Goal: Task Accomplishment & Management: Complete application form

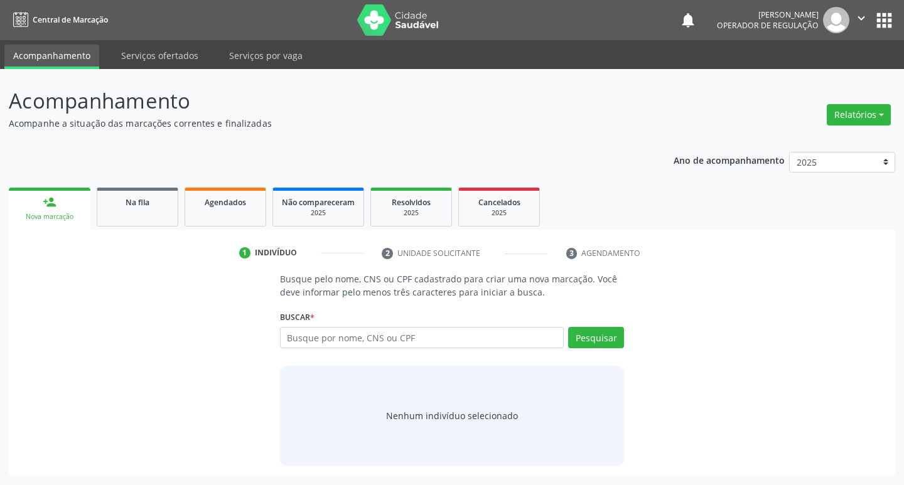
click at [368, 333] on input "text" at bounding box center [422, 337] width 284 height 21
click at [404, 332] on input "text" at bounding box center [422, 337] width 284 height 21
type input "706508377164492"
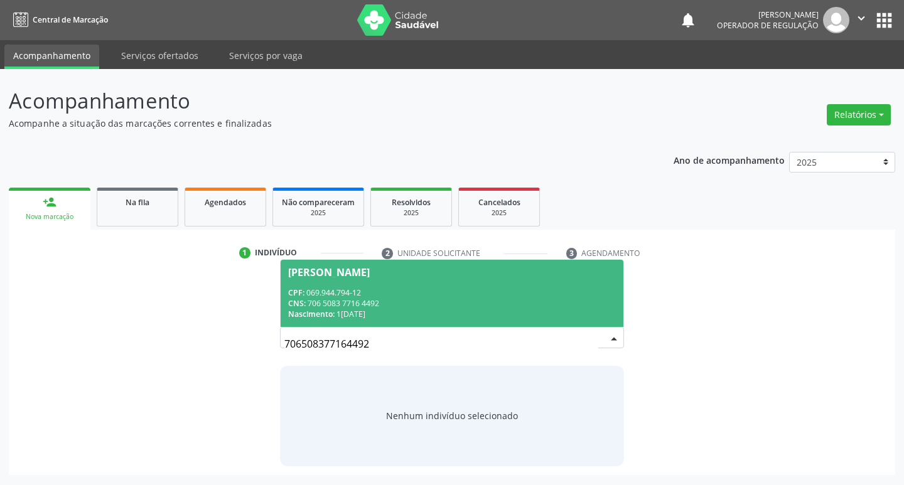
click at [492, 286] on span "Janailda Melo dos Santos CPF: 069.944.794-12 CNS: 706 5083 7716 4492 Nascimento…" at bounding box center [452, 293] width 343 height 67
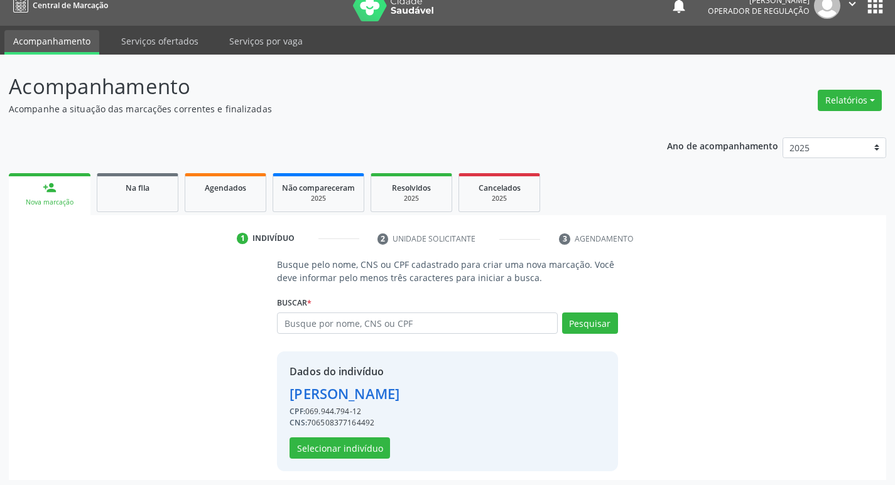
scroll to position [18, 0]
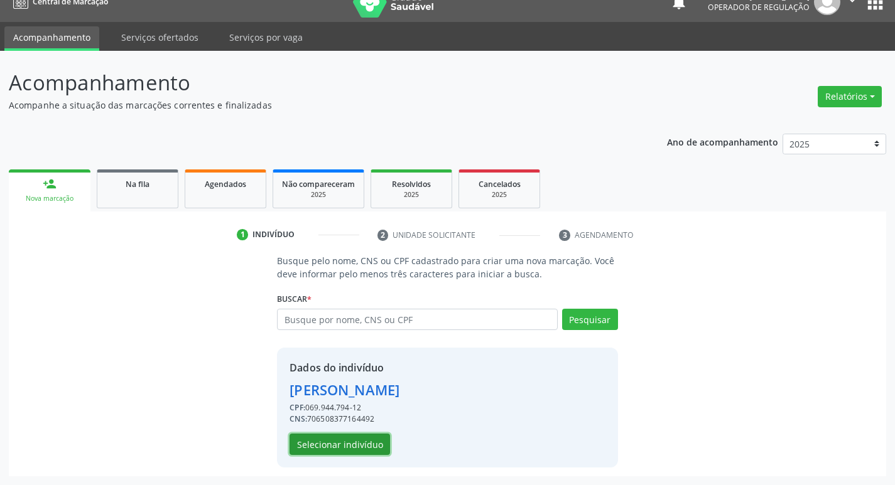
click at [360, 444] on button "Selecionar indivíduo" at bounding box center [339, 444] width 100 height 21
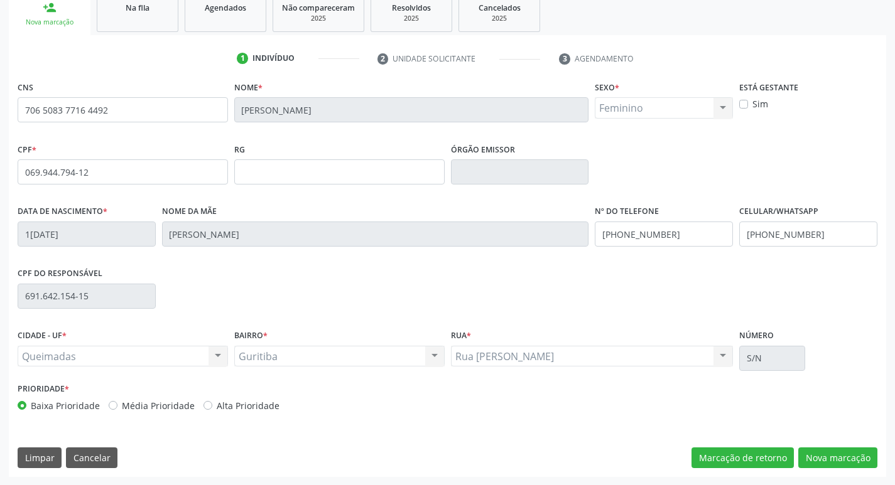
scroll to position [195, 0]
click at [867, 451] on button "Nova marcação" at bounding box center [837, 457] width 79 height 21
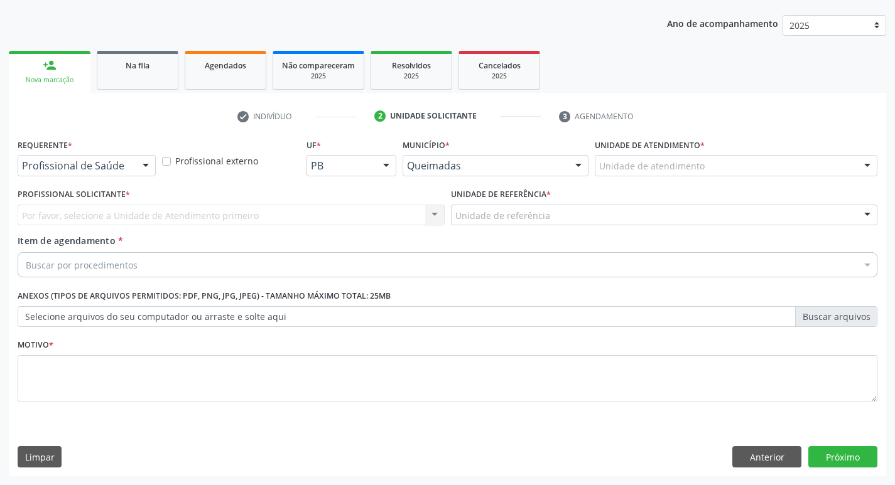
scroll to position [137, 0]
click at [767, 464] on button "Anterior" at bounding box center [766, 456] width 69 height 21
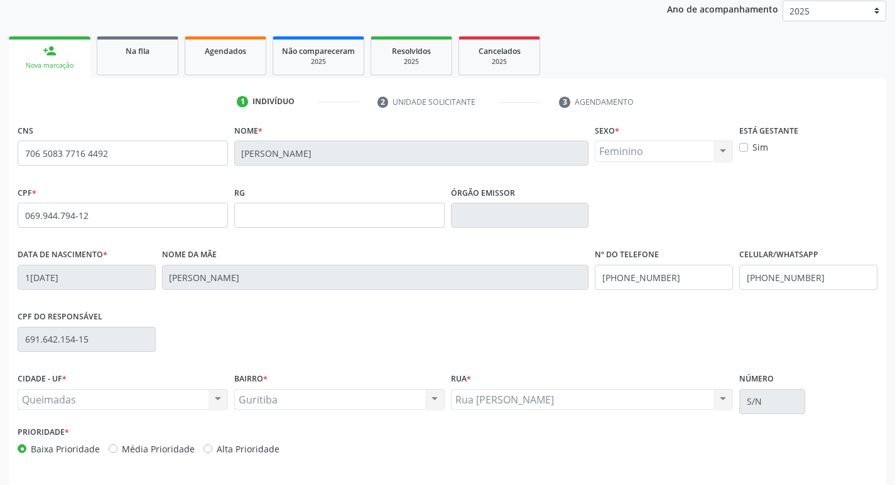
scroll to position [195, 0]
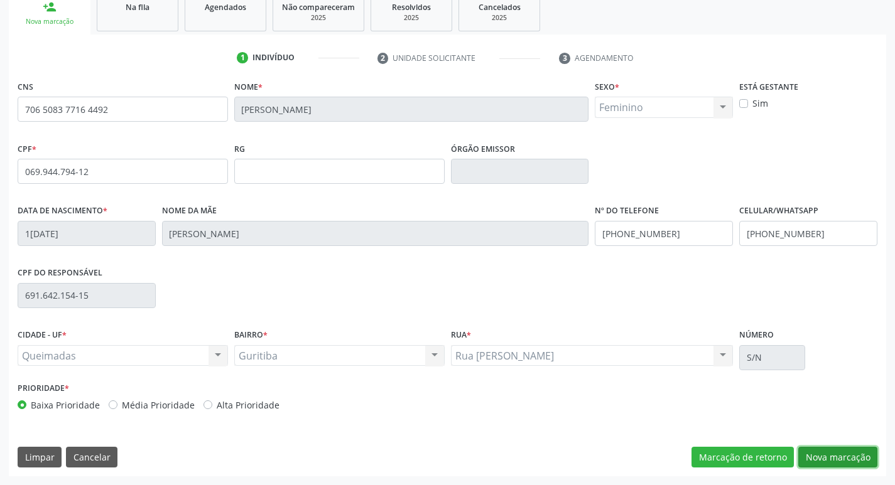
click at [814, 460] on button "Nova marcação" at bounding box center [837, 457] width 79 height 21
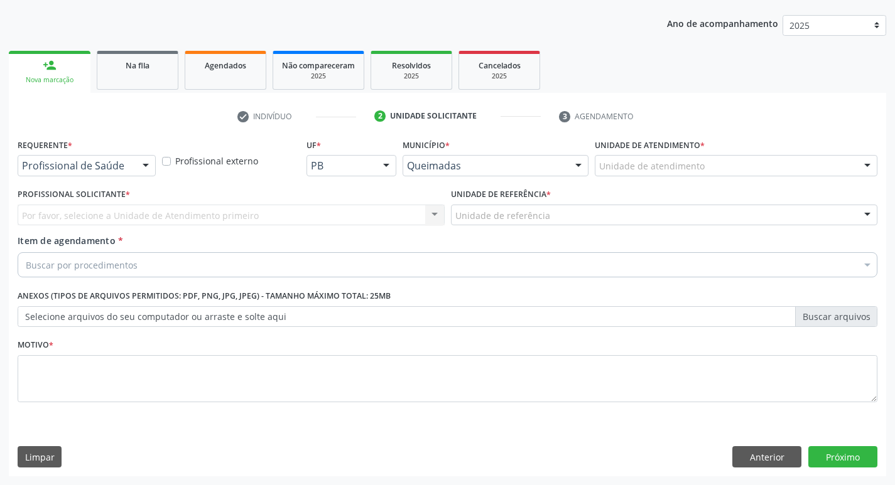
scroll to position [137, 0]
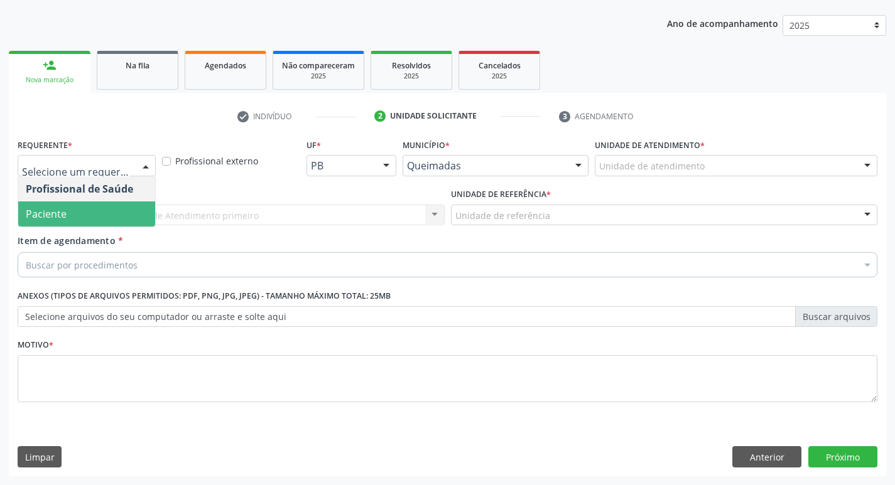
click at [84, 217] on span "Paciente" at bounding box center [86, 214] width 137 height 25
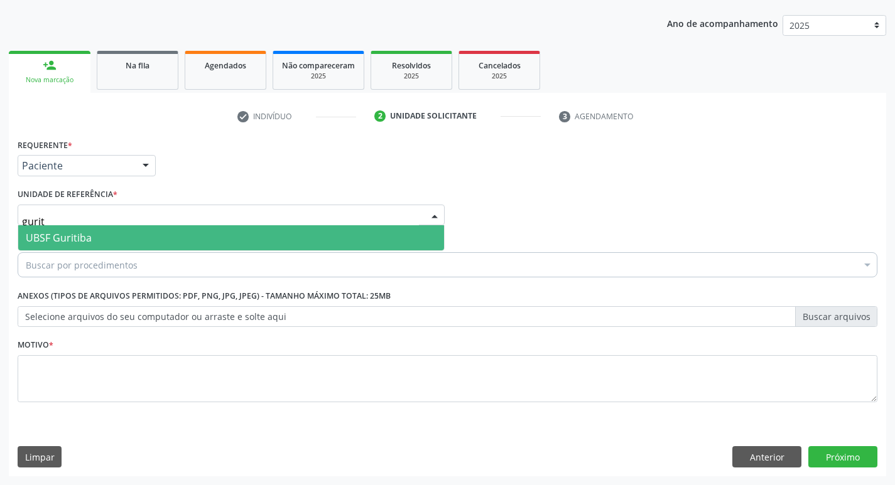
type input "guriti"
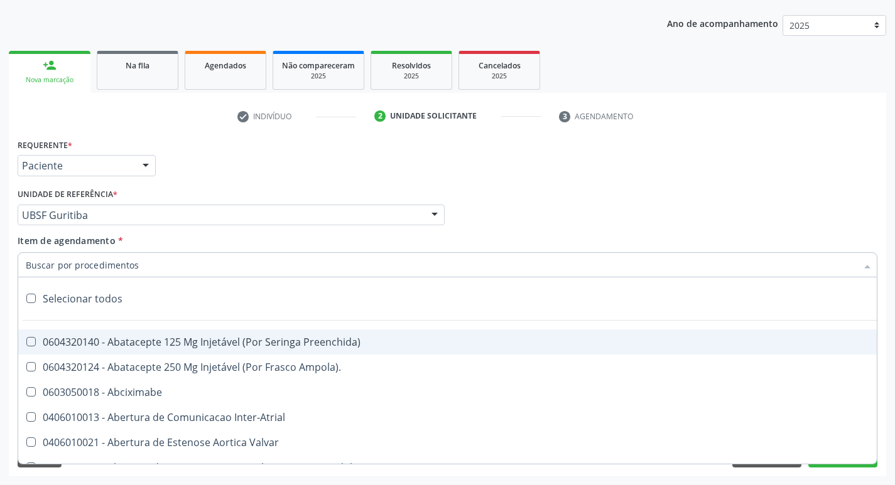
click at [99, 261] on input "Item de agendamento *" at bounding box center [441, 264] width 831 height 25
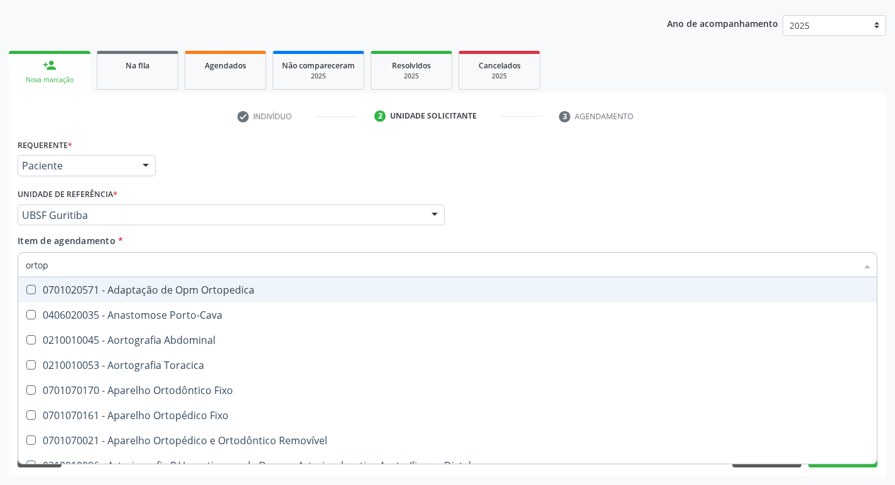
type input "ortope"
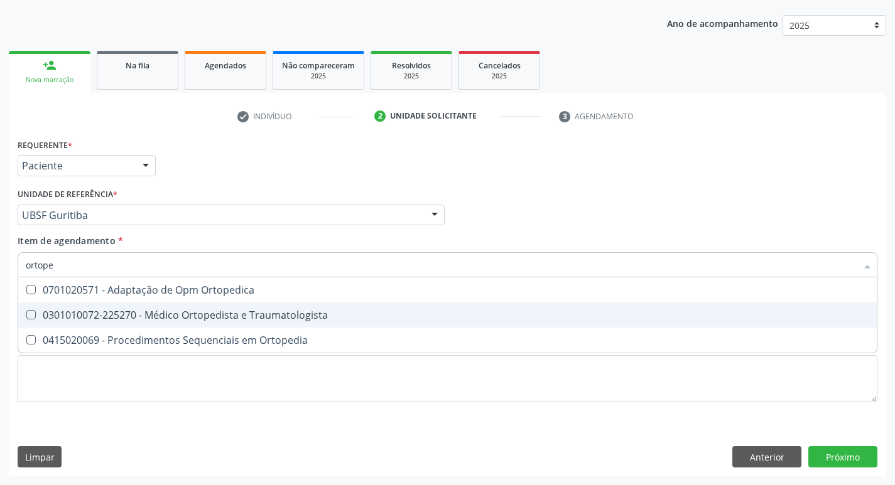
click at [129, 320] on div "0301010072-225270 - Médico Ortopedista e Traumatologista" at bounding box center [447, 315] width 843 height 10
checkbox Traumatologista "true"
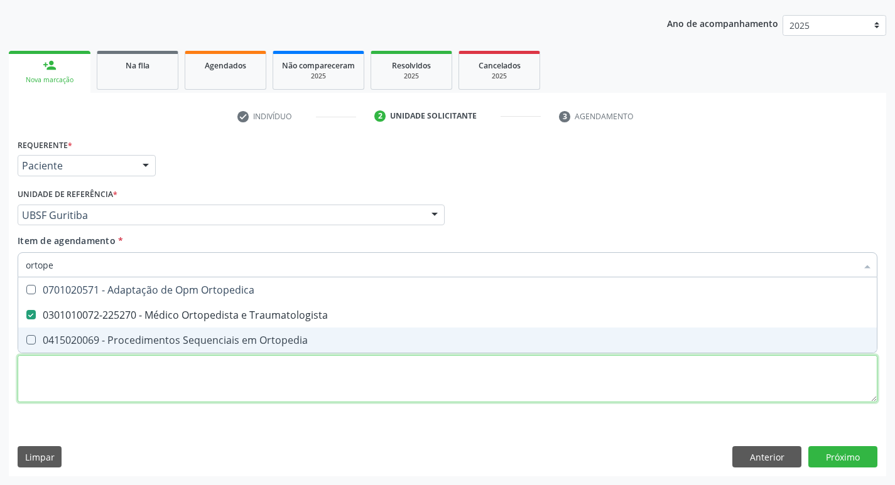
click at [104, 373] on div "Requerente * Paciente Profissional de Saúde Paciente Nenhum resultado encontrad…" at bounding box center [448, 278] width 860 height 284
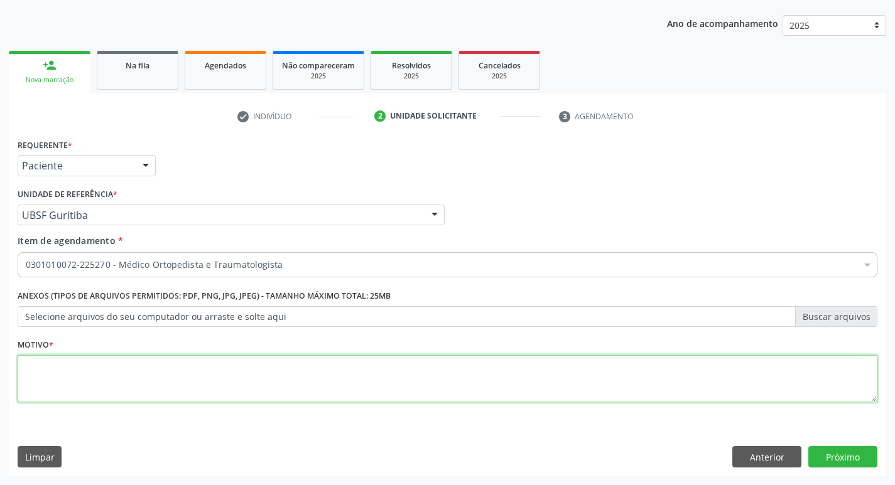
click at [118, 370] on textarea at bounding box center [448, 379] width 860 height 48
drag, startPoint x: 31, startPoint y: 366, endPoint x: 29, endPoint y: 374, distance: 7.9
click at [29, 367] on textarea "retorno ( Dr. WAERSON)" at bounding box center [448, 379] width 860 height 48
click at [33, 365] on textarea "retorno ( Dr. WAERSON)" at bounding box center [448, 379] width 860 height 48
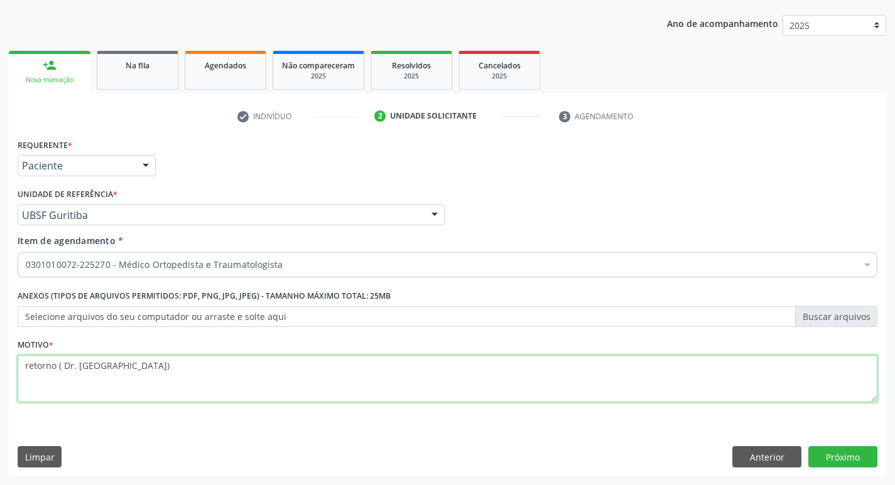
click at [31, 365] on textarea "retorno ( Dr. WAERSON)" at bounding box center [448, 379] width 860 height 48
click at [155, 374] on textarea "Retorno ( Dr. WAERSON)" at bounding box center [448, 379] width 860 height 48
type textarea "Retorno ( Dr. WAERSON)."
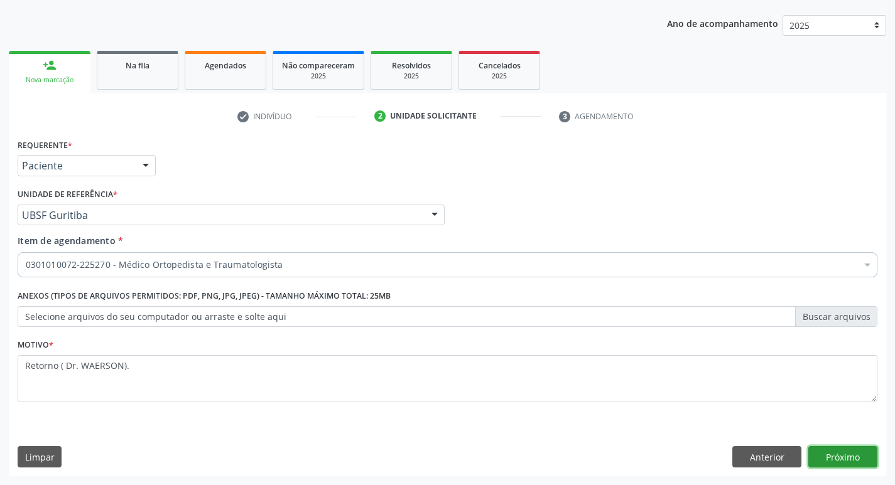
click at [846, 449] on button "Próximo" at bounding box center [842, 456] width 69 height 21
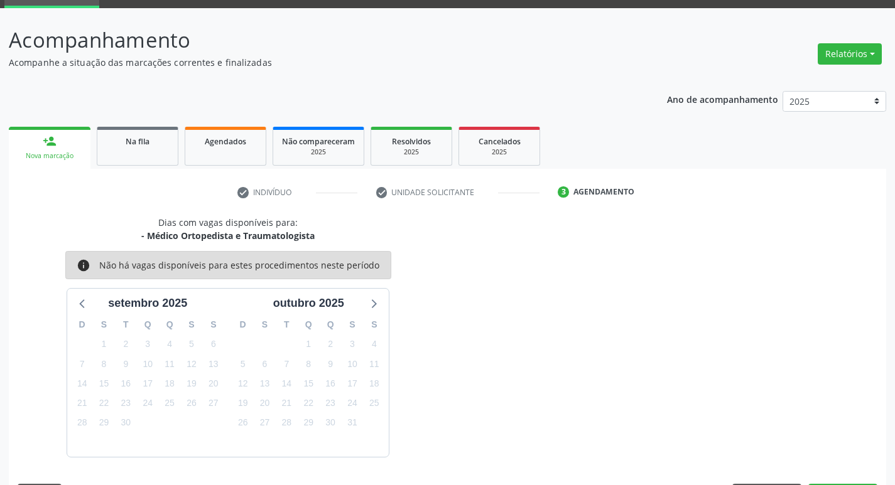
scroll to position [98, 0]
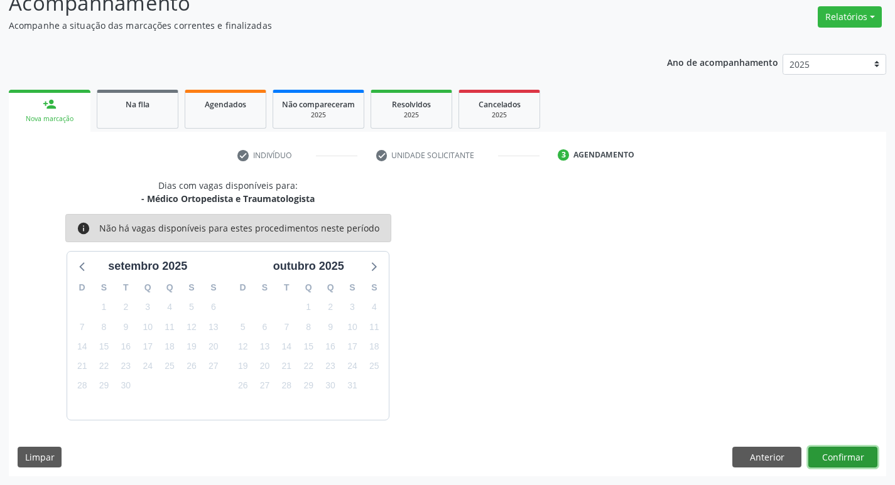
click at [836, 448] on button "Confirmar" at bounding box center [842, 457] width 69 height 21
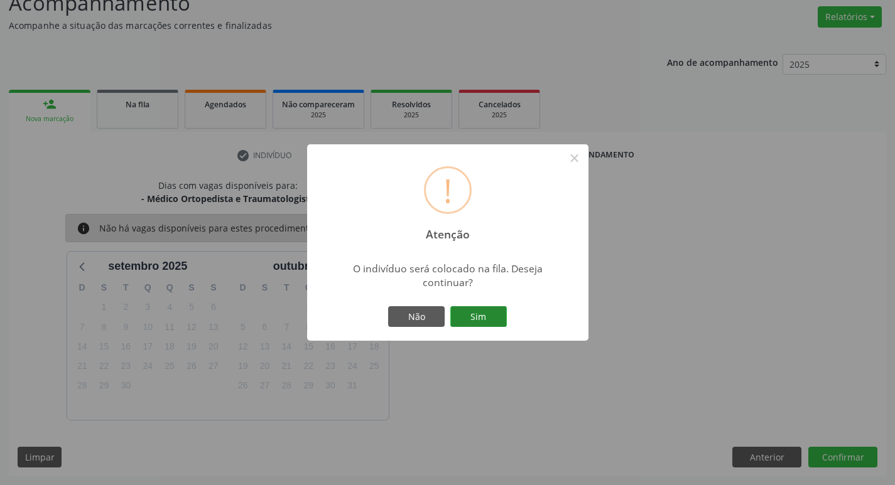
click at [501, 315] on button "Sim" at bounding box center [478, 316] width 57 height 21
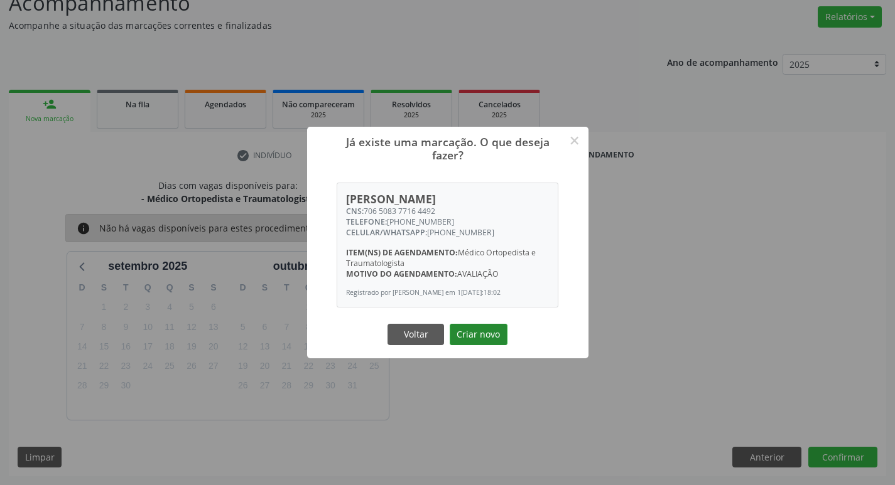
click at [467, 337] on button "Criar novo" at bounding box center [479, 334] width 58 height 21
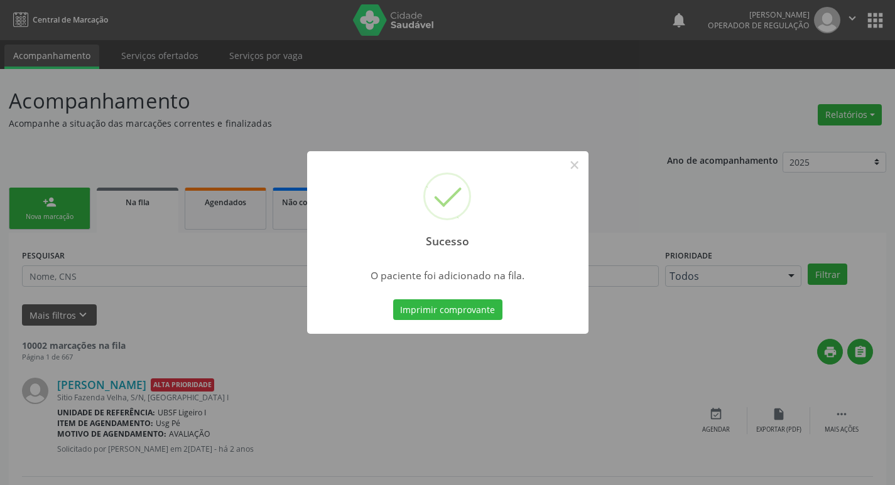
scroll to position [63, 0]
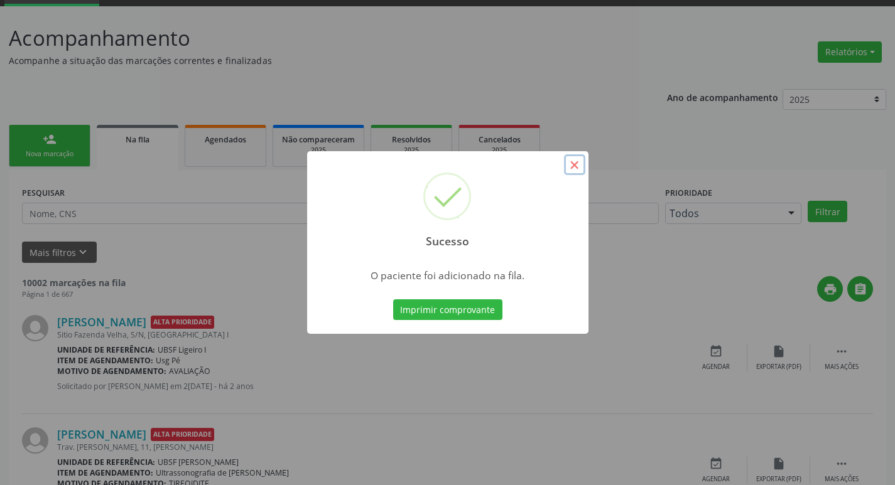
click at [575, 164] on button "×" at bounding box center [574, 164] width 21 height 21
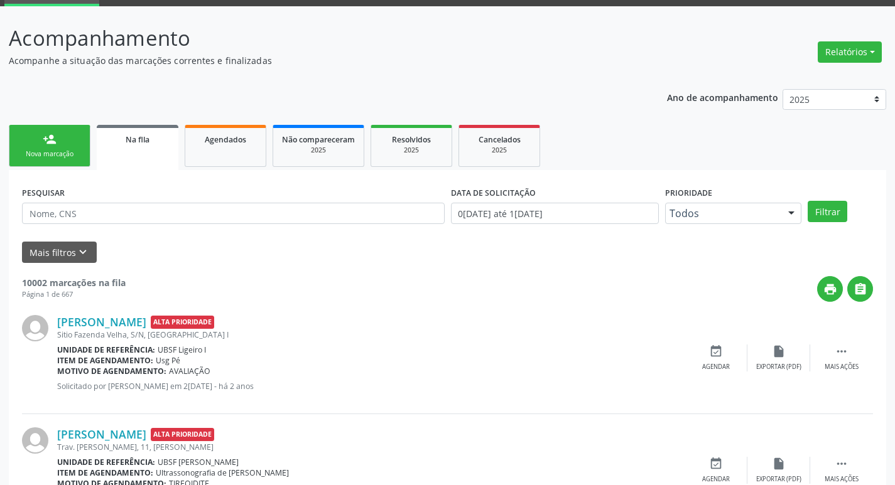
click at [76, 157] on div "Nova marcação" at bounding box center [49, 153] width 63 height 9
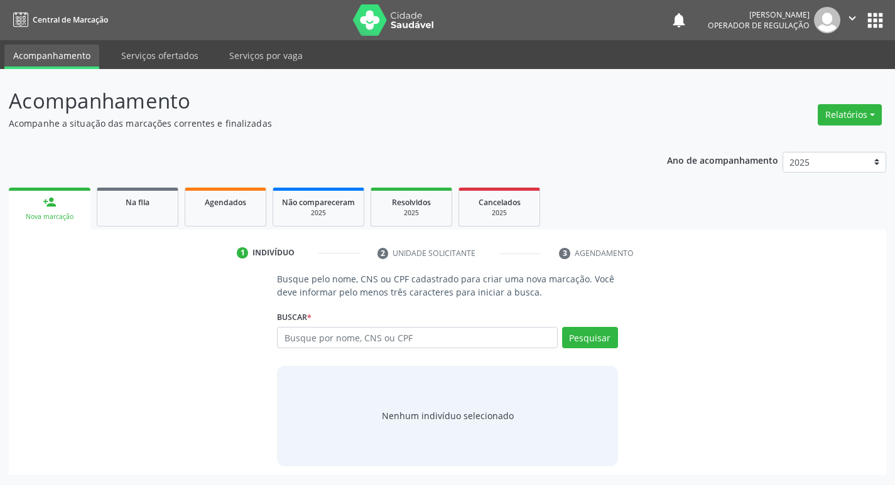
scroll to position [0, 0]
click at [355, 335] on input "text" at bounding box center [422, 337] width 284 height 21
type input "701807207381274"
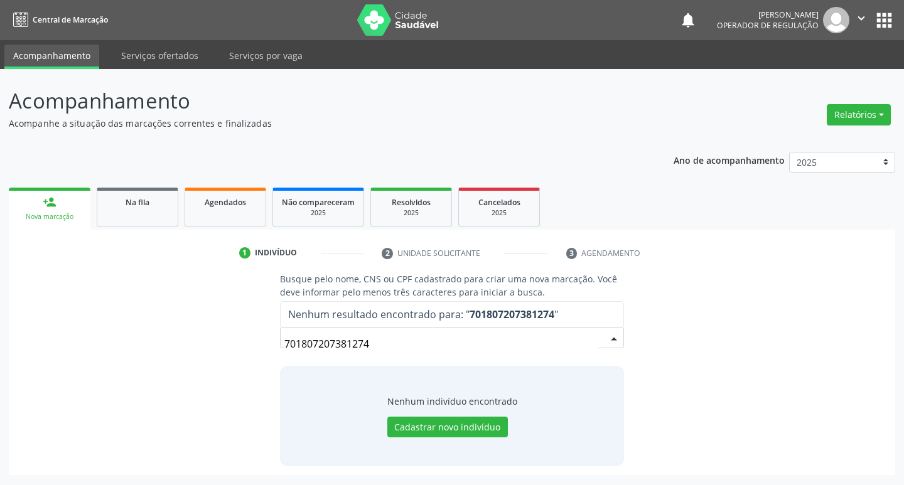
drag, startPoint x: 379, startPoint y: 345, endPoint x: 176, endPoint y: 345, distance: 202.8
click at [176, 345] on div "Busque pelo nome, CNS ou CPF cadastrado para criar uma nova marcação. Você deve…" at bounding box center [452, 369] width 869 height 193
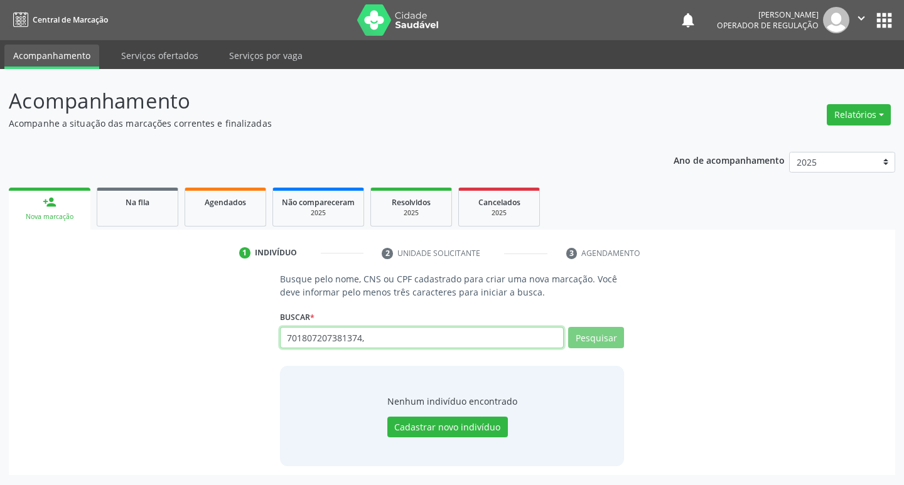
type input "701807207381374"
click at [580, 346] on button "Pesquisar" at bounding box center [596, 337] width 56 height 21
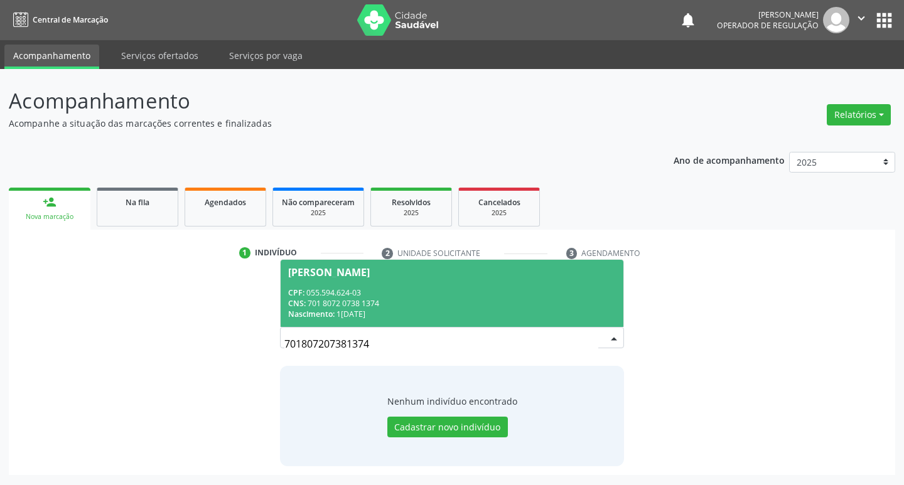
click at [506, 308] on div "CNS: 701 8072 0738 1374" at bounding box center [452, 303] width 328 height 11
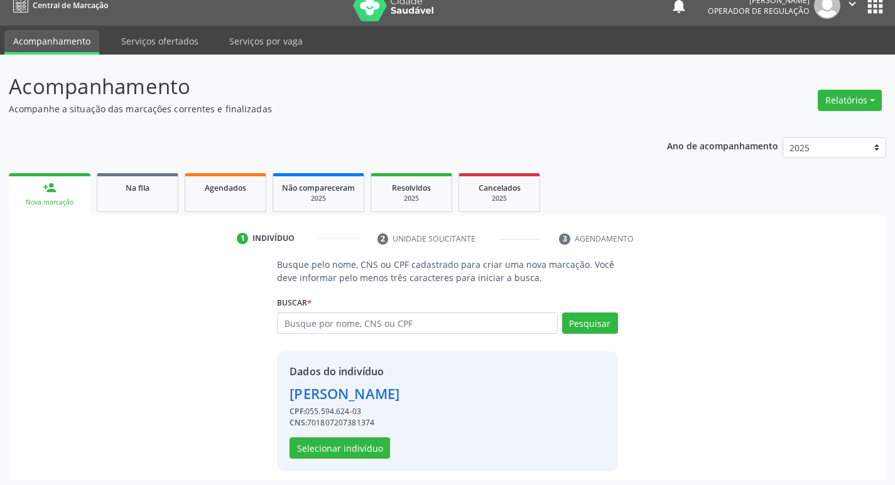
scroll to position [18, 0]
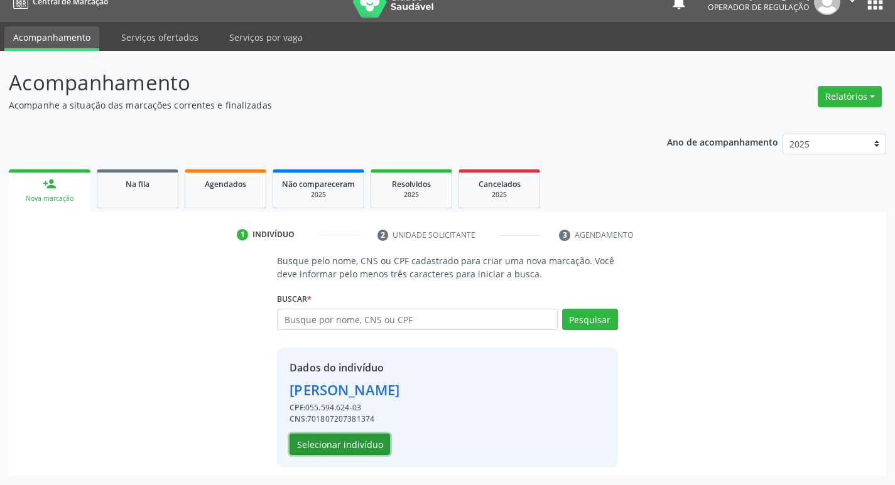
click at [355, 445] on button "Selecionar indivíduo" at bounding box center [339, 444] width 100 height 21
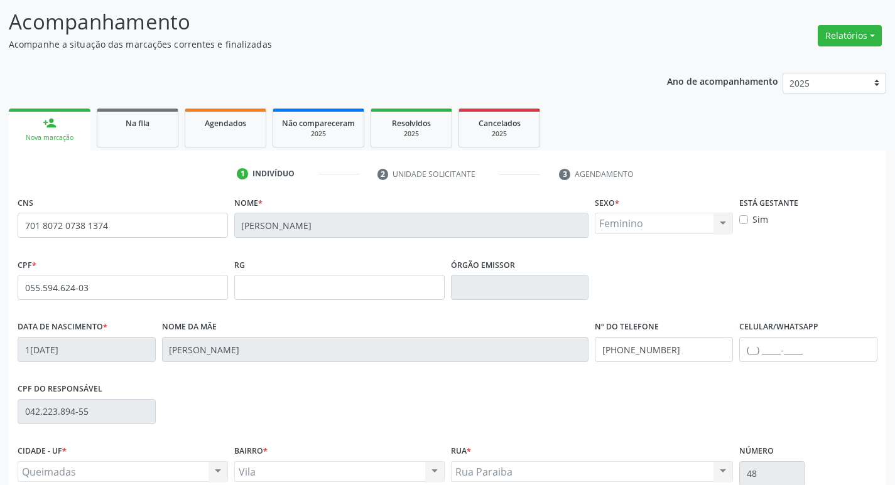
scroll to position [195, 0]
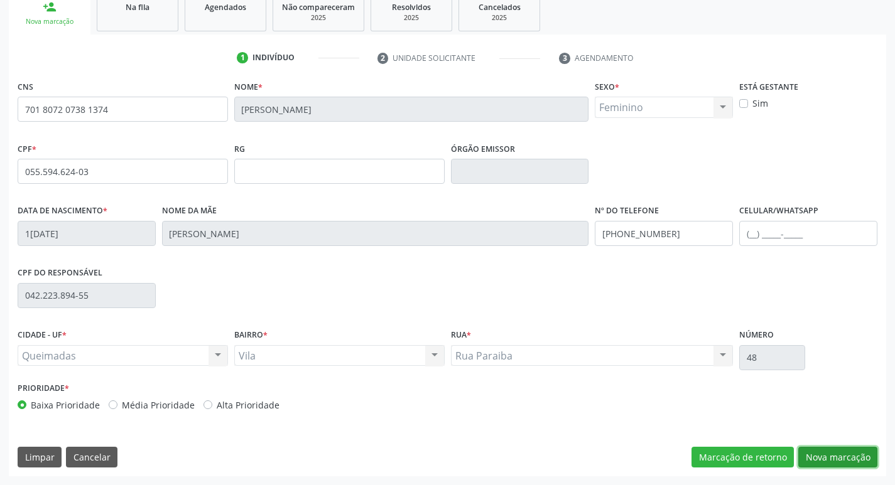
click at [834, 460] on button "Nova marcação" at bounding box center [837, 457] width 79 height 21
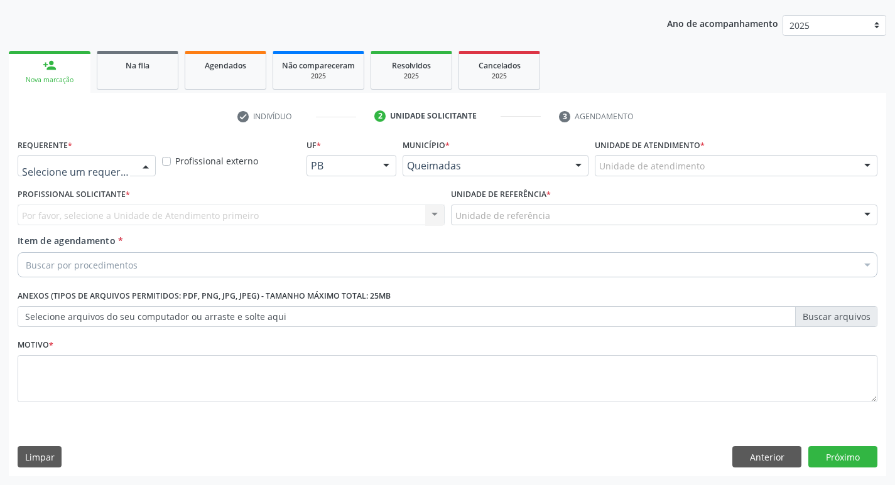
click at [111, 175] on div at bounding box center [87, 165] width 138 height 21
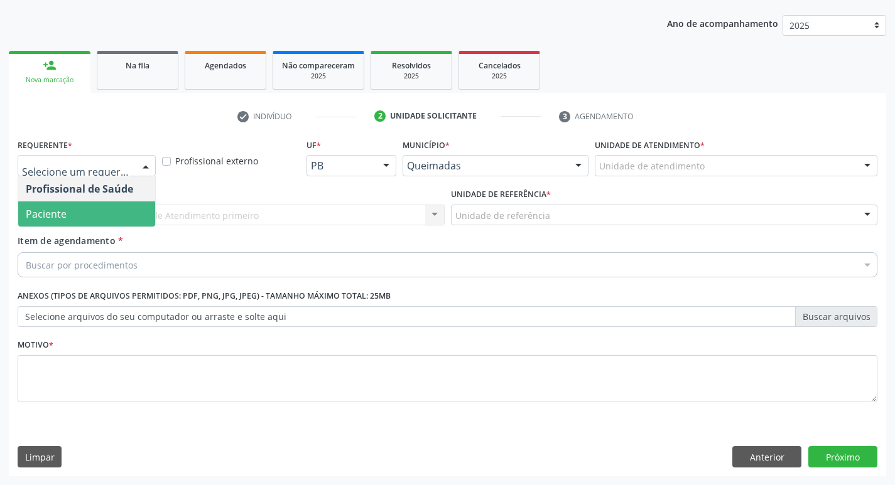
click at [92, 208] on span "Paciente" at bounding box center [86, 214] width 137 height 25
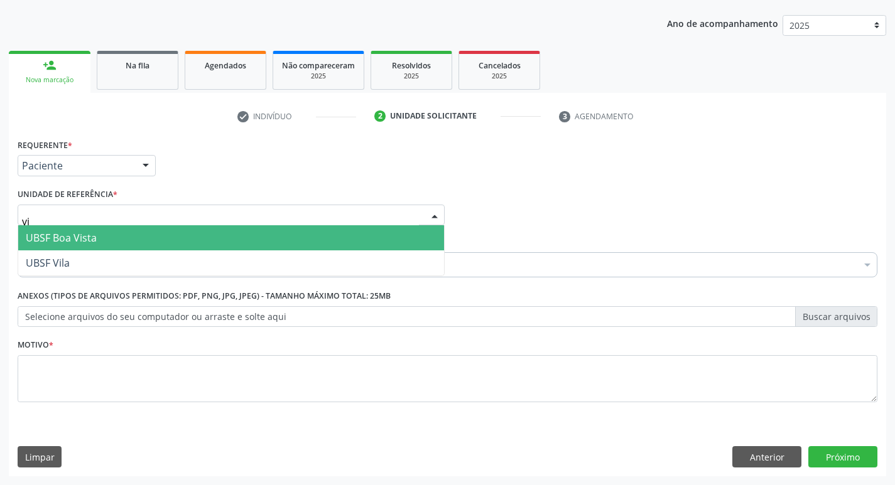
type input "vil"
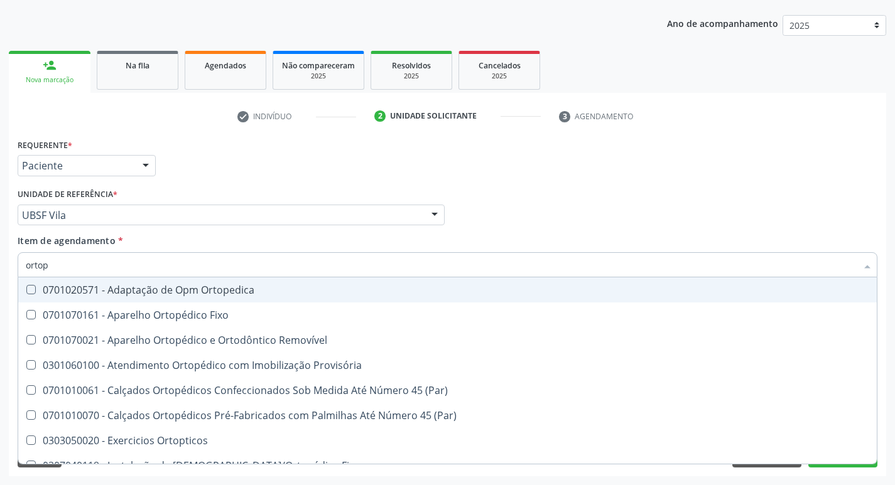
type input "ortope"
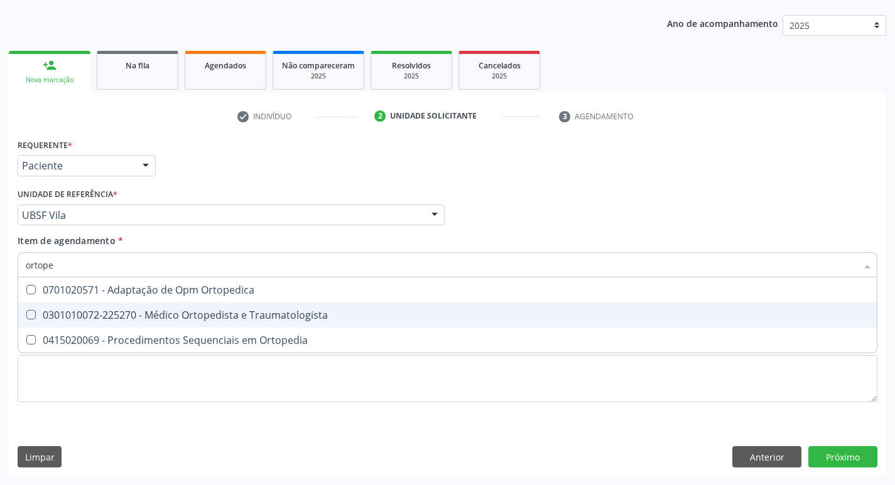
click at [87, 318] on div "0301010072-225270 - Médico Ortopedista e Traumatologista" at bounding box center [447, 315] width 843 height 10
checkbox Traumatologista "true"
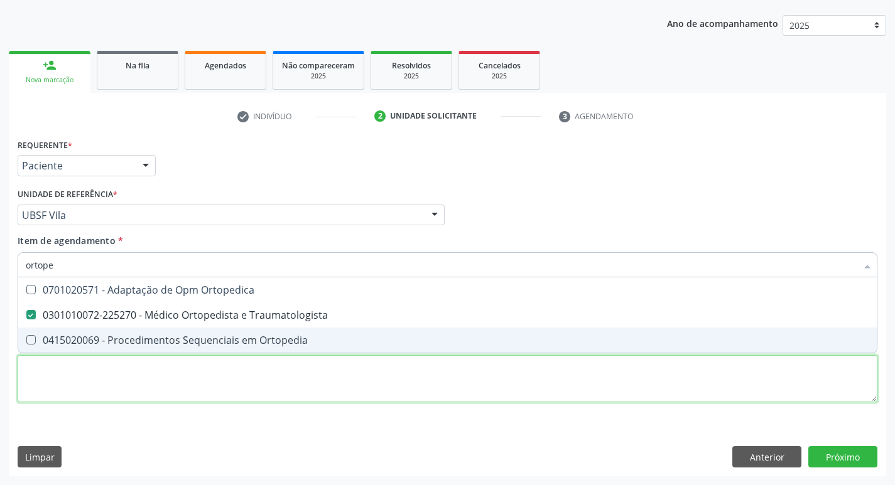
click at [61, 381] on div "Requerente * Paciente Profissional de Saúde Paciente Nenhum resultado encontrad…" at bounding box center [448, 278] width 860 height 284
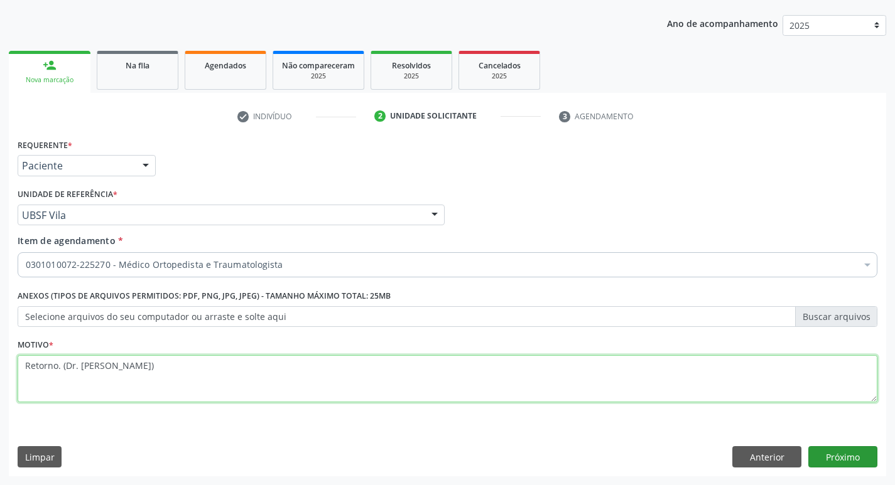
type textarea "Retorno. (Dr. Waerson)"
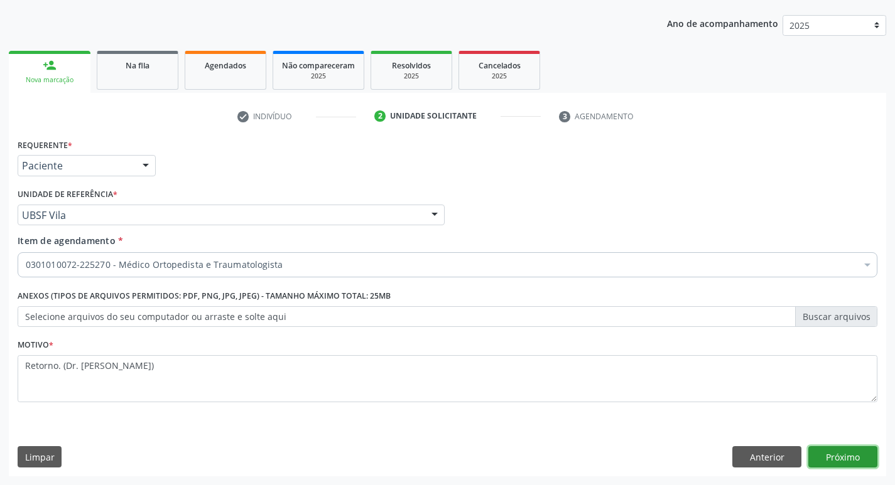
click at [838, 460] on button "Próximo" at bounding box center [842, 456] width 69 height 21
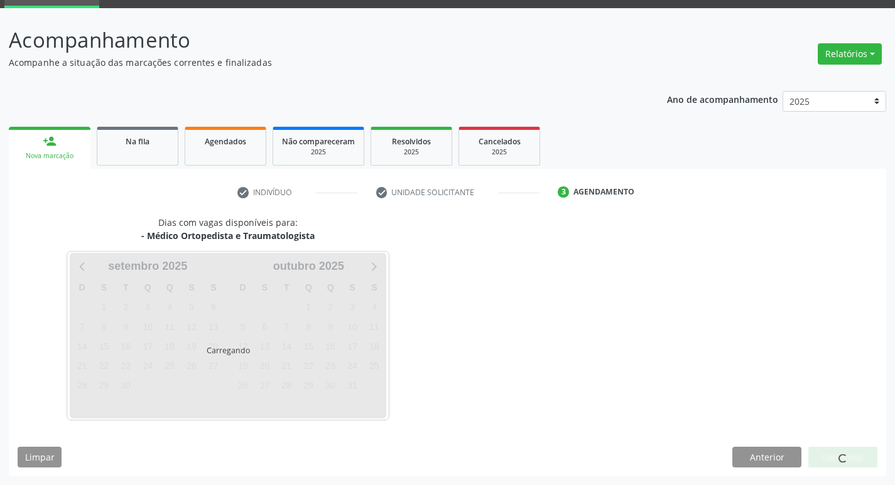
scroll to position [98, 0]
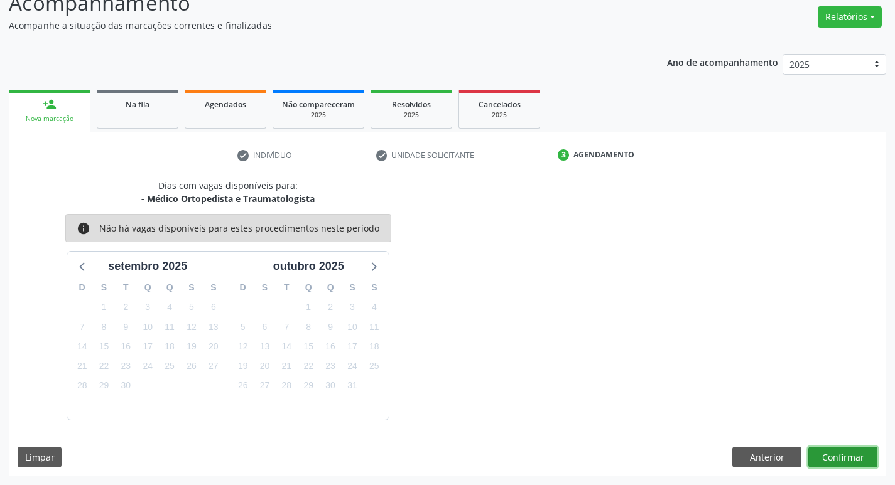
click at [838, 450] on button "Confirmar" at bounding box center [842, 457] width 69 height 21
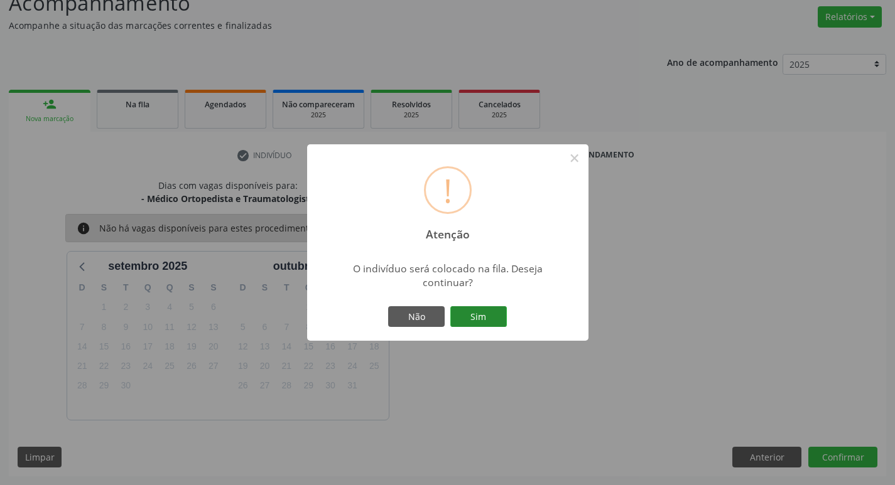
click at [500, 316] on button "Sim" at bounding box center [478, 316] width 57 height 21
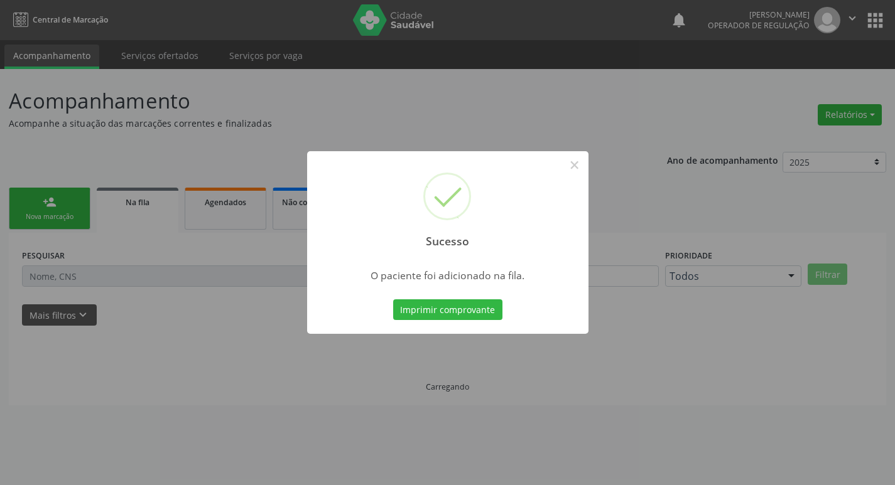
scroll to position [0, 0]
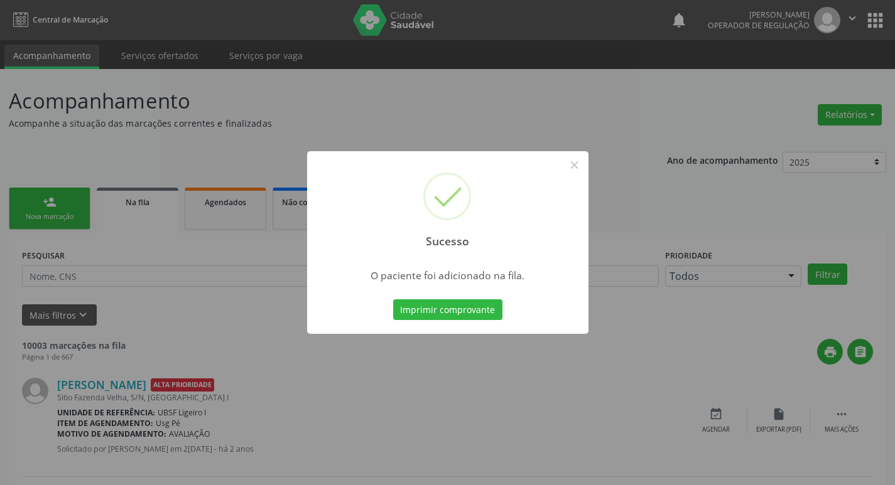
click at [66, 150] on div "Sucesso × O paciente foi adicionado na fila. Imprimir comprovante Cancel" at bounding box center [447, 242] width 895 height 485
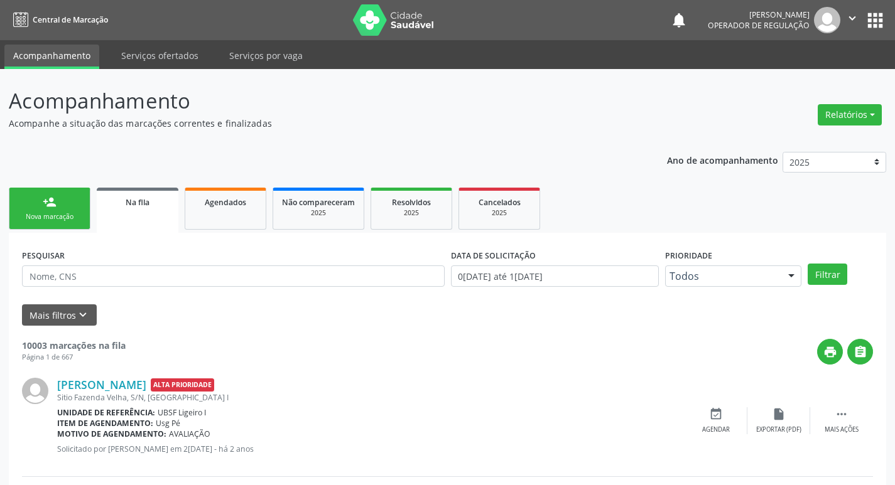
click at [58, 195] on link "person_add Nova marcação" at bounding box center [50, 209] width 82 height 42
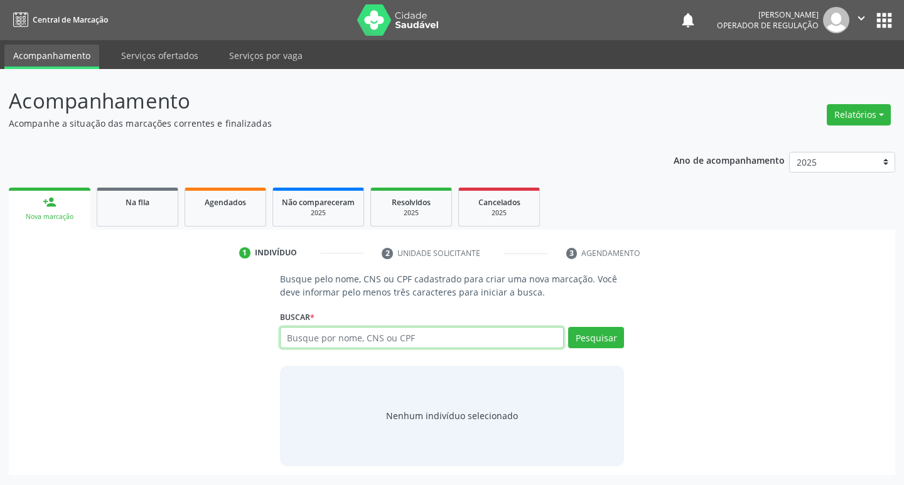
click at [365, 339] on input "text" at bounding box center [422, 337] width 284 height 21
type input "707801688281414"
click at [626, 337] on div "Busque pelo nome, CNS ou CPF cadastrado para criar uma nova marcação. Você deve…" at bounding box center [452, 369] width 362 height 193
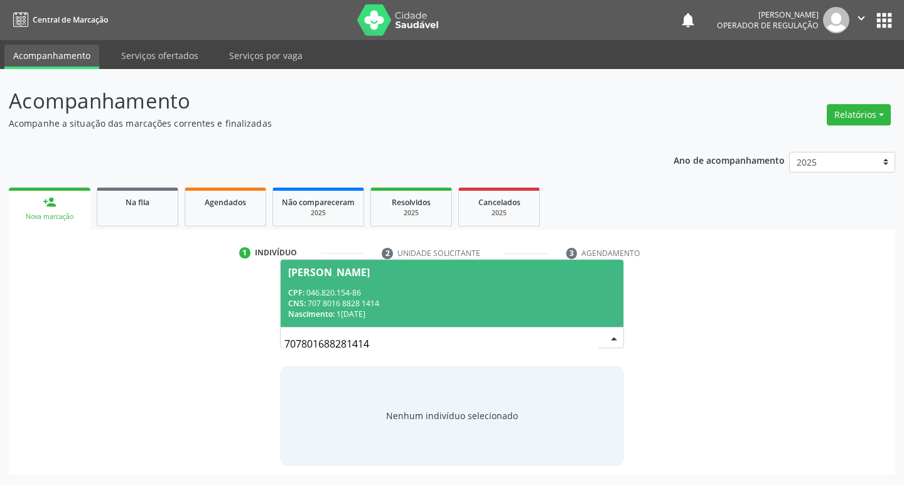
click at [368, 279] on span "Josefa Leite Anacleto CPF: 046.820.154-86 CNS: 707 8016 8828 1414 Nascimento: 1…" at bounding box center [452, 293] width 343 height 67
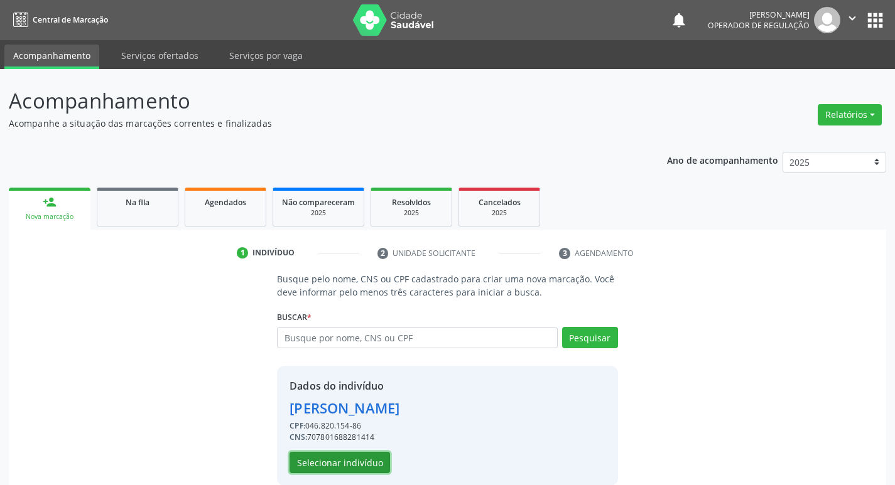
click at [327, 467] on button "Selecionar indivíduo" at bounding box center [339, 462] width 100 height 21
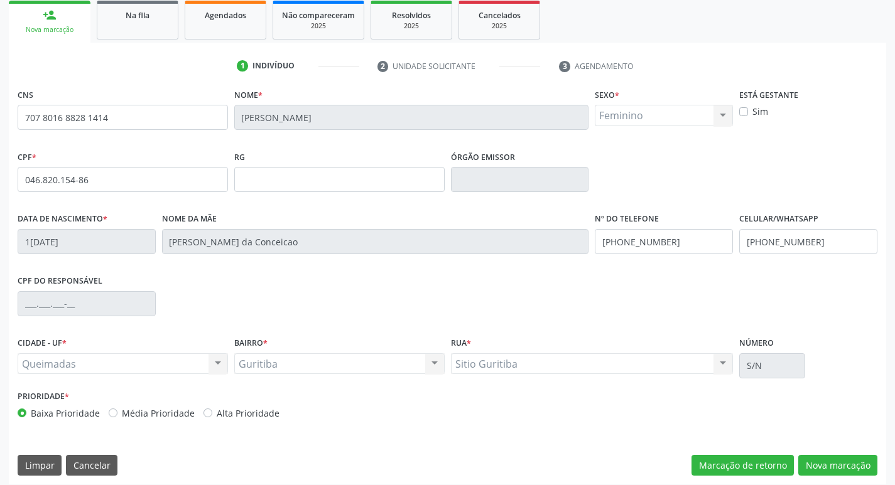
scroll to position [195, 0]
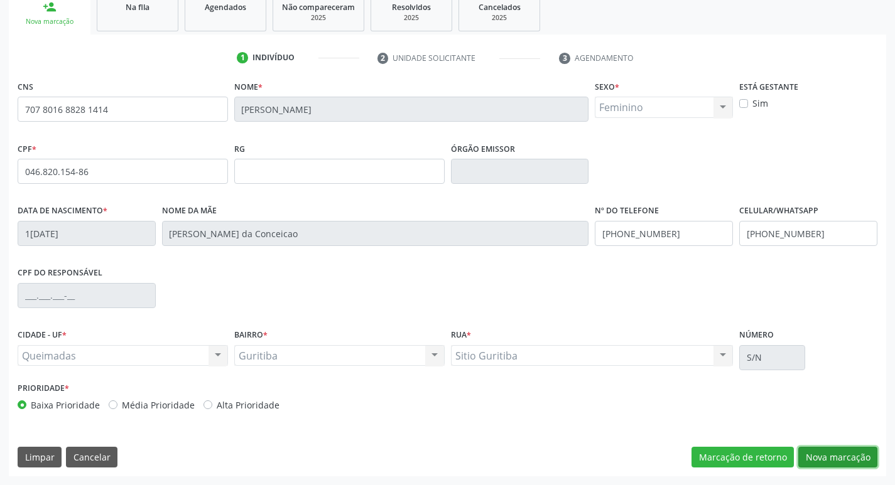
click at [824, 451] on button "Nova marcação" at bounding box center [837, 457] width 79 height 21
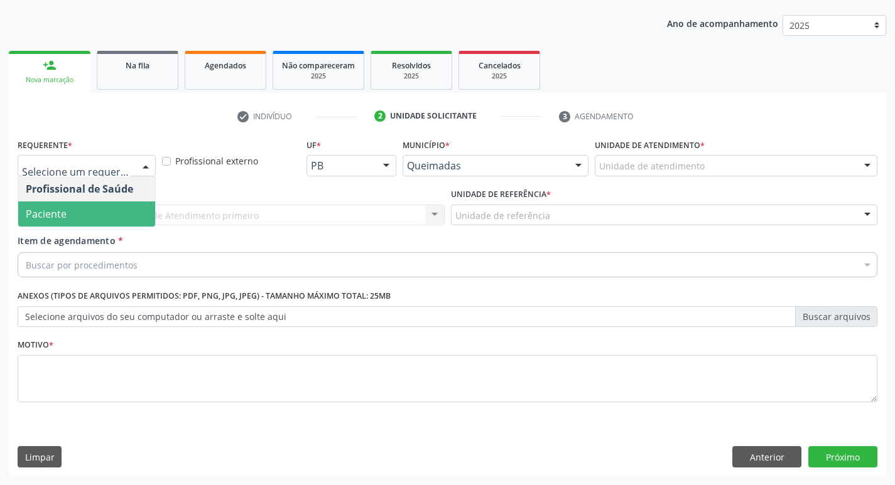
click at [94, 219] on span "Paciente" at bounding box center [86, 214] width 137 height 25
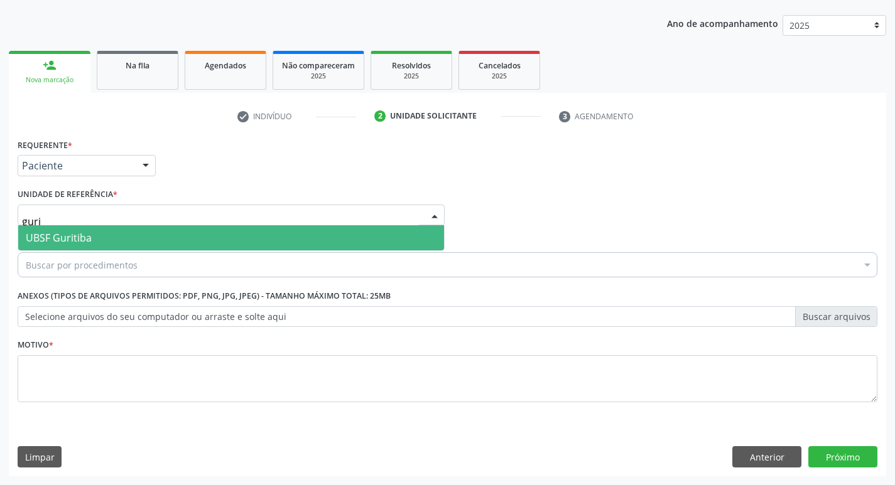
type input "gurit"
click at [86, 232] on span "UBSF Guritiba" at bounding box center [59, 238] width 66 height 14
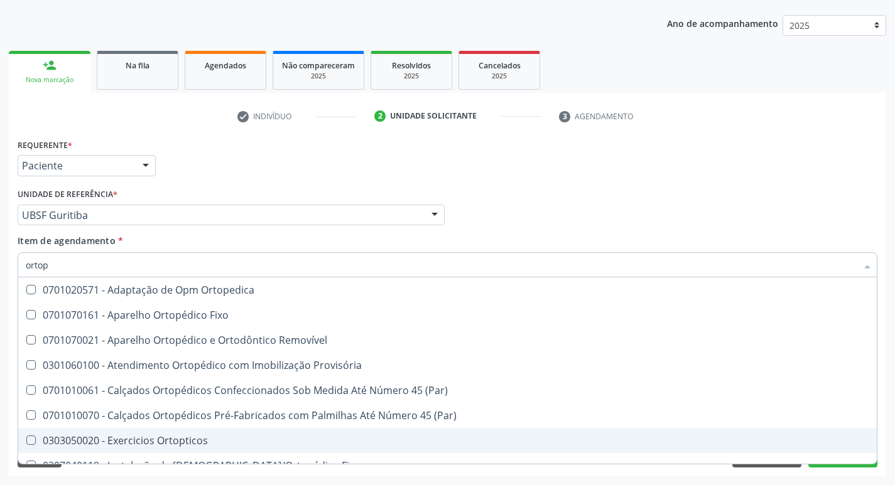
type input "ortope"
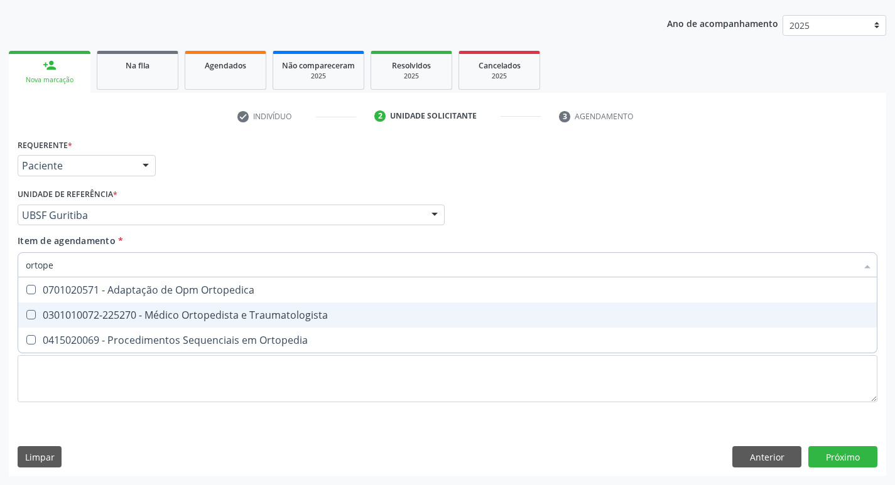
click at [250, 318] on div "0301010072-225270 - Médico Ortopedista e Traumatologista" at bounding box center [447, 315] width 843 height 10
checkbox Traumatologista "true"
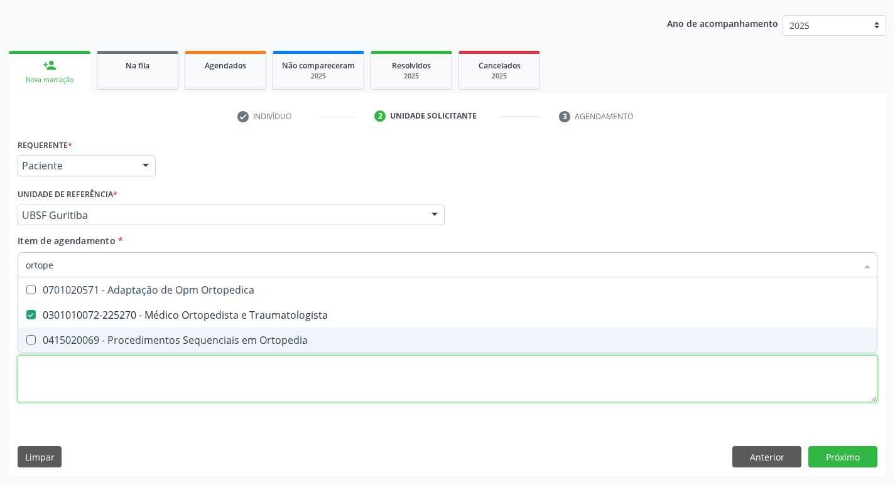
click at [121, 386] on div "Requerente * Paciente Profissional de Saúde Paciente Nenhum resultado encontrad…" at bounding box center [448, 278] width 860 height 284
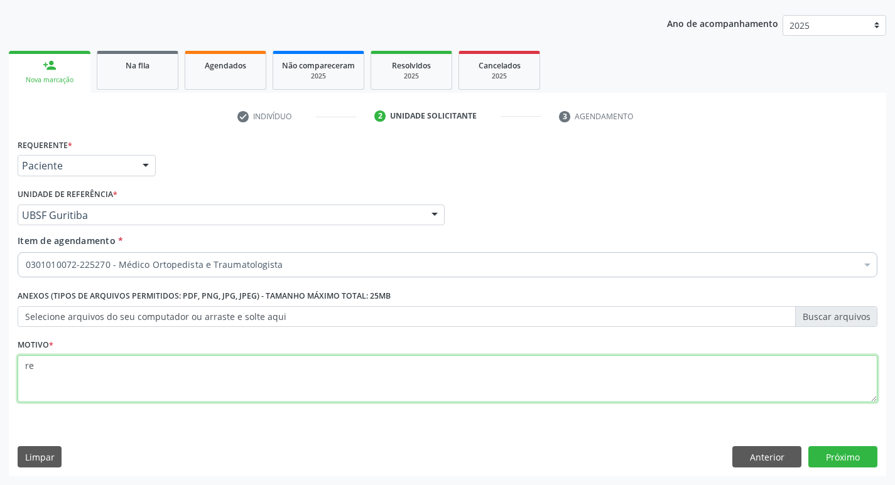
type textarea "r"
click at [91, 362] on textarea "Retorno. ( Dr. Eaerson)" at bounding box center [448, 379] width 860 height 48
click at [87, 367] on textarea "Retorno. ( Dr. Eaerson)" at bounding box center [448, 379] width 860 height 48
type textarea "Retorno. ( Dr. Waerson)"
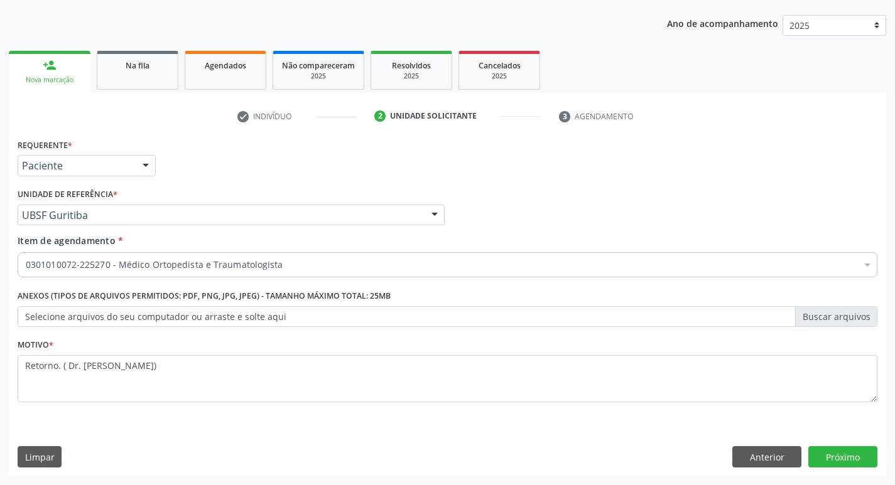
click at [843, 469] on div "Requerente * Paciente Profissional de Saúde Paciente Nenhum resultado encontrad…" at bounding box center [447, 306] width 877 height 341
click at [845, 457] on button "Próximo" at bounding box center [842, 456] width 69 height 21
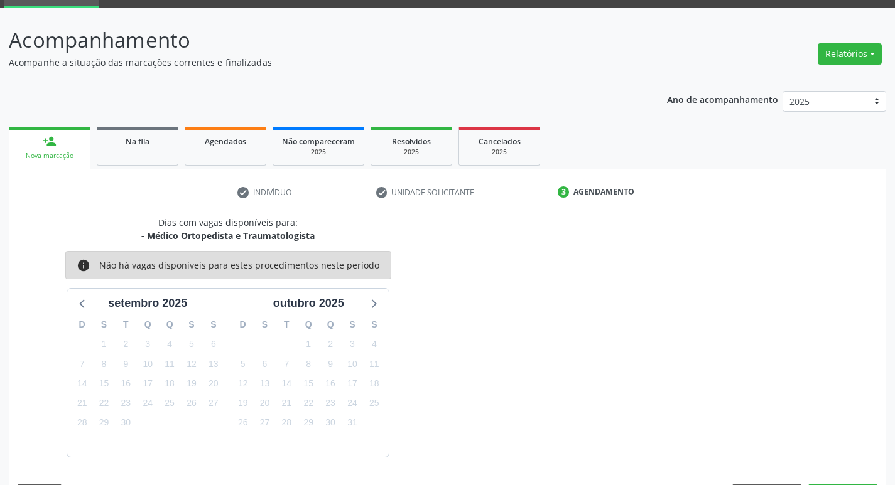
scroll to position [98, 0]
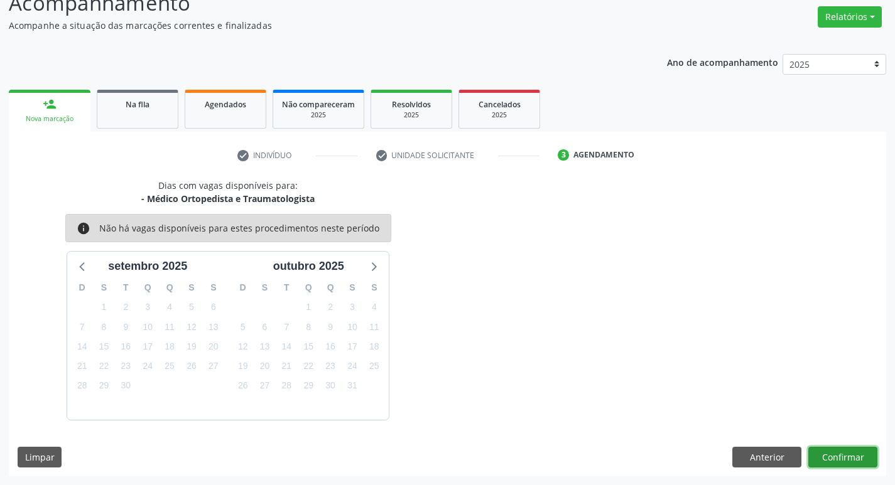
click at [844, 452] on button "Confirmar" at bounding box center [842, 457] width 69 height 21
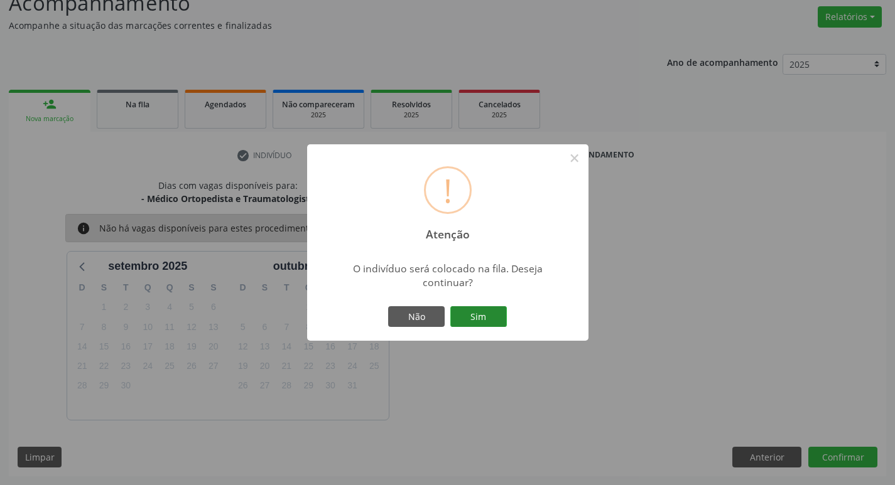
click at [473, 316] on button "Sim" at bounding box center [478, 316] width 57 height 21
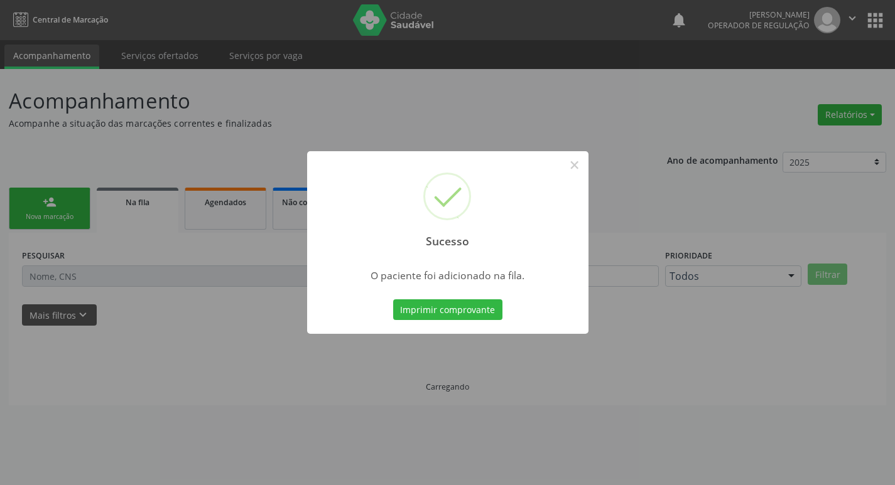
scroll to position [0, 0]
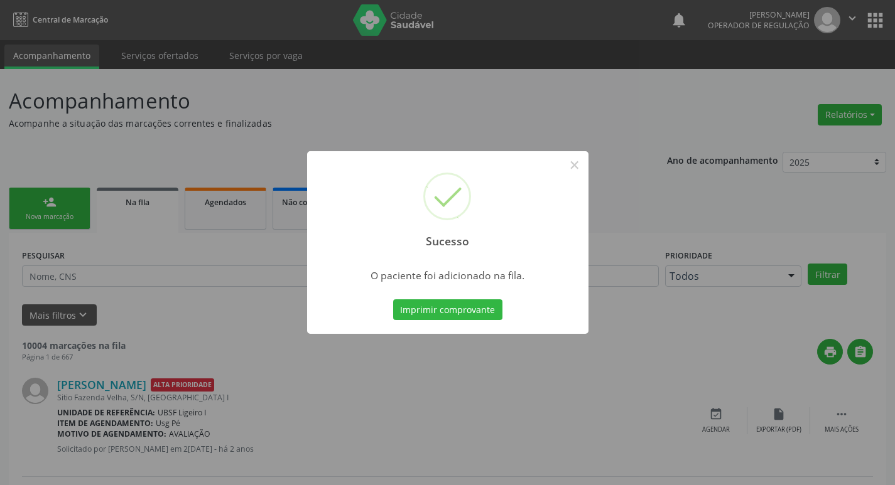
click at [214, 144] on div "Sucesso × O paciente foi adicionado na fila. Imprimir comprovante Cancel" at bounding box center [447, 242] width 895 height 485
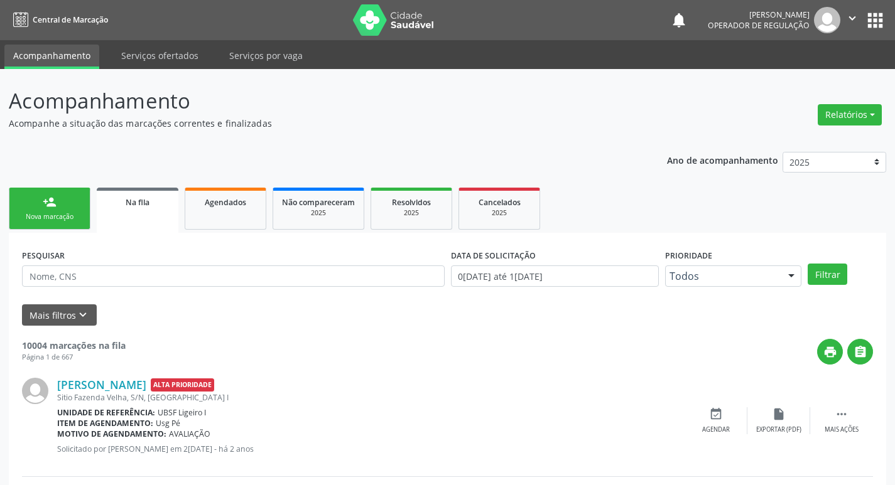
click at [872, 16] on button "apps" at bounding box center [875, 20] width 22 height 22
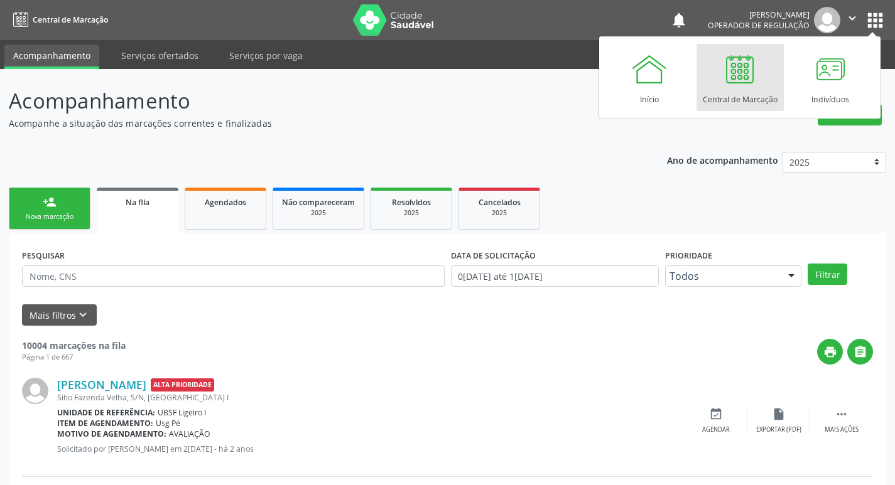
click at [721, 57] on div at bounding box center [740, 69] width 38 height 38
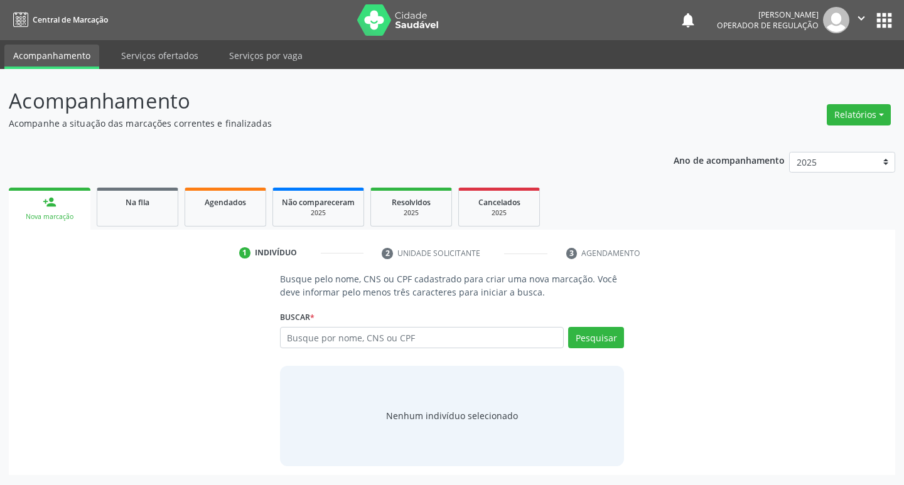
click at [416, 333] on input "text" at bounding box center [422, 337] width 284 height 21
click at [419, 342] on input "text" at bounding box center [422, 337] width 284 height 21
type input "700109998501915"
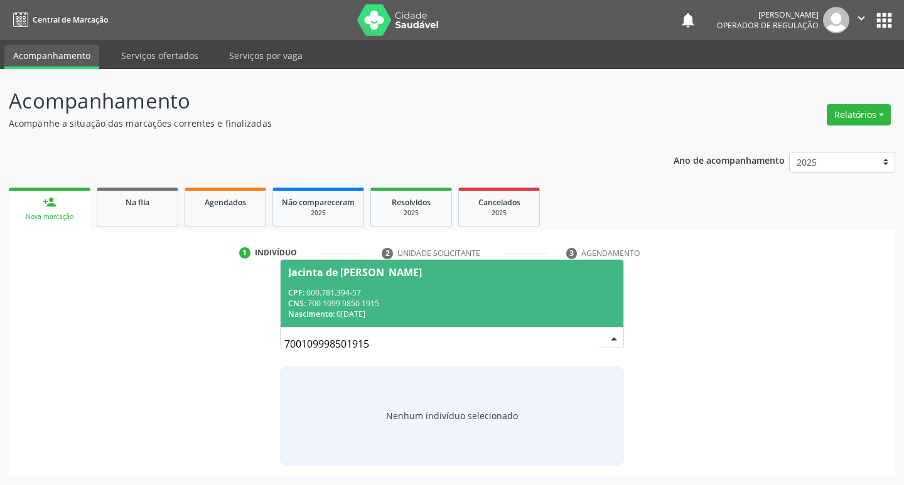
click at [595, 305] on div "CNS: 700 1099 9850 1915" at bounding box center [452, 303] width 328 height 11
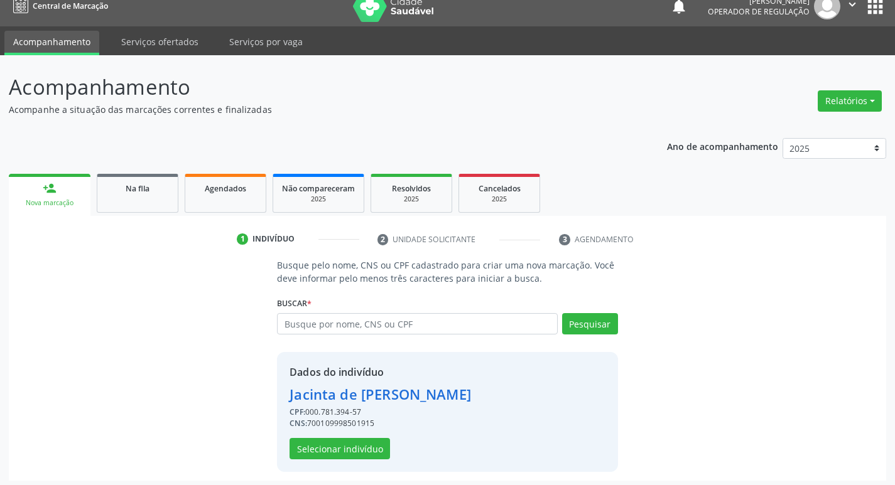
scroll to position [18, 0]
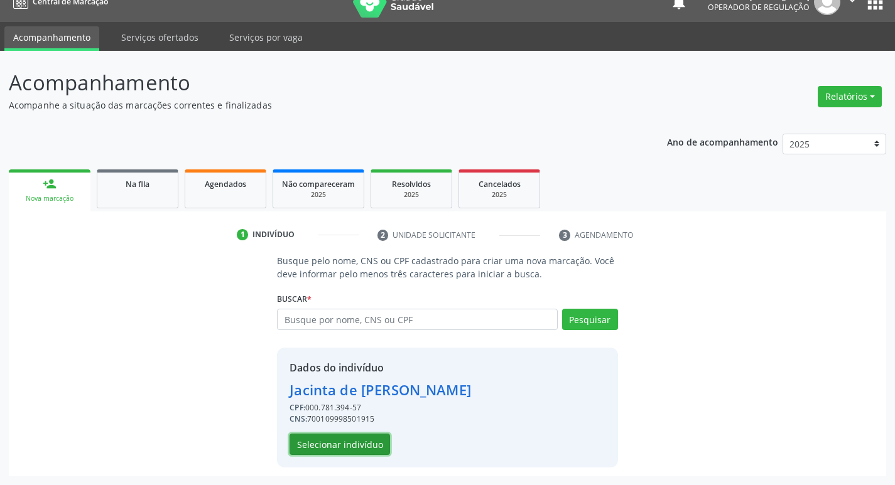
click at [321, 445] on button "Selecionar indivíduo" at bounding box center [339, 444] width 100 height 21
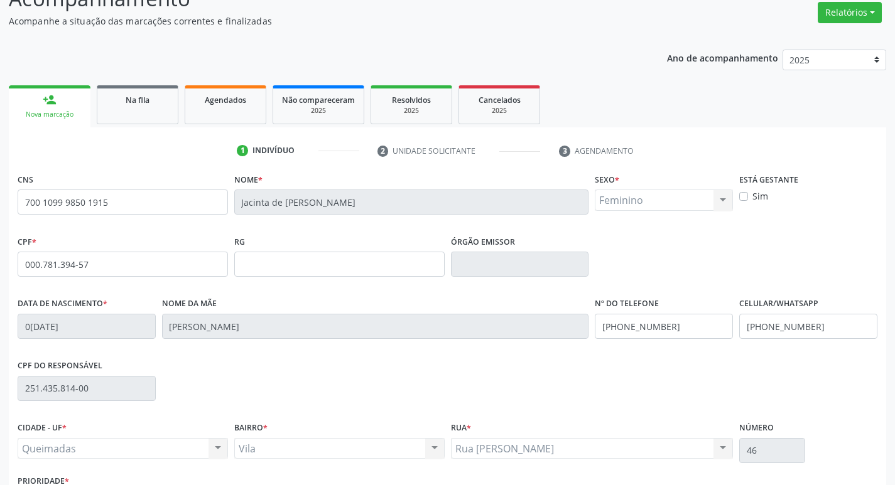
scroll to position [195, 0]
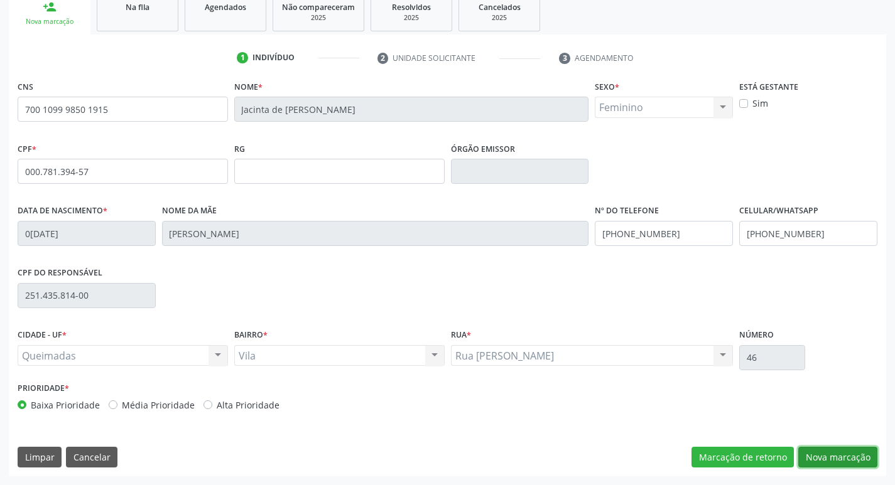
click at [855, 451] on button "Nova marcação" at bounding box center [837, 457] width 79 height 21
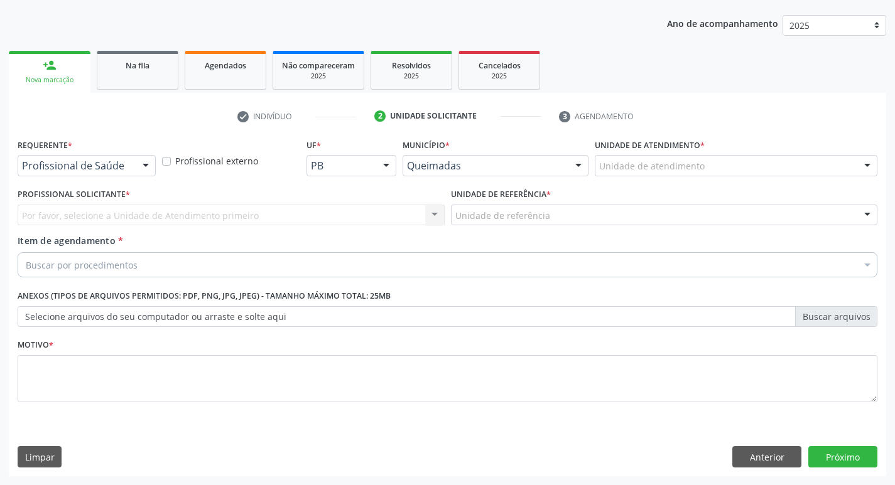
scroll to position [137, 0]
click at [111, 158] on div "Profissional de Saúde" at bounding box center [87, 165] width 138 height 21
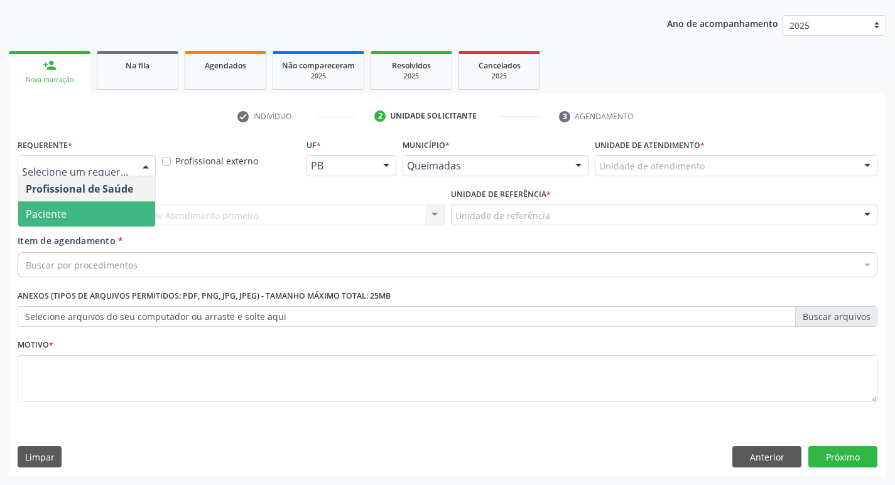
click at [95, 210] on span "Paciente" at bounding box center [86, 214] width 137 height 25
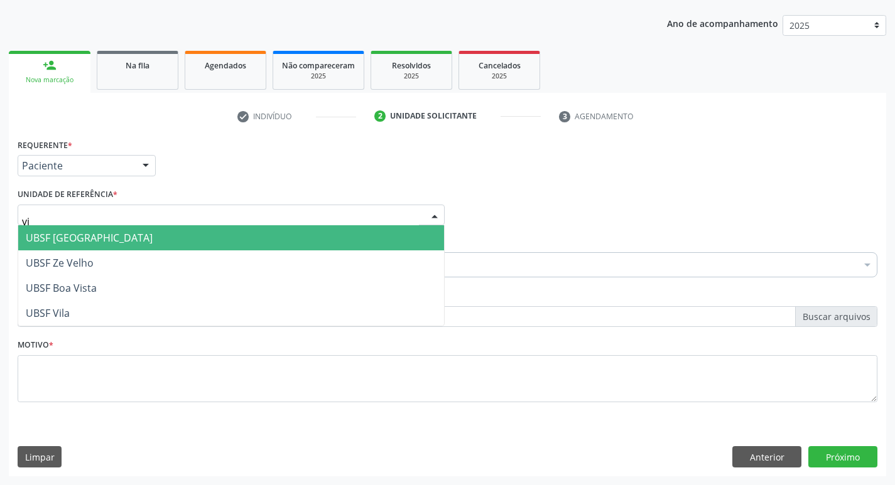
type input "vil"
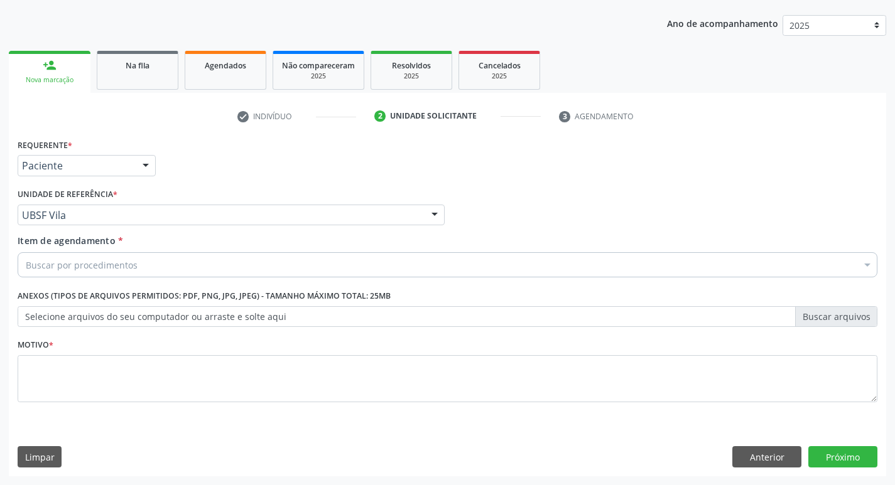
click at [100, 247] on label "Item de agendamento *" at bounding box center [70, 240] width 105 height 13
click at [26, 252] on input "Item de agendamento *" at bounding box center [26, 264] width 0 height 25
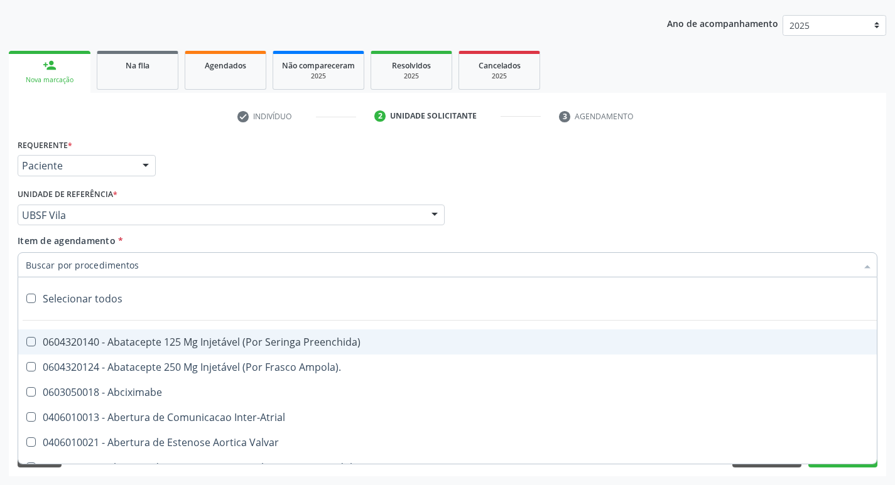
click at [99, 264] on input "Item de agendamento *" at bounding box center [441, 264] width 831 height 25
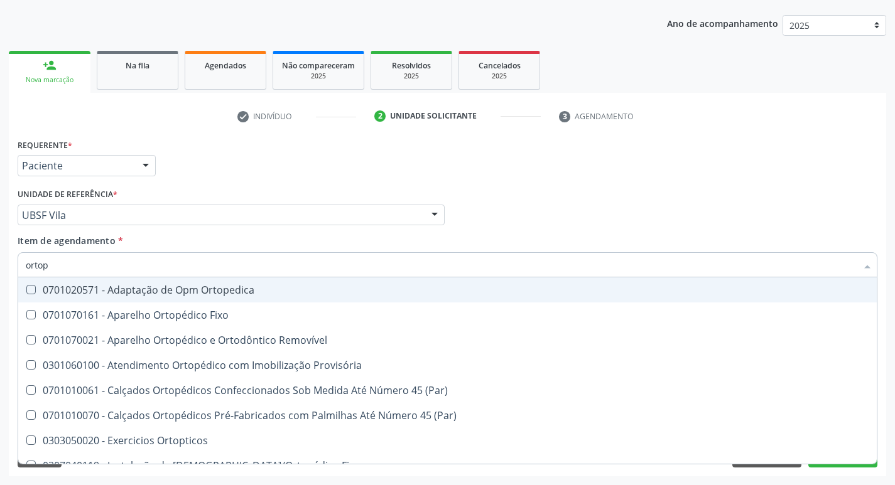
type input "ortope"
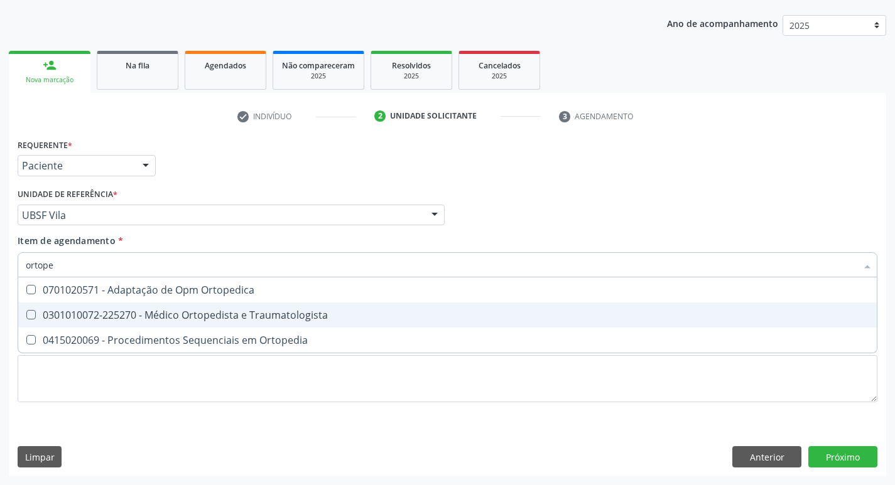
click at [116, 311] on div "0301010072-225270 - Médico Ortopedista e Traumatologista" at bounding box center [447, 315] width 843 height 10
checkbox Traumatologista "true"
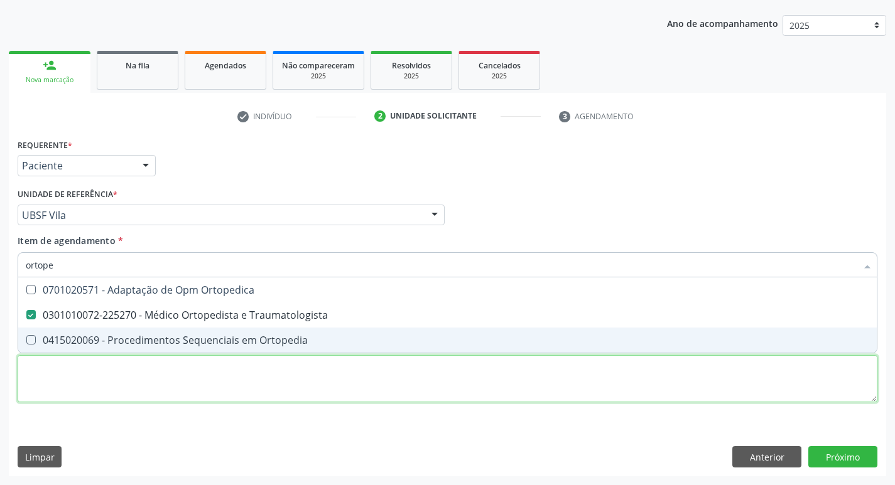
click at [105, 387] on div "Requerente * Paciente Profissional de Saúde Paciente Nenhum resultado encontrad…" at bounding box center [448, 278] width 860 height 284
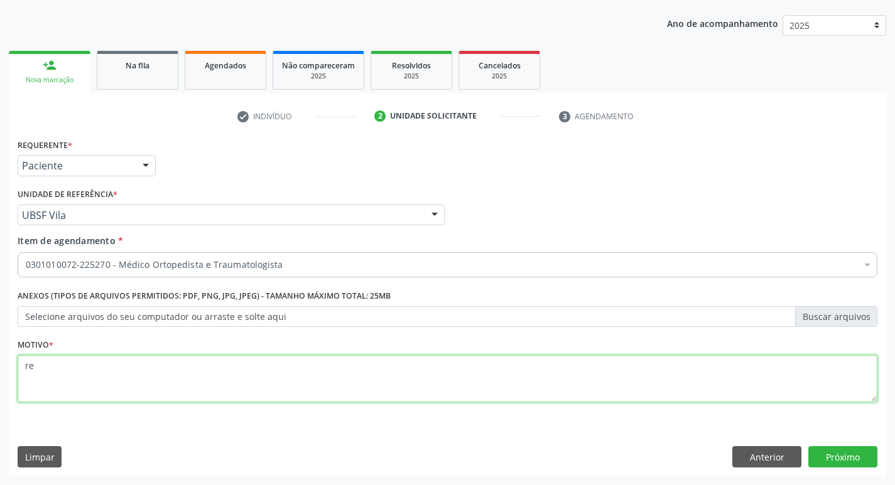
type textarea "r"
type textarea "RETORNO ( DR. [GEOGRAPHIC_DATA])"
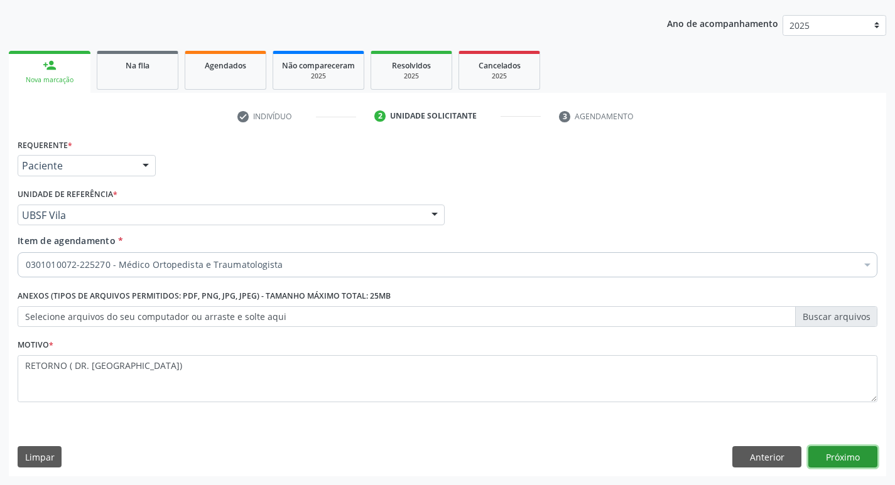
click at [861, 453] on button "Próximo" at bounding box center [842, 456] width 69 height 21
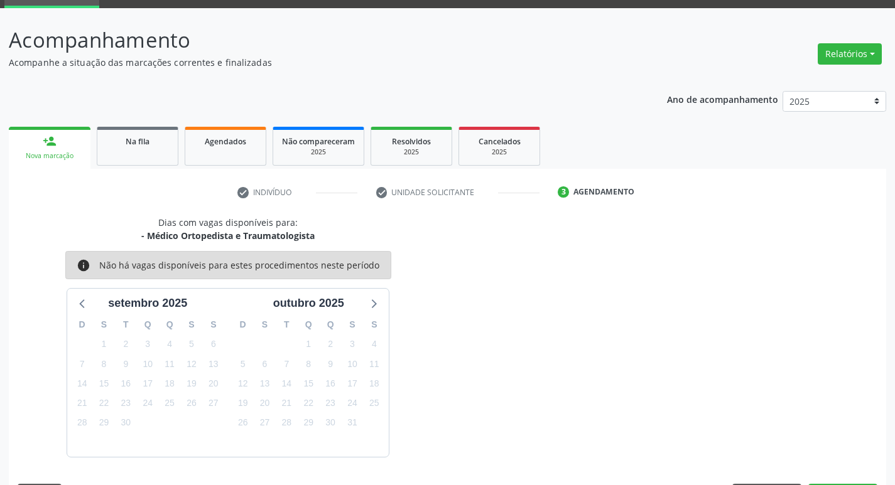
scroll to position [98, 0]
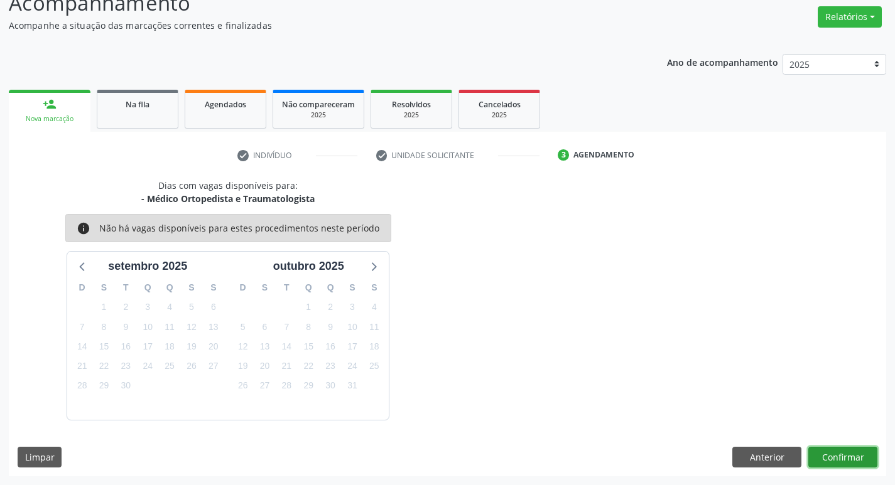
click at [834, 448] on button "Confirmar" at bounding box center [842, 457] width 69 height 21
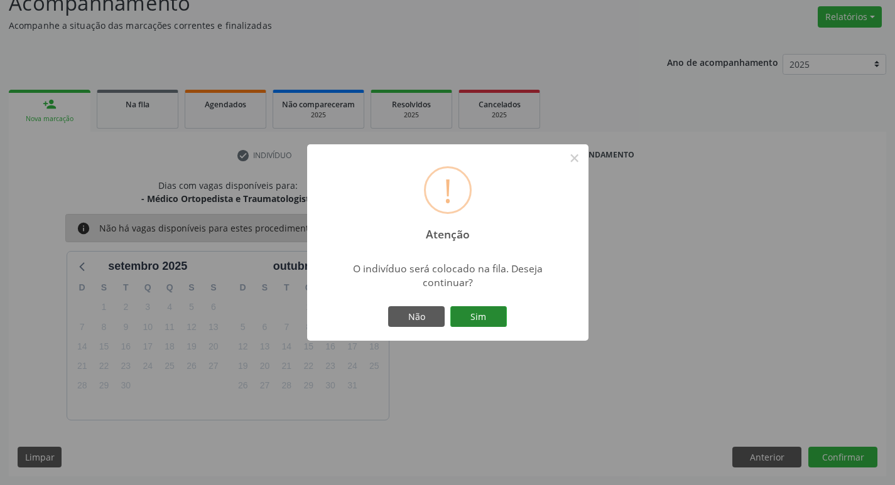
click at [470, 322] on button "Sim" at bounding box center [478, 316] width 57 height 21
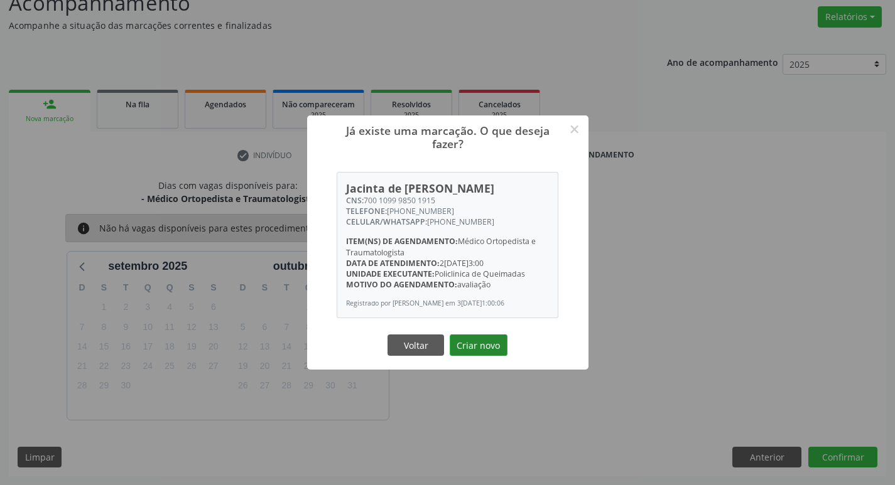
click at [476, 342] on button "Criar novo" at bounding box center [479, 345] width 58 height 21
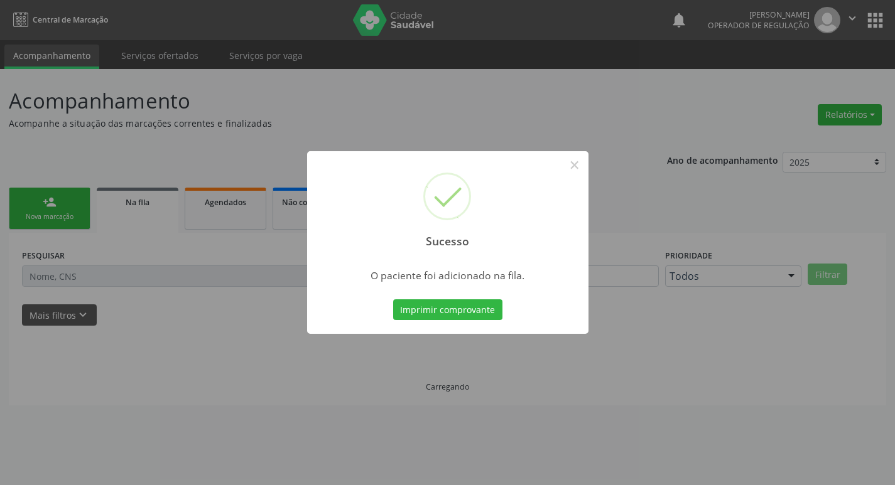
scroll to position [0, 0]
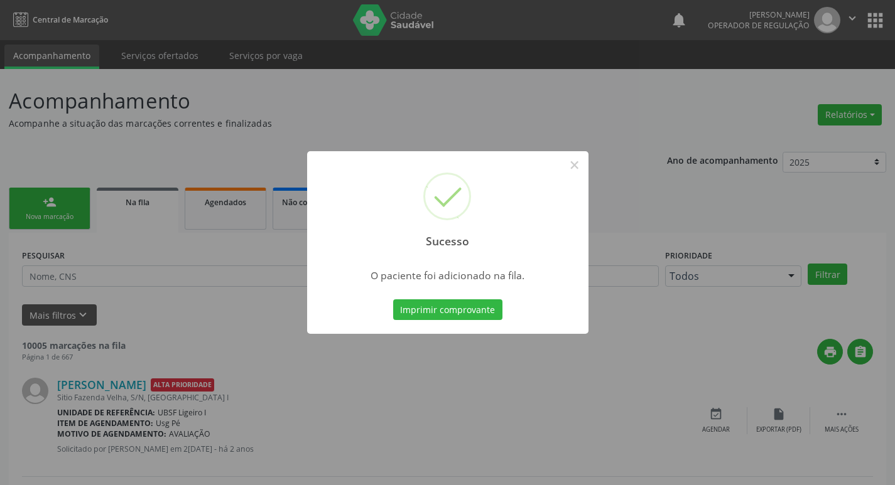
click at [54, 113] on div "Sucesso × O paciente foi adicionado na fila. Imprimir comprovante Cancel" at bounding box center [447, 242] width 895 height 485
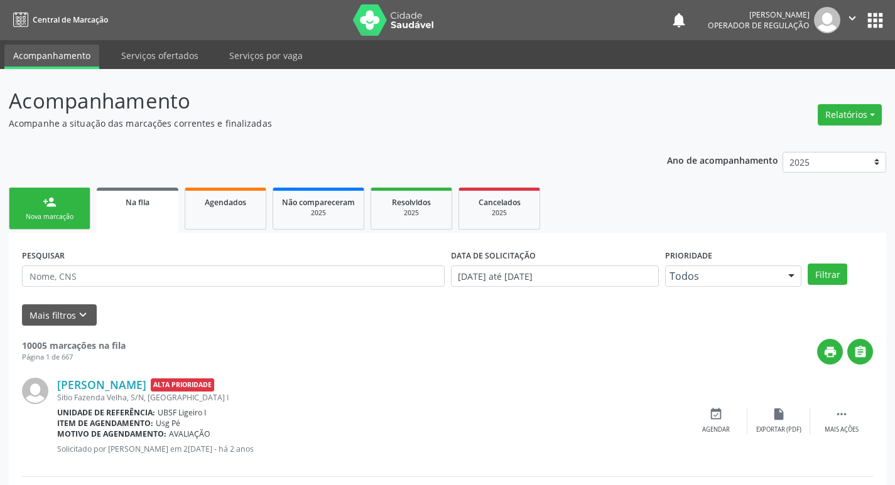
click at [73, 194] on link "person_add Nova marcação" at bounding box center [50, 209] width 82 height 42
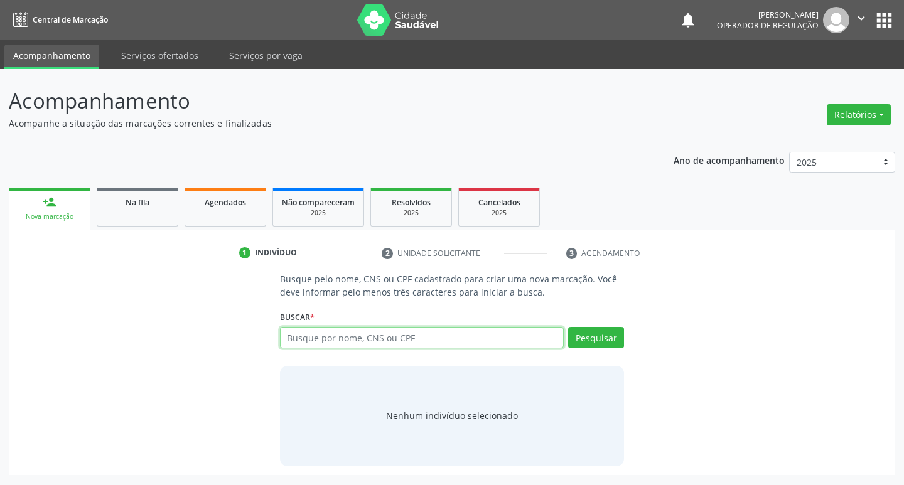
click at [463, 340] on input "text" at bounding box center [422, 337] width 284 height 21
type input "708105792296836"
click at [598, 340] on button "Pesquisar" at bounding box center [596, 337] width 56 height 21
type input "708105792296836"
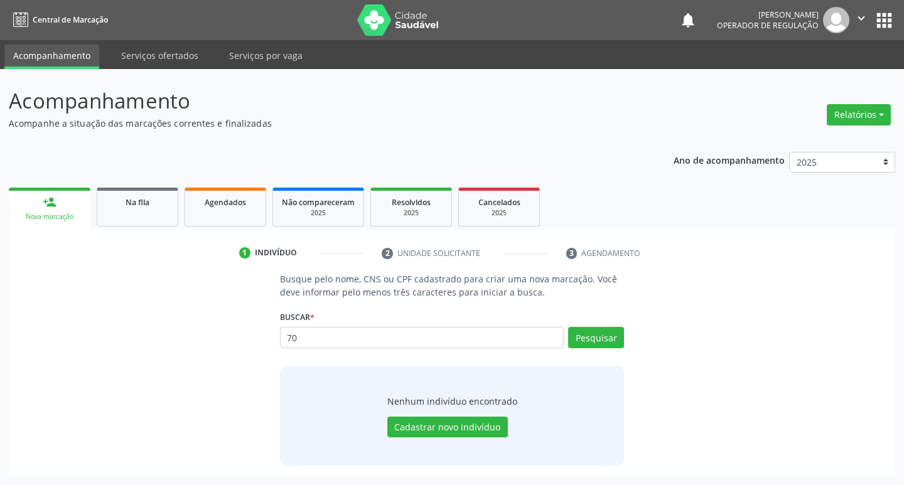
type input "7"
click at [408, 344] on input "text" at bounding box center [422, 337] width 284 height 21
type input "708105792296836"
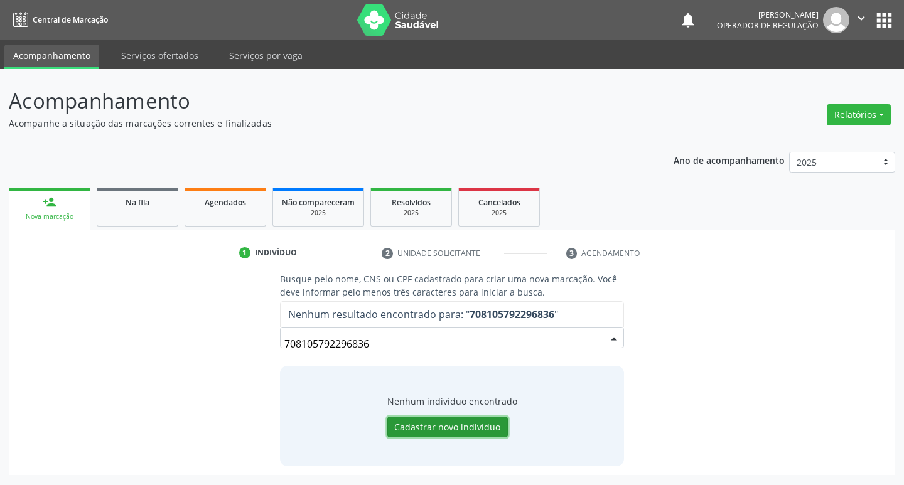
click at [478, 426] on button "Cadastrar novo indivíduo" at bounding box center [447, 427] width 121 height 21
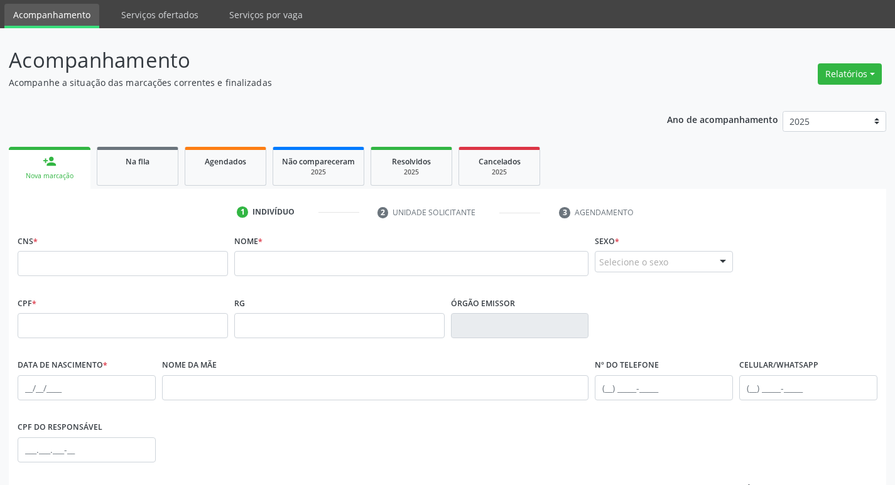
scroll to position [63, 0]
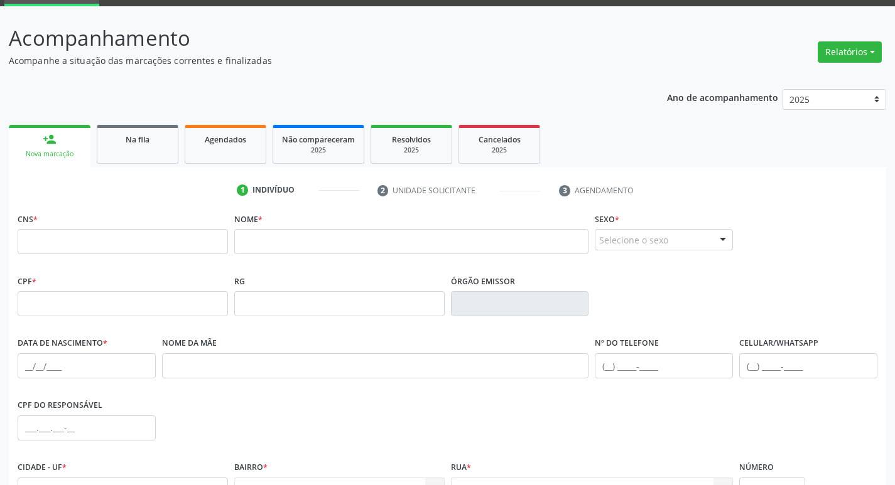
click at [88, 134] on link "person_add Nova marcação" at bounding box center [50, 146] width 82 height 42
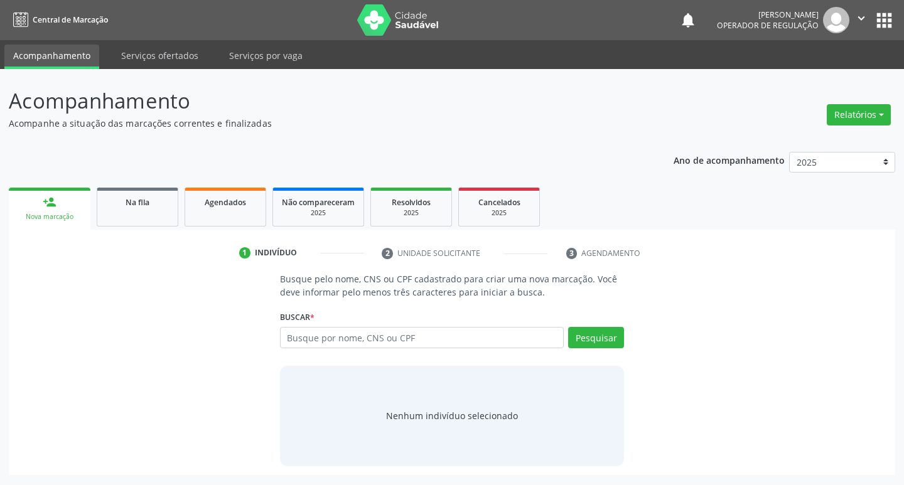
click at [312, 343] on input "text" at bounding box center [422, 337] width 284 height 21
type input "704603643844427"
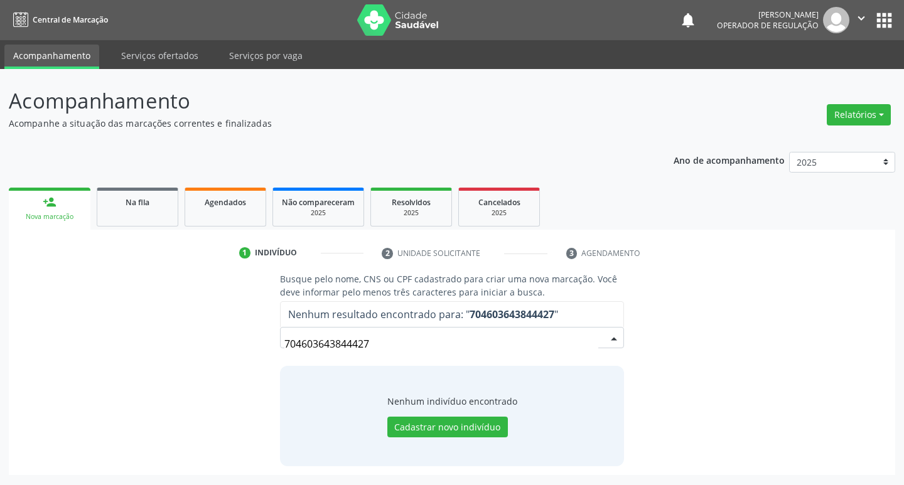
click at [484, 443] on div "Nenhum indivíduo encontrado Cadastrar novo indivíduo" at bounding box center [452, 416] width 345 height 100
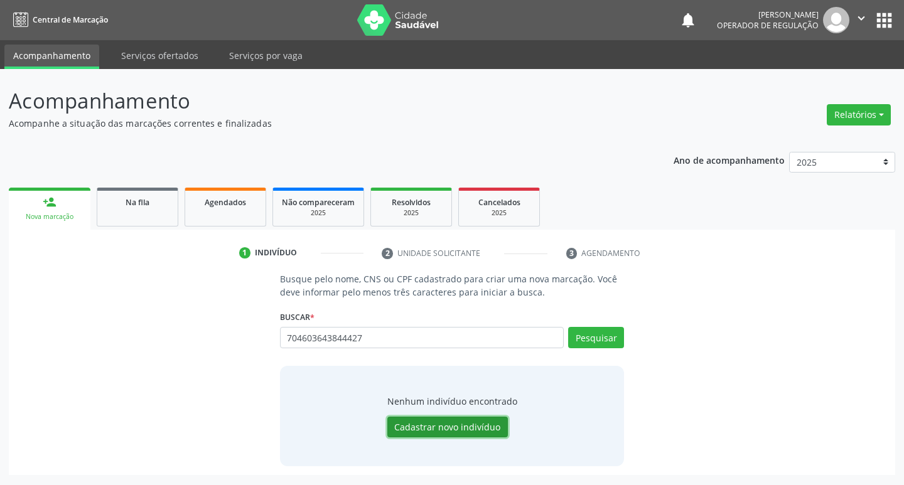
click at [487, 431] on button "Cadastrar novo indivíduo" at bounding box center [447, 427] width 121 height 21
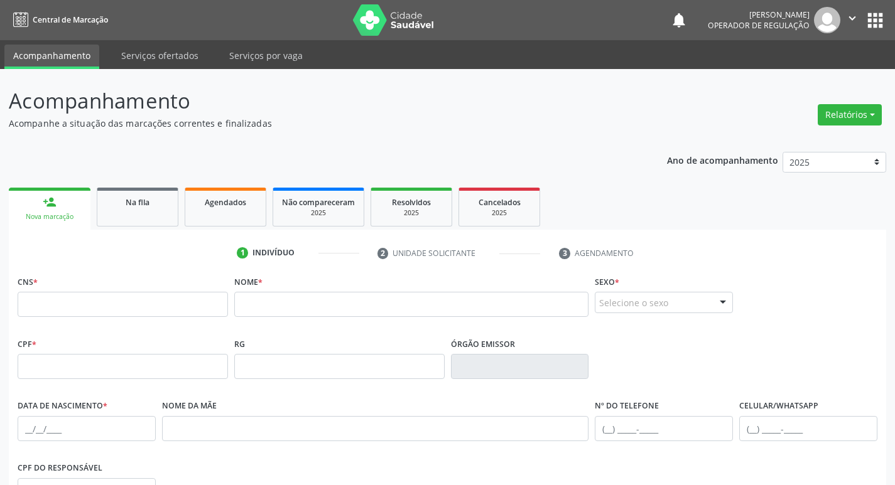
click at [876, 21] on button "apps" at bounding box center [875, 20] width 22 height 22
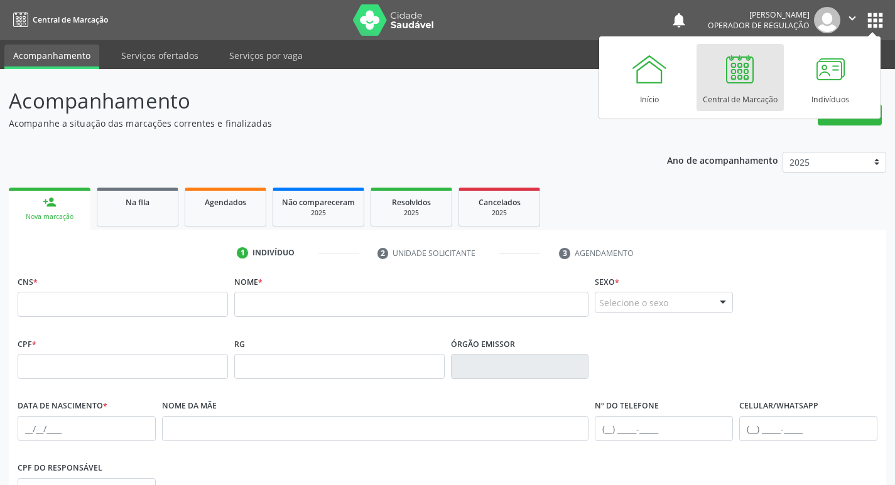
click at [755, 75] on div at bounding box center [740, 69] width 38 height 38
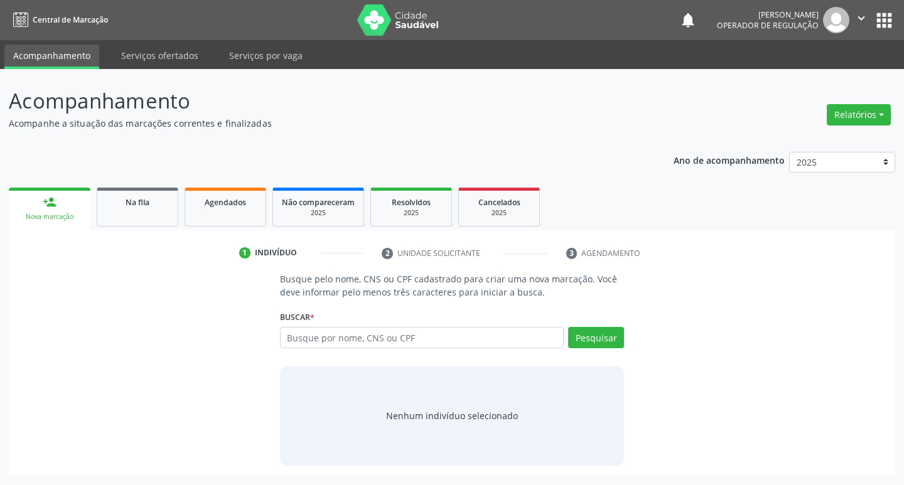
click at [310, 347] on input "text" at bounding box center [422, 337] width 284 height 21
click at [313, 345] on input "text" at bounding box center [422, 337] width 284 height 21
type input "700402482260044"
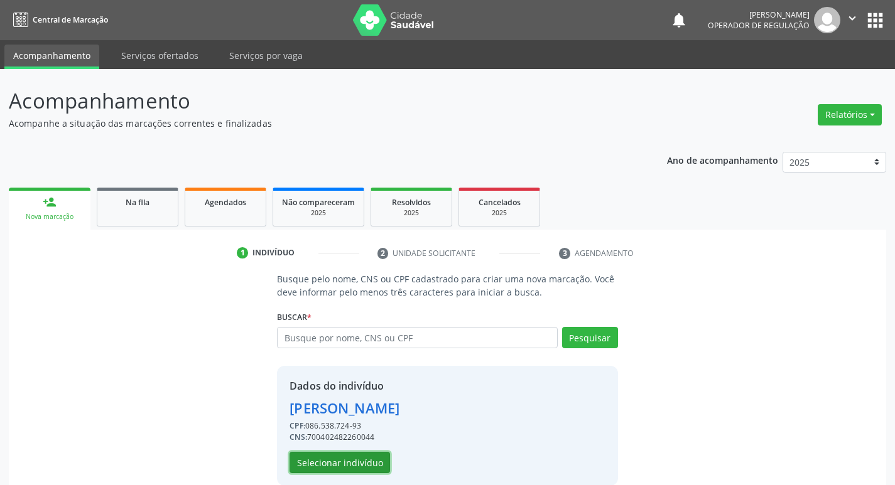
click at [309, 463] on button "Selecionar indivíduo" at bounding box center [339, 462] width 100 height 21
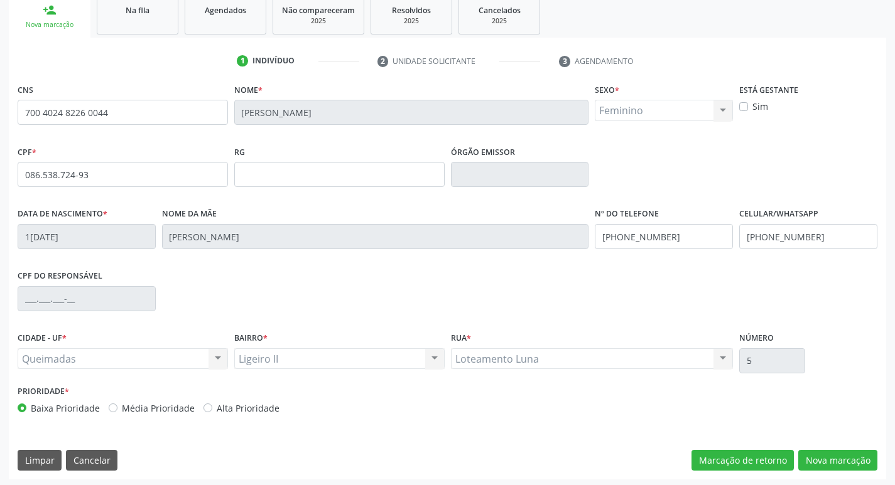
scroll to position [195, 0]
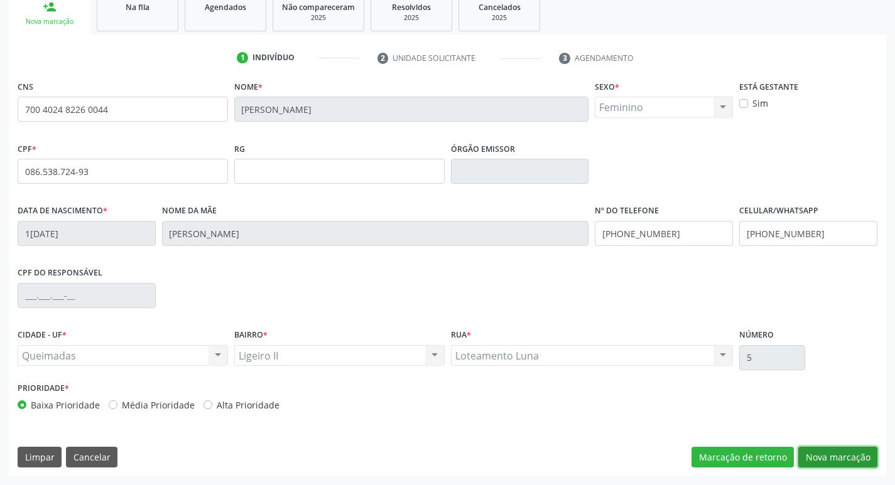
click at [844, 462] on button "Nova marcação" at bounding box center [837, 457] width 79 height 21
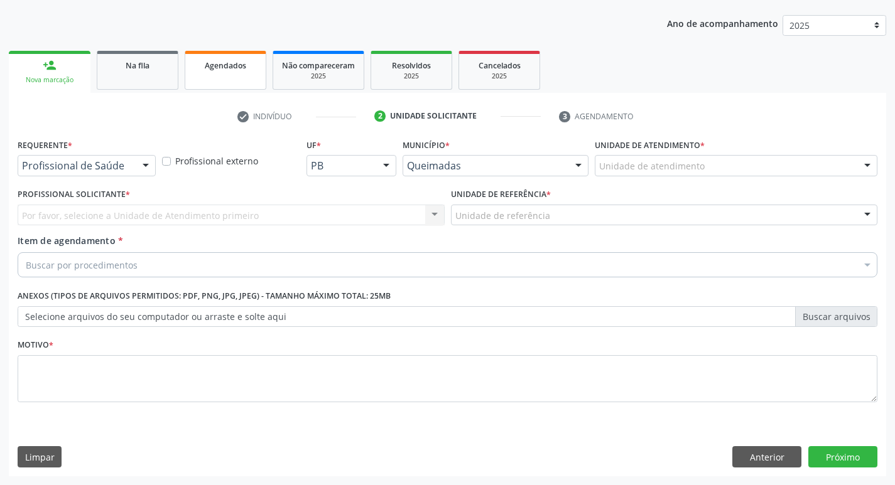
scroll to position [137, 0]
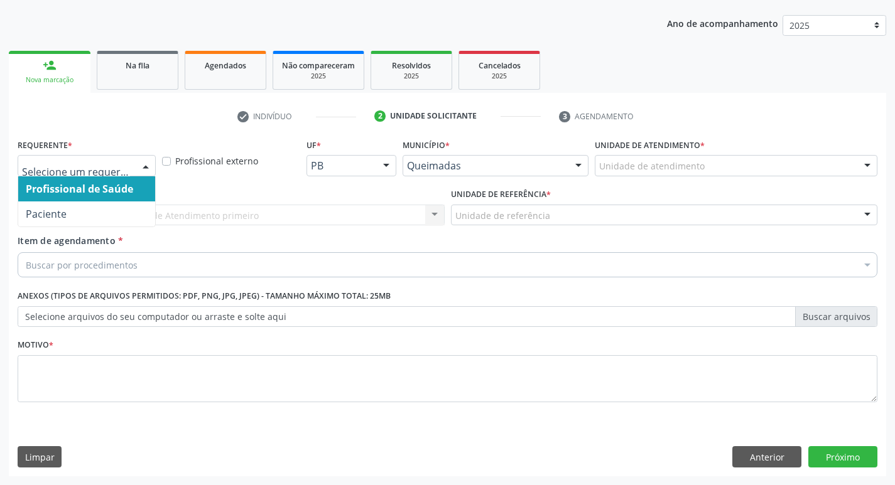
click at [77, 155] on div at bounding box center [87, 165] width 138 height 21
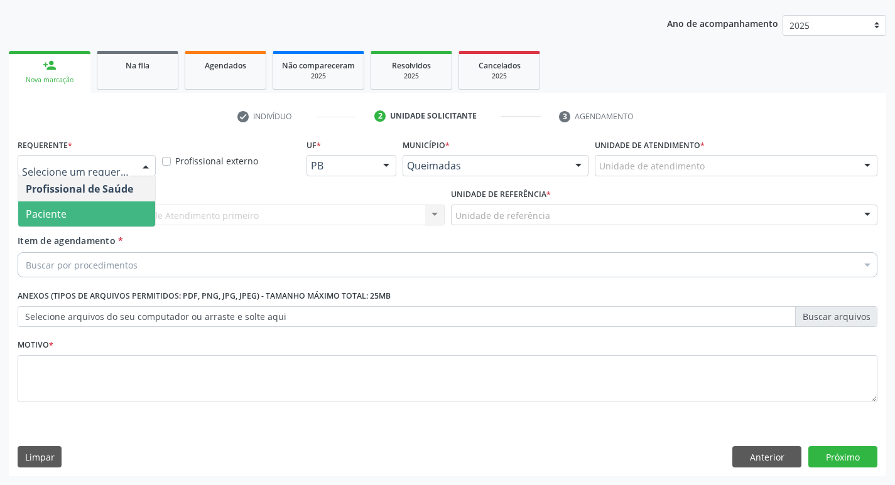
click at [62, 212] on span "Paciente" at bounding box center [46, 214] width 41 height 14
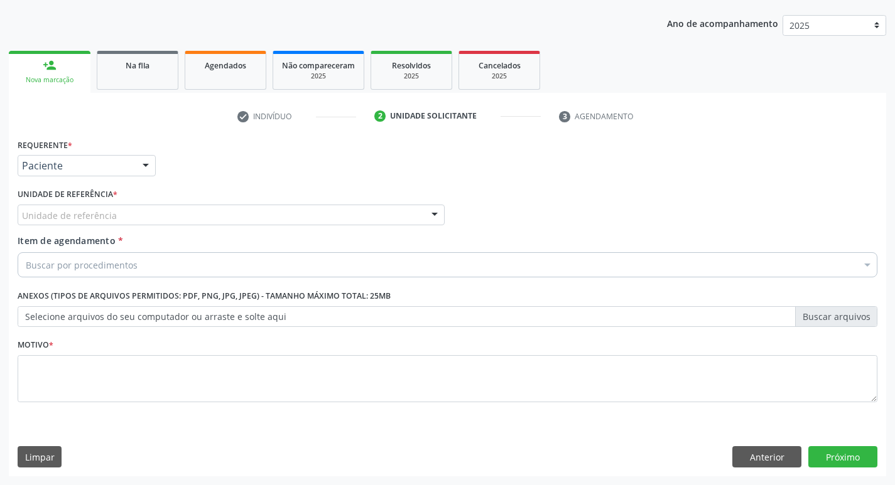
click at [63, 205] on div "Unidade de referência" at bounding box center [231, 215] width 427 height 21
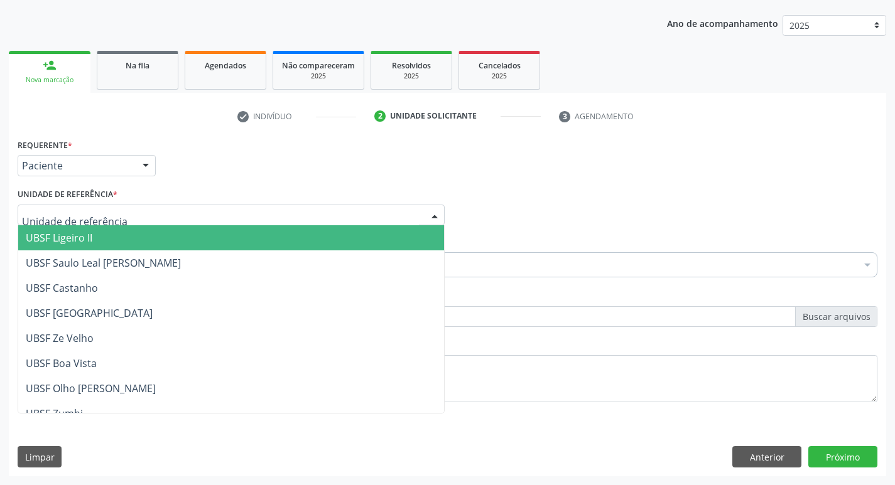
click at [62, 211] on input "text" at bounding box center [220, 221] width 397 height 25
click at [63, 236] on span "UBSF Ligeiro II" at bounding box center [59, 238] width 67 height 14
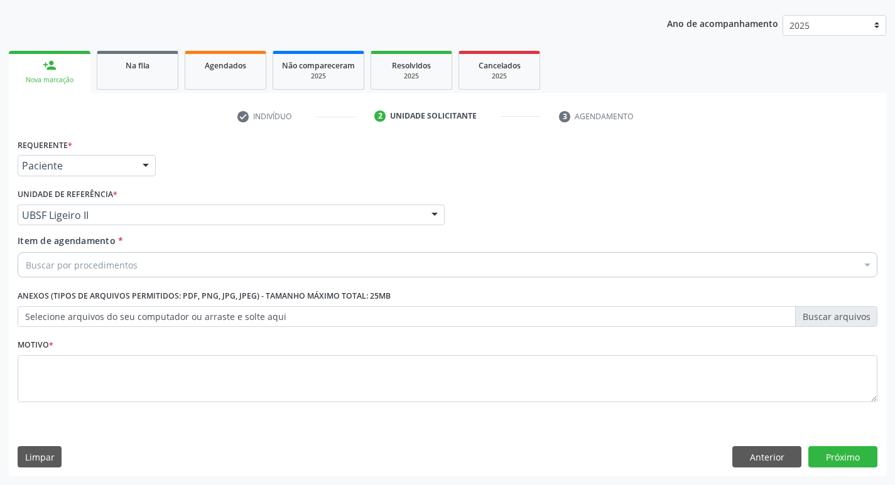
click at [331, 256] on div "Buscar por procedimentos" at bounding box center [448, 264] width 860 height 25
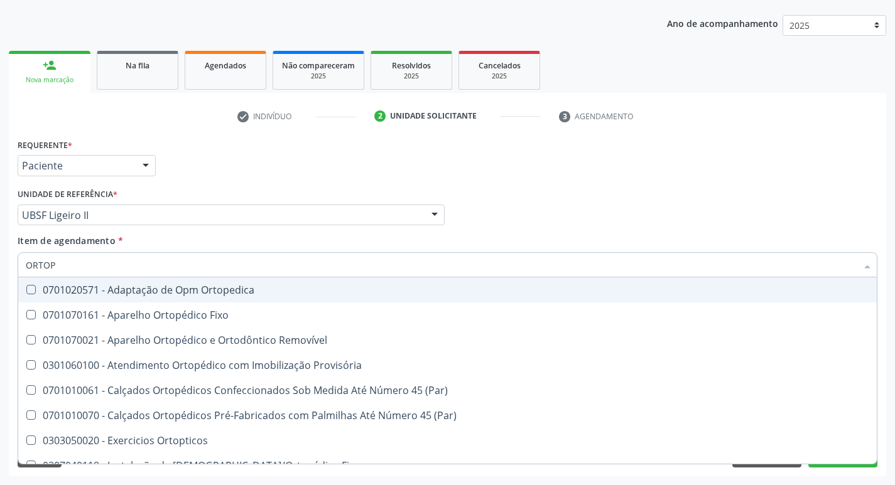
type input "ORTOPE"
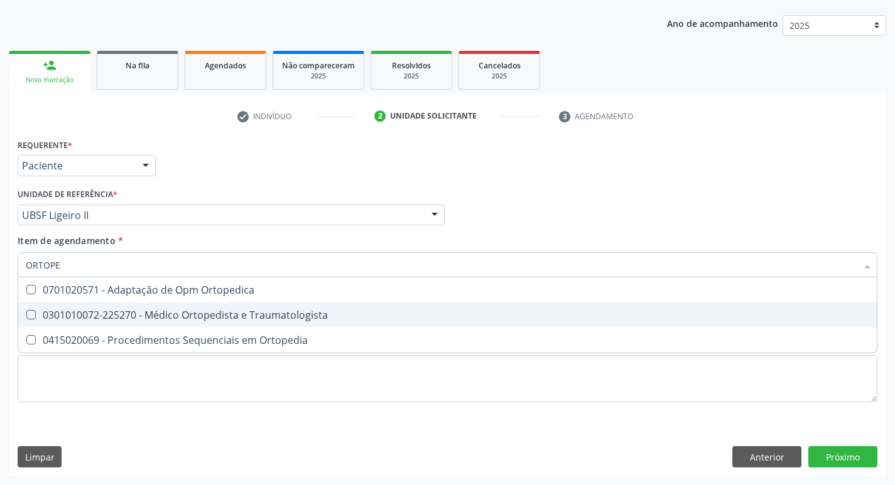
click at [298, 320] on div "0301010072-225270 - Médico Ortopedista e Traumatologista" at bounding box center [447, 315] width 843 height 10
checkbox Traumatologista "true"
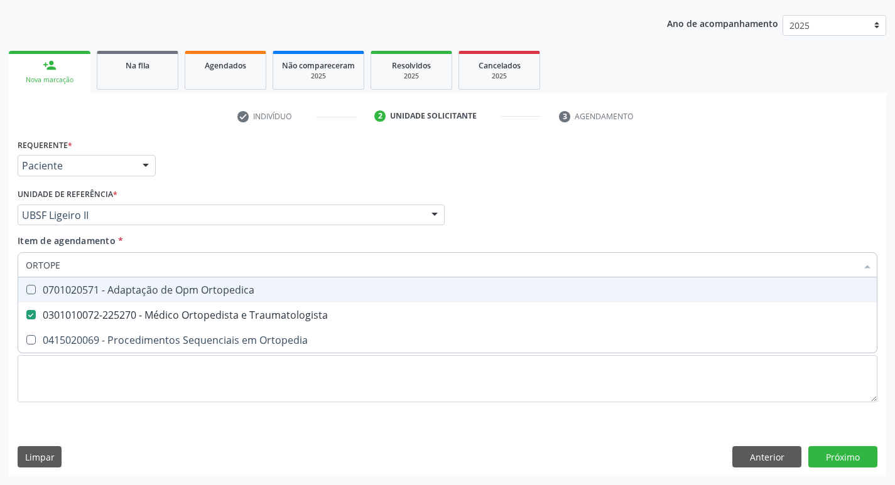
click at [620, 188] on div "Profissional Solicitante Por favor, selecione a Unidade de Atendimento primeiro…" at bounding box center [447, 209] width 866 height 49
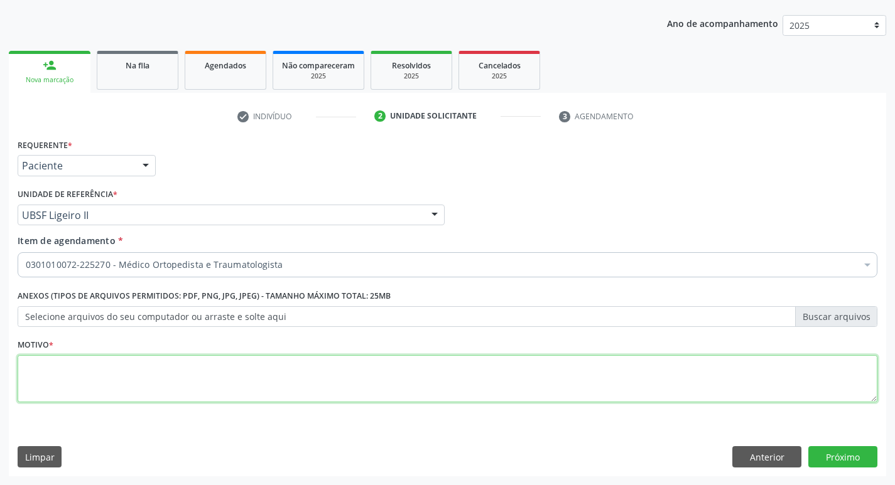
click at [200, 370] on textarea at bounding box center [448, 379] width 860 height 48
type textarea "Retorno. ( Dr. Waerson)"
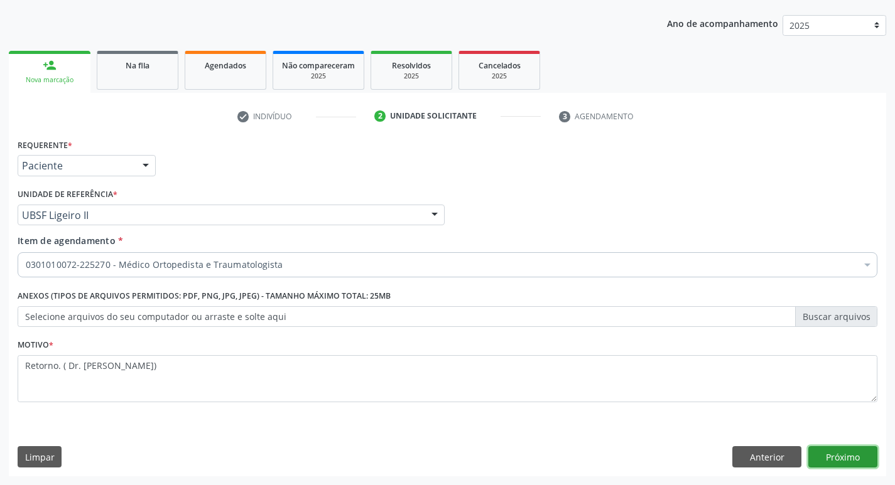
click at [865, 448] on button "Próximo" at bounding box center [842, 456] width 69 height 21
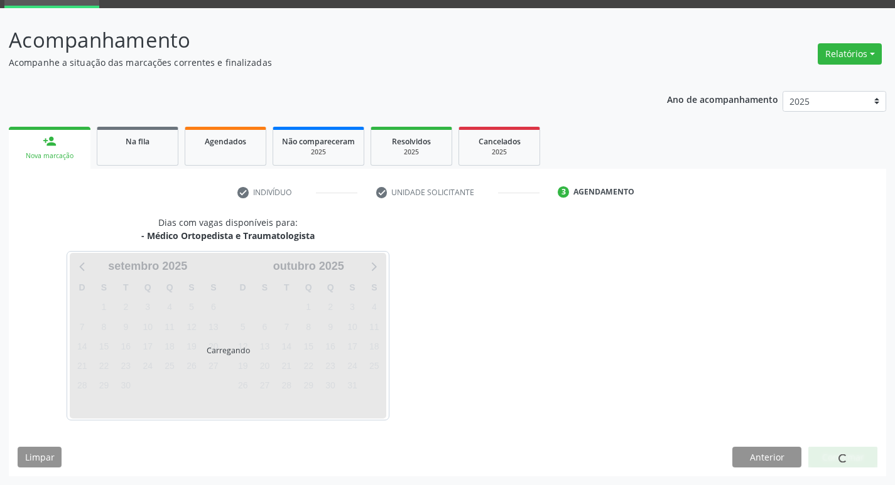
scroll to position [98, 0]
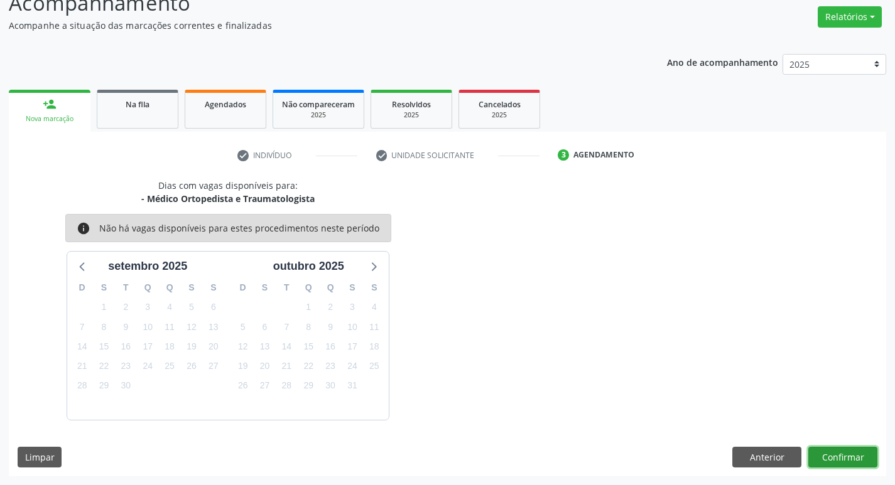
click at [843, 451] on button "Confirmar" at bounding box center [842, 457] width 69 height 21
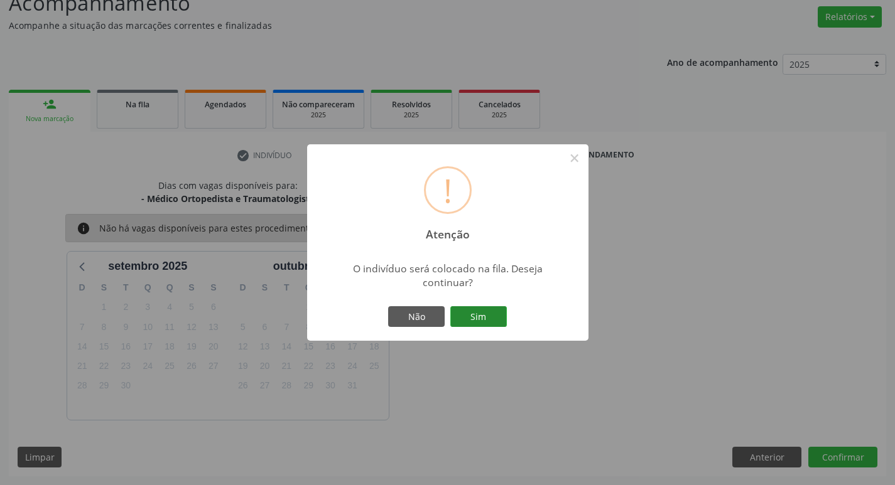
click at [467, 322] on button "Sim" at bounding box center [478, 316] width 57 height 21
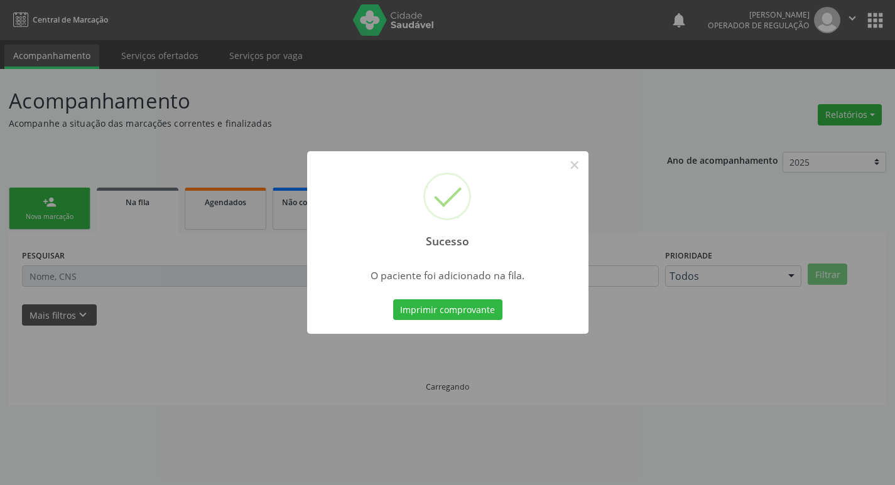
scroll to position [0, 0]
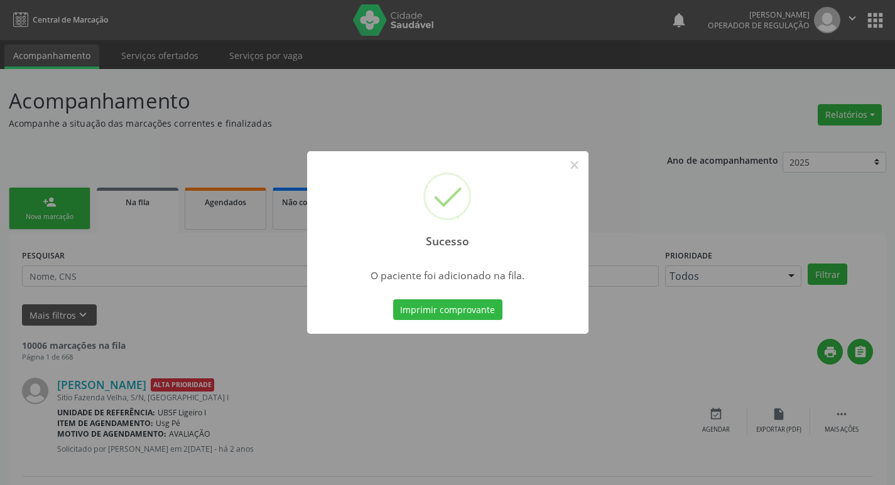
click at [352, 116] on div "Sucesso × O paciente foi adicionado na fila. Imprimir comprovante Cancel" at bounding box center [447, 242] width 895 height 485
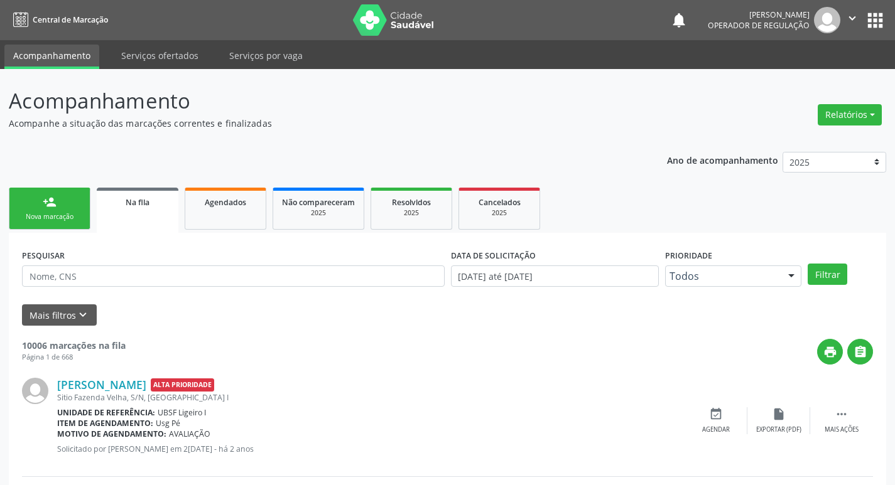
click at [77, 203] on link "person_add Nova marcação" at bounding box center [50, 209] width 82 height 42
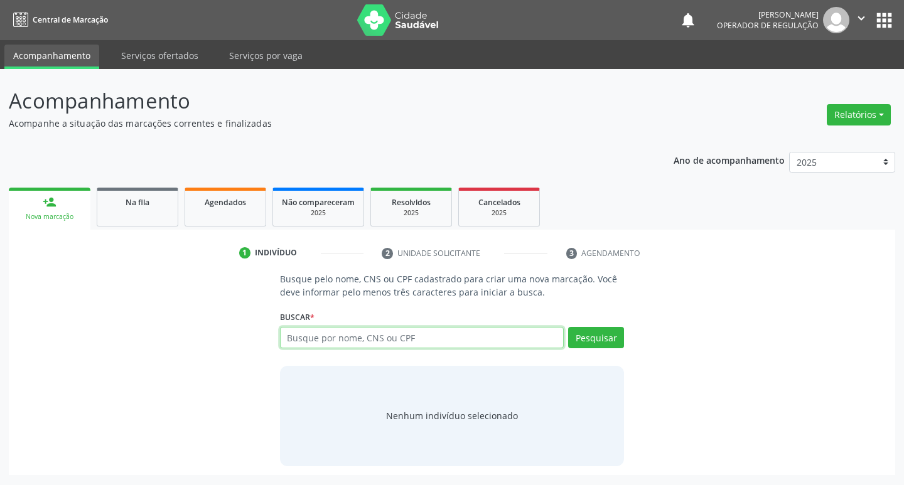
drag, startPoint x: 320, startPoint y: 338, endPoint x: 552, endPoint y: 477, distance: 270.6
click at [320, 338] on input "text" at bounding box center [422, 337] width 284 height 21
type input "702404057017426"
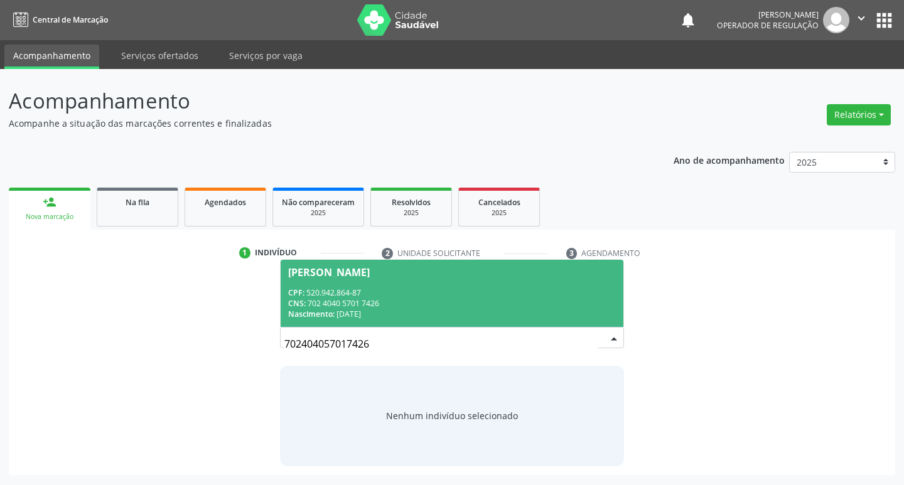
click at [409, 288] on div "CPF: 520.942.864-87" at bounding box center [452, 293] width 328 height 11
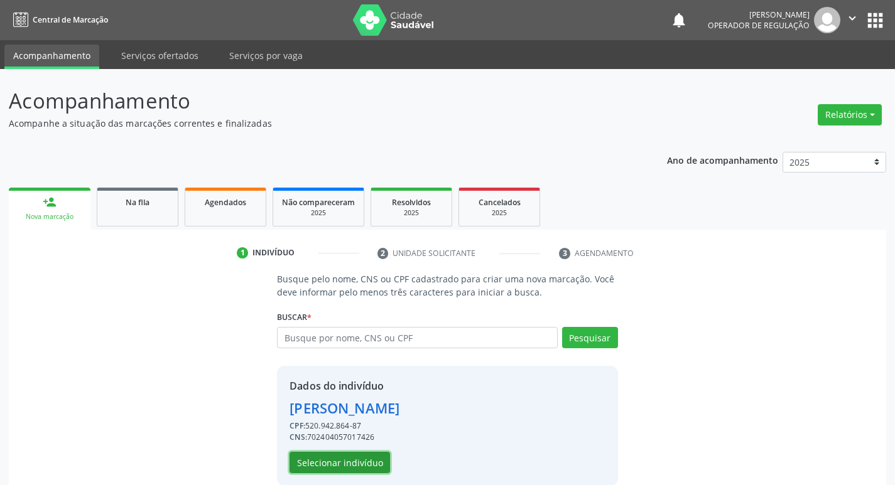
click at [364, 461] on button "Selecionar indivíduo" at bounding box center [339, 462] width 100 height 21
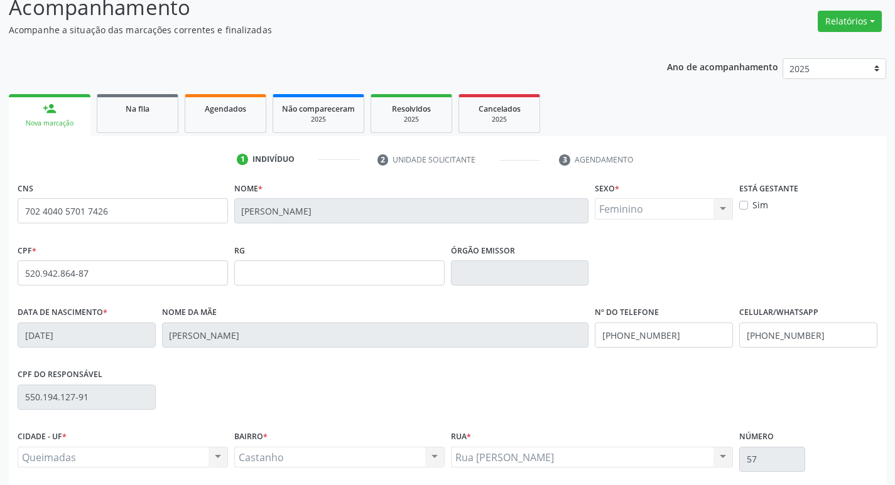
scroll to position [195, 0]
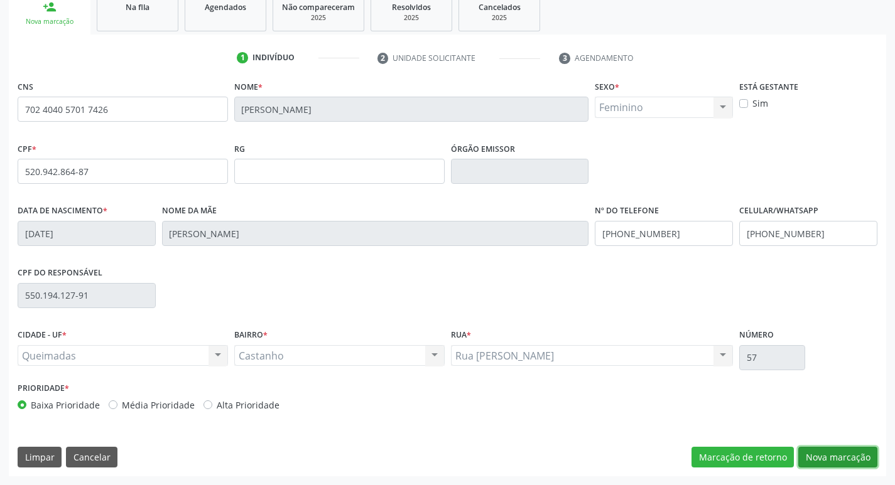
click at [832, 453] on button "Nova marcação" at bounding box center [837, 457] width 79 height 21
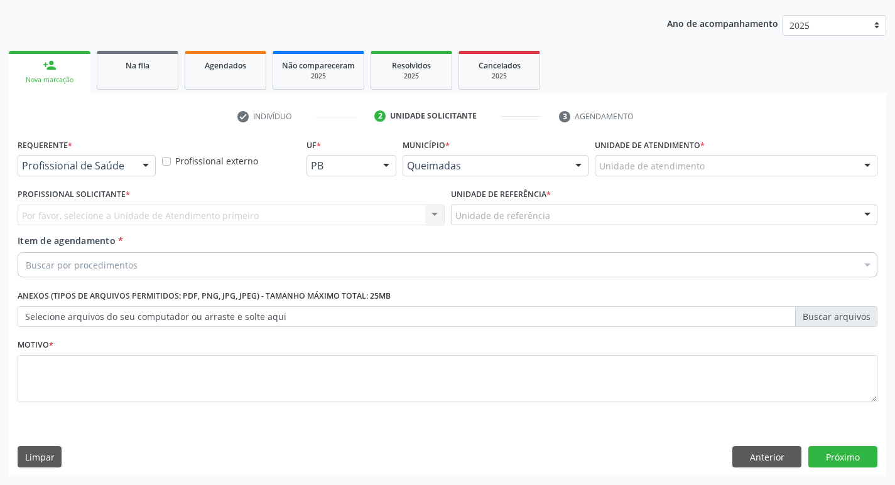
click at [142, 180] on div "Requerente * Profissional de Saúde Profissional de Saúde Paciente Nenhum result…" at bounding box center [86, 160] width 144 height 49
drag, startPoint x: 144, startPoint y: 171, endPoint x: 109, endPoint y: 208, distance: 51.5
click at [144, 170] on div at bounding box center [145, 166] width 19 height 21
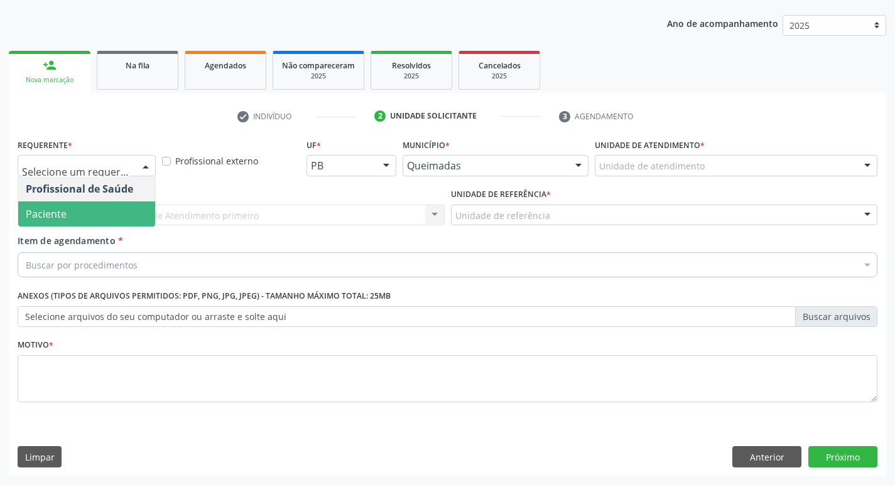
click at [105, 216] on span "Paciente" at bounding box center [86, 214] width 137 height 25
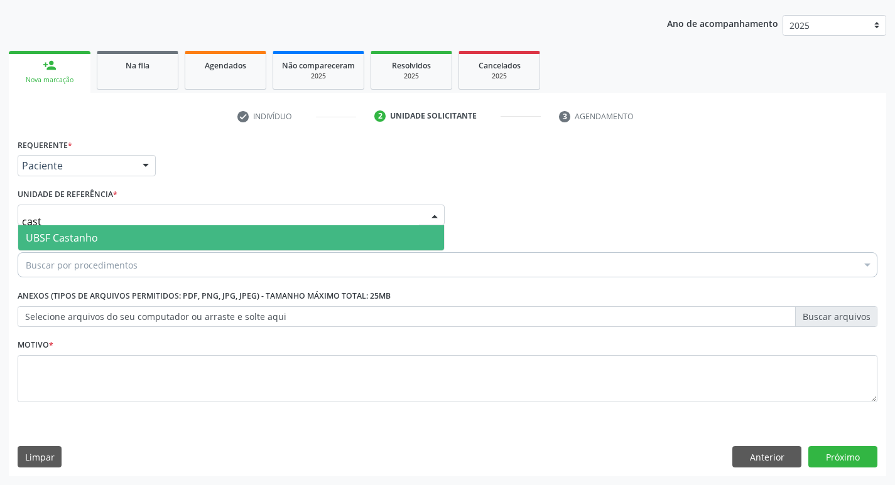
type input "casta"
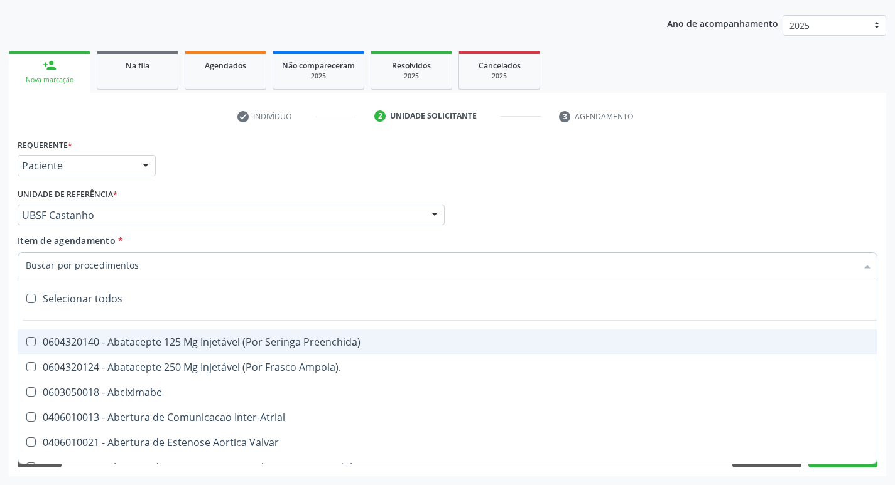
click at [104, 271] on input "Item de agendamento *" at bounding box center [441, 264] width 831 height 25
type input "r"
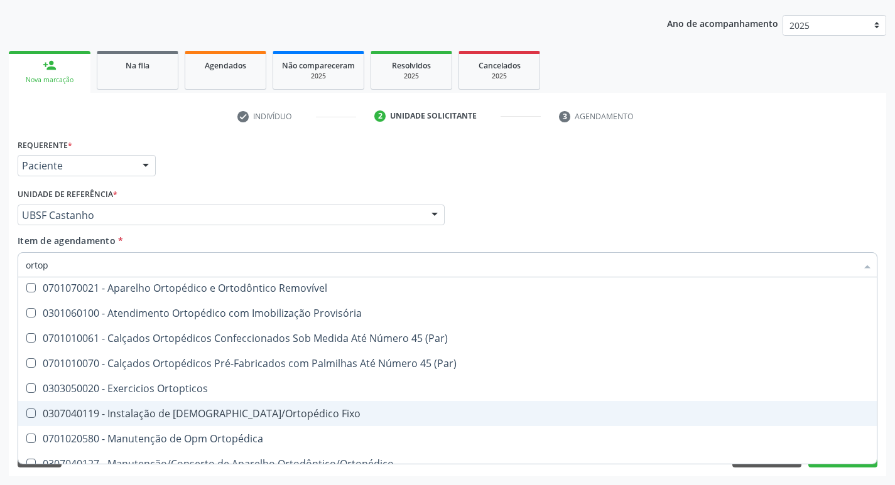
scroll to position [0, 0]
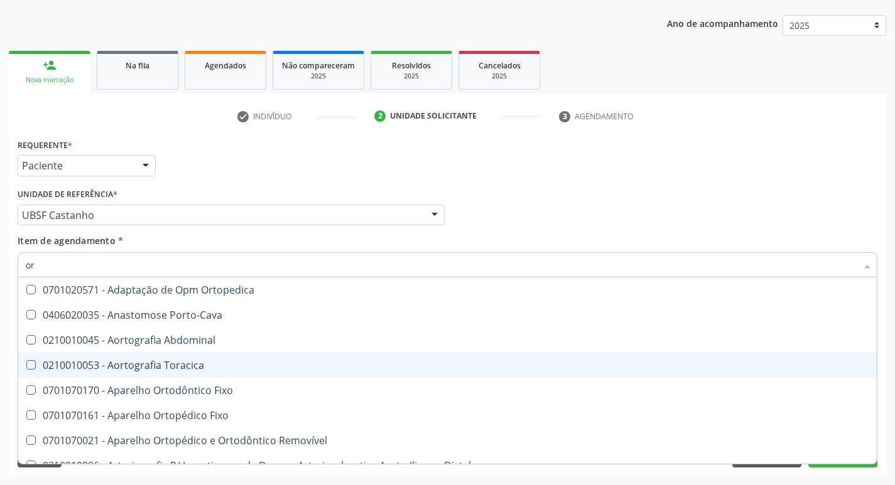
type input "o"
type input "ORTOPE"
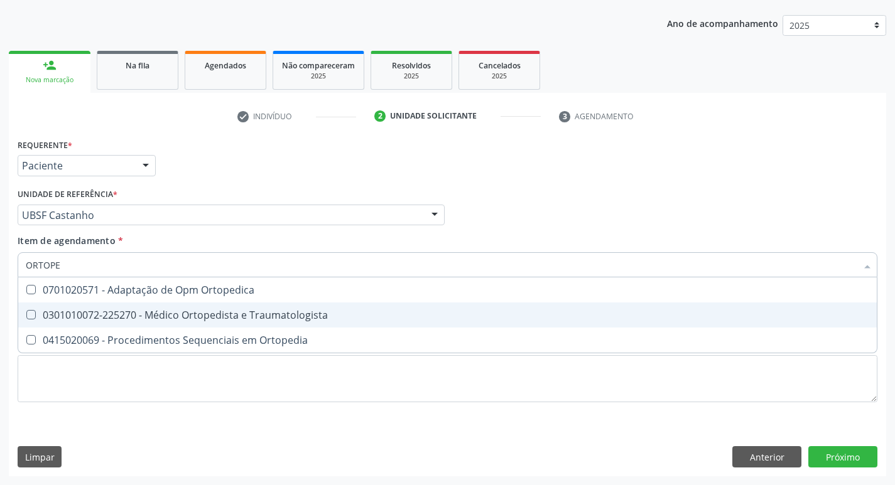
click at [265, 315] on div "0301010072-225270 - Médico Ortopedista e Traumatologista" at bounding box center [447, 315] width 843 height 10
checkbox Traumatologista "true"
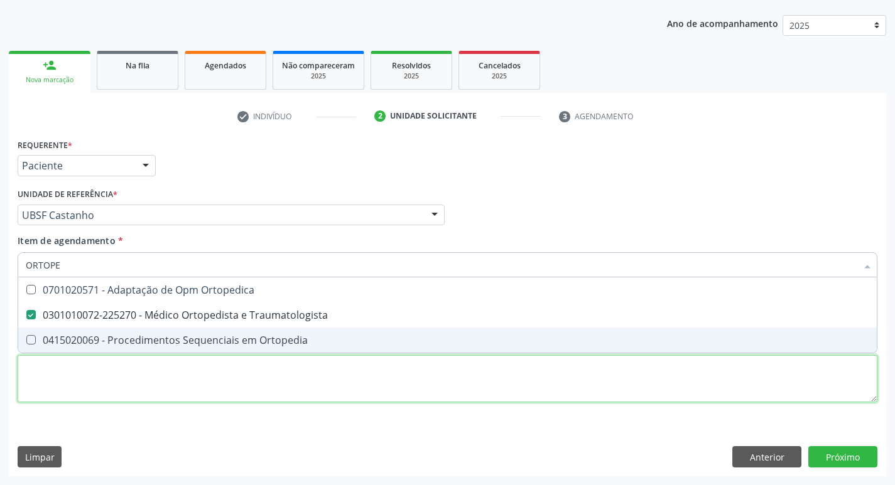
click at [240, 383] on div "Requerente * Paciente Profissional de Saúde Paciente Nenhum resultado encontrad…" at bounding box center [448, 278] width 860 height 284
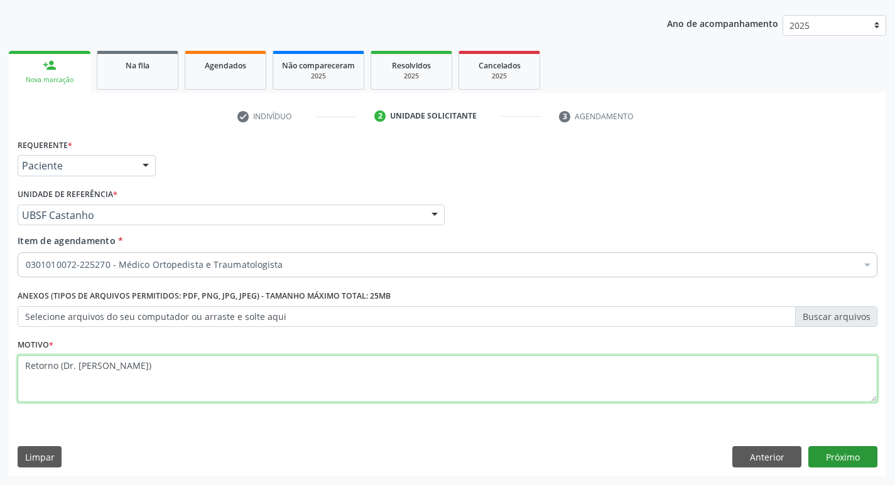
type textarea "Retorno (Dr. Marcio)"
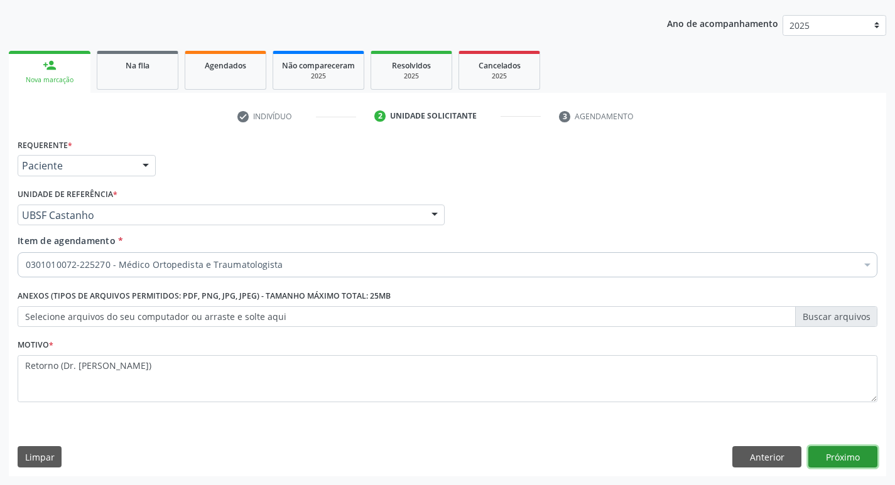
click at [821, 456] on button "Próximo" at bounding box center [842, 456] width 69 height 21
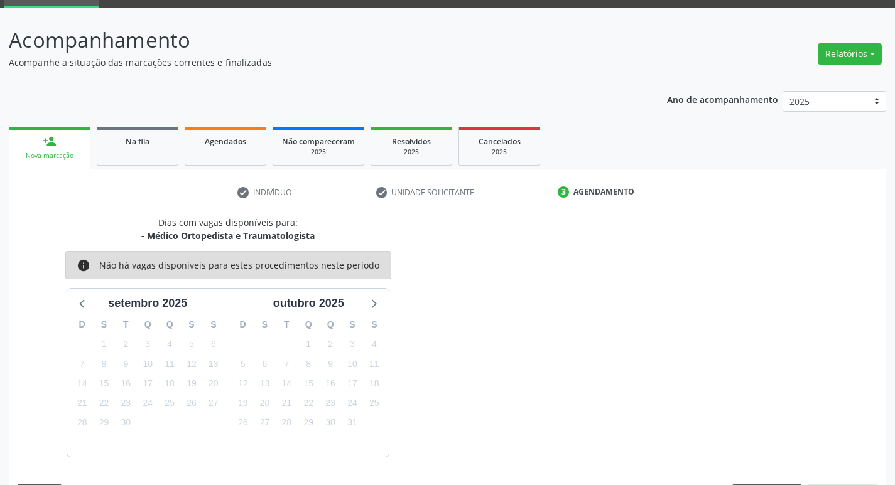
scroll to position [98, 0]
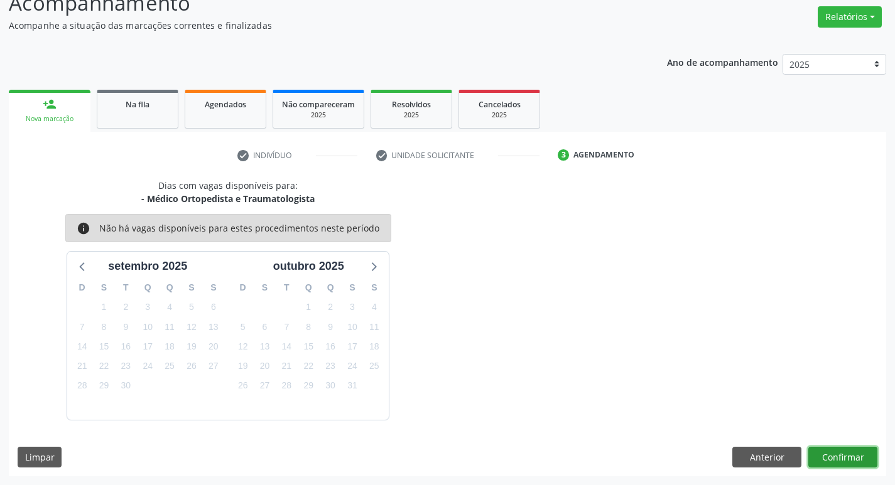
click at [837, 454] on button "Confirmar" at bounding box center [842, 457] width 69 height 21
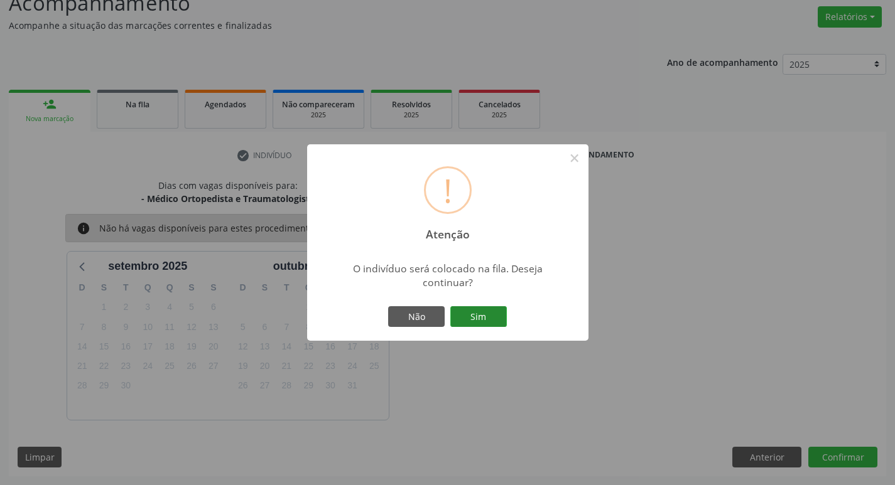
click at [492, 307] on button "Sim" at bounding box center [478, 316] width 57 height 21
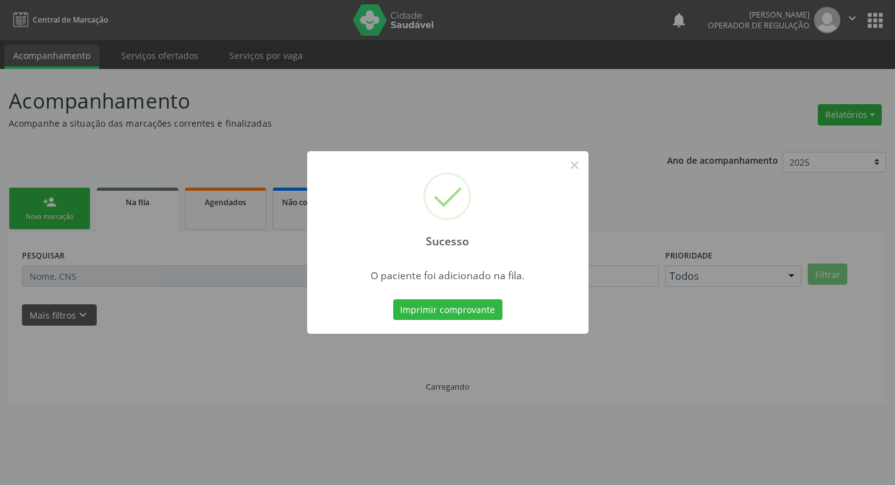
scroll to position [0, 0]
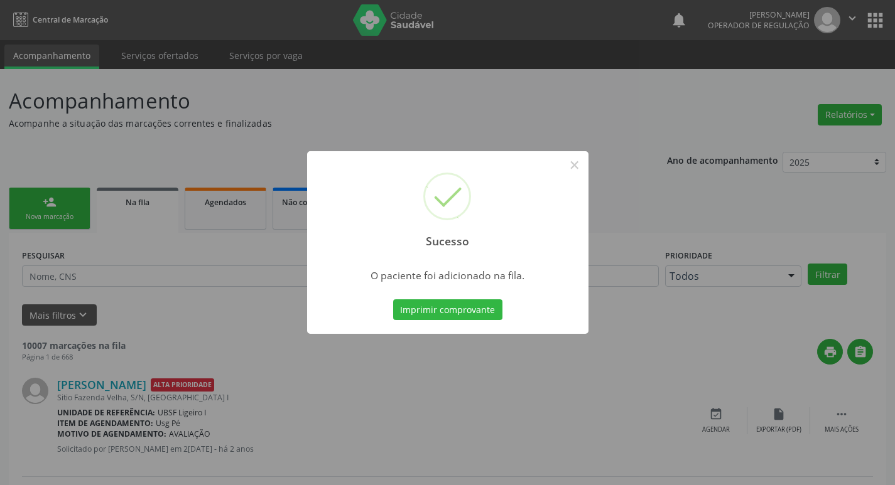
click at [336, 89] on div "Sucesso × O paciente foi adicionado na fila. Imprimir comprovante Cancel" at bounding box center [447, 242] width 895 height 485
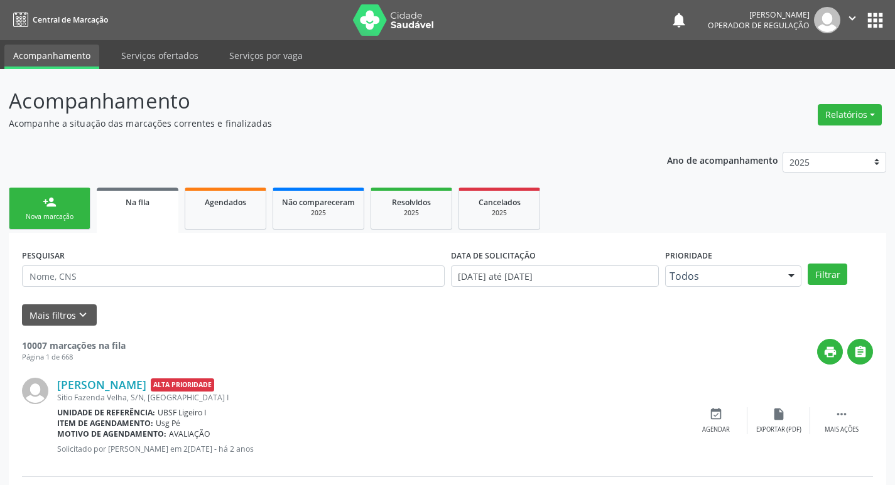
click at [71, 205] on link "person_add Nova marcação" at bounding box center [50, 209] width 82 height 42
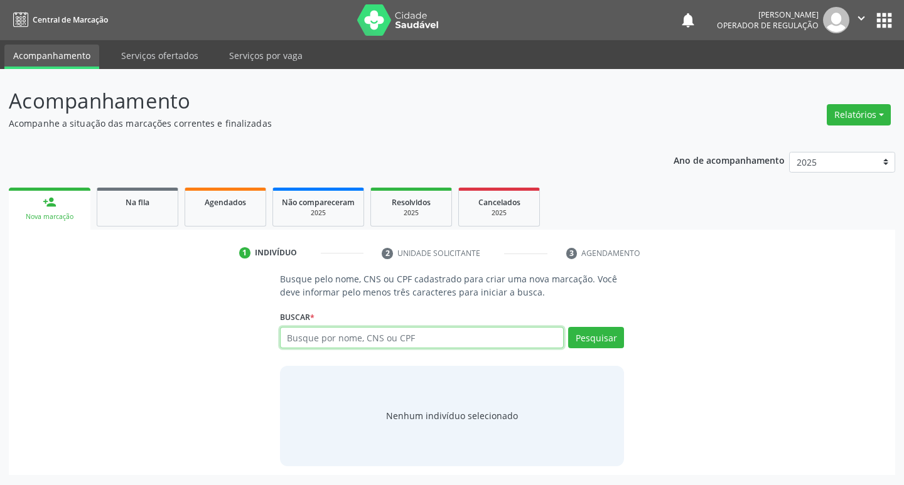
click at [343, 339] on input "text" at bounding box center [422, 337] width 284 height 21
type input "705601420865013"
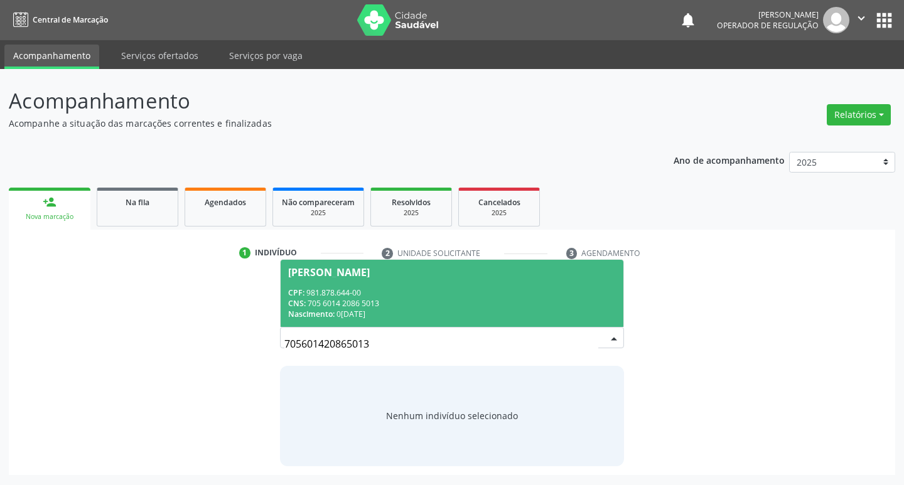
click at [513, 271] on div "Maria do Desterro Santos Silva" at bounding box center [452, 272] width 328 height 10
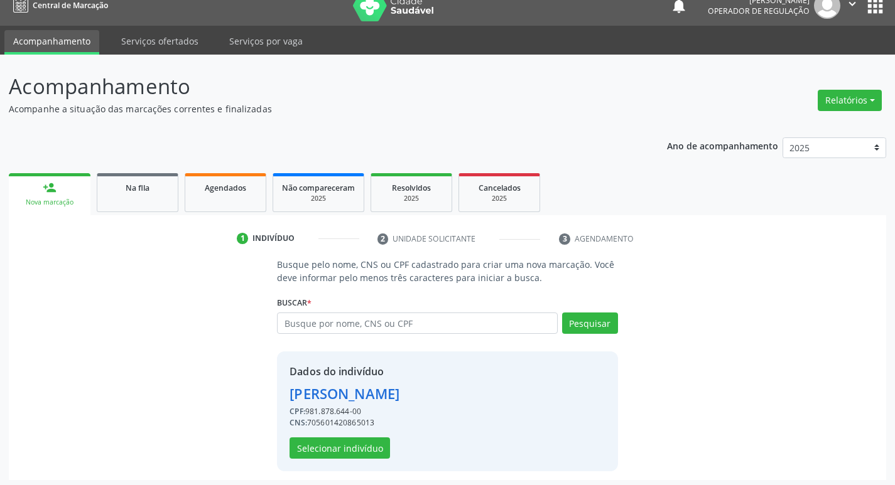
scroll to position [18, 0]
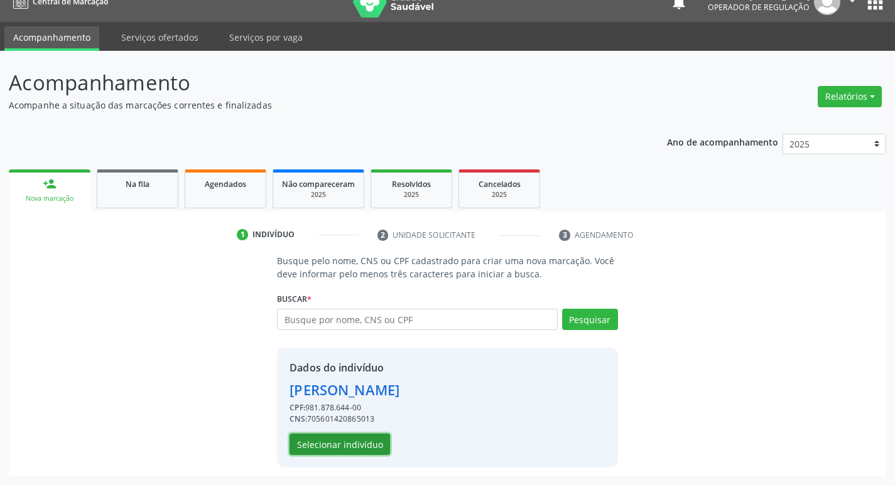
click at [339, 450] on button "Selecionar indivíduo" at bounding box center [339, 444] width 100 height 21
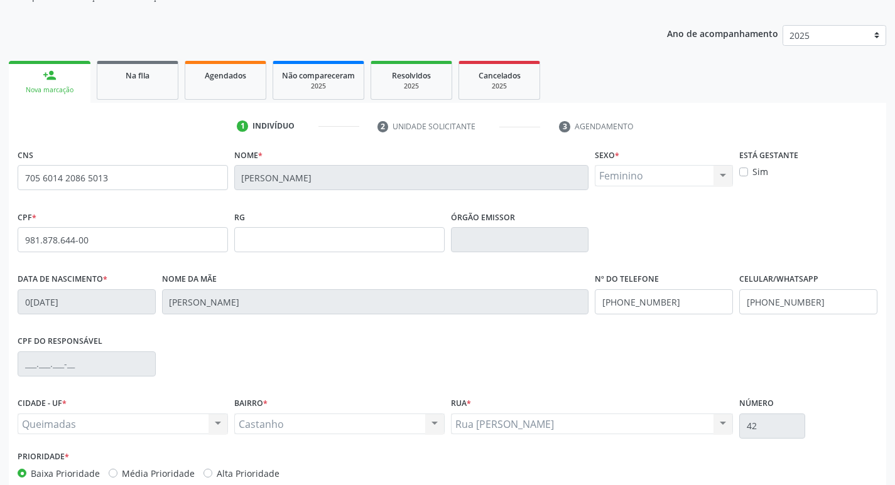
scroll to position [195, 0]
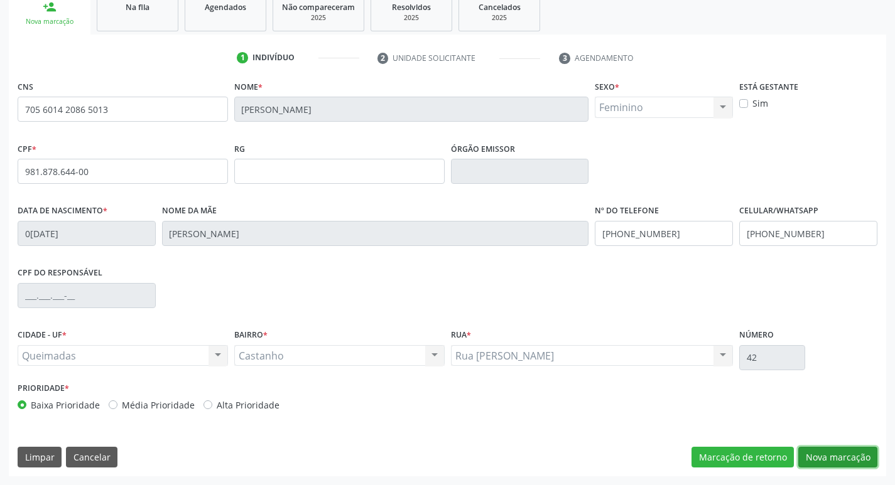
click at [831, 455] on button "Nova marcação" at bounding box center [837, 457] width 79 height 21
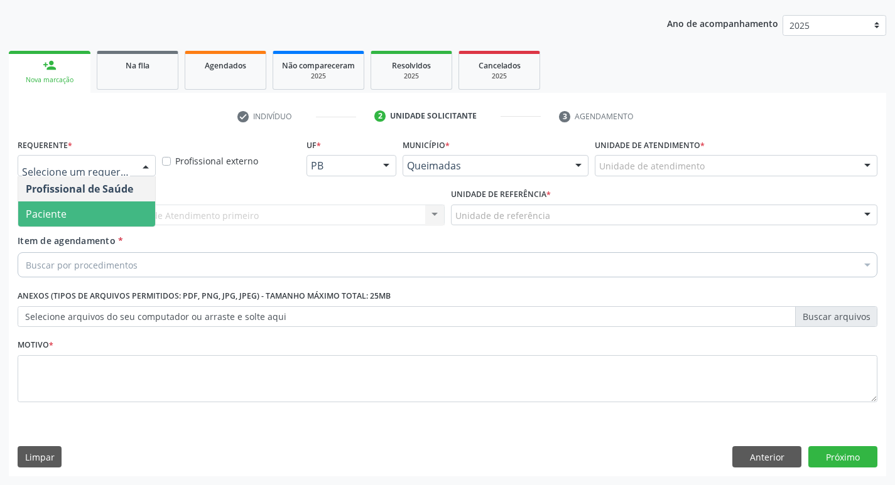
click at [90, 222] on span "Paciente" at bounding box center [86, 214] width 137 height 25
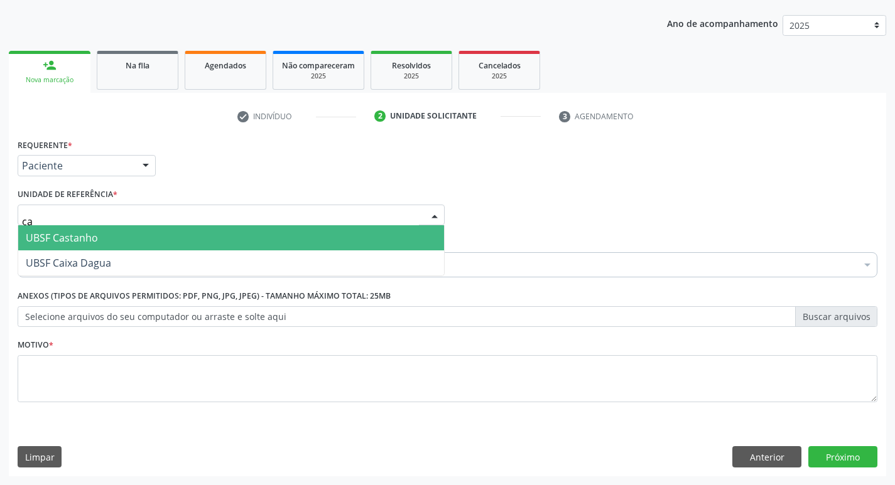
type input "cas"
click at [92, 232] on span "UBSF Castanho" at bounding box center [62, 238] width 72 height 14
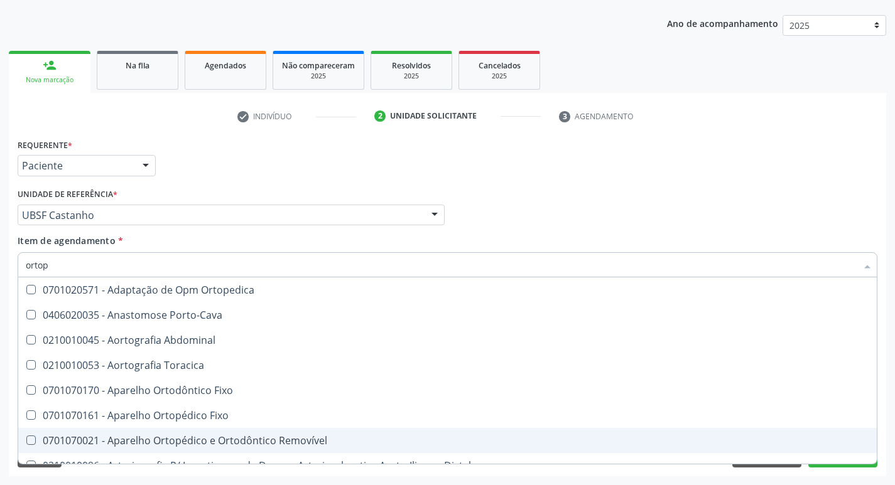
type input "ortope"
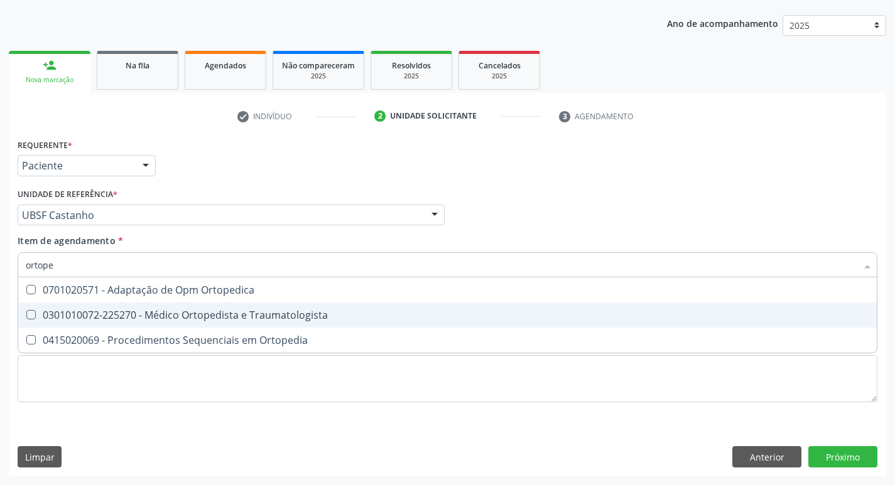
click at [144, 313] on div "0301010072-225270 - Médico Ortopedista e Traumatologista" at bounding box center [447, 315] width 843 height 10
checkbox Traumatologista "true"
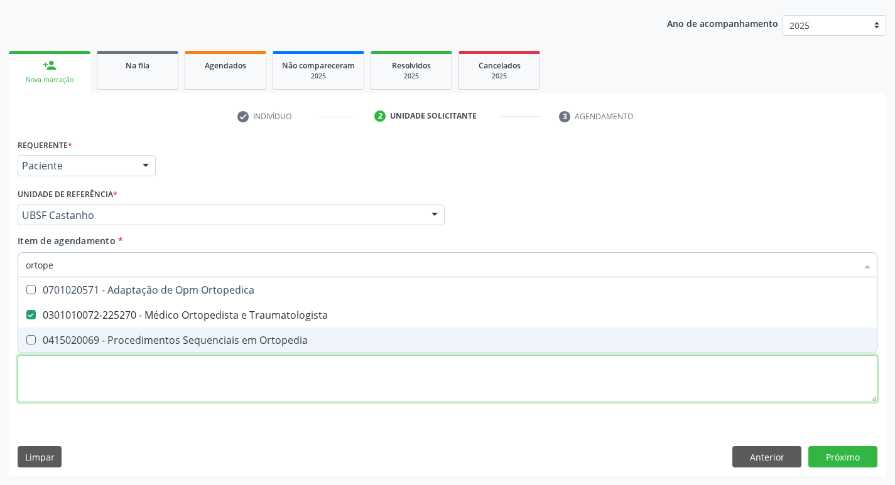
click at [89, 401] on div "Requerente * Paciente Profissional de Saúde Paciente Nenhum resultado encontrad…" at bounding box center [448, 278] width 860 height 284
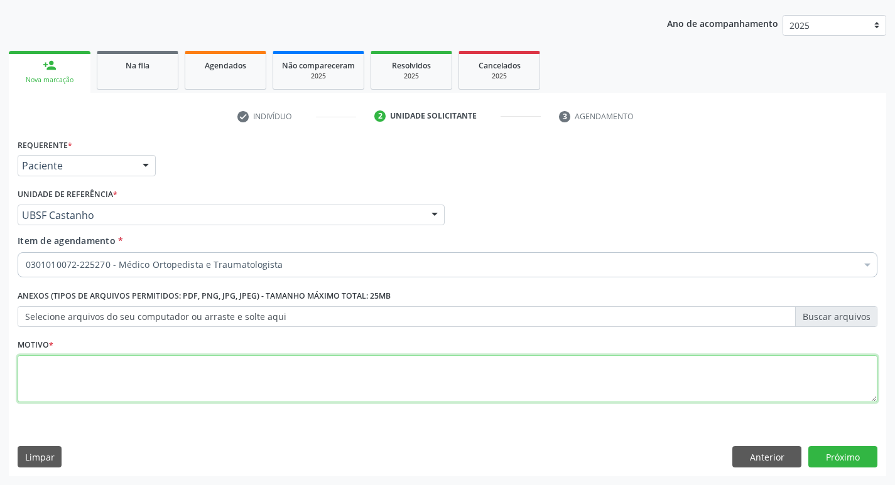
click at [90, 398] on textarea at bounding box center [448, 379] width 860 height 48
click at [192, 362] on textarea at bounding box center [448, 379] width 860 height 48
type textarea "r"
type textarea "Retorno. ( Dr.Otavio)"
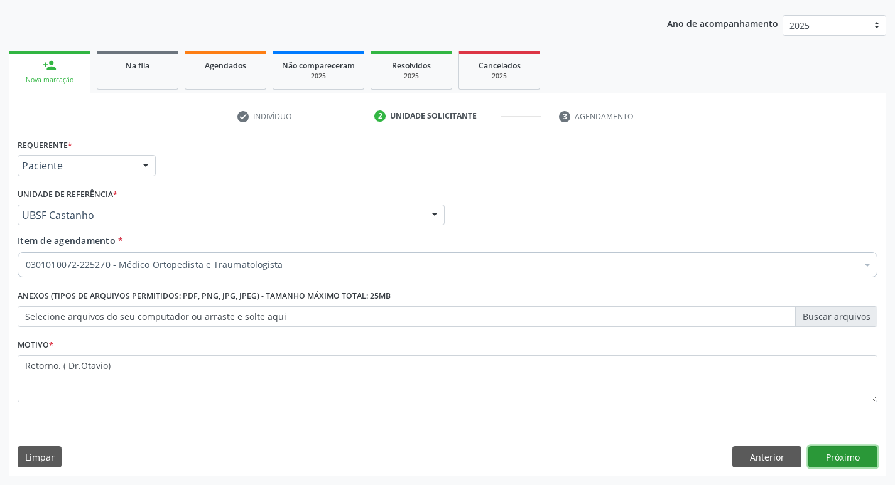
click at [830, 460] on button "Próximo" at bounding box center [842, 456] width 69 height 21
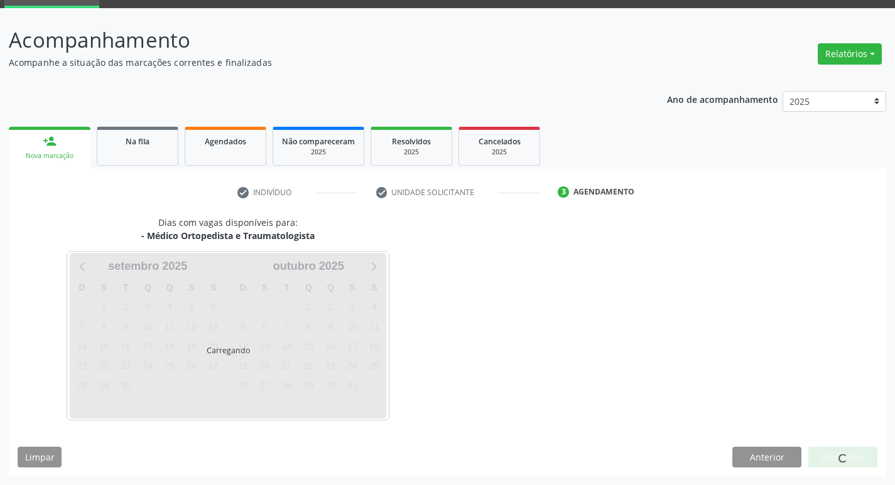
scroll to position [98, 0]
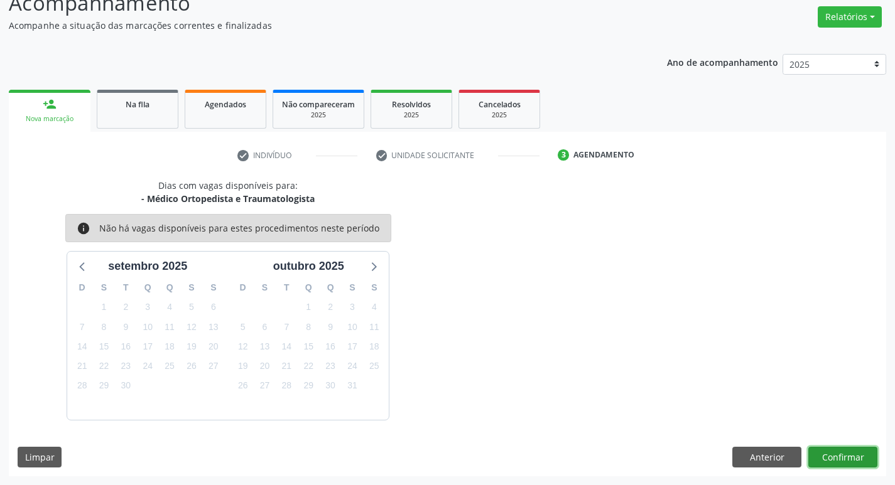
click at [833, 463] on button "Confirmar" at bounding box center [842, 457] width 69 height 21
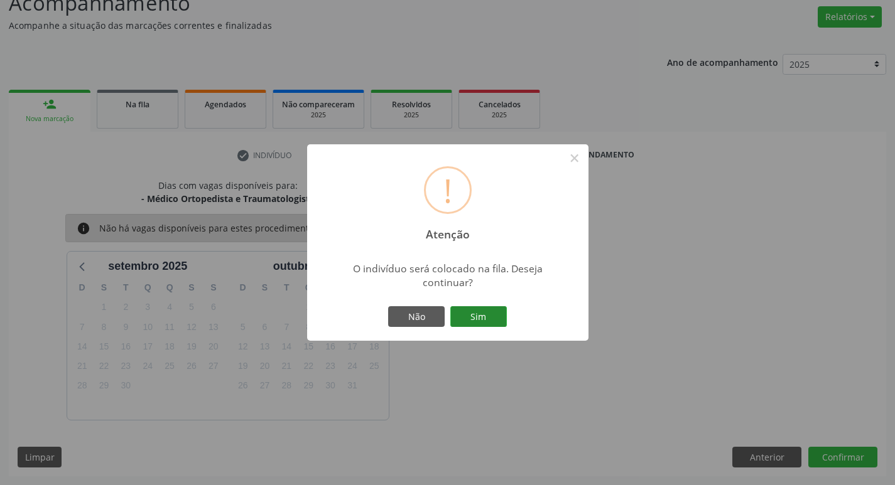
click at [489, 308] on button "Sim" at bounding box center [478, 316] width 57 height 21
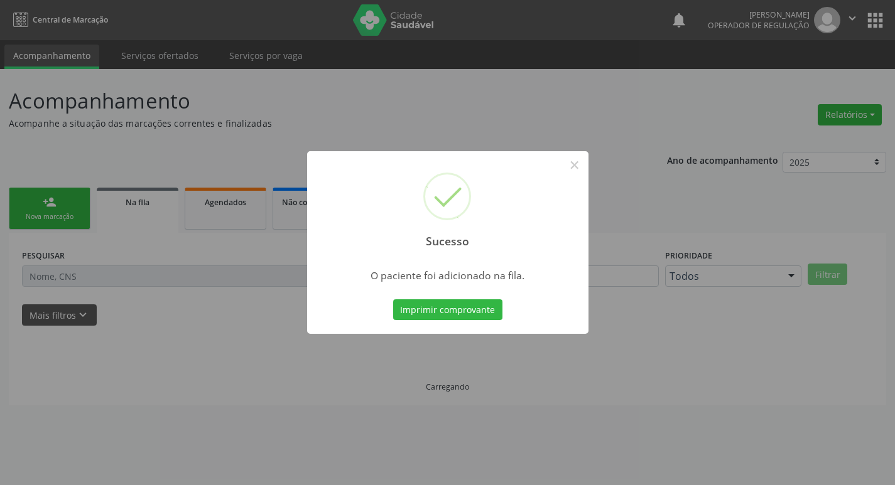
scroll to position [0, 0]
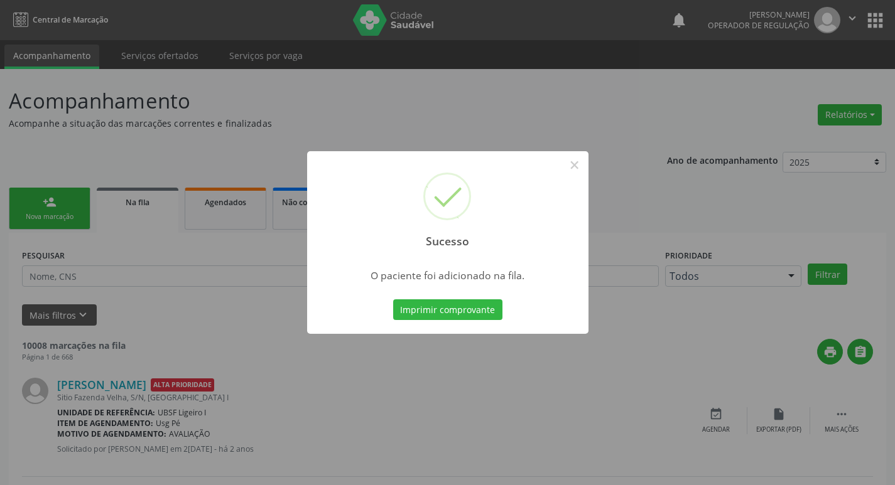
click at [39, 144] on div "Sucesso × O paciente foi adicionado na fila. Imprimir comprovante Cancel" at bounding box center [447, 242] width 895 height 485
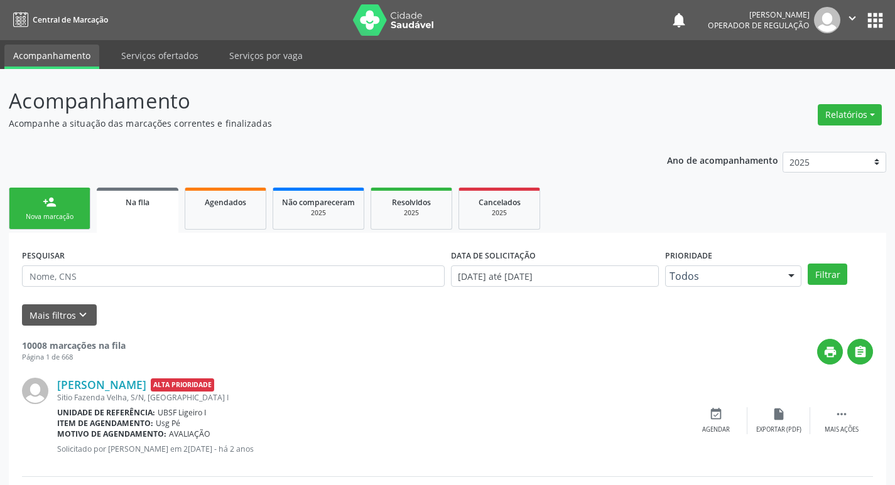
click at [39, 215] on div "Nova marcação" at bounding box center [49, 216] width 63 height 9
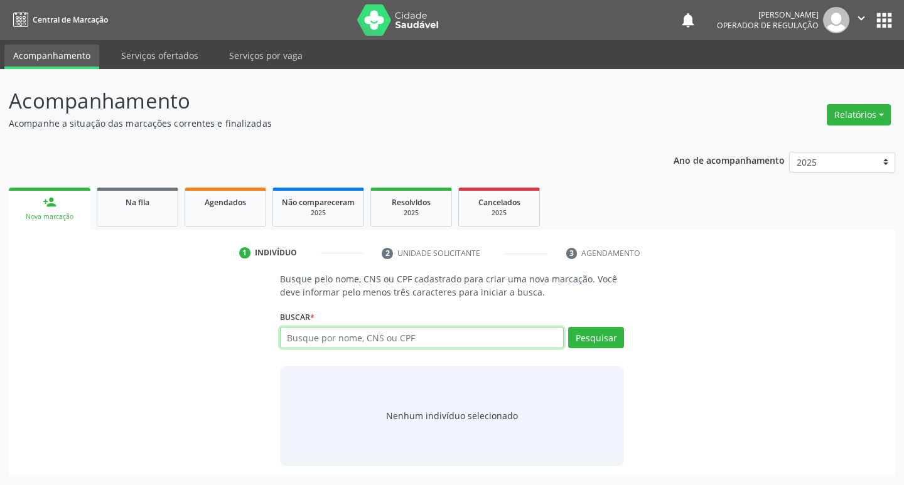
click at [327, 343] on input "text" at bounding box center [422, 337] width 284 height 21
type input "700508500846658"
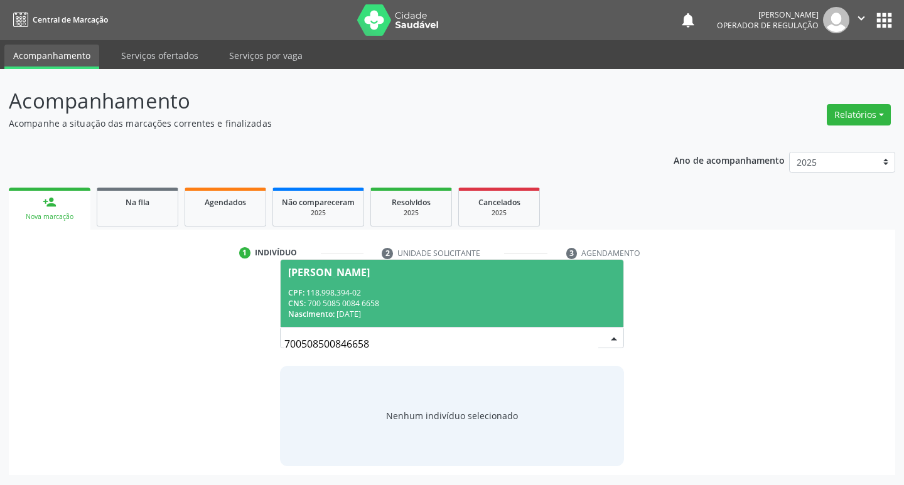
click at [381, 286] on span "Lidyane Macedo Cabral CPF: 118.998.394-02 CNS: 700 5085 0084 6658 Nascimento: 1…" at bounding box center [452, 293] width 343 height 67
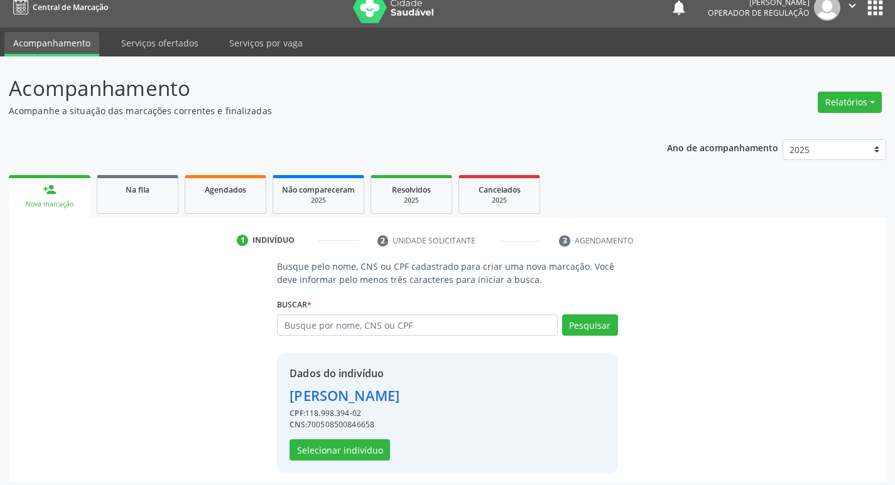
scroll to position [18, 0]
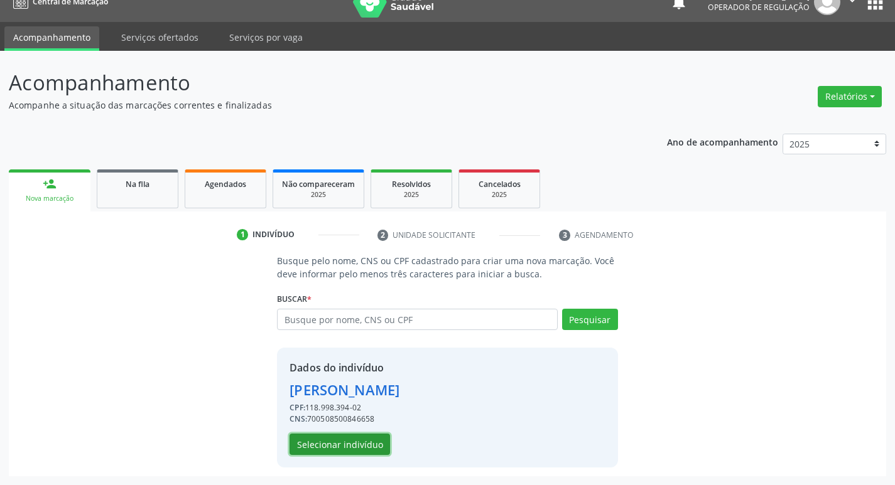
click at [343, 446] on button "Selecionar indivíduo" at bounding box center [339, 444] width 100 height 21
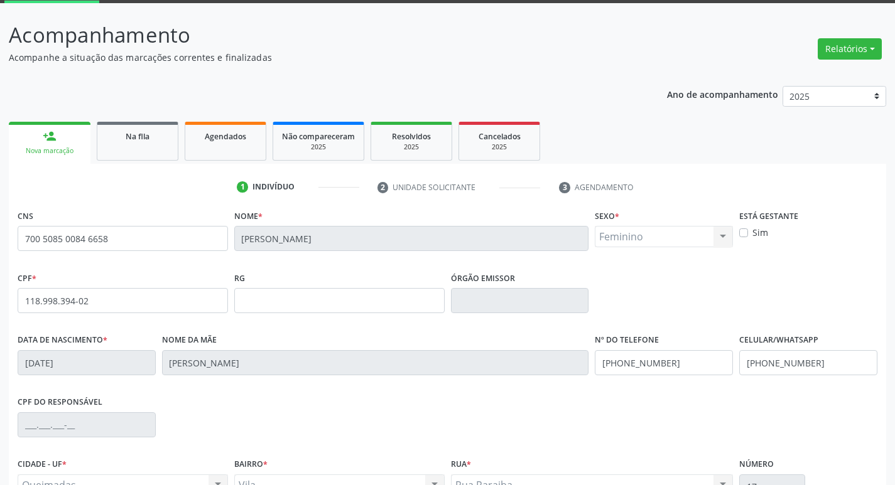
scroll to position [195, 0]
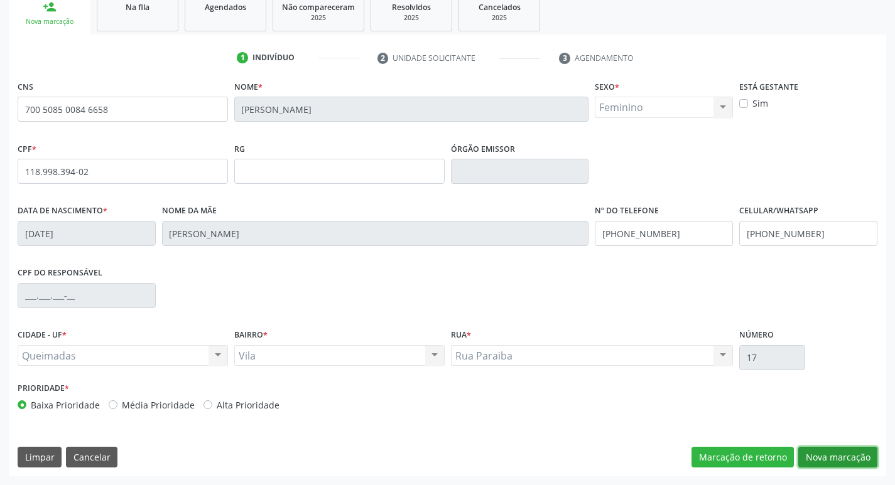
click at [862, 458] on button "Nova marcação" at bounding box center [837, 457] width 79 height 21
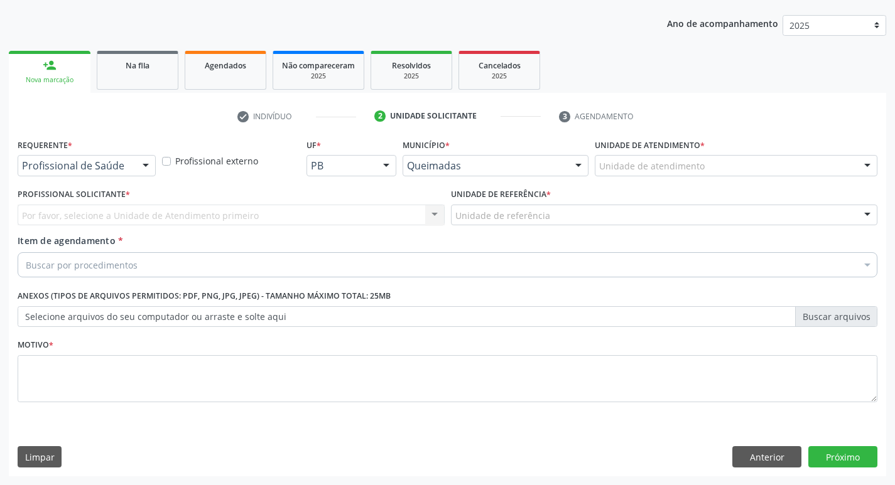
scroll to position [137, 0]
click at [149, 163] on div at bounding box center [145, 166] width 19 height 21
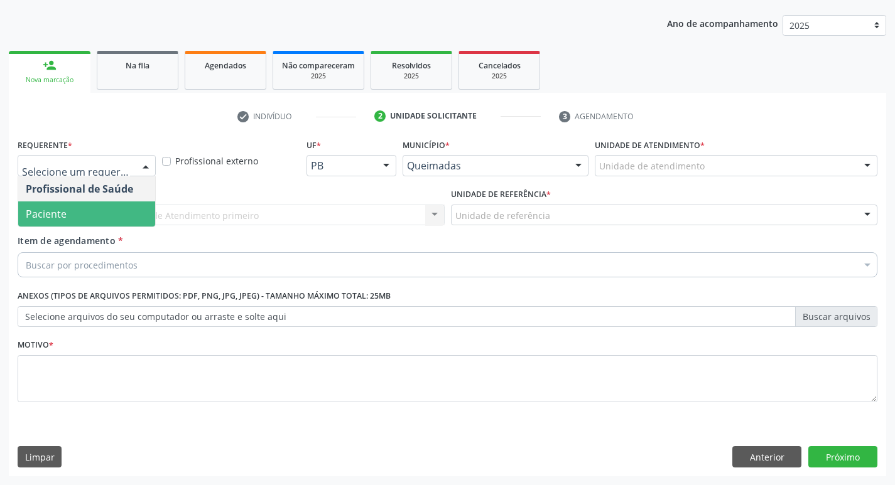
click at [127, 208] on span "Paciente" at bounding box center [86, 214] width 137 height 25
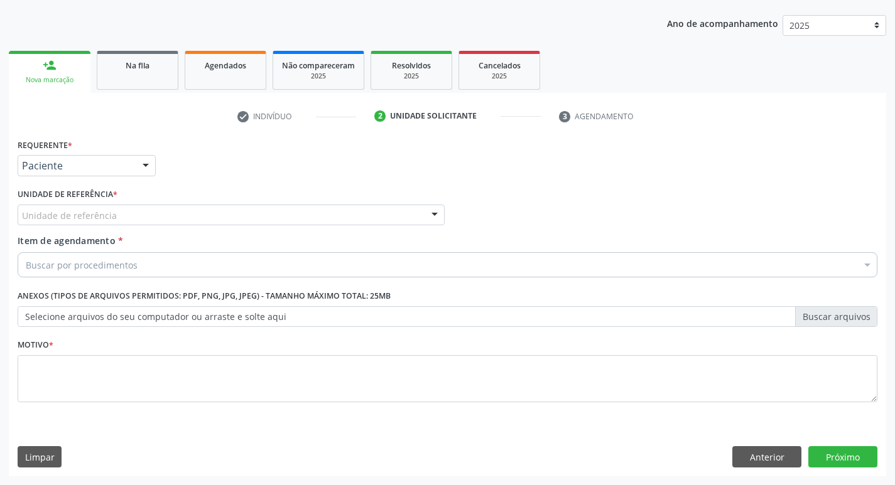
click at [127, 208] on div "Unidade de referência" at bounding box center [231, 215] width 427 height 21
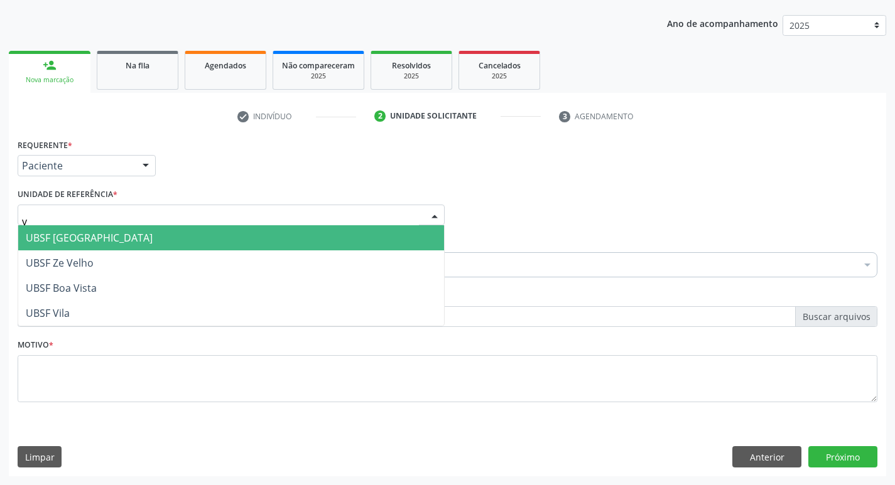
type input "vi"
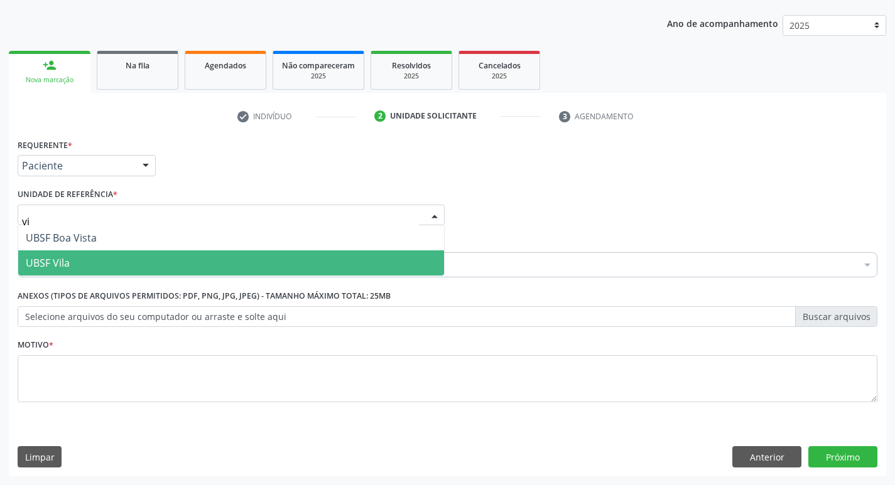
click at [126, 252] on span "UBSF Vila" at bounding box center [231, 263] width 426 height 25
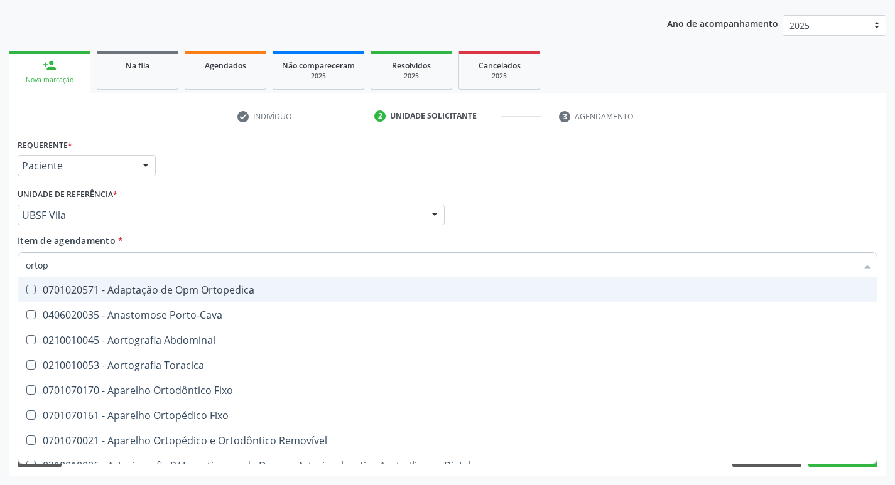
type input "ortope"
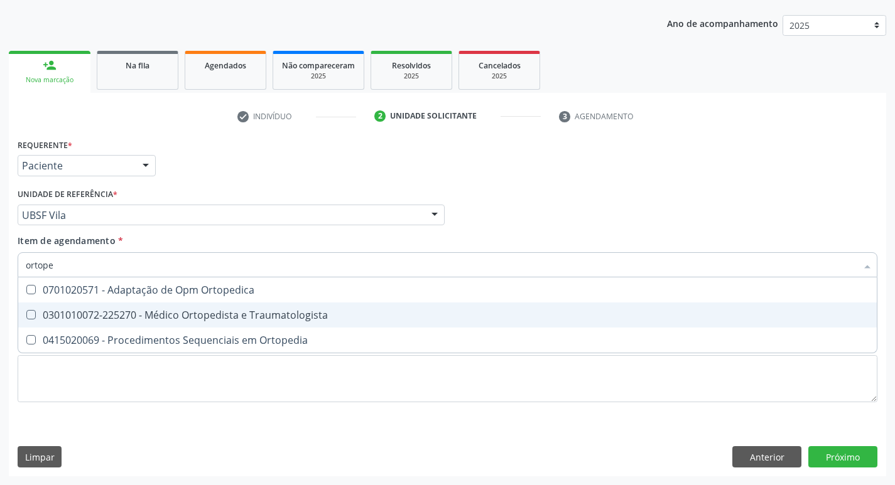
click at [124, 313] on div "0301010072-225270 - Médico Ortopedista e Traumatologista" at bounding box center [447, 315] width 843 height 10
checkbox Traumatologista "true"
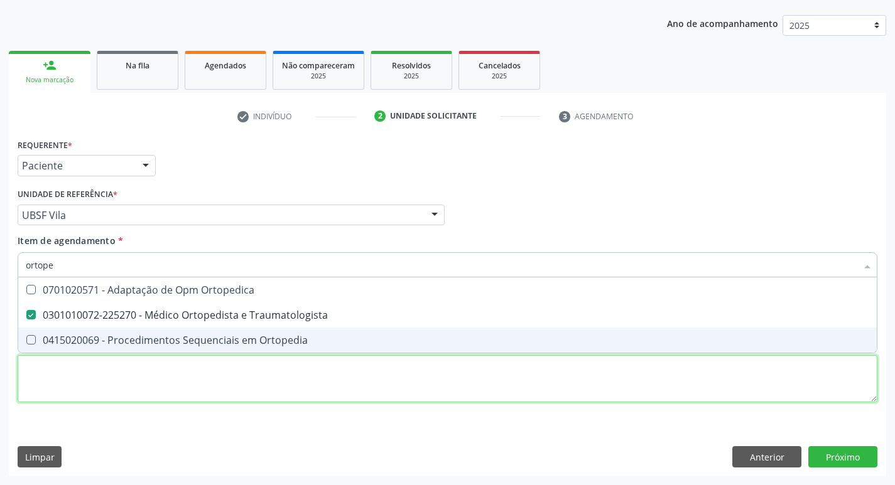
click at [98, 369] on div "Requerente * Paciente Profissional de Saúde Paciente Nenhum resultado encontrad…" at bounding box center [448, 278] width 860 height 284
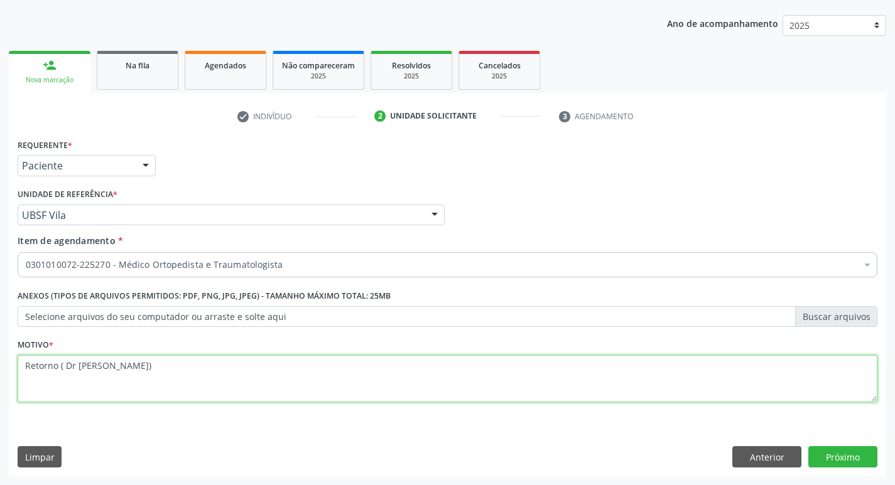
click at [77, 366] on textarea "Retorno ( Dr Otávio)" at bounding box center [448, 379] width 860 height 48
type textarea "Retorno ( Dr. Otávio)"
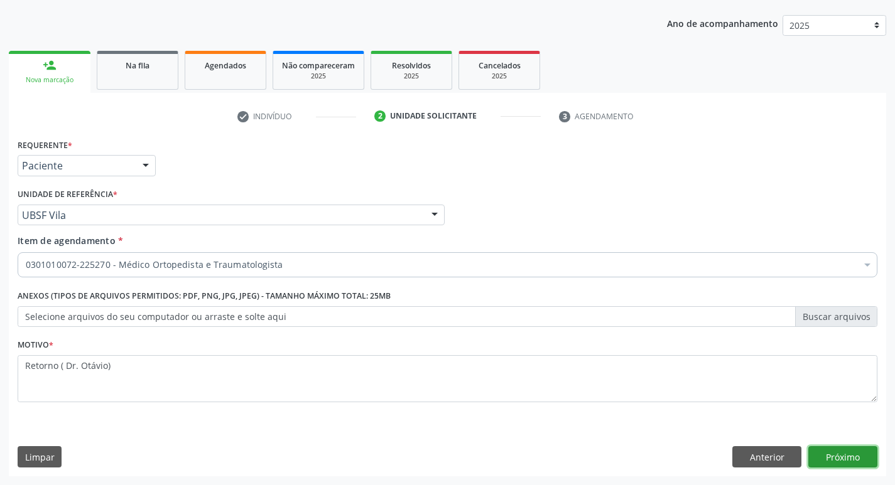
click at [831, 451] on button "Próximo" at bounding box center [842, 456] width 69 height 21
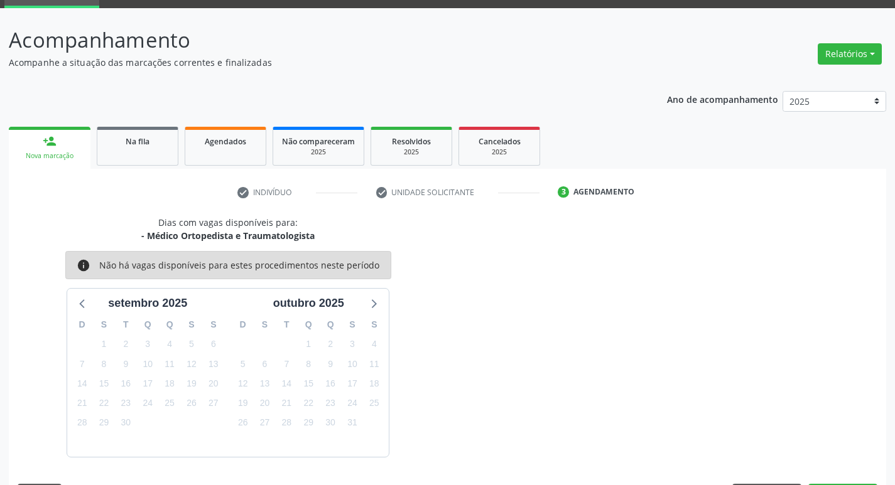
scroll to position [98, 0]
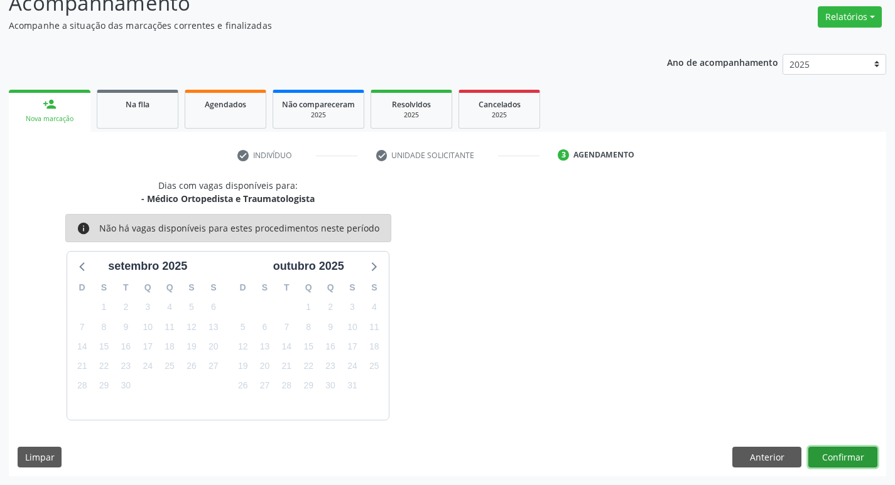
click at [833, 462] on button "Confirmar" at bounding box center [842, 457] width 69 height 21
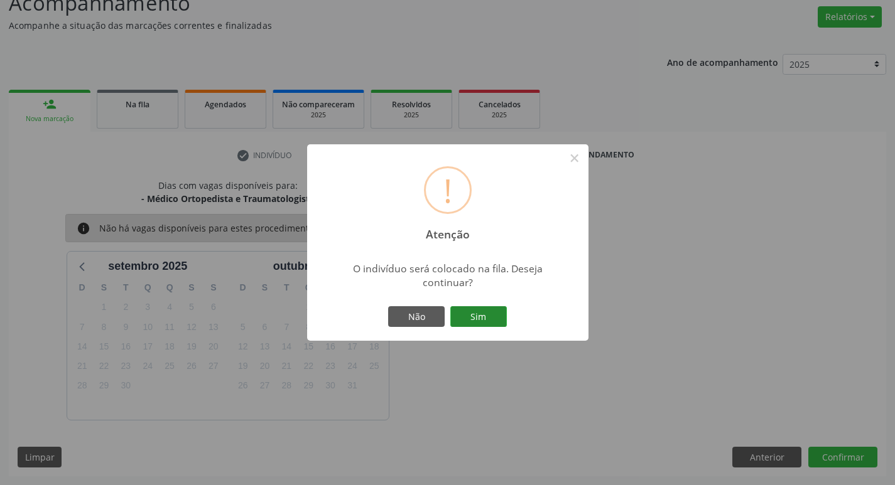
click at [499, 318] on button "Sim" at bounding box center [478, 316] width 57 height 21
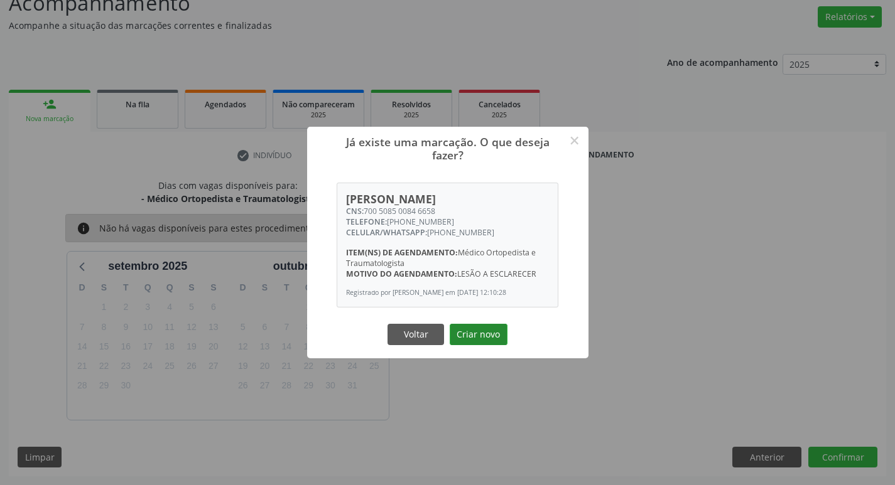
click at [491, 330] on button "Criar novo" at bounding box center [479, 334] width 58 height 21
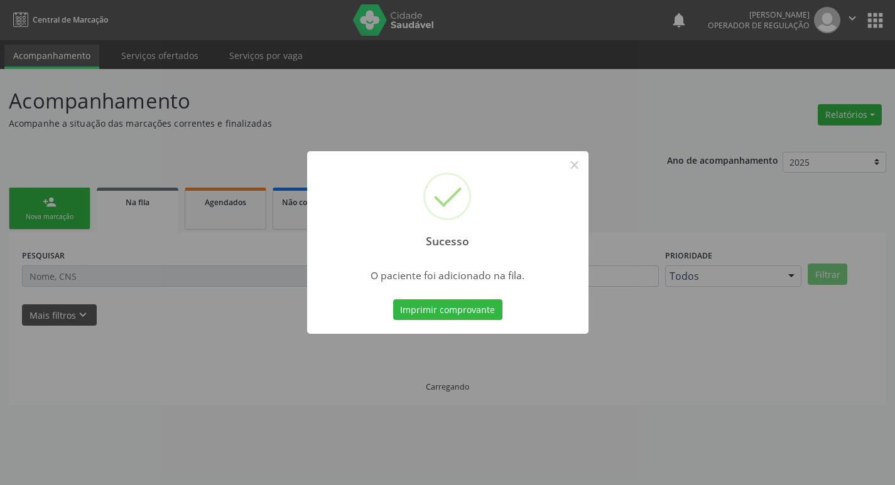
scroll to position [0, 0]
click at [350, 70] on div "Sucesso × O paciente foi adicionado na fila. Imprimir comprovante Cancel" at bounding box center [452, 242] width 904 height 485
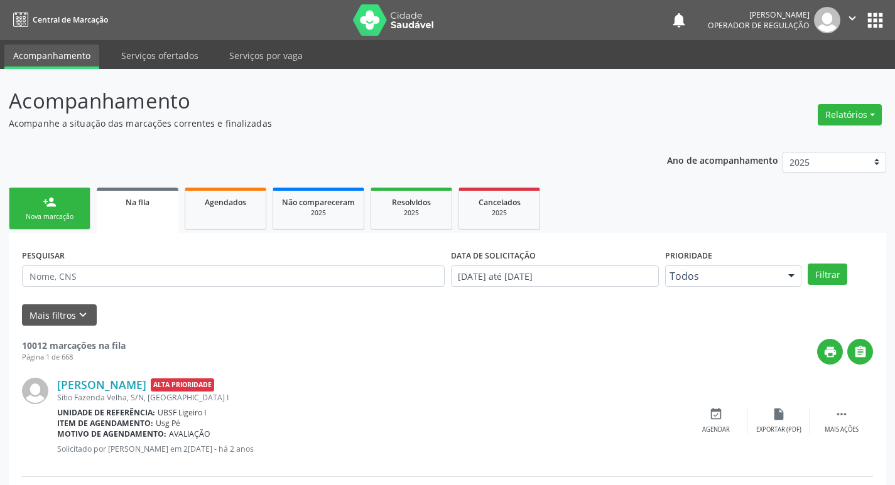
click at [50, 202] on div "person_add" at bounding box center [50, 202] width 14 height 14
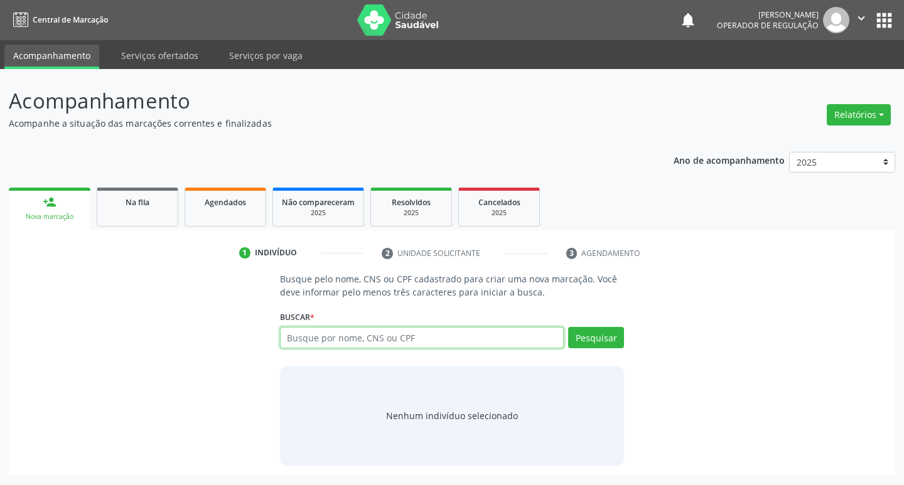
click at [391, 342] on input "text" at bounding box center [422, 337] width 284 height 21
type input "708001823584128"
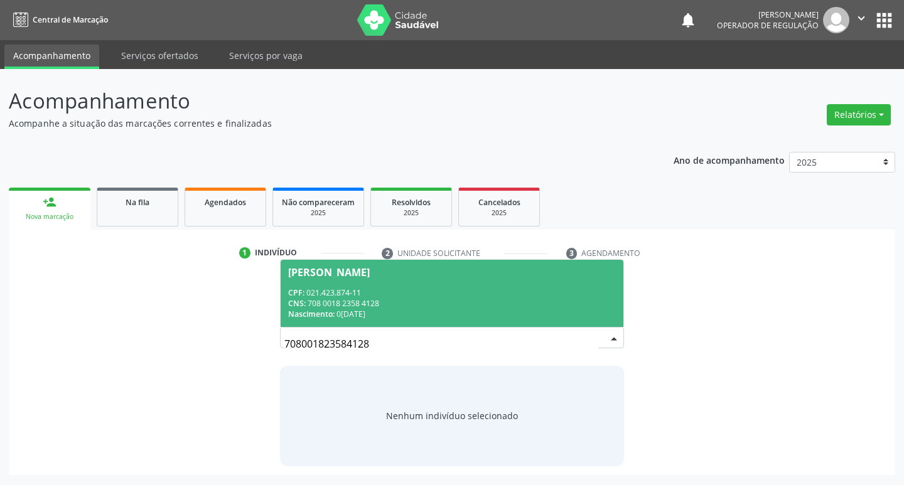
click at [423, 290] on div "CPF: 021.423.874-11" at bounding box center [452, 293] width 328 height 11
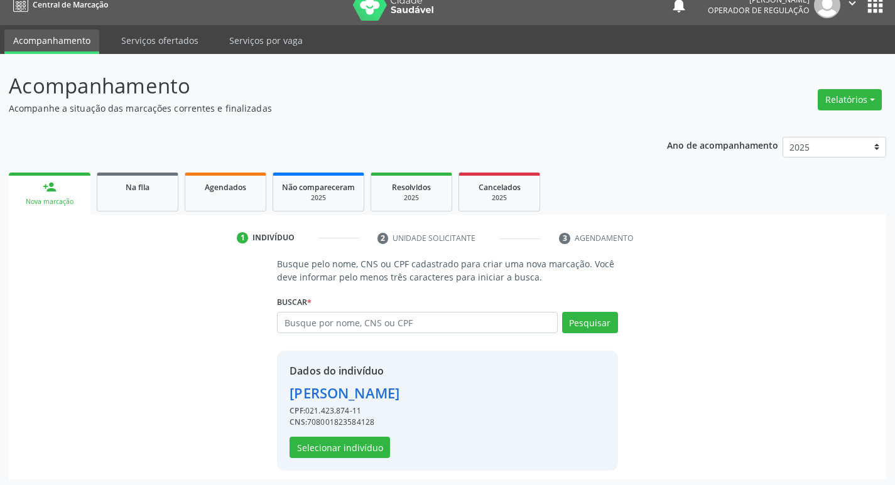
scroll to position [18, 0]
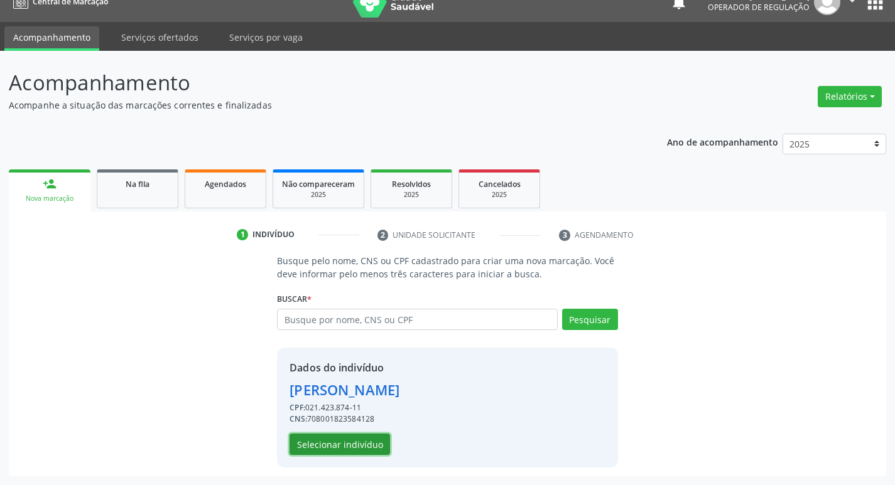
click at [340, 445] on button "Selecionar indivíduo" at bounding box center [339, 444] width 100 height 21
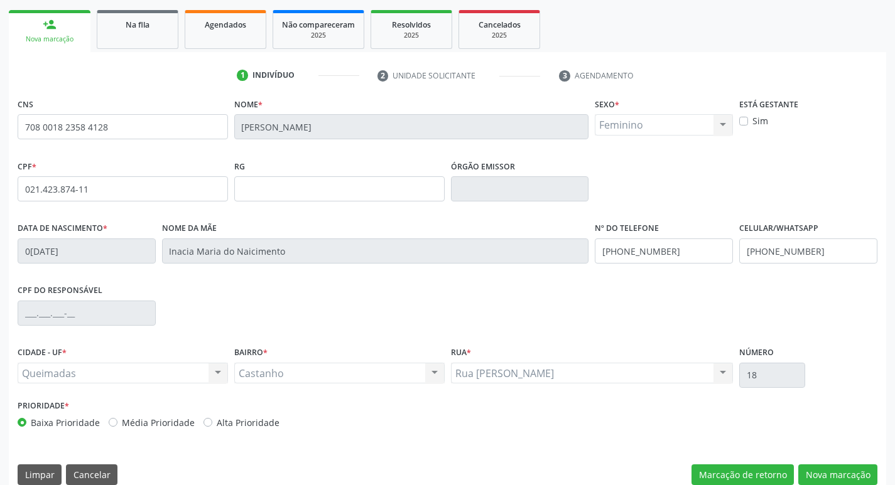
scroll to position [195, 0]
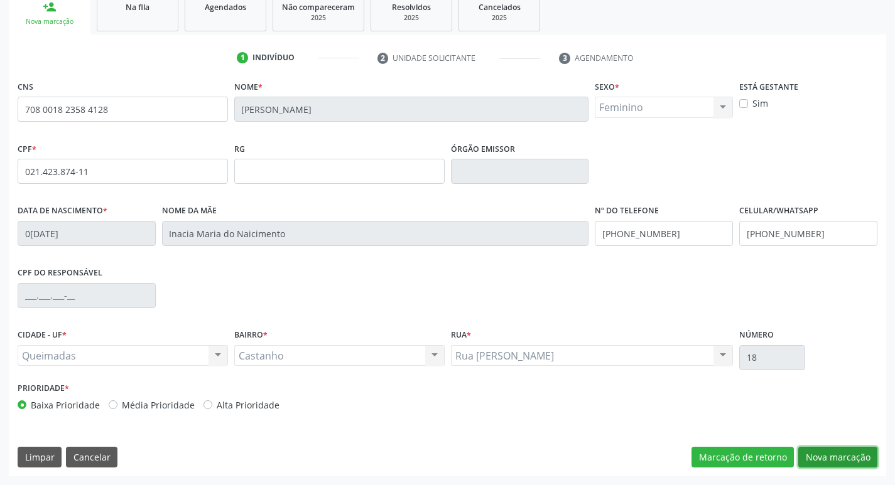
click at [818, 448] on button "Nova marcação" at bounding box center [837, 457] width 79 height 21
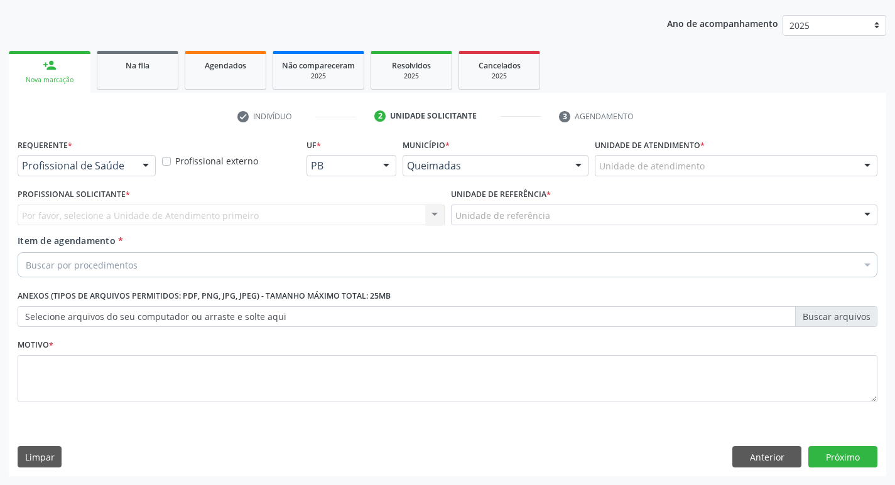
scroll to position [137, 0]
click at [138, 167] on div at bounding box center [145, 166] width 19 height 21
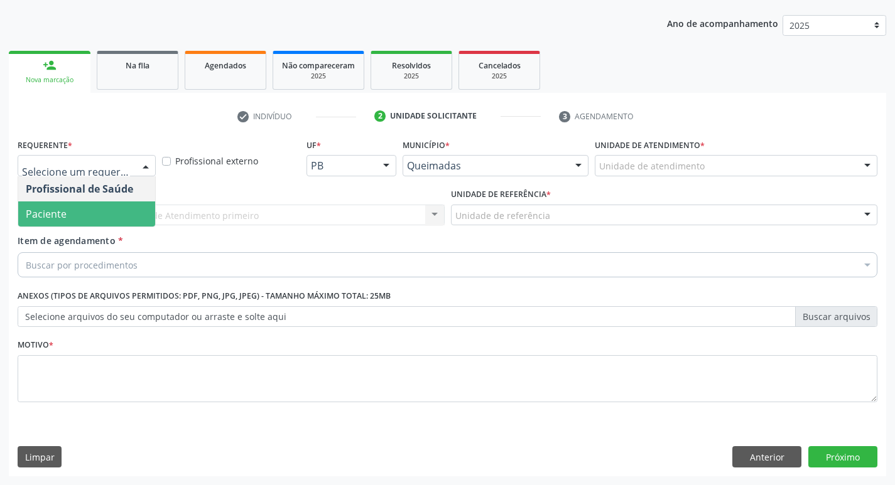
click at [116, 215] on span "Paciente" at bounding box center [86, 214] width 137 height 25
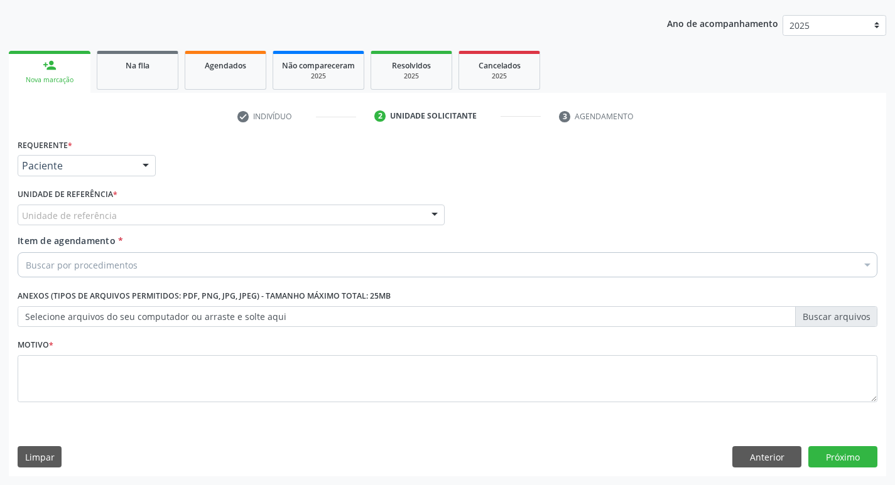
click at [116, 210] on div "Unidade de referência" at bounding box center [231, 215] width 427 height 21
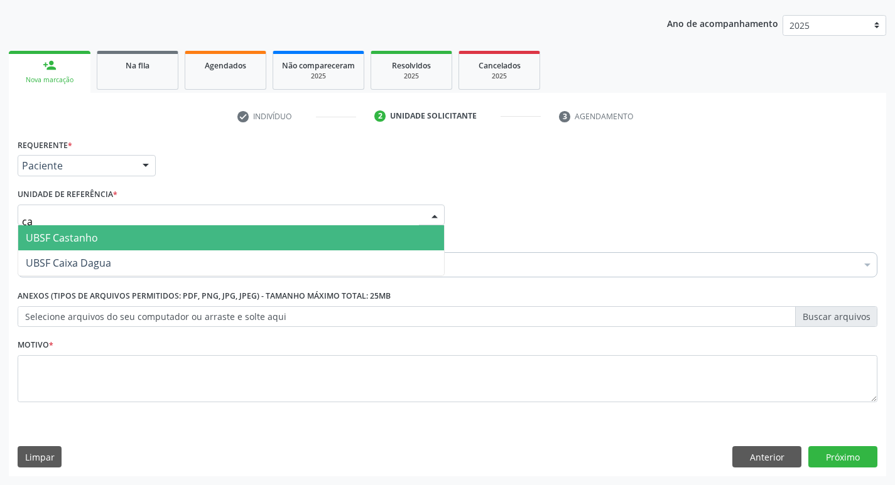
type input "cas"
click at [107, 236] on span "UBSF Castanho" at bounding box center [231, 237] width 426 height 25
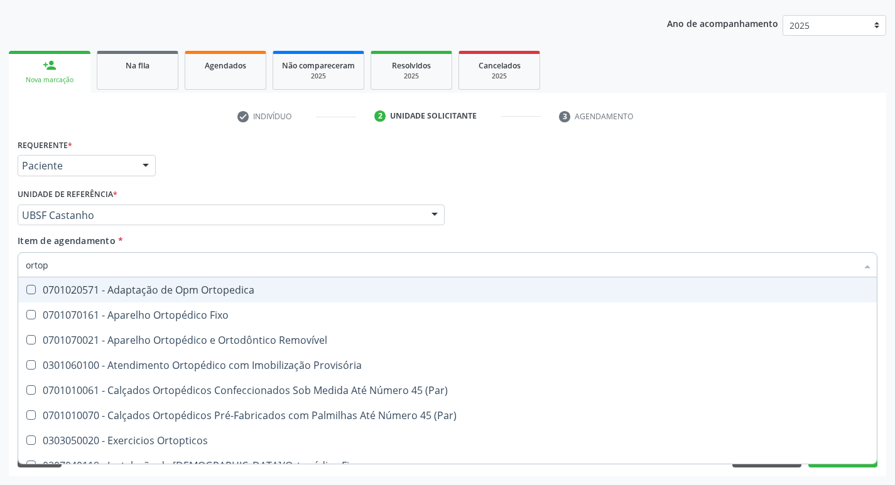
type input "ortope"
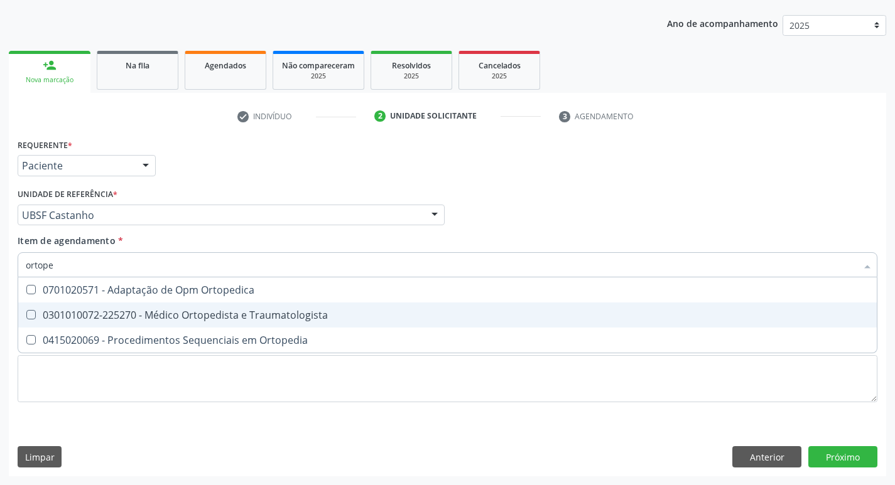
click at [181, 306] on span "0301010072-225270 - Médico Ortopedista e Traumatologista" at bounding box center [447, 315] width 858 height 25
checkbox Traumatologista "true"
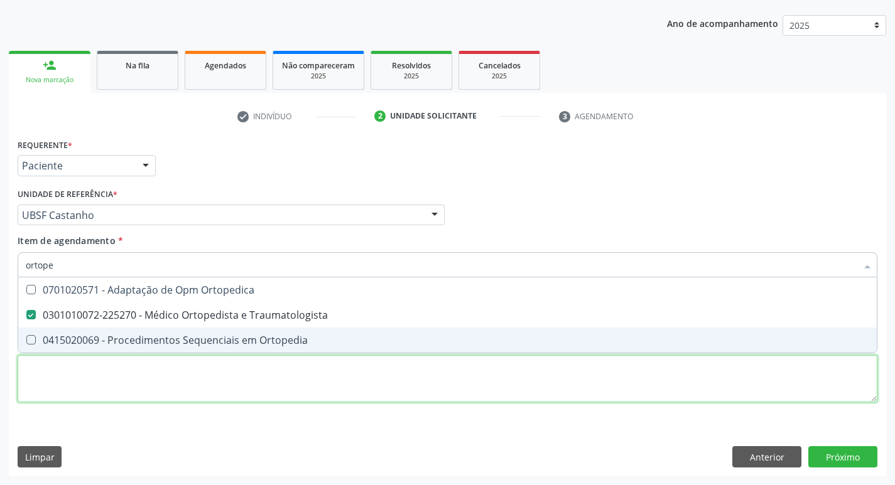
click at [141, 384] on div "Requerente * Paciente Profissional de Saúde Paciente Nenhum resultado encontrad…" at bounding box center [448, 278] width 860 height 284
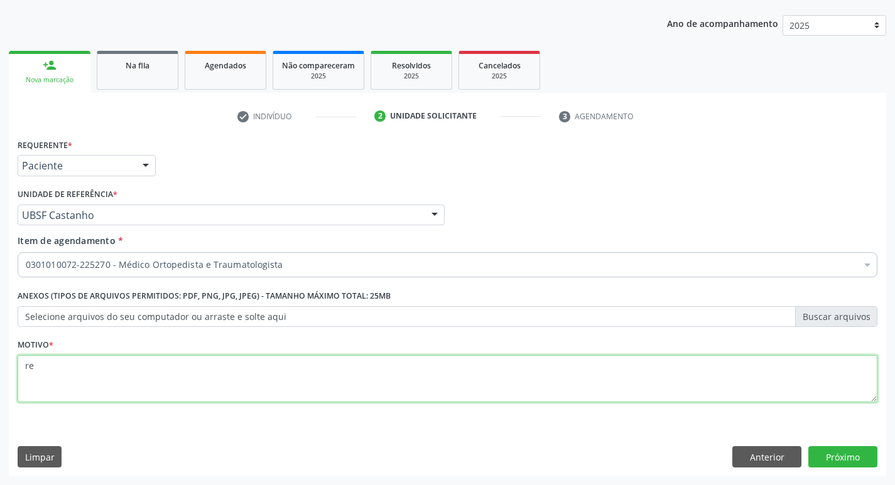
type textarea "r"
type textarea "RETORNO"
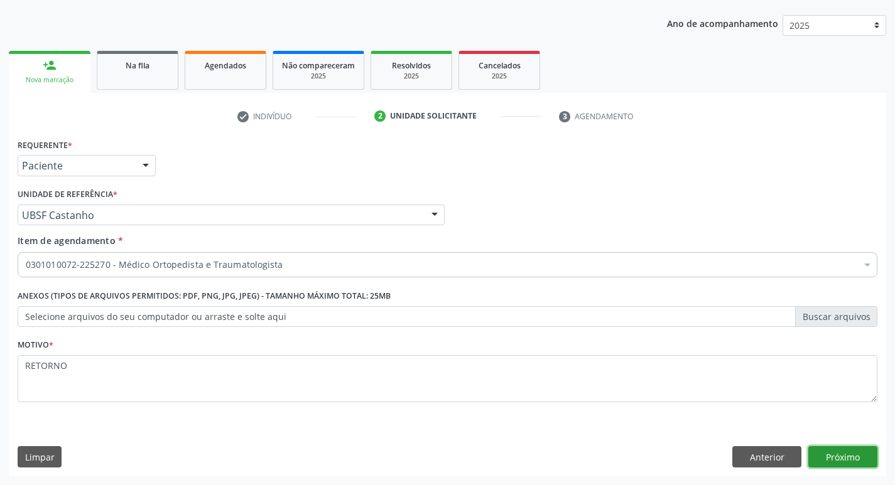
click at [834, 448] on button "Próximo" at bounding box center [842, 456] width 69 height 21
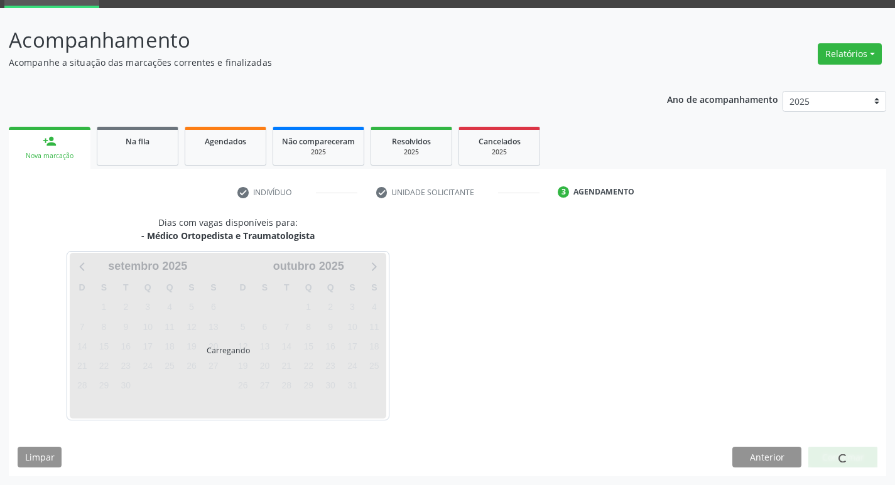
scroll to position [98, 0]
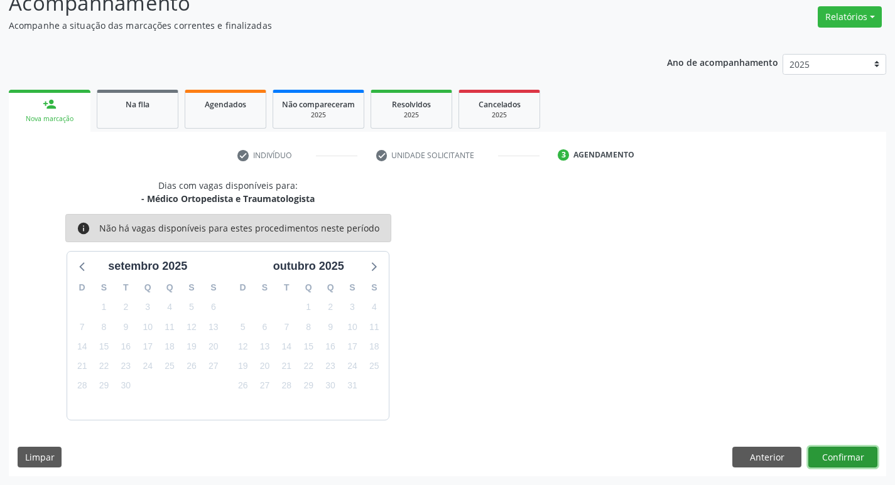
click at [818, 447] on button "Confirmar" at bounding box center [842, 457] width 69 height 21
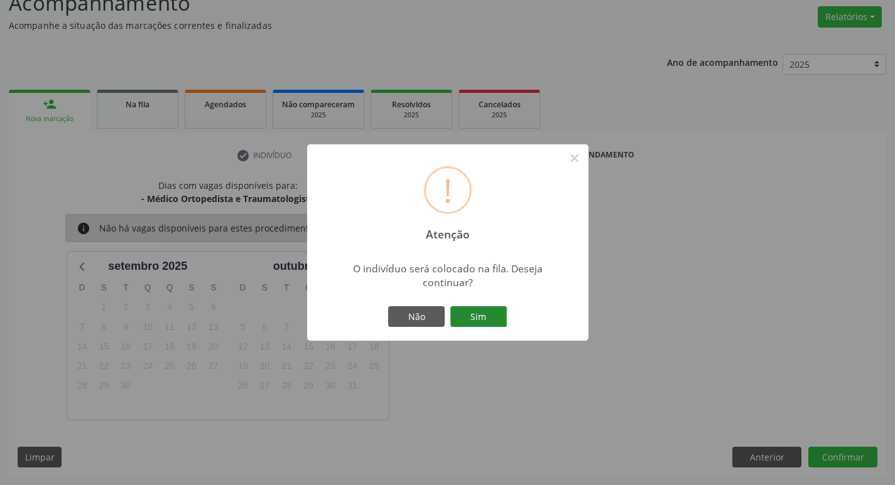
click at [460, 315] on button "Sim" at bounding box center [478, 316] width 57 height 21
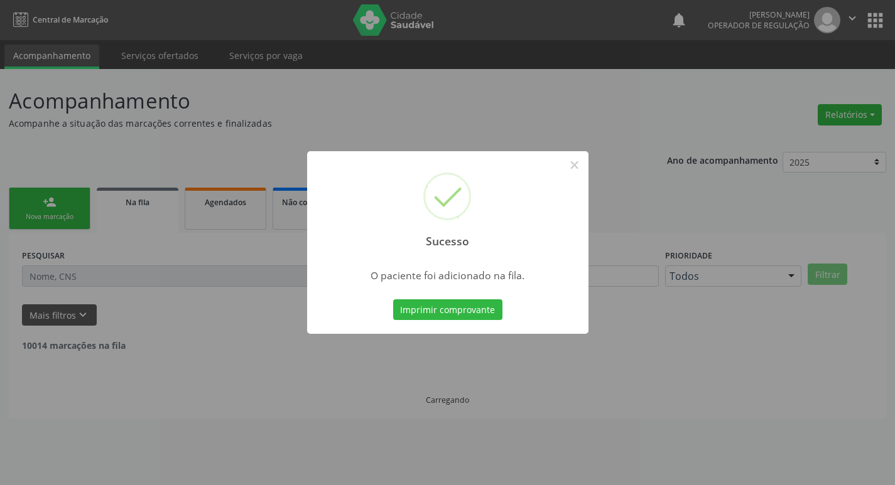
scroll to position [0, 0]
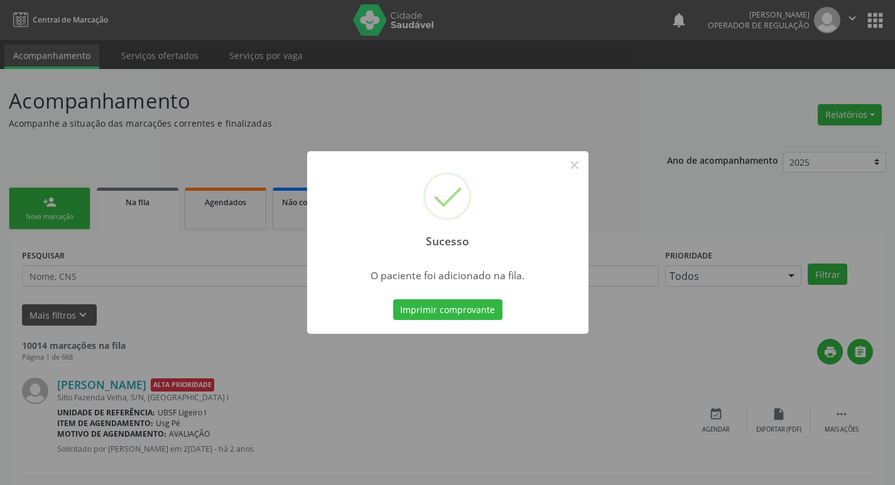
click at [56, 114] on div "Sucesso × O paciente foi adicionado na fila. Imprimir comprovante Cancel" at bounding box center [447, 242] width 895 height 485
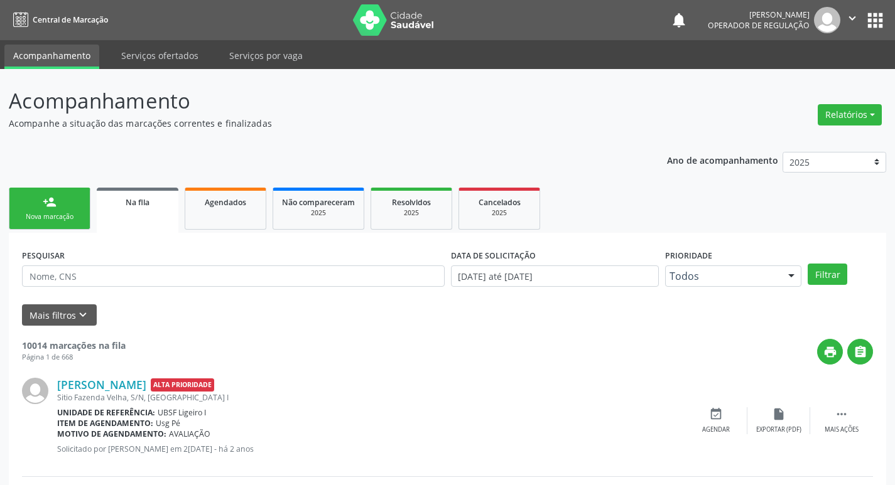
click at [42, 200] on link "person_add Nova marcação" at bounding box center [50, 209] width 82 height 42
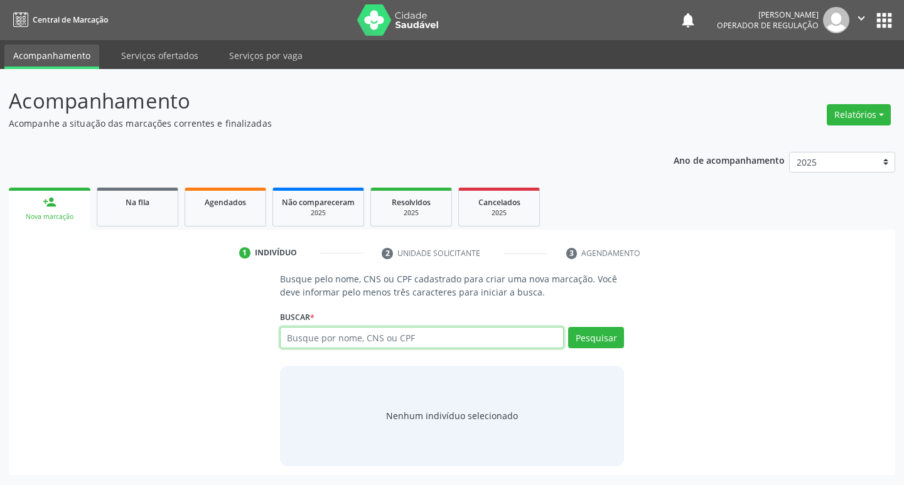
click at [342, 338] on input "text" at bounding box center [422, 337] width 284 height 21
click at [345, 342] on input "text" at bounding box center [422, 337] width 284 height 21
type input "701709251749570"
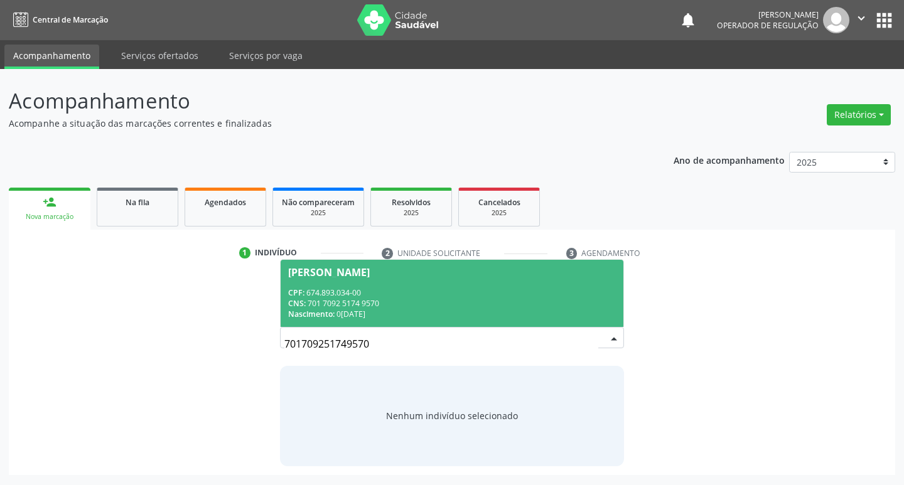
click at [418, 283] on span "Maria de Lurdes Nascimento Santos CPF: 674.893.034-00 CNS: 701 7092 5174 9570 N…" at bounding box center [452, 293] width 343 height 67
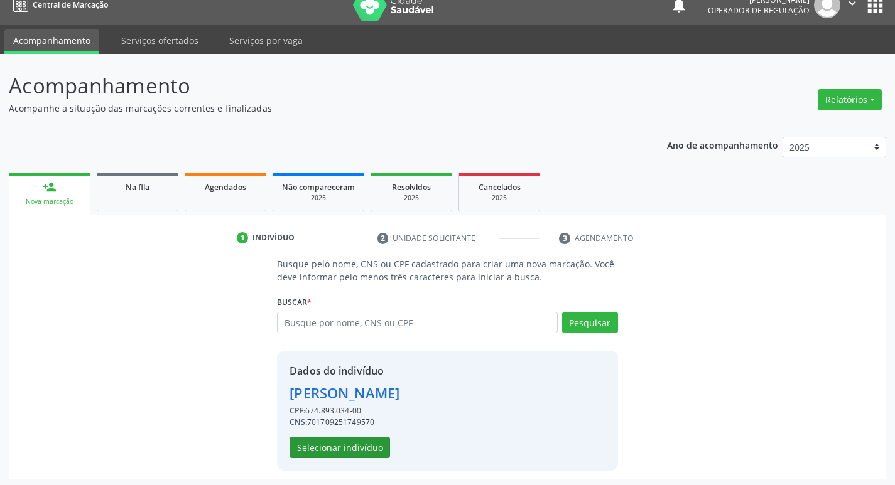
scroll to position [18, 0]
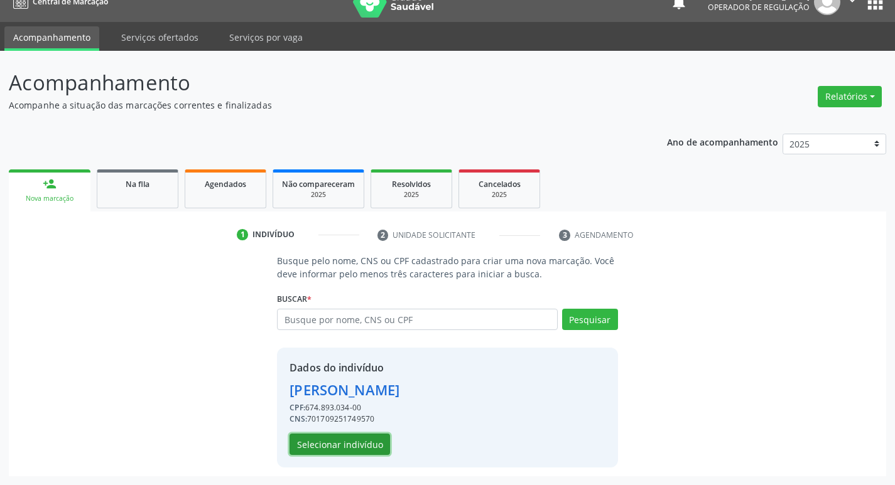
click at [365, 446] on button "Selecionar indivíduo" at bounding box center [339, 444] width 100 height 21
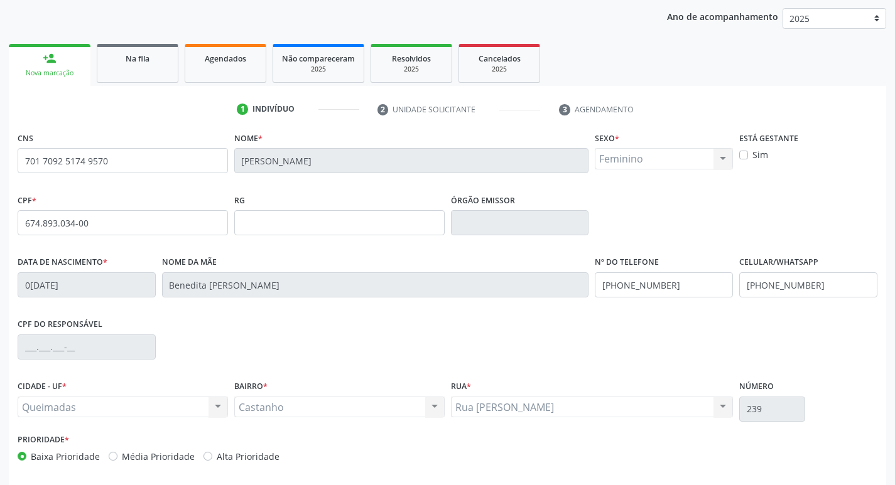
scroll to position [195, 0]
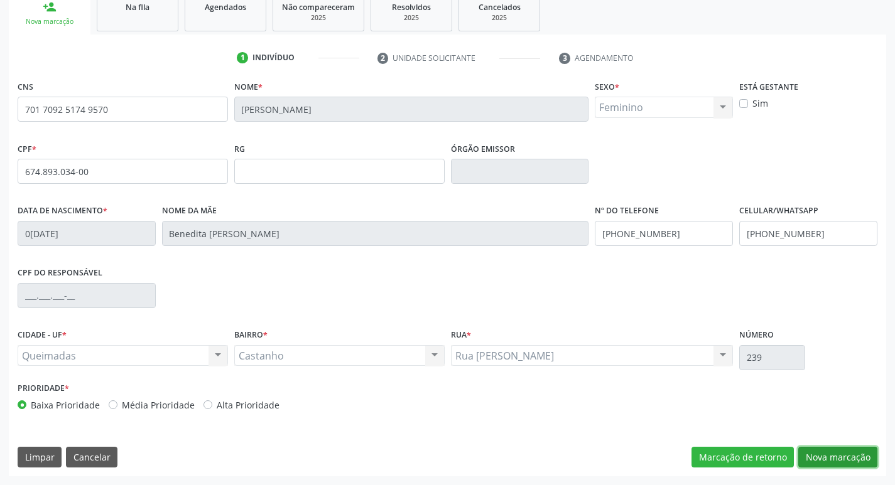
click at [826, 451] on button "Nova marcação" at bounding box center [837, 457] width 79 height 21
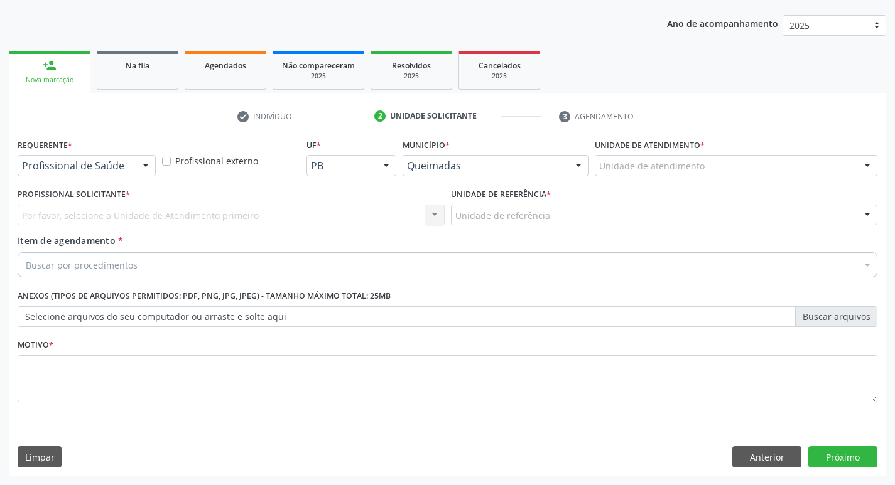
scroll to position [137, 0]
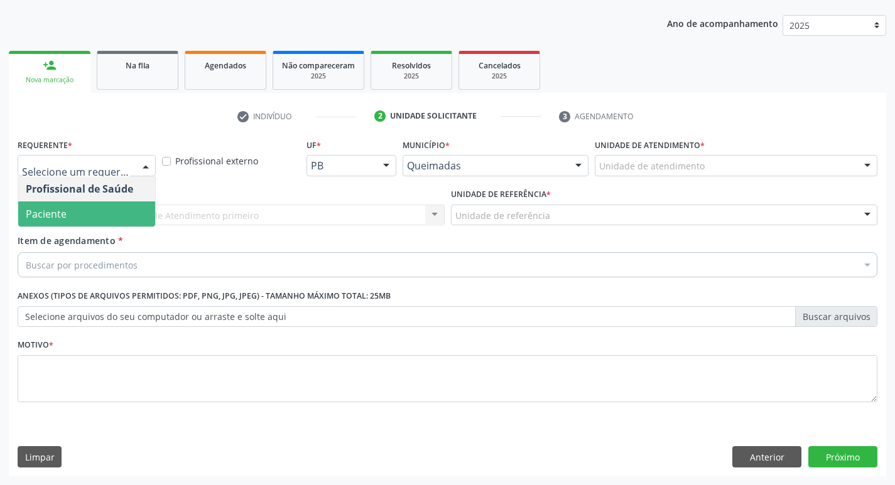
click at [93, 210] on span "Paciente" at bounding box center [86, 214] width 137 height 25
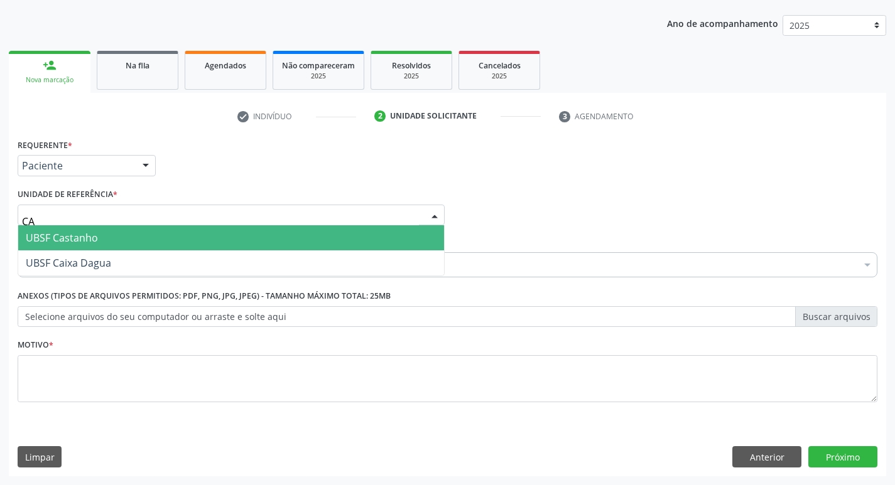
type input "CAS"
click at [90, 232] on span "UBSF Castanho" at bounding box center [62, 238] width 72 height 14
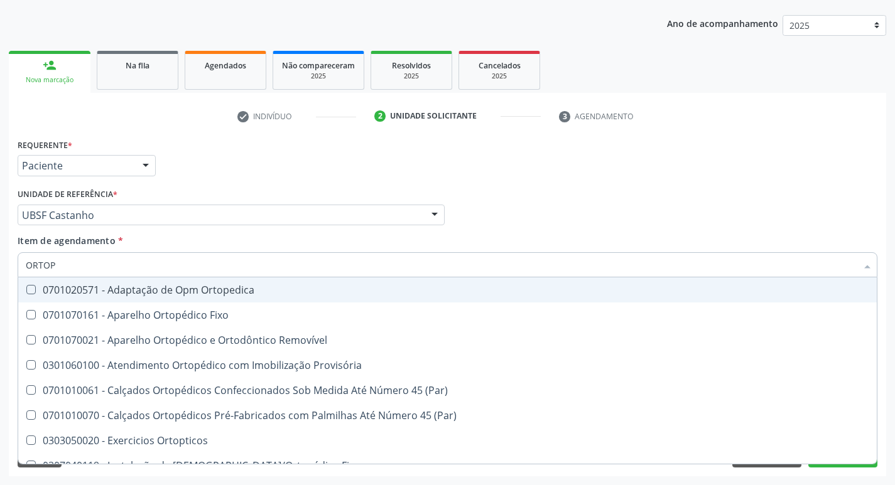
type input "ORTOPE"
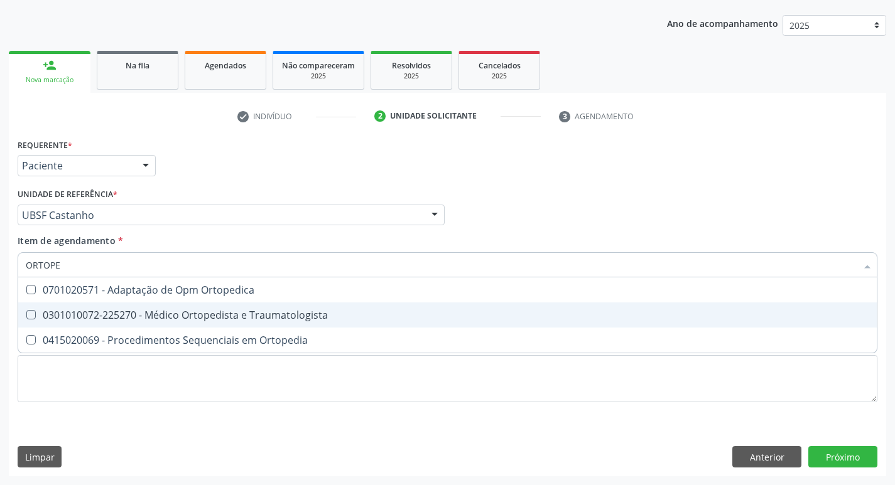
click at [202, 315] on div "0301010072-225270 - Médico Ortopedista e Traumatologista" at bounding box center [447, 315] width 843 height 10
checkbox Traumatologista "true"
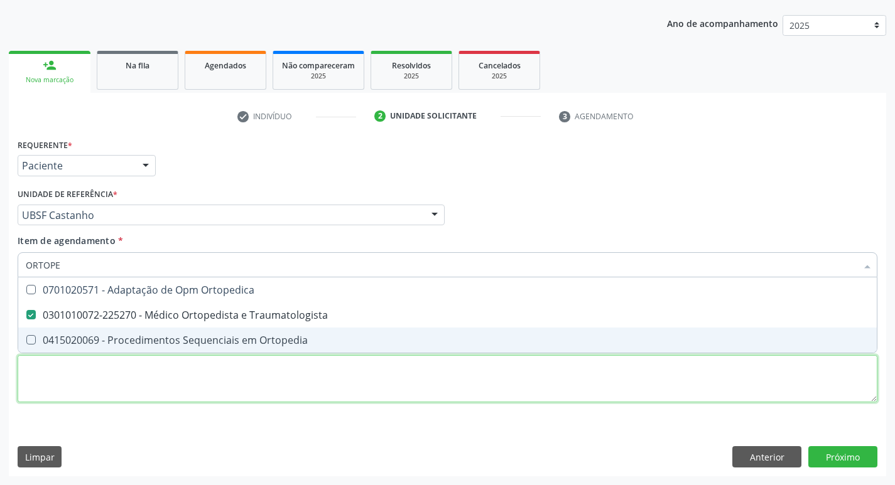
click at [149, 369] on div "Requerente * Paciente Profissional de Saúde Paciente Nenhum resultado encontrad…" at bounding box center [448, 278] width 860 height 284
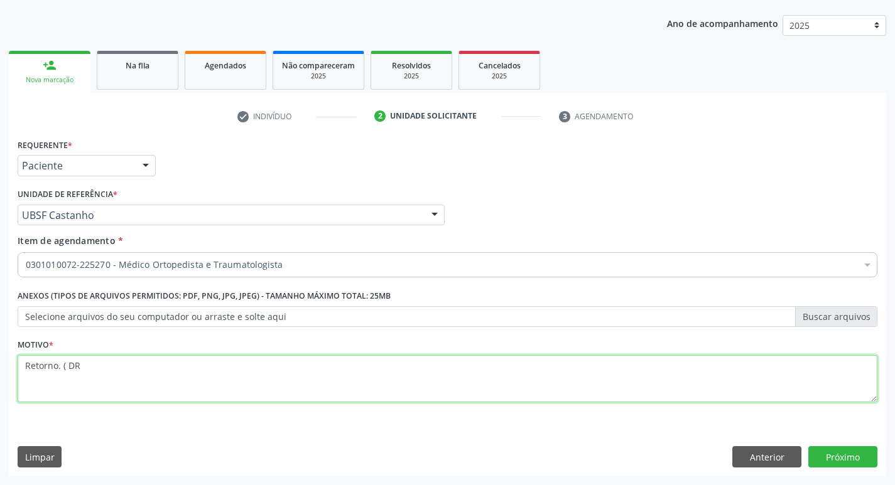
type textarea "Retorno. ( DR."
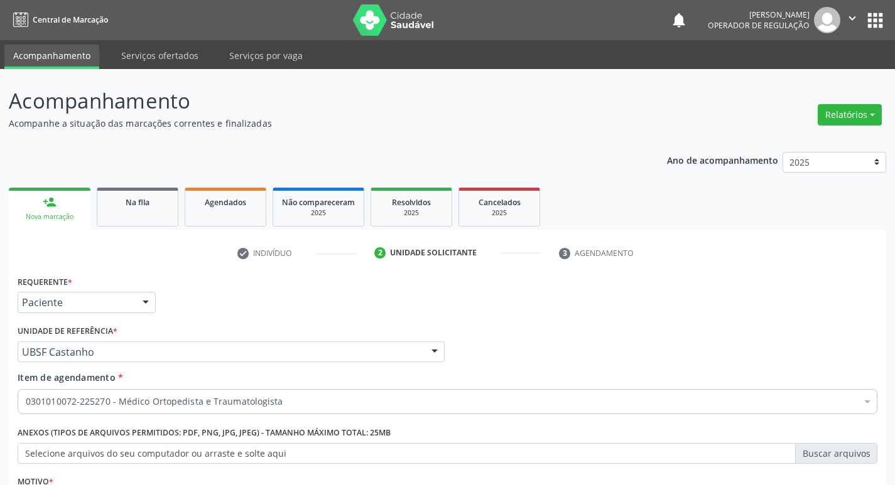
scroll to position [137, 0]
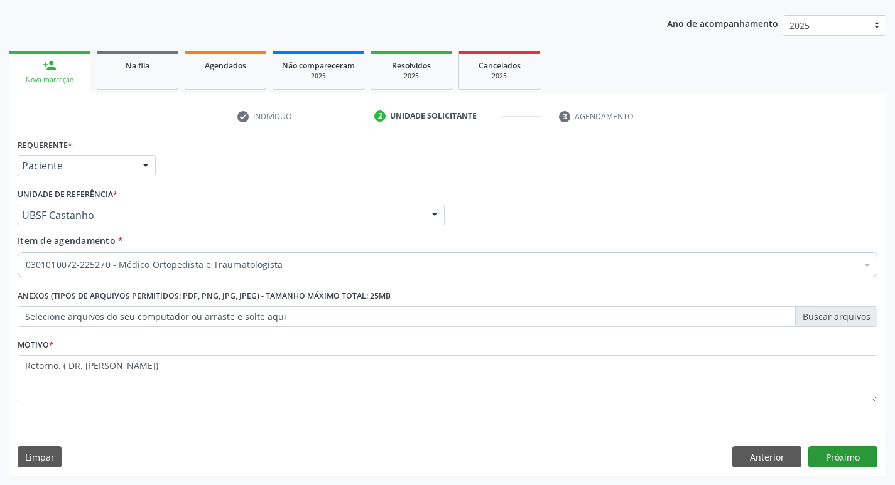
type textarea "Retorno. ( DR. [PERSON_NAME])"
click at [836, 456] on button "Próximo" at bounding box center [842, 456] width 69 height 21
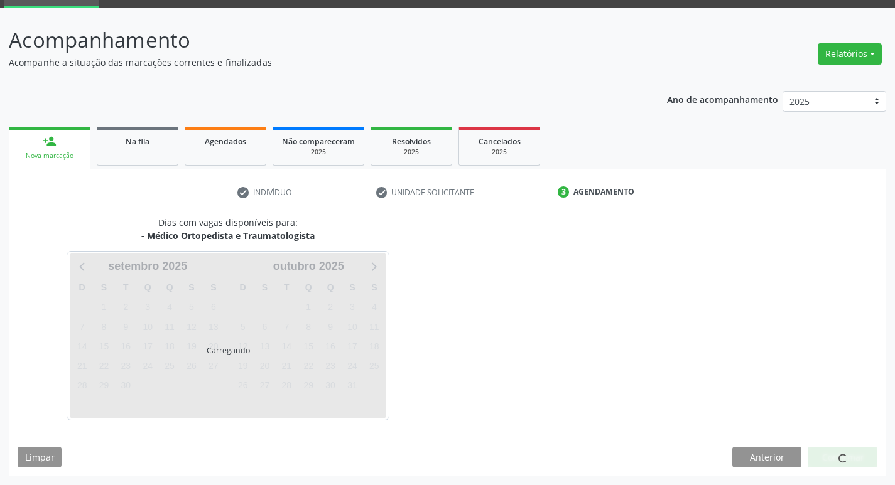
scroll to position [98, 0]
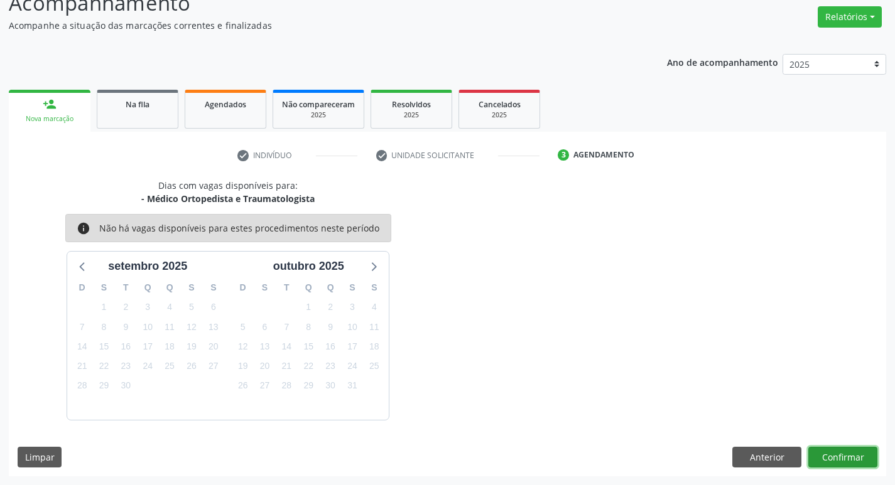
click at [833, 459] on button "Confirmar" at bounding box center [842, 457] width 69 height 21
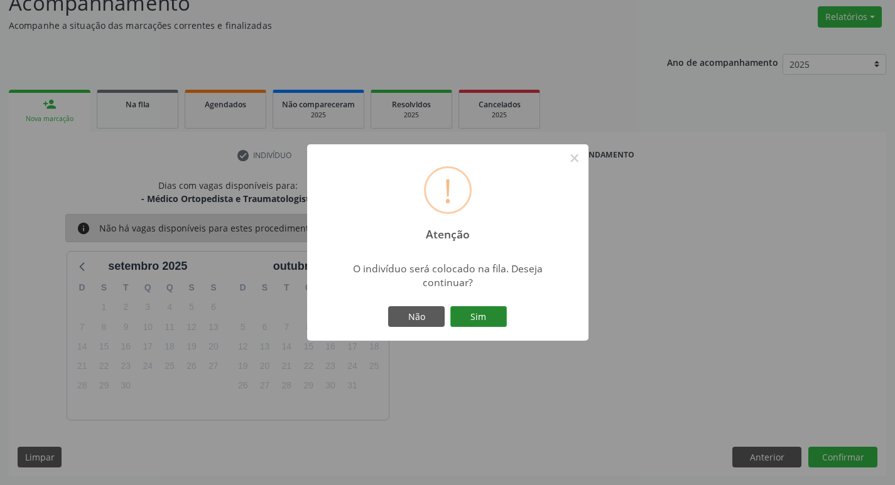
click at [495, 318] on button "Sim" at bounding box center [478, 316] width 57 height 21
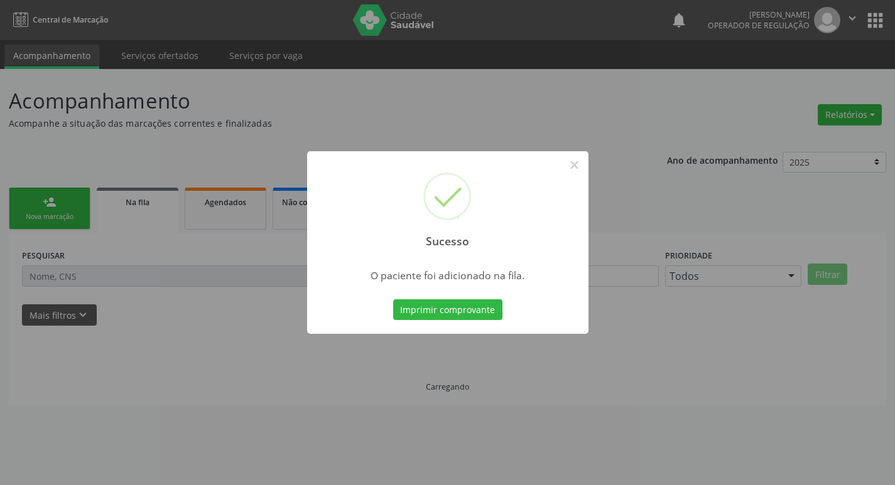
scroll to position [0, 0]
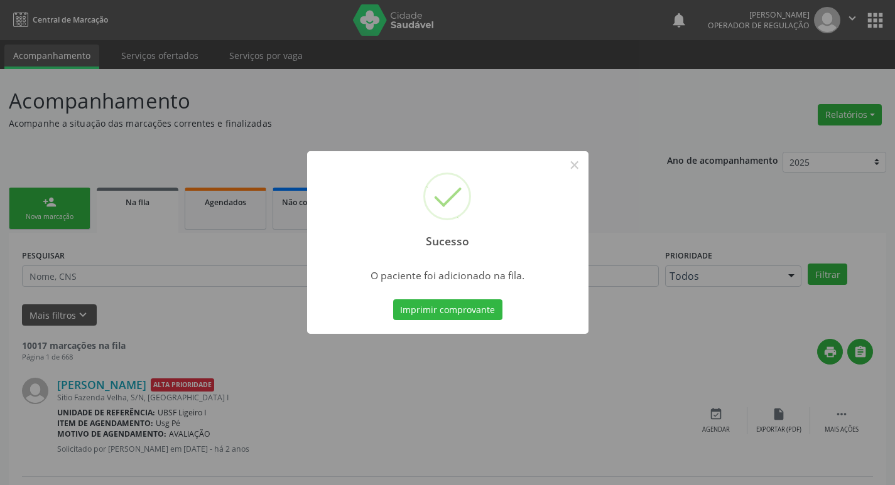
click at [75, 116] on div "Sucesso × O paciente foi adicionado na fila. Imprimir comprovante Cancel" at bounding box center [447, 242] width 895 height 485
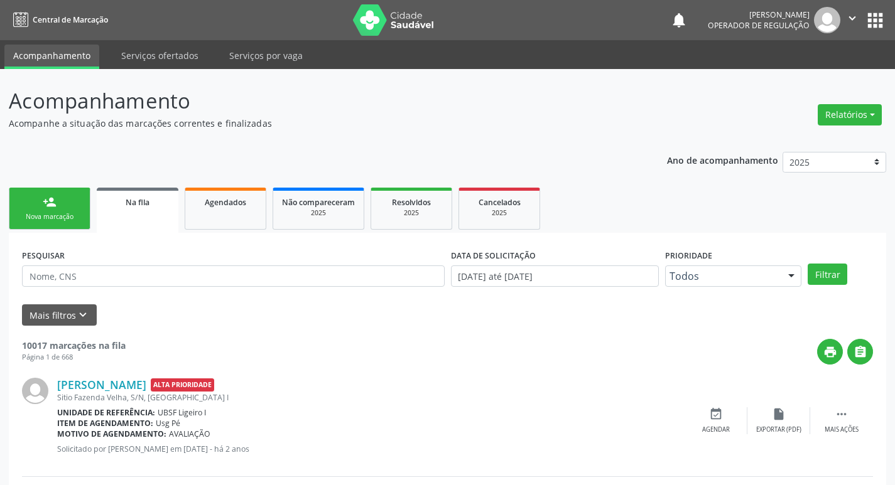
click at [53, 211] on link "person_add Nova marcação" at bounding box center [50, 209] width 82 height 42
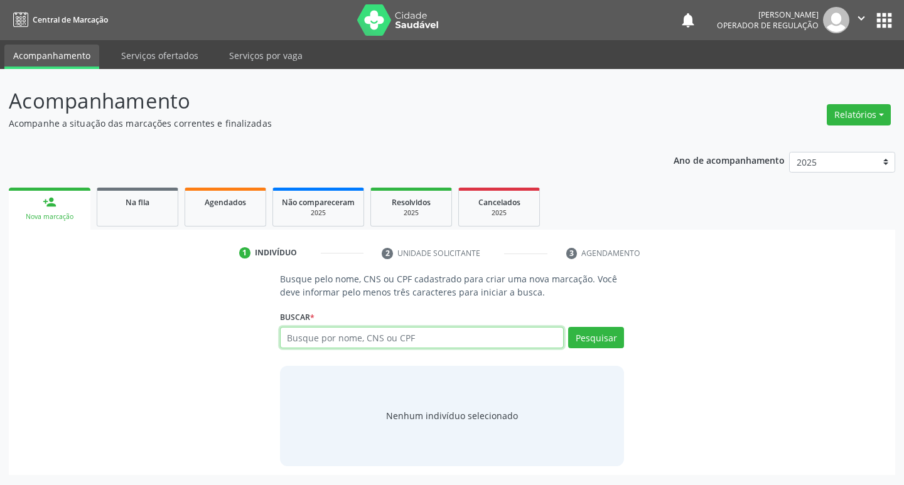
click at [424, 340] on input "text" at bounding box center [422, 337] width 284 height 21
type input "898003289495541"
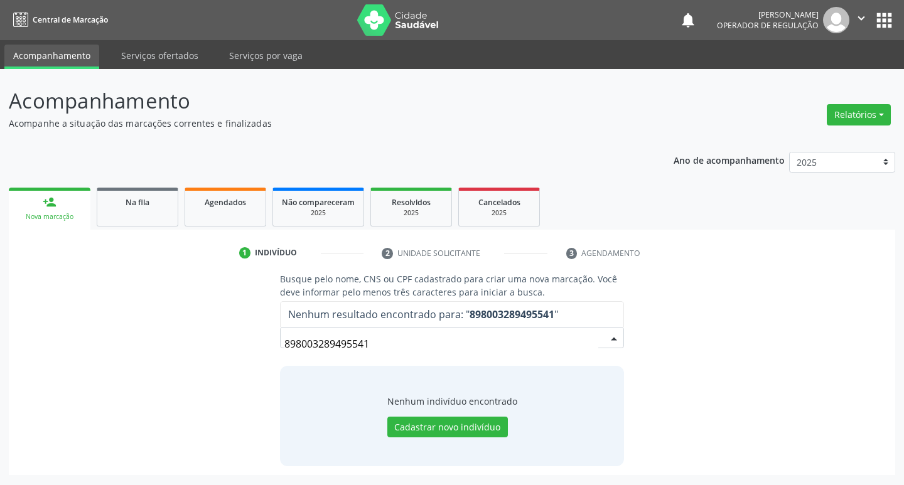
drag, startPoint x: 408, startPoint y: 344, endPoint x: 92, endPoint y: 392, distance: 319.4
click at [92, 392] on div "Busque pelo nome, CNS ou CPF cadastrado para criar uma nova marcação. Você deve…" at bounding box center [452, 369] width 869 height 193
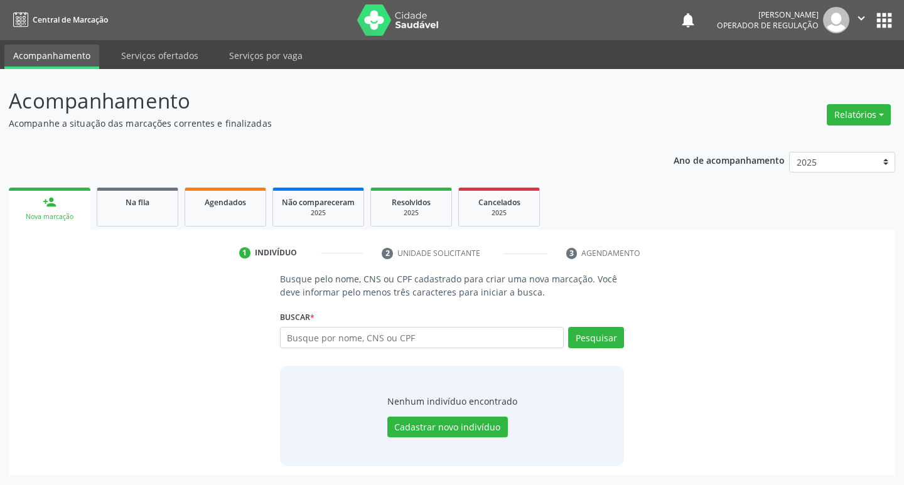
click at [378, 333] on input "text" at bounding box center [422, 337] width 284 height 21
type input "708107509552736"
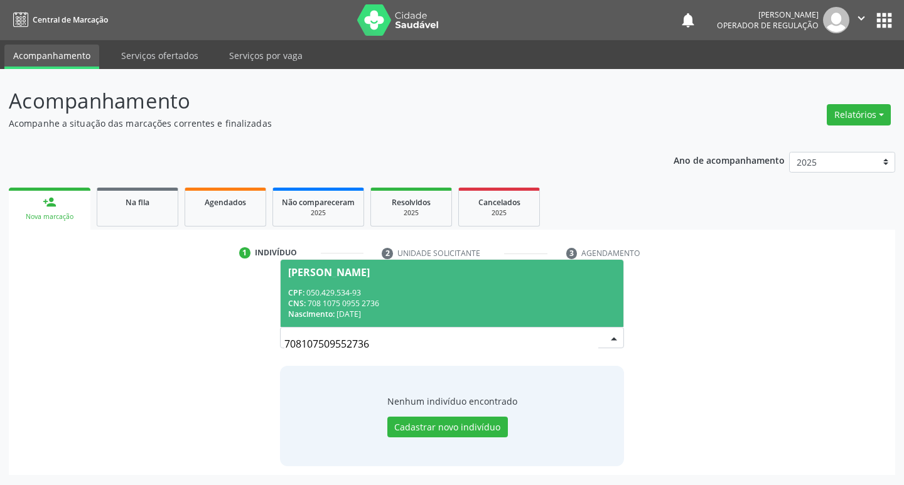
click at [390, 280] on span "Terezinha Maria da Silva CPF: 050.429.534-93 CNS: 708 1075 0955 2736 Nascimento…" at bounding box center [452, 293] width 343 height 67
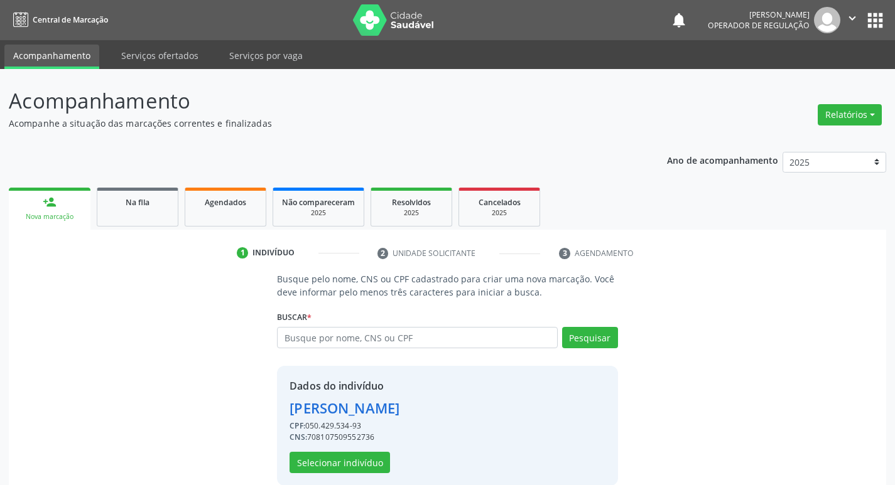
scroll to position [18, 0]
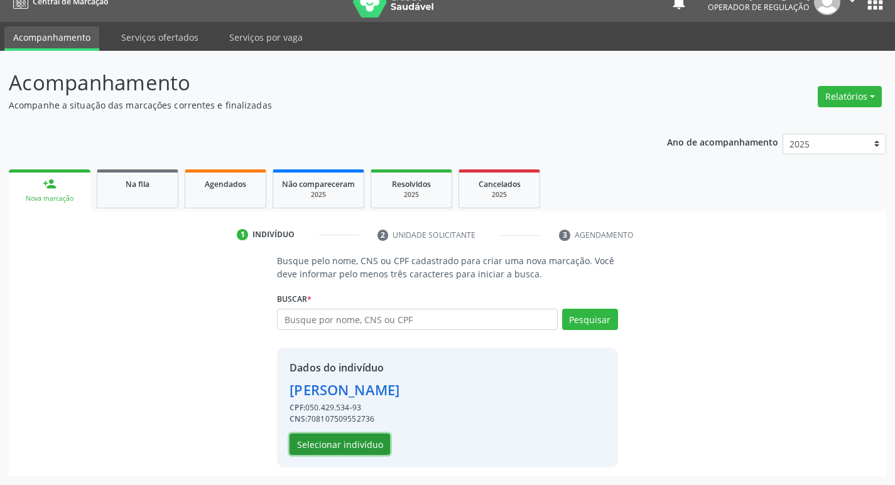
click at [342, 448] on button "Selecionar indivíduo" at bounding box center [339, 444] width 100 height 21
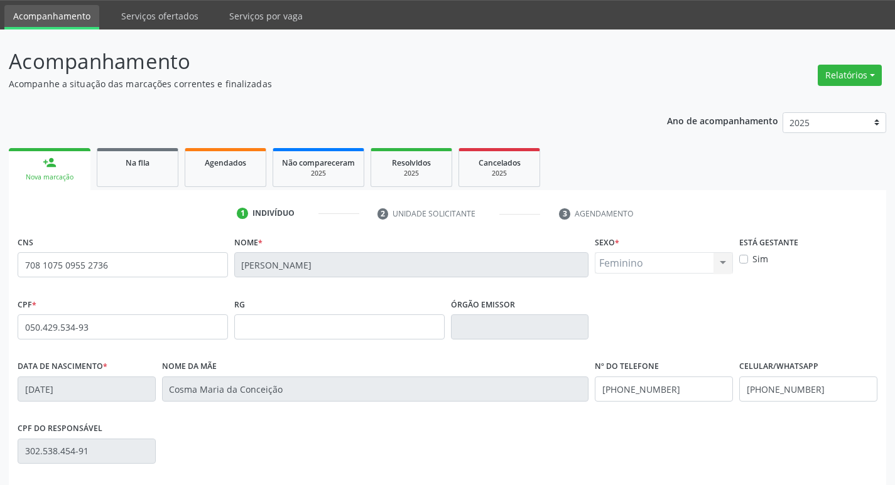
scroll to position [195, 0]
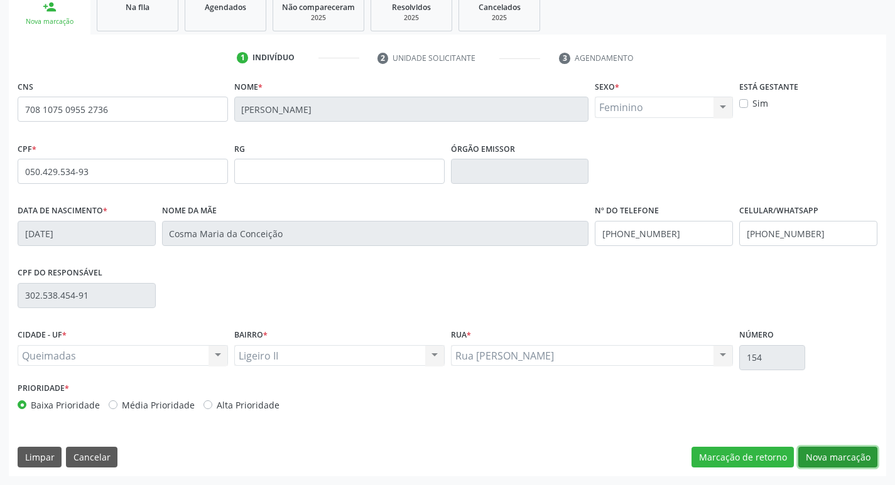
click at [824, 453] on button "Nova marcação" at bounding box center [837, 457] width 79 height 21
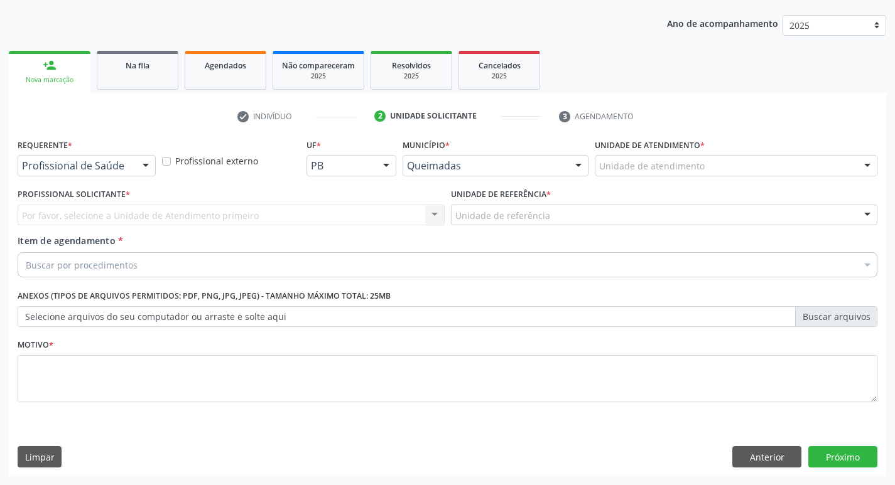
click at [124, 147] on div "Requerente * Profissional de Saúde Profissional de Saúde Paciente Nenhum result…" at bounding box center [87, 156] width 138 height 40
click at [123, 158] on div "Profissional de Saúde" at bounding box center [87, 165] width 138 height 21
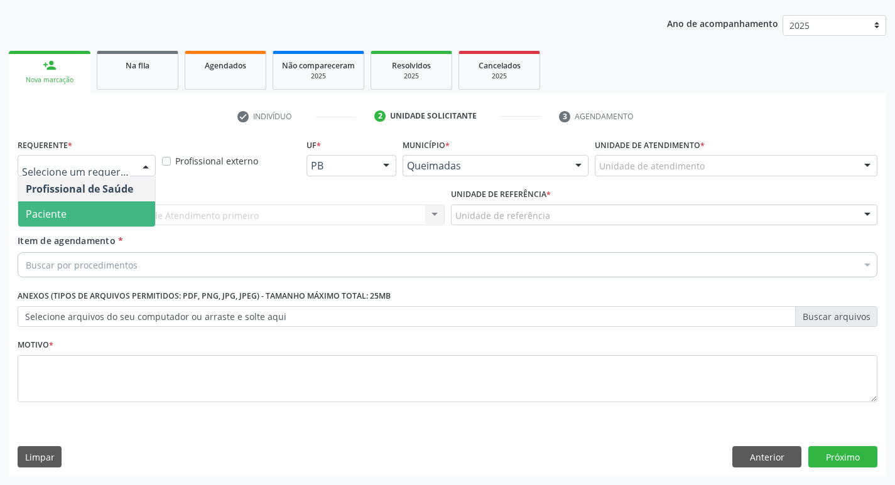
click at [89, 224] on span "Paciente" at bounding box center [86, 214] width 137 height 25
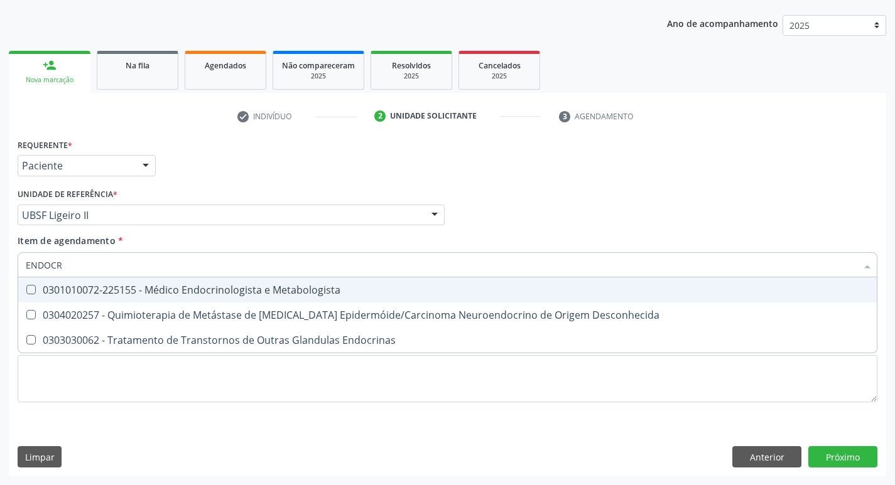
type input "ENDOCRI"
click at [97, 291] on div "0301010072-225155 - Médico Endocrinologista e Metabologista" at bounding box center [447, 290] width 843 height 10
checkbox Metabologista "true"
click at [242, 158] on div "Requerente * Paciente Profissional de Saúde Paciente Nenhum resultado encontrad…" at bounding box center [447, 160] width 866 height 49
checkbox Desconhecida "true"
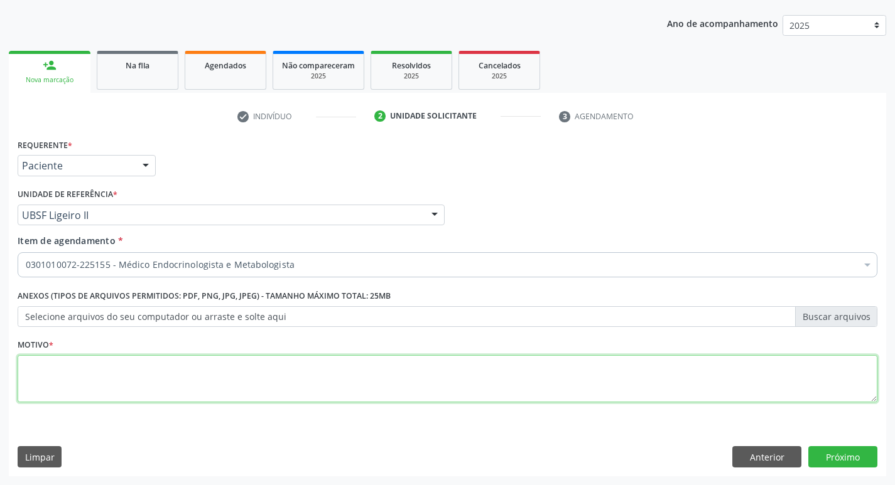
click at [78, 391] on textarea at bounding box center [448, 379] width 860 height 48
type textarea "HIPOTIREOIDISMO."
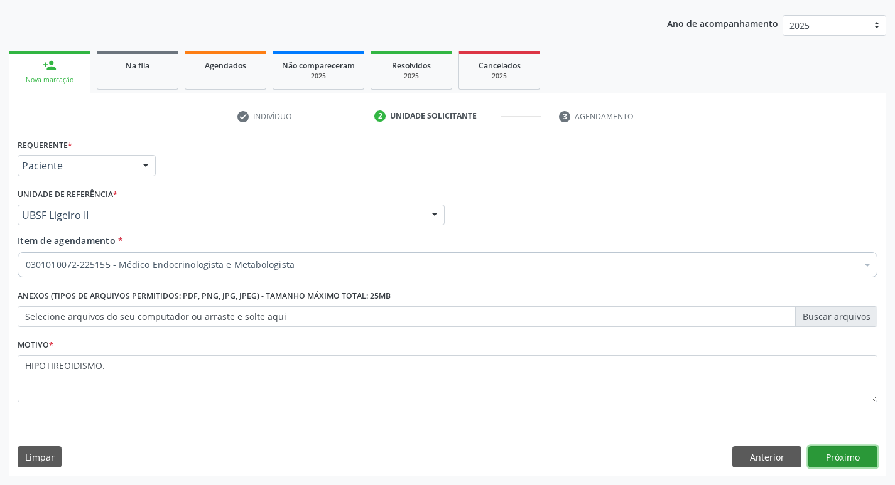
click at [861, 457] on button "Próximo" at bounding box center [842, 456] width 69 height 21
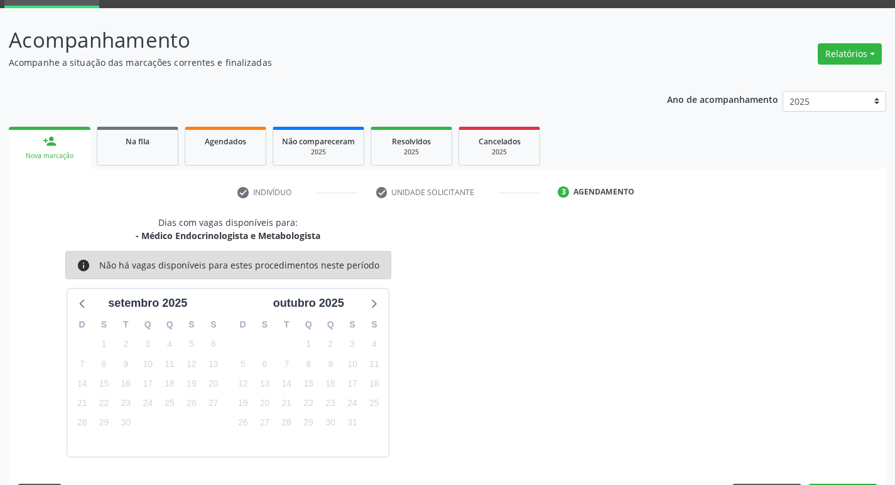
scroll to position [98, 0]
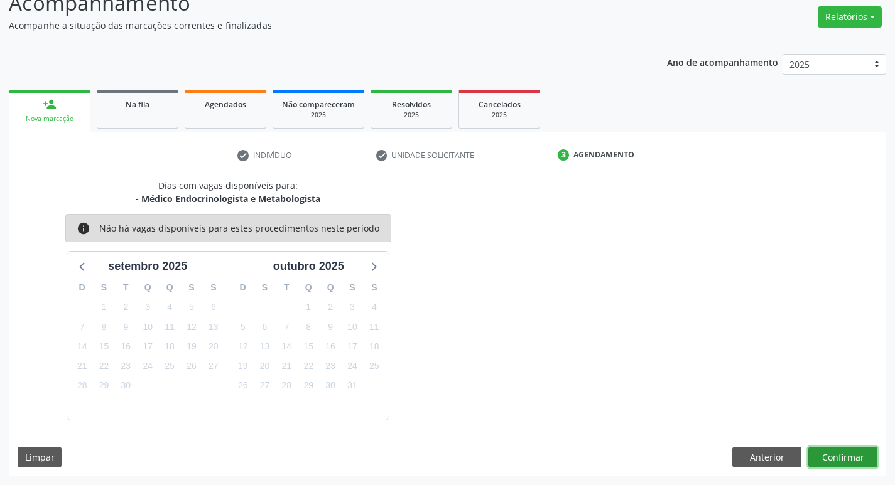
click at [862, 463] on button "Confirmar" at bounding box center [842, 457] width 69 height 21
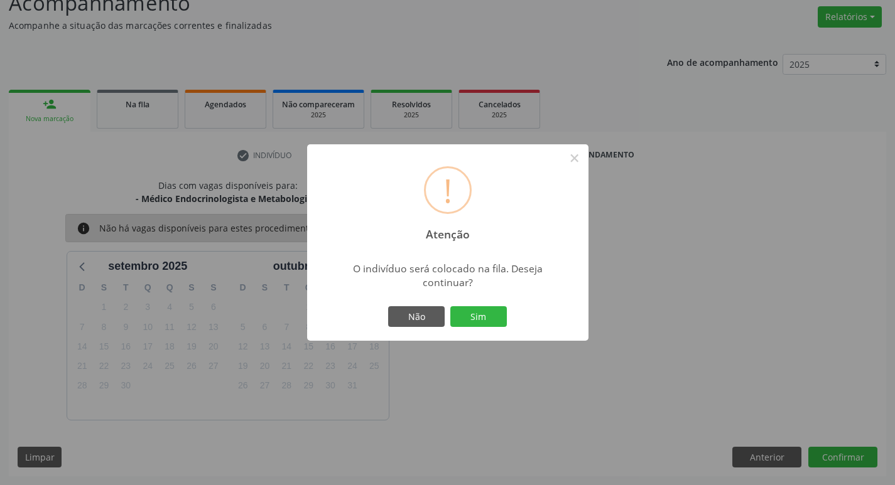
click at [484, 304] on div "Não Sim" at bounding box center [448, 317] width 124 height 26
click at [480, 313] on button "Sim" at bounding box center [478, 316] width 57 height 21
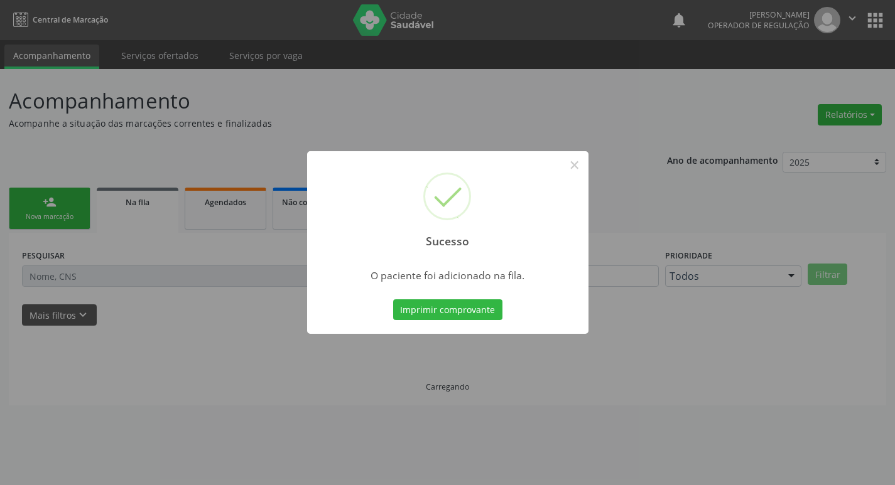
scroll to position [0, 0]
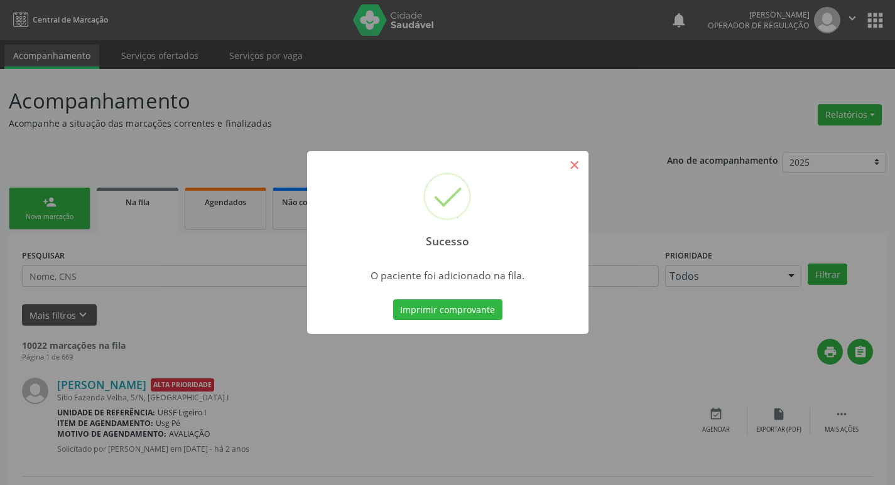
click at [567, 166] on button "×" at bounding box center [574, 164] width 21 height 21
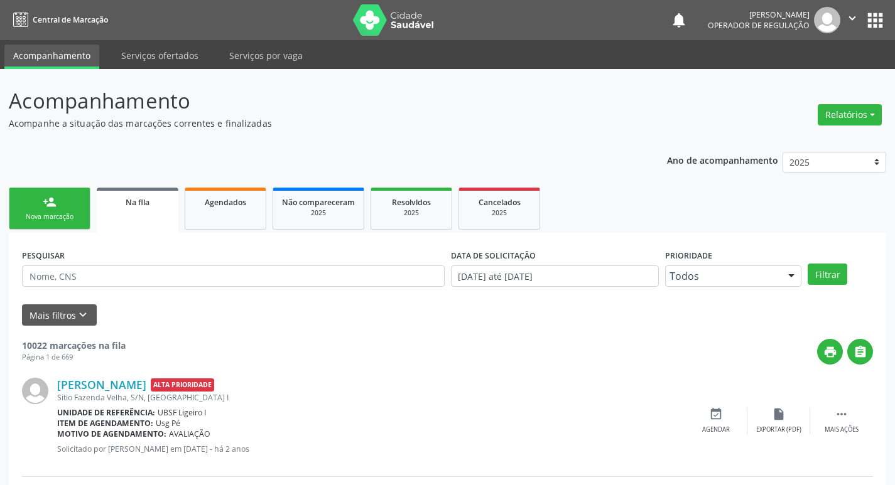
click at [45, 213] on div "Nova marcação" at bounding box center [49, 216] width 63 height 9
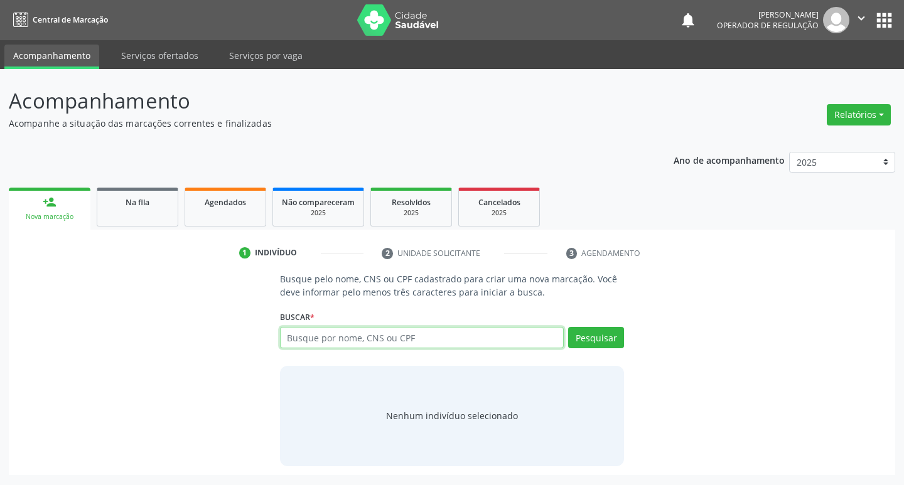
click at [408, 338] on input "text" at bounding box center [422, 337] width 284 height 21
click at [409, 338] on input "text" at bounding box center [422, 337] width 284 height 21
type input "705007638208558"
click at [605, 343] on button "Pesquisar" at bounding box center [596, 337] width 56 height 21
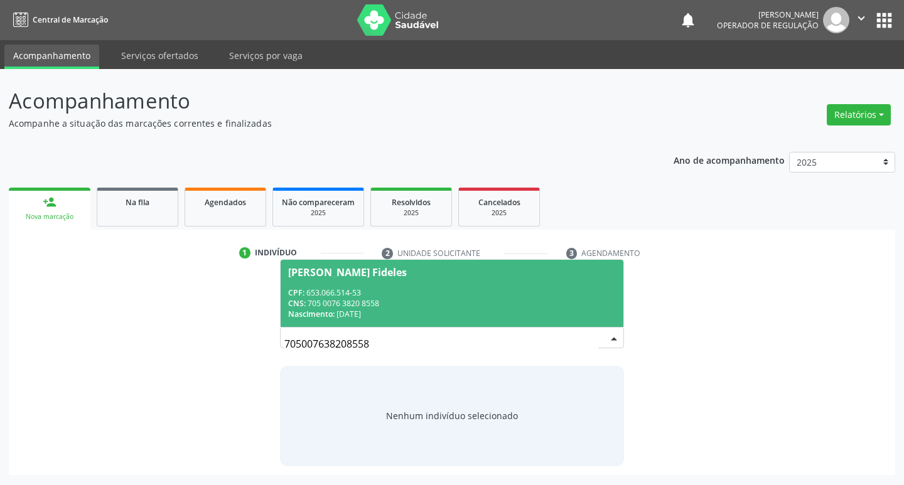
click at [399, 286] on span "Maria da Penha Fideles CPF: 653.066.514-53 CNS: 705 0076 3820 8558 Nascimento: …" at bounding box center [452, 293] width 343 height 67
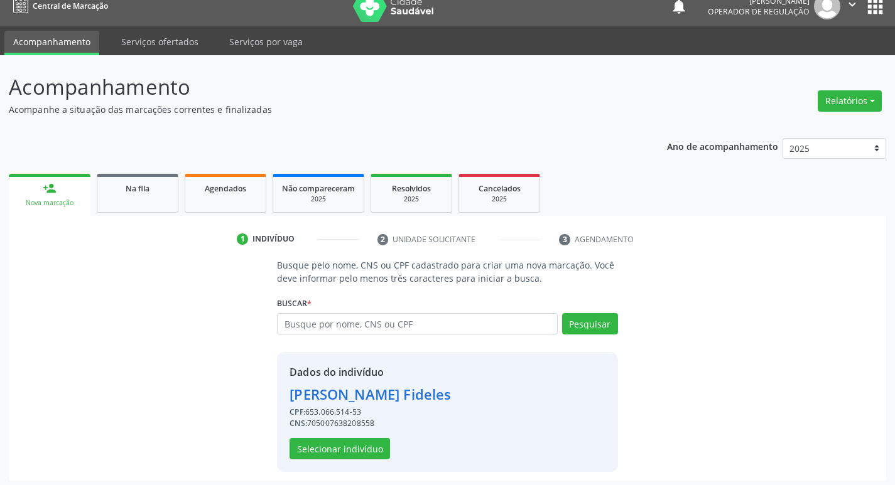
scroll to position [18, 0]
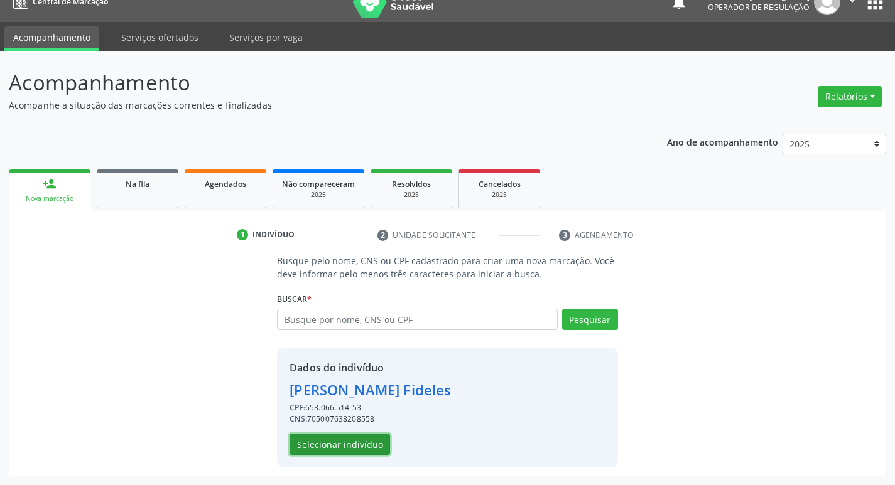
click at [335, 441] on button "Selecionar indivíduo" at bounding box center [339, 444] width 100 height 21
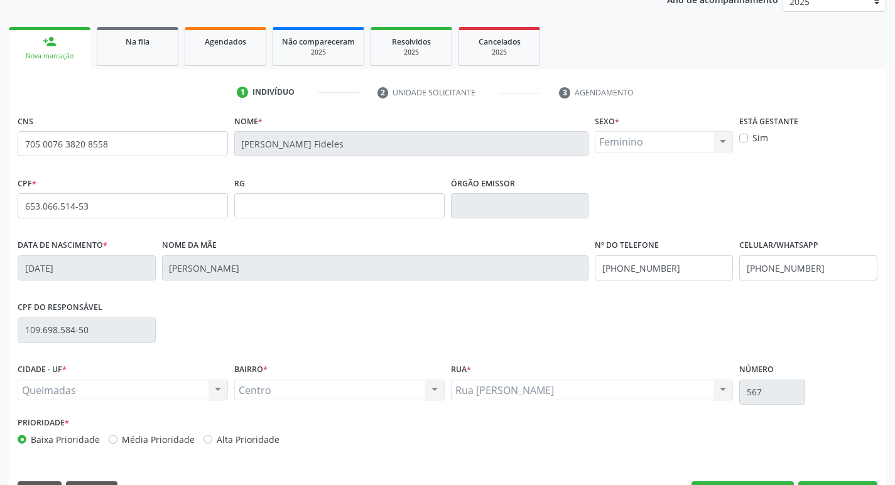
scroll to position [195, 0]
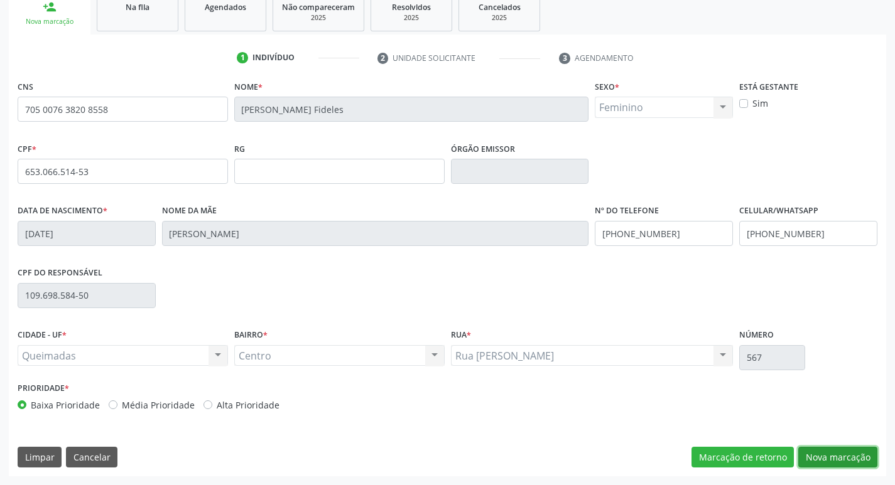
click at [846, 448] on button "Nova marcação" at bounding box center [837, 457] width 79 height 21
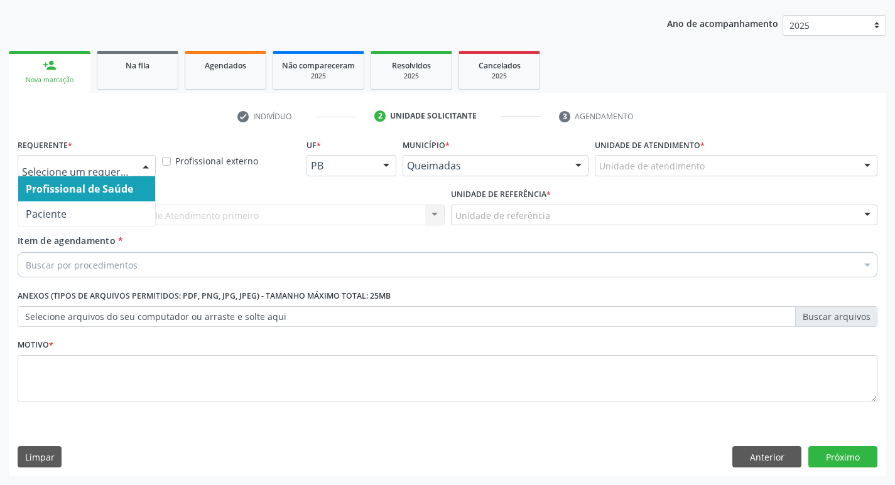
click at [132, 161] on div "Profissional de Saúde Paciente Nenhum resultado encontrado para: " " Não há nen…" at bounding box center [87, 165] width 138 height 21
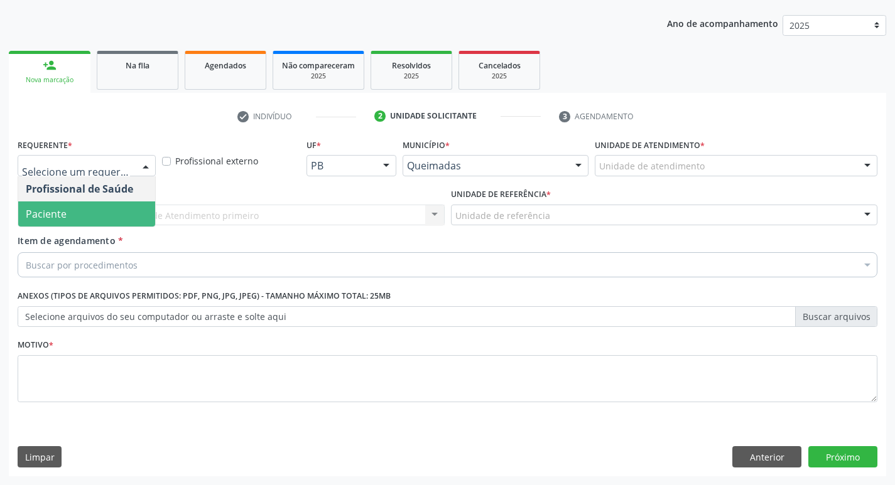
click at [95, 220] on span "Paciente" at bounding box center [86, 214] width 137 height 25
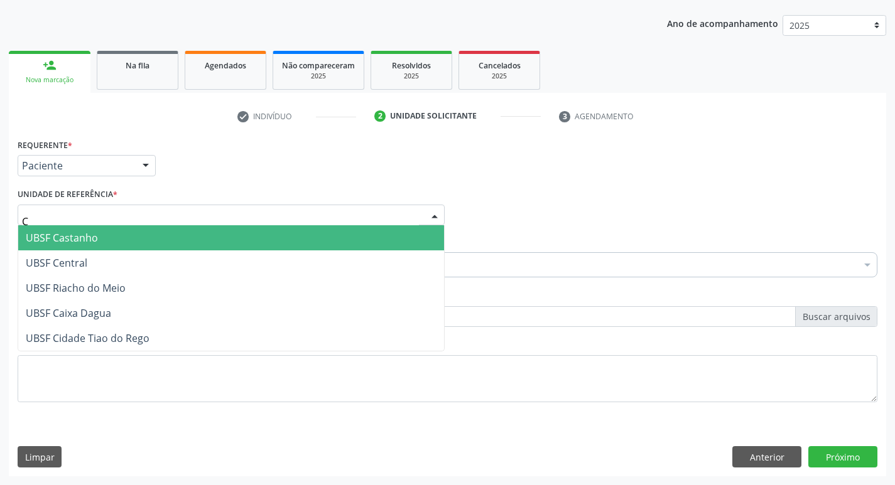
type input "CE"
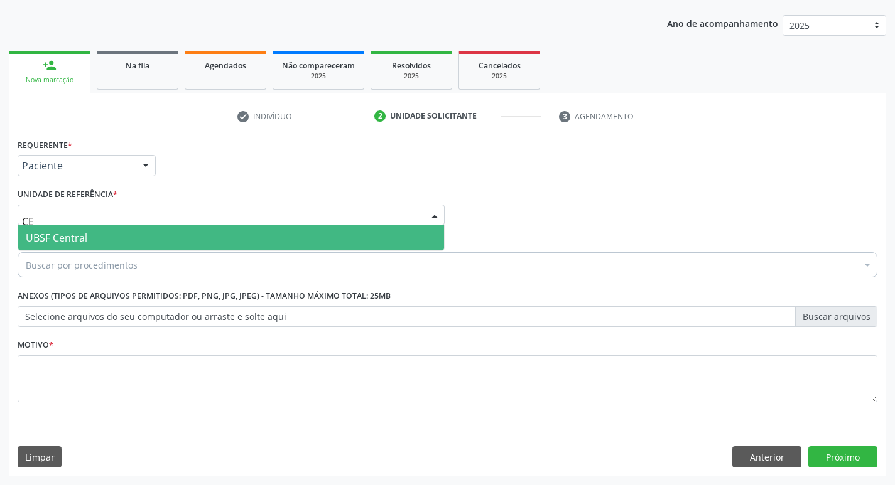
click at [89, 225] on span "UBSF Central" at bounding box center [231, 237] width 426 height 25
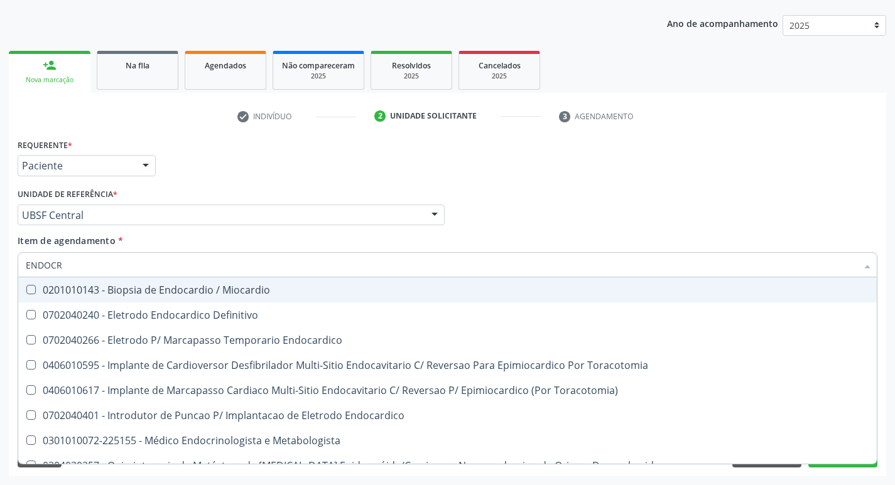
type input "ENDOCRI"
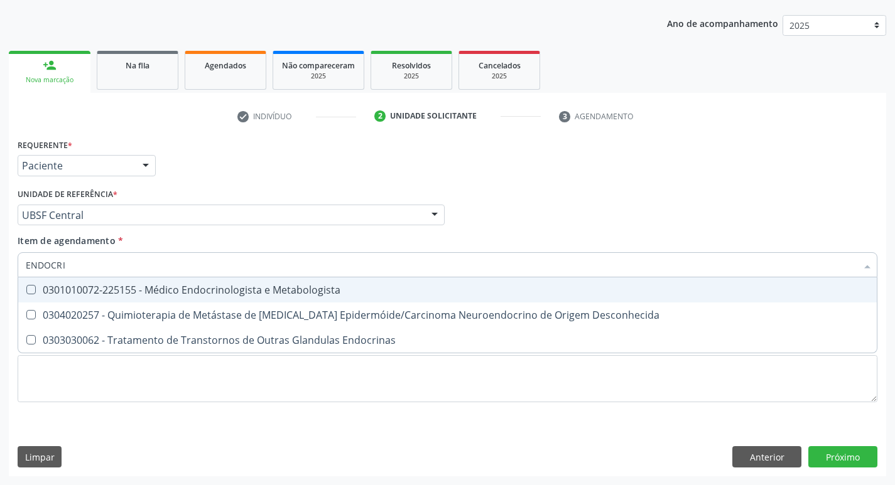
click at [179, 279] on span "0301010072-225155 - Médico Endocrinologista e Metabologista" at bounding box center [447, 290] width 858 height 25
checkbox Metabologista "true"
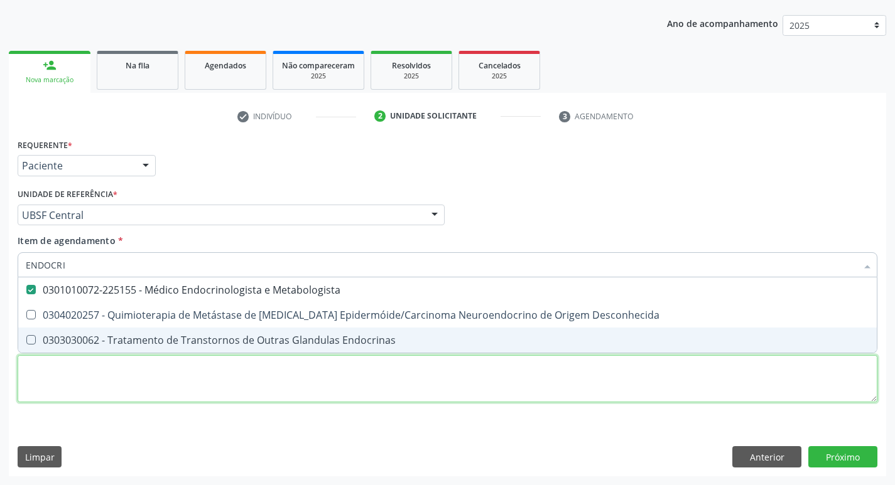
click at [105, 377] on div "Requerente * Paciente Profissional de Saúde Paciente Nenhum resultado encontrad…" at bounding box center [448, 278] width 860 height 284
checkbox Desconhecida "true"
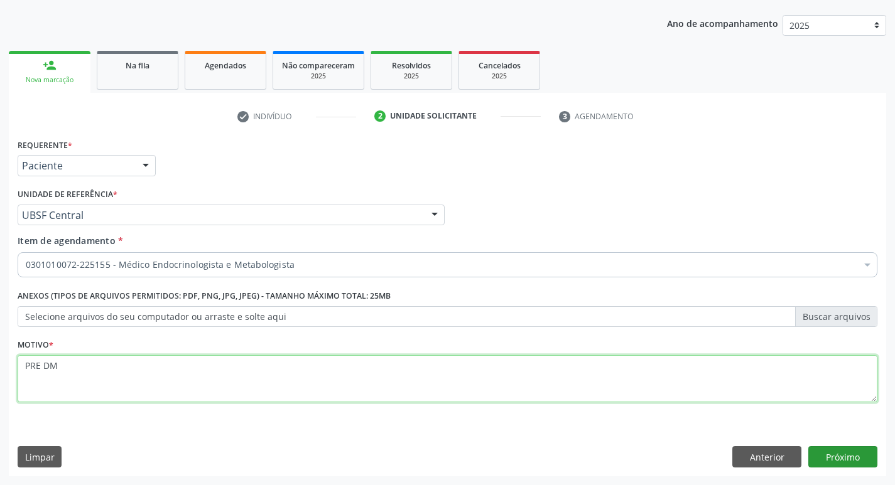
type textarea "PRE DM"
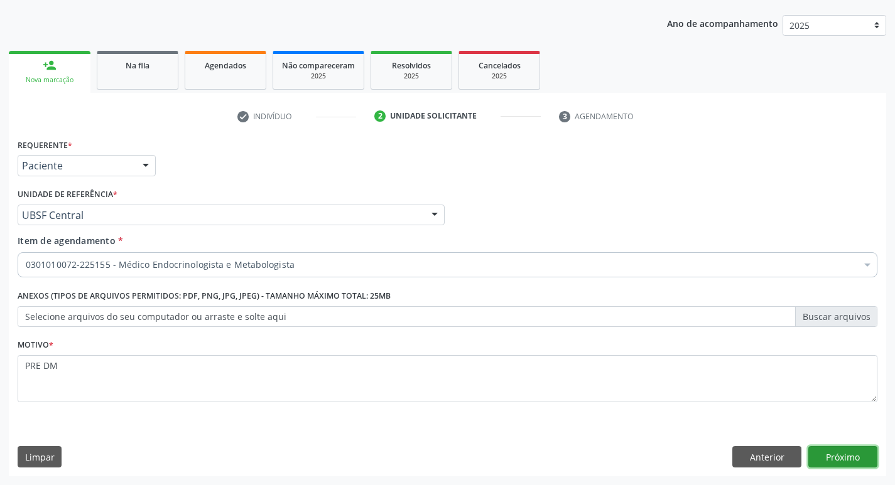
click at [836, 462] on button "Próximo" at bounding box center [842, 456] width 69 height 21
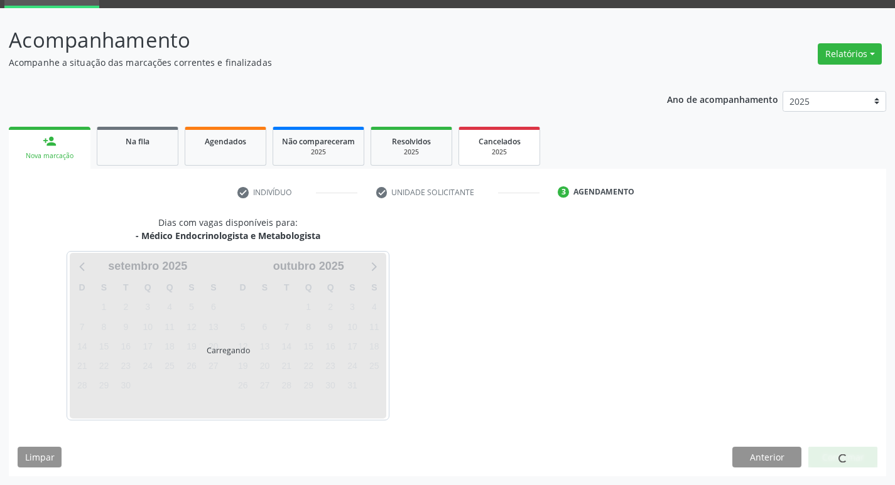
scroll to position [98, 0]
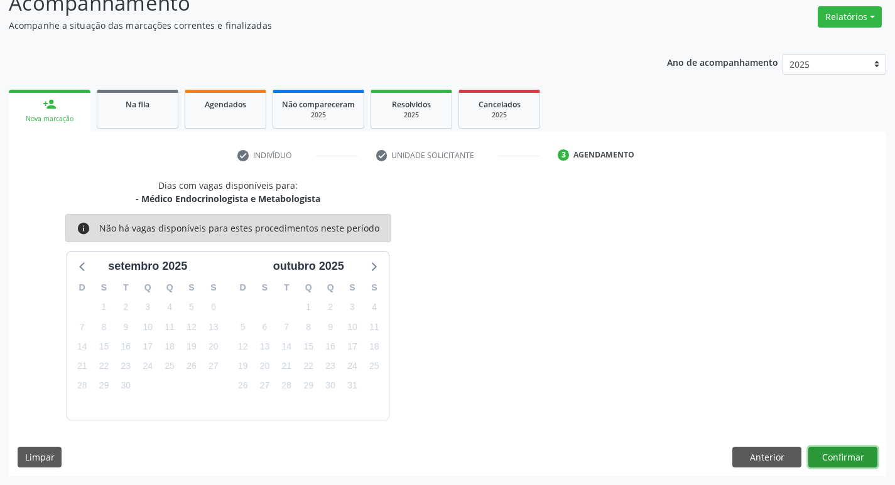
click at [852, 460] on button "Confirmar" at bounding box center [842, 457] width 69 height 21
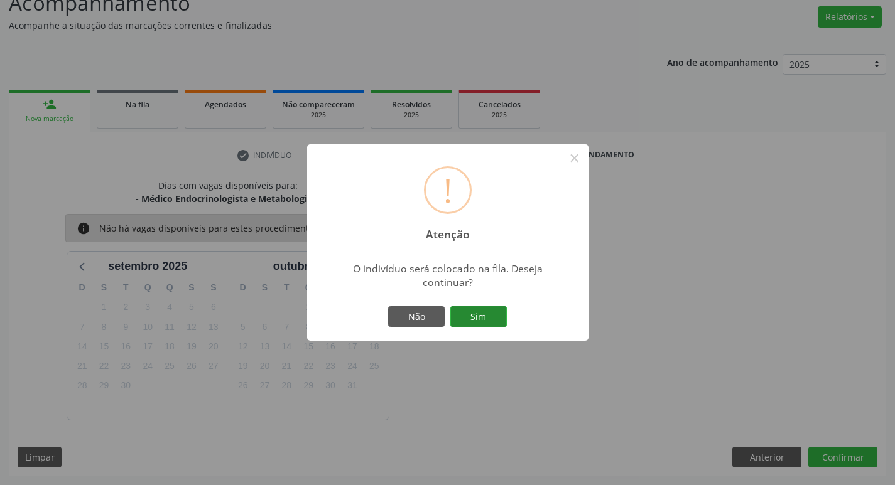
click at [489, 324] on button "Sim" at bounding box center [478, 316] width 57 height 21
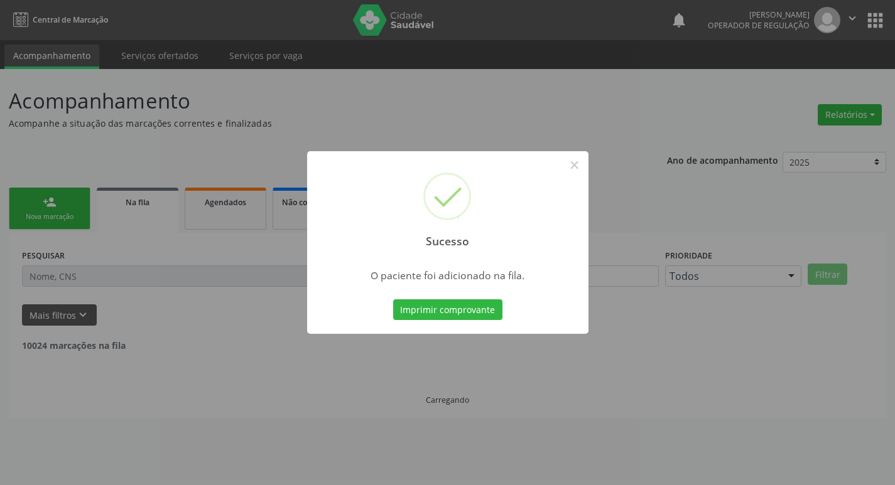
scroll to position [0, 0]
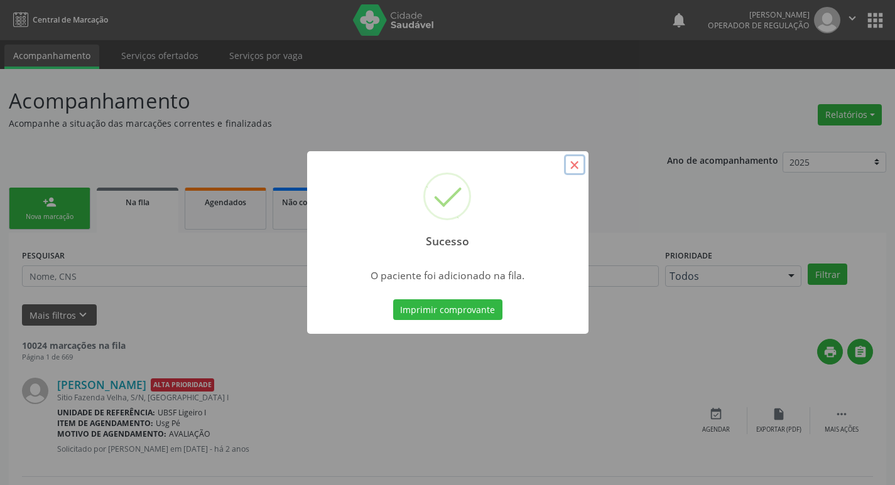
click at [573, 158] on button "×" at bounding box center [574, 164] width 21 height 21
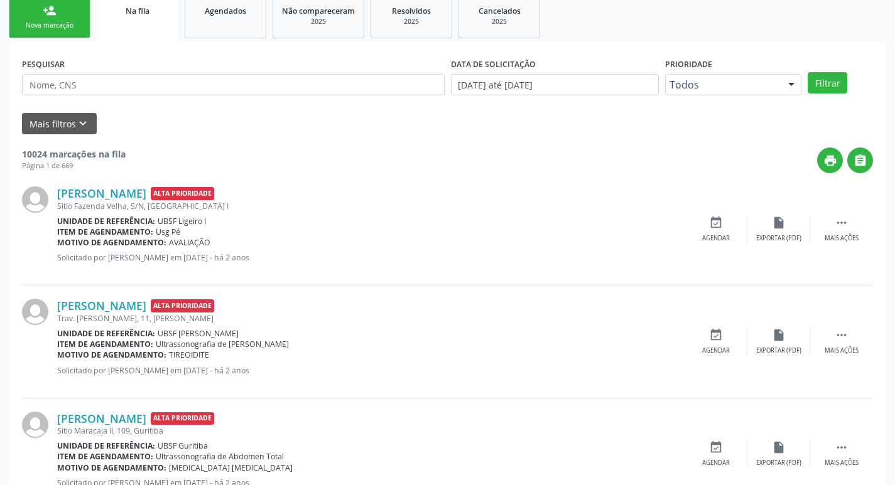
scroll to position [126, 0]
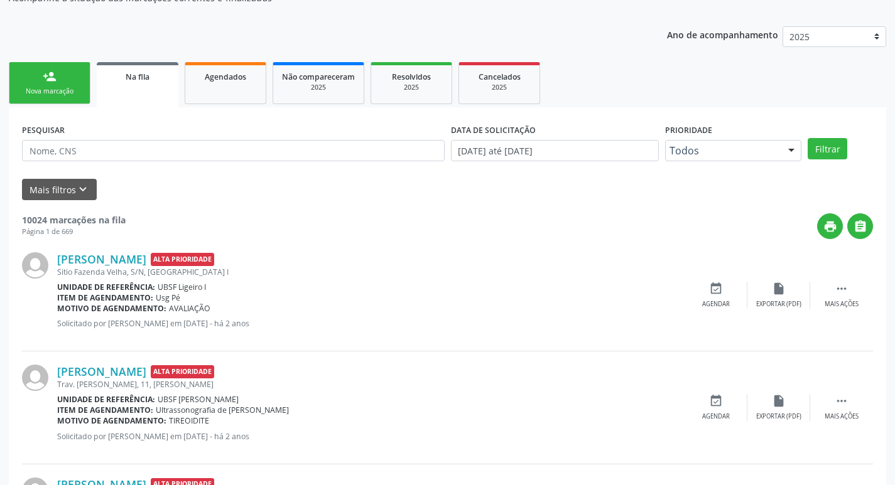
click at [64, 89] on div "Nova marcação" at bounding box center [49, 91] width 63 height 9
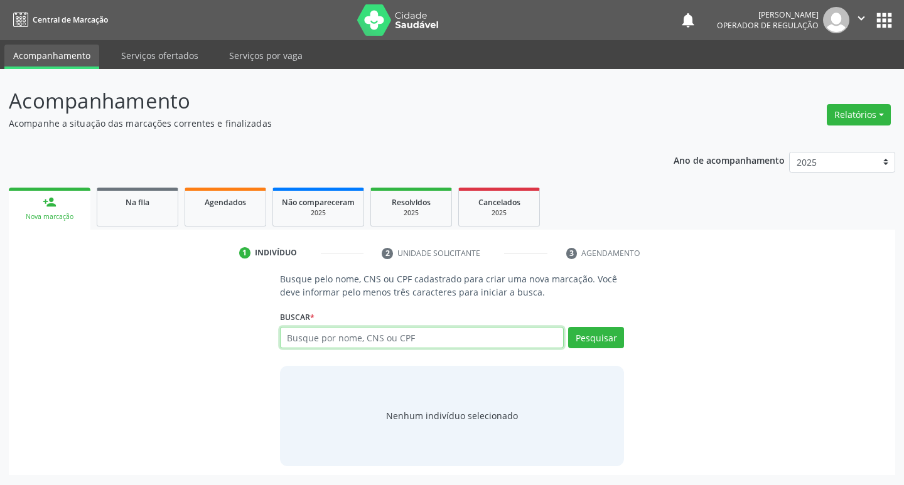
click at [379, 327] on input "text" at bounding box center [422, 337] width 284 height 21
click at [375, 341] on input "text" at bounding box center [422, 337] width 284 height 21
type input "898002283421553"
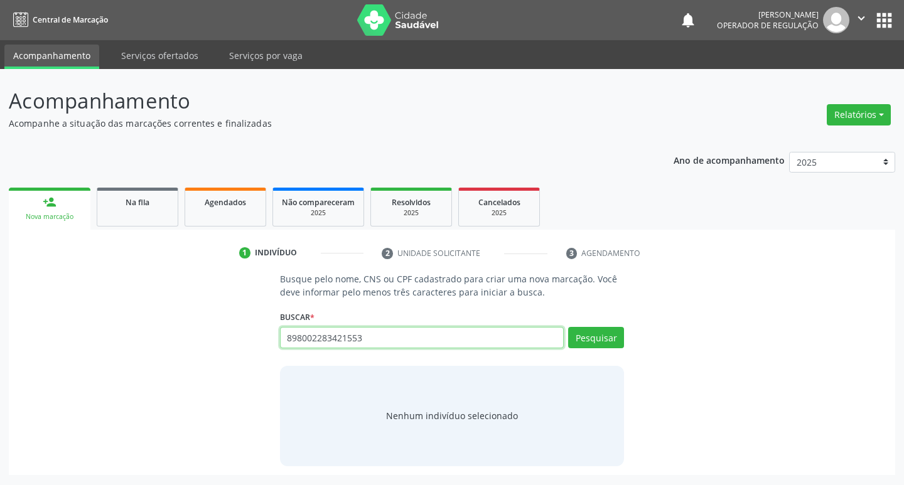
type input "898002283421553"
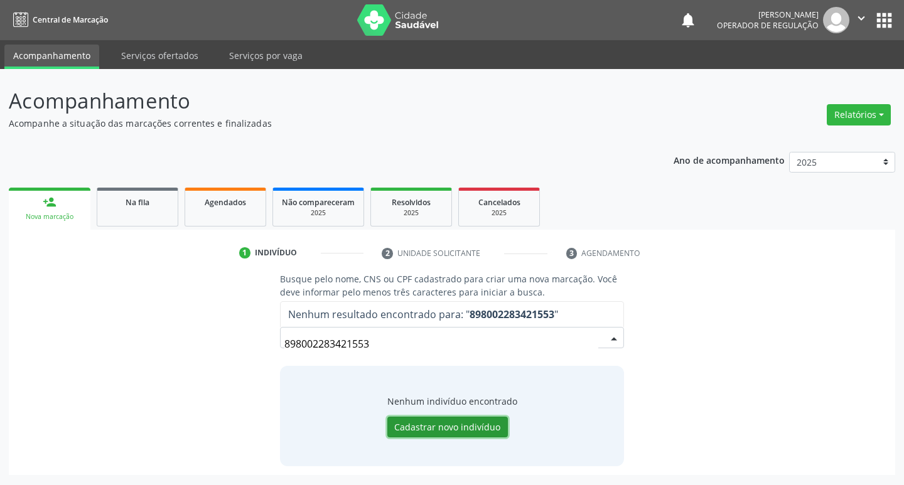
click at [420, 430] on button "Cadastrar novo indivíduo" at bounding box center [447, 427] width 121 height 21
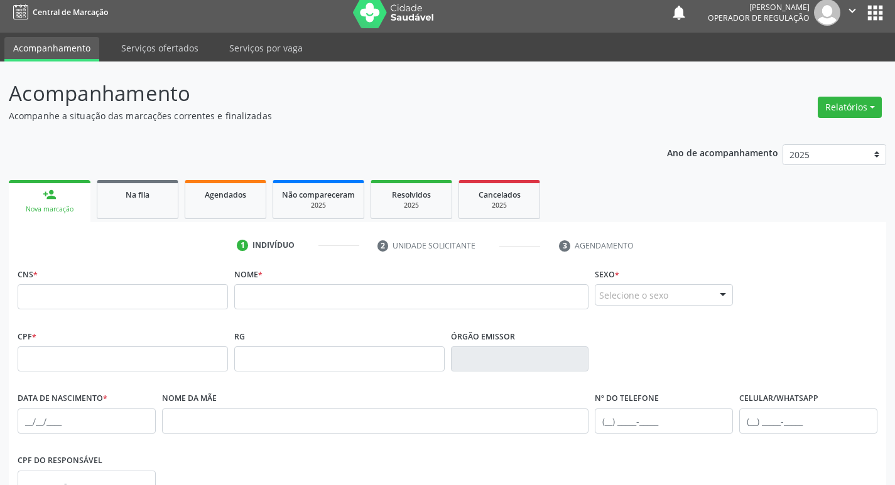
scroll to position [7, 0]
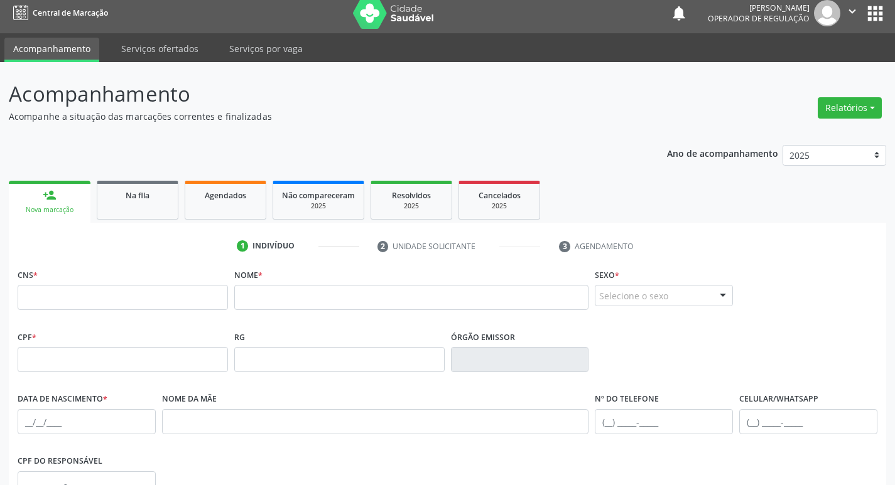
drag, startPoint x: 114, startPoint y: 196, endPoint x: 78, endPoint y: 215, distance: 41.3
click at [115, 196] on div "Na fila" at bounding box center [137, 194] width 63 height 13
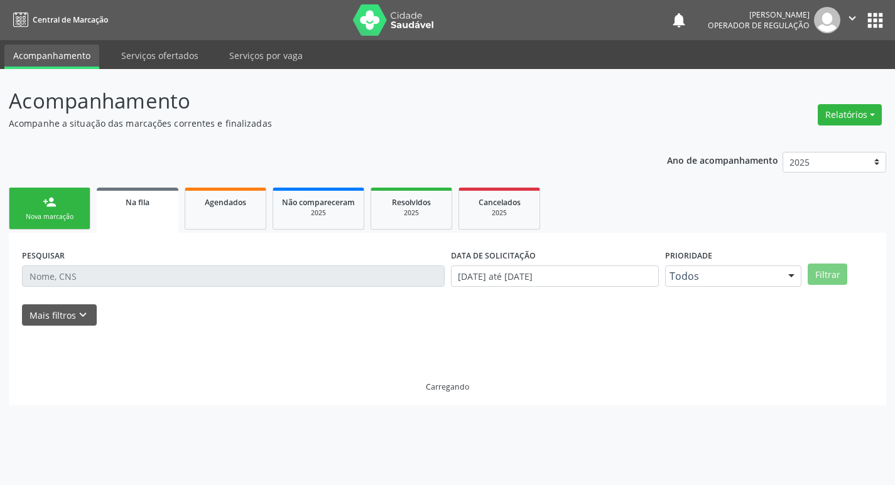
scroll to position [0, 0]
click at [72, 218] on div "Nova marcação" at bounding box center [49, 216] width 63 height 9
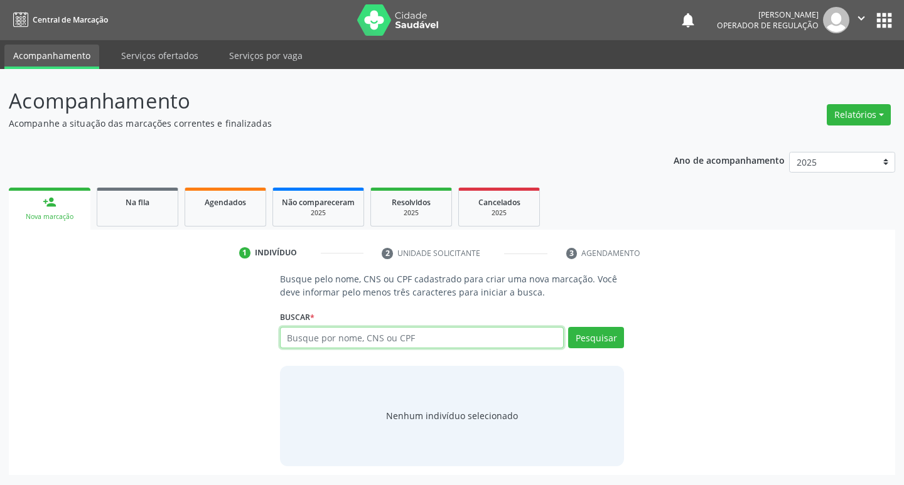
click at [320, 338] on input "text" at bounding box center [422, 337] width 284 height 21
type input "708005383400826"
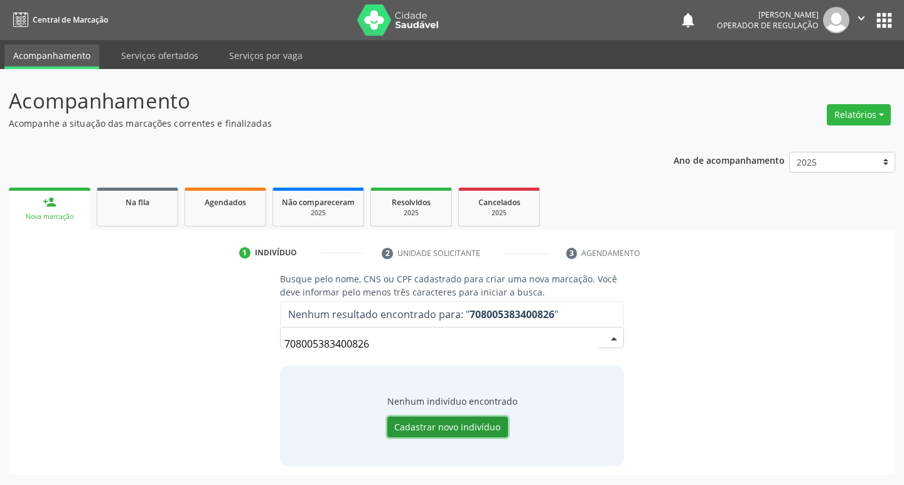
click at [423, 429] on button "Cadastrar novo indivíduo" at bounding box center [447, 427] width 121 height 21
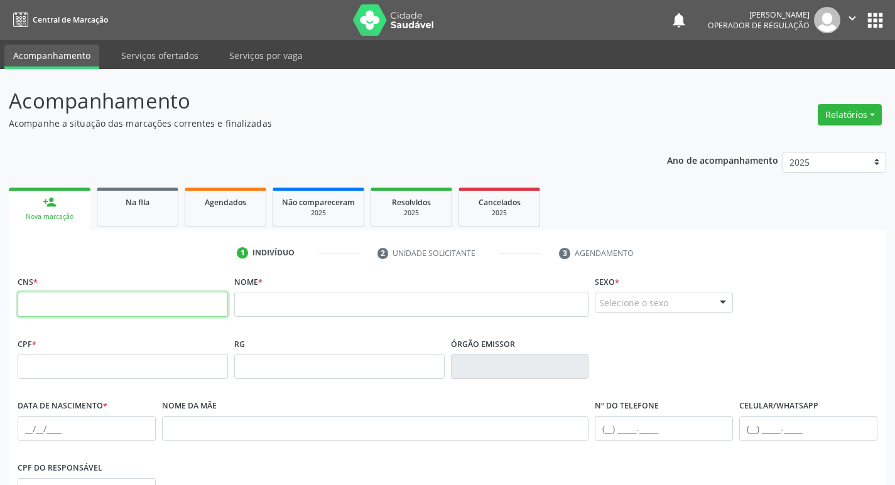
click at [129, 303] on input "text" at bounding box center [123, 304] width 210 height 25
type input "701 1018 0756 2680"
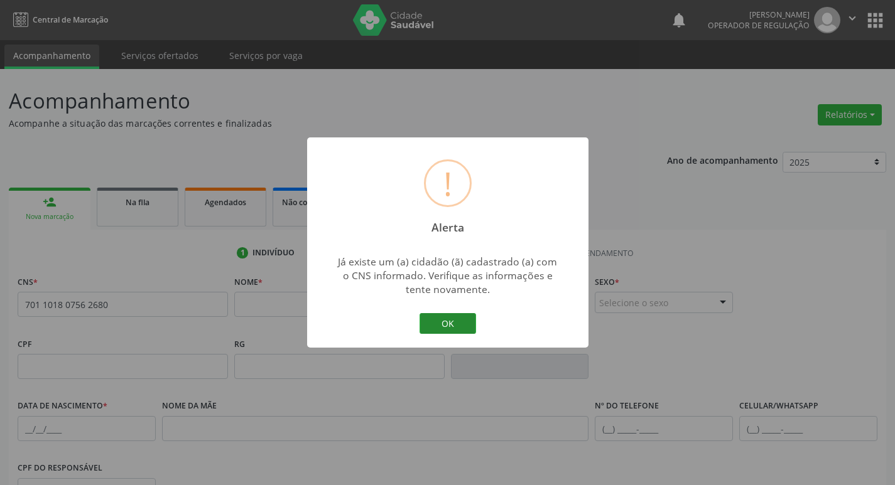
click at [437, 317] on button "OK" at bounding box center [447, 323] width 57 height 21
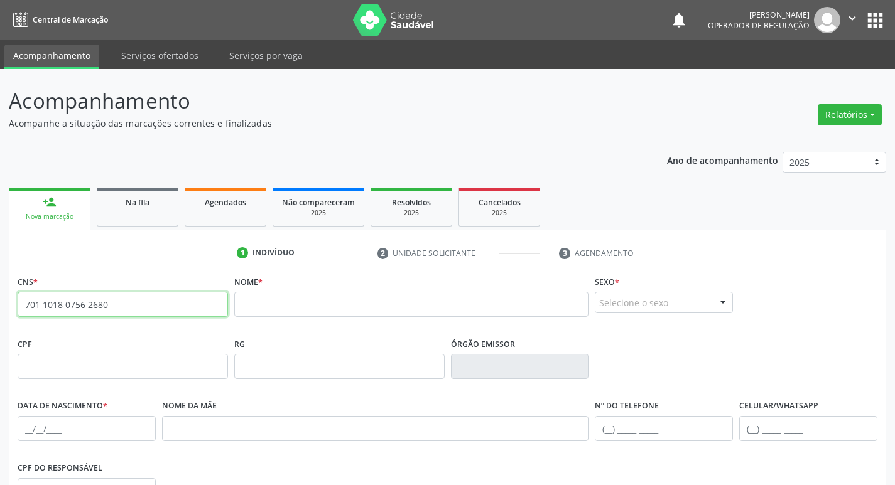
click at [130, 313] on input "701 1018 0756 2680" at bounding box center [123, 304] width 210 height 25
click at [137, 199] on span "Na fila" at bounding box center [138, 202] width 24 height 11
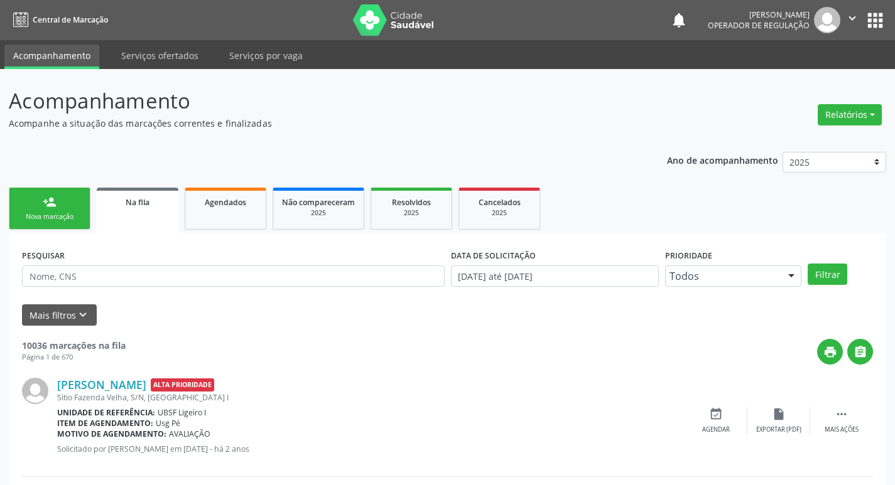
click at [63, 203] on link "person_add Nova marcação" at bounding box center [50, 209] width 82 height 42
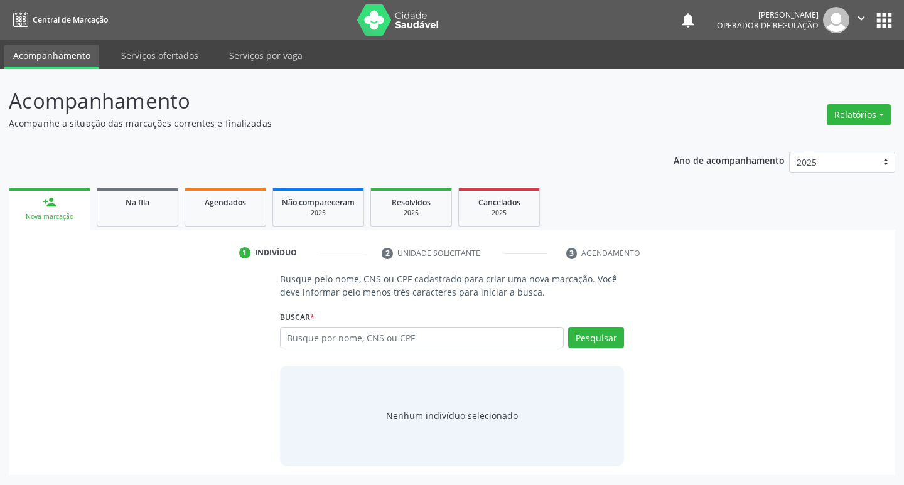
click at [389, 345] on div "Busque por nome, CNS ou CPF Nenhum resultado encontrado para: " " Digite nome, …" at bounding box center [452, 342] width 345 height 30
click at [390, 342] on input "text" at bounding box center [422, 337] width 284 height 21
paste input "701 1018 0756 2680"
type input "701 1018 0756 2680"
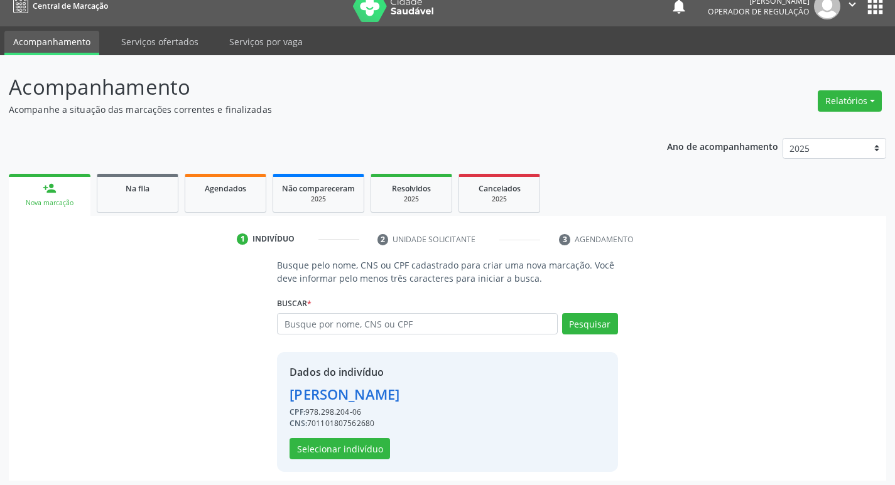
scroll to position [18, 0]
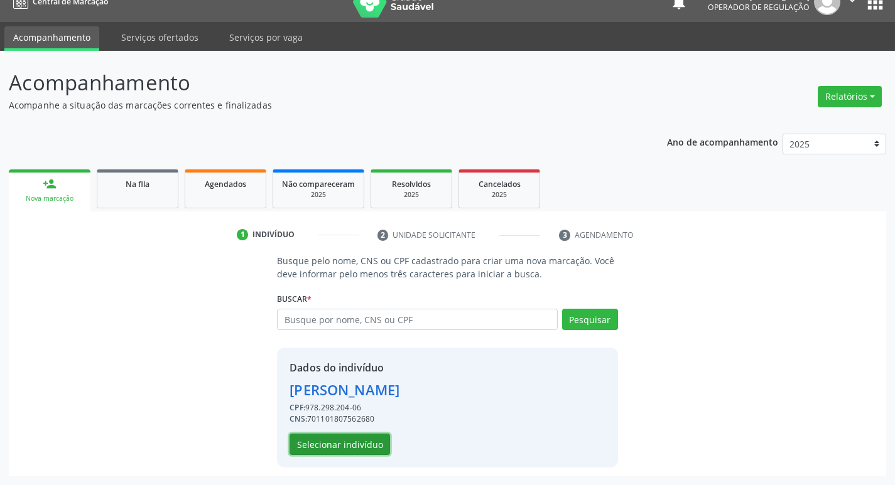
click at [340, 446] on button "Selecionar indivíduo" at bounding box center [339, 444] width 100 height 21
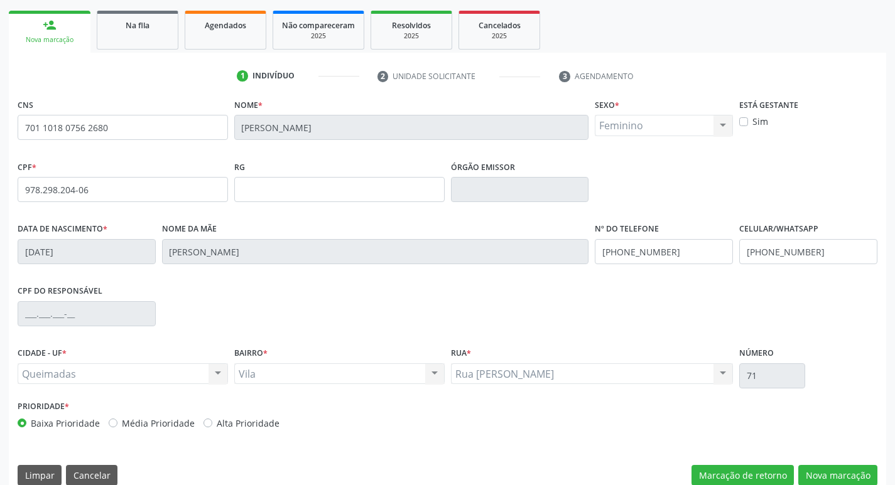
scroll to position [195, 0]
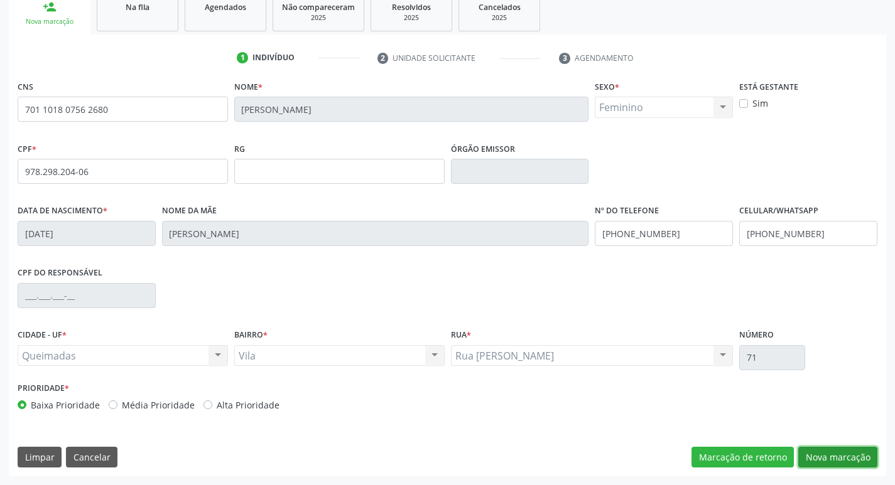
click at [824, 459] on button "Nova marcação" at bounding box center [837, 457] width 79 height 21
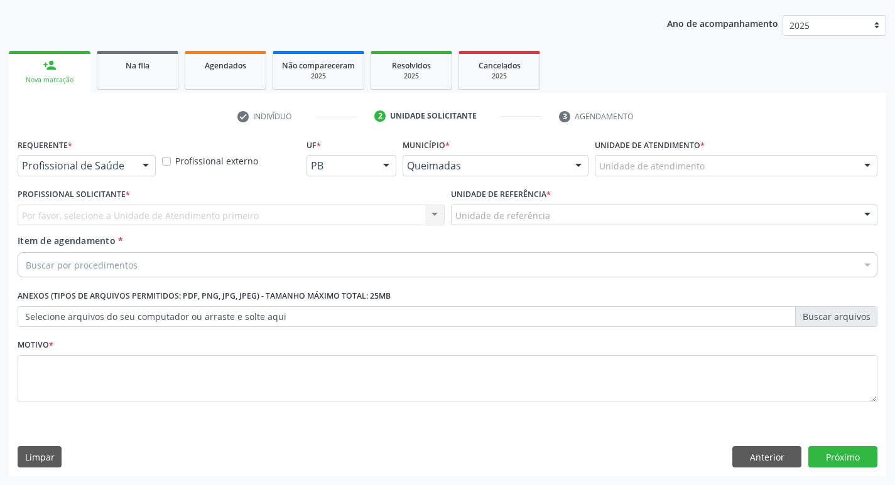
scroll to position [137, 0]
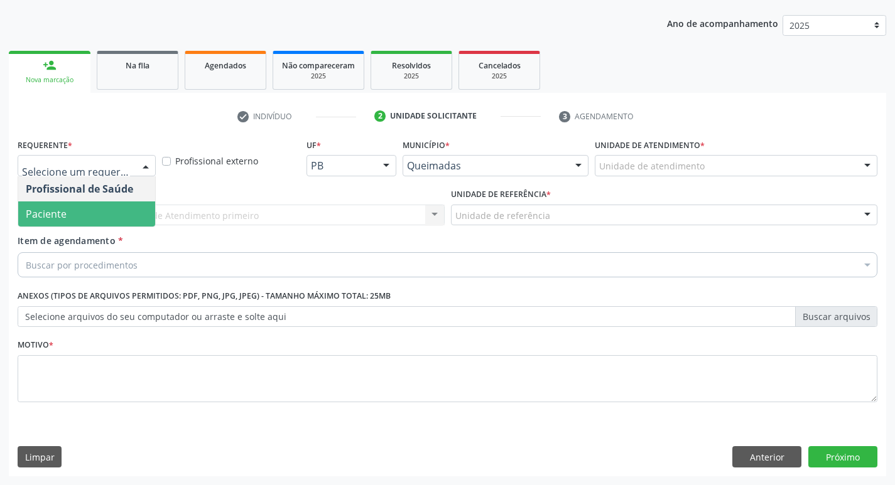
click at [84, 203] on span "Paciente" at bounding box center [86, 214] width 137 height 25
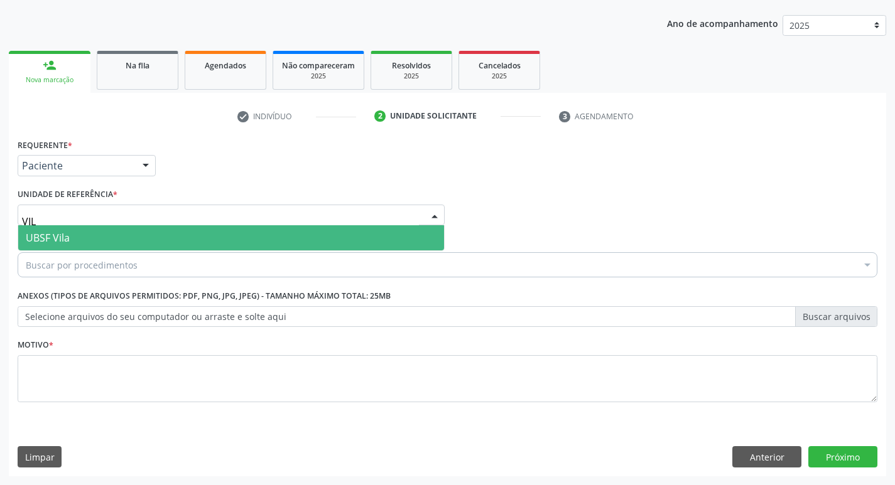
type input "VILA"
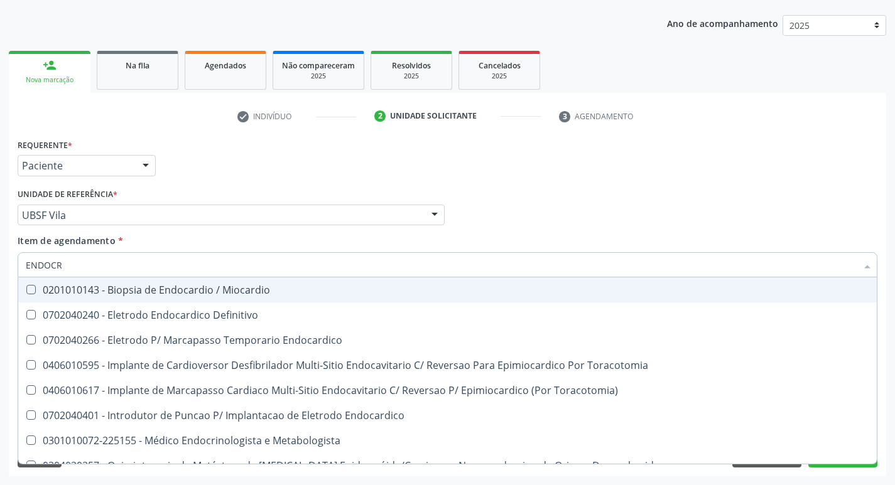
type input "ENDOCRI"
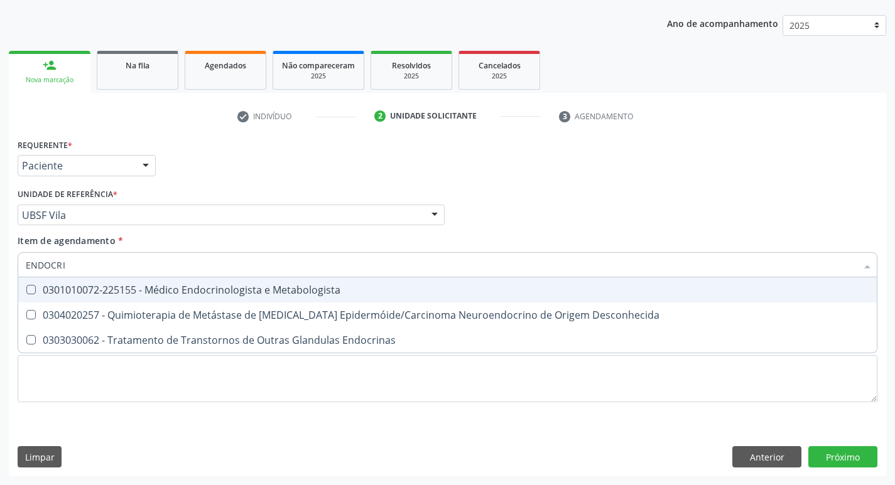
click at [125, 303] on span "0304020257 - Quimioterapia de Metástase de [MEDICAL_DATA] Epidermóide/Carcinoma…" at bounding box center [447, 315] width 858 height 25
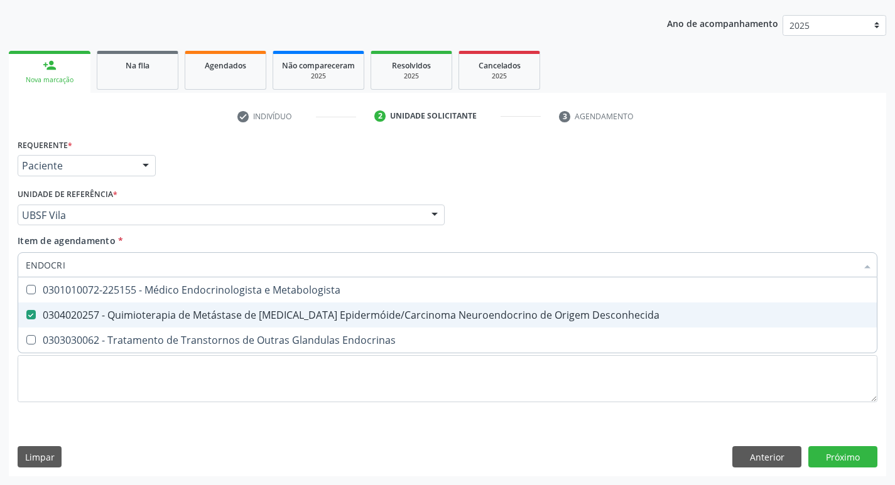
click at [122, 303] on span "0304020257 - Quimioterapia de Metástase de [MEDICAL_DATA] Epidermóide/Carcinoma…" at bounding box center [447, 315] width 858 height 25
checkbox Desconhecida "false"
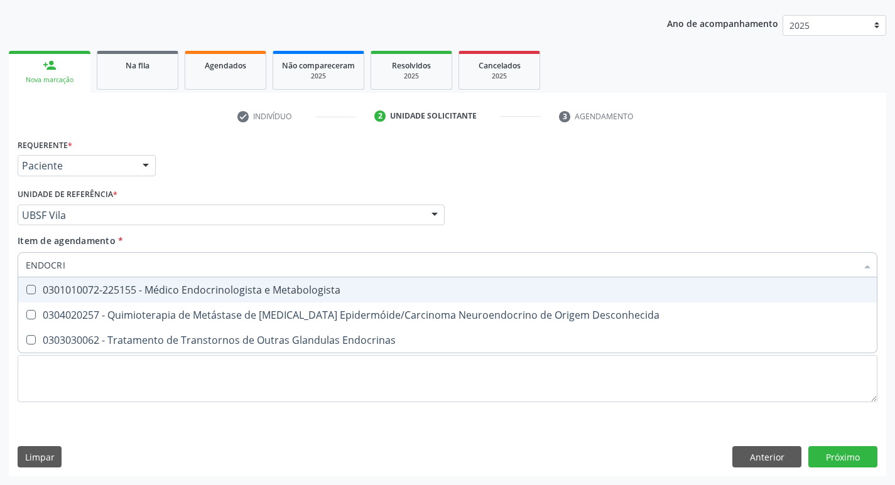
click at [121, 298] on span "0301010072-225155 - Médico Endocrinologista e Metabologista" at bounding box center [447, 290] width 858 height 25
checkbox Metabologista "true"
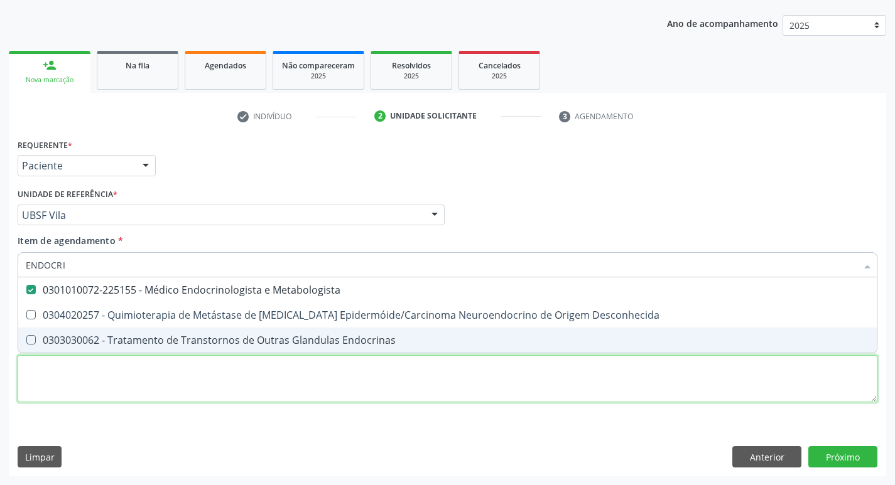
click at [90, 374] on div "Requerente * Paciente Profissional de Saúde Paciente Nenhum resultado encontrad…" at bounding box center [448, 278] width 860 height 284
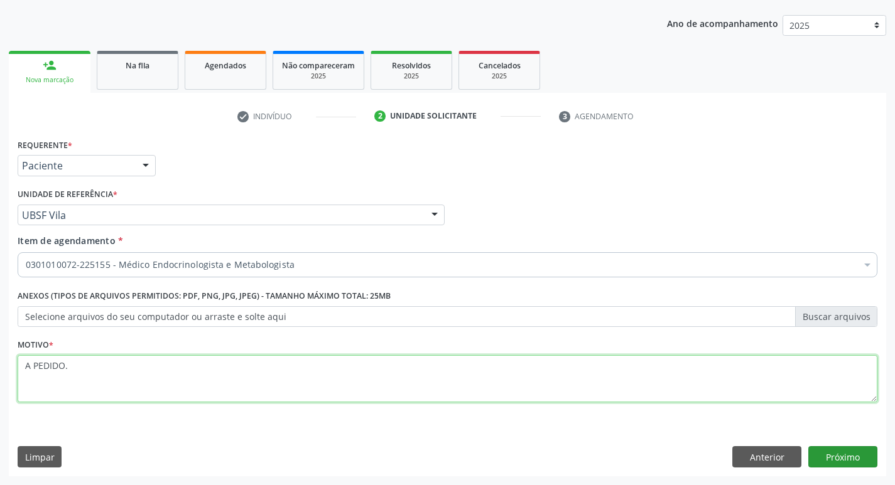
type textarea "A PEDIDO."
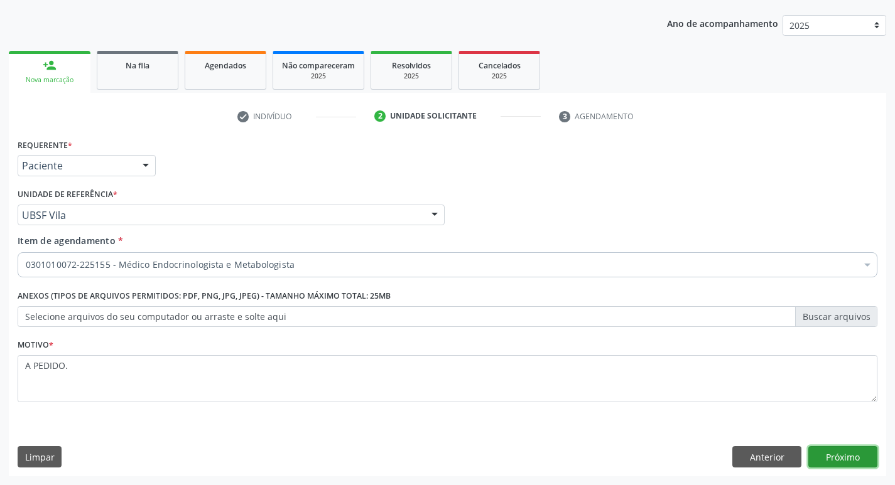
click at [870, 461] on button "Próximo" at bounding box center [842, 456] width 69 height 21
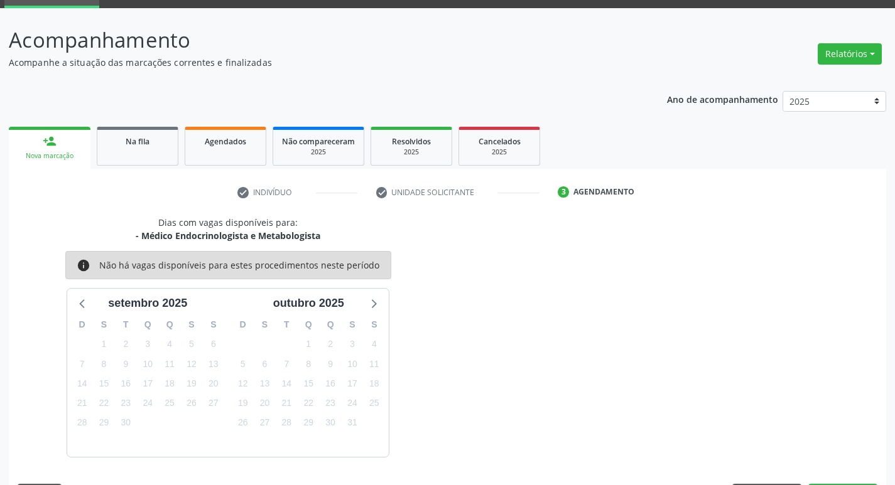
scroll to position [98, 0]
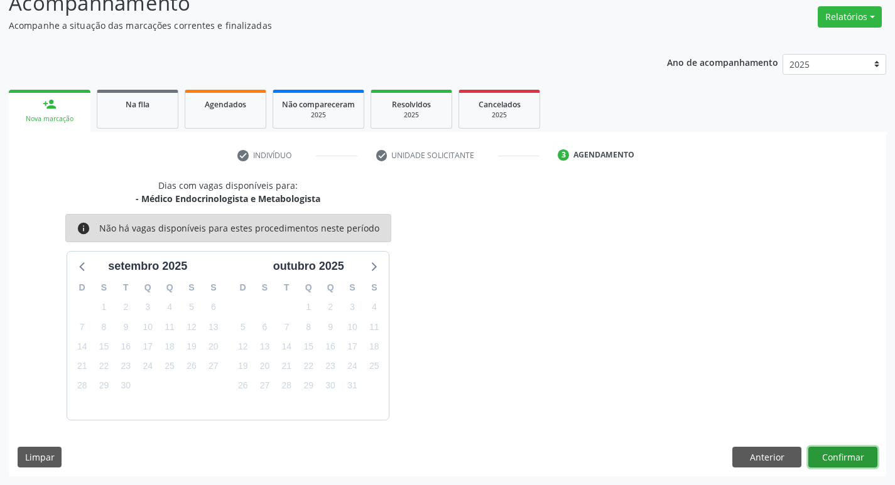
click at [850, 451] on button "Confirmar" at bounding box center [842, 457] width 69 height 21
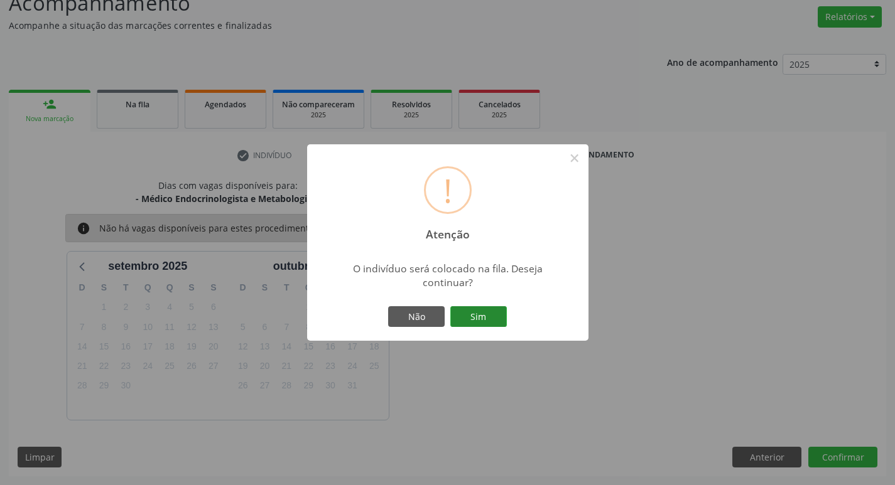
click at [501, 323] on button "Sim" at bounding box center [478, 316] width 57 height 21
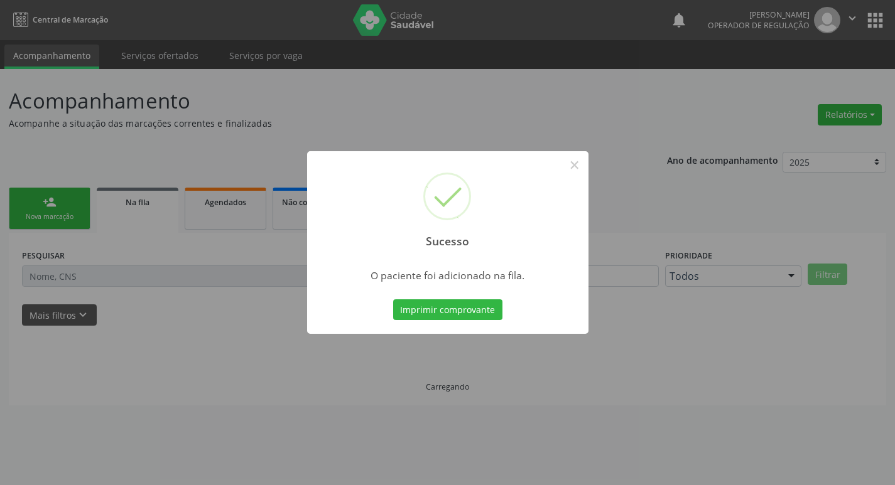
scroll to position [0, 0]
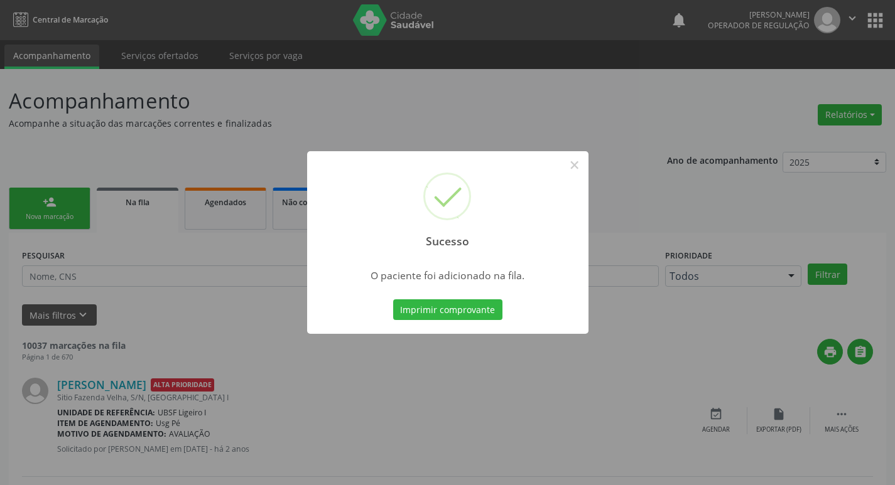
click at [204, 128] on div "Sucesso × O paciente foi adicionado na fila. Imprimir comprovante Cancel" at bounding box center [447, 242] width 895 height 485
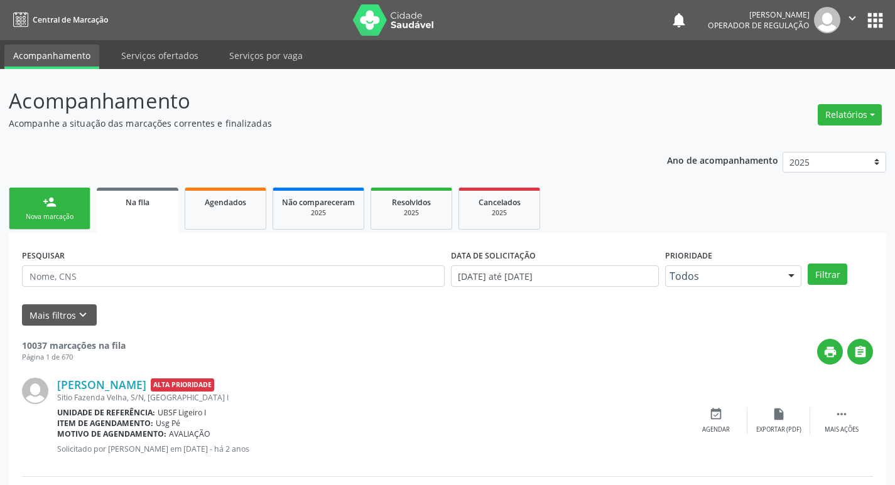
click at [51, 211] on link "person_add Nova marcação" at bounding box center [50, 209] width 82 height 42
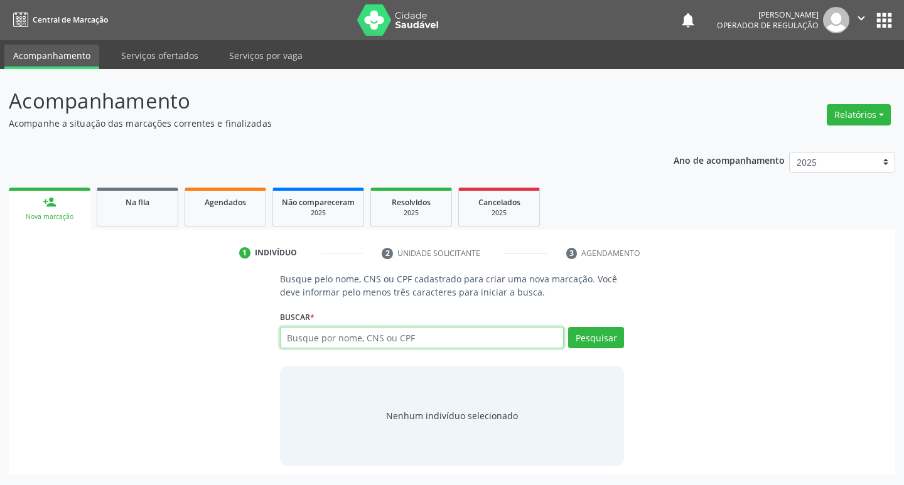
click at [379, 340] on input "text" at bounding box center [422, 337] width 284 height 21
type input "703408292079012"
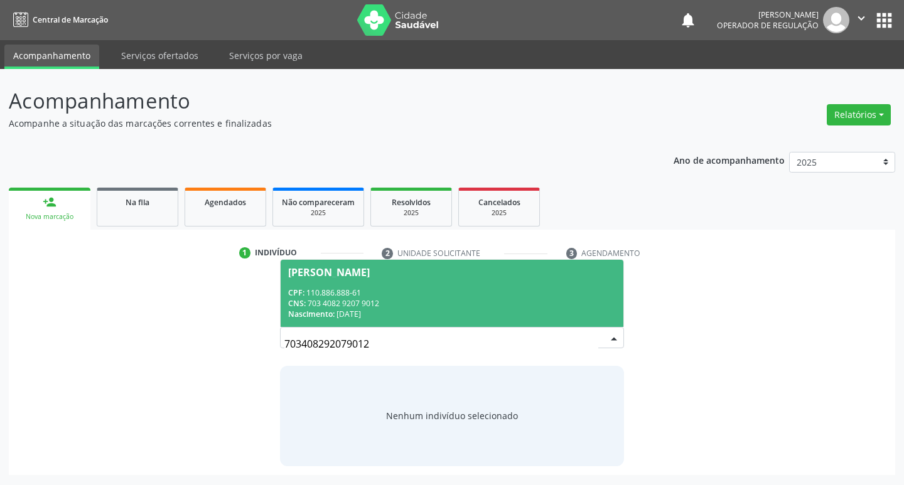
click at [537, 315] on div "Nascimento: 05/11/1965" at bounding box center [452, 314] width 328 height 11
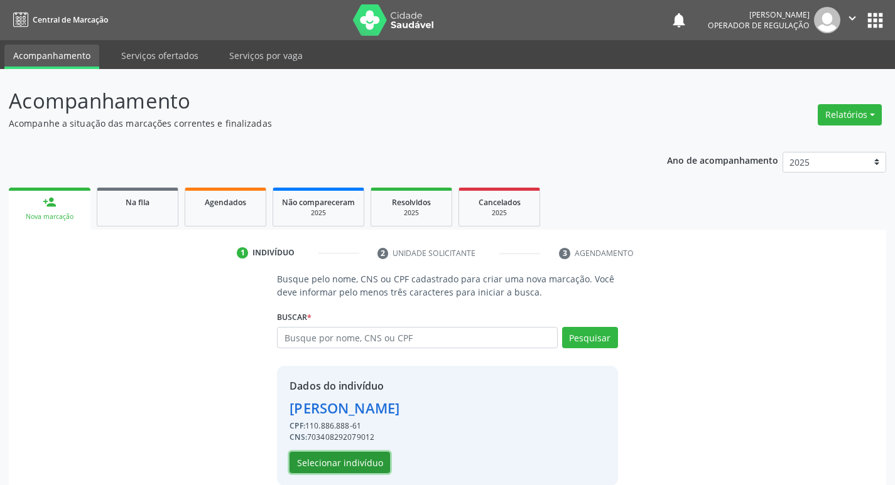
click at [337, 462] on button "Selecionar indivíduo" at bounding box center [339, 462] width 100 height 21
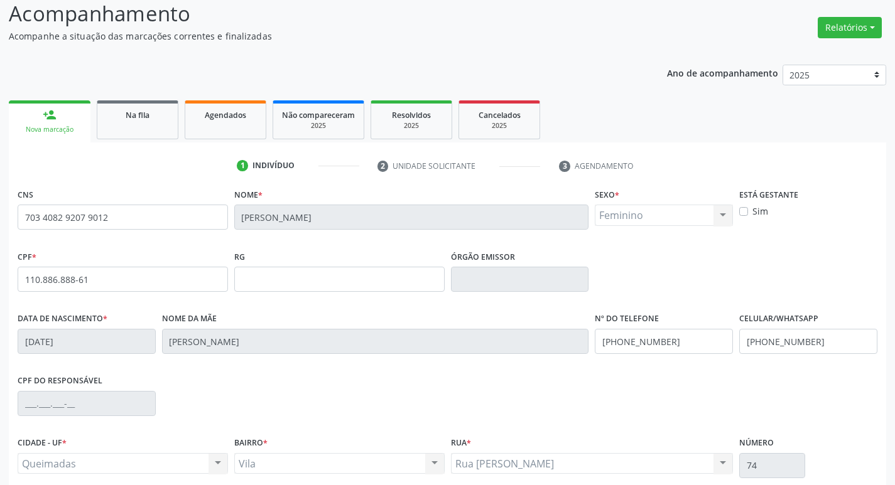
scroll to position [195, 0]
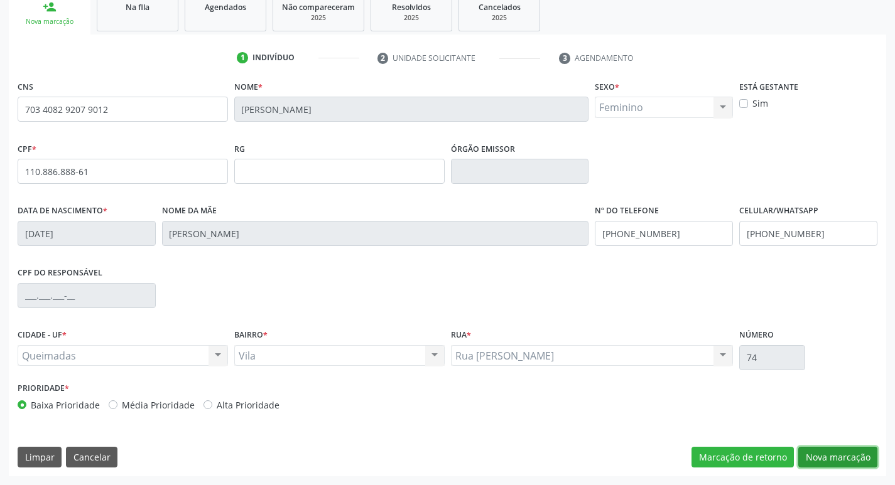
click at [841, 456] on button "Nova marcação" at bounding box center [837, 457] width 79 height 21
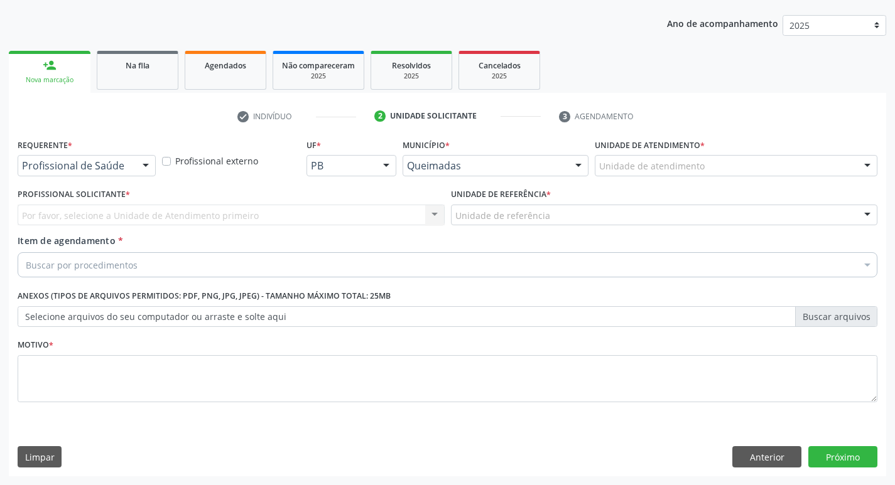
drag, startPoint x: 146, startPoint y: 163, endPoint x: 136, endPoint y: 170, distance: 12.7
click at [146, 161] on div at bounding box center [145, 166] width 19 height 21
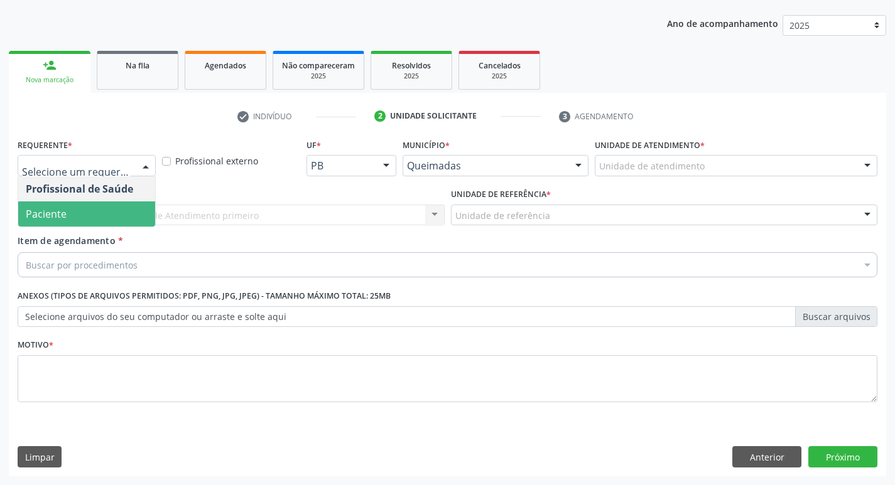
click at [88, 210] on span "Paciente" at bounding box center [86, 214] width 137 height 25
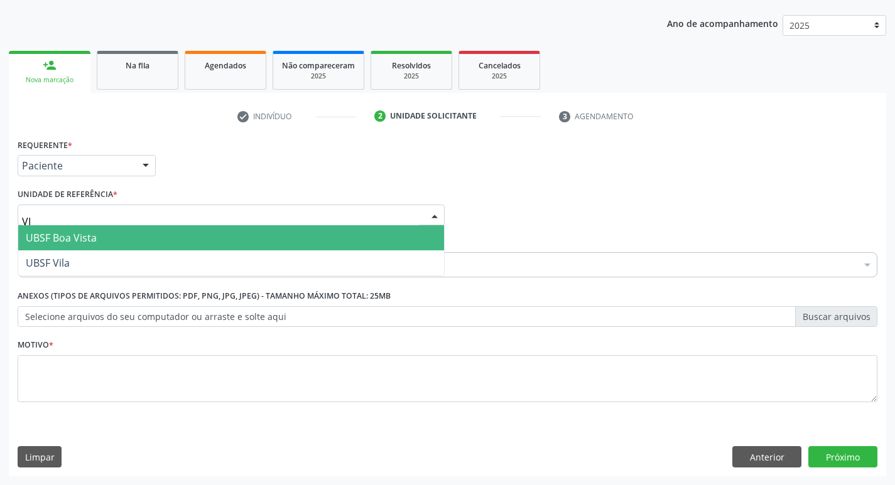
type input "VIL"
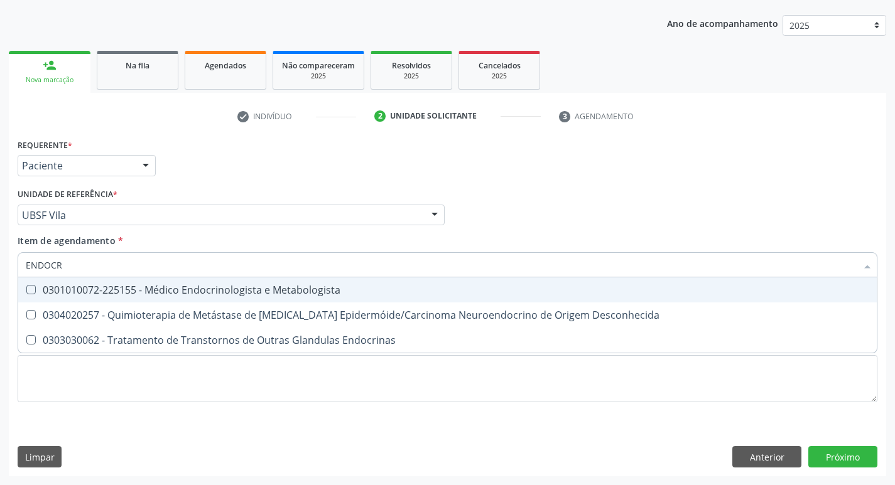
type input "ENDOCRI"
click at [138, 285] on div "0301010072-225155 - Médico Endocrinologista e Metabologista" at bounding box center [447, 290] width 843 height 10
checkbox Metabologista "true"
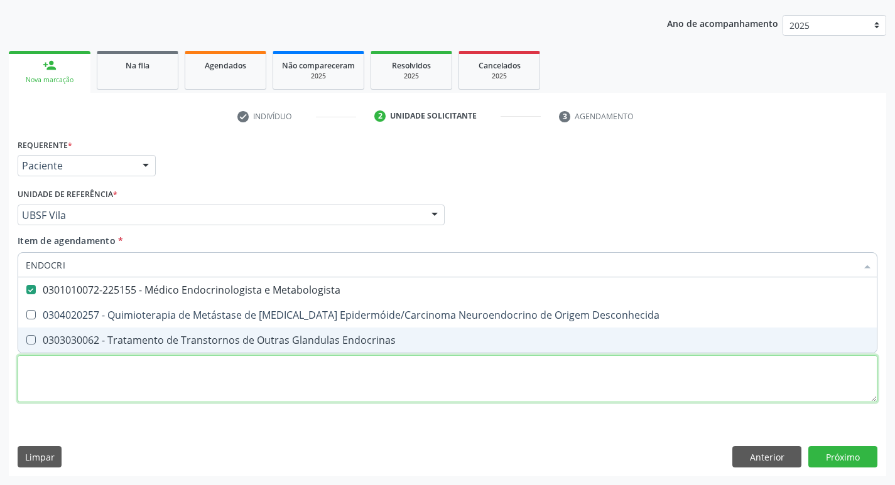
click at [85, 377] on div "Requerente * Paciente Profissional de Saúde Paciente Nenhum resultado encontrad…" at bounding box center [448, 278] width 860 height 284
checkbox Desconhecida "true"
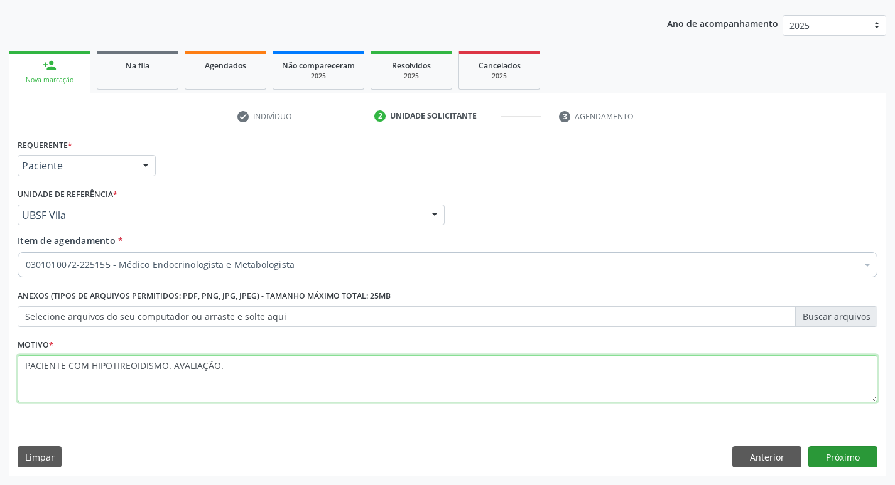
type textarea "PACIENTE COM HIPOTIREOIDISMO. AVALIAÇÃO."
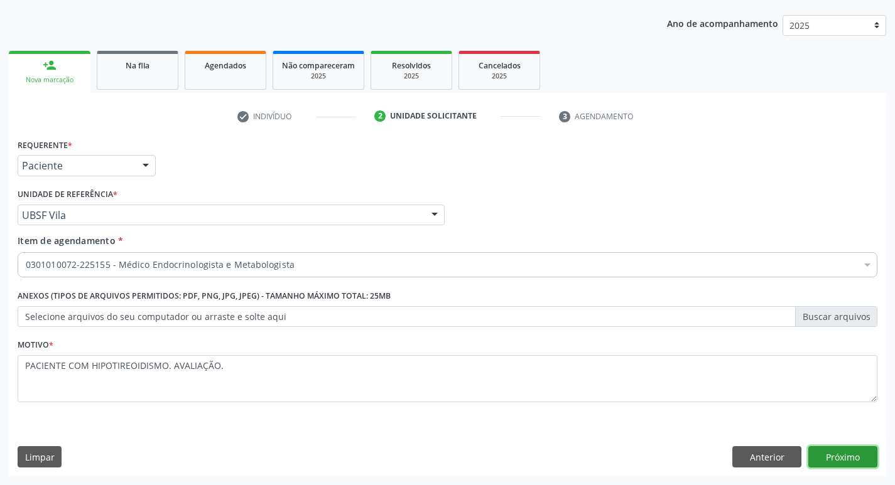
click at [863, 455] on button "Próximo" at bounding box center [842, 456] width 69 height 21
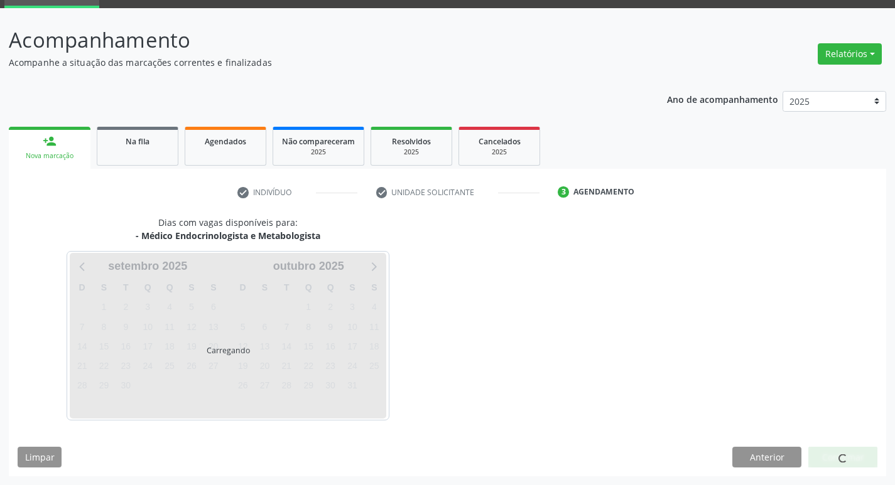
scroll to position [98, 0]
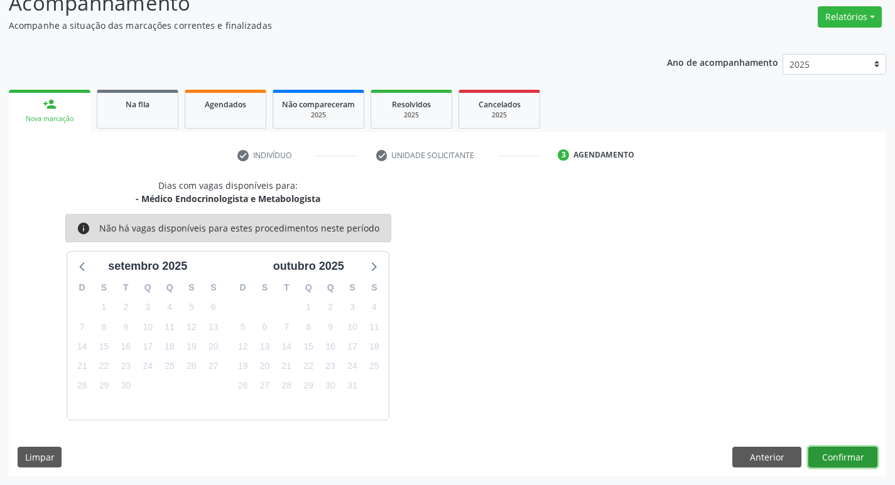
click at [869, 463] on button "Confirmar" at bounding box center [842, 457] width 69 height 21
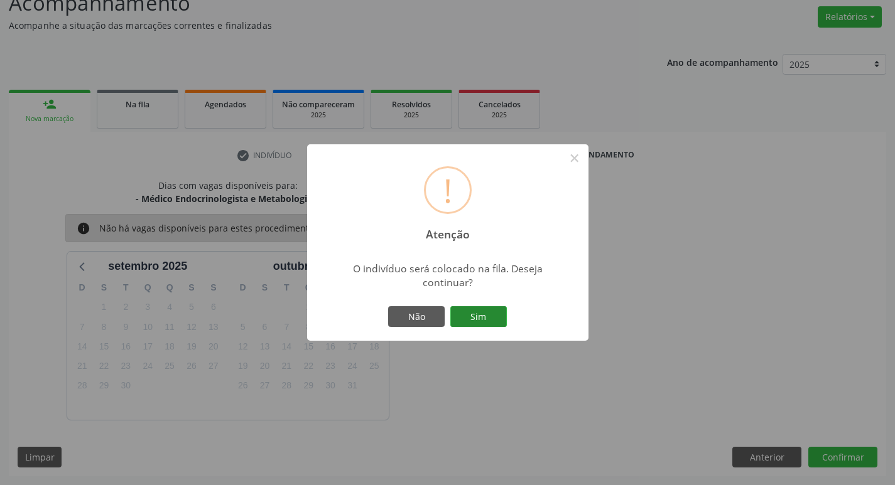
click at [480, 312] on button "Sim" at bounding box center [478, 316] width 57 height 21
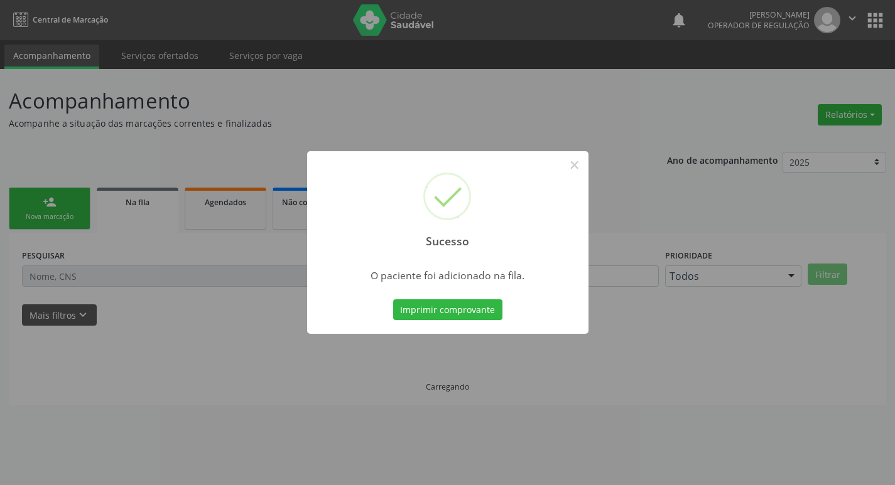
scroll to position [0, 0]
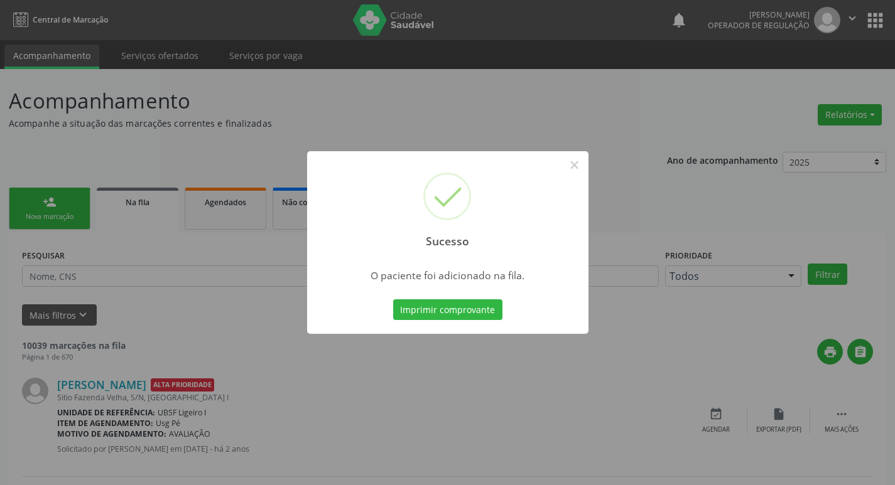
click at [326, 80] on div "Sucesso × O paciente foi adicionado na fila. Imprimir comprovante Cancel" at bounding box center [447, 242] width 895 height 485
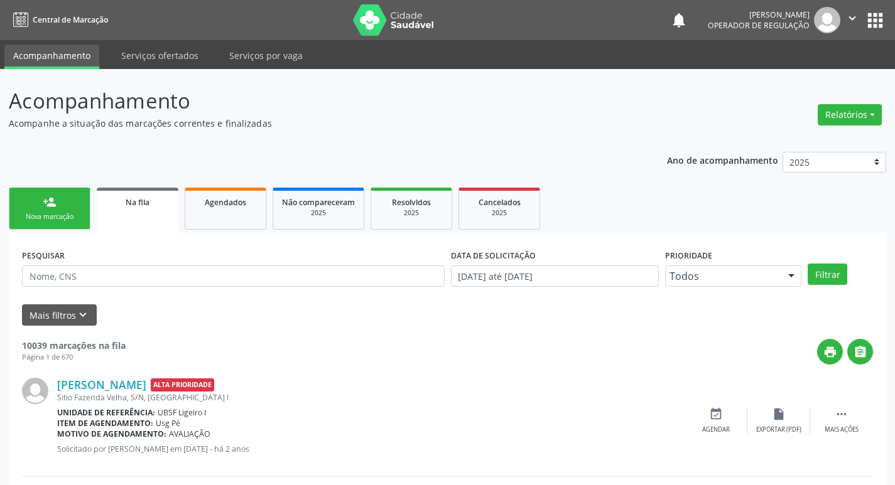
click at [55, 209] on link "person_add Nova marcação" at bounding box center [50, 209] width 82 height 42
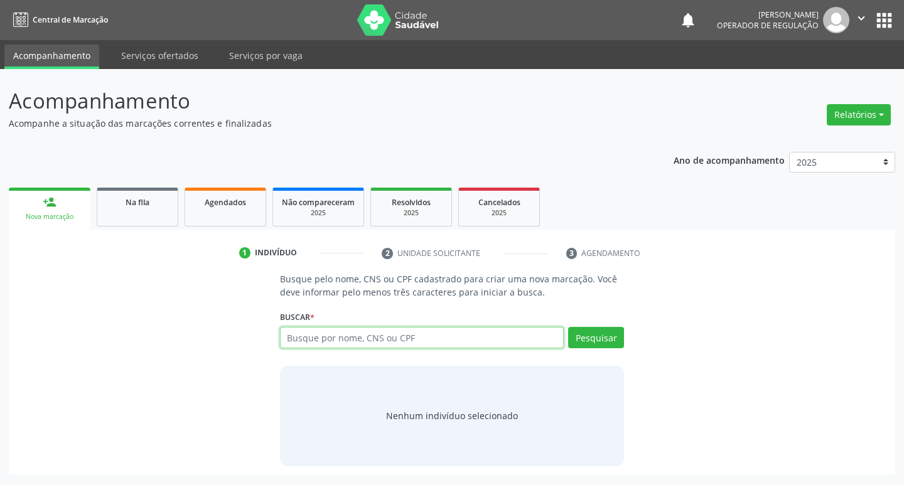
click at [345, 341] on input "text" at bounding box center [422, 337] width 284 height 21
type input "706302772406971"
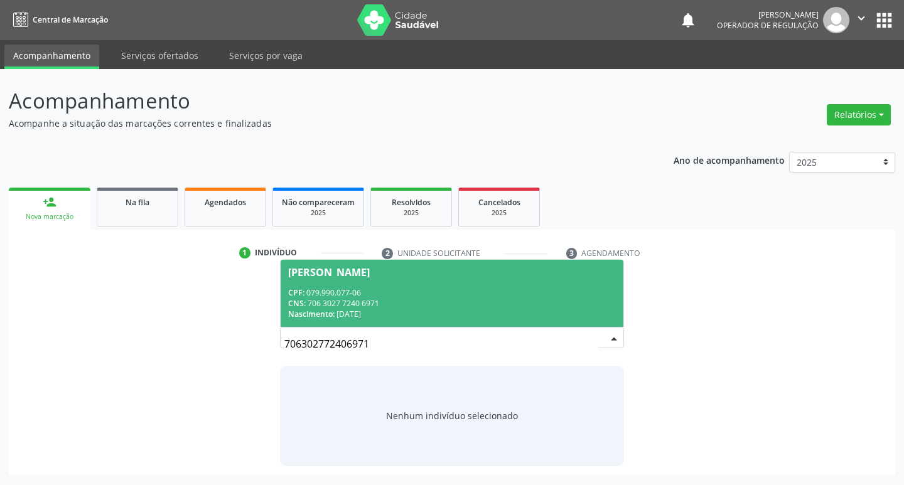
click at [539, 306] on div "CNS: 706 3027 7240 6971" at bounding box center [452, 303] width 328 height 11
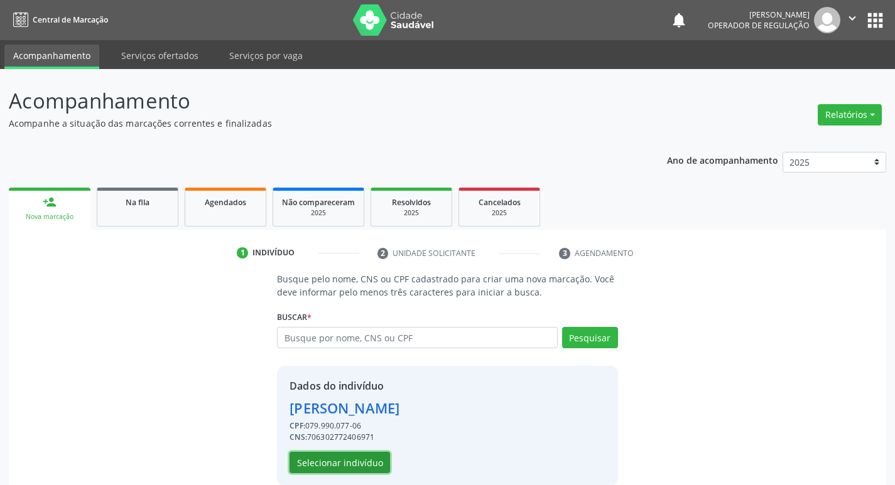
click at [315, 463] on button "Selecionar indivíduo" at bounding box center [339, 462] width 100 height 21
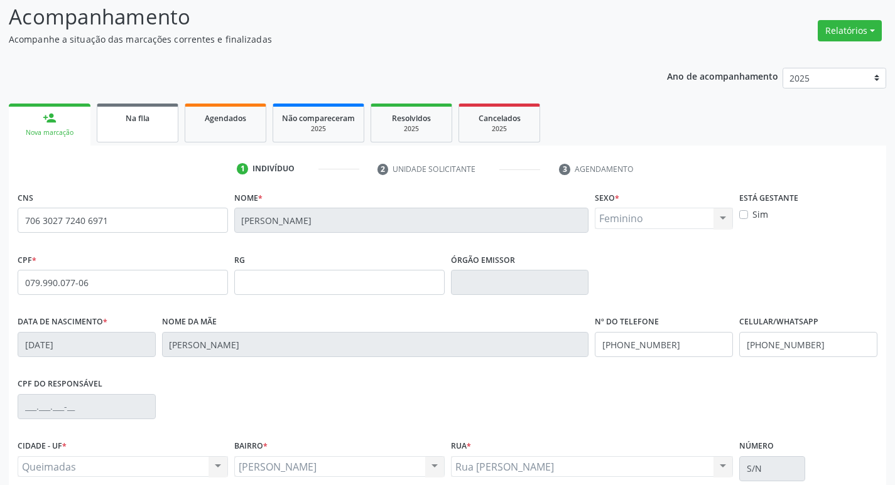
scroll to position [195, 0]
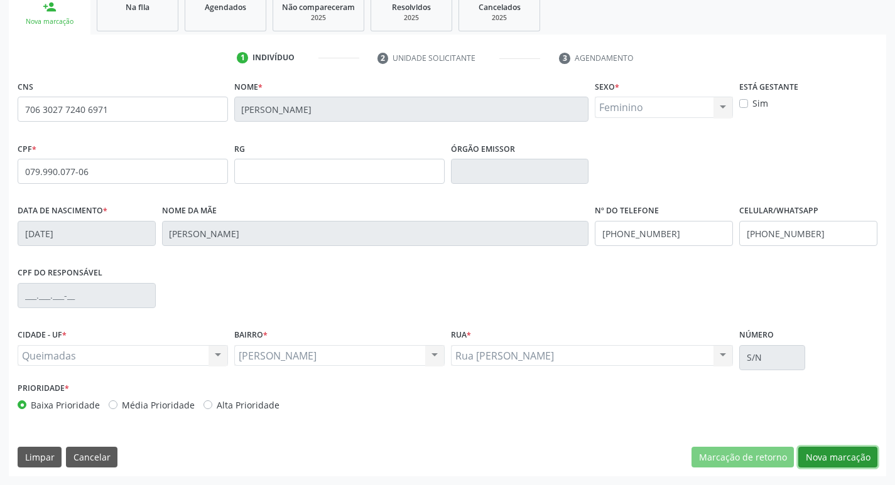
click at [836, 453] on button "Nova marcação" at bounding box center [837, 457] width 79 height 21
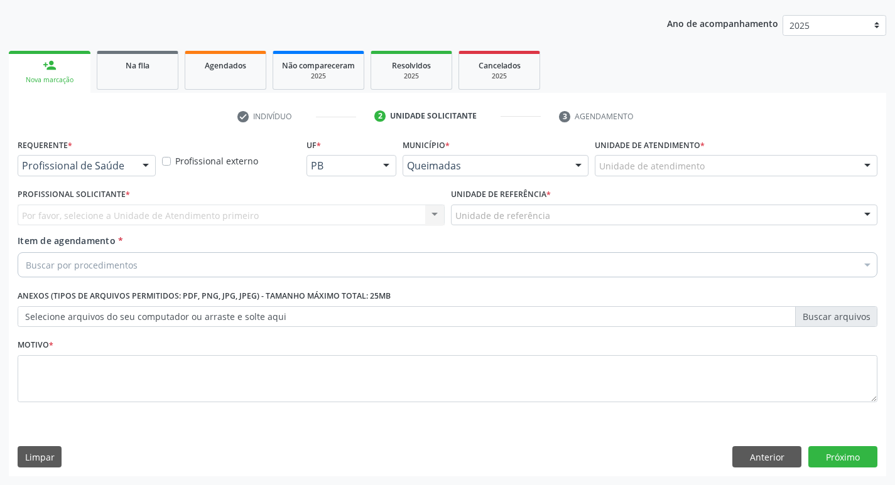
scroll to position [137, 0]
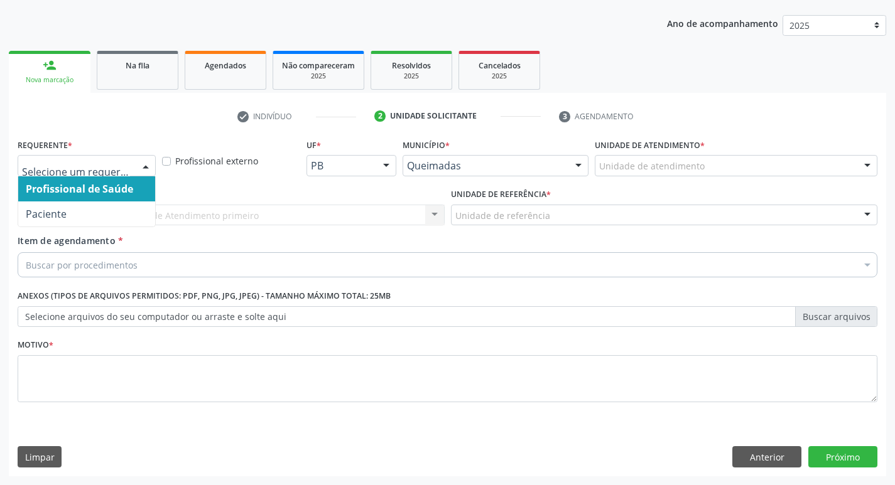
click at [82, 159] on div at bounding box center [87, 165] width 138 height 21
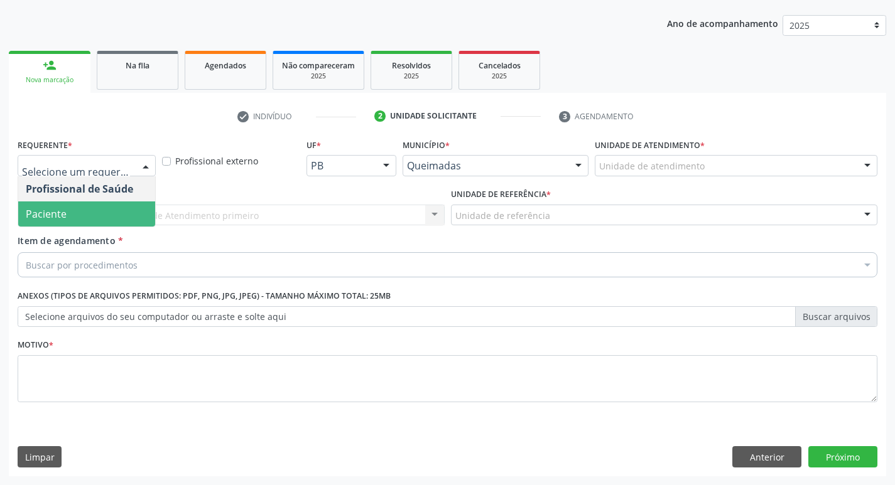
click at [45, 221] on span "Paciente" at bounding box center [86, 214] width 137 height 25
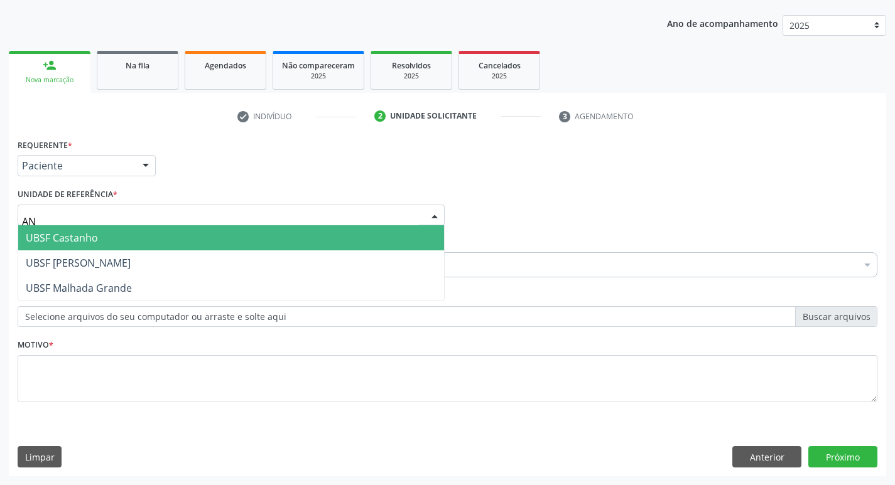
type input "ANI"
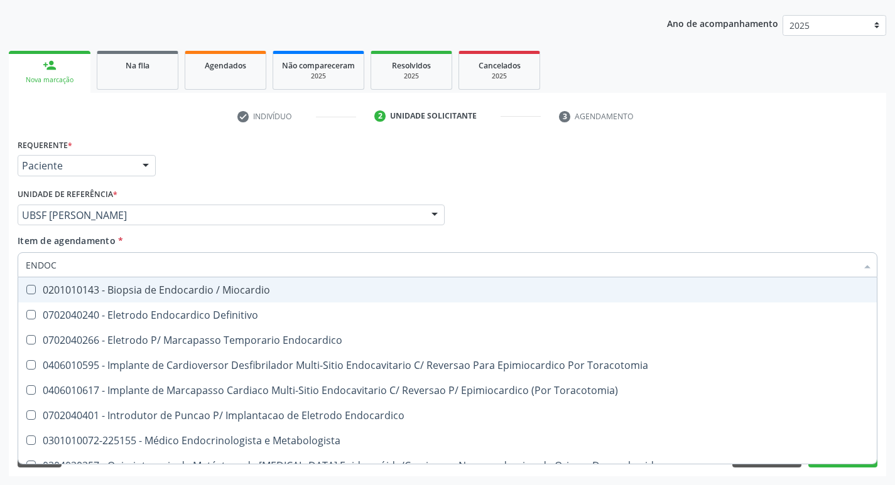
type input "ENDOCR"
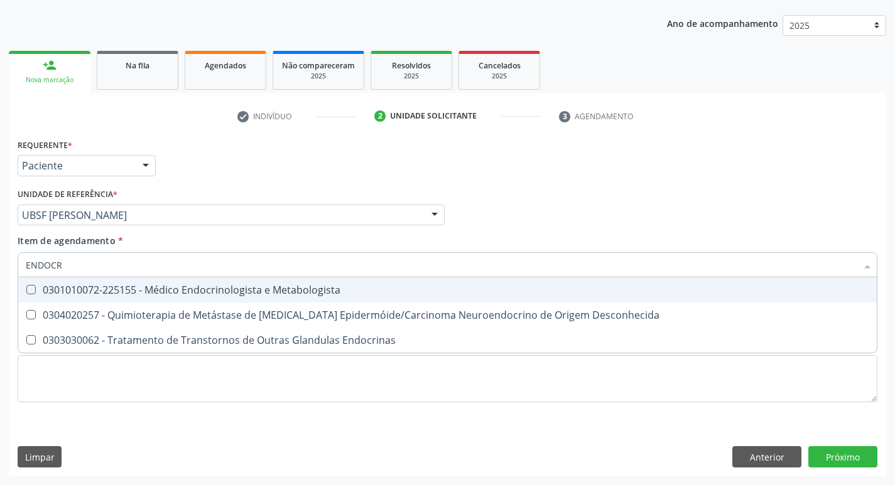
click at [55, 289] on div "0301010072-225155 - Médico Endocrinologista e Metabologista" at bounding box center [447, 290] width 843 height 10
checkbox Metabologista "true"
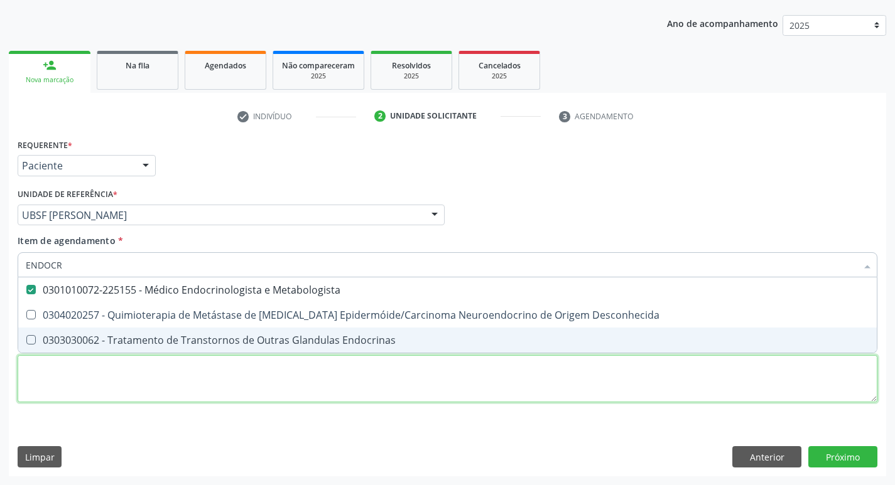
click at [50, 367] on div "Requerente * Paciente Profissional de Saúde Paciente Nenhum resultado encontrad…" at bounding box center [448, 278] width 860 height 284
checkbox Desconhecida "true"
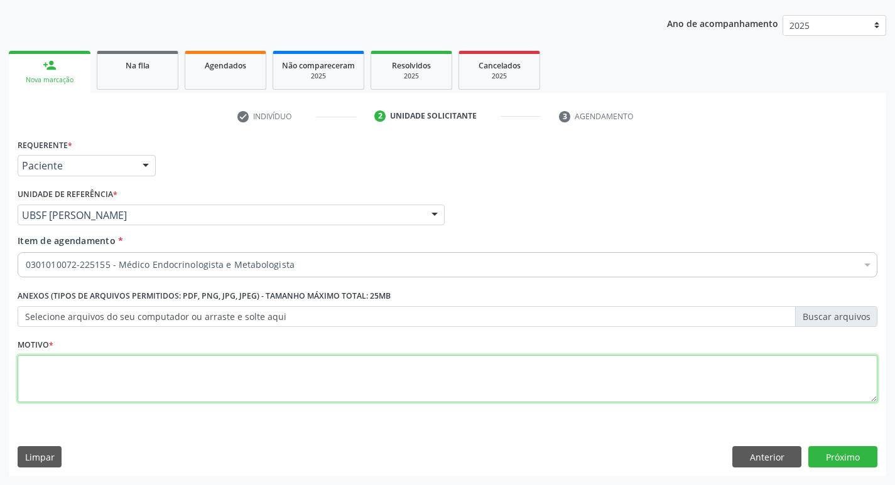
click at [50, 367] on textarea at bounding box center [448, 379] width 860 height 48
click at [70, 364] on textarea "PACIENTE DIABETICA" at bounding box center [448, 379] width 860 height 48
click at [207, 393] on textarea "PACIENTE DIABETICA" at bounding box center [448, 379] width 860 height 48
type textarea "PACIENTE DIABETICA."
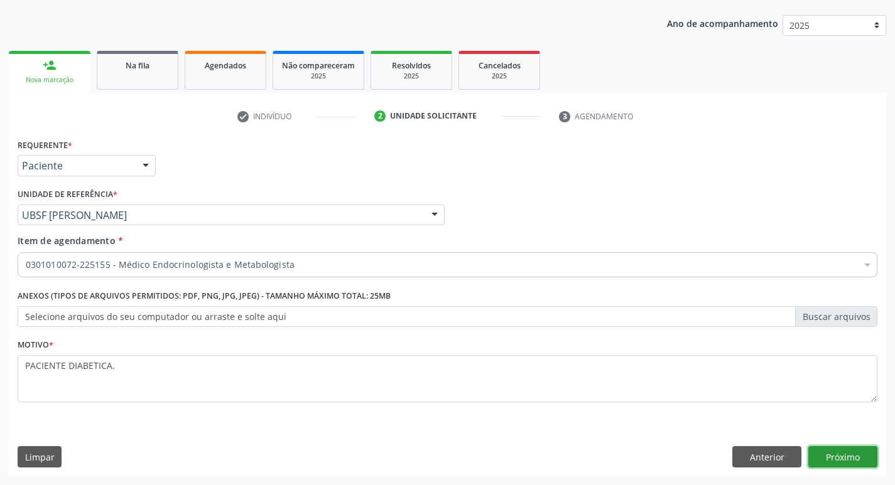
drag, startPoint x: 845, startPoint y: 450, endPoint x: 752, endPoint y: 480, distance: 98.3
click at [845, 451] on button "Próximo" at bounding box center [842, 456] width 69 height 21
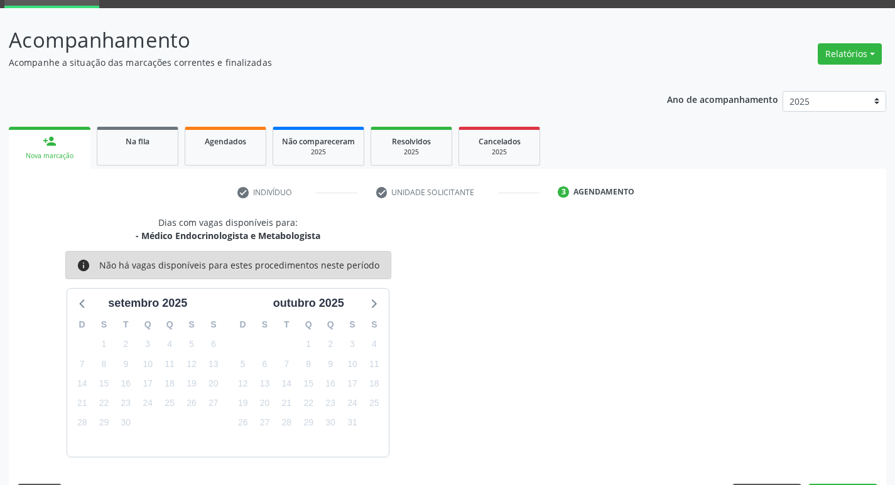
scroll to position [98, 0]
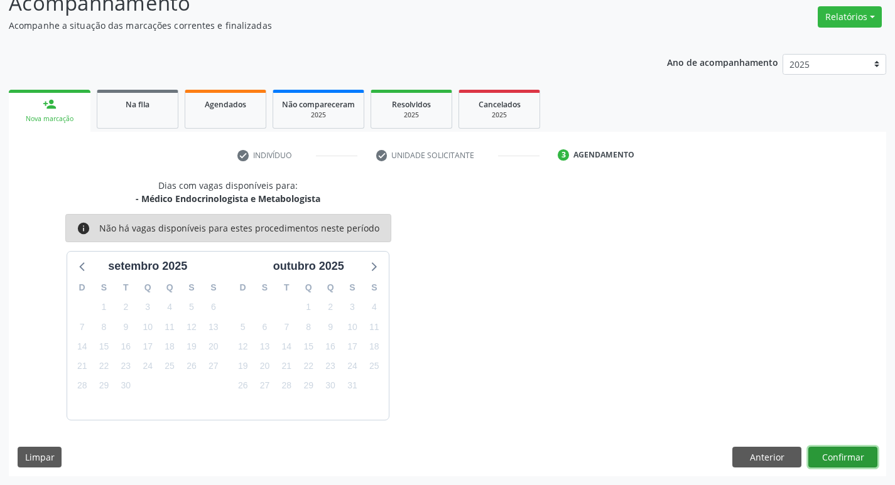
click at [838, 450] on button "Confirmar" at bounding box center [842, 457] width 69 height 21
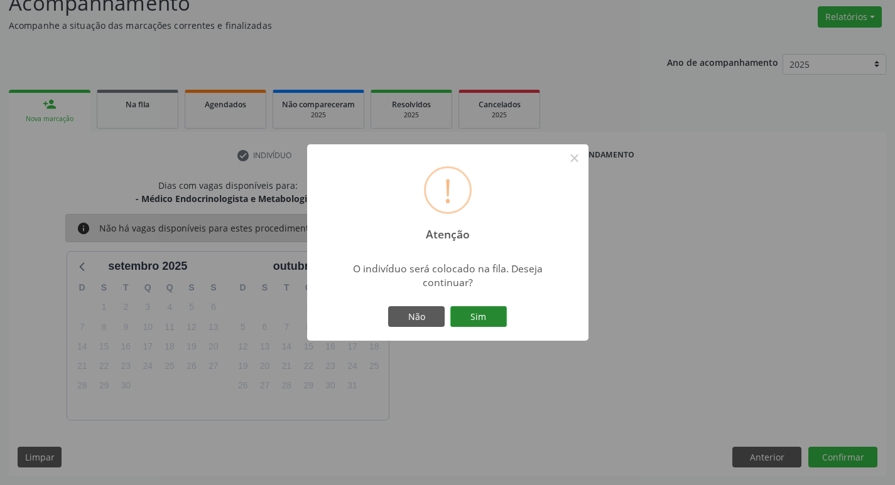
click at [477, 311] on button "Sim" at bounding box center [478, 316] width 57 height 21
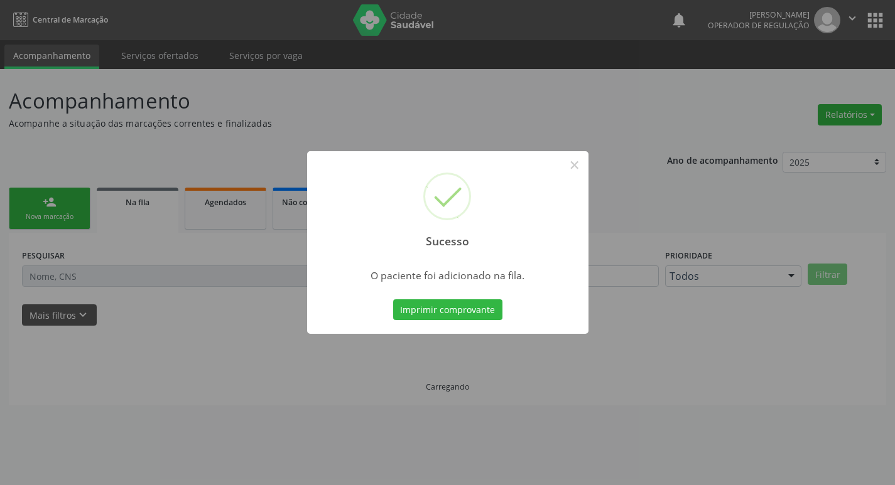
scroll to position [0, 0]
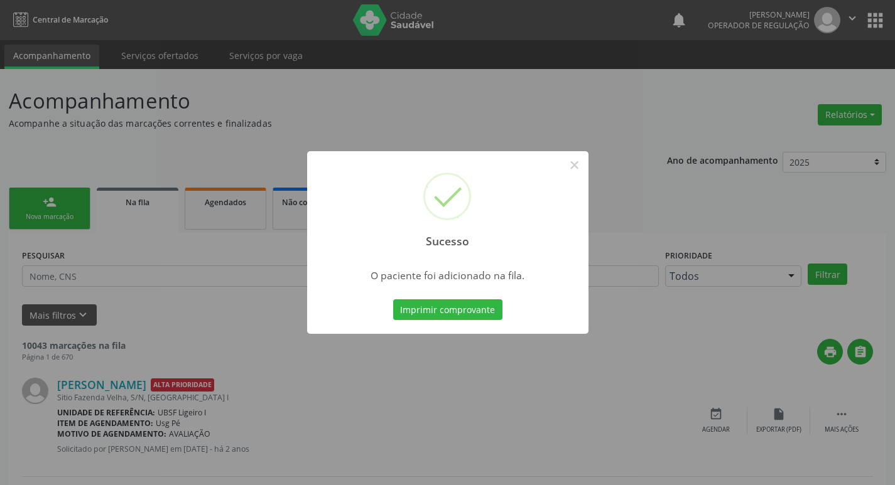
click at [463, 100] on div "Sucesso × O paciente foi adicionado na fila. Imprimir comprovante Cancel" at bounding box center [447, 242] width 895 height 485
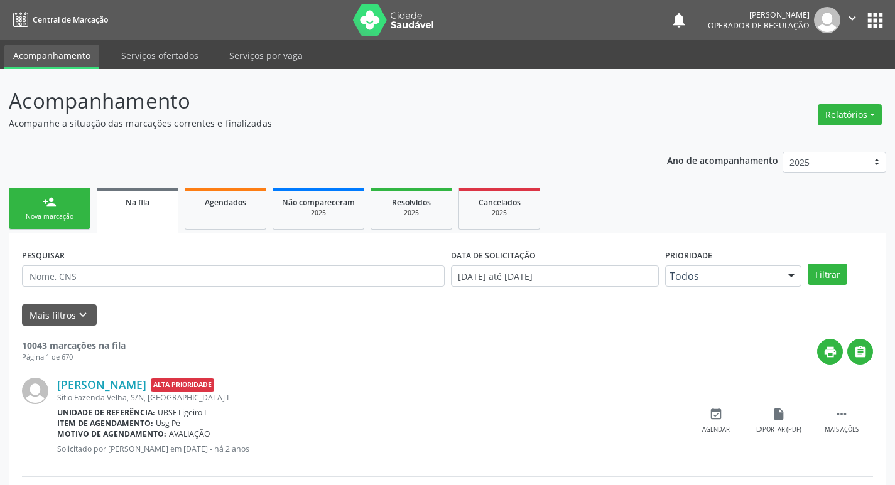
click at [67, 214] on div "Nova marcação" at bounding box center [49, 216] width 63 height 9
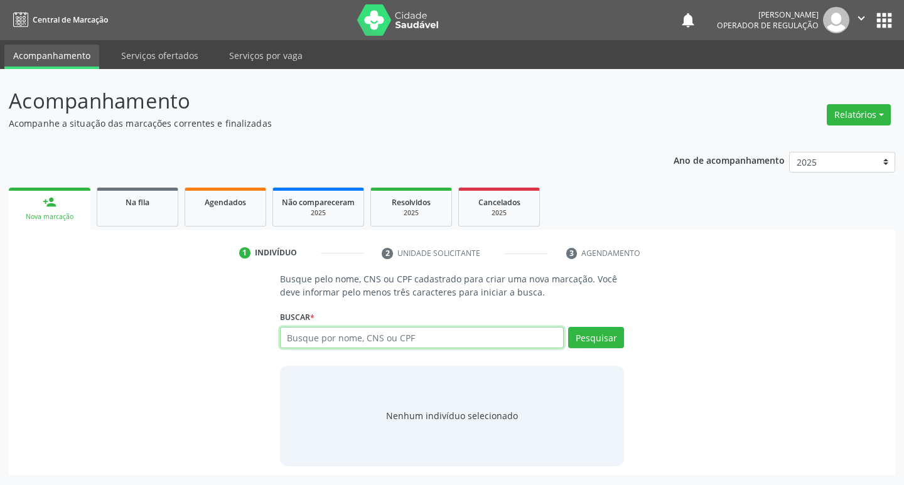
click at [319, 347] on input "text" at bounding box center [422, 337] width 284 height 21
click at [320, 346] on input "text" at bounding box center [422, 337] width 284 height 21
type input "700402424884847"
click at [612, 345] on button "Pesquisar" at bounding box center [596, 337] width 56 height 21
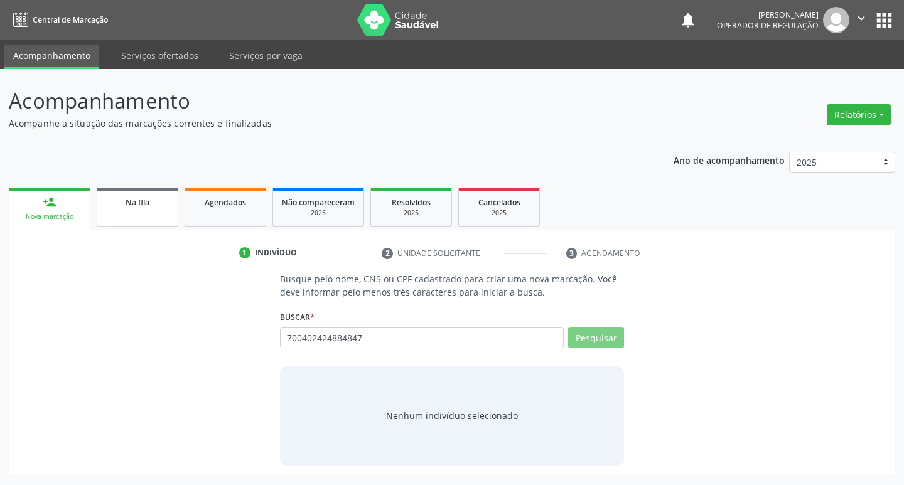
click at [148, 208] on div "Na fila" at bounding box center [137, 201] width 63 height 13
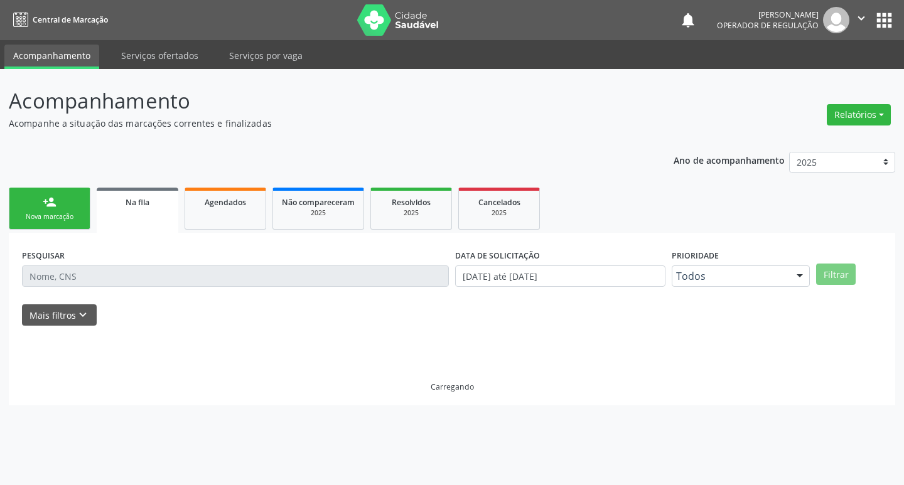
click at [63, 193] on link "person_add Nova marcação" at bounding box center [50, 209] width 82 height 42
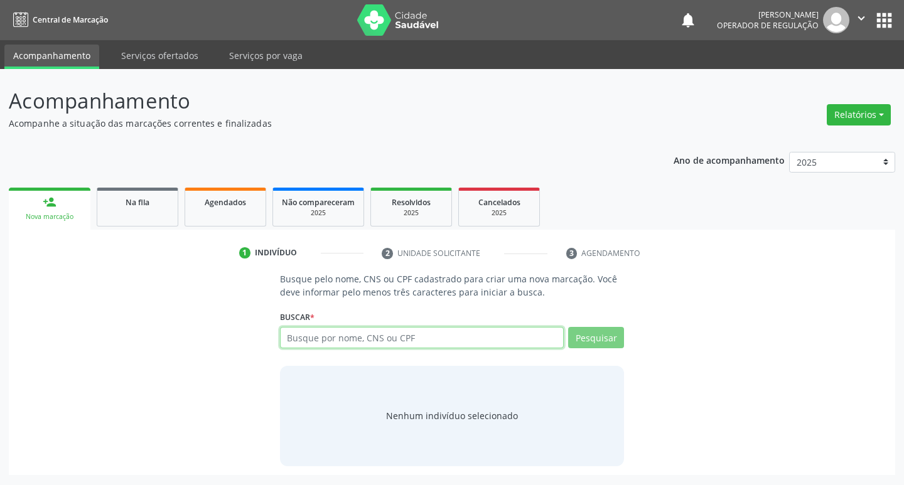
click at [463, 340] on input "text" at bounding box center [422, 337] width 284 height 21
click at [463, 338] on input "text" at bounding box center [422, 337] width 284 height 21
type input "700402424884847"
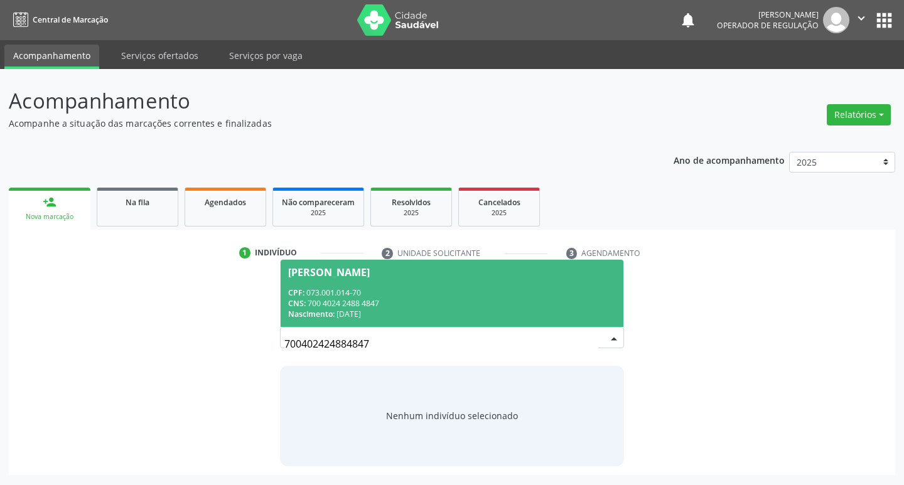
click at [596, 343] on input "700402424884847" at bounding box center [441, 344] width 315 height 25
click at [492, 301] on div "CNS: 700 4024 2488 4847" at bounding box center [452, 303] width 328 height 11
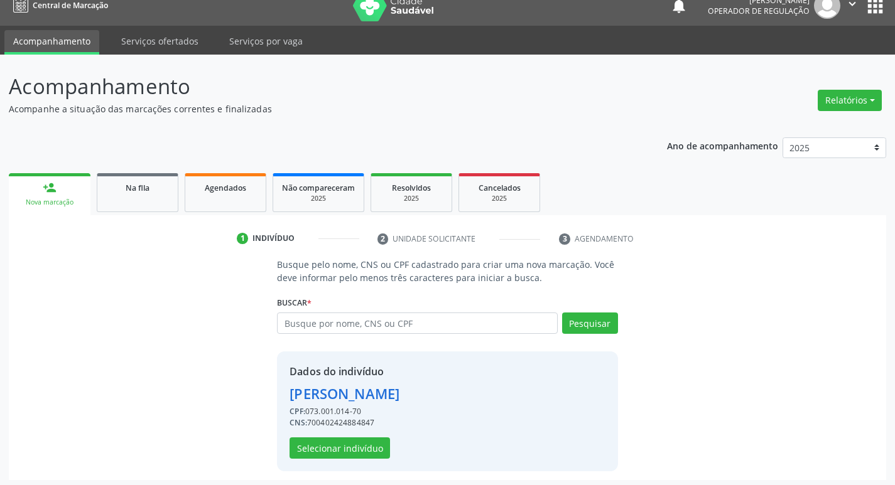
scroll to position [18, 0]
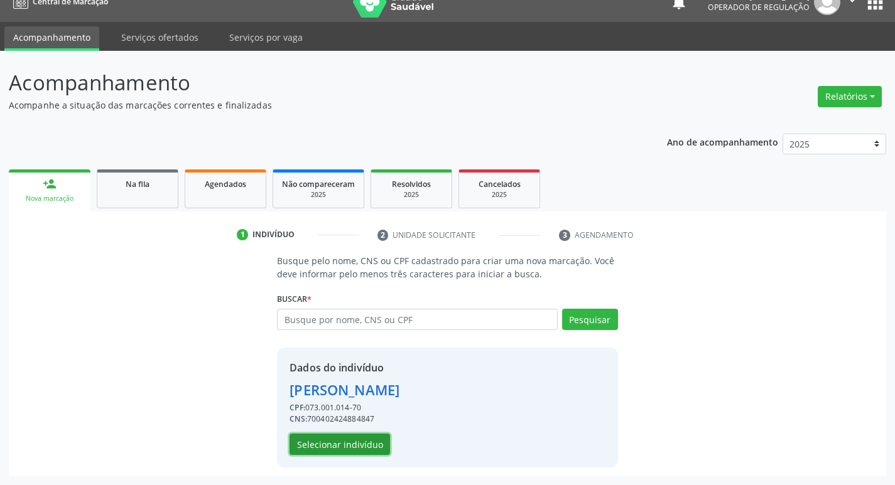
click at [370, 443] on button "Selecionar indivíduo" at bounding box center [339, 444] width 100 height 21
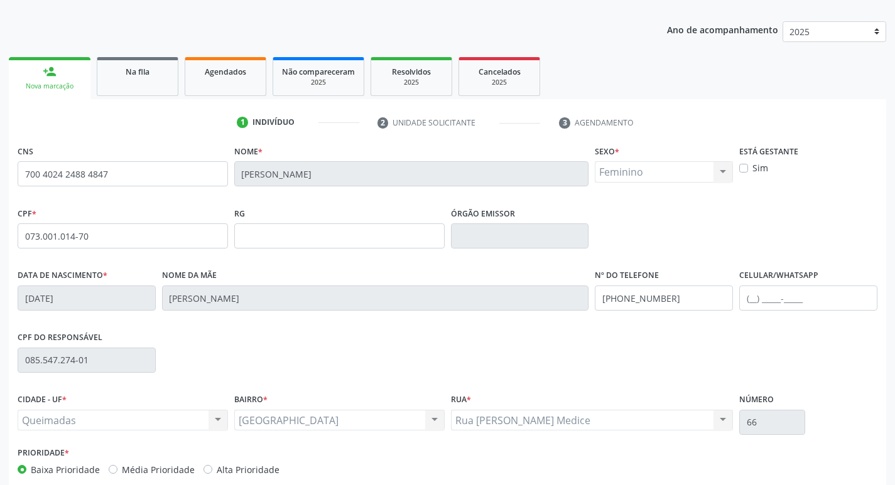
scroll to position [195, 0]
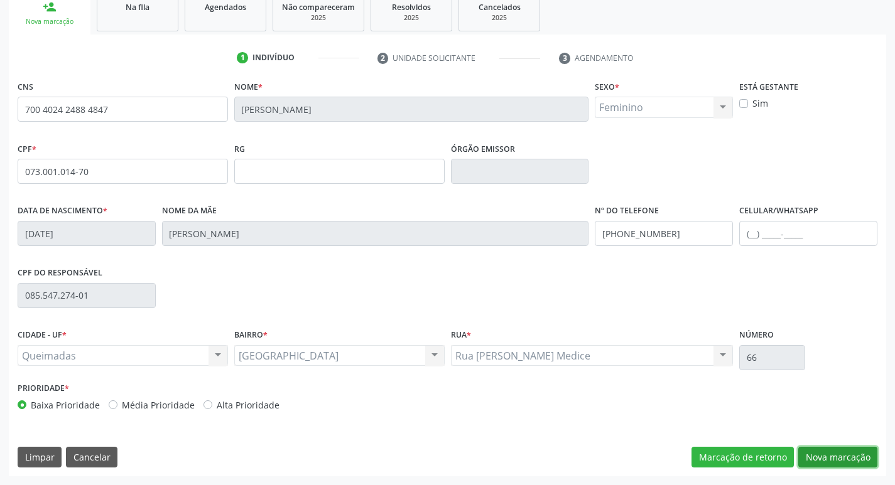
click at [846, 455] on button "Nova marcação" at bounding box center [837, 457] width 79 height 21
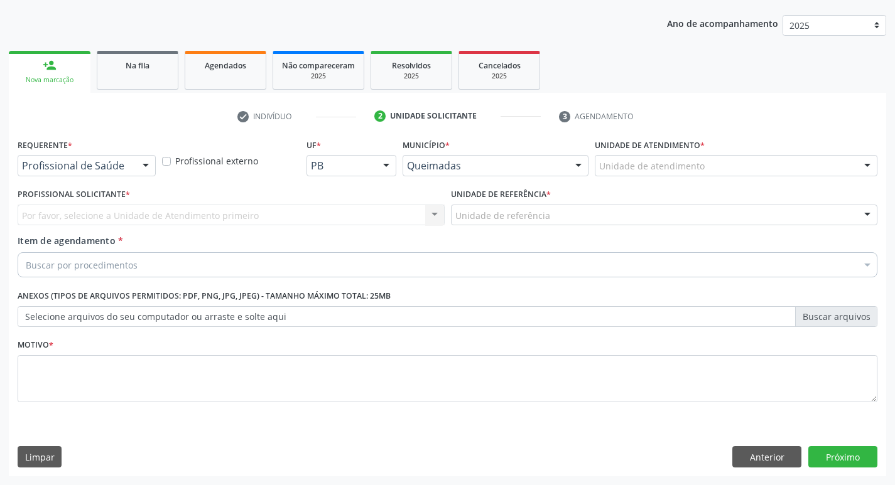
drag, startPoint x: 142, startPoint y: 166, endPoint x: 116, endPoint y: 205, distance: 46.7
click at [141, 166] on div at bounding box center [145, 166] width 19 height 21
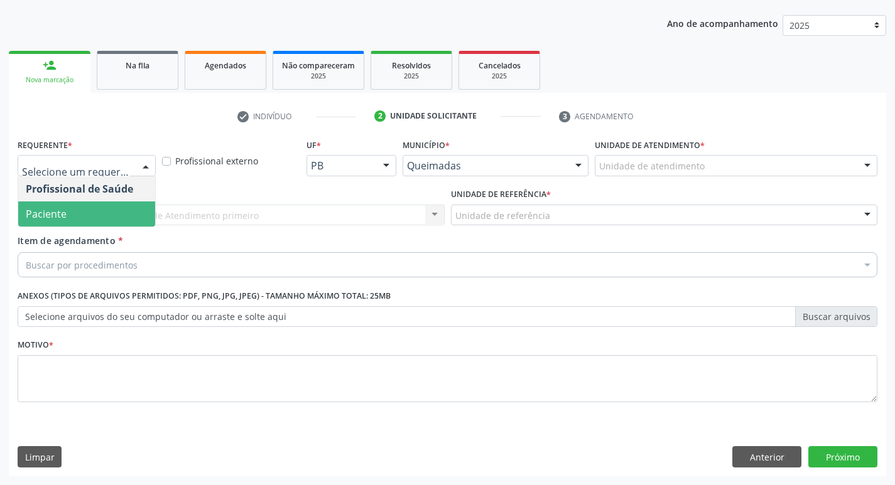
click at [101, 217] on span "Paciente" at bounding box center [86, 214] width 137 height 25
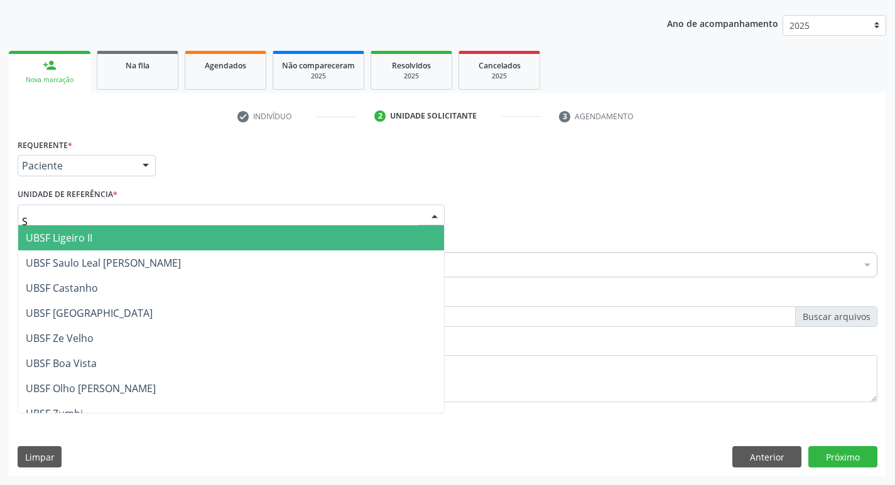
type input "SA"
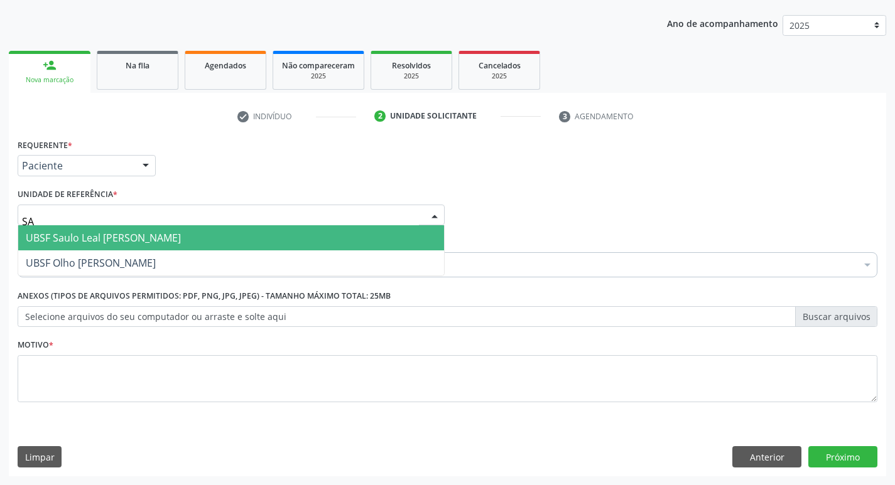
click at [97, 229] on span "UBSF Saulo Leal [PERSON_NAME]" at bounding box center [231, 237] width 426 height 25
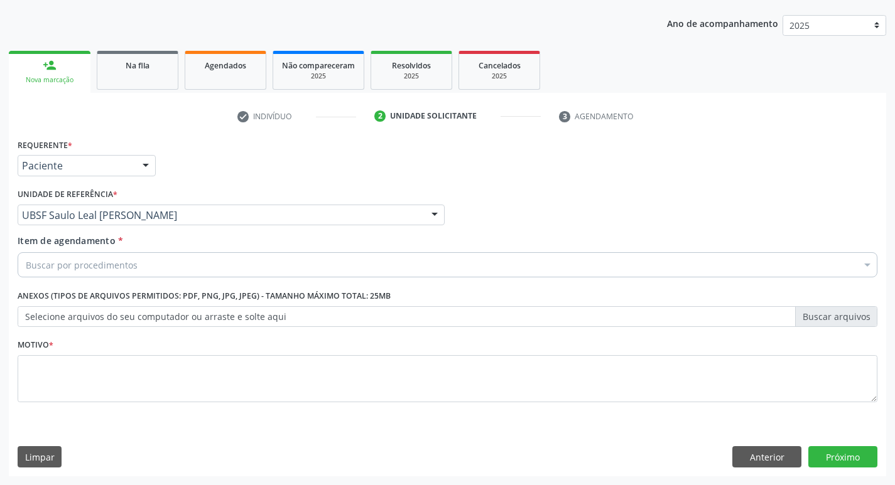
click at [178, 261] on div "Buscar por procedimentos" at bounding box center [448, 264] width 860 height 25
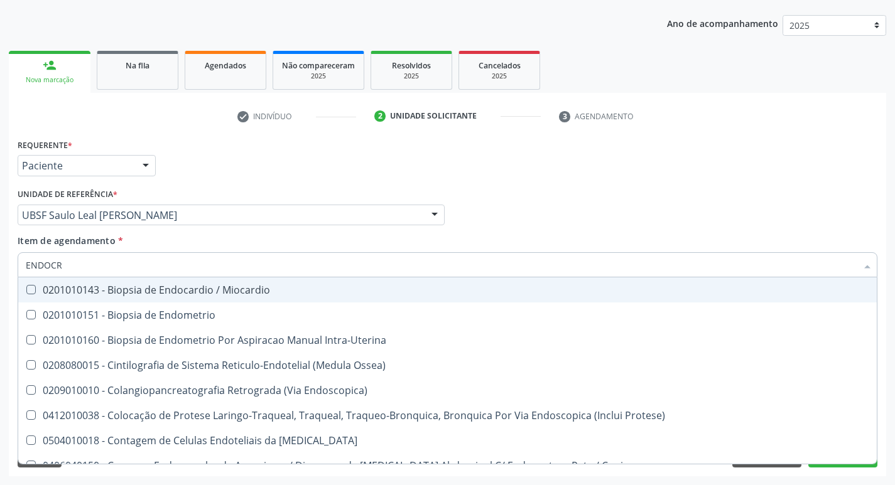
type input "ENDOCRI"
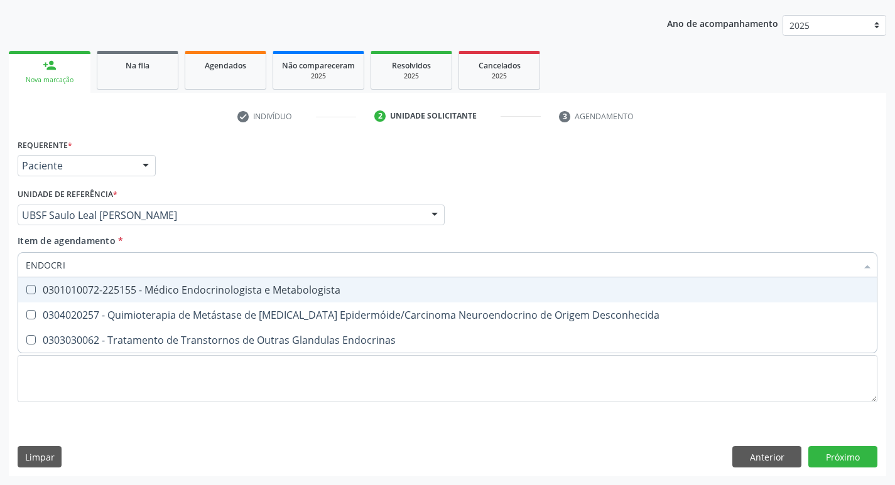
click at [190, 294] on div "0301010072-225155 - Médico Endocrinologista e Metabologista" at bounding box center [447, 290] width 843 height 10
checkbox Metabologista "true"
click at [257, 157] on div "Requerente * Paciente Profissional de Saúde Paciente Nenhum resultado encontrad…" at bounding box center [447, 160] width 866 height 49
checkbox Desconhecida "true"
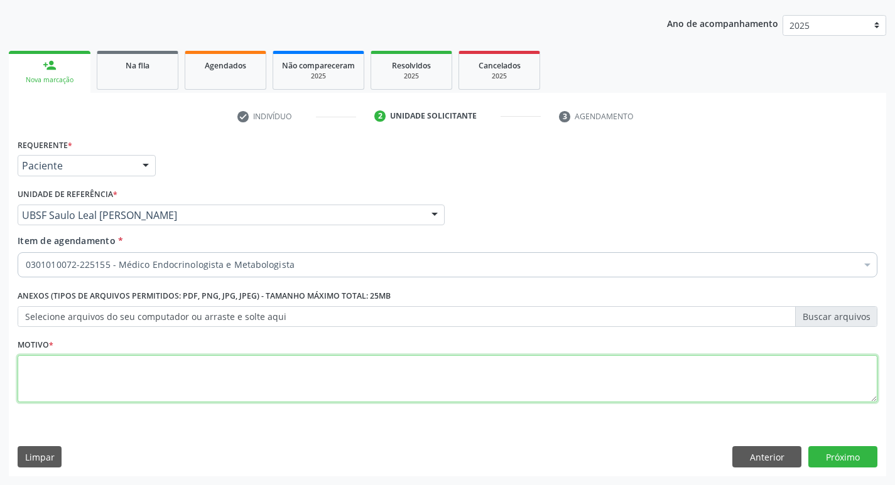
click at [63, 358] on textarea at bounding box center [448, 379] width 860 height 48
type textarea "DM2 INSULINO DEPENDENTE DE DIFICL CONTROLE."
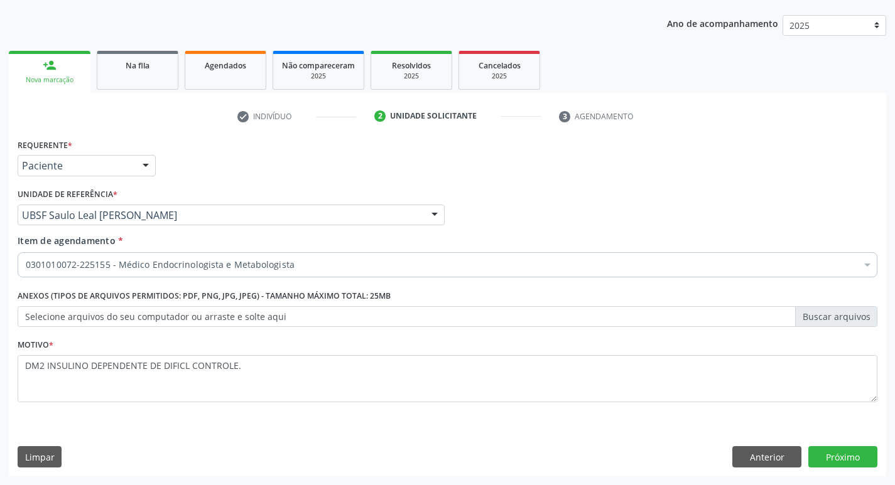
click at [848, 445] on div "Requerente * Paciente Profissional de Saúde Paciente Nenhum resultado encontrad…" at bounding box center [447, 306] width 877 height 341
click at [852, 455] on button "Próximo" at bounding box center [842, 456] width 69 height 21
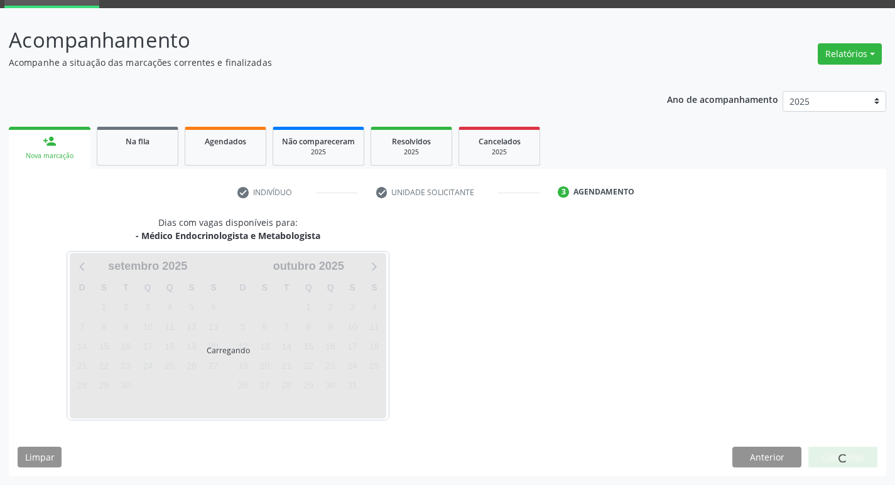
scroll to position [98, 0]
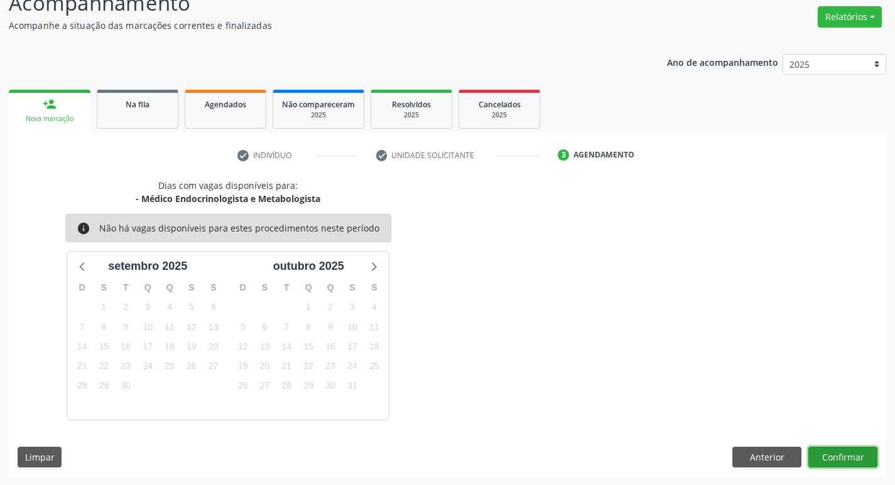
click at [830, 450] on button "Confirmar" at bounding box center [842, 457] width 69 height 21
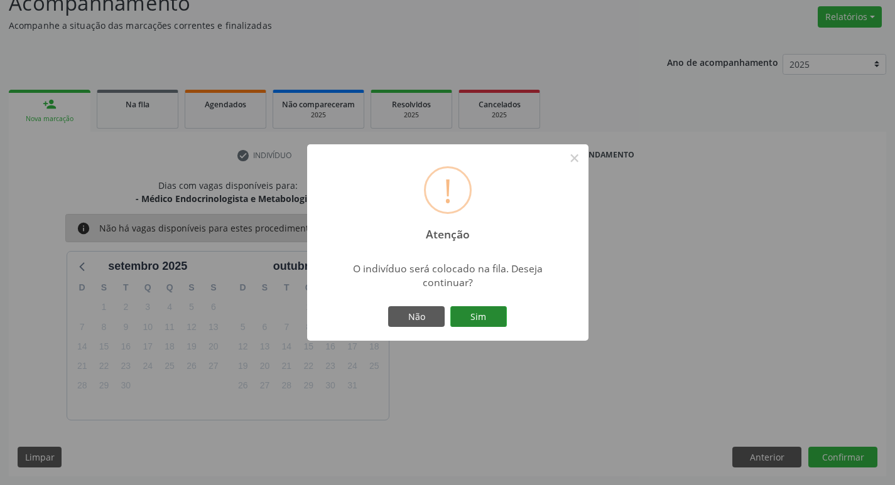
scroll to position [98, 0]
click at [493, 323] on button "Sim" at bounding box center [478, 316] width 57 height 21
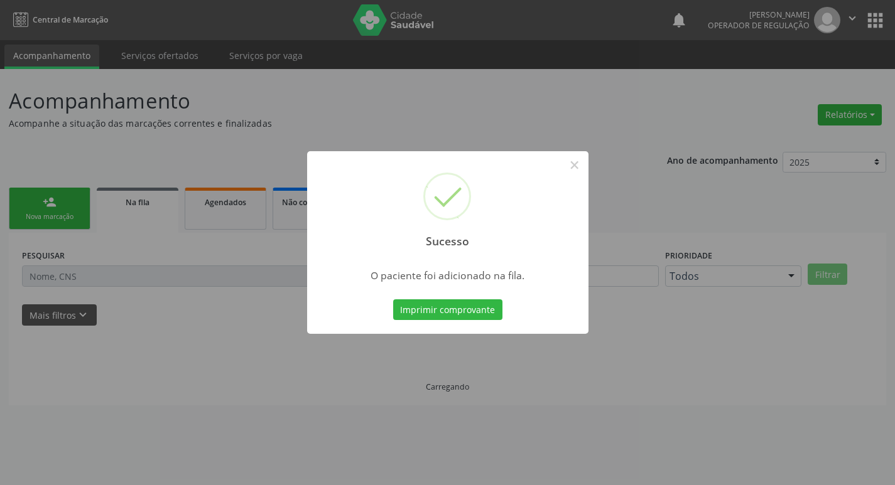
scroll to position [0, 0]
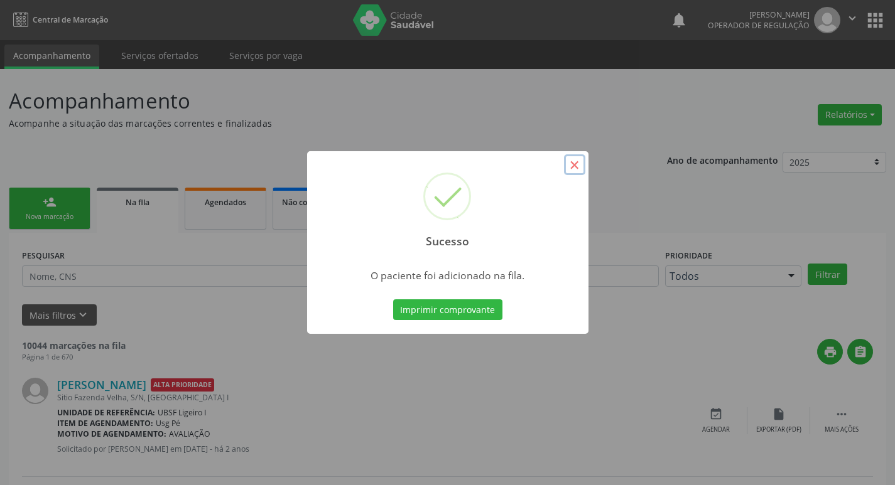
click at [569, 170] on button "×" at bounding box center [574, 164] width 21 height 21
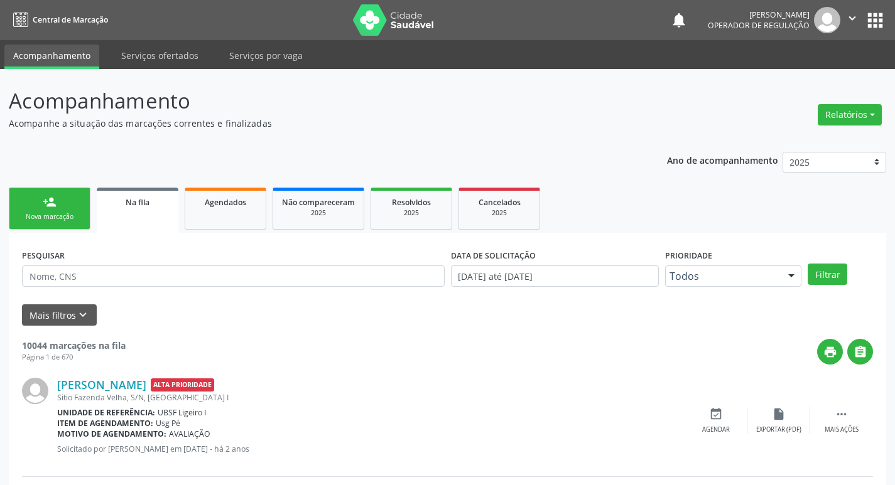
click at [57, 193] on link "person_add Nova marcação" at bounding box center [50, 209] width 82 height 42
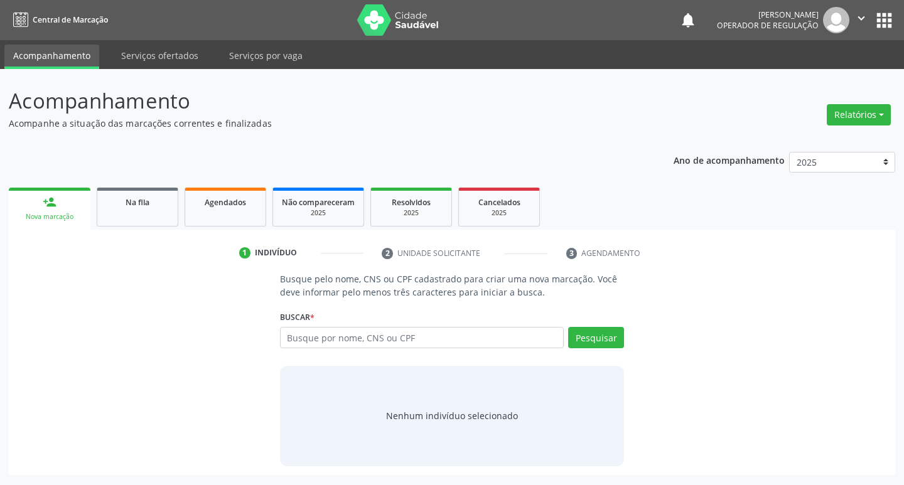
click at [333, 324] on div "Buscar * Busque por nome, CNS ou CPF Nenhum resultado encontrado para: " " Digi…" at bounding box center [452, 332] width 345 height 49
click at [330, 337] on input "text" at bounding box center [422, 337] width 284 height 21
type input "700908929967392"
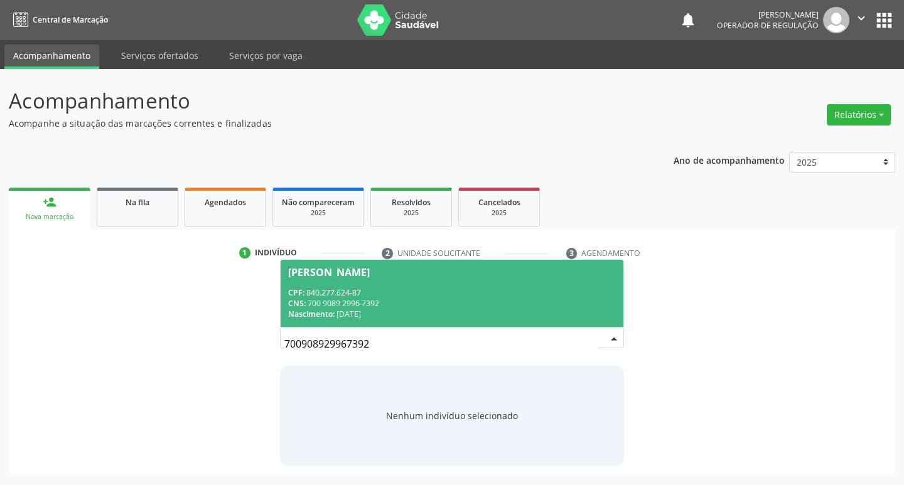
click at [326, 289] on div "CPF: 840.277.624-87" at bounding box center [452, 293] width 328 height 11
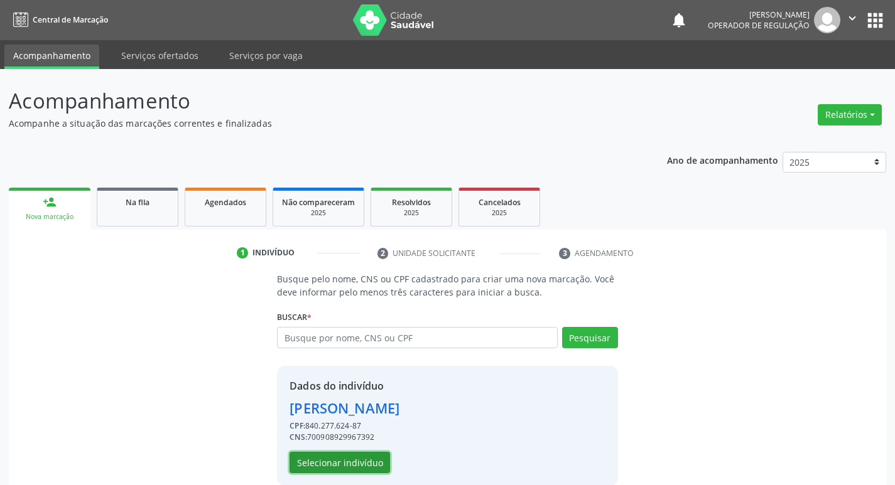
click at [365, 467] on button "Selecionar indivíduo" at bounding box center [339, 462] width 100 height 21
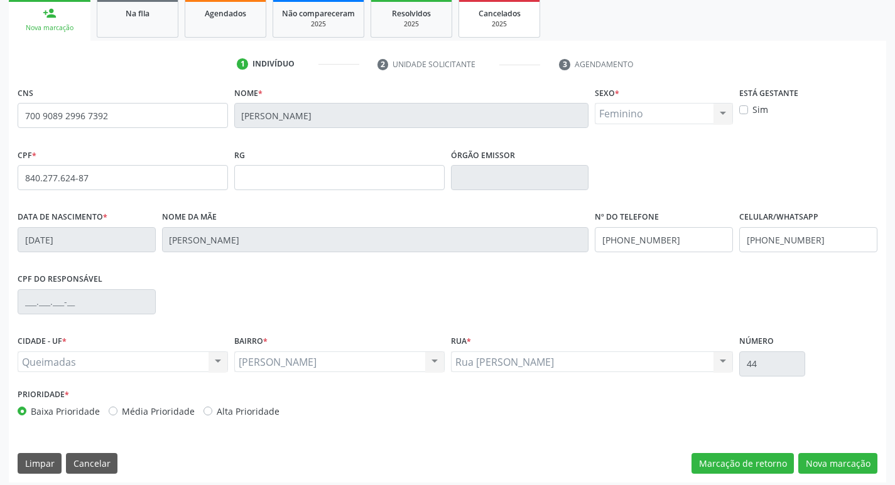
scroll to position [195, 0]
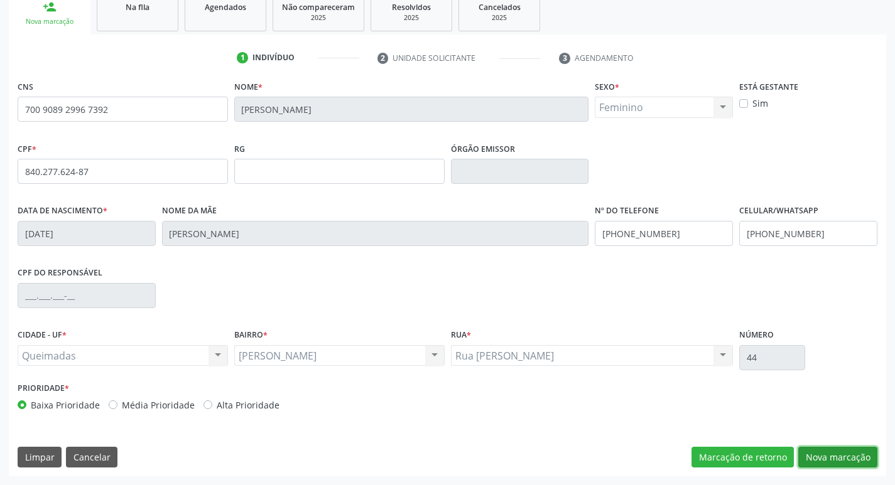
click at [818, 452] on button "Nova marcação" at bounding box center [837, 457] width 79 height 21
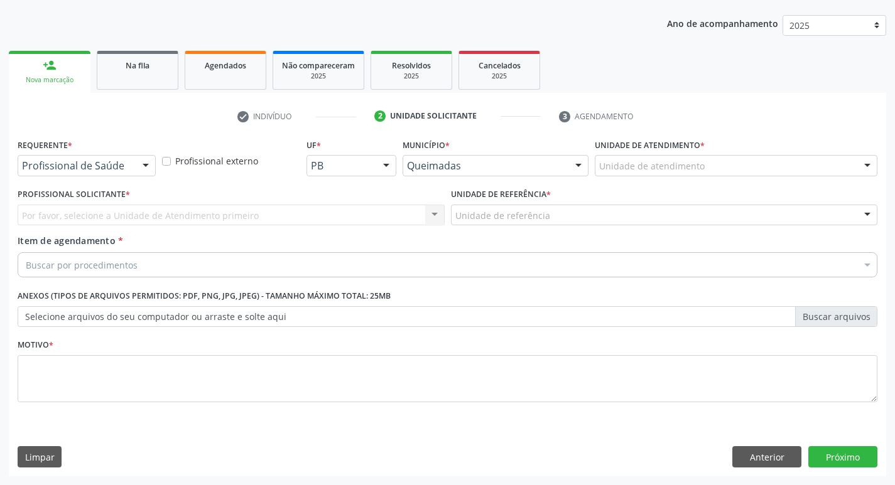
scroll to position [137, 0]
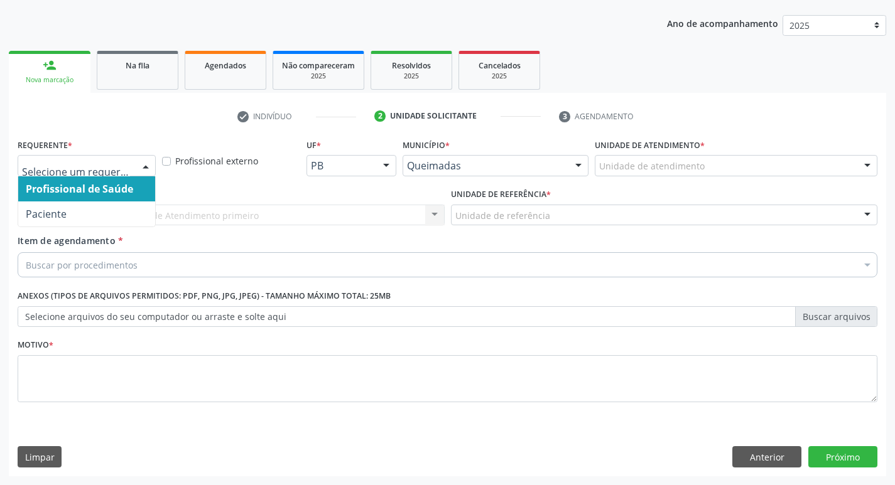
click at [135, 166] on div "Profissional de Saúde Paciente Nenhum resultado encontrado para: " " Não há nen…" at bounding box center [87, 165] width 138 height 21
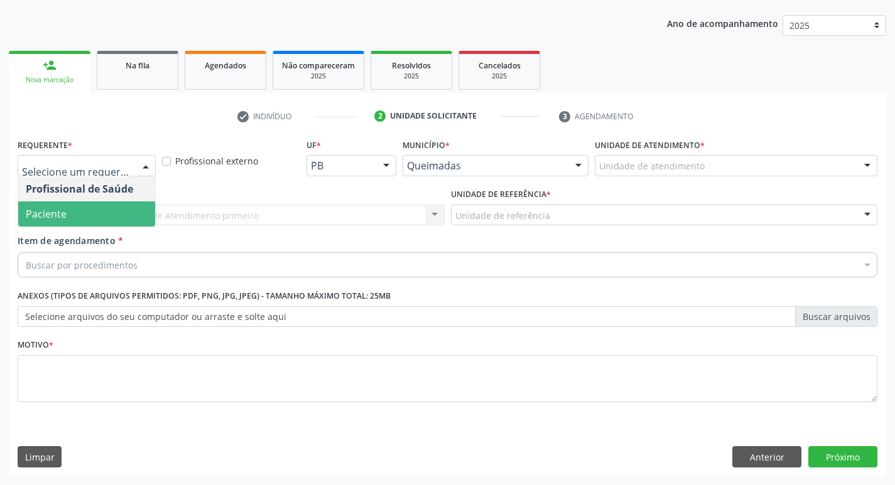
click at [103, 208] on span "Paciente" at bounding box center [86, 214] width 137 height 25
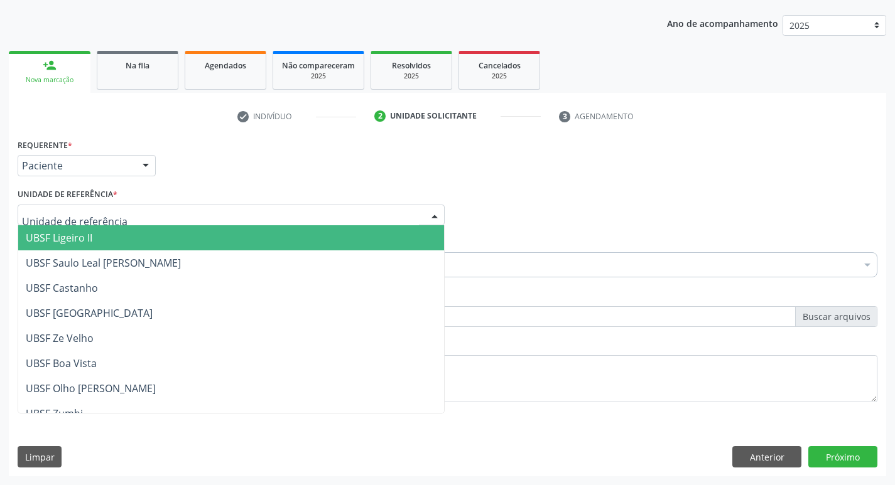
click at [103, 208] on div at bounding box center [231, 215] width 427 height 21
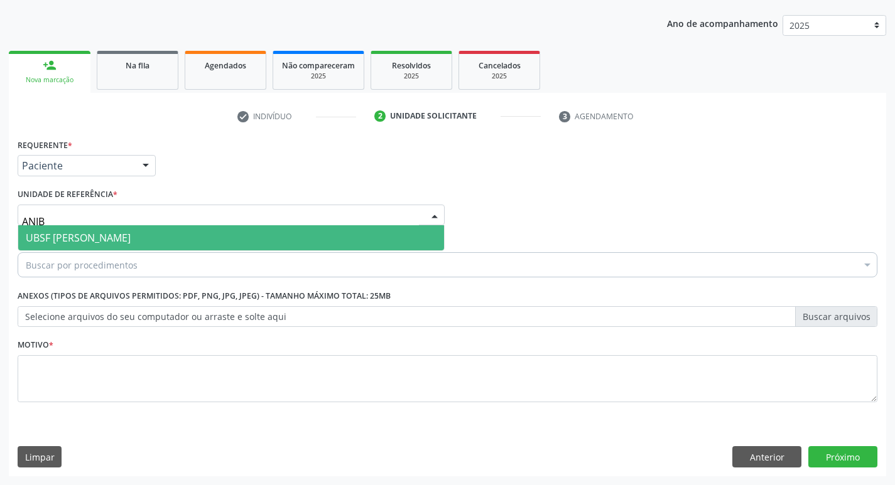
type input "ANIBA"
click at [97, 231] on span "UBSF [PERSON_NAME]" at bounding box center [78, 238] width 105 height 14
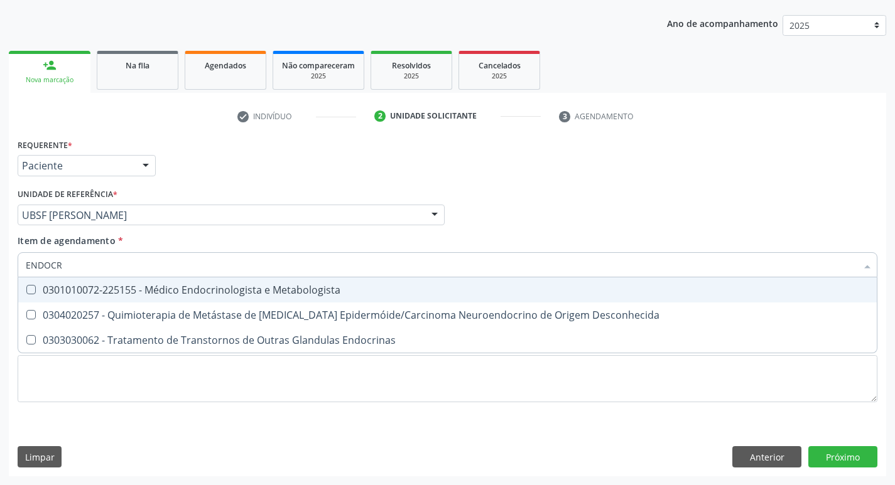
type input "ENDOCRI"
click at [93, 295] on div "0301010072-225155 - Médico Endocrinologista e Metabologista" at bounding box center [447, 290] width 843 height 10
checkbox Metabologista "true"
click at [293, 129] on div "check Indivíduo 2 Unidade solicitante 3 Agendamento CNS 700 9089 2996 7392 Nome…" at bounding box center [447, 291] width 877 height 370
checkbox Desconhecida "true"
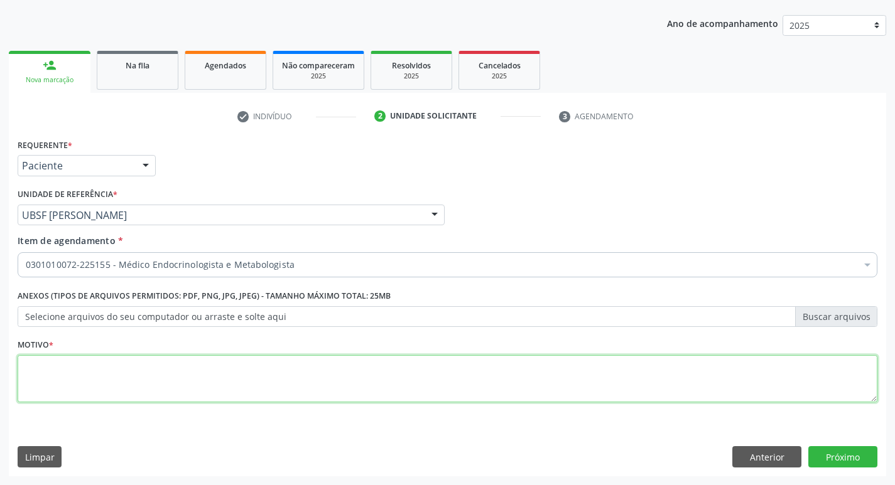
click at [90, 369] on textarea at bounding box center [448, 379] width 860 height 48
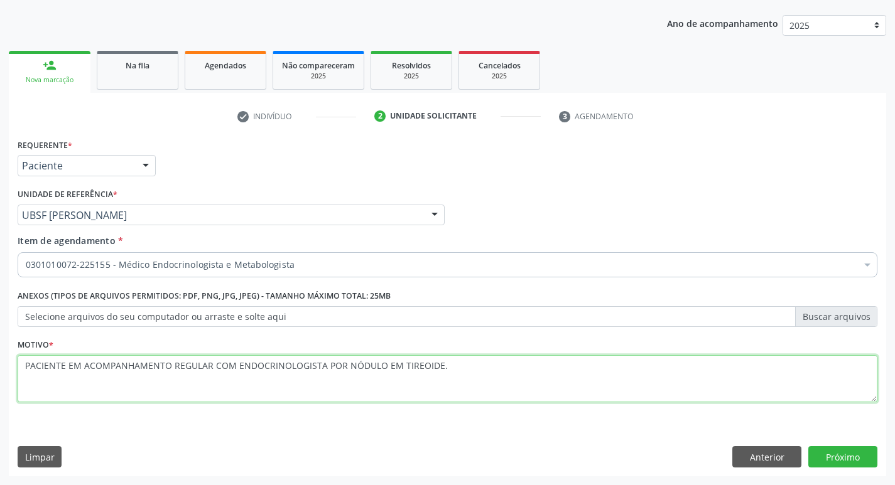
type textarea "PACIENTE EM ACOMPANHAMENTO REGULAR COM ENDOCRINOLOGISTA POR NÓDULO EM TIREOIDE."
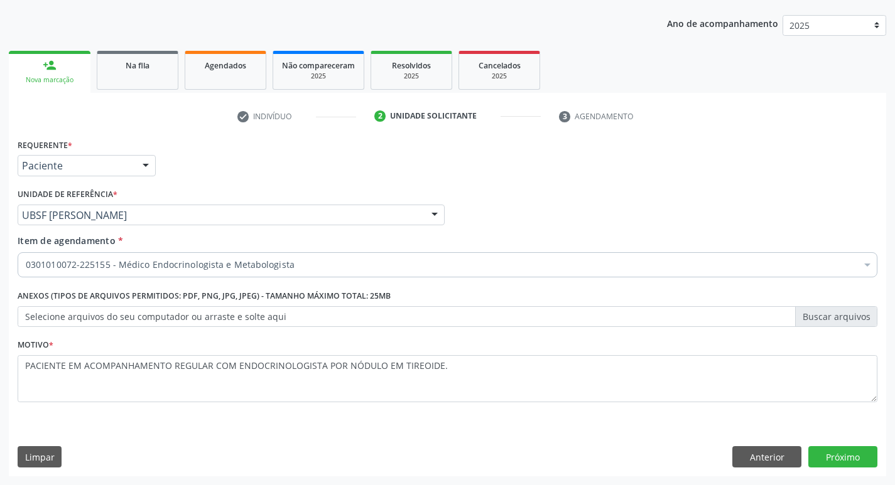
click at [863, 470] on div "Requerente * Paciente Profissional de Saúde Paciente Nenhum resultado encontrad…" at bounding box center [447, 306] width 877 height 341
click at [841, 463] on button "Próximo" at bounding box center [842, 456] width 69 height 21
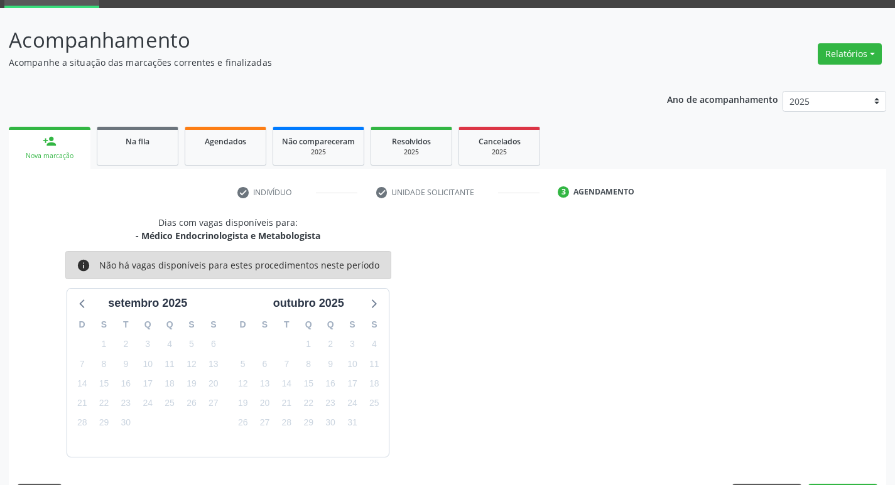
scroll to position [98, 0]
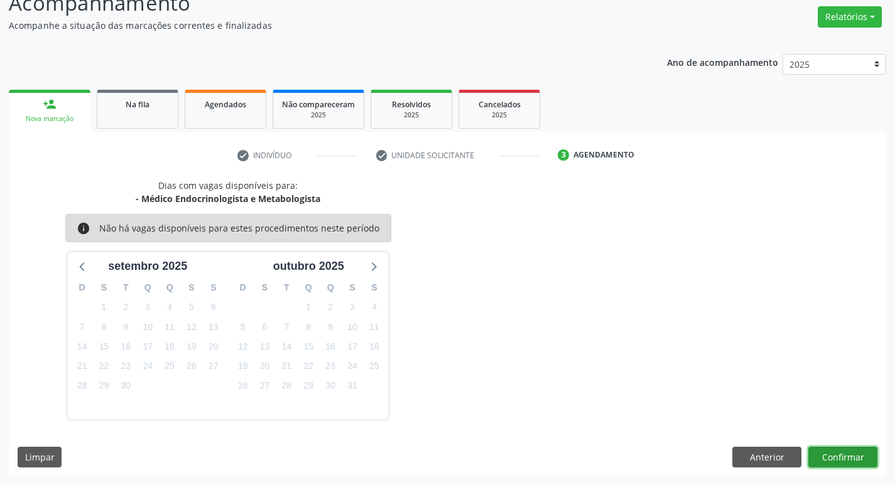
click at [837, 449] on button "Confirmar" at bounding box center [842, 457] width 69 height 21
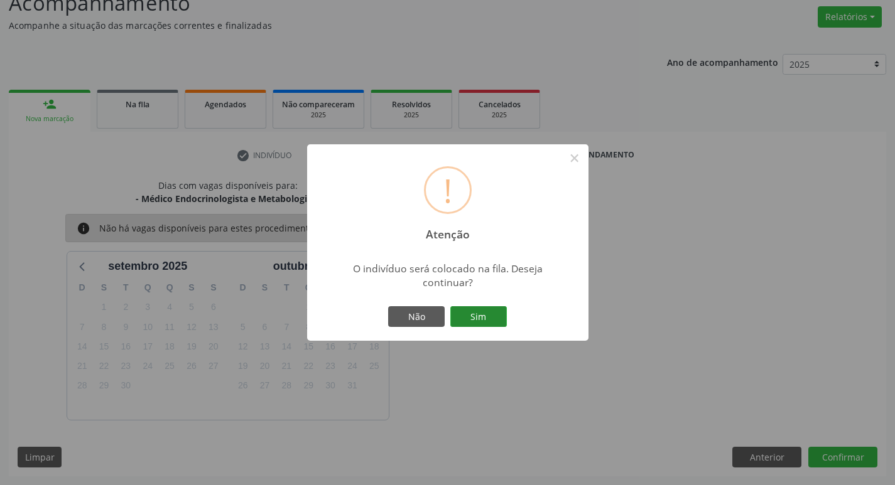
click at [490, 317] on button "Sim" at bounding box center [478, 316] width 57 height 21
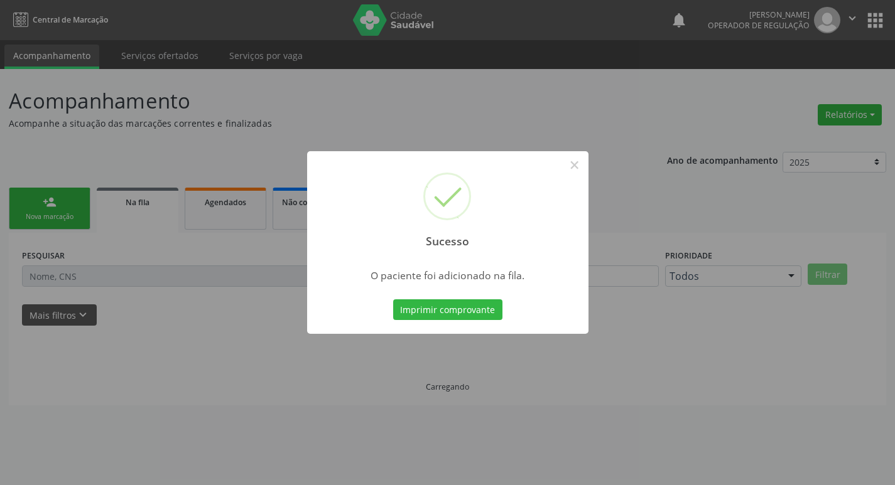
scroll to position [0, 0]
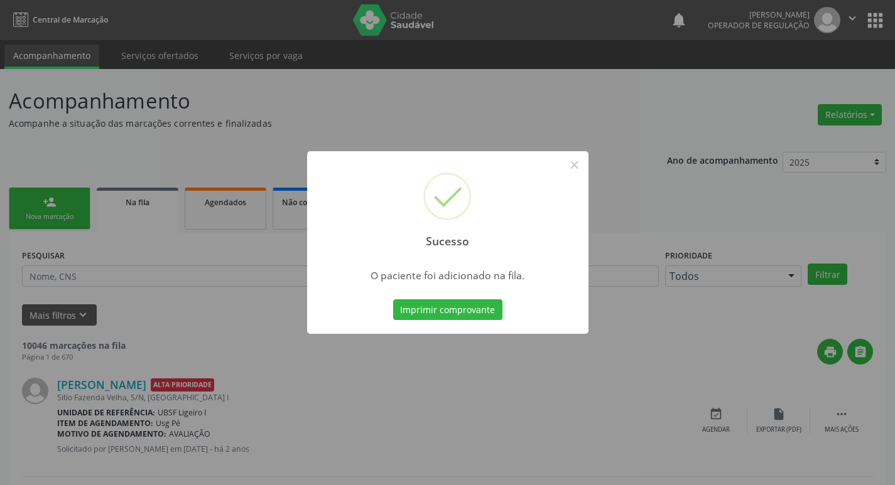
click at [406, 128] on div "Sucesso × O paciente foi adicionado na fila. Imprimir comprovante Cancel" at bounding box center [447, 242] width 895 height 485
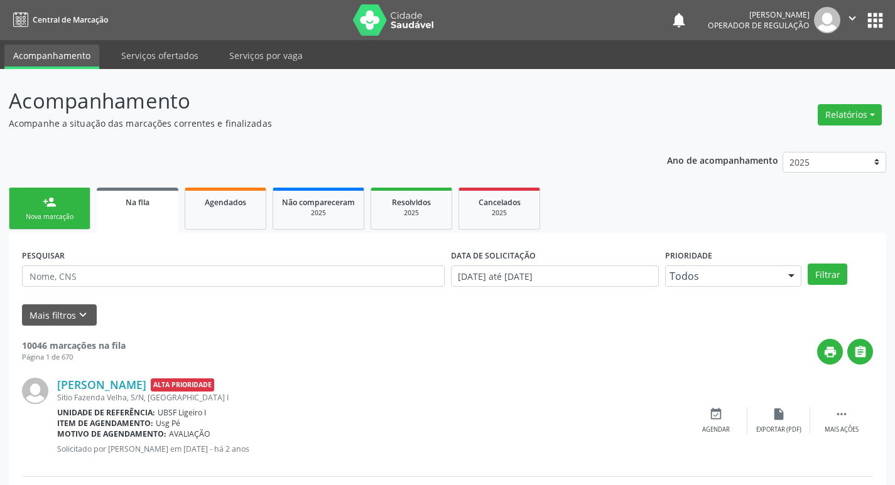
click at [50, 204] on div "person_add" at bounding box center [50, 202] width 14 height 14
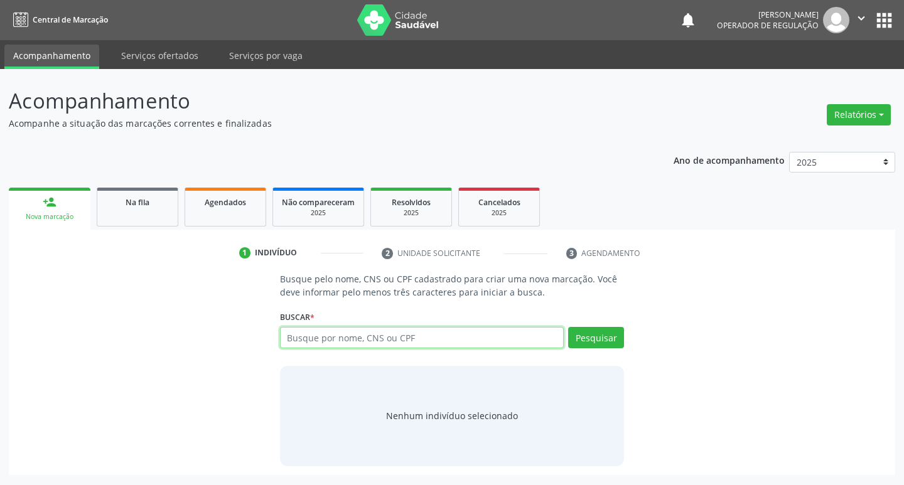
click at [482, 345] on input "text" at bounding box center [422, 337] width 284 height 21
type input "707407094265377"
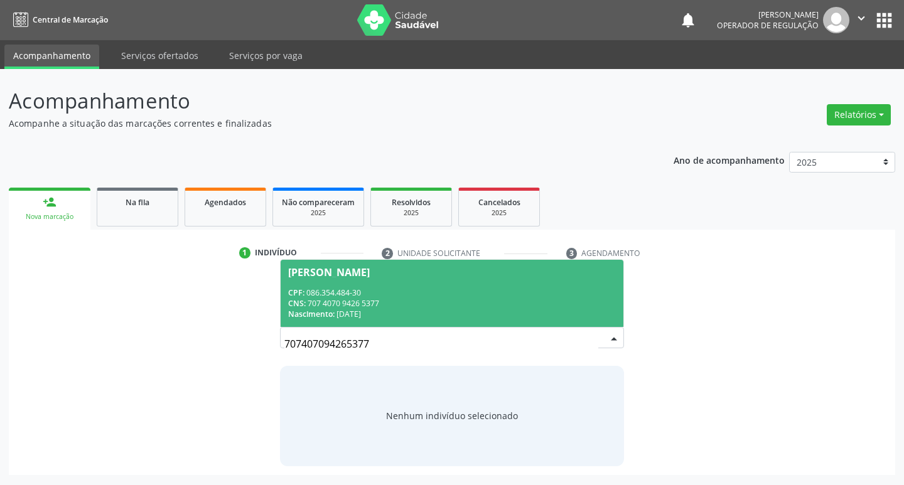
click at [428, 300] on div "CNS: 707 4070 9426 5377" at bounding box center [452, 303] width 328 height 11
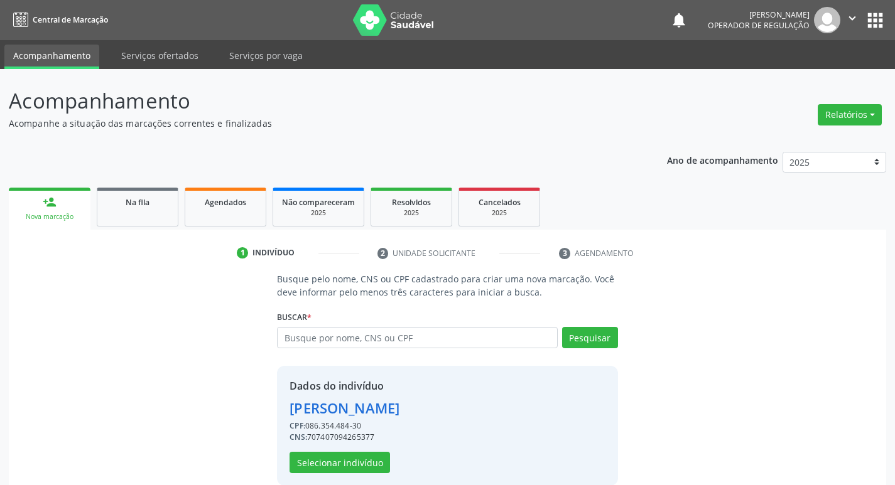
scroll to position [18, 0]
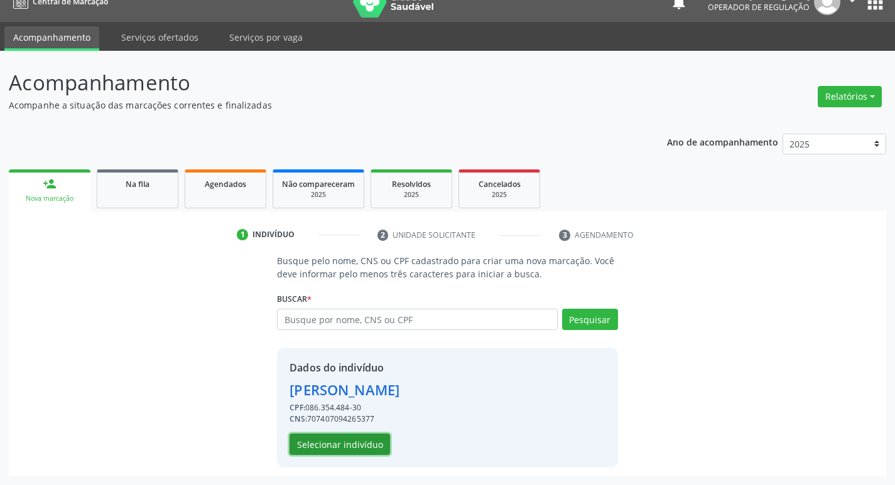
click at [339, 445] on button "Selecionar indivíduo" at bounding box center [339, 444] width 100 height 21
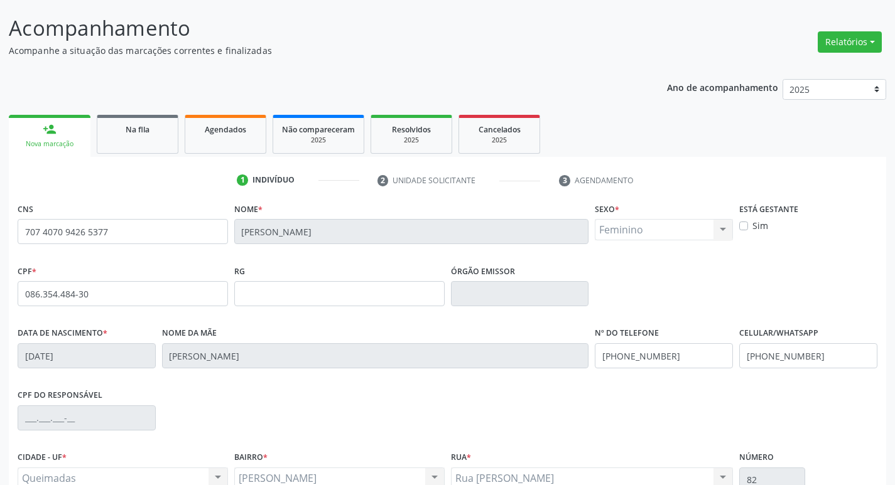
scroll to position [195, 0]
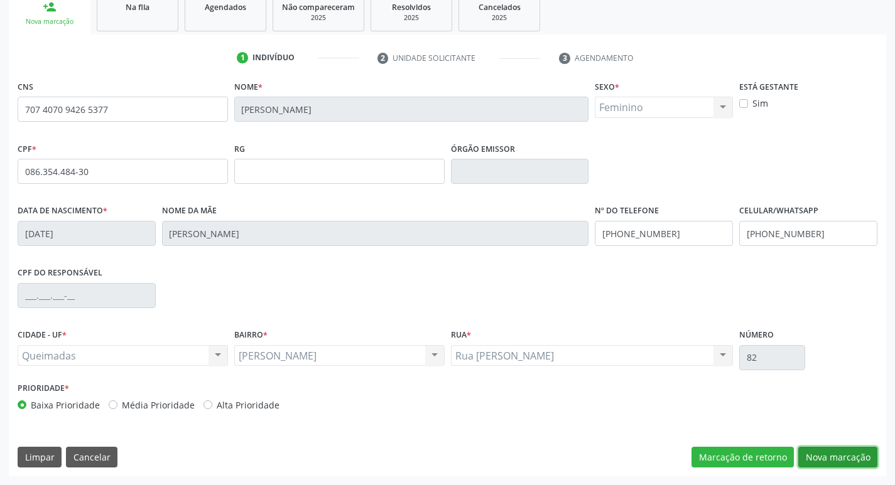
click at [816, 455] on button "Nova marcação" at bounding box center [837, 457] width 79 height 21
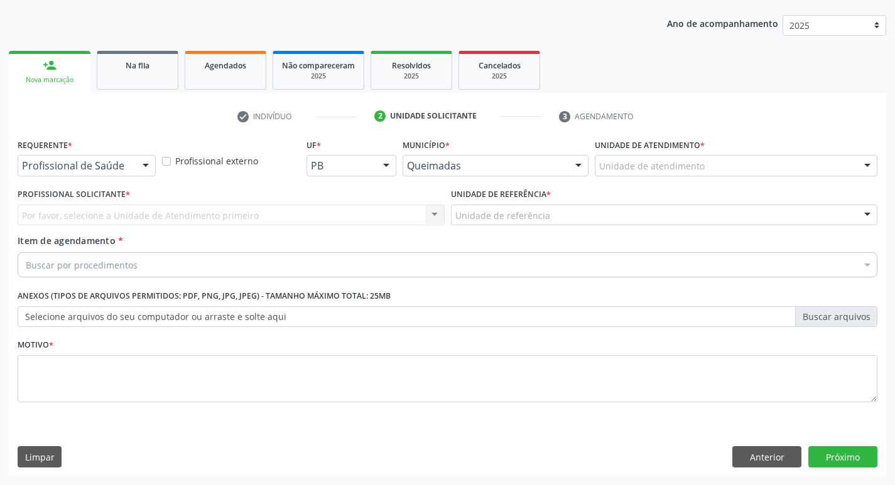
scroll to position [137, 0]
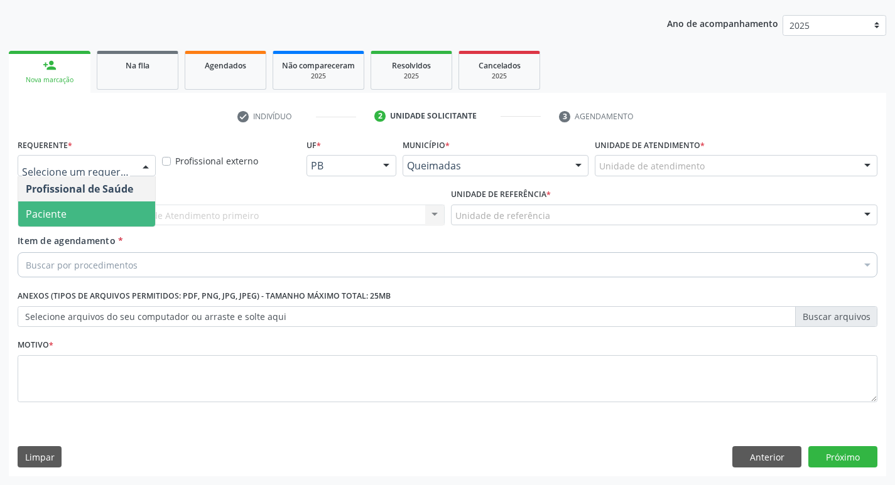
click at [82, 218] on span "Paciente" at bounding box center [86, 214] width 137 height 25
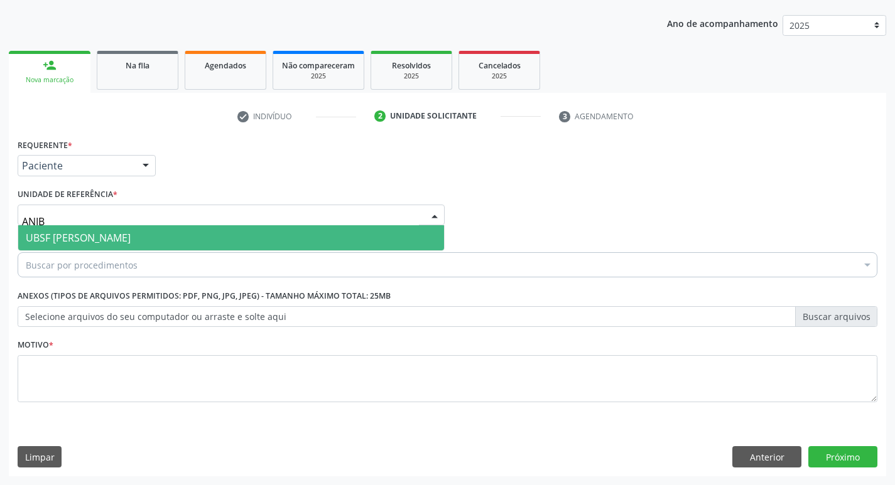
type input "ANIBA"
click at [58, 245] on span "UBSF [PERSON_NAME]" at bounding box center [78, 238] width 105 height 14
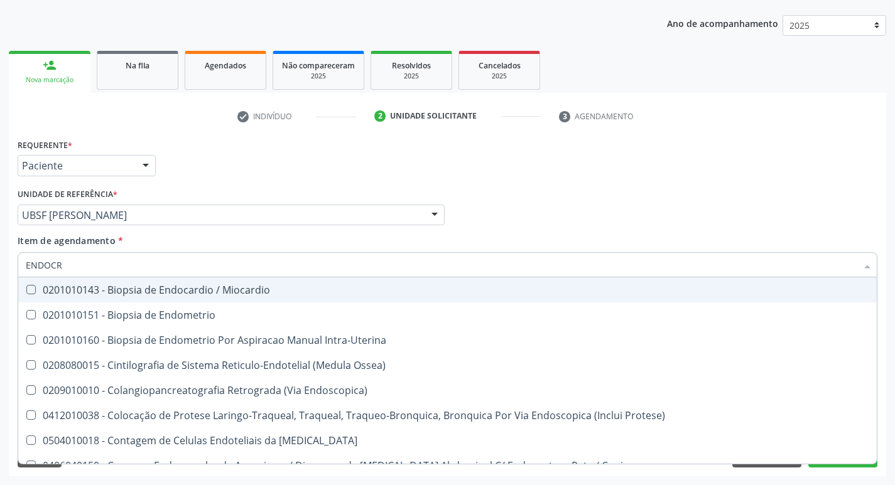
type input "ENDOCRI"
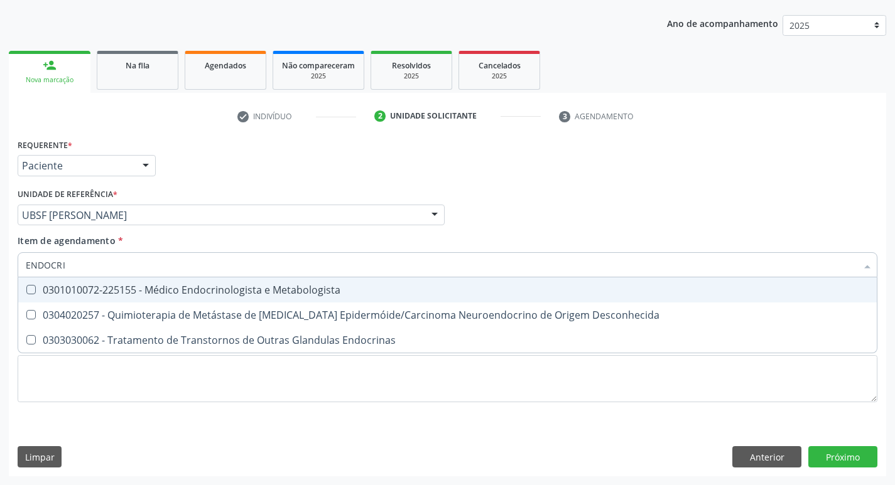
click at [336, 291] on div "0301010072-225155 - Médico Endocrinologista e Metabologista" at bounding box center [447, 290] width 843 height 10
checkbox Metabologista "true"
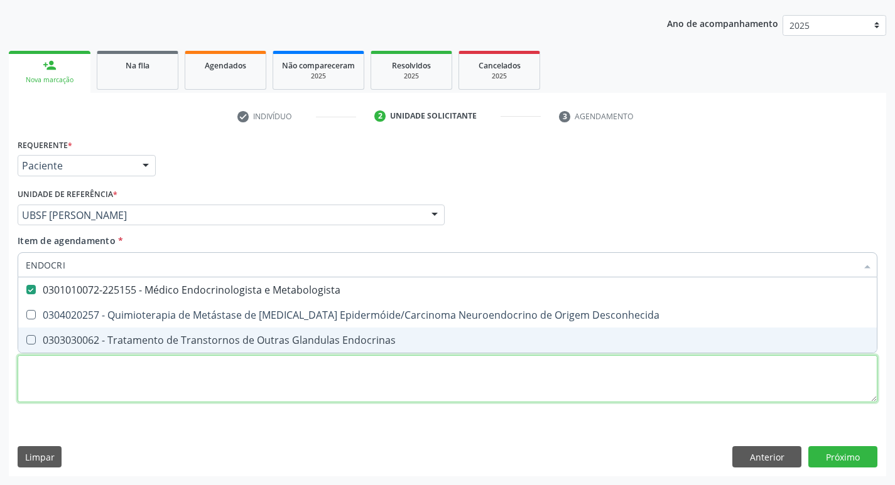
click at [72, 387] on div "Requerente * Paciente Profissional de Saúde Paciente Nenhum resultado encontrad…" at bounding box center [448, 278] width 860 height 284
checkbox Desconhecida "true"
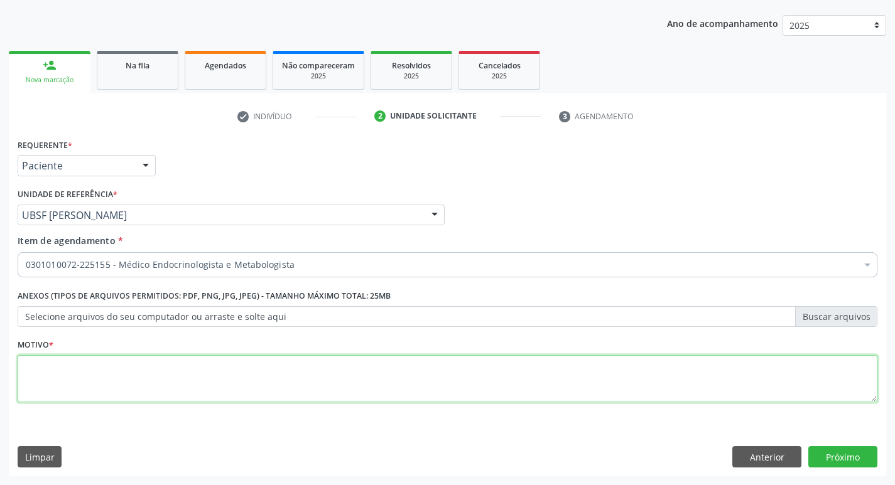
drag, startPoint x: 53, startPoint y: 282, endPoint x: 26, endPoint y: 365, distance: 88.0
click at [26, 365] on textarea at bounding box center [448, 379] width 860 height 48
type textarea "AVALIAÇÃO"
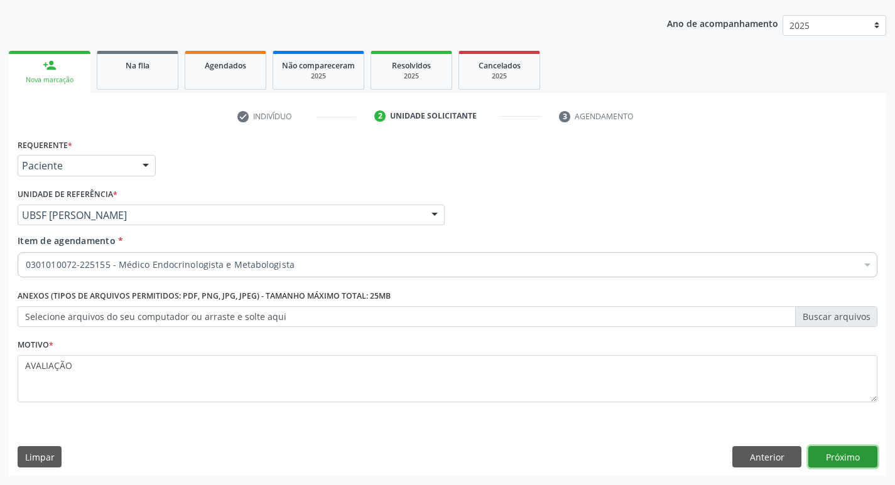
click at [866, 466] on button "Próximo" at bounding box center [842, 456] width 69 height 21
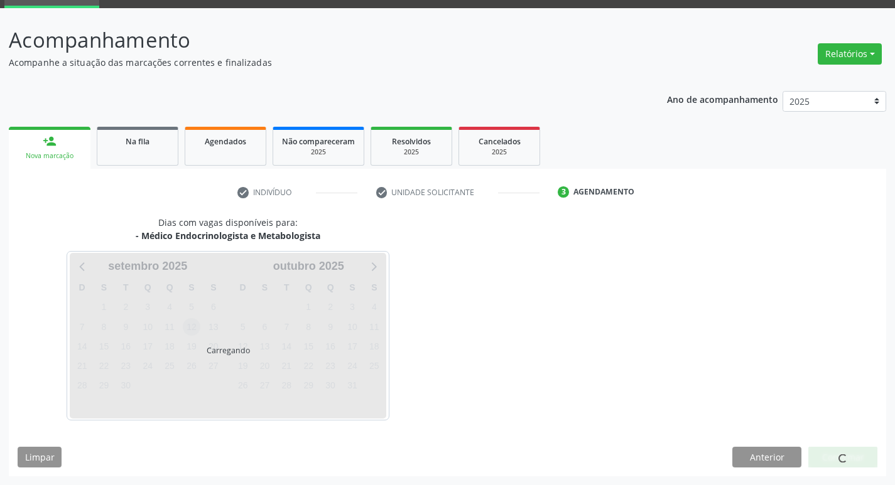
scroll to position [98, 0]
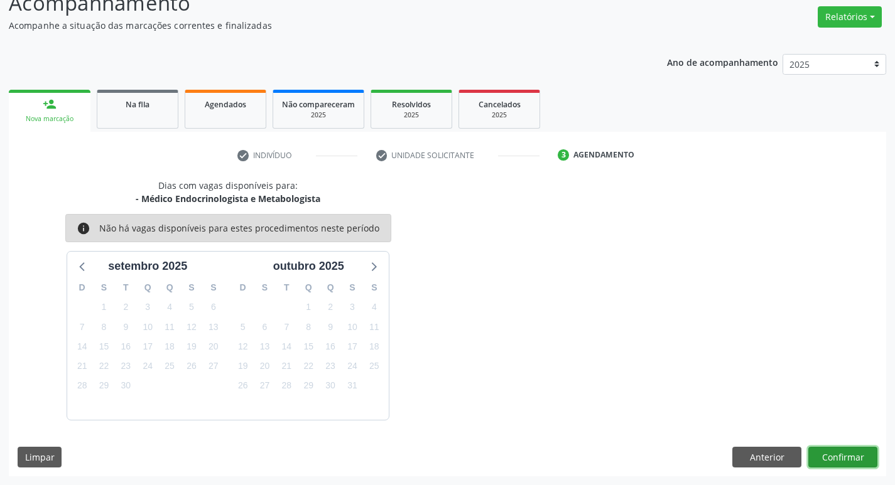
click at [834, 451] on button "Confirmar" at bounding box center [842, 457] width 69 height 21
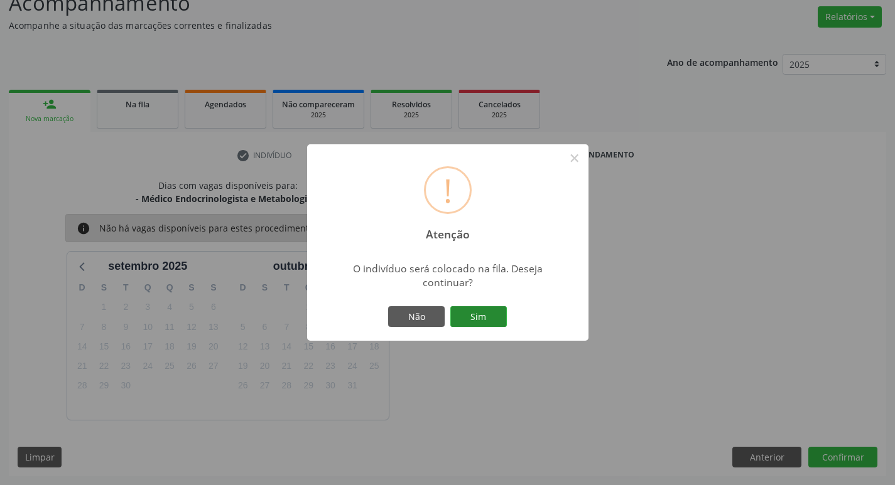
click at [485, 315] on button "Sim" at bounding box center [478, 316] width 57 height 21
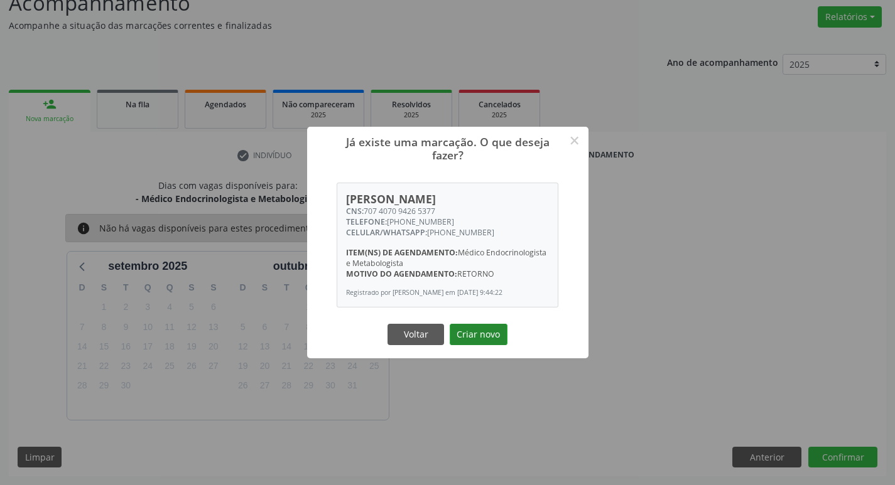
click at [482, 336] on button "Criar novo" at bounding box center [479, 334] width 58 height 21
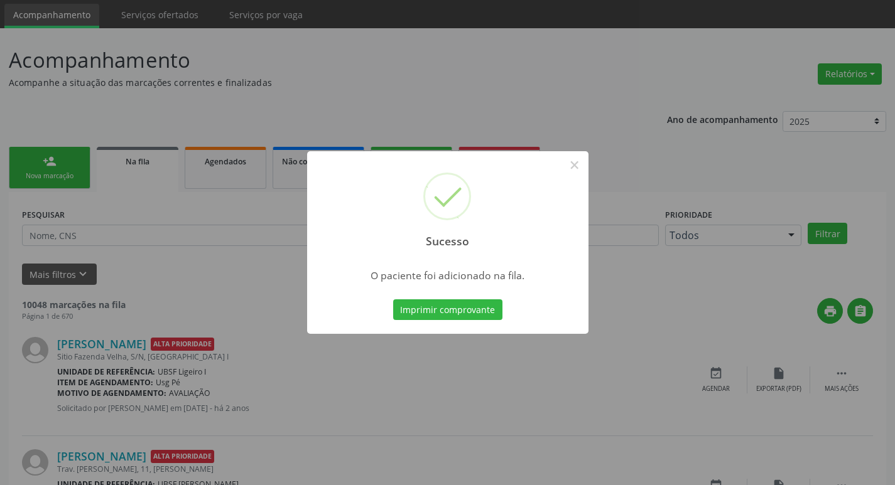
scroll to position [63, 0]
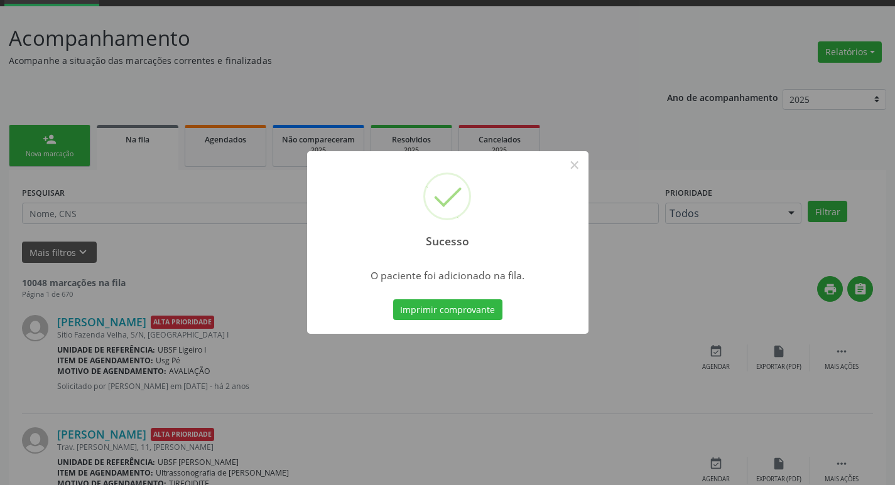
click at [545, 89] on div "Sucesso × O paciente foi adicionado na fila. Imprimir comprovante Cancel" at bounding box center [447, 242] width 895 height 485
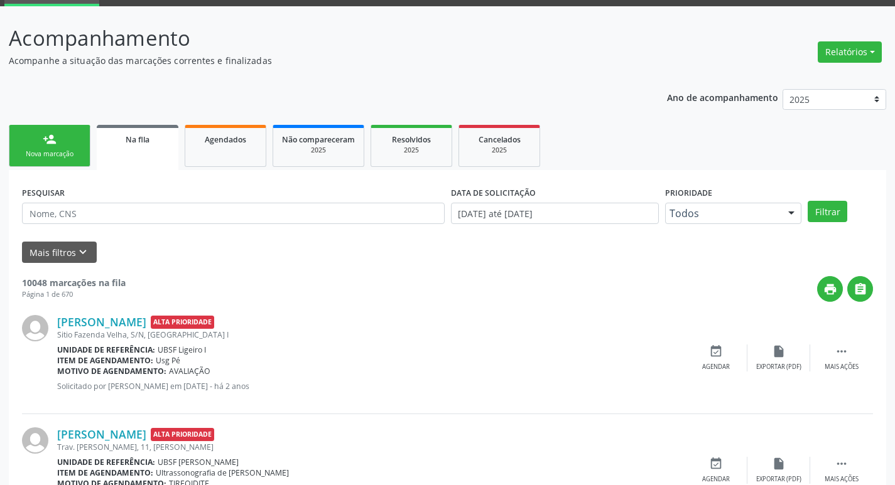
click at [51, 161] on link "person_add Nova marcação" at bounding box center [50, 146] width 82 height 42
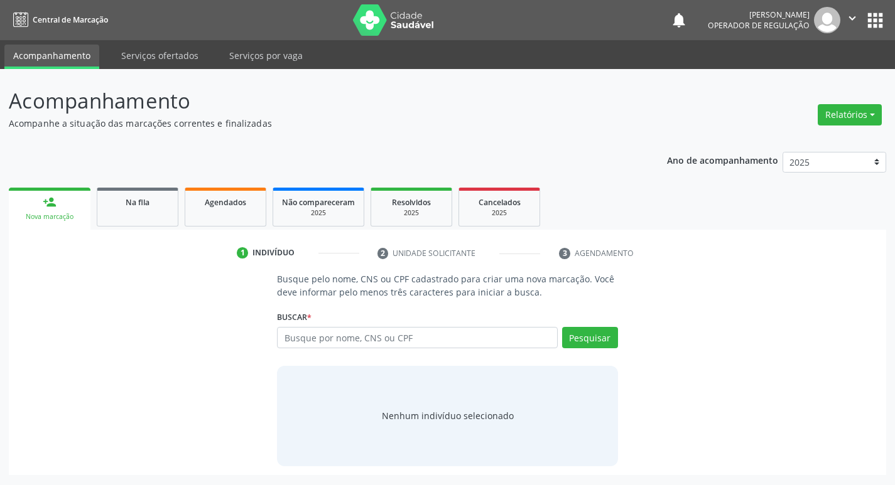
scroll to position [0, 0]
click at [325, 343] on input "text" at bounding box center [422, 337] width 284 height 21
type input "700002847141604"
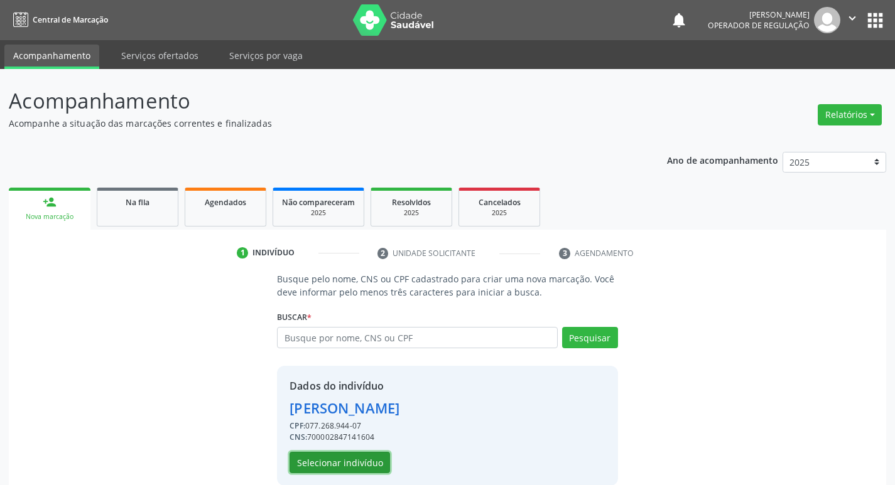
click at [364, 466] on button "Selecionar indivíduo" at bounding box center [339, 462] width 100 height 21
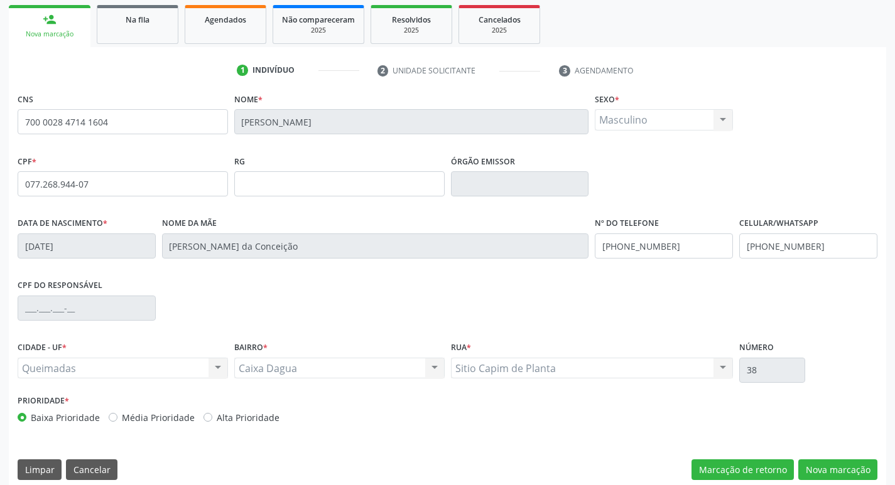
scroll to position [195, 0]
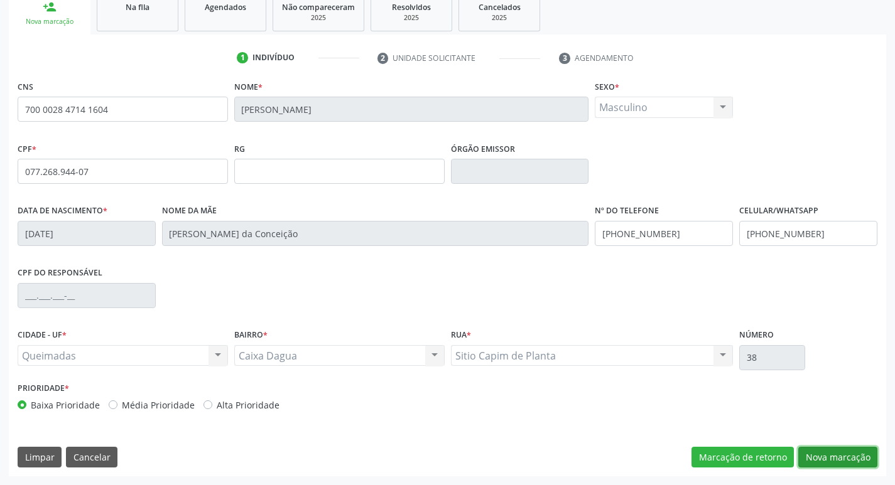
click at [818, 451] on button "Nova marcação" at bounding box center [837, 457] width 79 height 21
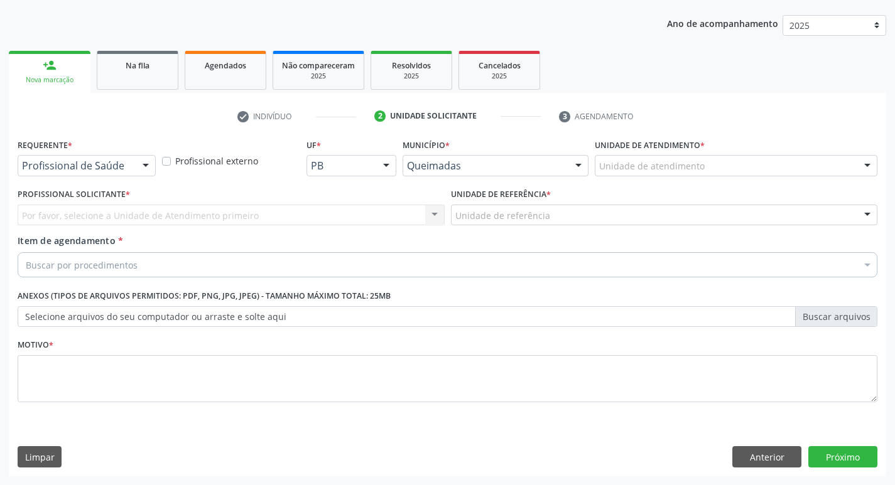
scroll to position [137, 0]
drag, startPoint x: 96, startPoint y: 150, endPoint x: 95, endPoint y: 158, distance: 8.3
click at [96, 155] on div "Requerente * Profissional de Saúde Profissional de Saúde Paciente Nenhum result…" at bounding box center [87, 156] width 138 height 40
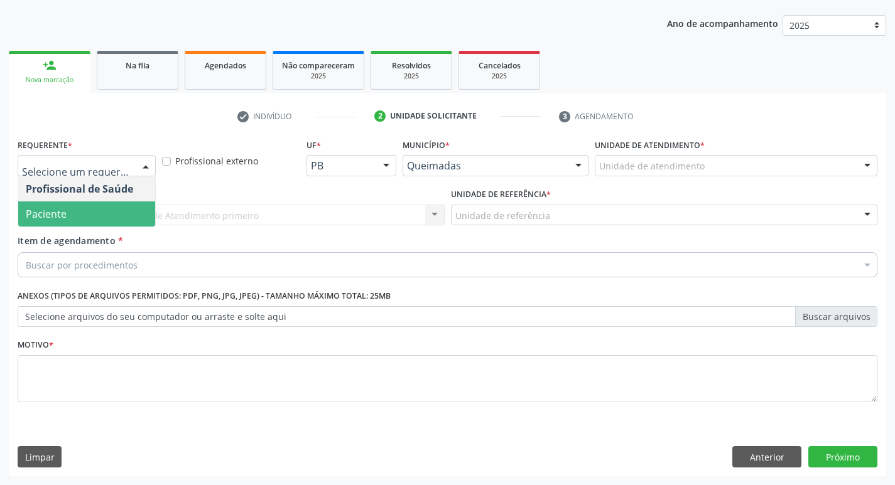
click at [56, 222] on span "Paciente" at bounding box center [86, 214] width 137 height 25
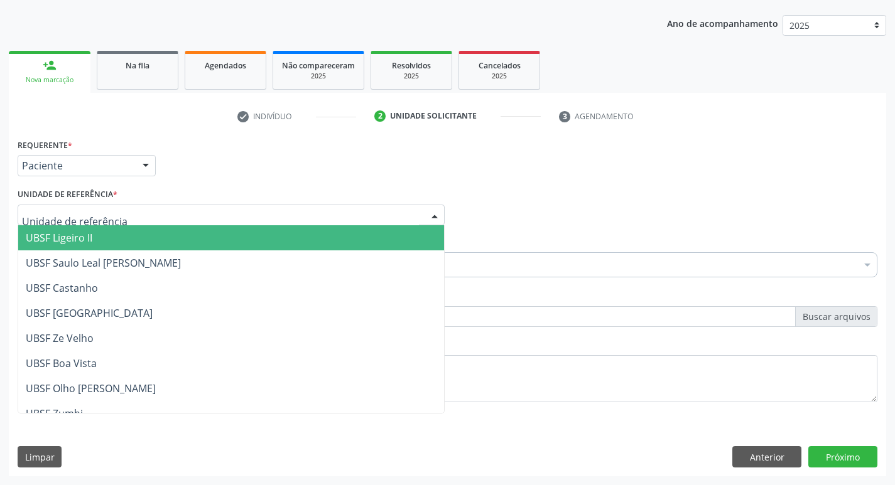
type input "V"
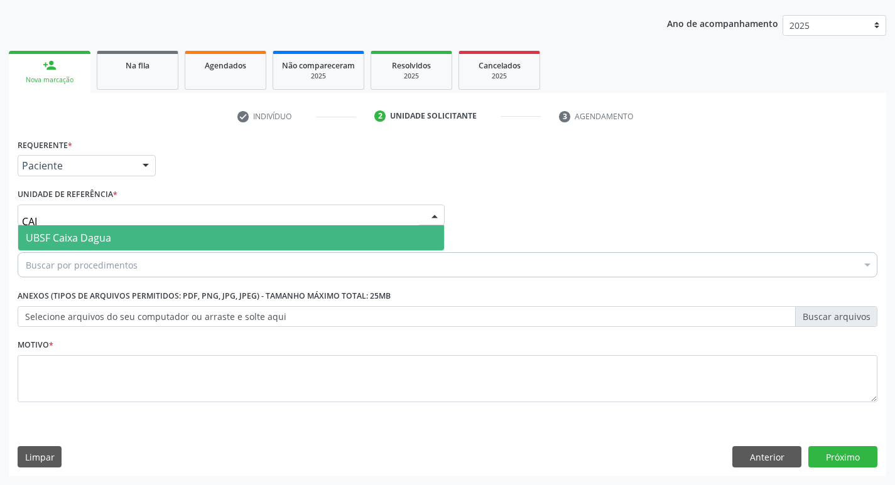
type input "CAIX"
click at [68, 234] on span "UBSF Caixa Dagua" at bounding box center [68, 238] width 85 height 14
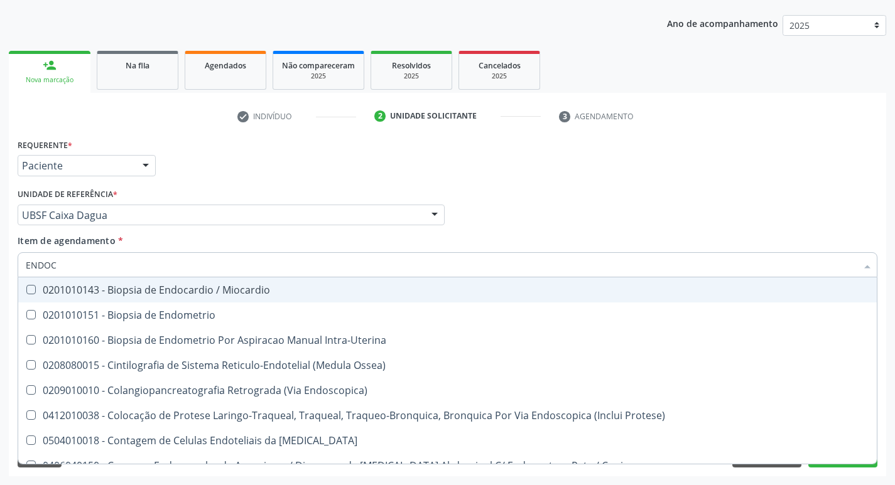
type input "ENDOCR"
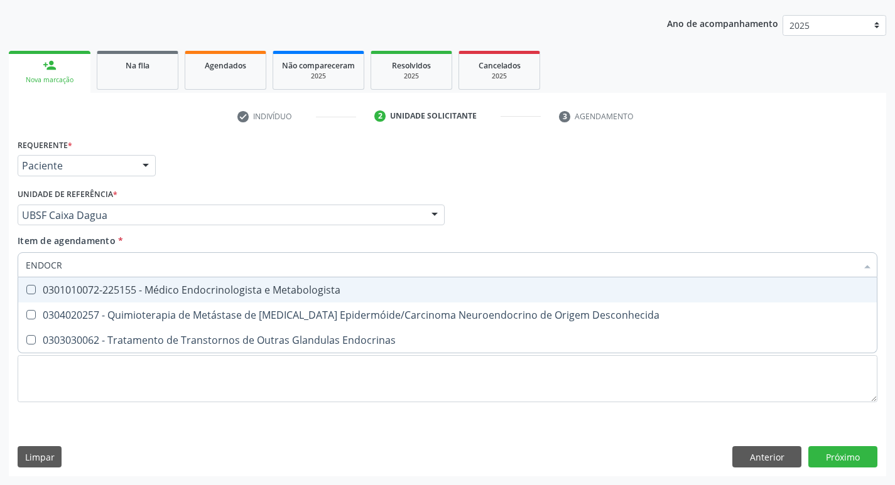
click at [144, 288] on div "0301010072-225155 - Médico Endocrinologista e Metabologista" at bounding box center [447, 290] width 843 height 10
checkbox Metabologista "true"
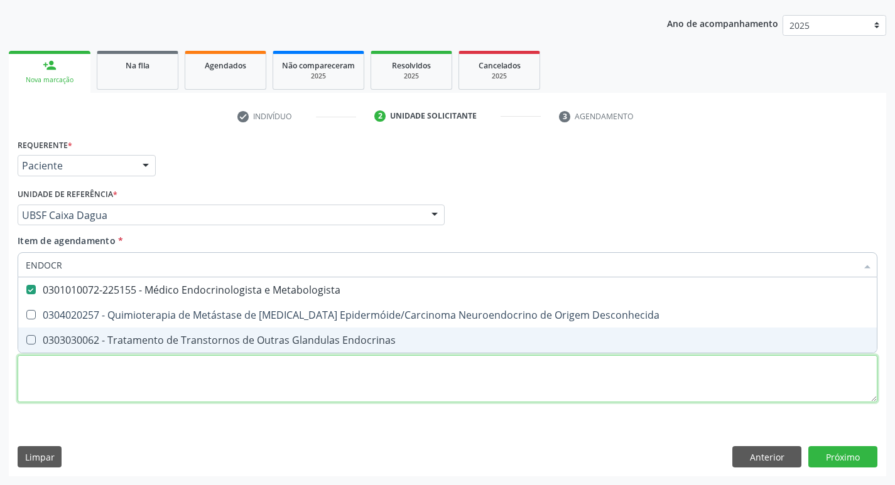
click at [86, 391] on div "Requerente * Paciente Profissional de Saúde Paciente Nenhum resultado encontrad…" at bounding box center [448, 278] width 860 height 284
checkbox Desconhecida "true"
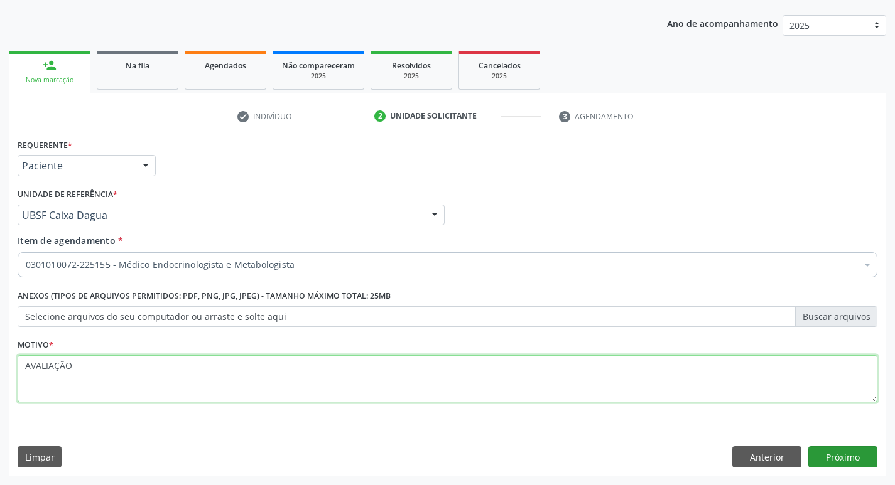
type textarea "AVALIAÇÃO"
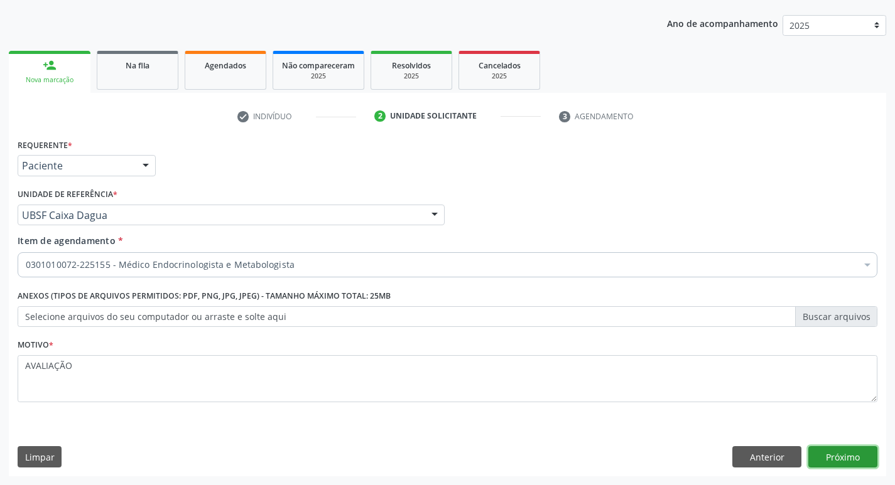
click at [861, 456] on button "Próximo" at bounding box center [842, 456] width 69 height 21
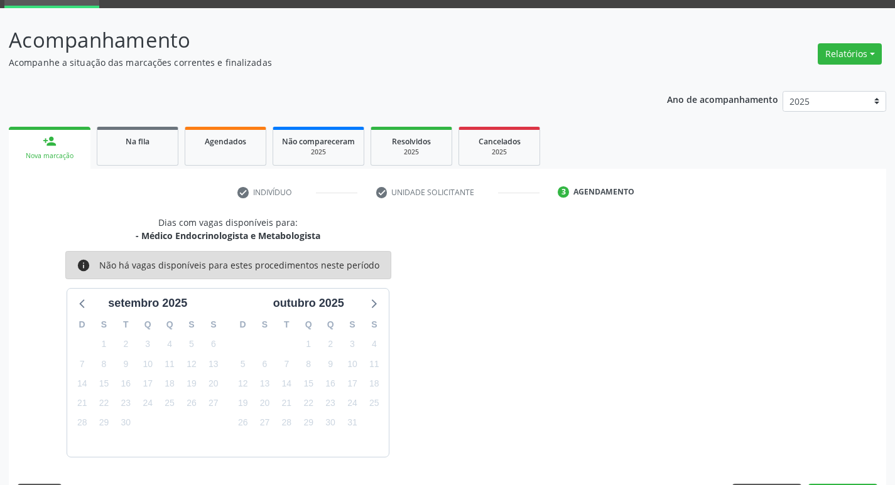
scroll to position [98, 0]
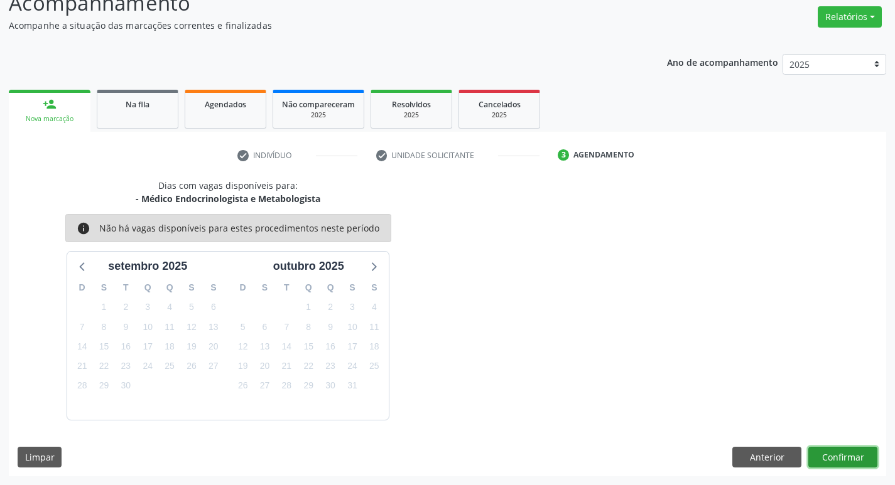
click at [825, 460] on button "Confirmar" at bounding box center [842, 457] width 69 height 21
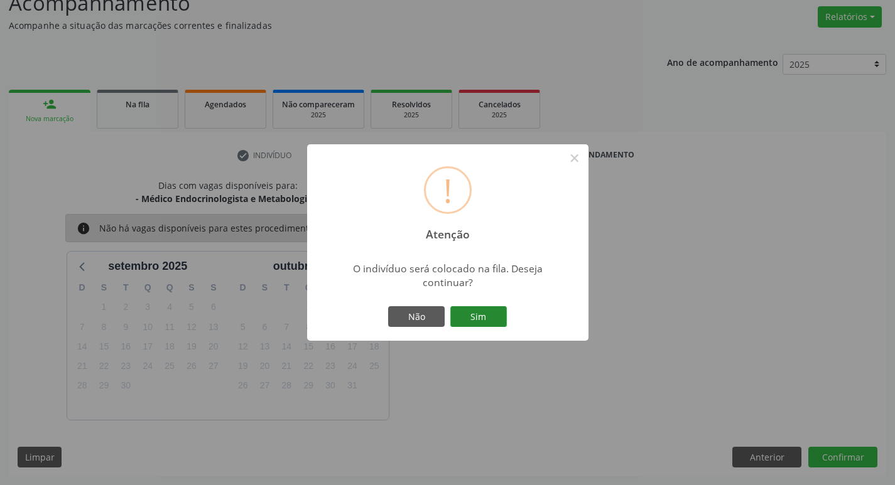
click at [477, 319] on button "Sim" at bounding box center [478, 316] width 57 height 21
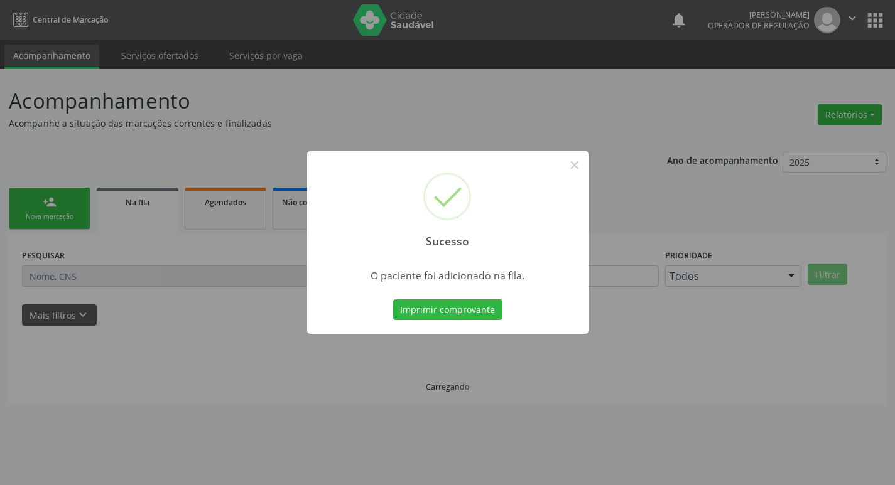
scroll to position [0, 0]
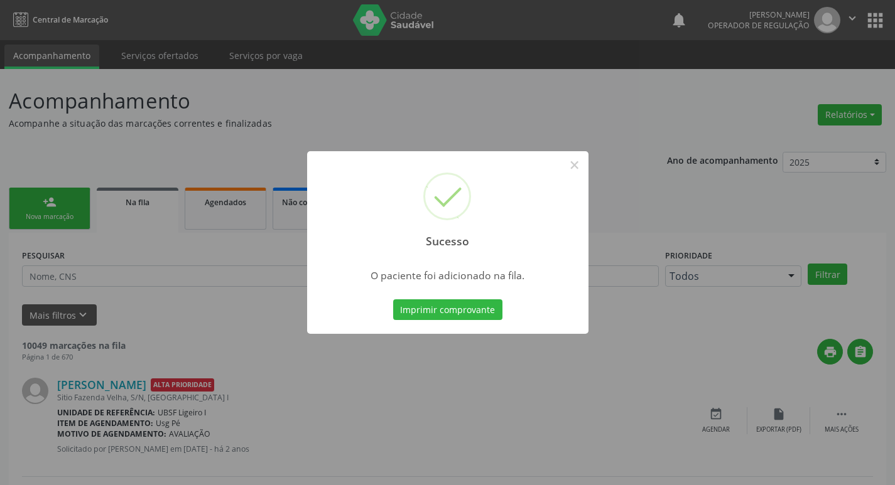
click at [180, 163] on div "Sucesso × O paciente foi adicionado na fila. Imprimir comprovante Cancel" at bounding box center [447, 242] width 895 height 485
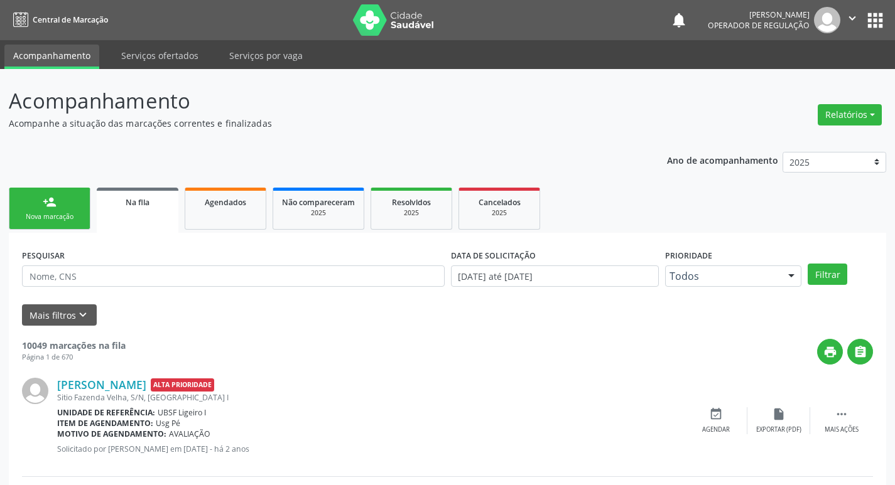
click at [52, 200] on div "person_add" at bounding box center [50, 202] width 14 height 14
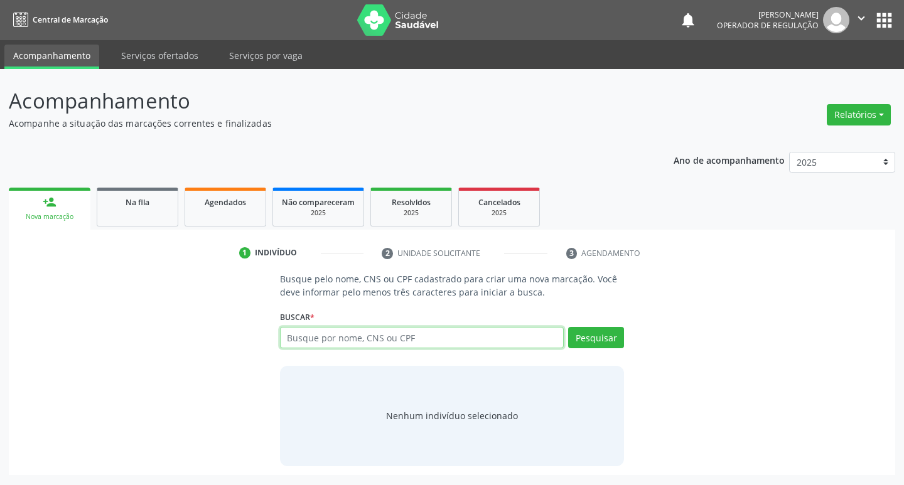
click at [379, 344] on input "text" at bounding box center [422, 337] width 284 height 21
type input "703209635691197"
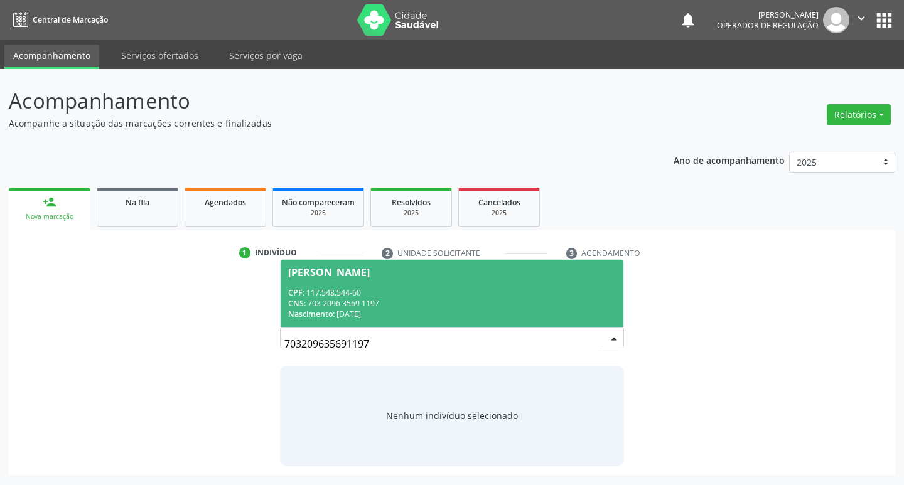
click at [463, 279] on span "Maiara Trajano Ferreira CPF: 117.548.544-60 CNS: 703 2096 3569 1197 Nascimento:…" at bounding box center [452, 293] width 343 height 67
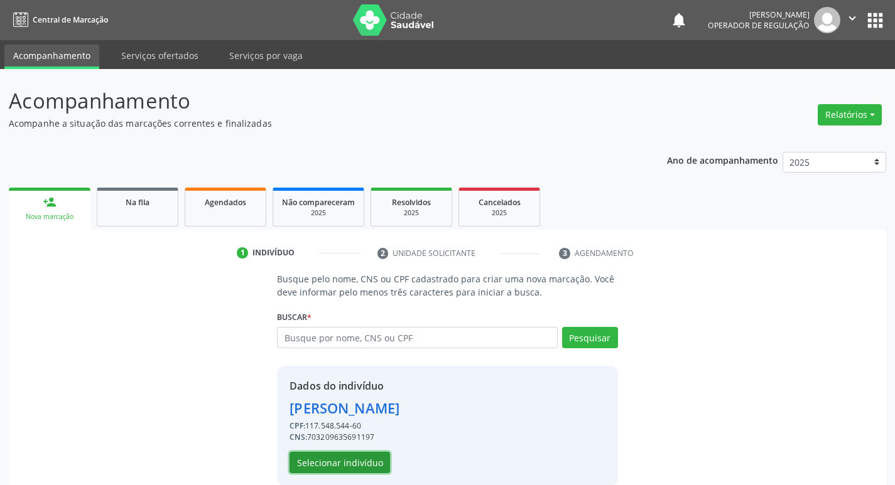
click at [342, 465] on button "Selecionar indivíduo" at bounding box center [339, 462] width 100 height 21
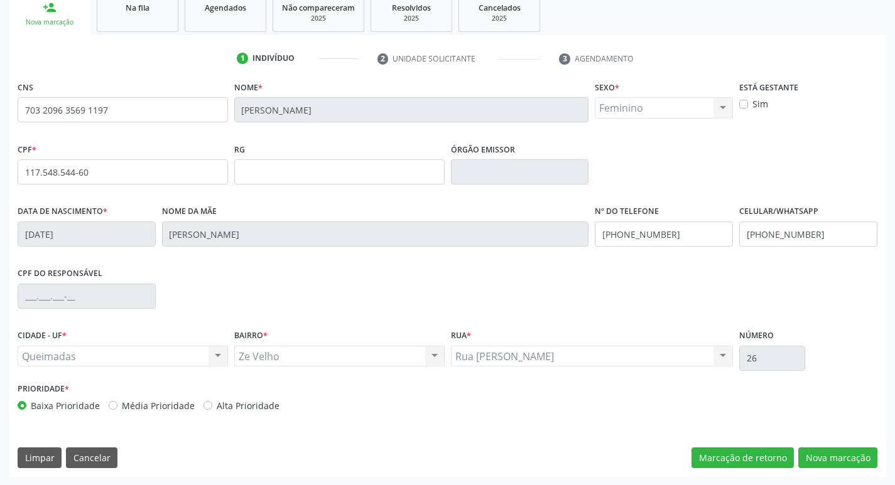
scroll to position [195, 0]
click at [853, 447] on button "Nova marcação" at bounding box center [837, 457] width 79 height 21
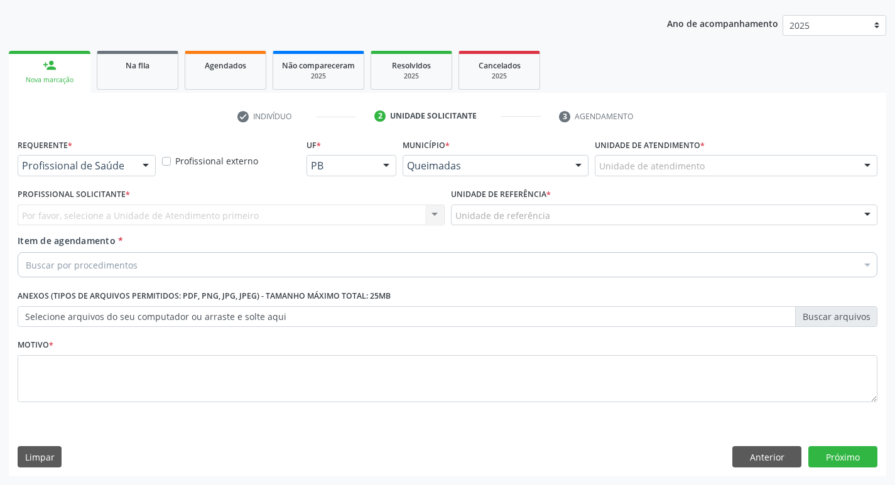
click at [136, 165] on div at bounding box center [145, 166] width 19 height 21
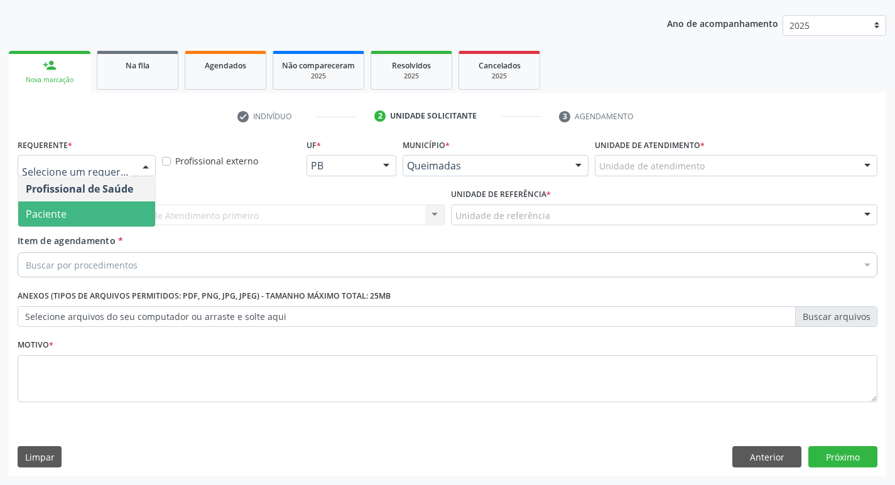
click at [60, 210] on span "Paciente" at bounding box center [46, 214] width 41 height 14
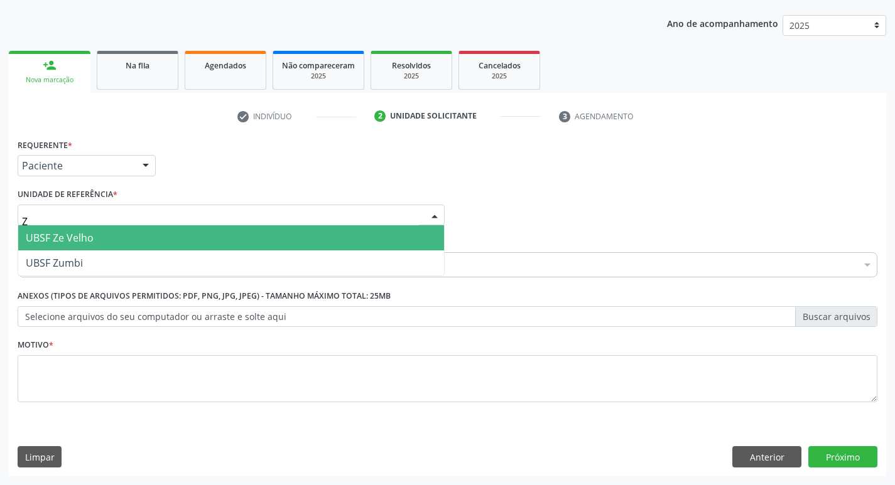
type input "ZE"
click at [58, 230] on span "UBSF Ze Velho" at bounding box center [231, 237] width 426 height 25
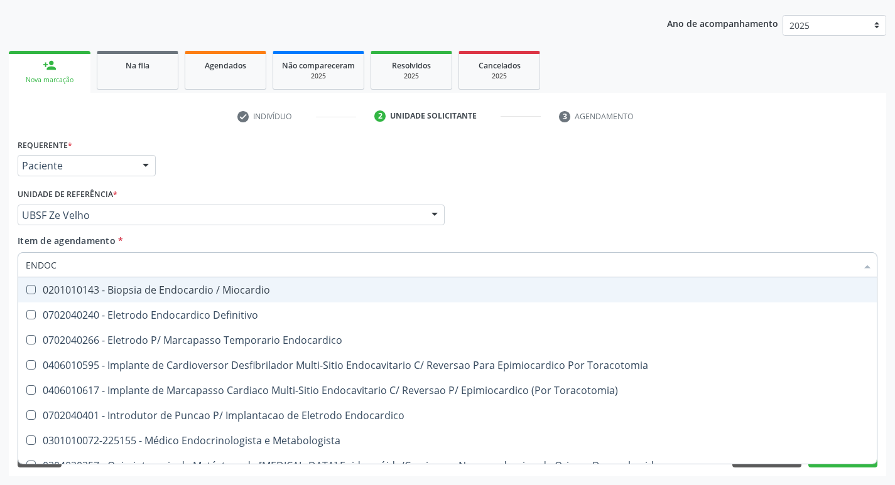
type input "ENDOCR"
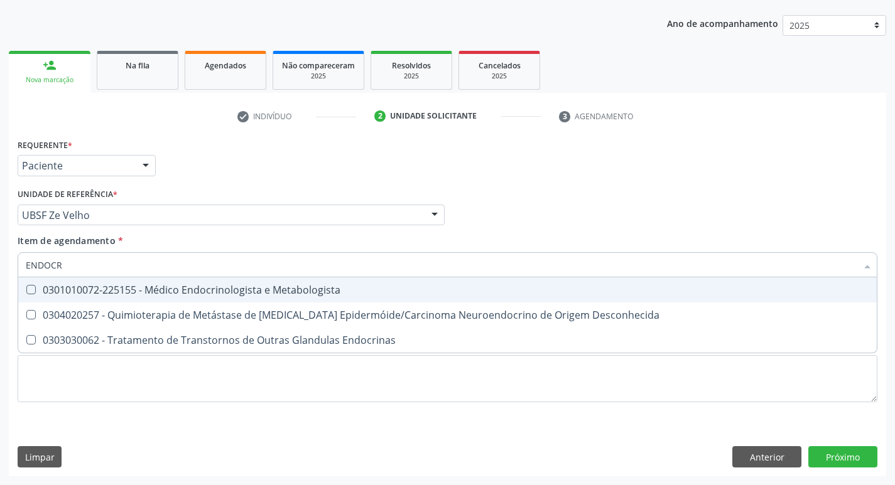
click at [198, 286] on div "0301010072-225155 - Médico Endocrinologista e Metabologista" at bounding box center [447, 290] width 843 height 10
checkbox Metabologista "true"
click at [246, 155] on div "Requerente * Paciente Profissional de Saúde Paciente Nenhum resultado encontrad…" at bounding box center [447, 160] width 866 height 49
checkbox Desconhecida "true"
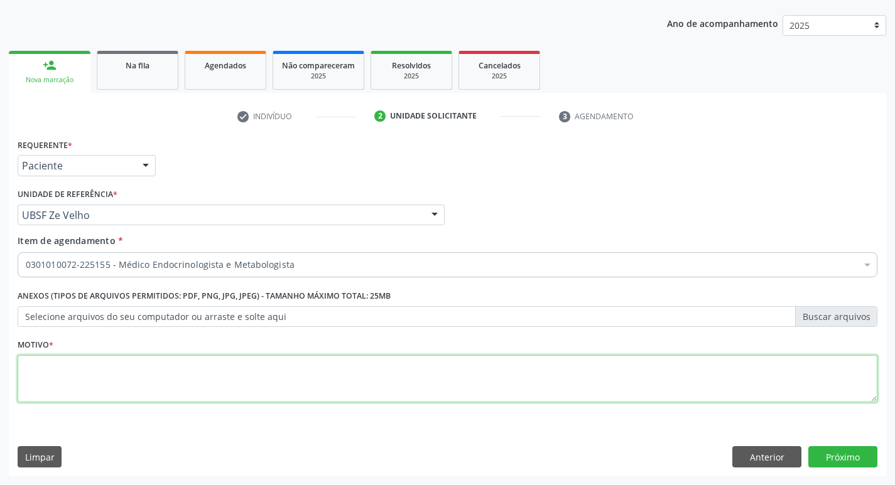
click at [97, 374] on textarea at bounding box center [448, 379] width 860 height 48
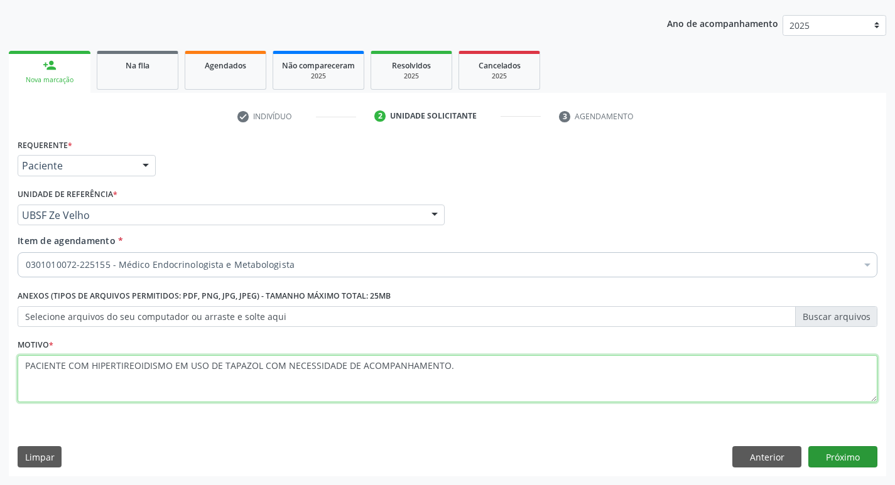
type textarea "PACIENTE COM HIPERTIREOIDISMO EM USO DE TAPAZOL COM NECESSIDADE DE ACOMPANHAMEN…"
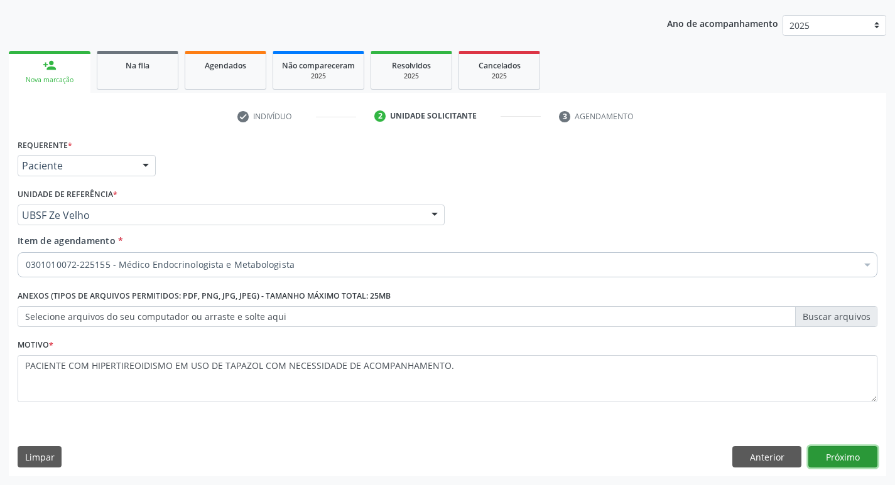
click at [850, 457] on button "Próximo" at bounding box center [842, 456] width 69 height 21
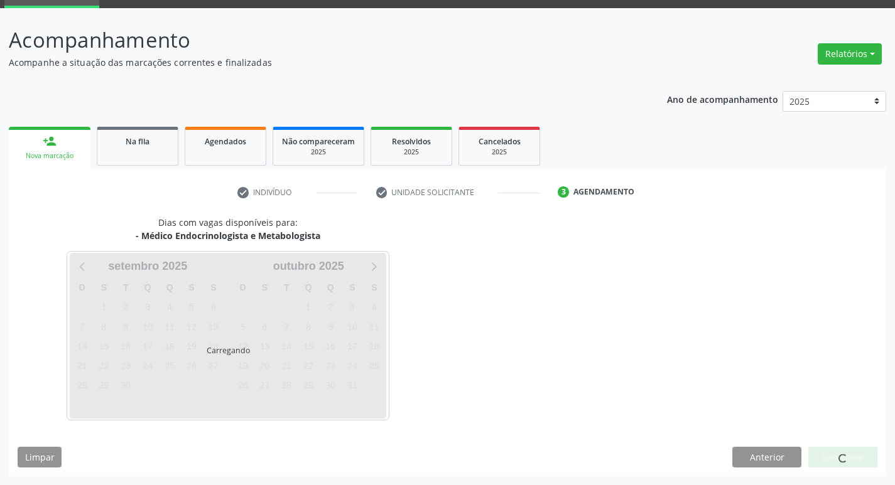
scroll to position [98, 0]
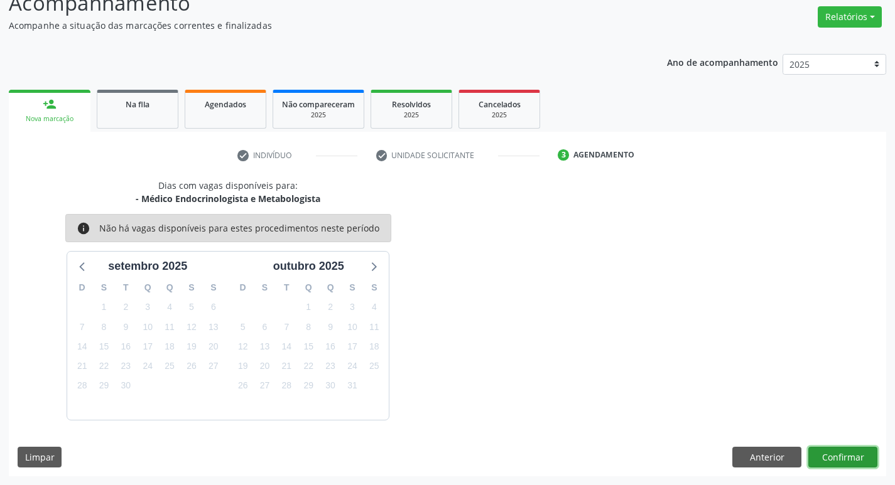
click at [839, 450] on button "Confirmar" at bounding box center [842, 457] width 69 height 21
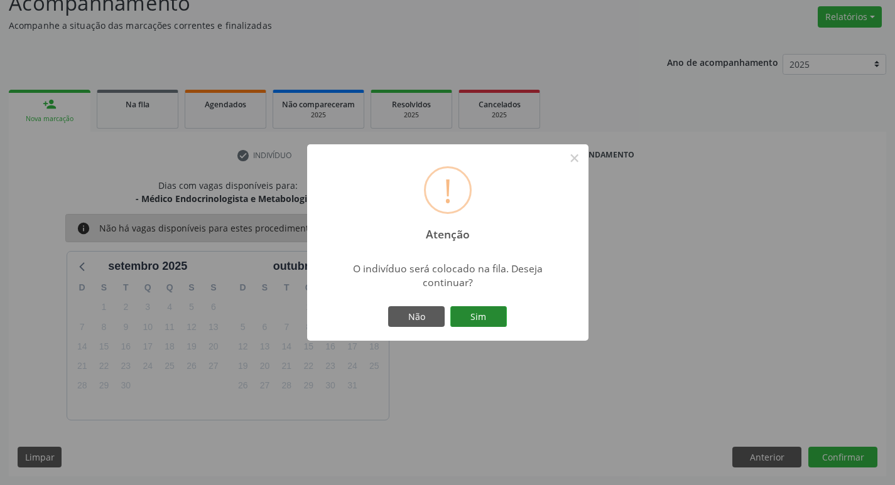
click at [483, 325] on button "Sim" at bounding box center [478, 316] width 57 height 21
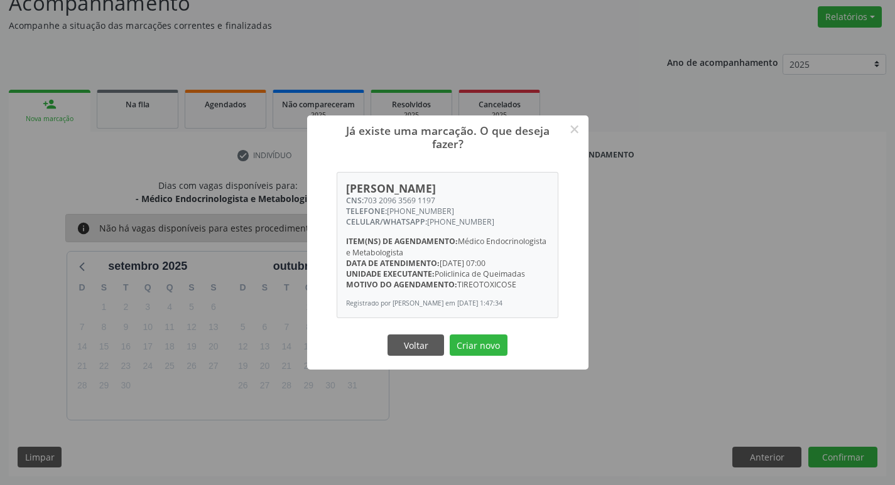
click at [450, 335] on button "Criar novo" at bounding box center [479, 345] width 58 height 21
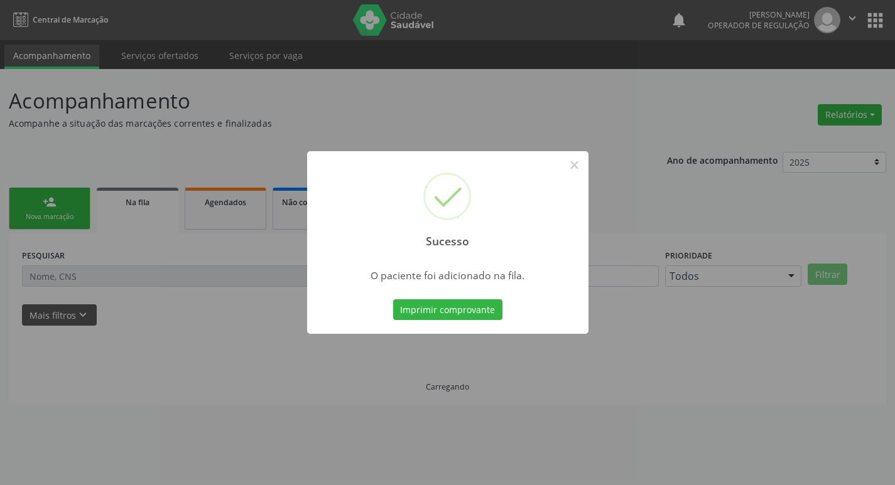
scroll to position [0, 0]
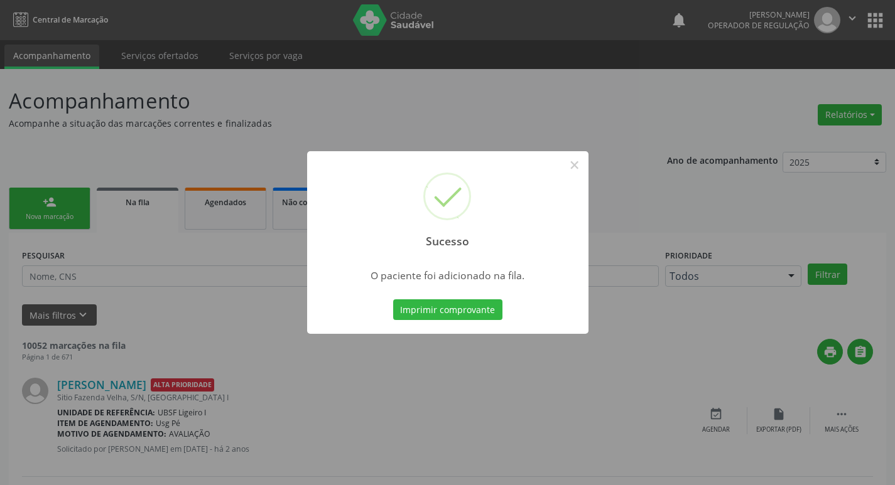
click at [338, 104] on div "Sucesso × O paciente foi adicionado na fila. Imprimir comprovante Cancel" at bounding box center [447, 242] width 895 height 485
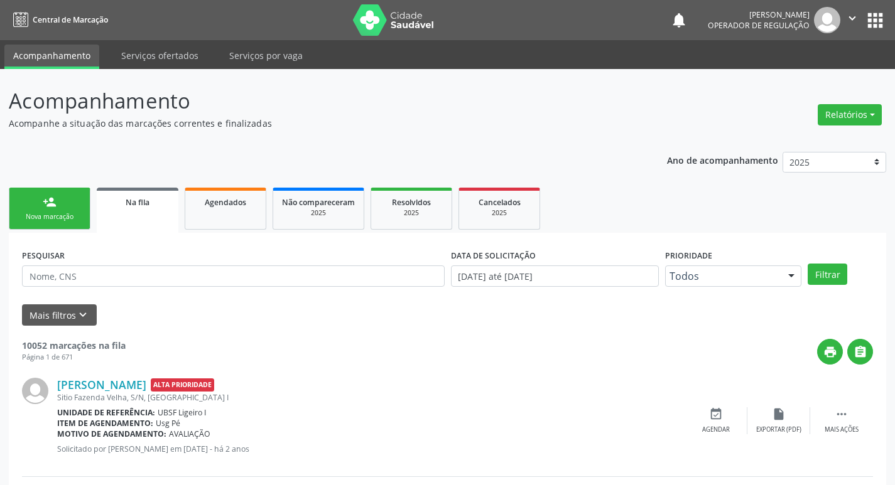
click at [55, 188] on link "person_add Nova marcação" at bounding box center [50, 209] width 82 height 42
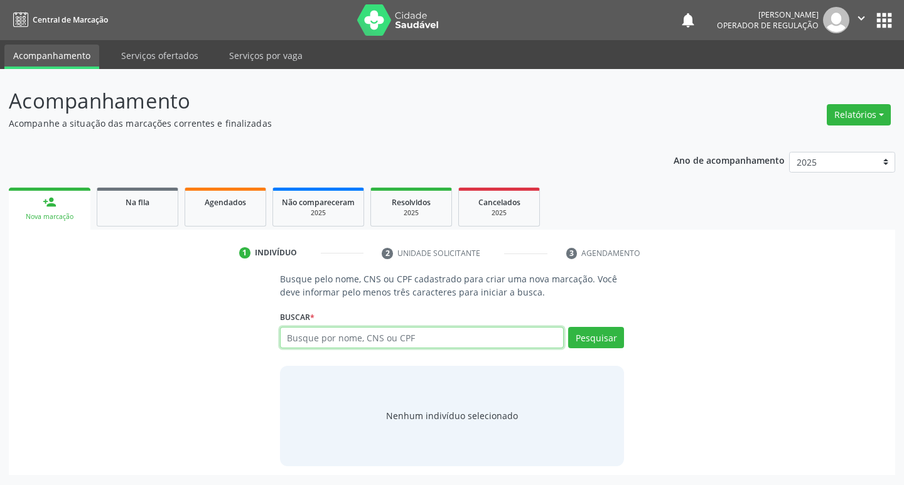
click at [419, 335] on input "text" at bounding box center [422, 337] width 284 height 21
type input "709806002117092"
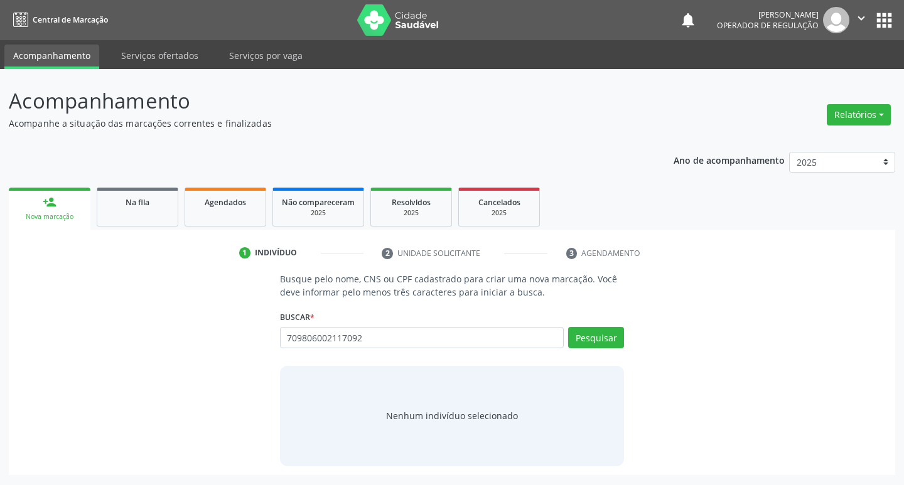
click at [600, 354] on div "Pesquisar" at bounding box center [594, 342] width 60 height 30
click at [605, 344] on button "Pesquisar" at bounding box center [596, 337] width 56 height 21
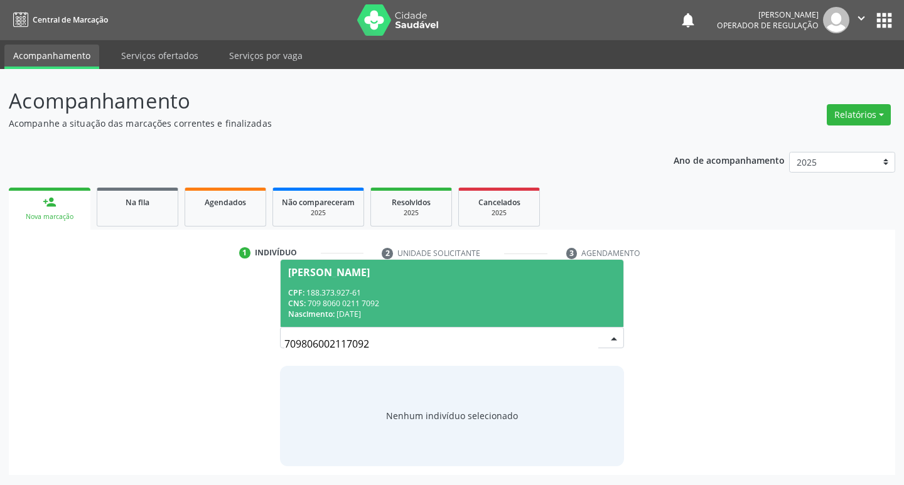
click at [481, 293] on div "CPF: 188.373.927-61" at bounding box center [452, 293] width 328 height 11
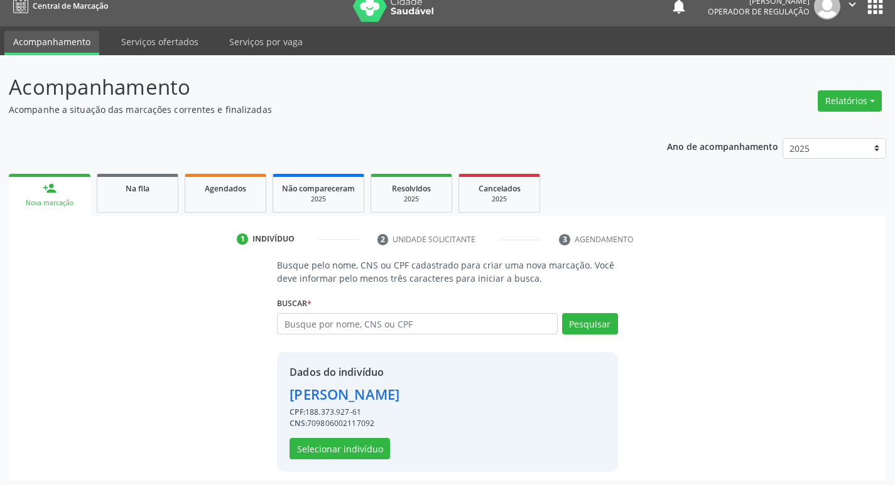
scroll to position [18, 0]
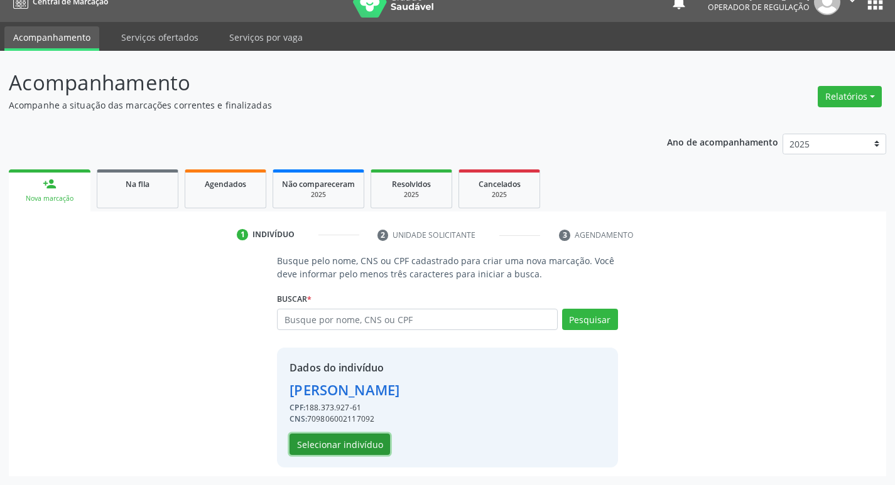
click at [355, 450] on button "Selecionar indivíduo" at bounding box center [339, 444] width 100 height 21
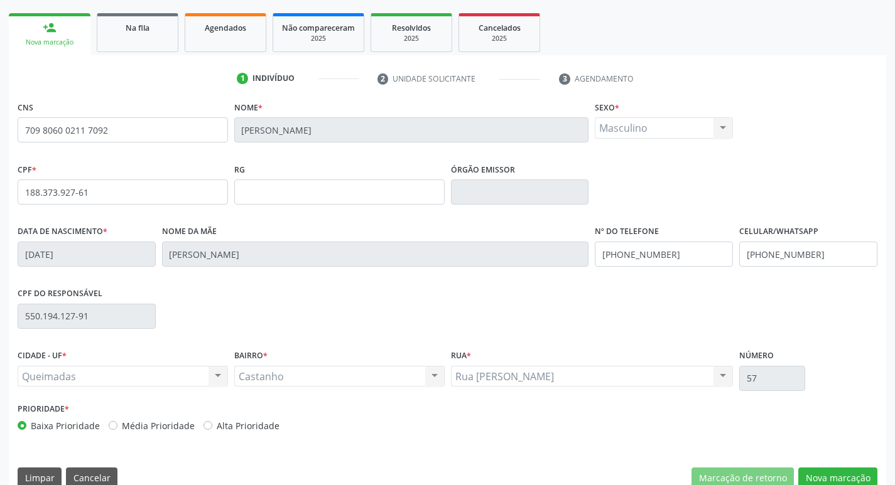
scroll to position [195, 0]
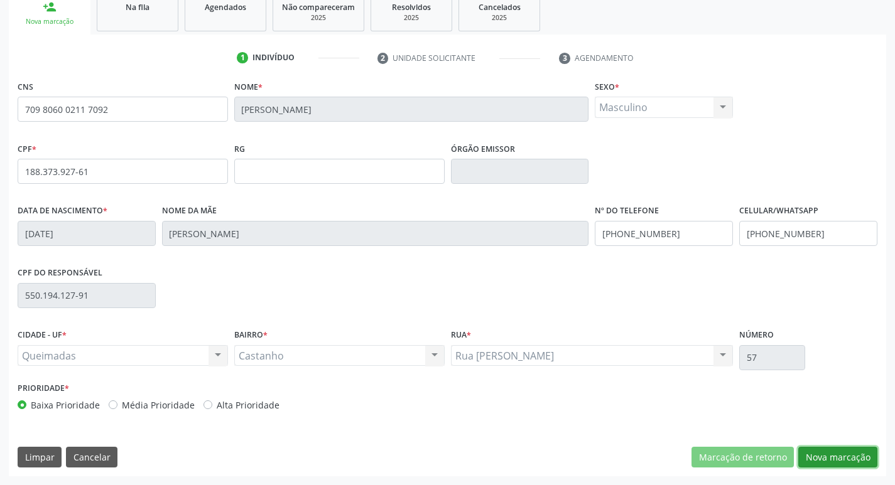
click at [829, 453] on button "Nova marcação" at bounding box center [837, 457] width 79 height 21
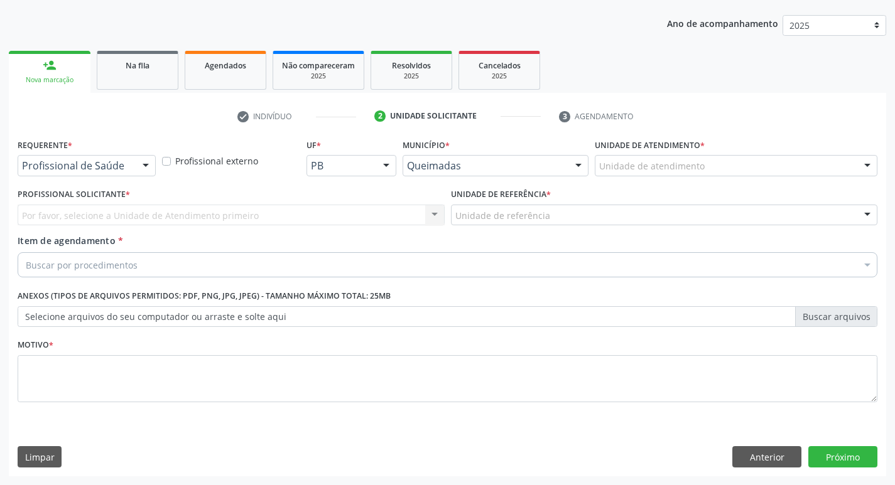
scroll to position [137, 0]
drag, startPoint x: 110, startPoint y: 165, endPoint x: 102, endPoint y: 176, distance: 13.6
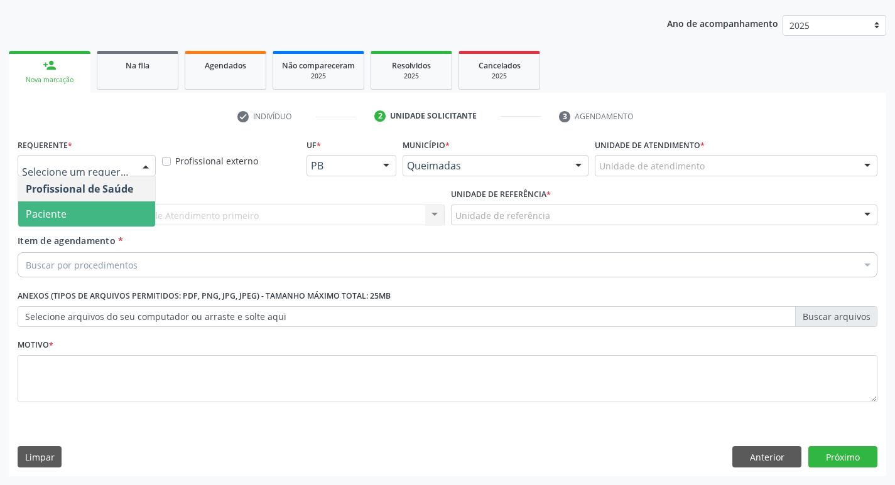
click at [82, 216] on span "Paciente" at bounding box center [86, 214] width 137 height 25
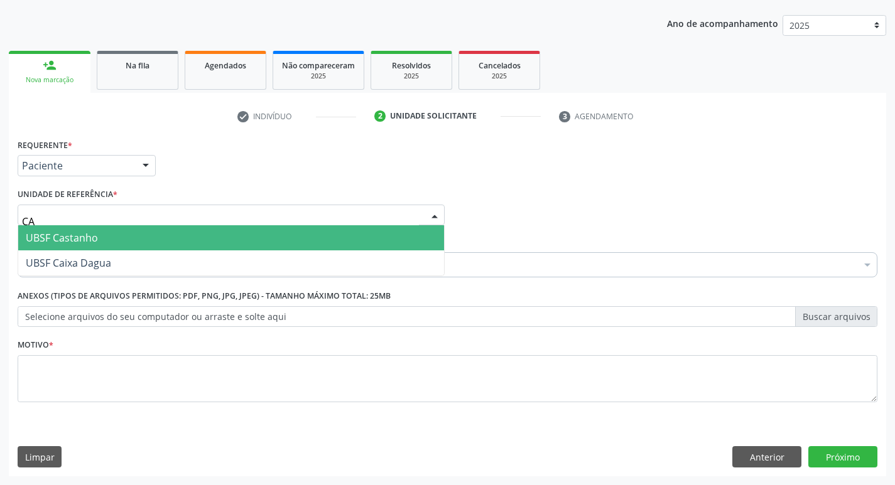
type input "CAS"
click at [72, 236] on span "UBSF Castanho" at bounding box center [62, 238] width 72 height 14
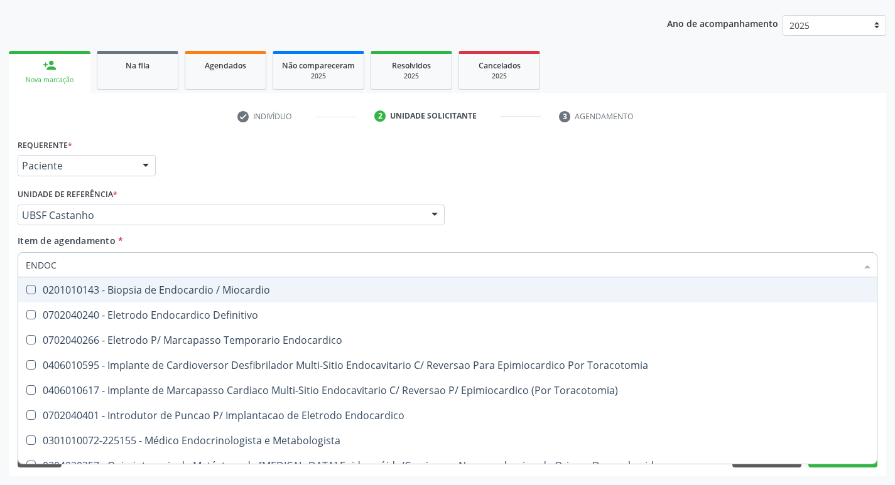
type input "ENDOCR"
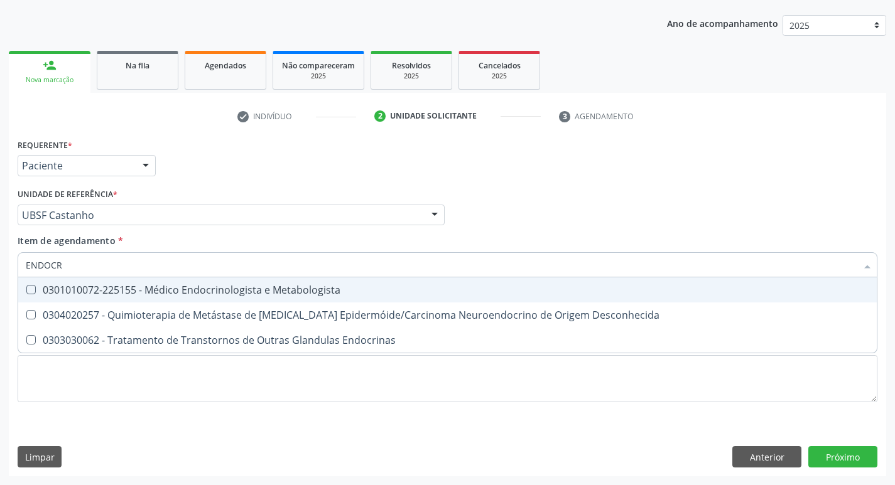
click at [92, 295] on div "0301010072-225155 - Médico Endocrinologista e Metabologista" at bounding box center [447, 290] width 843 height 10
checkbox Metabologista "true"
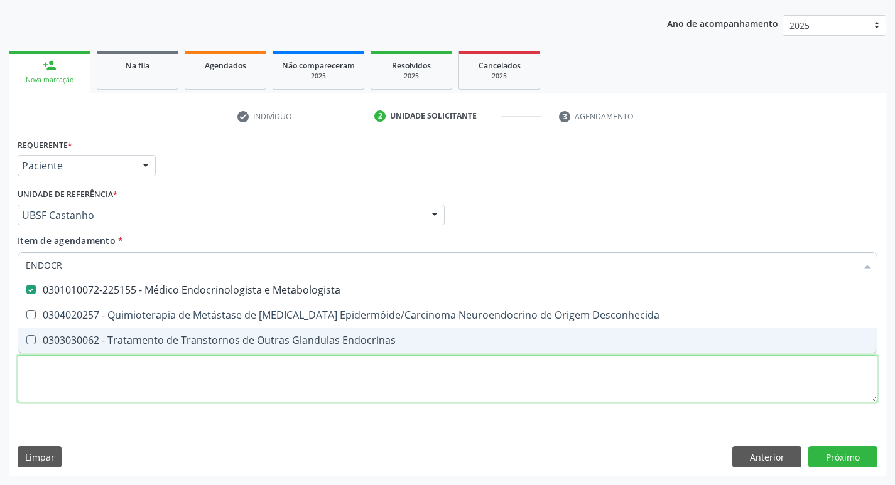
click at [75, 376] on div "Requerente * Paciente Profissional de Saúde Paciente Nenhum resultado encontrad…" at bounding box center [448, 278] width 860 height 284
checkbox Desconhecida "true"
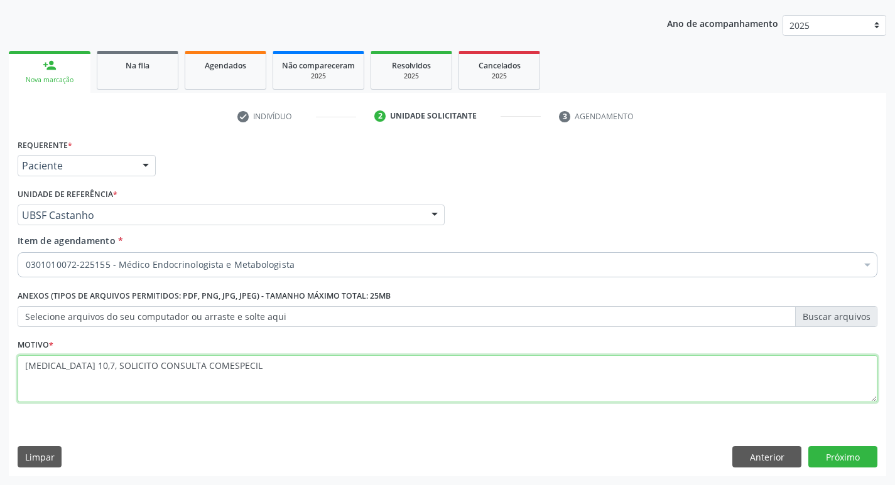
click at [188, 365] on textarea "HBA1C 10,7, SOLICITO CONSULTA COMESPECIL" at bounding box center [448, 379] width 860 height 48
click at [185, 362] on textarea "HBA1C 10,7, SOLICITO CONSULTA COMESPECIL" at bounding box center [448, 379] width 860 height 48
click at [235, 367] on textarea "HBA1C 10,7, SOLICITO CONSULTA COM ESPECIL" at bounding box center [448, 379] width 860 height 48
type textarea "HBA1C 10,7, SOLICITO CONSULTA COM ESPECIALISTA."
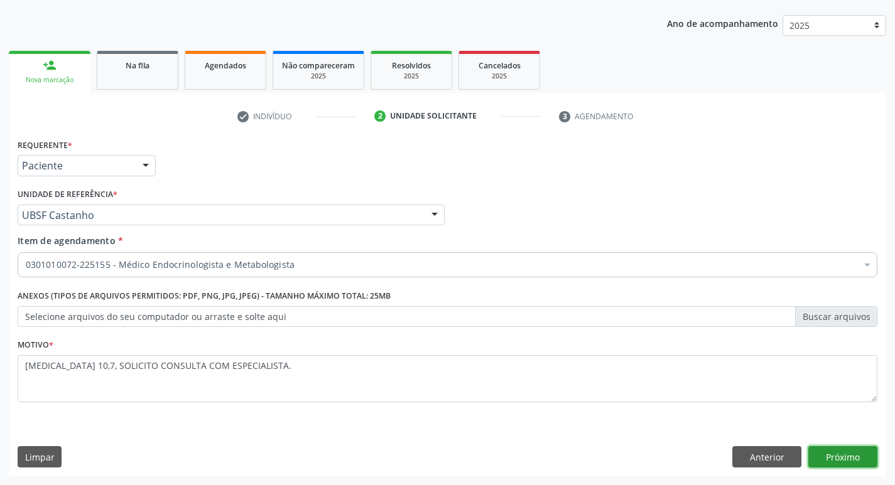
click at [836, 459] on button "Próximo" at bounding box center [842, 456] width 69 height 21
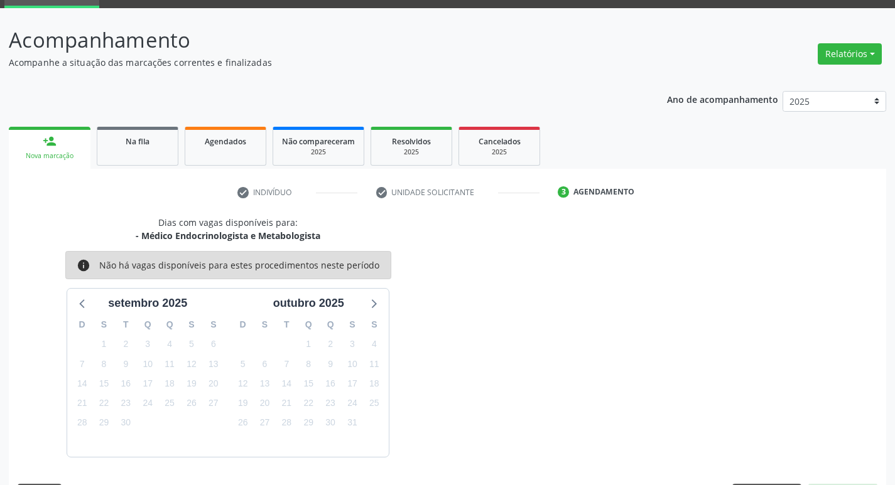
scroll to position [98, 0]
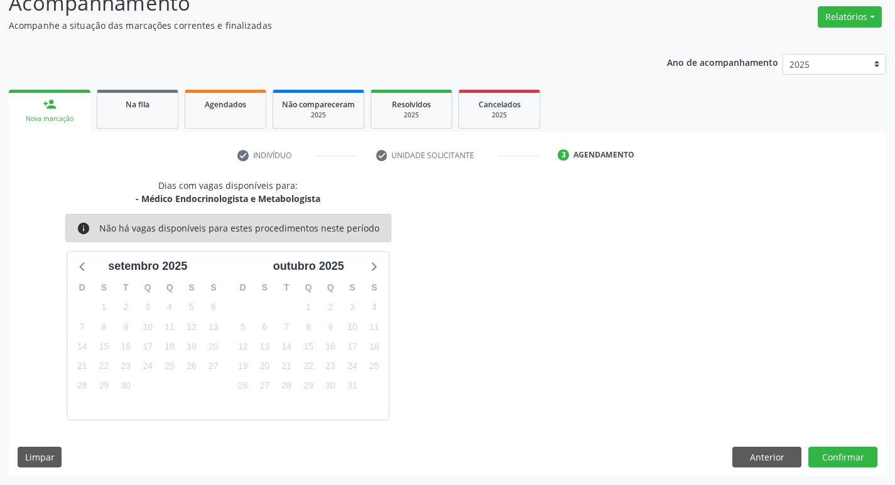
click at [824, 444] on div "Dias com vagas disponíveis para: - Médico Endocrinologista e Metabologista info…" at bounding box center [447, 328] width 877 height 298
click at [824, 450] on button "Confirmar" at bounding box center [842, 457] width 69 height 21
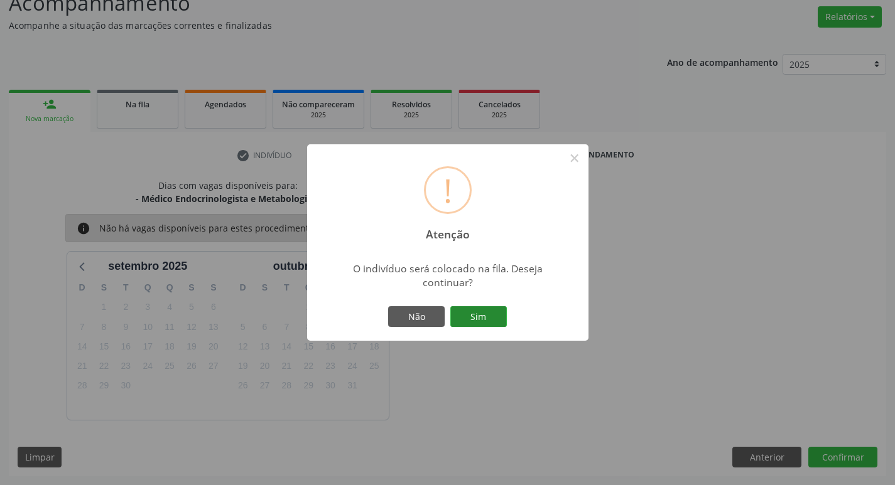
click at [465, 324] on button "Sim" at bounding box center [478, 316] width 57 height 21
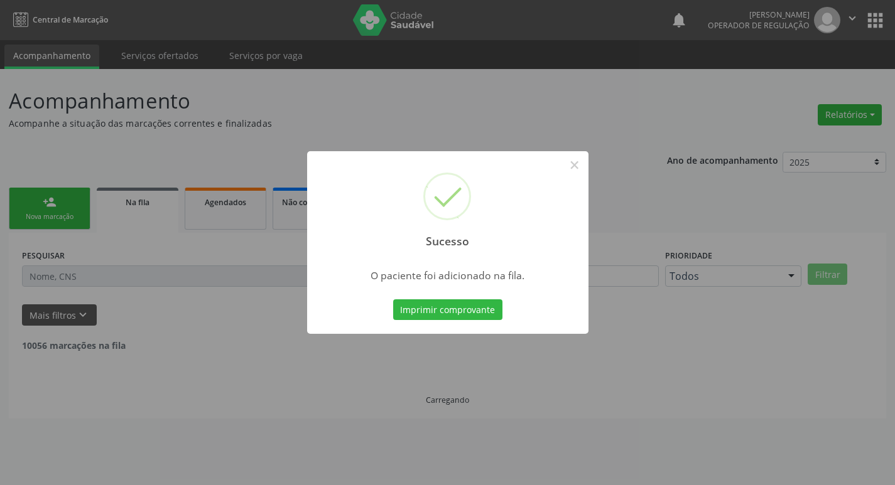
scroll to position [0, 0]
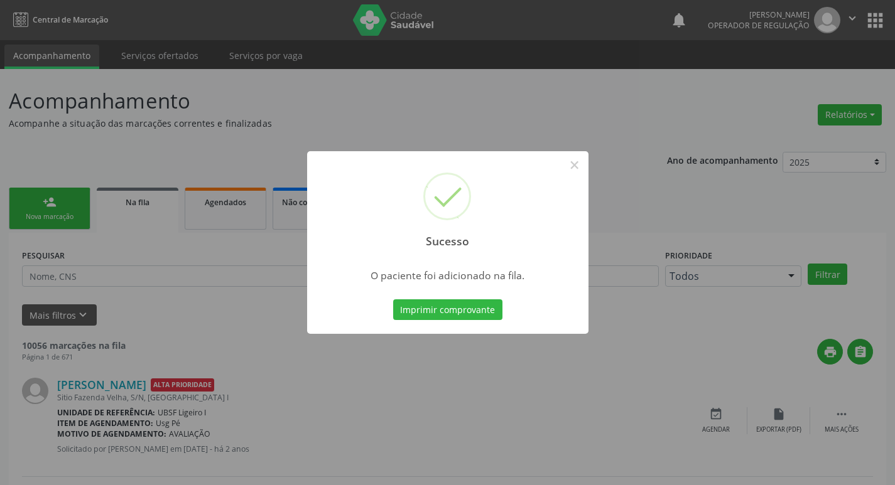
click at [619, 105] on div "Sucesso × O paciente foi adicionado na fila. Imprimir comprovante Cancel" at bounding box center [447, 242] width 895 height 485
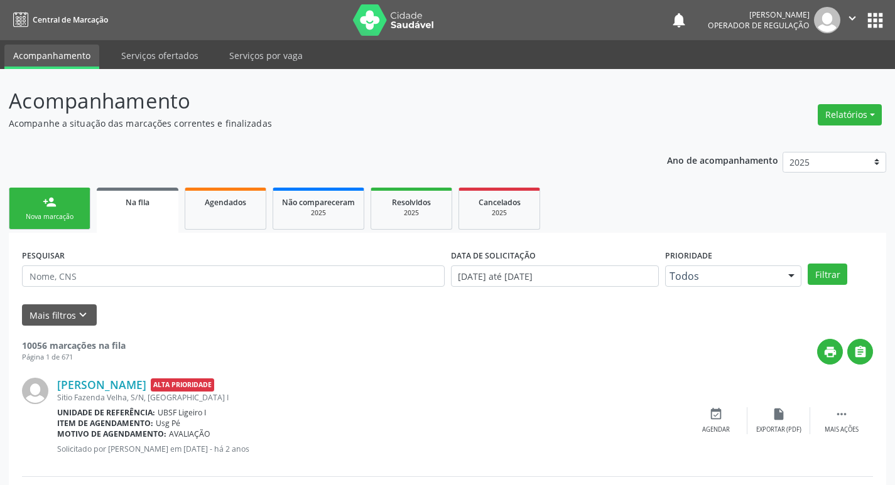
click at [68, 207] on link "person_add Nova marcação" at bounding box center [50, 209] width 82 height 42
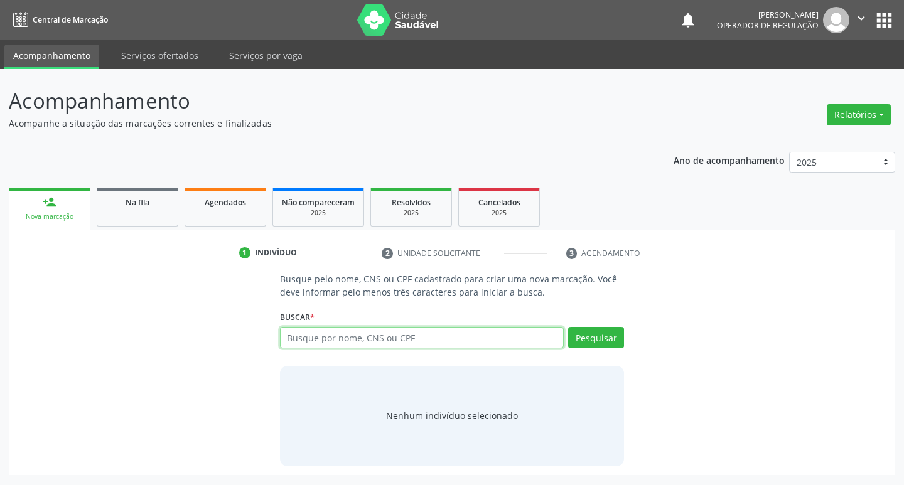
click at [382, 346] on input "text" at bounding box center [422, 337] width 284 height 21
type input "700905963232097"
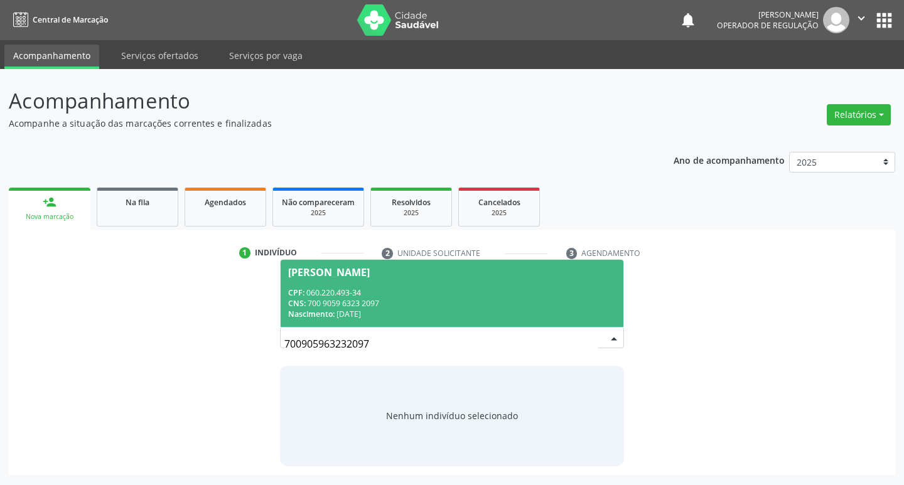
click at [364, 274] on div "Marina Nunes Pinheiro" at bounding box center [329, 272] width 82 height 10
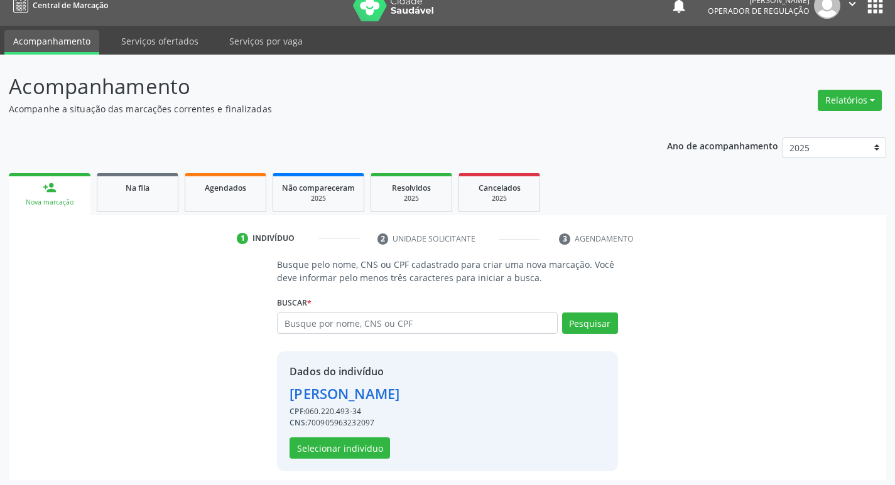
scroll to position [18, 0]
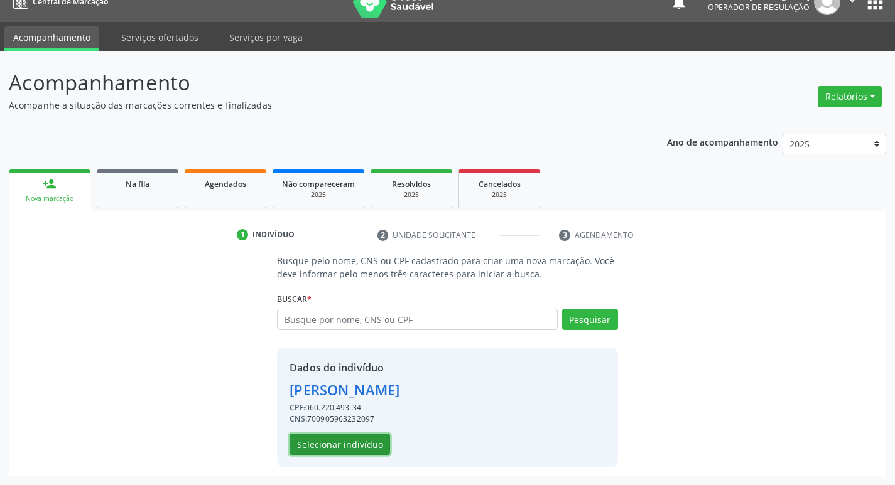
click at [347, 443] on button "Selecionar indivíduo" at bounding box center [339, 444] width 100 height 21
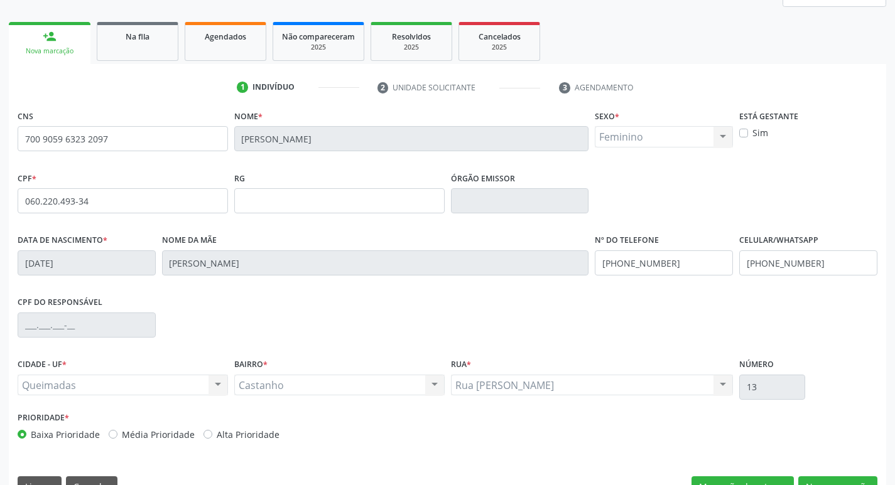
scroll to position [195, 0]
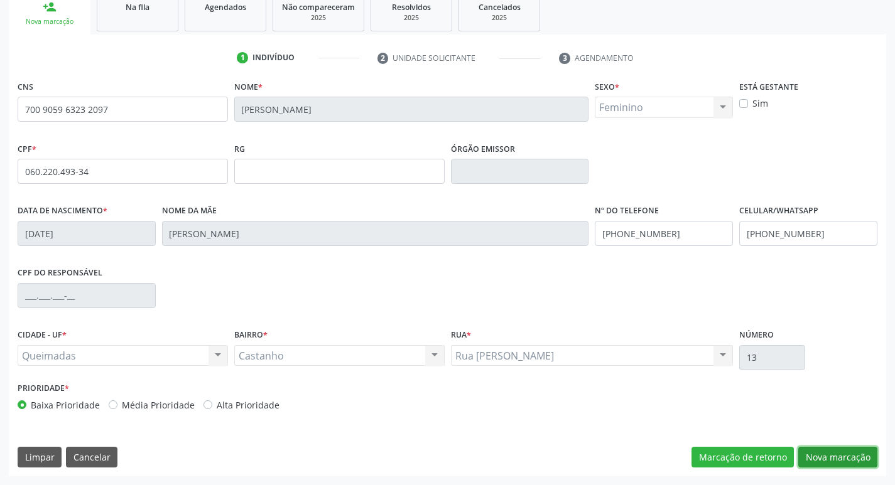
click at [841, 456] on button "Nova marcação" at bounding box center [837, 457] width 79 height 21
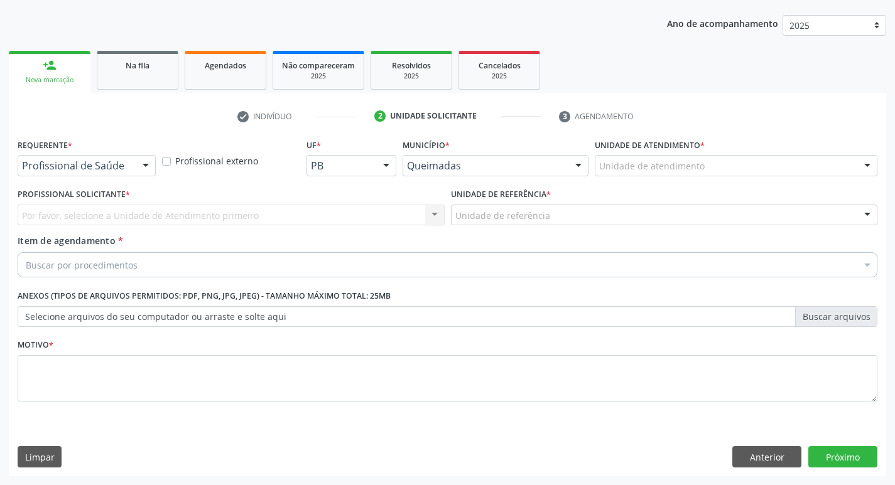
scroll to position [137, 0]
click at [133, 161] on div "Profissional de Saúde Profissional de Saúde Paciente Nenhum resultado encontrad…" at bounding box center [87, 165] width 138 height 21
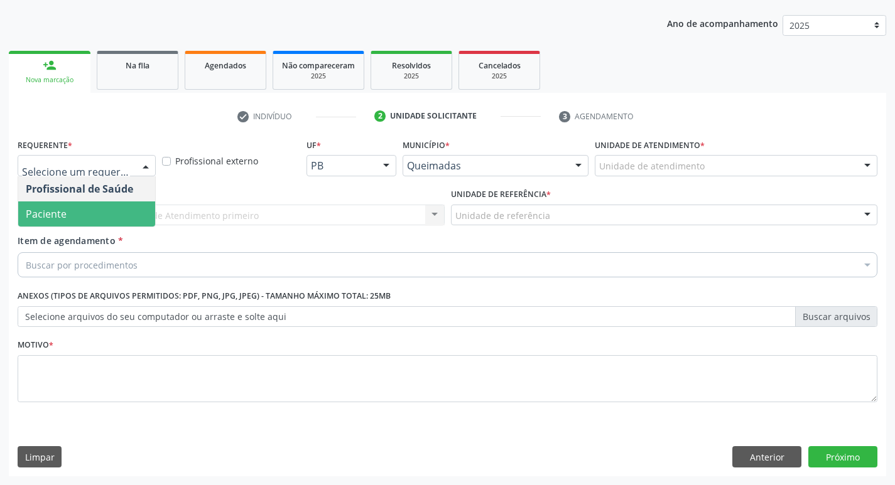
click at [100, 215] on span "Paciente" at bounding box center [86, 214] width 137 height 25
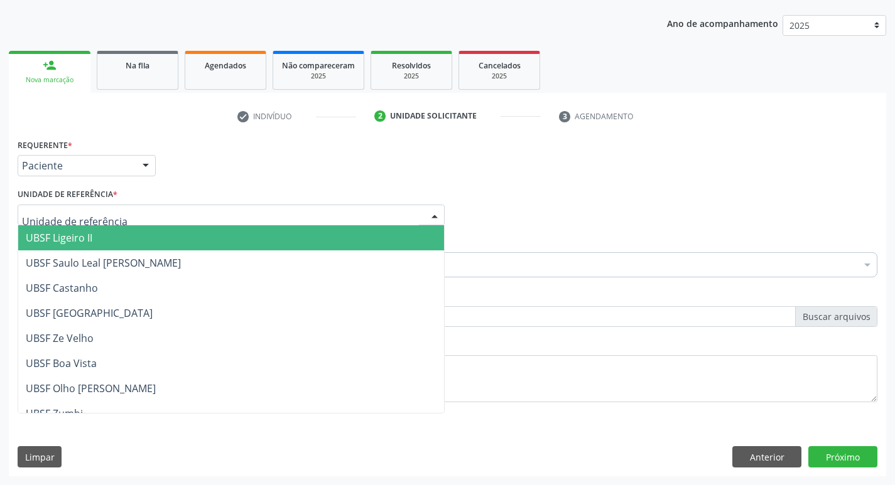
type input "B"
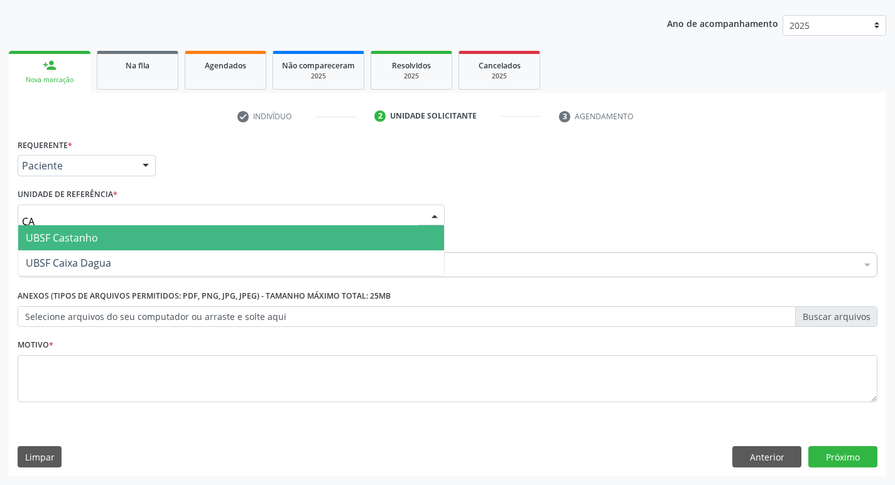
type input "CAS"
click at [95, 232] on span "UBSF Castanho" at bounding box center [62, 238] width 72 height 14
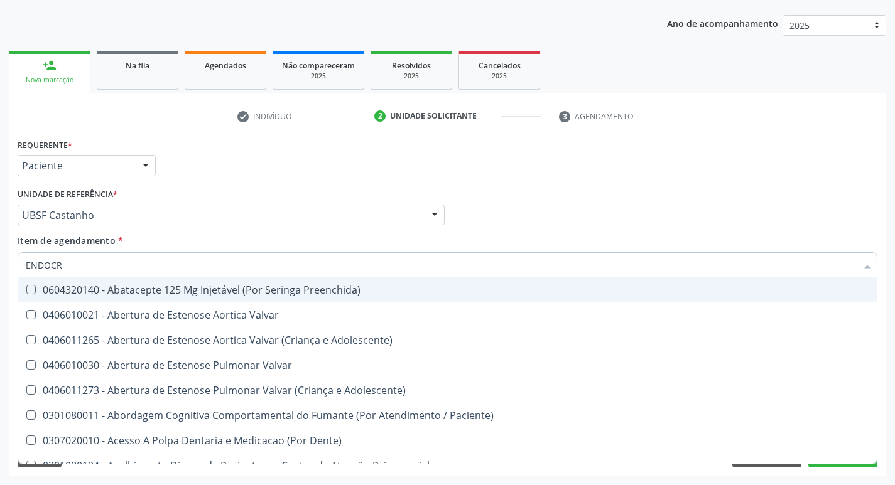
type input "ENDOCRI"
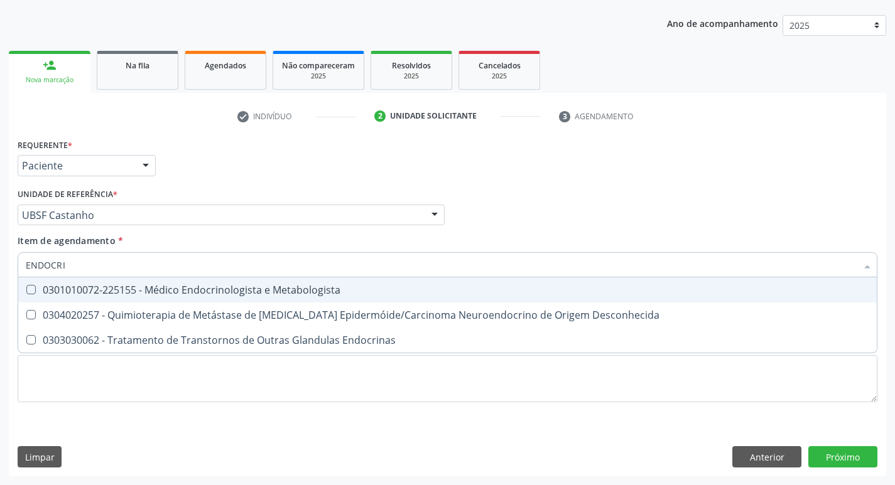
click at [131, 285] on div "0301010072-225155 - Médico Endocrinologista e Metabologista" at bounding box center [447, 290] width 843 height 10
checkbox Metabologista "true"
click at [252, 177] on div "Requerente * Paciente Profissional de Saúde Paciente Nenhum resultado encontrad…" at bounding box center [447, 160] width 866 height 49
checkbox Desconhecida "true"
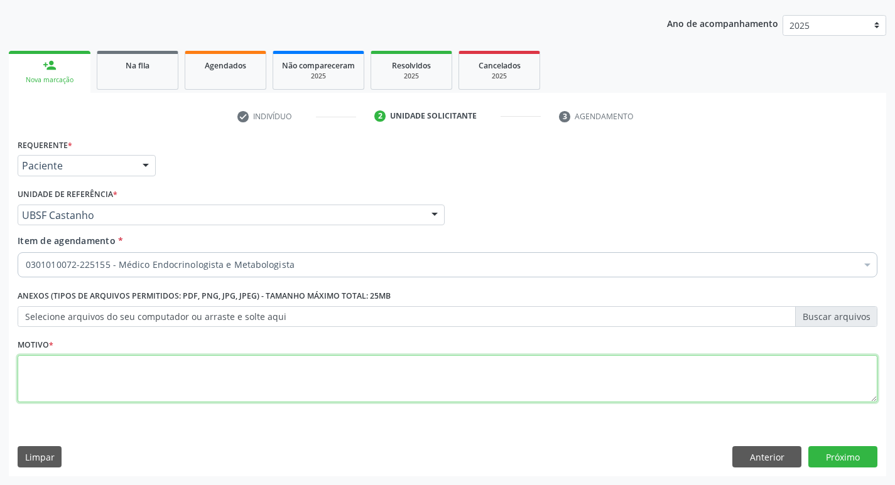
click at [78, 377] on textarea at bounding box center [448, 379] width 860 height 48
type textarea "AVALIAÇÃO"
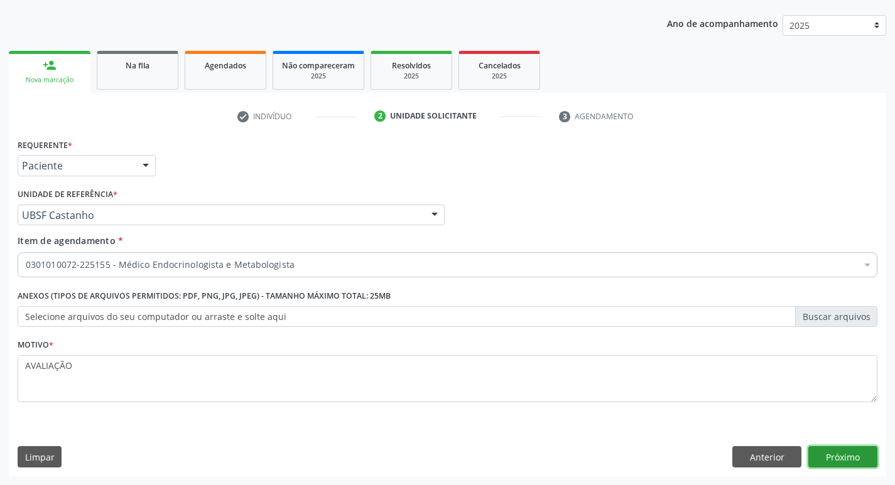
click at [852, 453] on button "Próximo" at bounding box center [842, 456] width 69 height 21
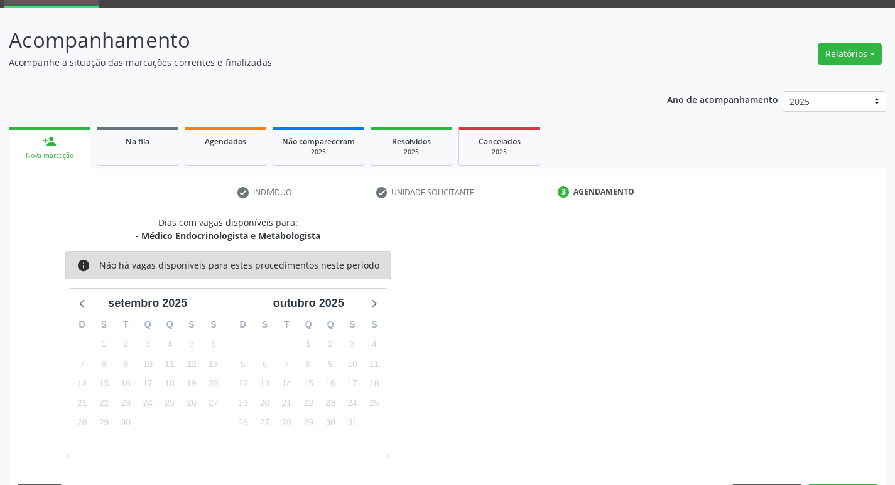
scroll to position [98, 0]
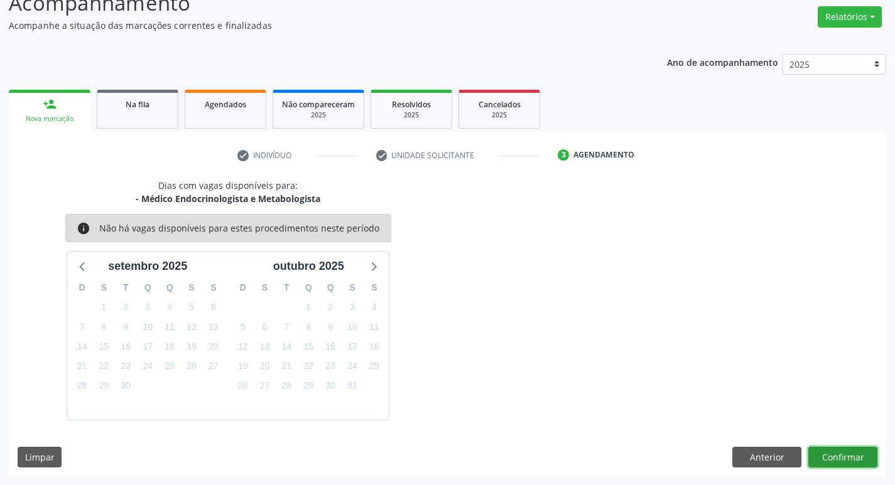
click at [839, 451] on button "Confirmar" at bounding box center [842, 457] width 69 height 21
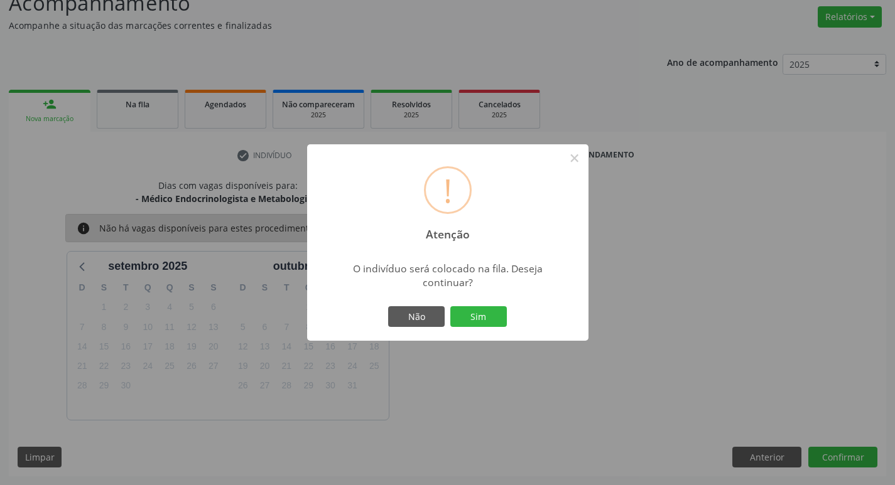
click at [474, 304] on div "Não Sim" at bounding box center [448, 317] width 124 height 26
click at [473, 310] on button "Sim" at bounding box center [478, 316] width 57 height 21
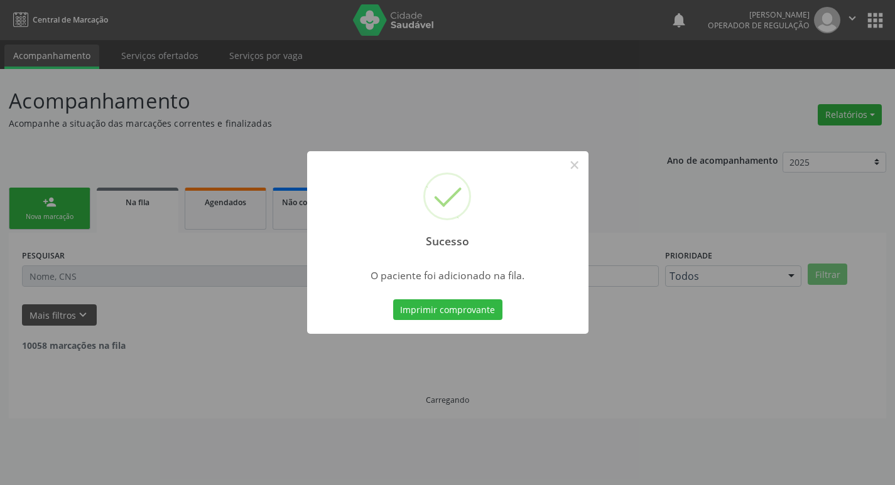
scroll to position [0, 0]
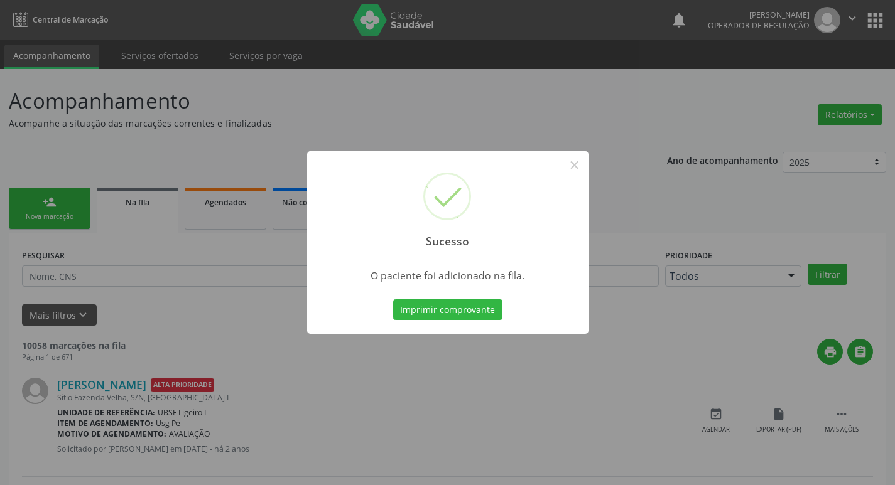
drag, startPoint x: 409, startPoint y: 131, endPoint x: 239, endPoint y: 177, distance: 176.8
click at [409, 131] on div "Sucesso × O paciente foi adicionado na fila. Imprimir comprovante Cancel" at bounding box center [447, 242] width 895 height 485
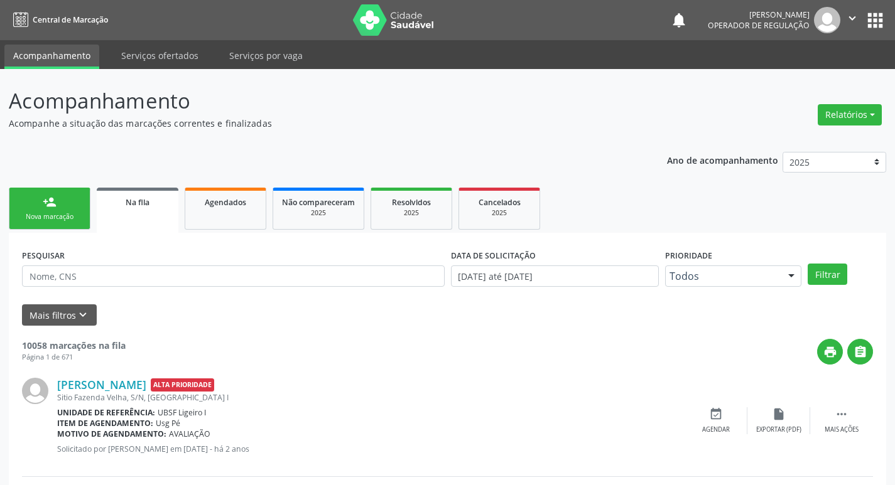
click at [70, 209] on link "person_add Nova marcação" at bounding box center [50, 209] width 82 height 42
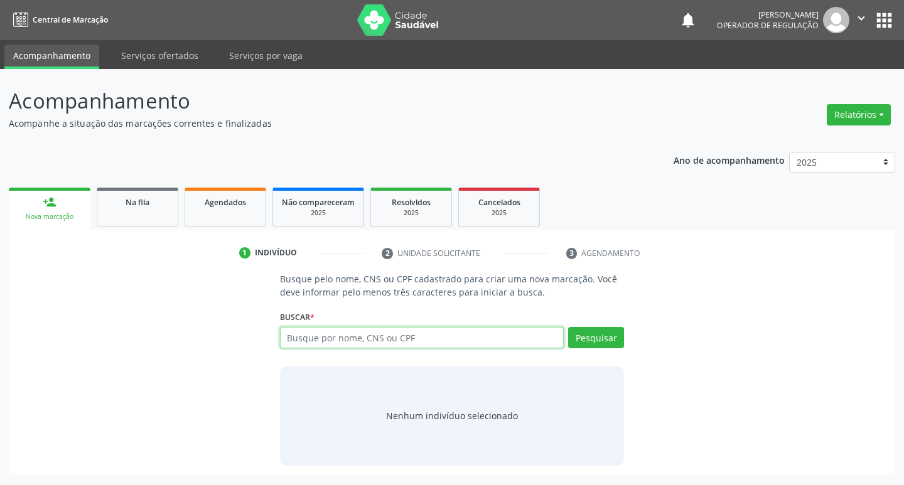
click at [448, 332] on input "text" at bounding box center [422, 337] width 284 height 21
type input "704800544009541"
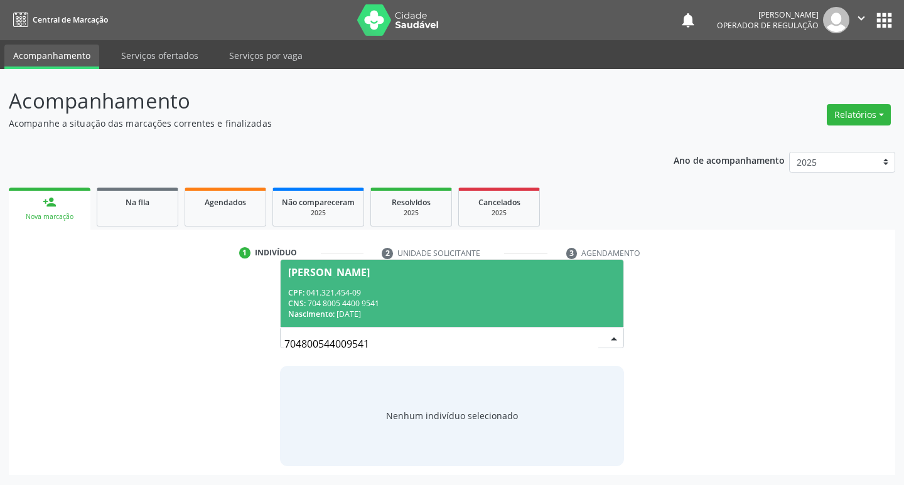
click at [408, 281] on span "Paulo Batista Silva Albuquerque CPF: 041.321.454-09 CNS: 704 8005 4400 9541 Nas…" at bounding box center [452, 293] width 343 height 67
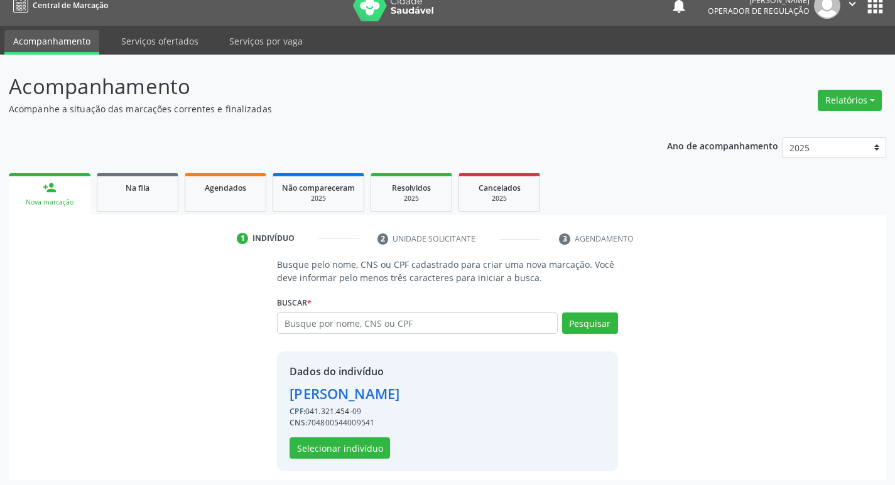
scroll to position [18, 0]
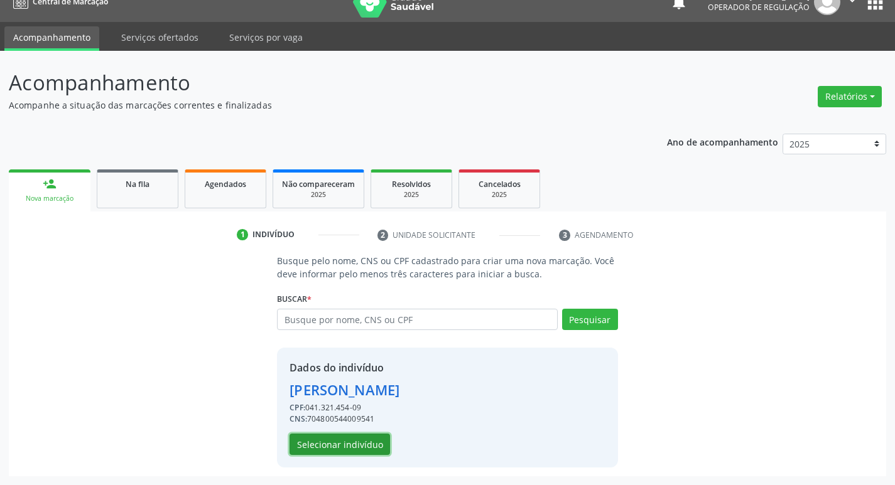
click at [374, 450] on button "Selecionar indivíduo" at bounding box center [339, 444] width 100 height 21
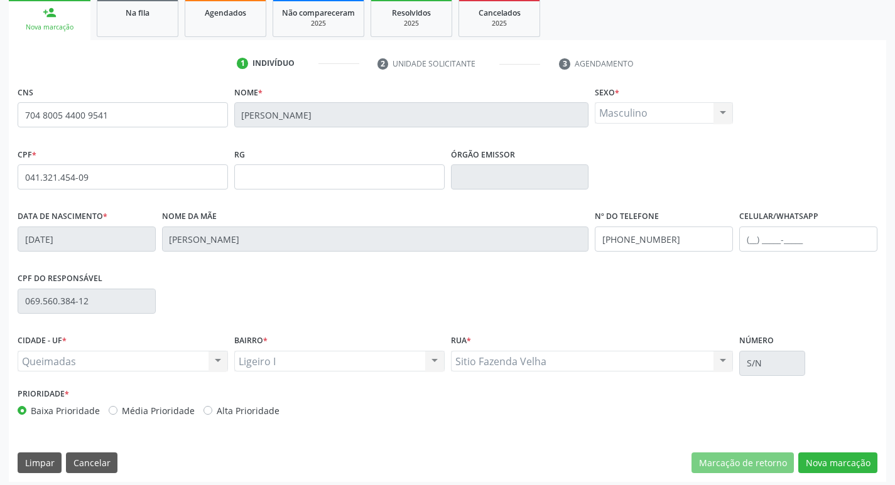
scroll to position [195, 0]
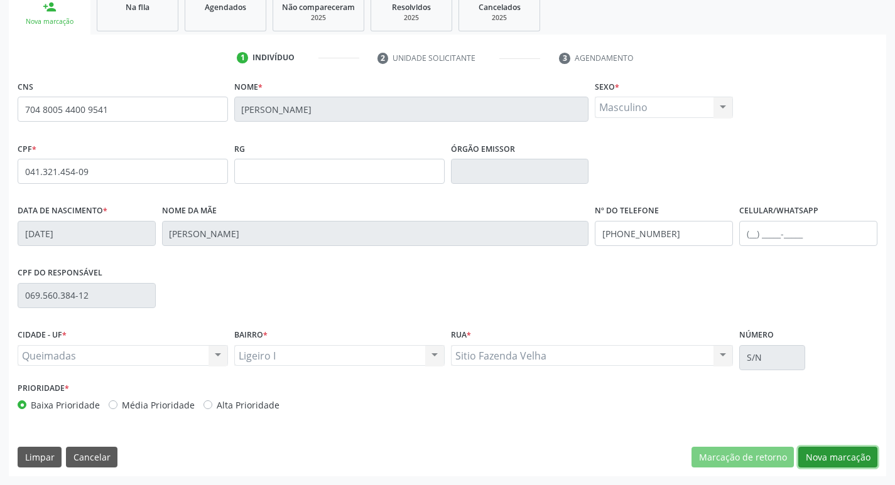
click at [821, 455] on button "Nova marcação" at bounding box center [837, 457] width 79 height 21
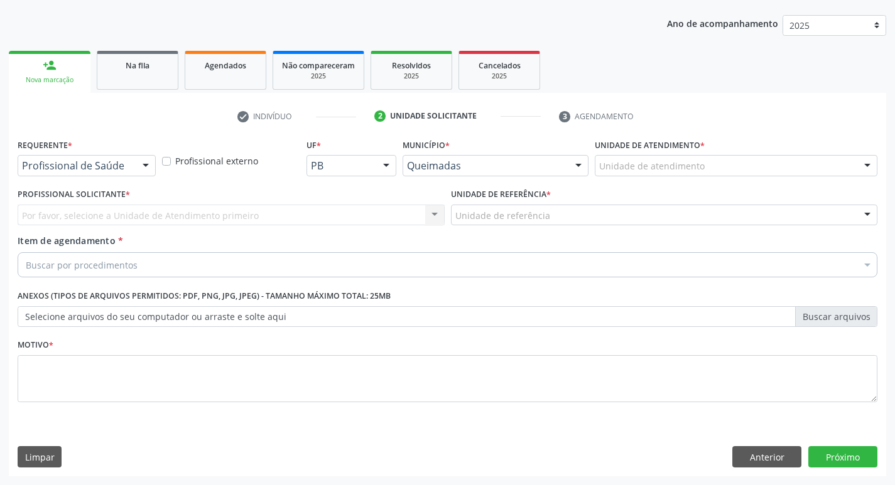
scroll to position [137, 0]
click at [145, 171] on div at bounding box center [145, 166] width 19 height 21
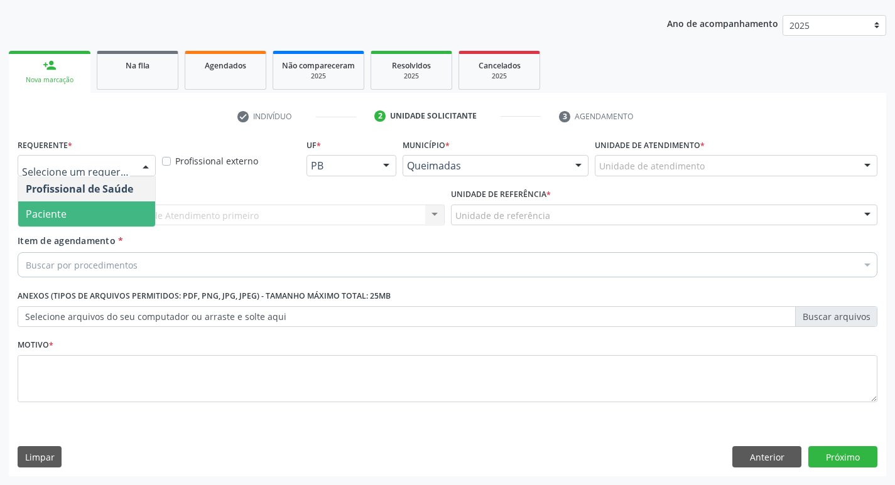
click at [130, 215] on span "Paciente" at bounding box center [86, 214] width 137 height 25
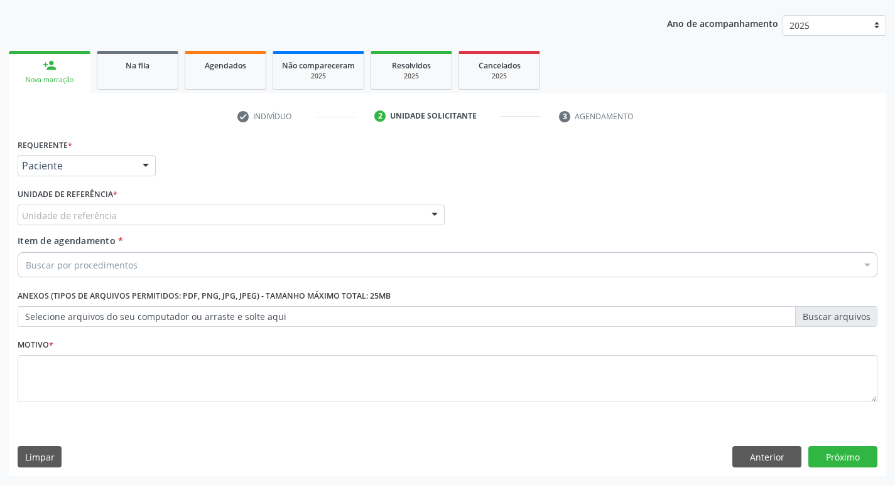
click at [130, 215] on div "Unidade de referência" at bounding box center [231, 215] width 427 height 21
type input "LI"
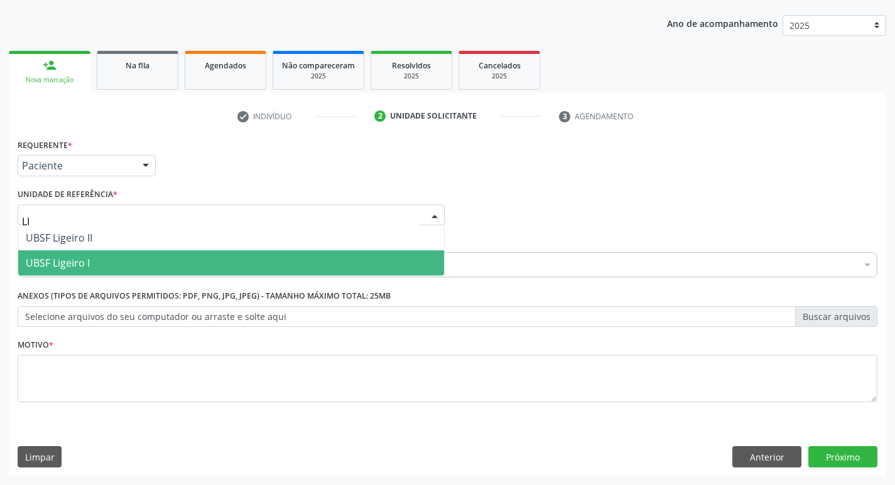
click at [94, 271] on span "UBSF Ligeiro I" at bounding box center [231, 263] width 426 height 25
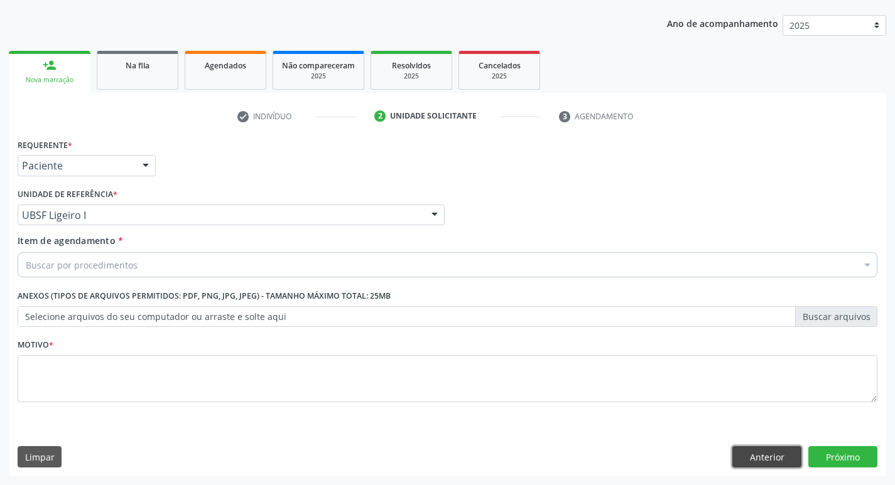
click at [758, 460] on button "Anterior" at bounding box center [766, 456] width 69 height 21
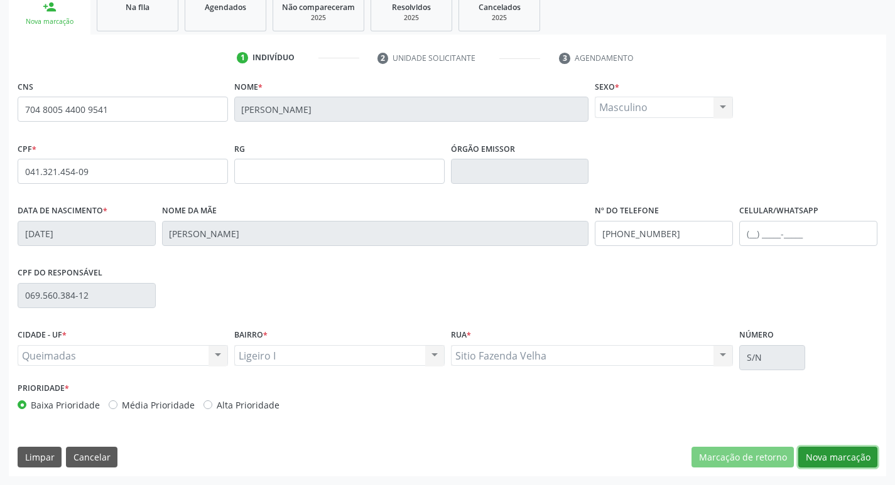
click at [831, 453] on button "Nova marcação" at bounding box center [837, 457] width 79 height 21
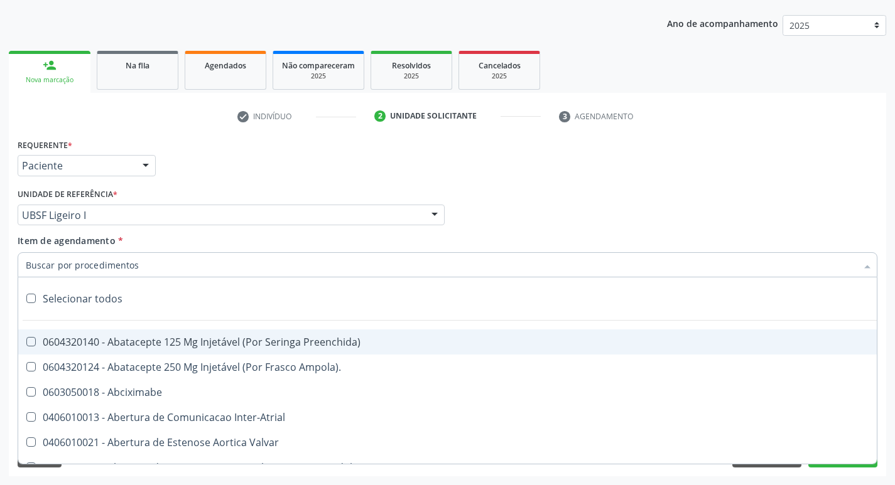
click at [101, 265] on input "Item de agendamento *" at bounding box center [441, 264] width 831 height 25
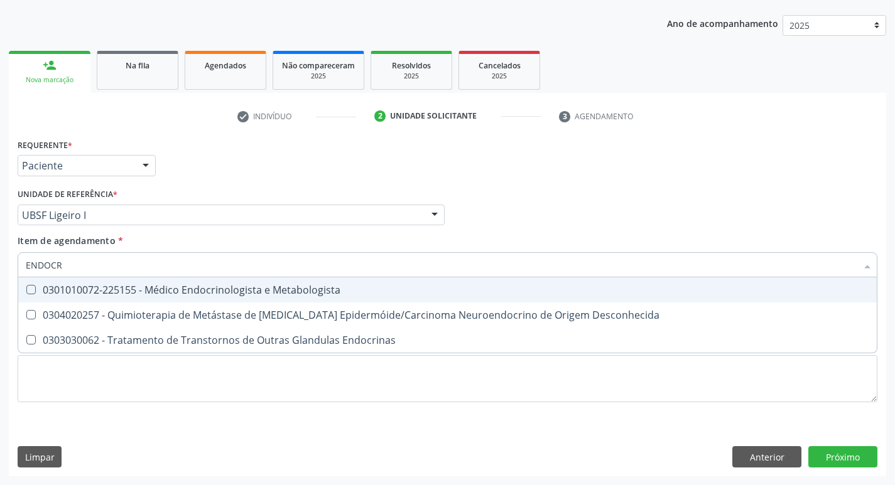
type input "ENDOCRI"
click at [120, 287] on div "0301010072-225155 - Médico Endocrinologista e Metabologista" at bounding box center [447, 290] width 843 height 10
checkbox Metabologista "true"
click at [193, 177] on div "Requerente * Paciente Profissional de Saúde Paciente Nenhum resultado encontrad…" at bounding box center [447, 160] width 866 height 49
checkbox Desconhecida "true"
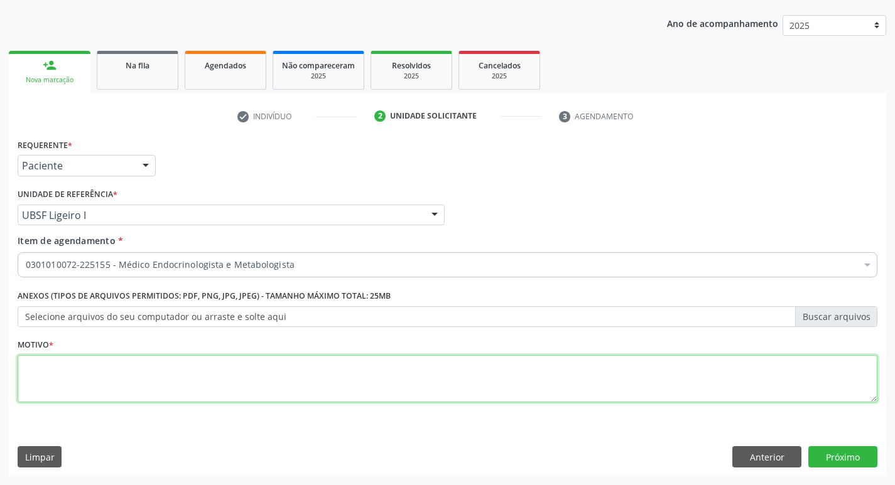
click at [82, 374] on textarea at bounding box center [448, 379] width 860 height 48
type textarea "AVALIAÇÃO"
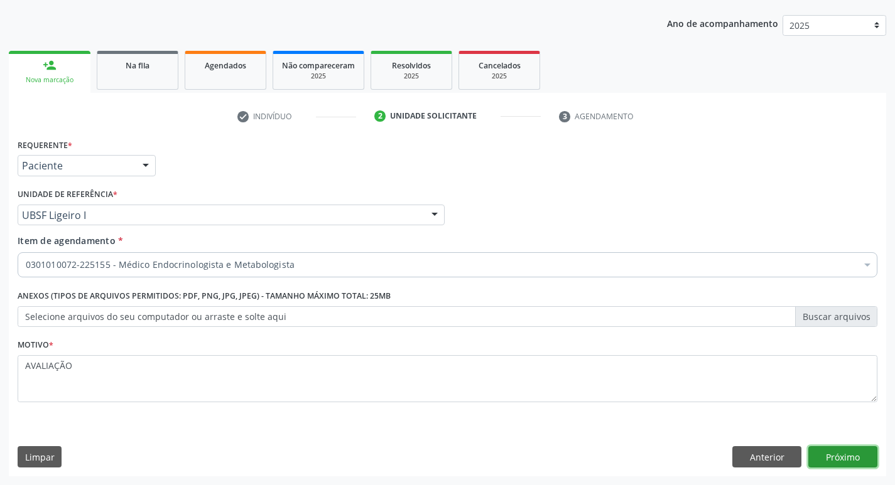
click at [846, 450] on button "Próximo" at bounding box center [842, 456] width 69 height 21
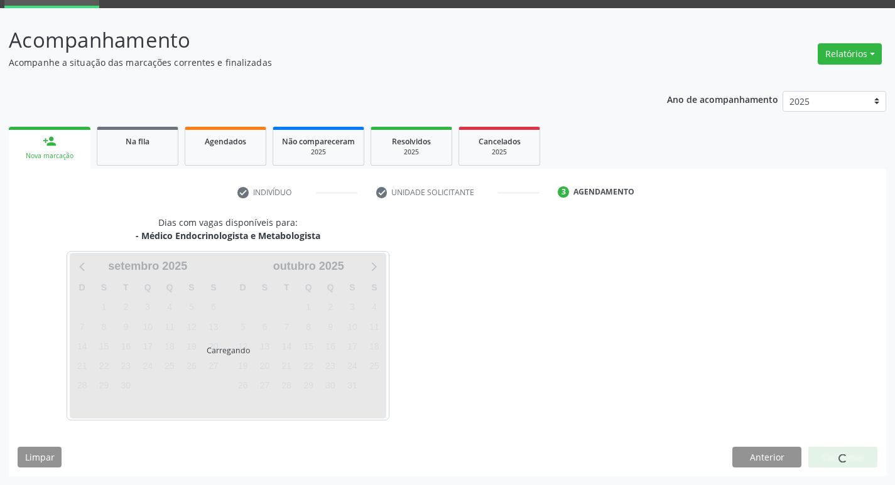
scroll to position [98, 0]
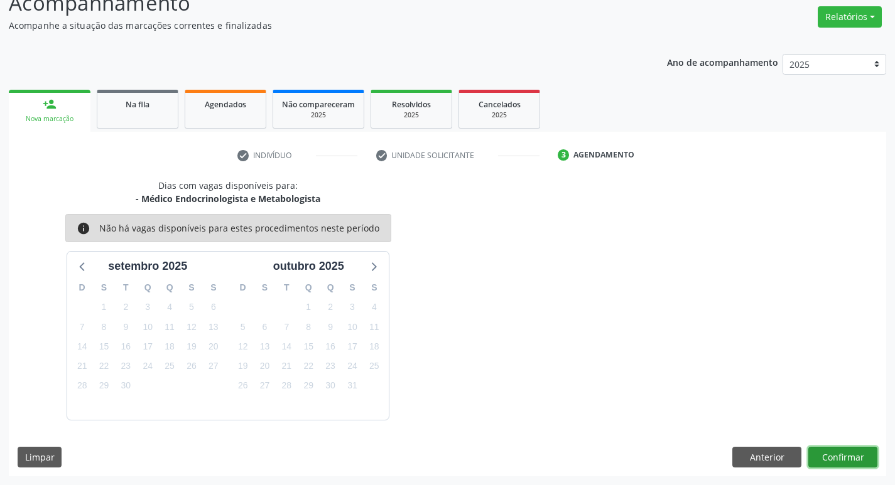
click at [852, 454] on button "Confirmar" at bounding box center [842, 457] width 69 height 21
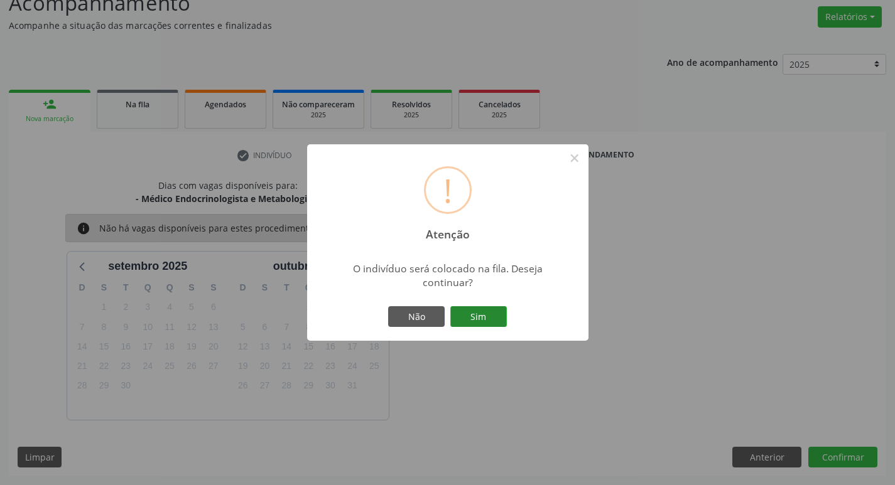
click at [494, 316] on button "Sim" at bounding box center [478, 316] width 57 height 21
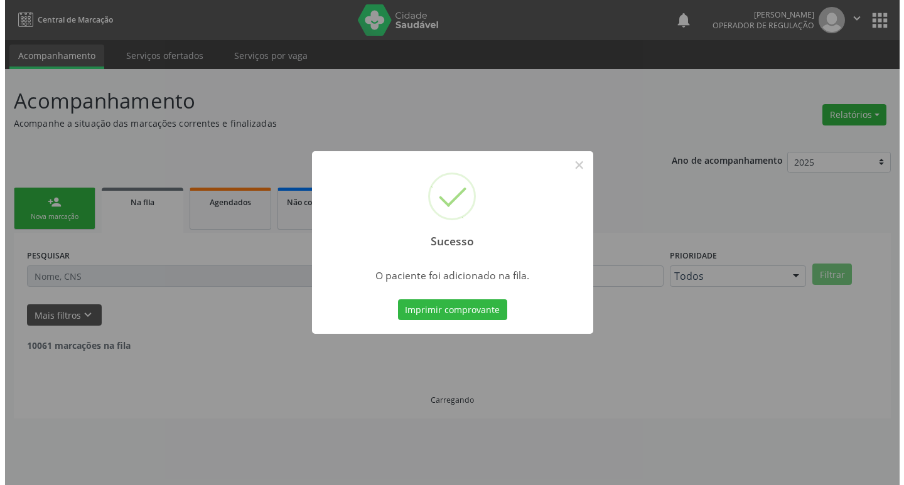
scroll to position [0, 0]
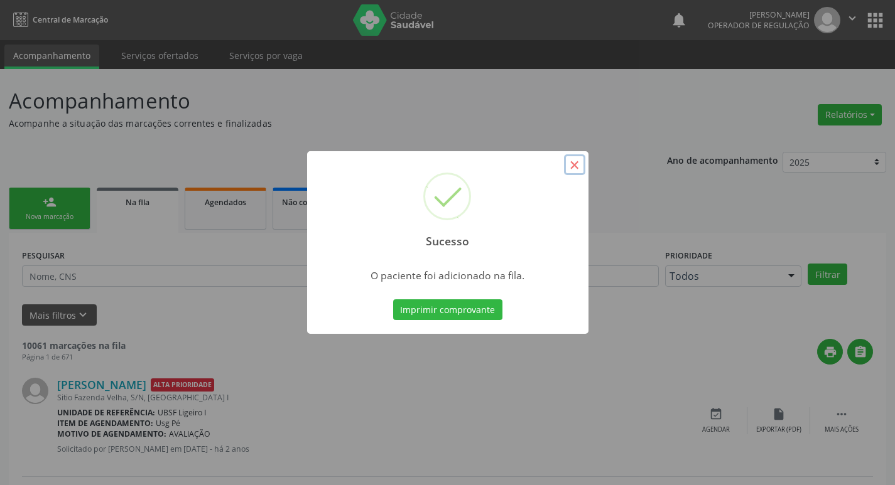
click at [568, 168] on button "×" at bounding box center [574, 164] width 21 height 21
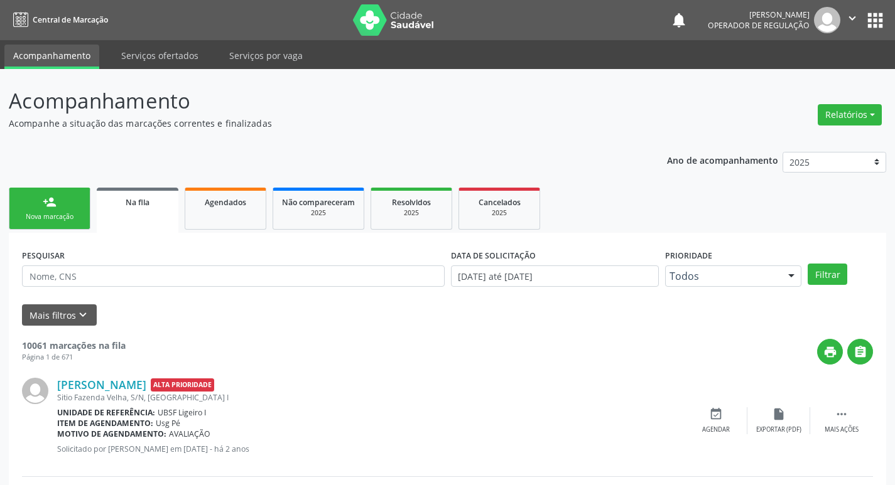
click at [78, 195] on link "person_add Nova marcação" at bounding box center [50, 209] width 82 height 42
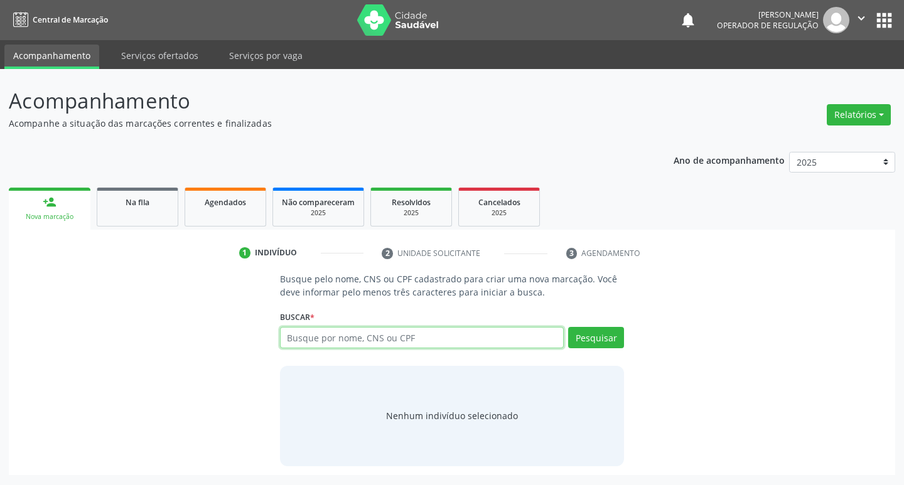
drag, startPoint x: 320, startPoint y: 344, endPoint x: 309, endPoint y: 335, distance: 13.8
click at [312, 338] on input "text" at bounding box center [422, 337] width 284 height 21
type input "700002908984207"
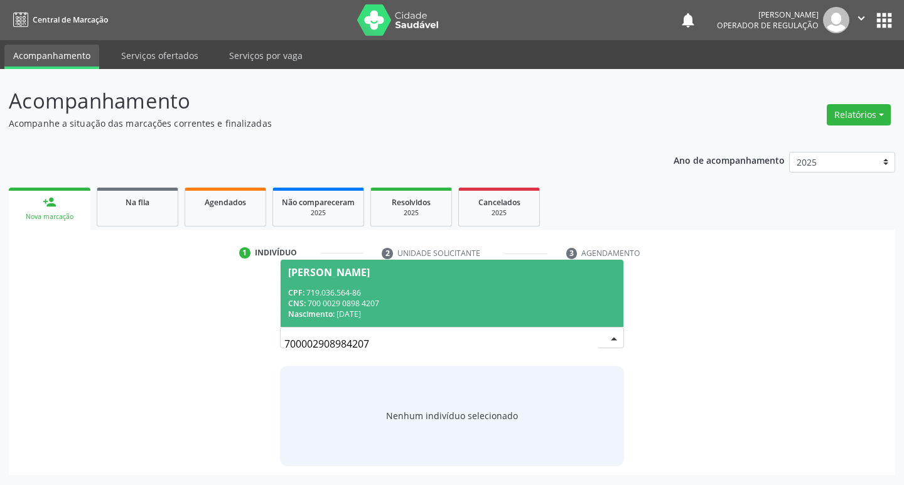
click at [453, 298] on div "CNS: 700 0029 0898 4207" at bounding box center [452, 303] width 328 height 11
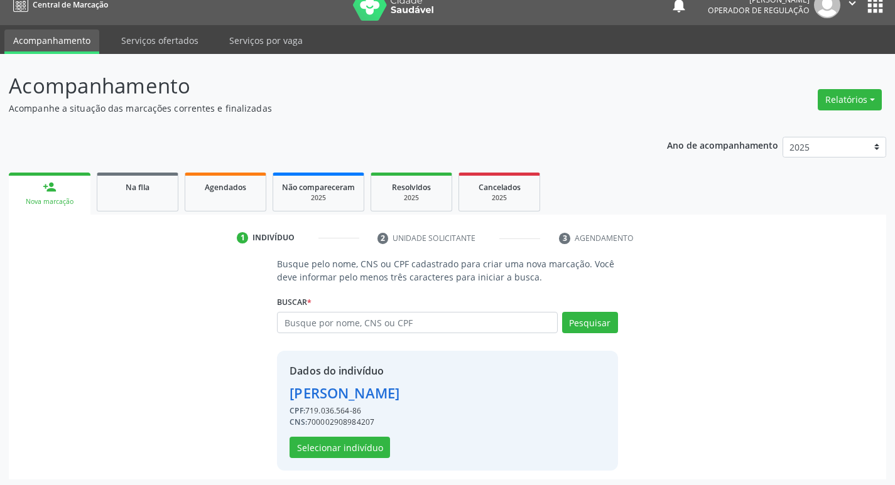
scroll to position [18, 0]
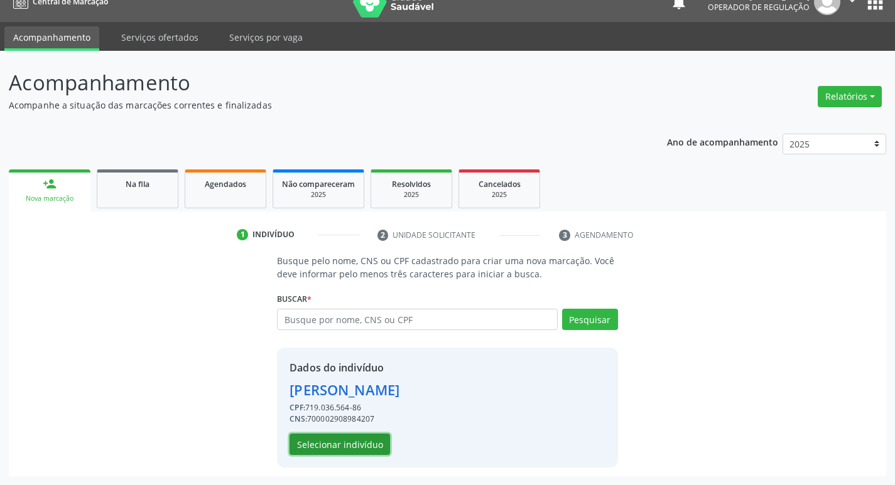
click at [359, 448] on button "Selecionar indivíduo" at bounding box center [339, 444] width 100 height 21
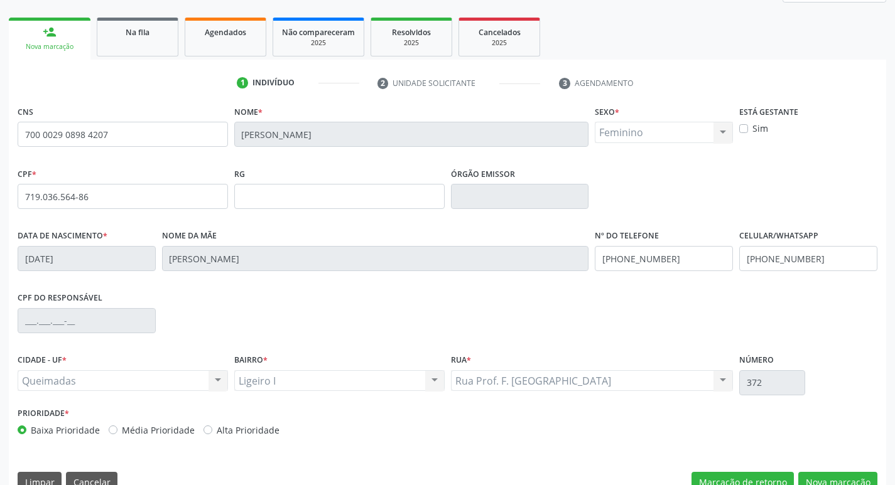
scroll to position [195, 0]
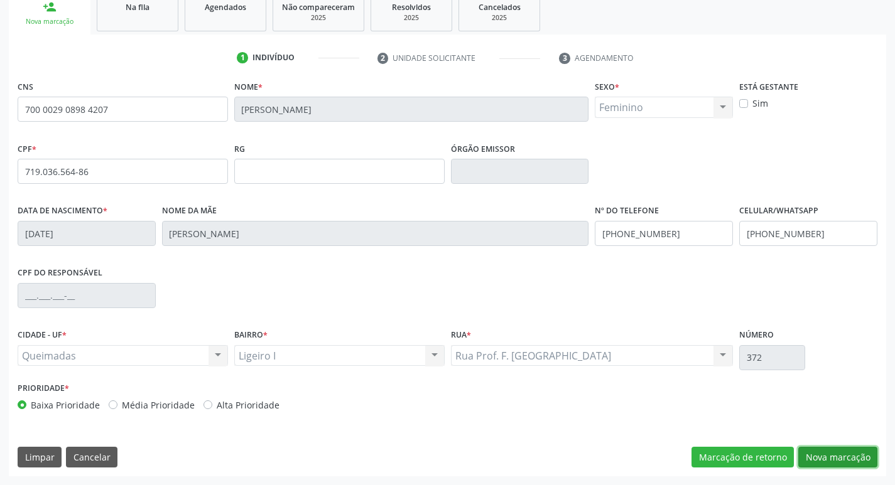
click at [865, 457] on button "Nova marcação" at bounding box center [837, 457] width 79 height 21
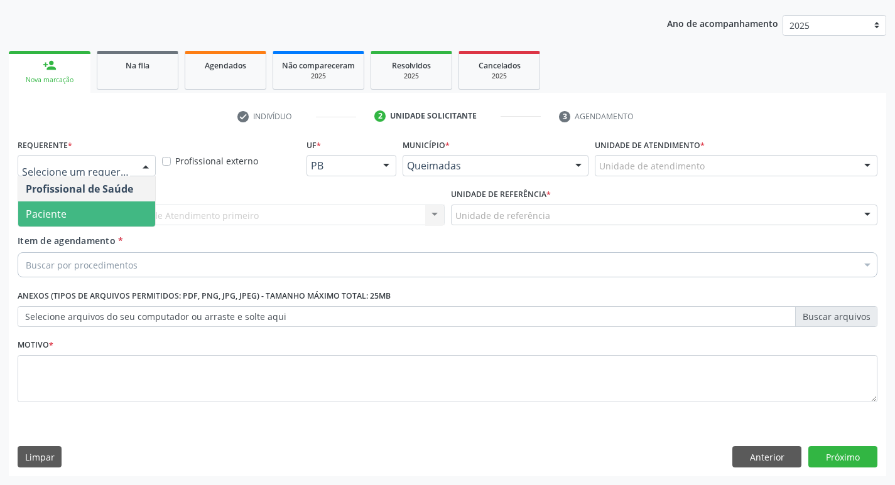
click at [86, 217] on span "Paciente" at bounding box center [86, 214] width 137 height 25
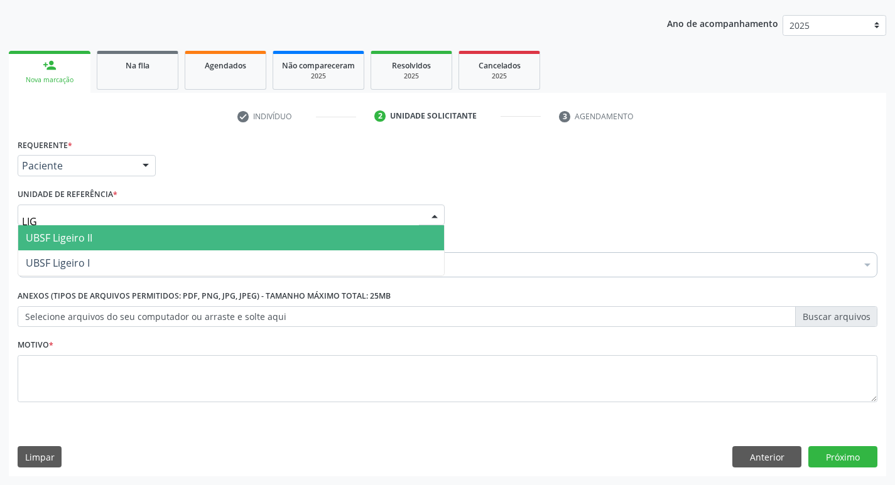
type input "LIGE"
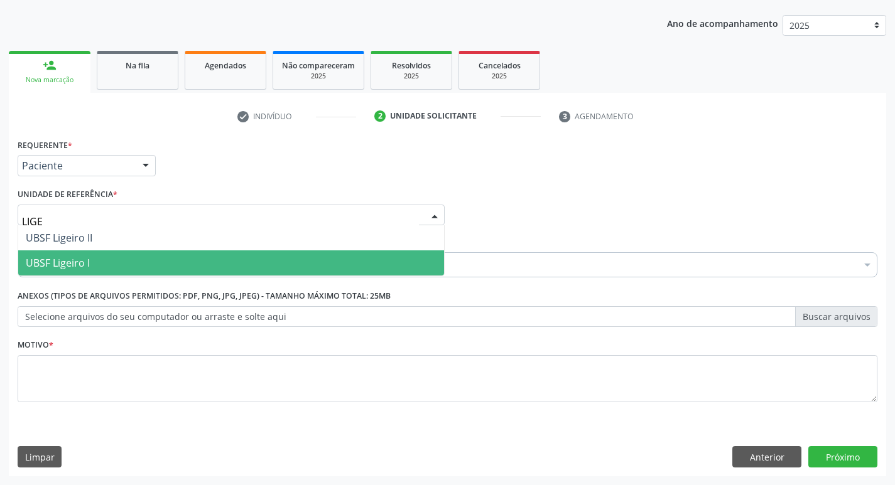
click at [77, 257] on span "UBSF Ligeiro I" at bounding box center [58, 263] width 64 height 14
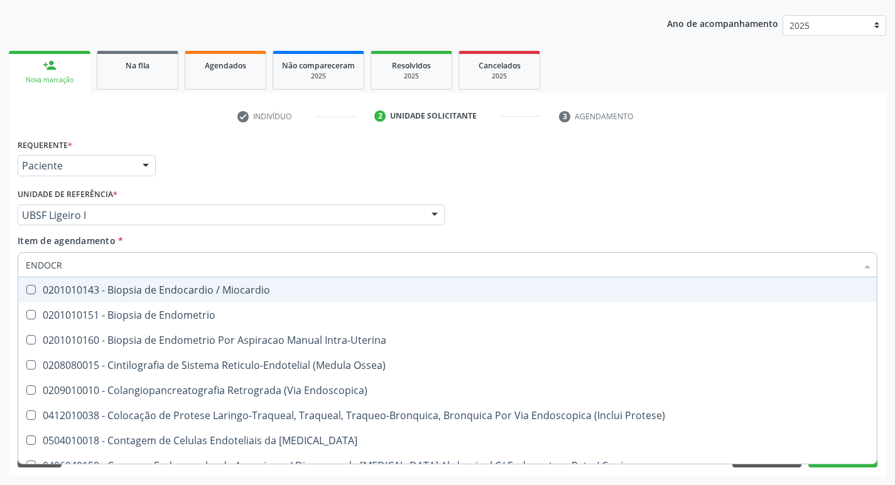
type input "ENDOCRI"
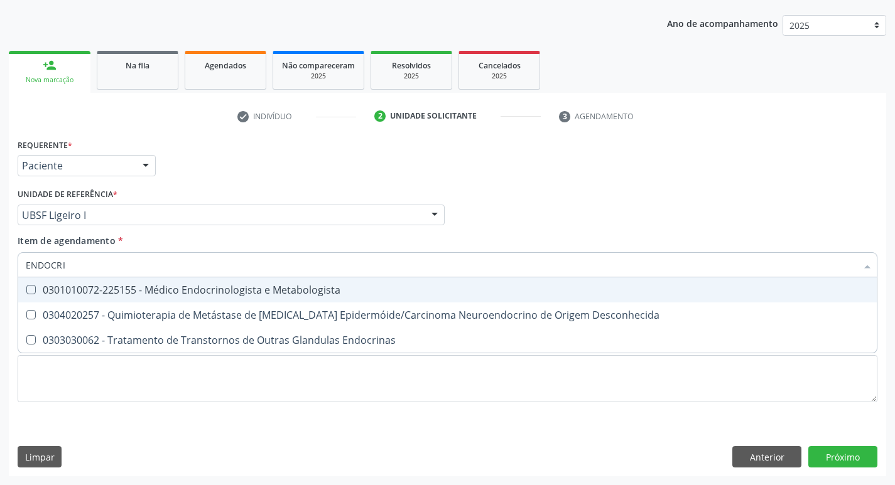
click at [96, 293] on div "0301010072-225155 - Médico Endocrinologista e Metabologista" at bounding box center [447, 290] width 843 height 10
checkbox Metabologista "true"
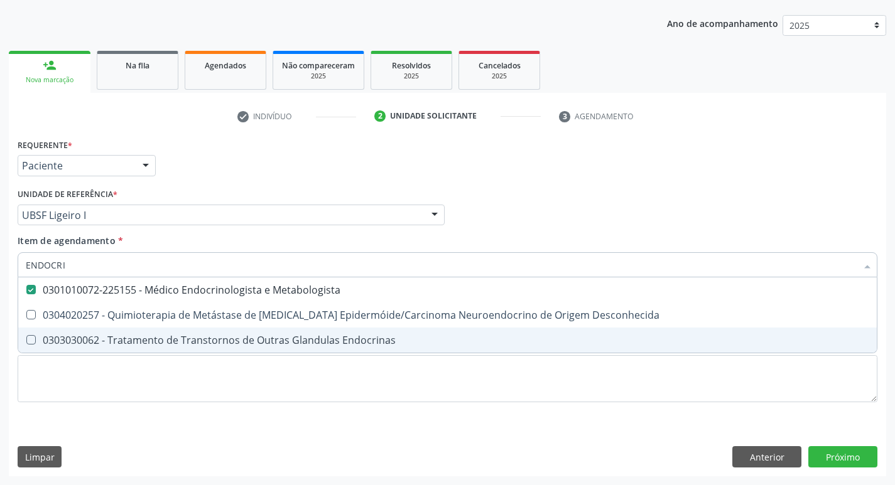
click at [64, 425] on div "Requerente * Paciente Profissional de Saúde Paciente Nenhum resultado encontrad…" at bounding box center [447, 306] width 877 height 341
checkbox Desconhecida "true"
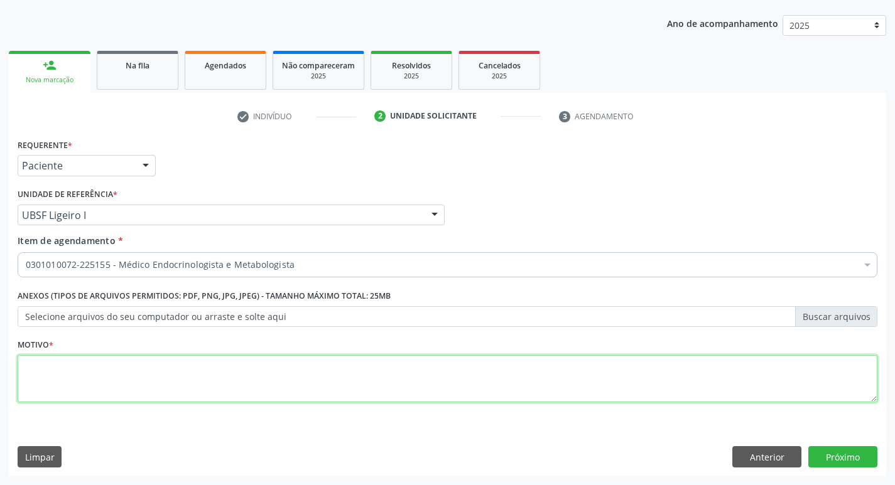
click at [77, 399] on textarea at bounding box center [448, 379] width 860 height 48
type textarea "AVALIAÇÃO"
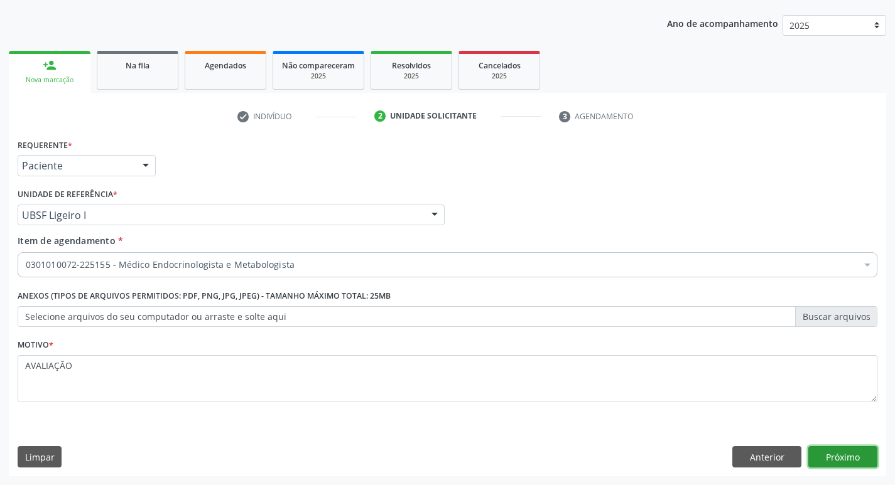
click at [855, 464] on button "Próximo" at bounding box center [842, 456] width 69 height 21
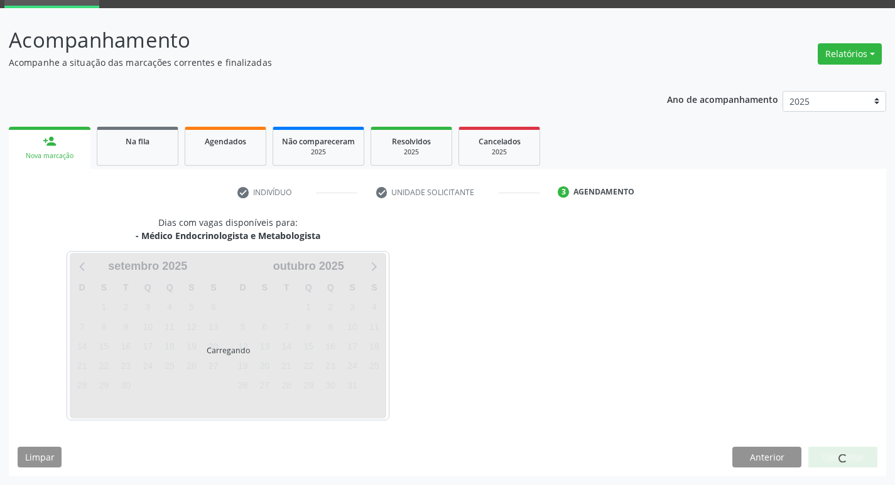
scroll to position [98, 0]
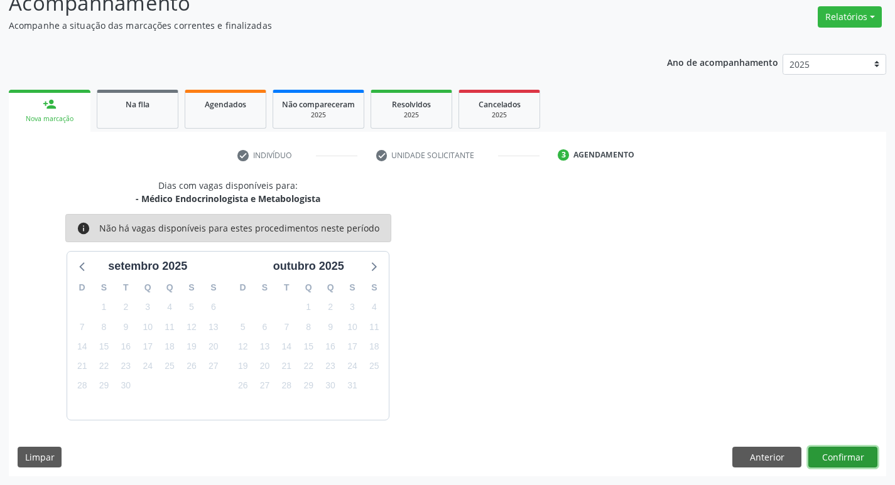
click at [833, 453] on button "Confirmar" at bounding box center [842, 457] width 69 height 21
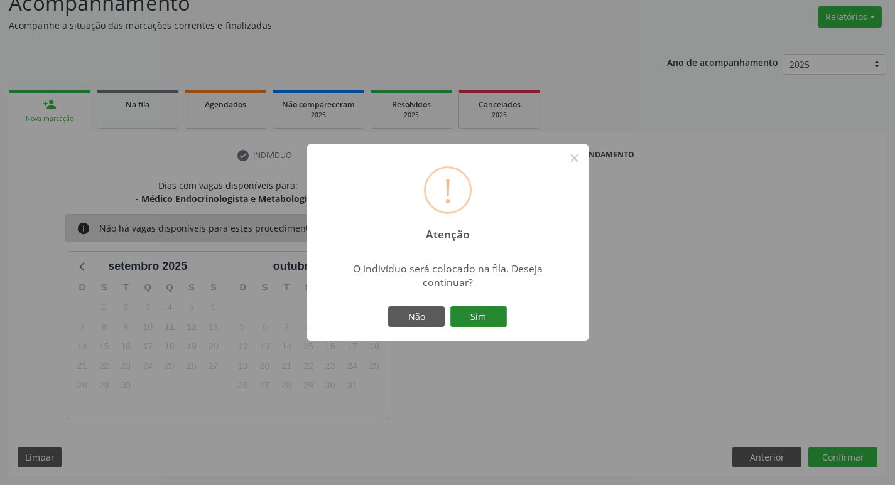
click at [467, 315] on button "Sim" at bounding box center [478, 316] width 57 height 21
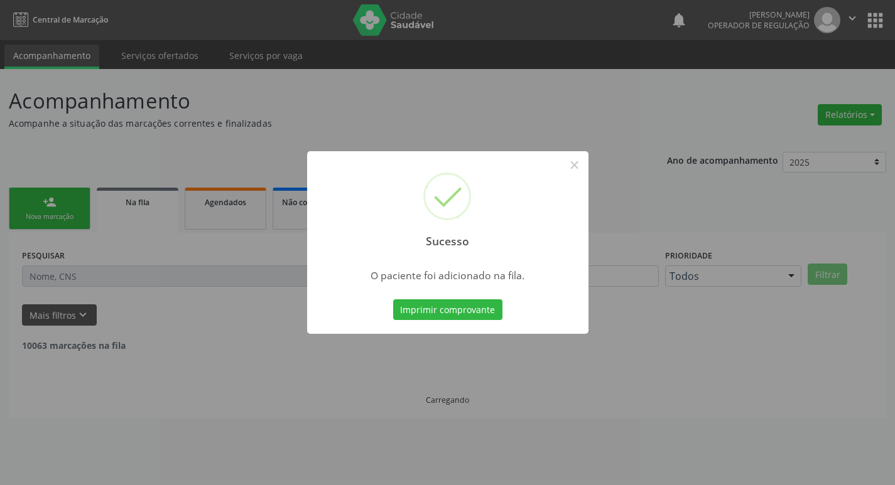
scroll to position [0, 0]
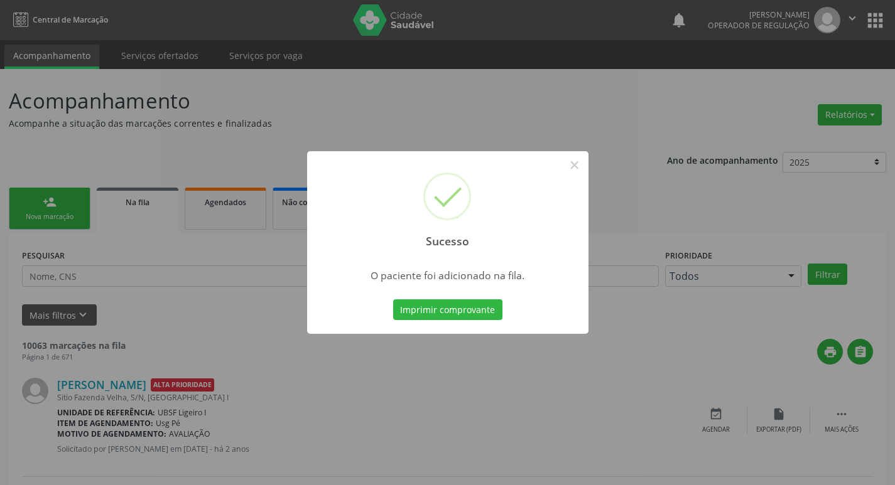
click at [536, 128] on div "Sucesso × O paciente foi adicionado na fila. Imprimir comprovante Cancel" at bounding box center [447, 242] width 895 height 485
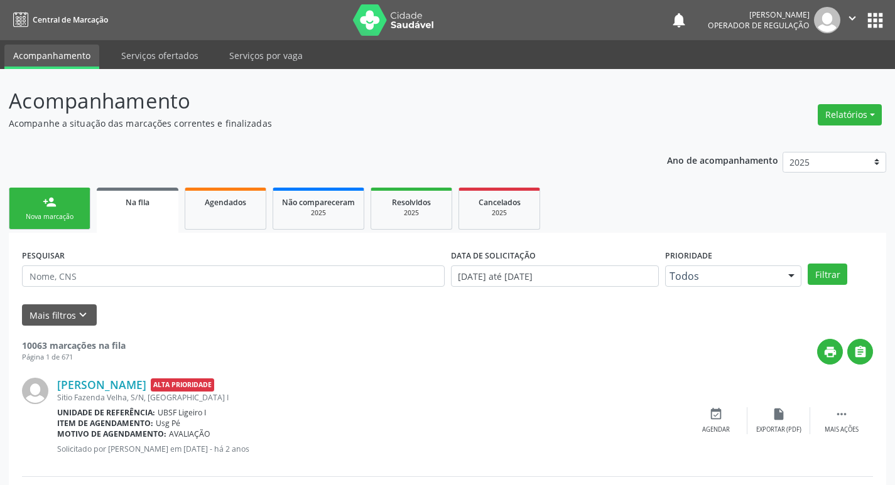
click at [71, 213] on div "Nova marcação" at bounding box center [49, 216] width 63 height 9
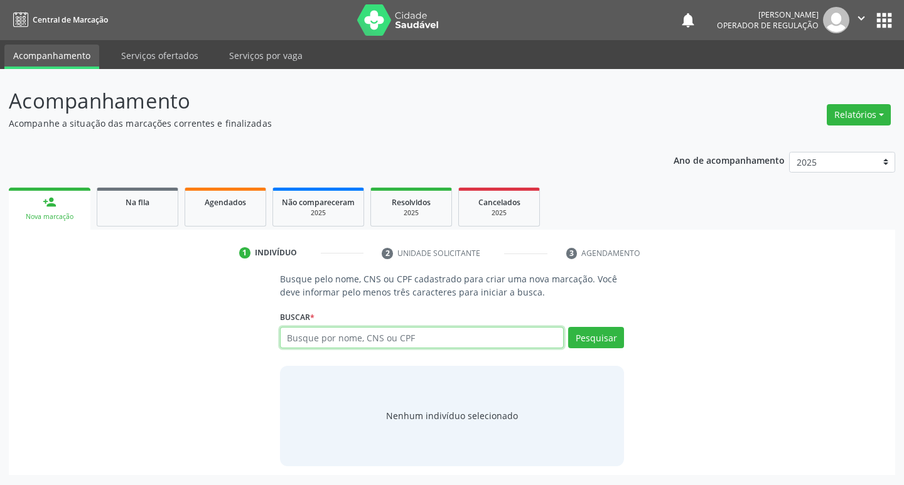
click at [410, 339] on input "text" at bounding box center [422, 337] width 284 height 21
type input "701400647723432"
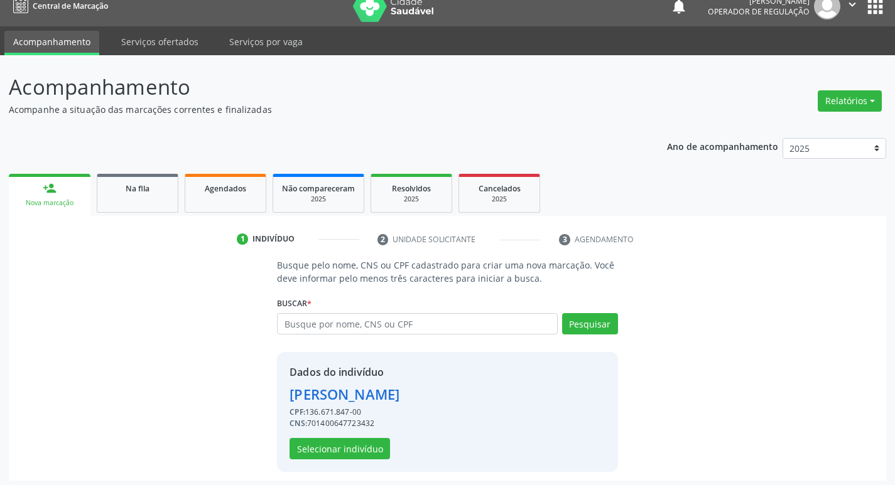
scroll to position [18, 0]
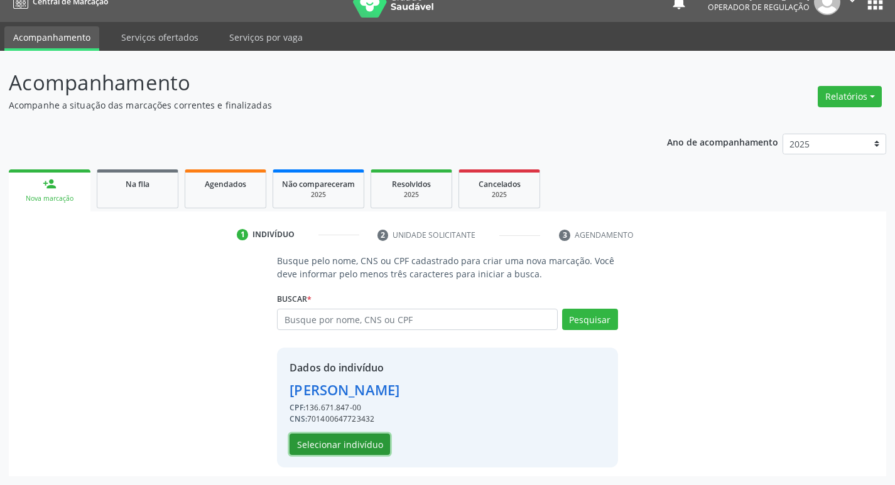
click at [345, 450] on button "Selecionar indivíduo" at bounding box center [339, 444] width 100 height 21
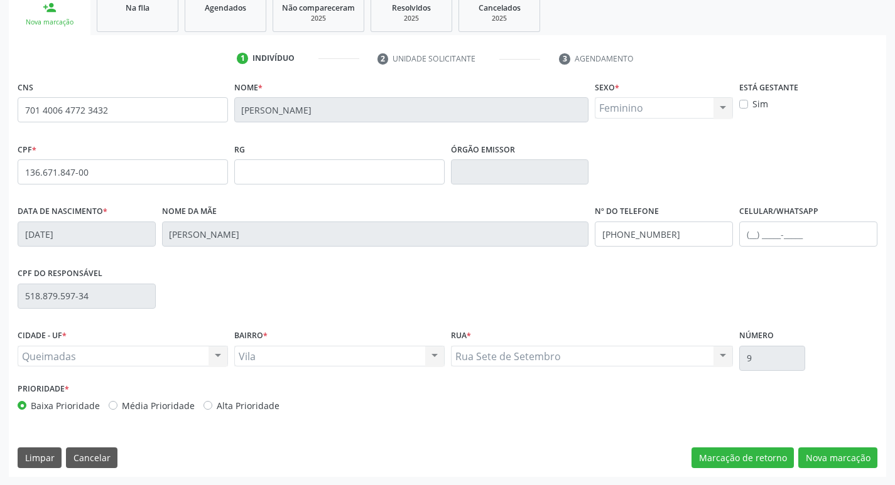
scroll to position [195, 0]
click at [827, 460] on button "Nova marcação" at bounding box center [837, 457] width 79 height 21
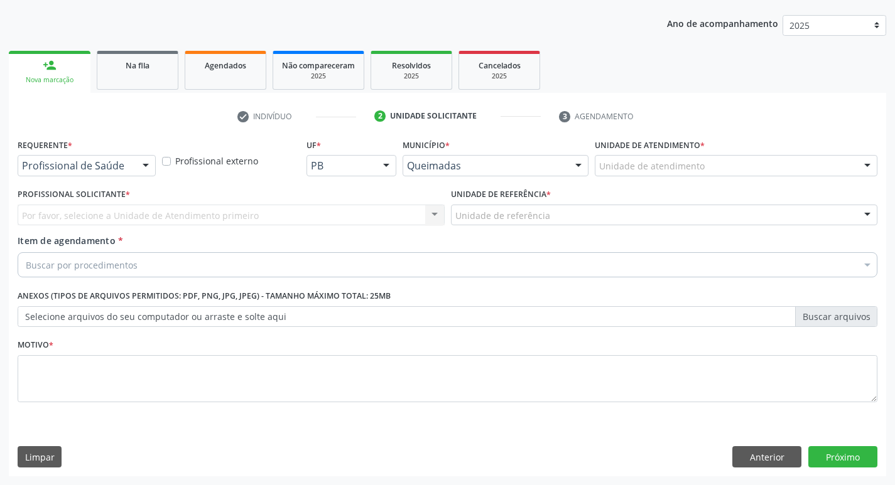
scroll to position [137, 0]
click at [139, 159] on div at bounding box center [145, 166] width 19 height 21
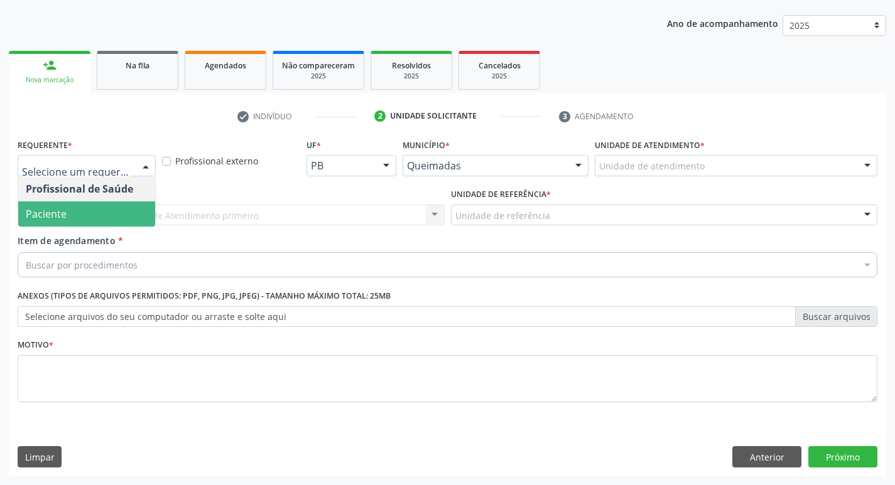
click at [41, 210] on span "Paciente" at bounding box center [46, 214] width 41 height 14
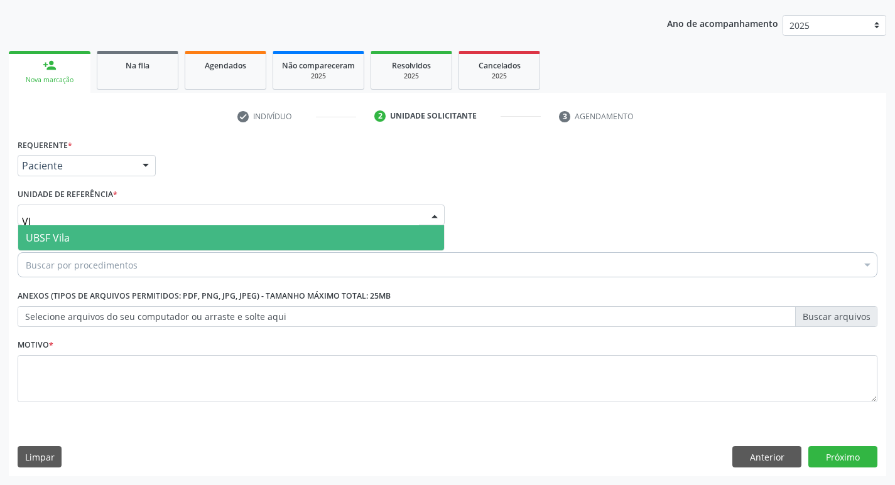
type input "VIL"
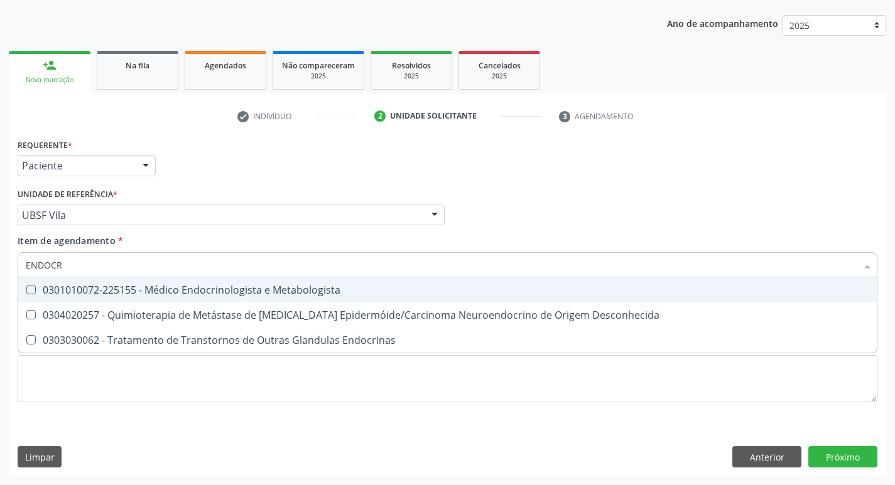
type input "ENDOCRI"
click at [83, 289] on div "0301010072-225155 - Médico Endocrinologista e Metabologista" at bounding box center [447, 290] width 843 height 10
checkbox Metabologista "true"
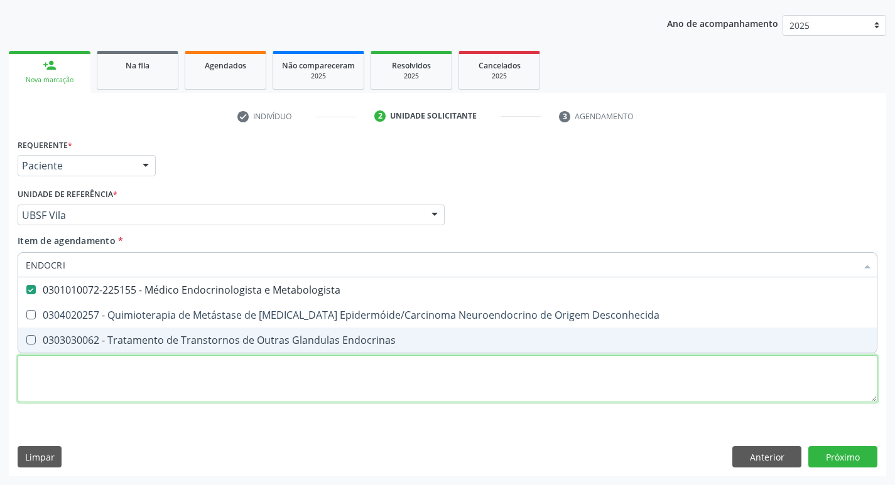
click at [54, 384] on div "Requerente * Paciente Profissional de Saúde Paciente Nenhum resultado encontrad…" at bounding box center [448, 278] width 860 height 284
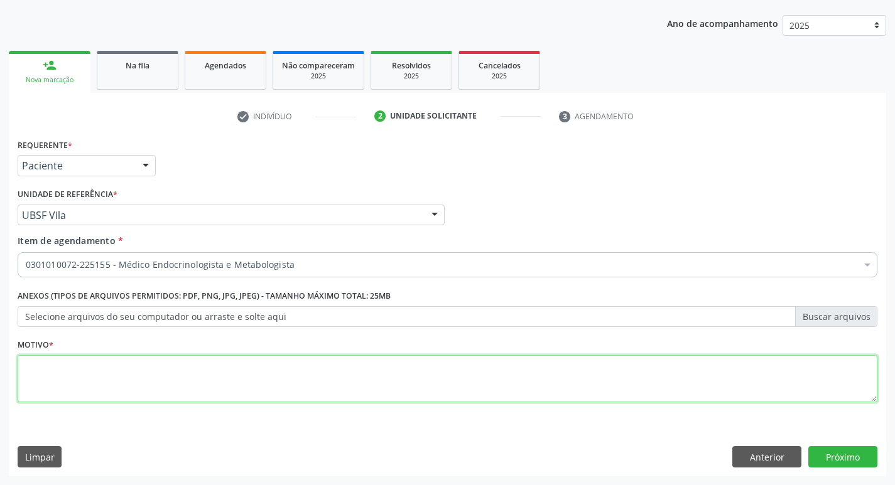
checkbox Metabologista "true"
type textarea "DM2"
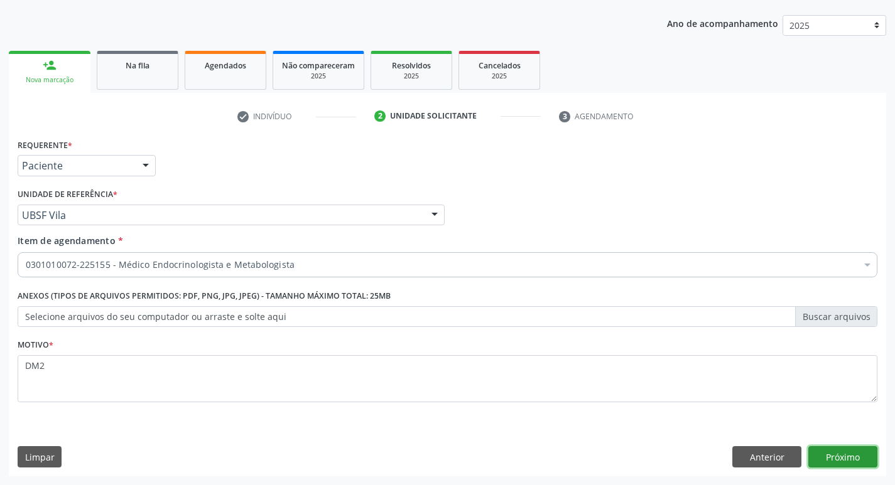
click at [828, 456] on button "Próximo" at bounding box center [842, 456] width 69 height 21
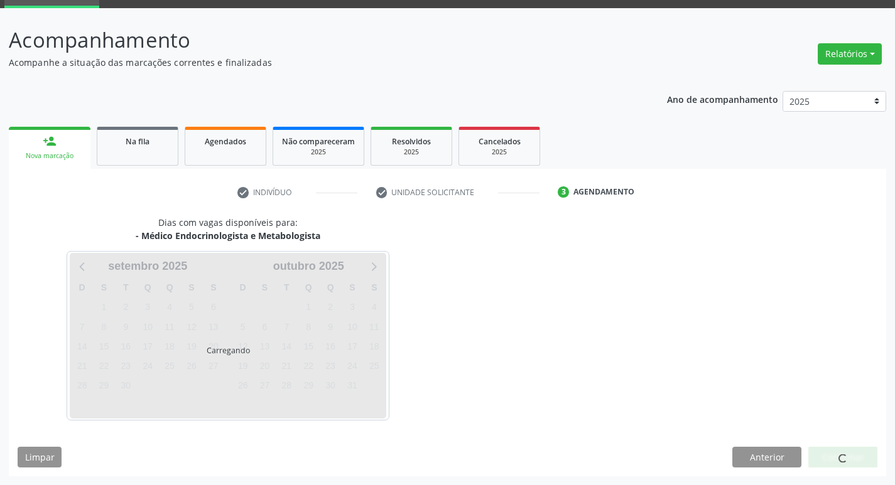
scroll to position [98, 0]
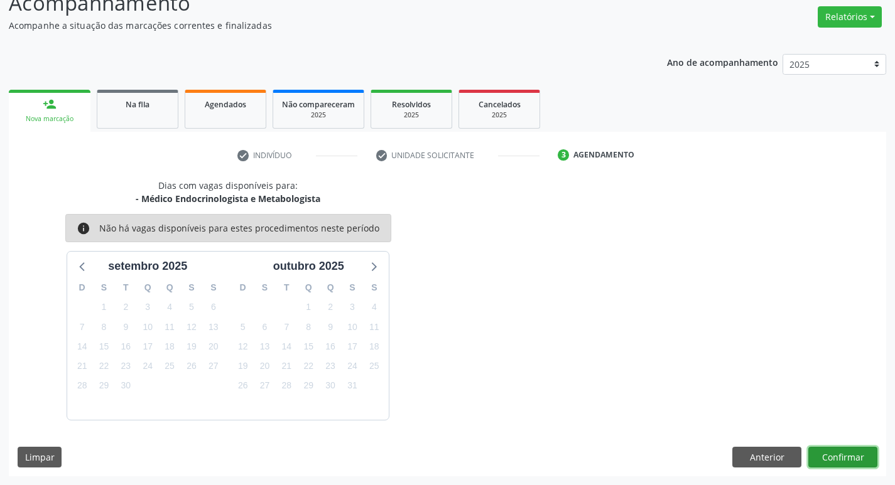
click at [865, 459] on button "Confirmar" at bounding box center [842, 457] width 69 height 21
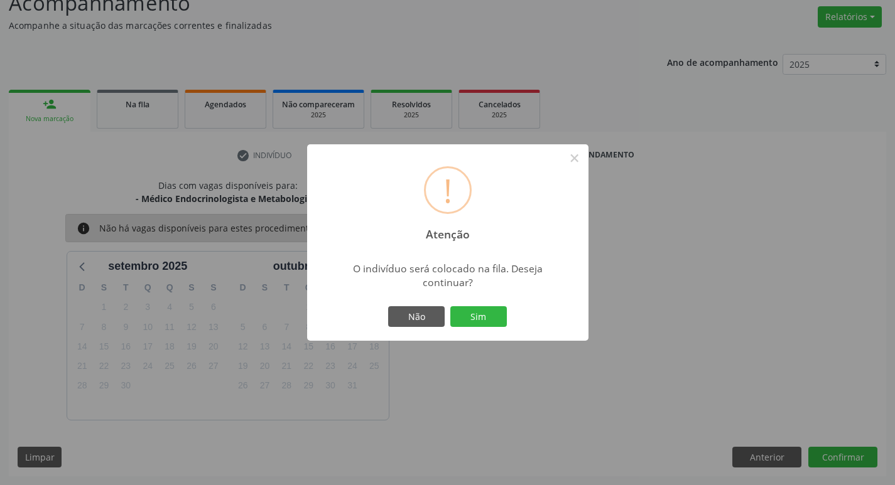
click at [483, 305] on div "Não Sim" at bounding box center [448, 317] width 124 height 26
click at [482, 310] on button "Sim" at bounding box center [478, 316] width 57 height 21
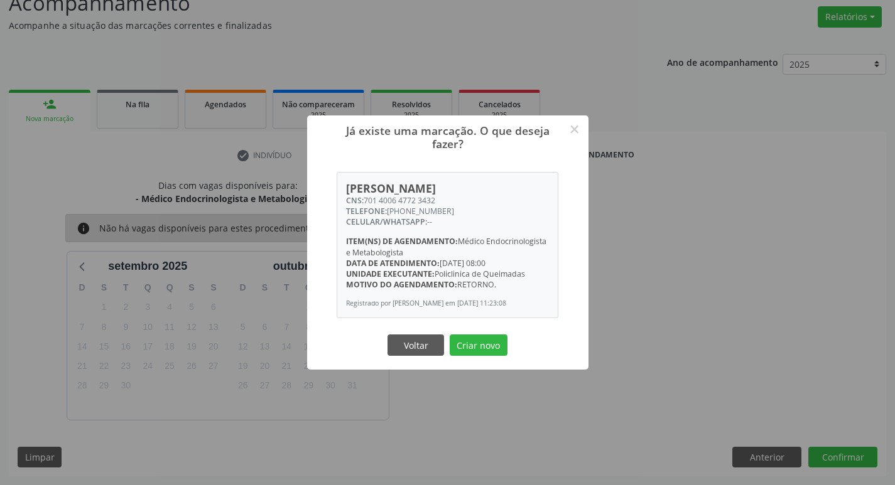
click at [450, 335] on button "Criar novo" at bounding box center [479, 345] width 58 height 21
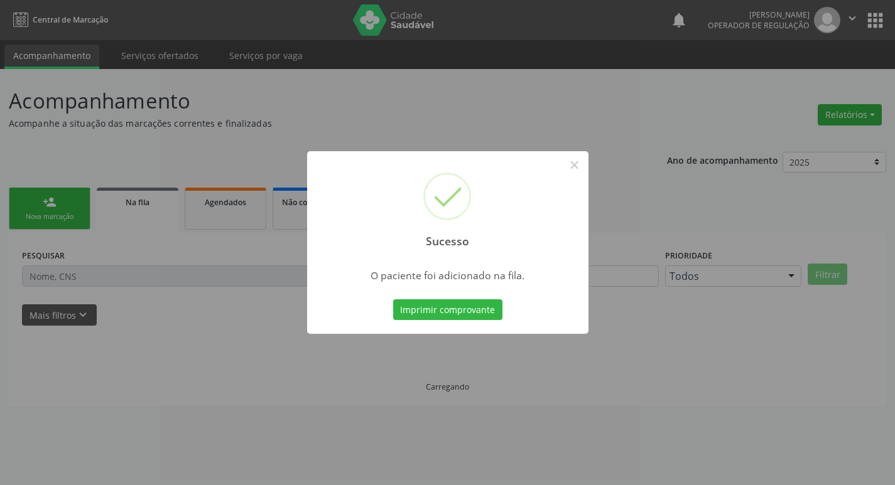
scroll to position [0, 0]
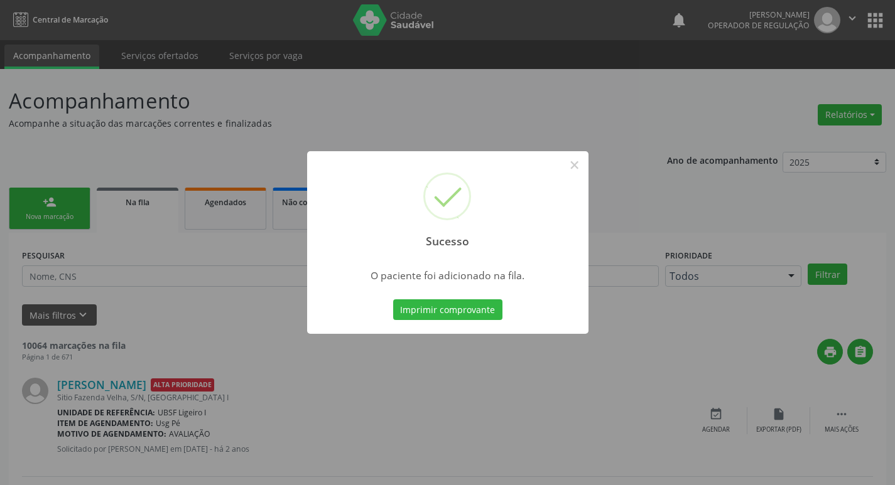
click at [248, 138] on div "Sucesso × O paciente foi adicionado na fila. Imprimir comprovante Cancel" at bounding box center [447, 242] width 895 height 485
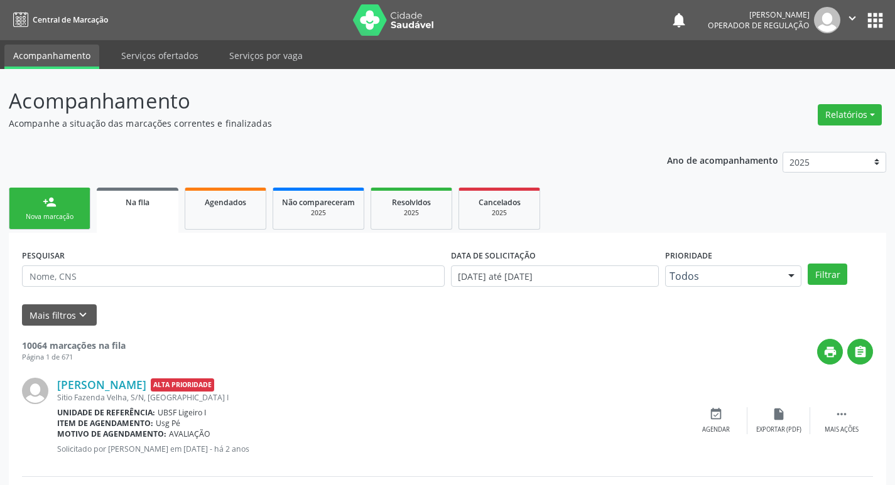
click at [53, 210] on link "person_add Nova marcação" at bounding box center [50, 209] width 82 height 42
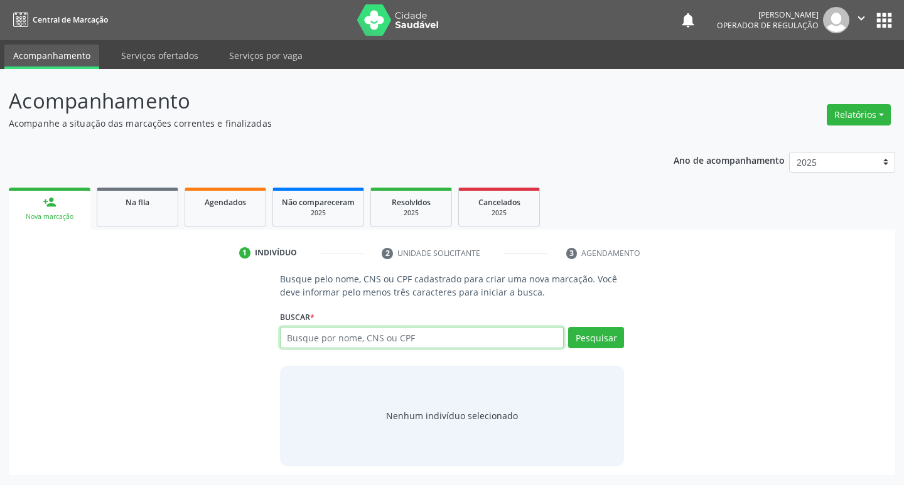
click at [422, 334] on input "text" at bounding box center [422, 337] width 284 height 21
type input "706101883285030"
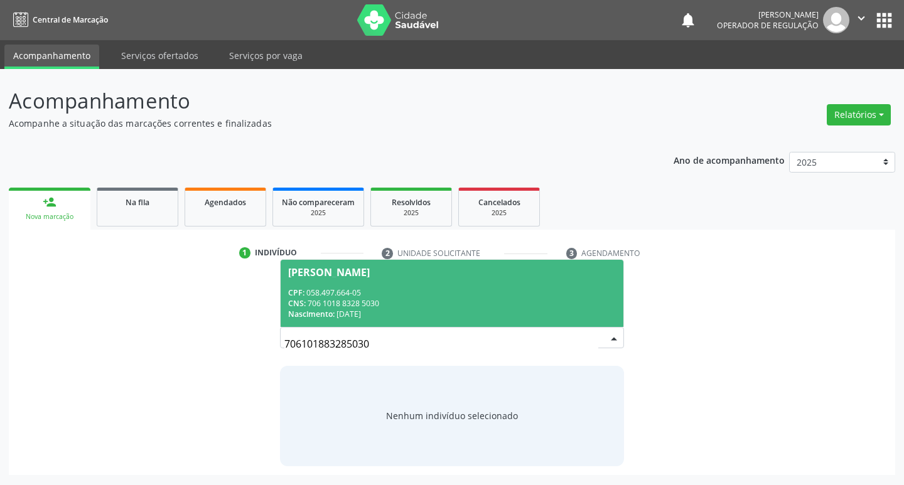
click at [423, 293] on div "CPF: 058.497.664-05" at bounding box center [452, 293] width 328 height 11
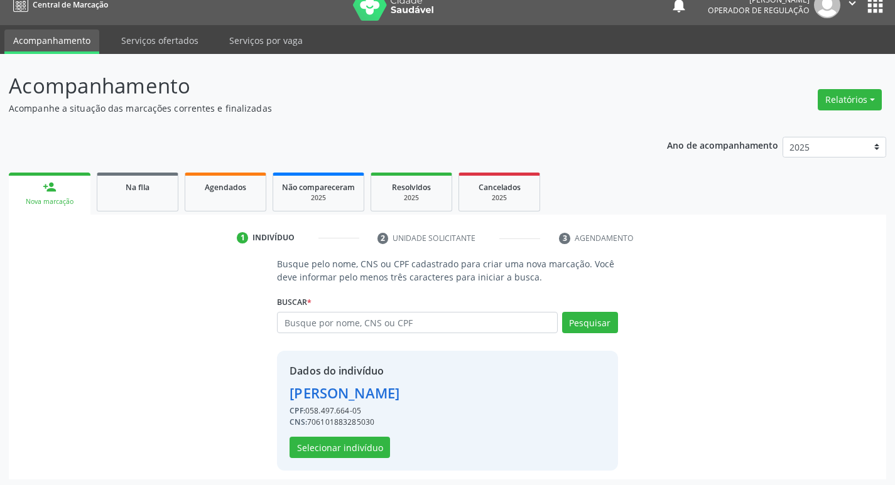
scroll to position [18, 0]
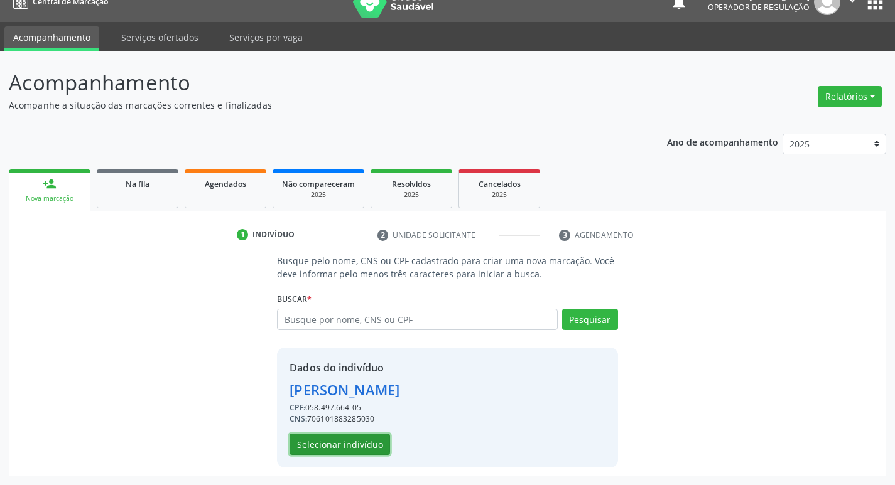
click at [338, 445] on button "Selecionar indivíduo" at bounding box center [339, 444] width 100 height 21
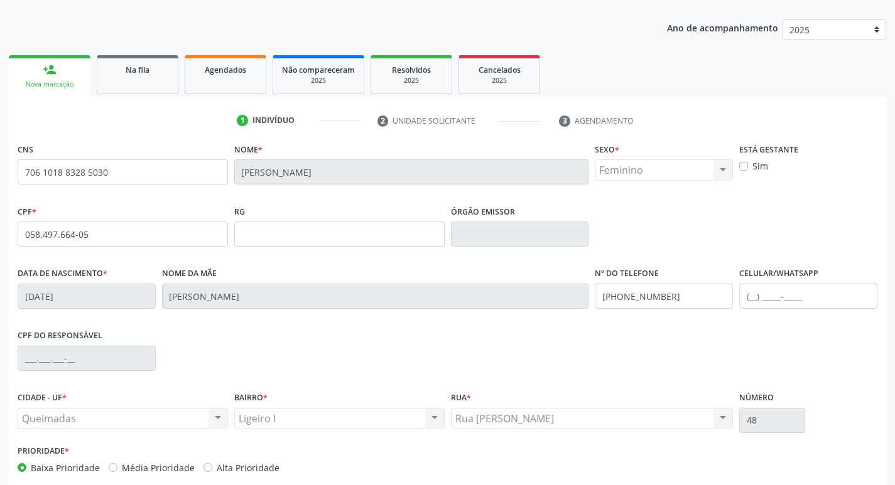
scroll to position [195, 0]
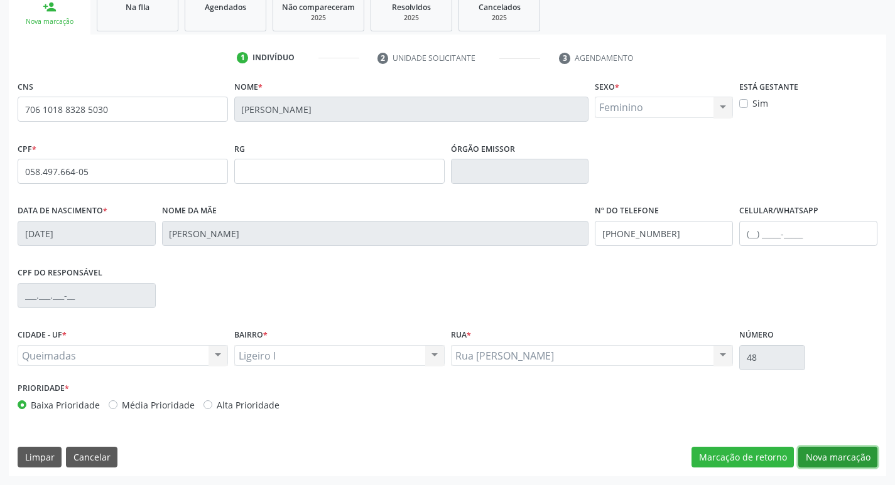
click at [829, 462] on button "Nova marcação" at bounding box center [837, 457] width 79 height 21
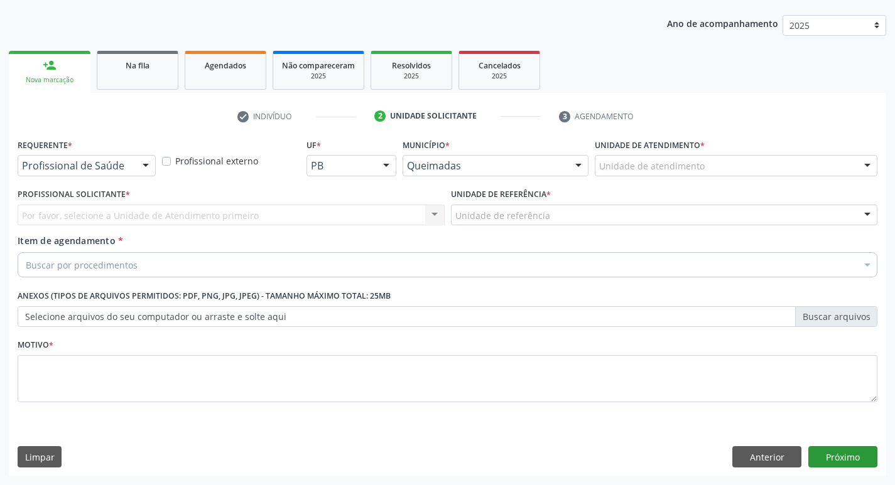
scroll to position [137, 0]
click at [784, 458] on button "Anterior" at bounding box center [766, 456] width 69 height 21
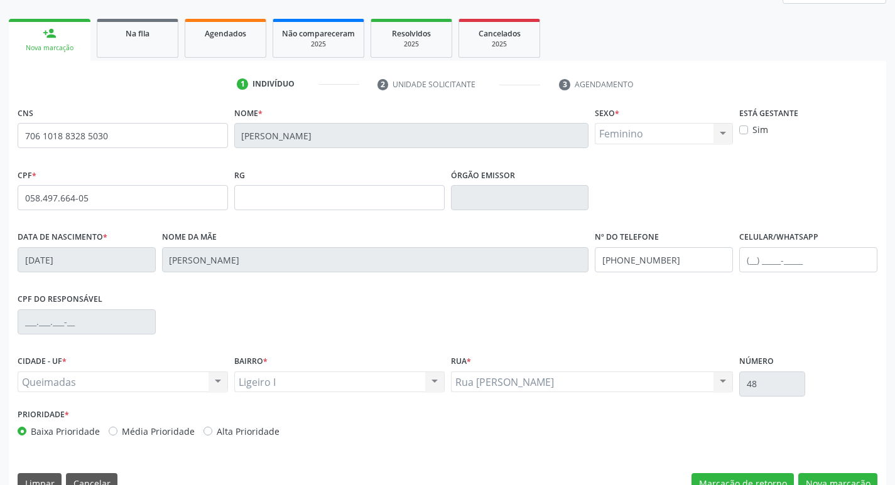
scroll to position [195, 0]
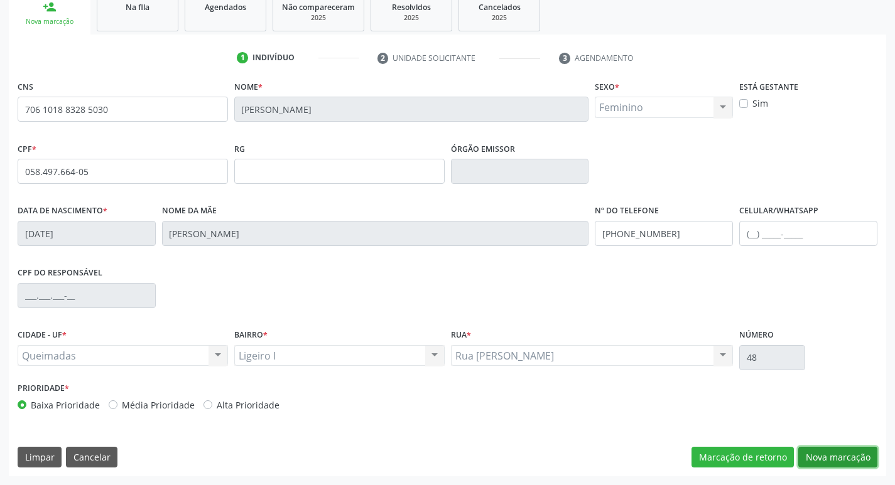
click at [833, 453] on button "Nova marcação" at bounding box center [837, 457] width 79 height 21
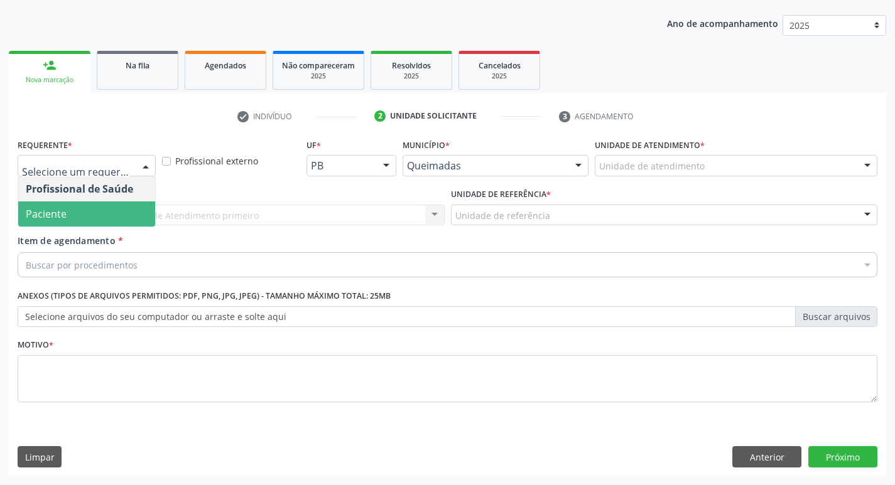
click at [100, 209] on span "Paciente" at bounding box center [86, 214] width 137 height 25
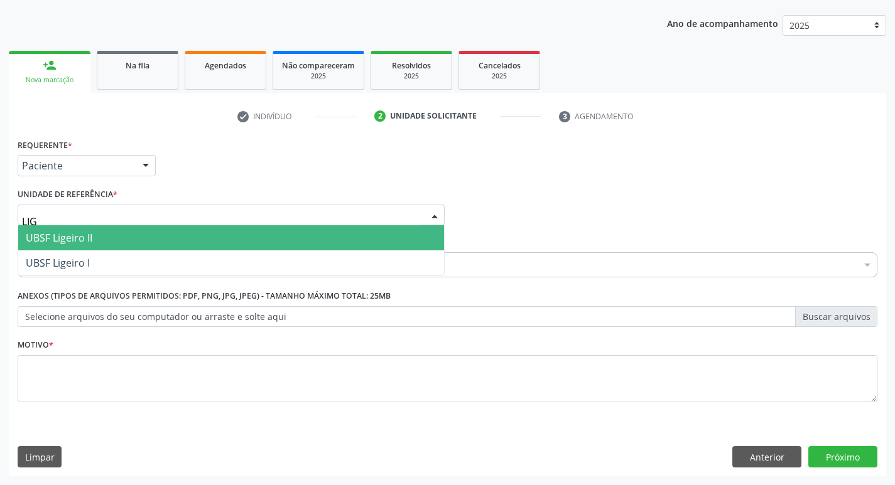
type input "LIGE"
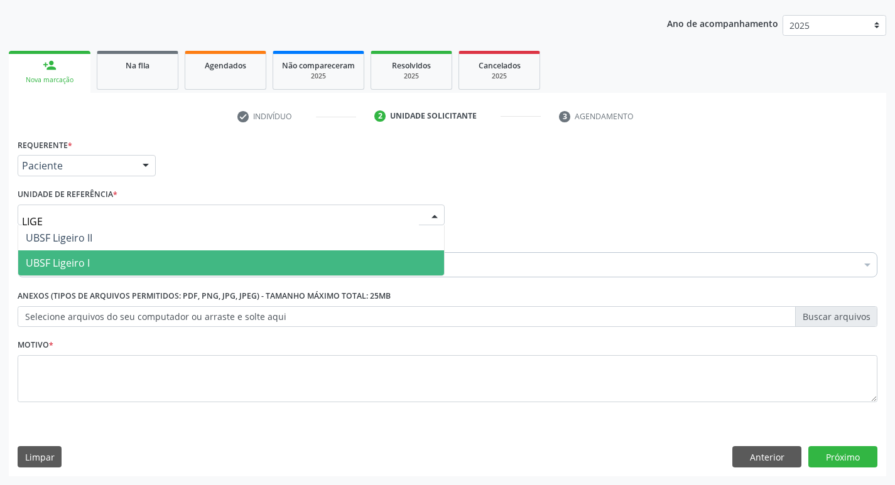
click at [109, 255] on span "UBSF Ligeiro I" at bounding box center [231, 263] width 426 height 25
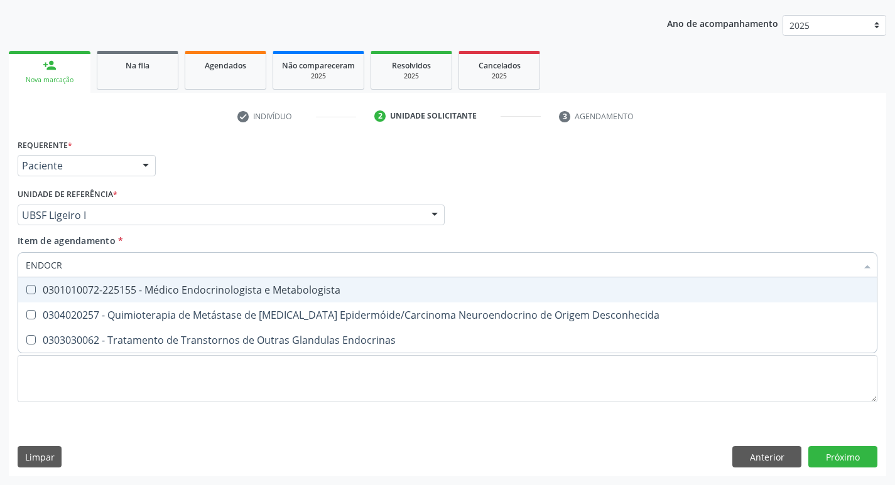
type input "ENDOCRI"
click at [203, 295] on div "0301010072-225155 - Médico Endocrinologista e Metabologista" at bounding box center [447, 290] width 843 height 10
checkbox Metabologista "true"
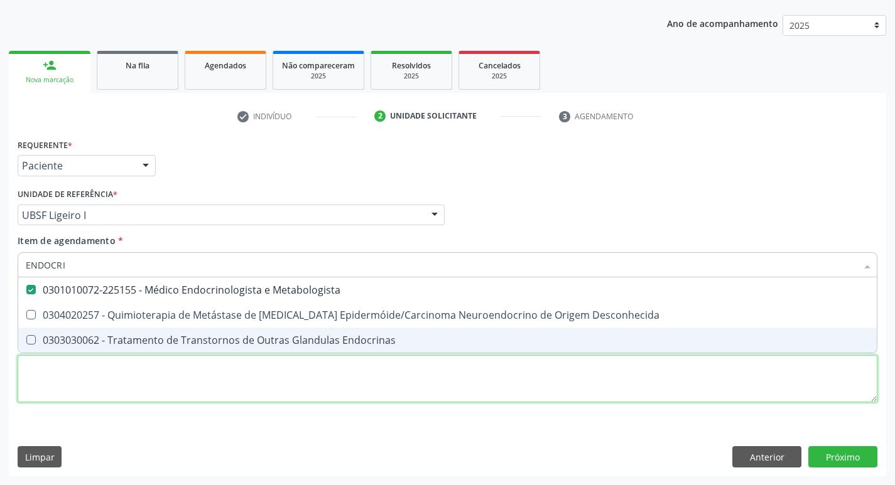
click at [155, 372] on div "Requerente * Paciente Profissional de Saúde Paciente Nenhum resultado encontrad…" at bounding box center [448, 278] width 860 height 284
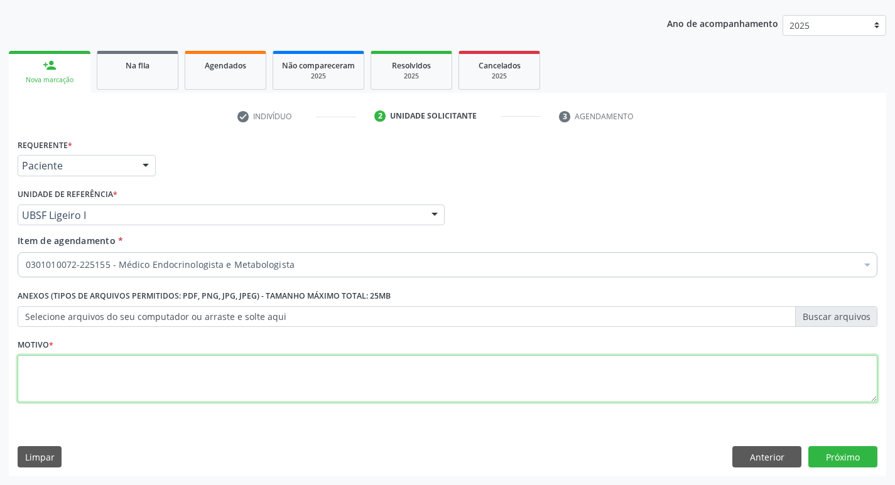
checkbox Metabologista "true"
type textarea "AVALIAÇÃO"
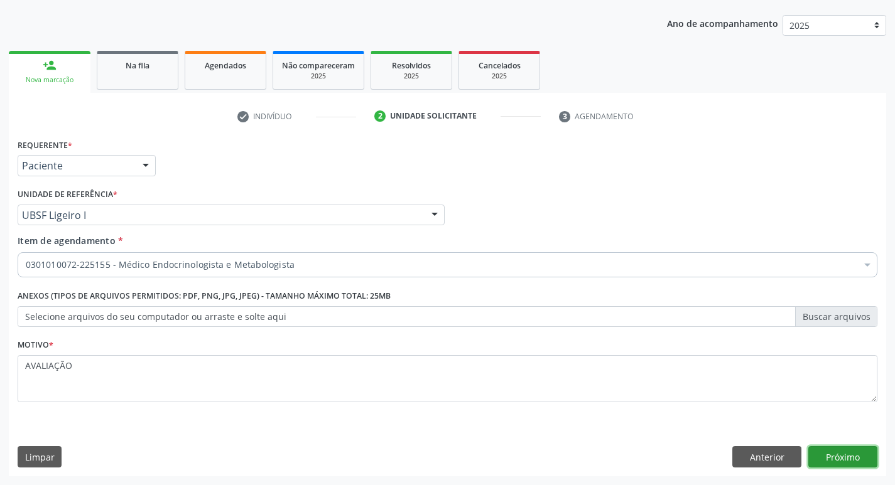
click at [834, 451] on button "Próximo" at bounding box center [842, 456] width 69 height 21
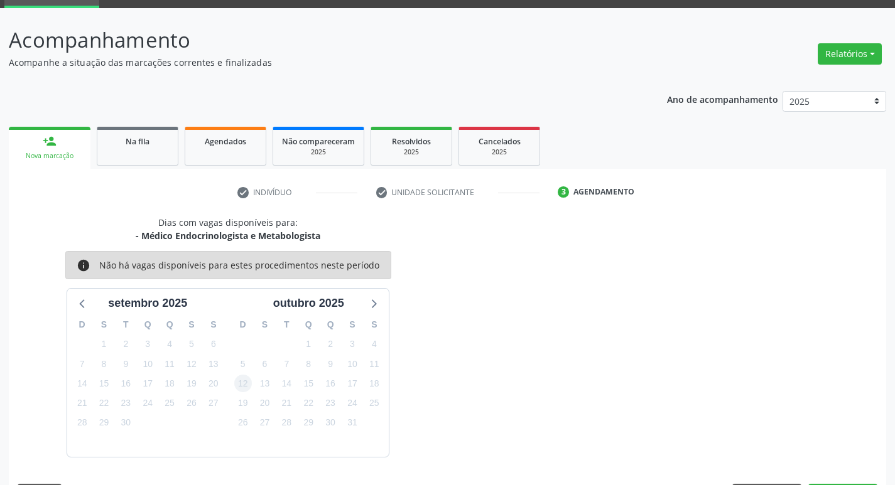
scroll to position [98, 0]
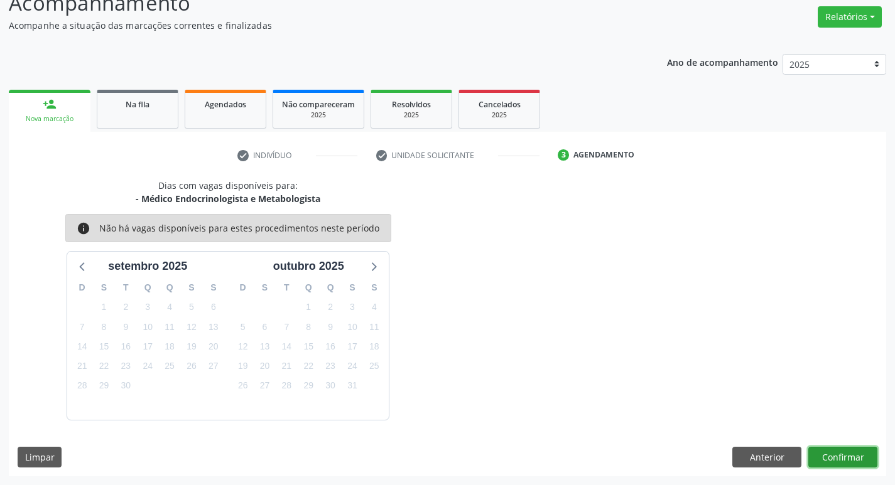
click at [839, 456] on button "Confirmar" at bounding box center [842, 457] width 69 height 21
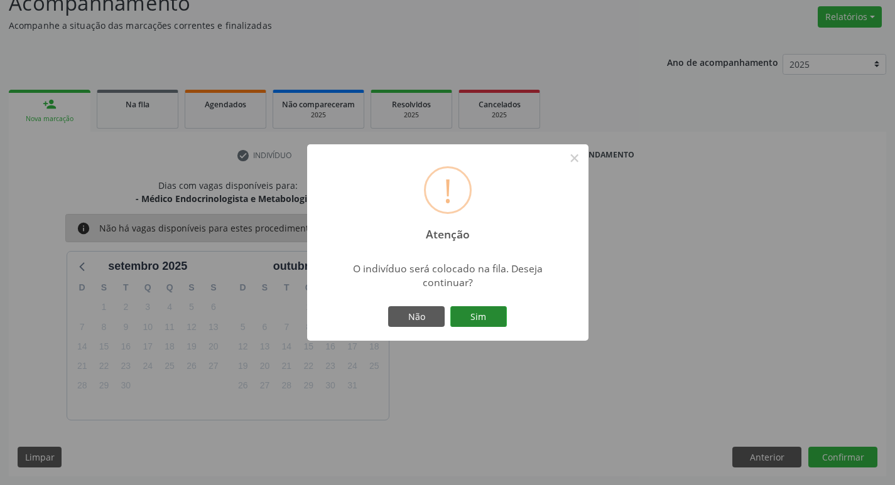
click at [481, 320] on button "Sim" at bounding box center [478, 316] width 57 height 21
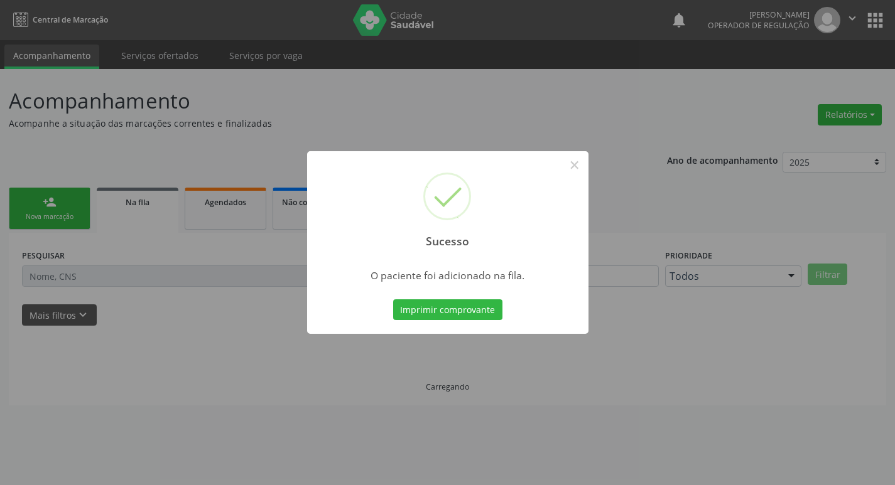
scroll to position [0, 0]
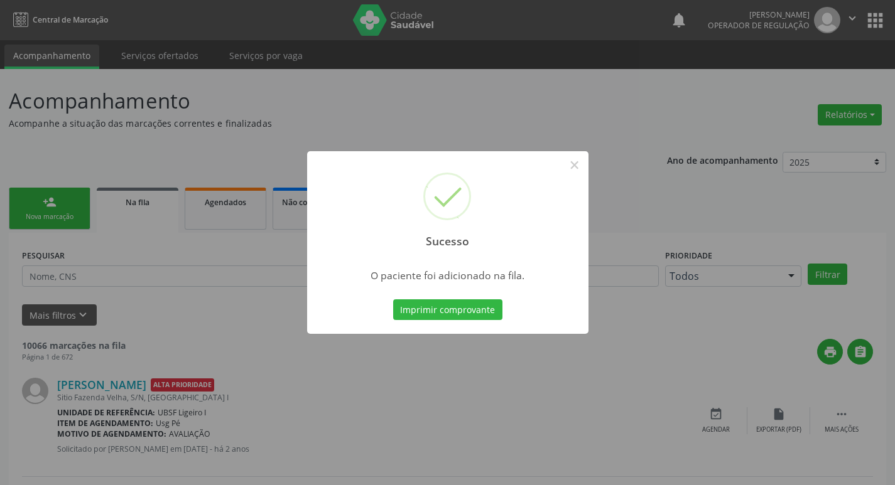
click at [118, 156] on div "Sucesso × O paciente foi adicionado na fila. Imprimir comprovante Cancel" at bounding box center [447, 242] width 895 height 485
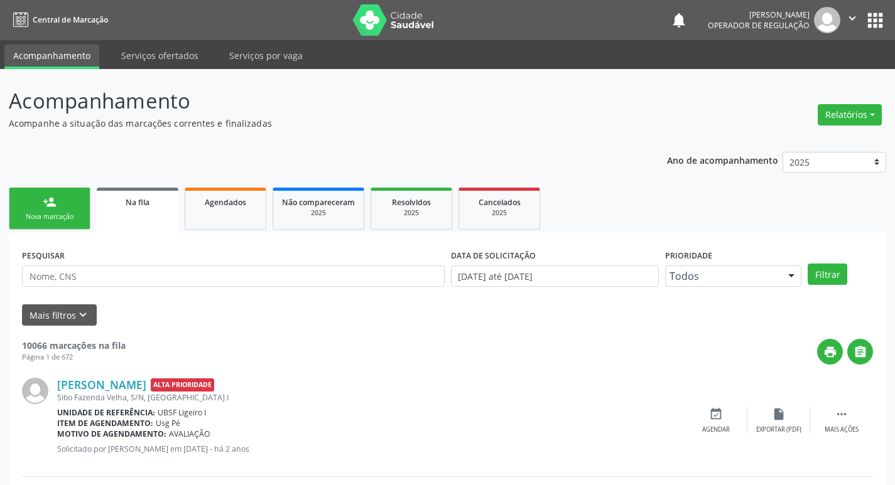
click at [43, 209] on link "person_add Nova marcação" at bounding box center [50, 209] width 82 height 42
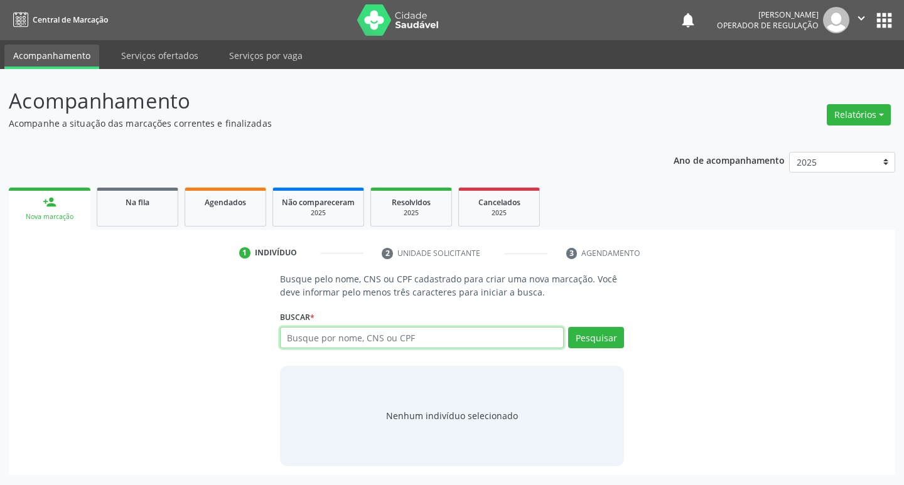
click at [321, 334] on input "text" at bounding box center [422, 337] width 284 height 21
type input "700001768018701"
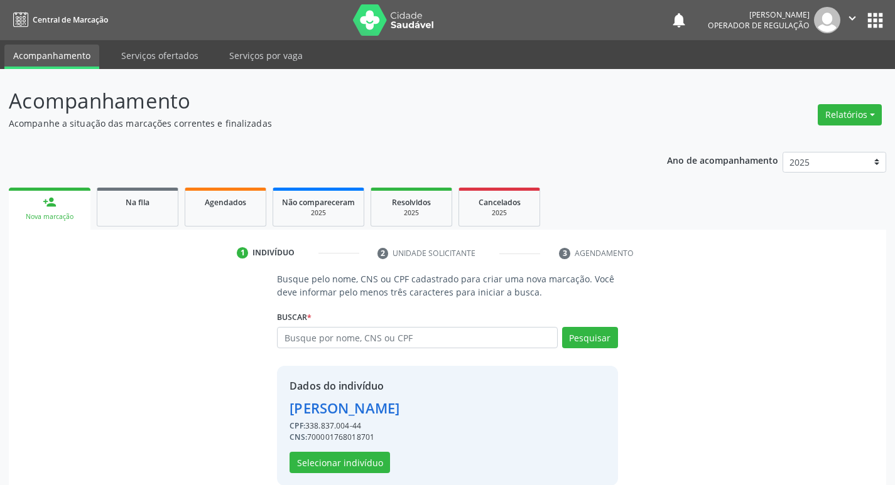
click at [299, 448] on div "Dados do indivíduo Francisco Felix da Costa CPF: 338.837.004-44 CNS: 7000017680…" at bounding box center [344, 426] width 110 height 95
click at [288, 472] on div "Dados do indivíduo Francisco Felix da Costa CPF: 338.837.004-44 CNS: 7000017680…" at bounding box center [447, 426] width 340 height 120
click at [373, 456] on button "Selecionar indivíduo" at bounding box center [339, 462] width 100 height 21
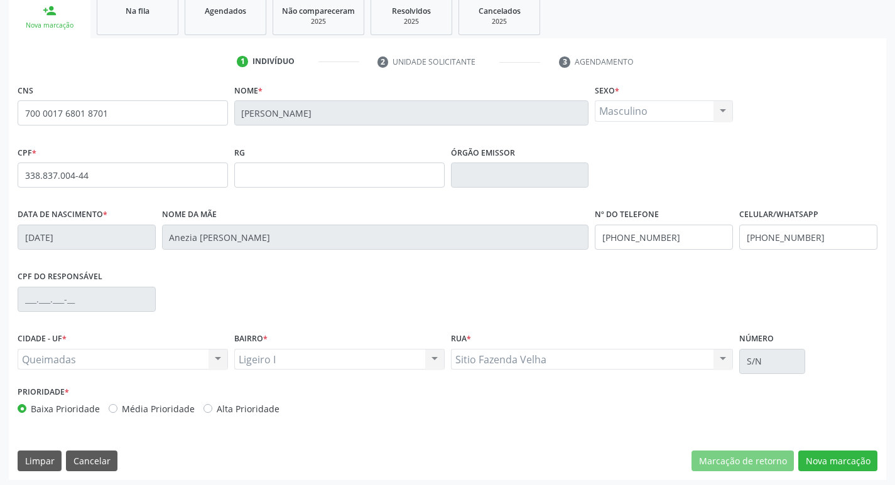
scroll to position [195, 0]
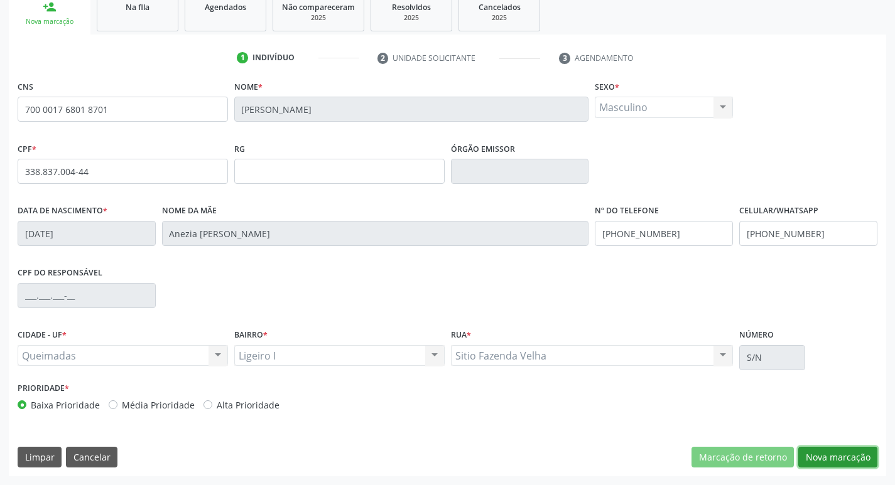
click at [833, 450] on button "Nova marcação" at bounding box center [837, 457] width 79 height 21
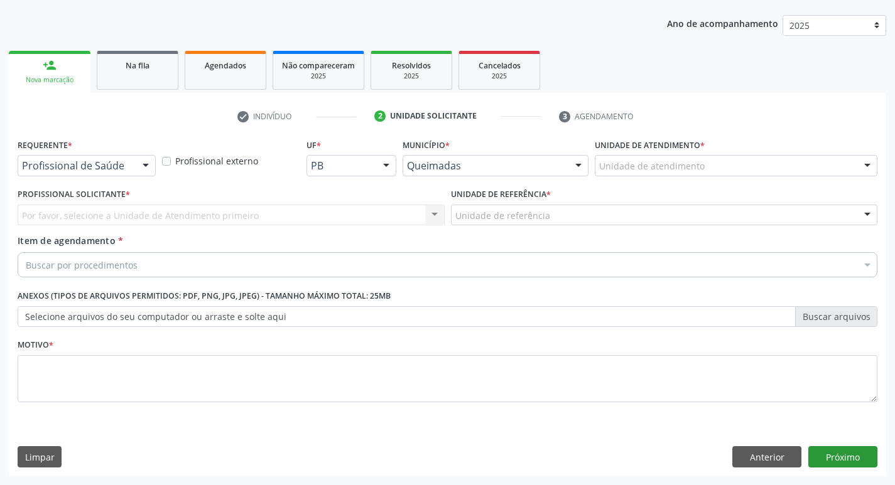
scroll to position [137, 0]
click at [75, 178] on div "Requerente * Profissional de Saúde Profissional de Saúde Paciente Nenhum result…" at bounding box center [86, 160] width 144 height 49
click at [85, 157] on div "Profissional de Saúde" at bounding box center [87, 165] width 138 height 21
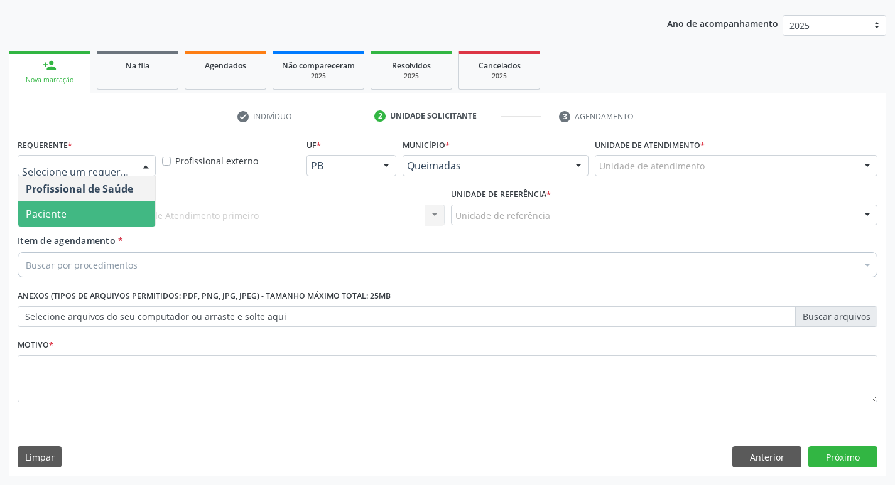
click at [59, 214] on span "Paciente" at bounding box center [46, 214] width 41 height 14
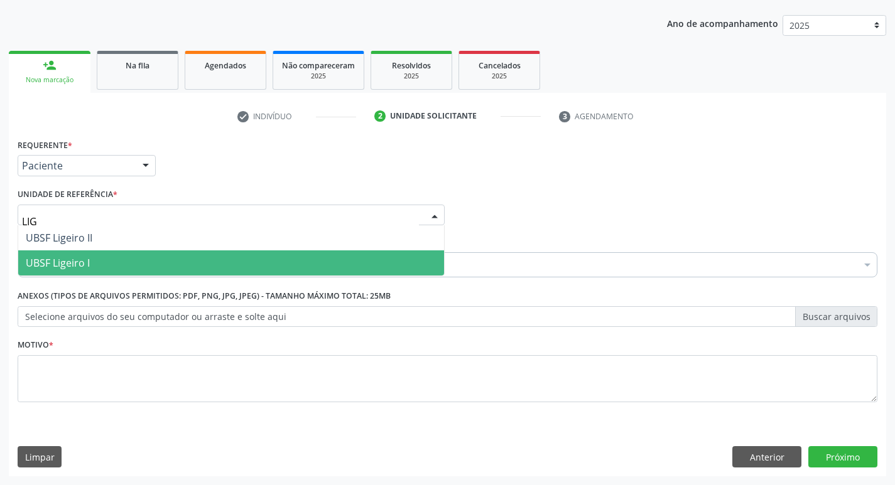
type input "LIGE"
click at [95, 261] on span "UBSF Ligeiro I" at bounding box center [231, 263] width 426 height 25
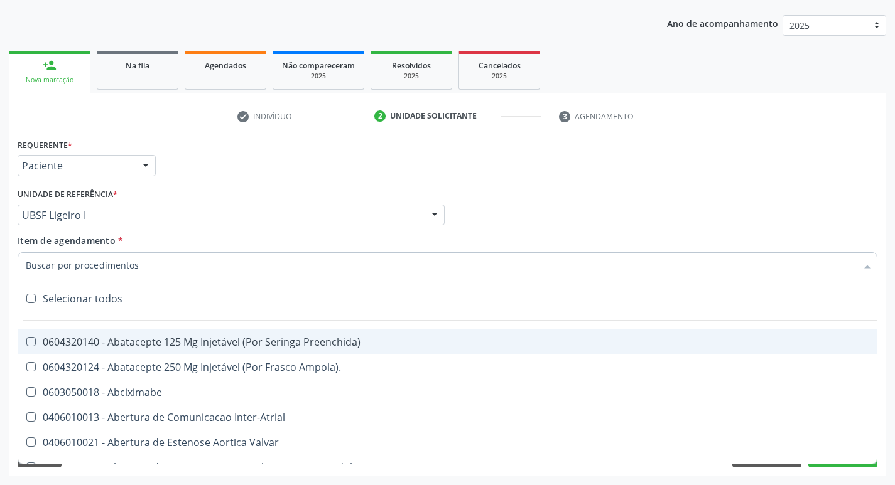
click at [101, 269] on input "Item de agendamento *" at bounding box center [441, 264] width 831 height 25
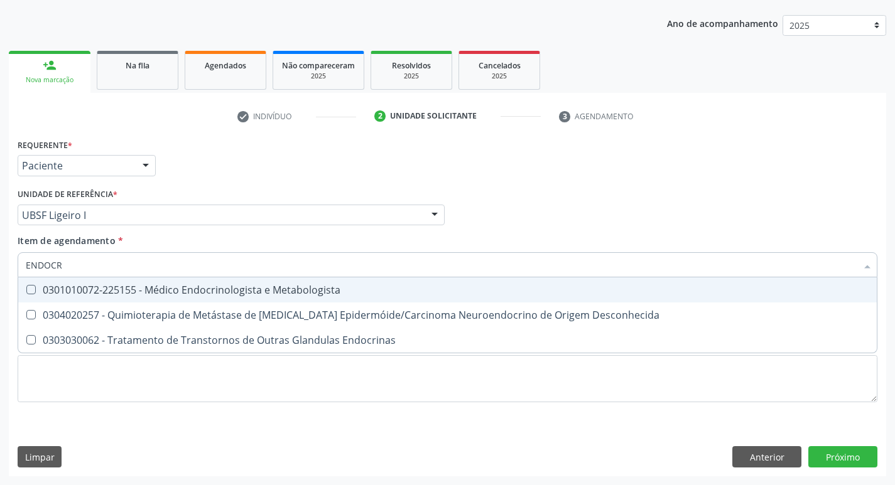
type input "ENDOCRI"
click at [105, 292] on div "0301010072-225155 - Médico Endocrinologista e Metabologista" at bounding box center [447, 290] width 843 height 10
checkbox Metabologista "true"
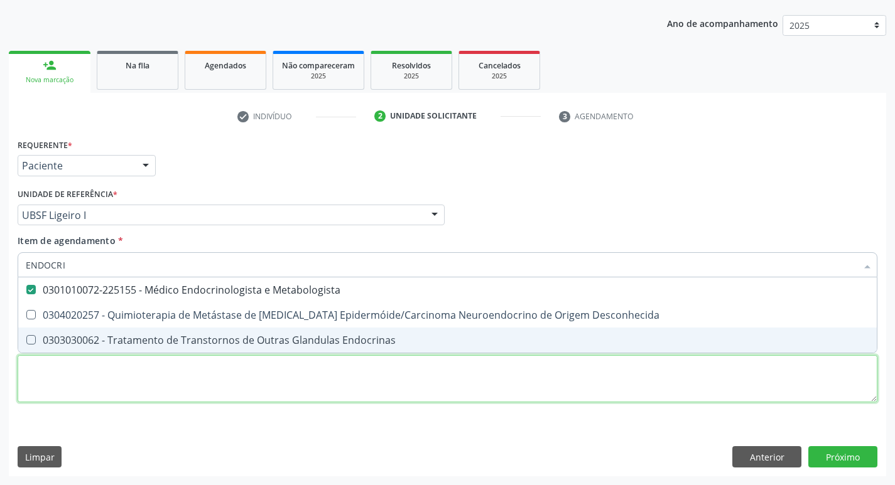
click at [41, 385] on div "Requerente * Paciente Profissional de Saúde Paciente Nenhum resultado encontrad…" at bounding box center [448, 278] width 860 height 284
checkbox Desconhecida "true"
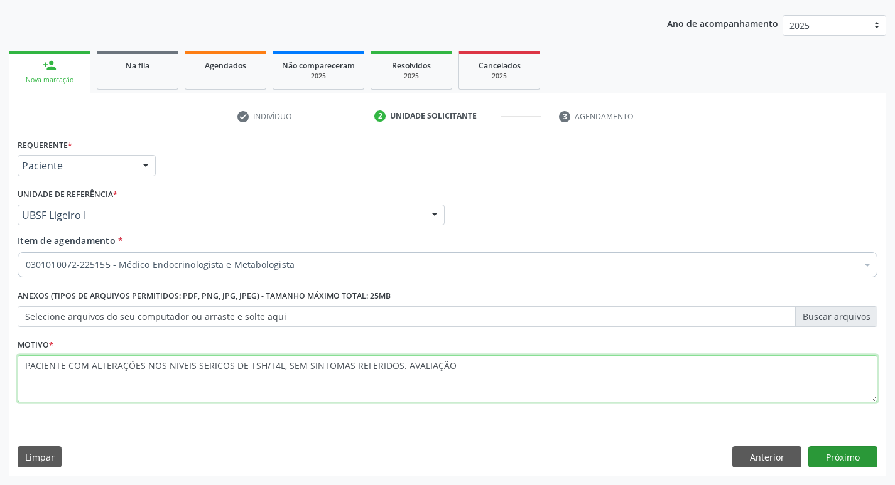
type textarea "PACIENTE COM ALTERAÇÕES NOS NIVEIS SERICOS DE TSH/T4L, SEM SINTOMAS REFERIDOS. …"
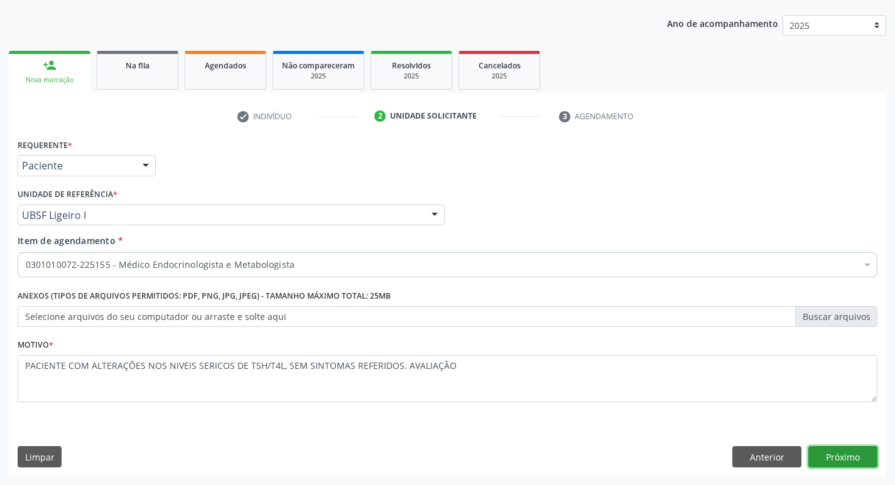
click at [839, 450] on button "Próximo" at bounding box center [842, 456] width 69 height 21
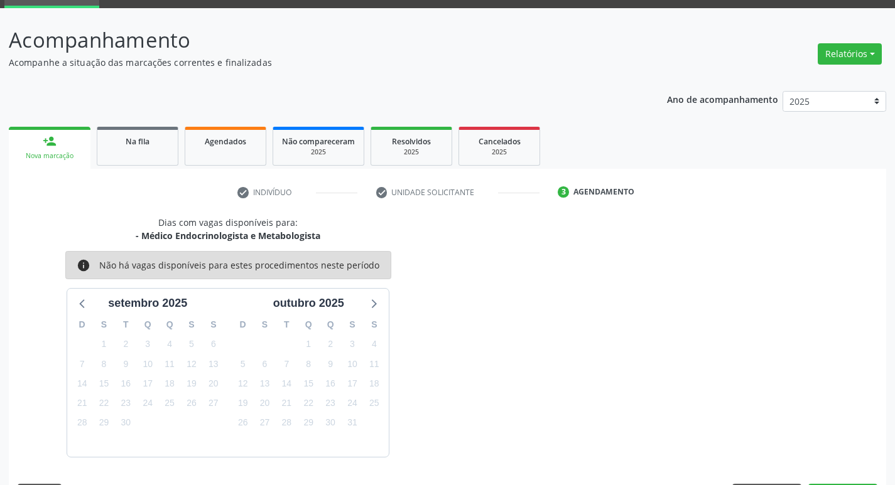
scroll to position [98, 0]
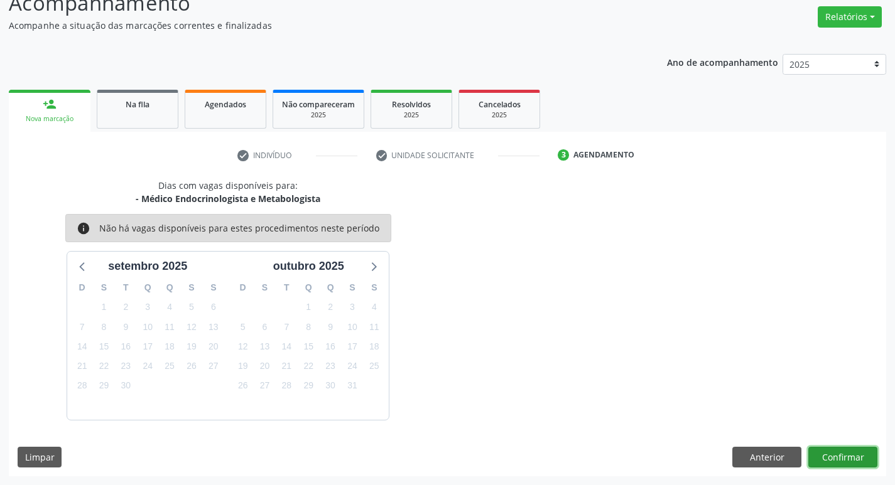
click at [848, 463] on button "Confirmar" at bounding box center [842, 457] width 69 height 21
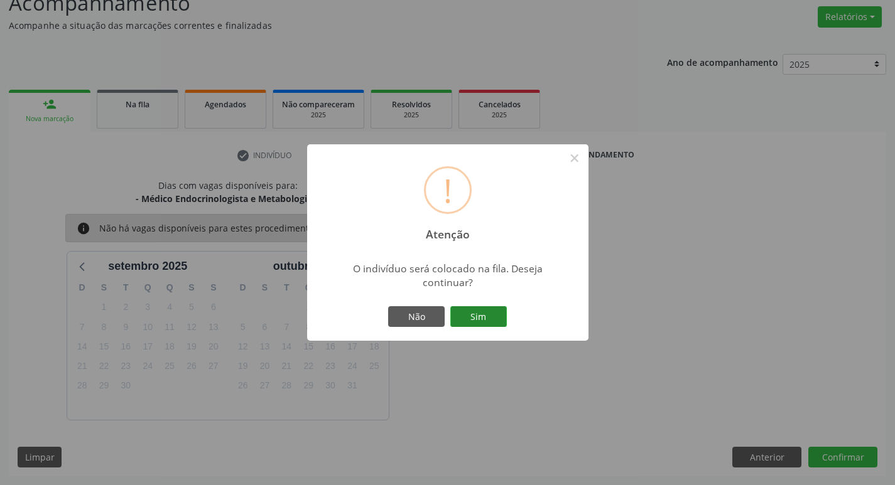
click at [480, 324] on button "Sim" at bounding box center [478, 316] width 57 height 21
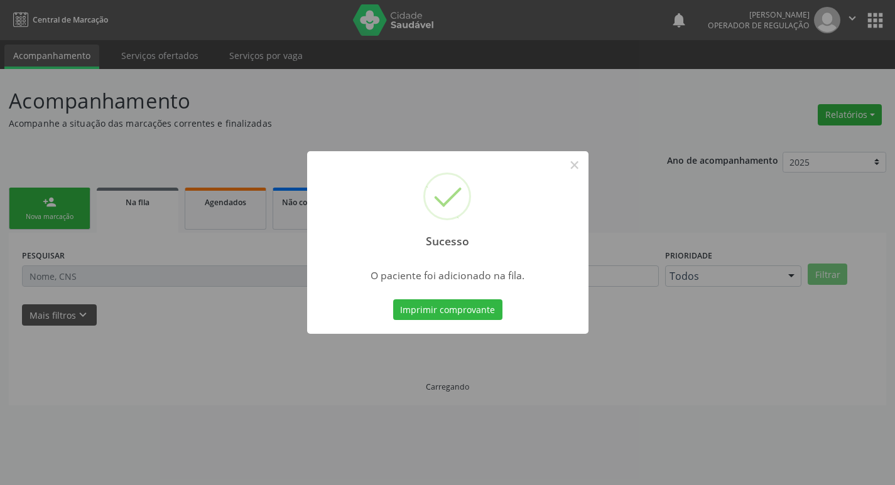
scroll to position [0, 0]
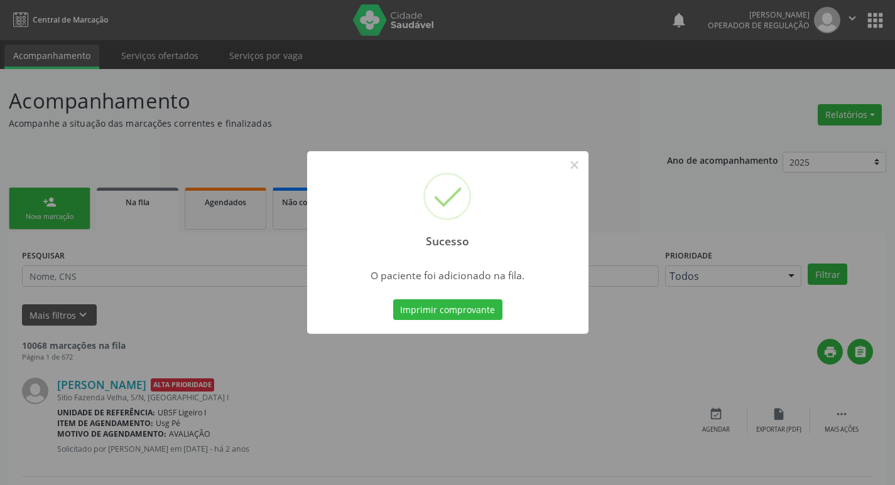
click at [497, 88] on div "Sucesso × O paciente foi adicionado na fila. Imprimir comprovante Cancel" at bounding box center [447, 242] width 895 height 485
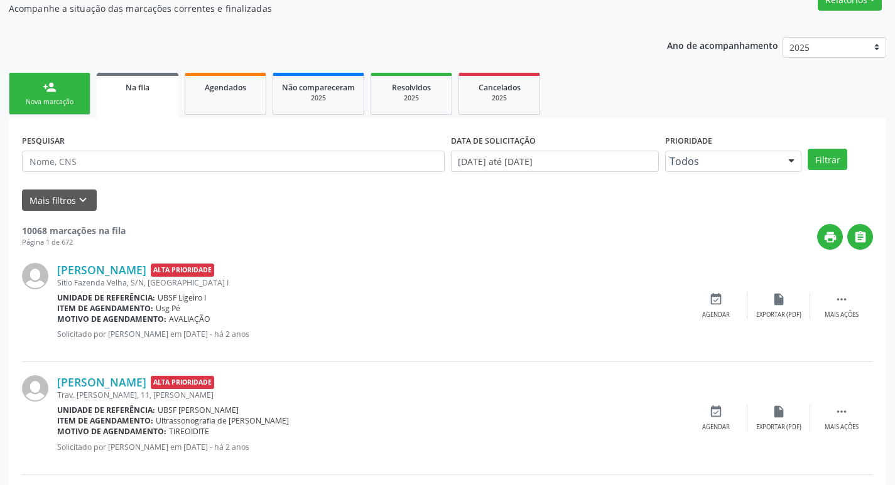
scroll to position [126, 0]
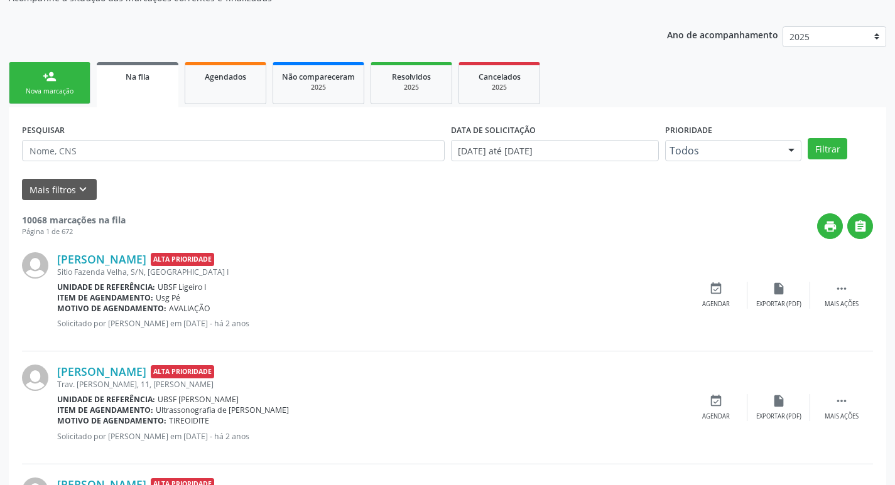
click at [18, 75] on link "person_add Nova marcação" at bounding box center [50, 83] width 82 height 42
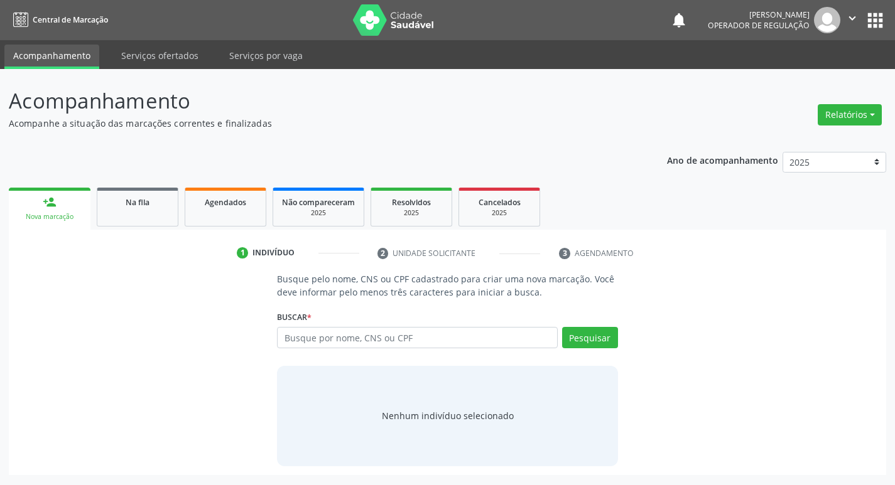
scroll to position [0, 0]
click at [335, 337] on input "text" at bounding box center [422, 337] width 284 height 21
click at [372, 348] on div "Busque por nome, CNS ou CPF Nenhum resultado encontrado para: " " Digite nome, …" at bounding box center [452, 342] width 345 height 30
click at [398, 338] on input "text" at bounding box center [422, 337] width 284 height 21
type input "700501730344356"
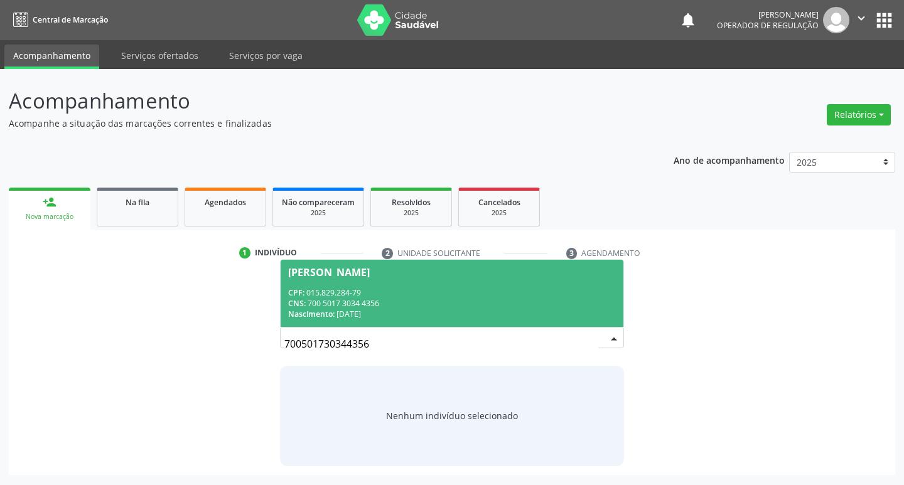
click at [546, 276] on div "Luciene Santos Barbosa" at bounding box center [452, 272] width 328 height 10
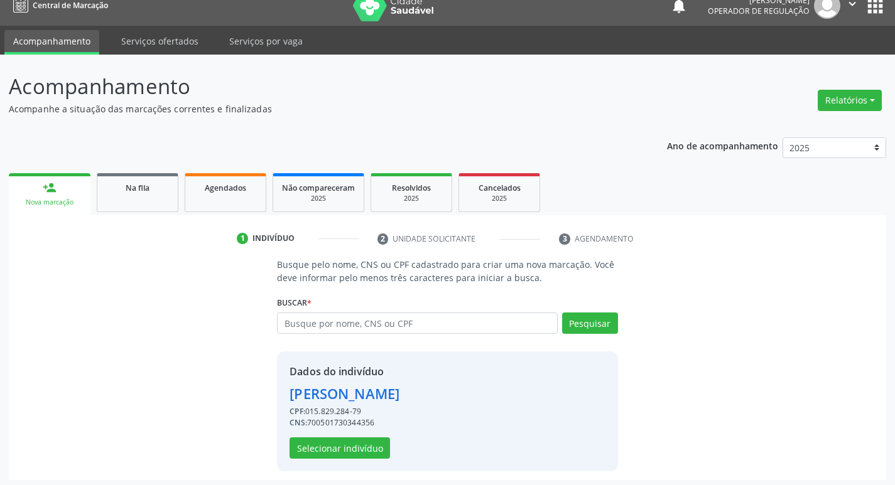
scroll to position [18, 0]
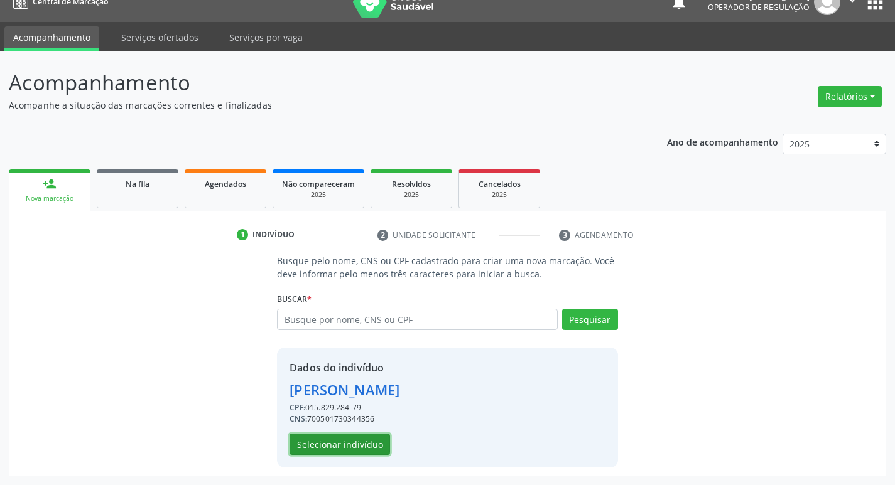
click at [336, 446] on button "Selecionar indivíduo" at bounding box center [339, 444] width 100 height 21
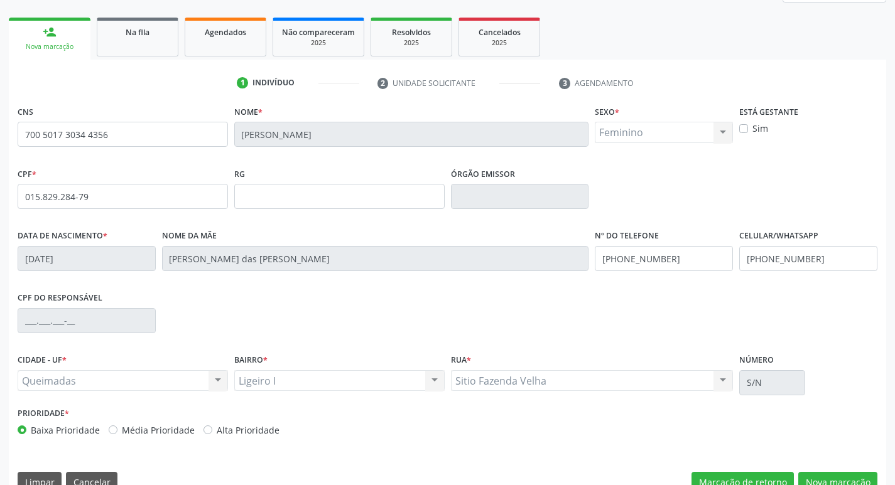
scroll to position [195, 0]
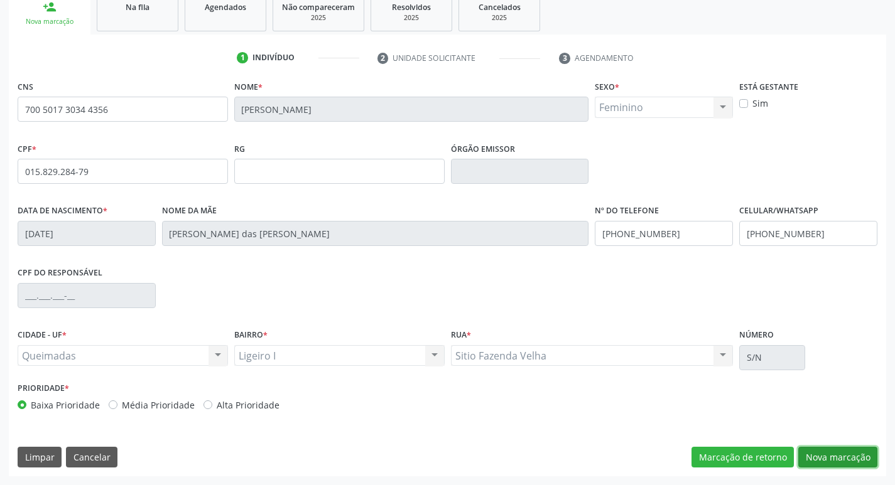
click at [839, 456] on button "Nova marcação" at bounding box center [837, 457] width 79 height 21
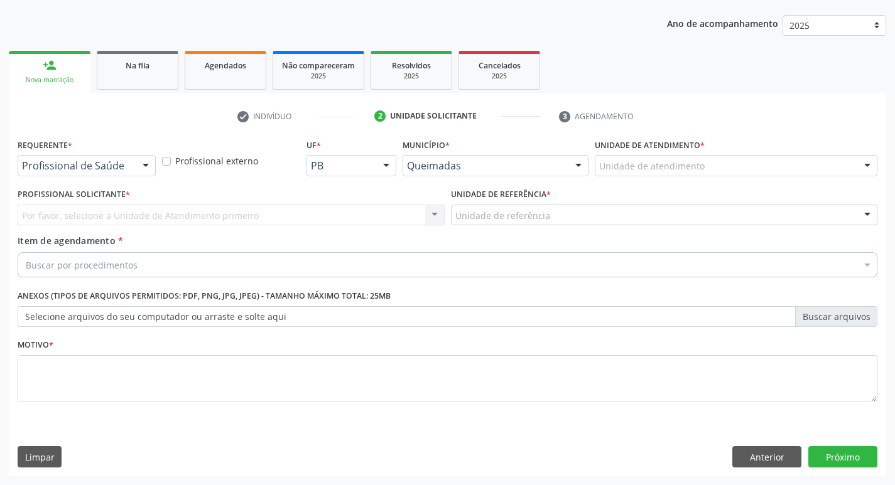
scroll to position [137, 0]
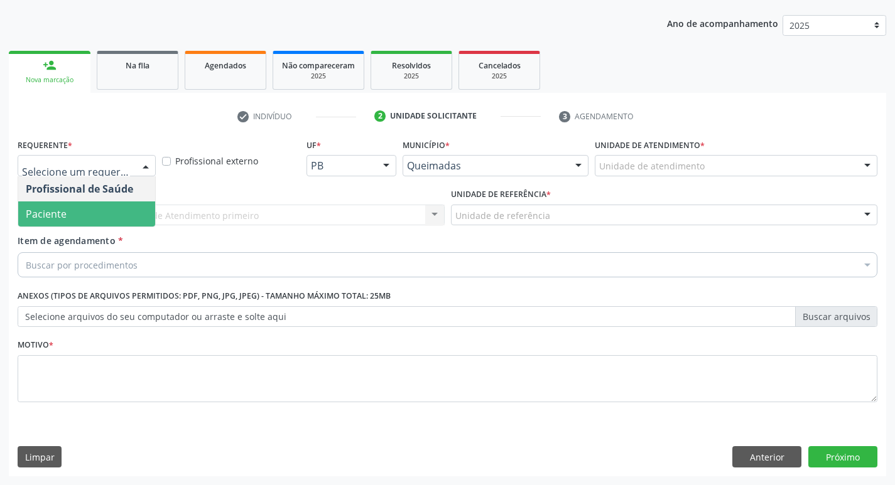
click at [59, 221] on span "Paciente" at bounding box center [86, 214] width 137 height 25
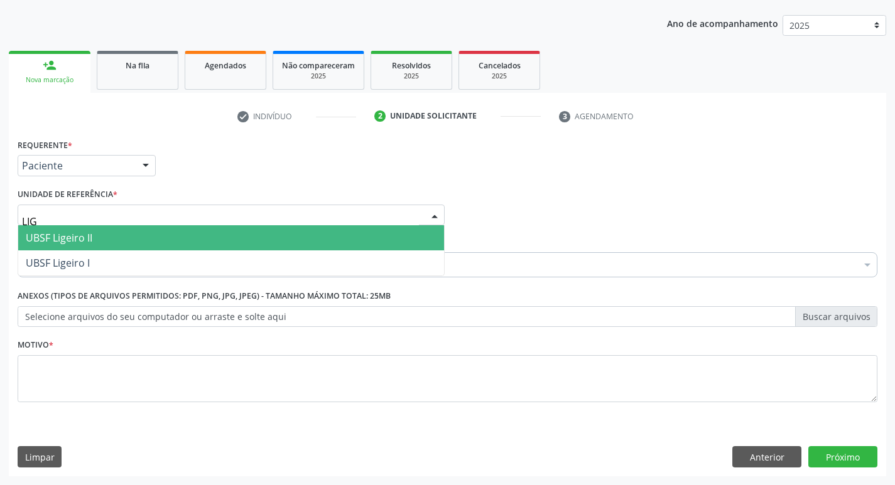
type input "LIGE"
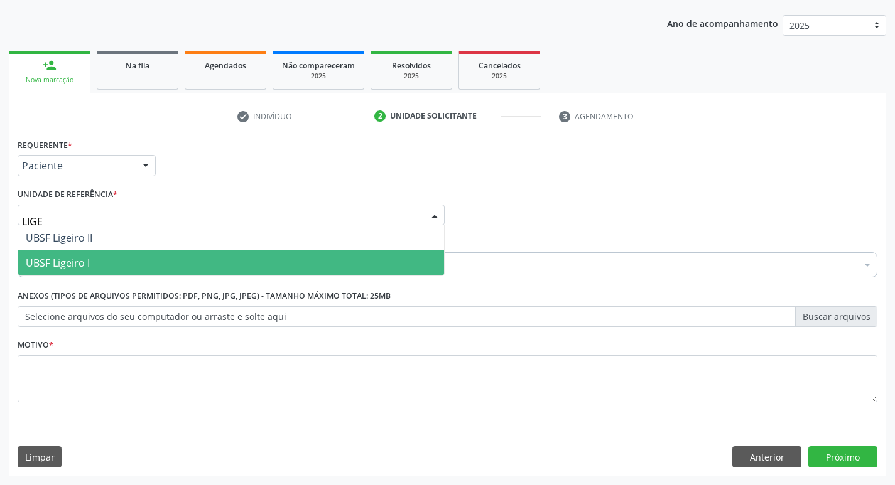
click at [60, 261] on span "UBSF Ligeiro I" at bounding box center [58, 263] width 64 height 14
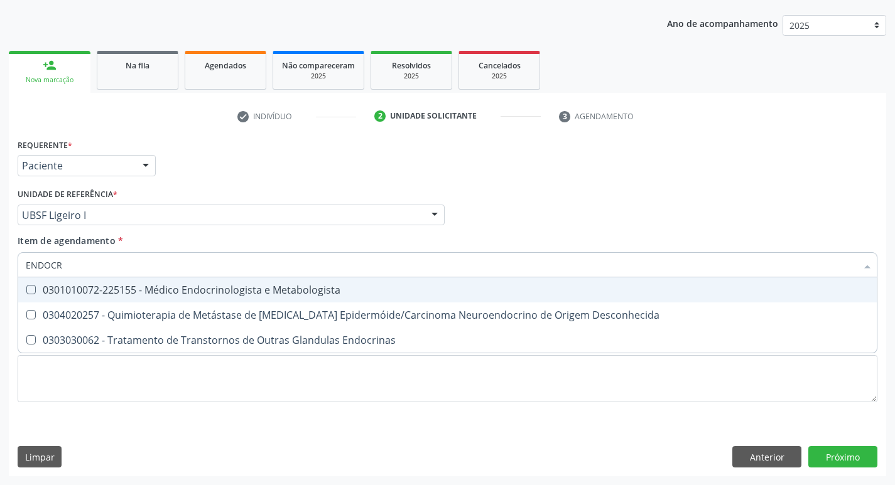
type input "ENDOCRI"
click at [67, 288] on div "0301010072-225155 - Médico Endocrinologista e Metabologista" at bounding box center [447, 290] width 843 height 10
checkbox Metabologista "true"
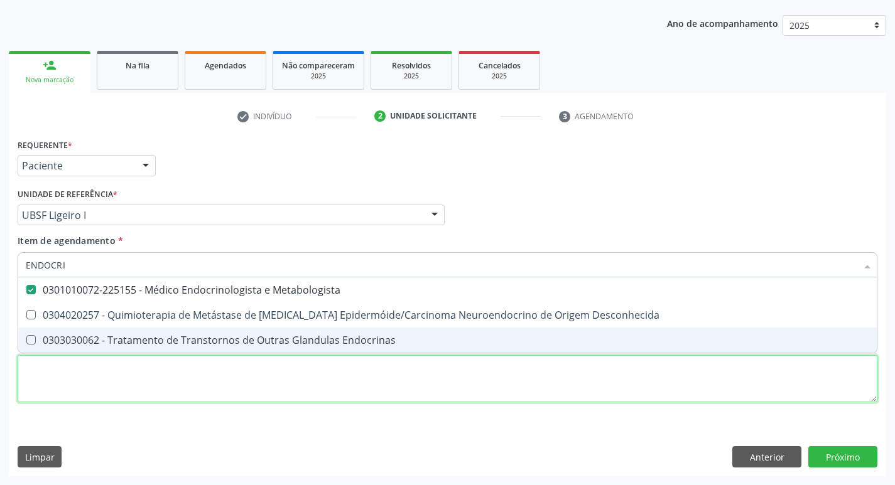
click at [62, 385] on div "Requerente * Paciente Profissional de Saúde Paciente Nenhum resultado encontrad…" at bounding box center [448, 278] width 860 height 284
checkbox Desconhecida "true"
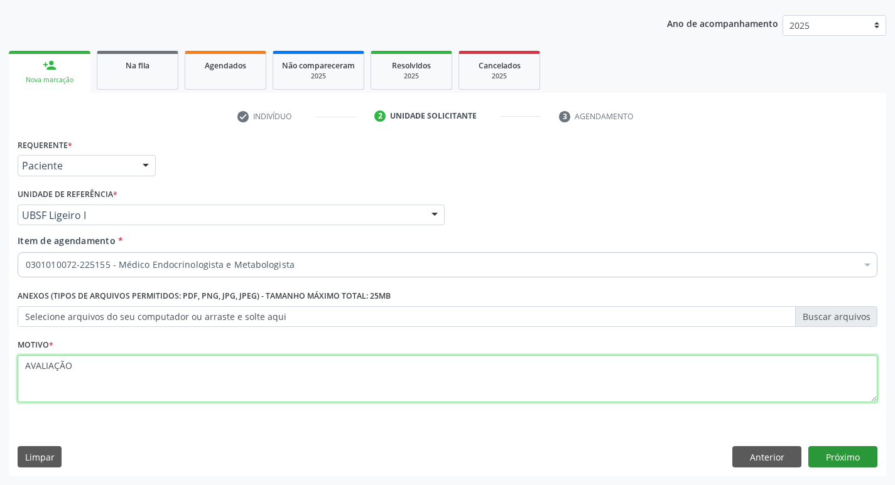
type textarea "AVALIAÇÃO"
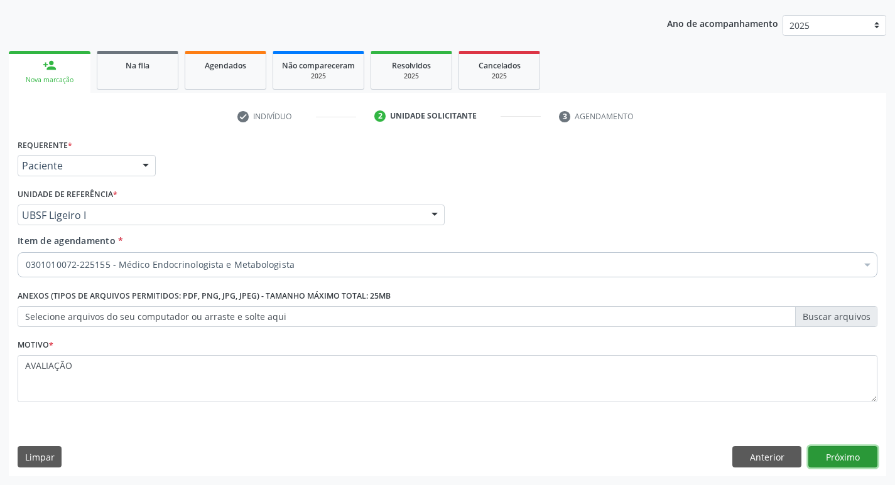
click at [850, 450] on button "Próximo" at bounding box center [842, 456] width 69 height 21
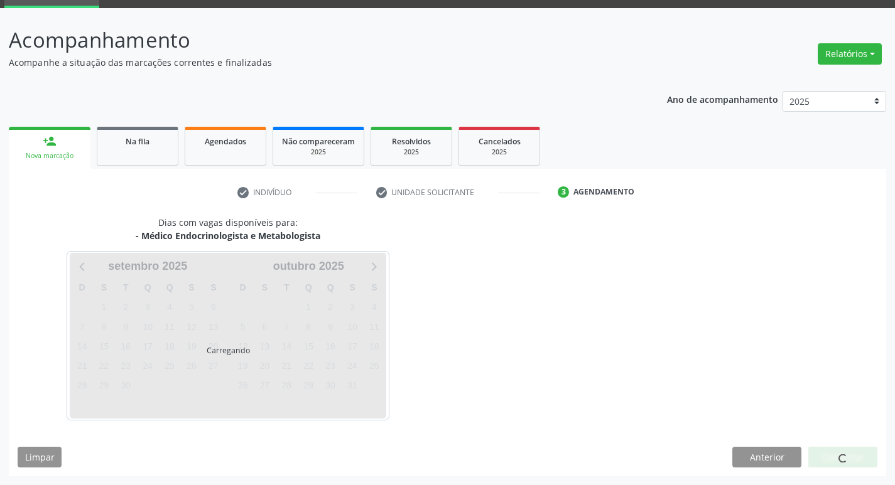
scroll to position [98, 0]
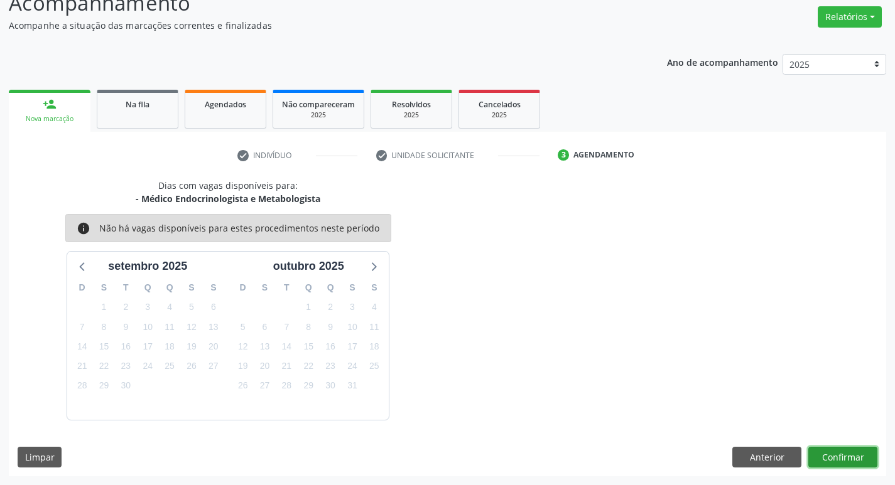
click at [828, 455] on button "Confirmar" at bounding box center [842, 457] width 69 height 21
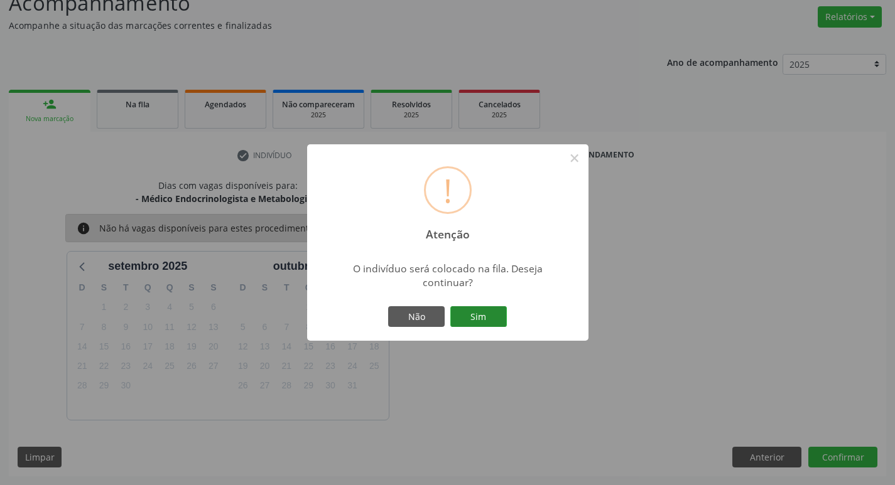
click at [496, 313] on button "Sim" at bounding box center [478, 316] width 57 height 21
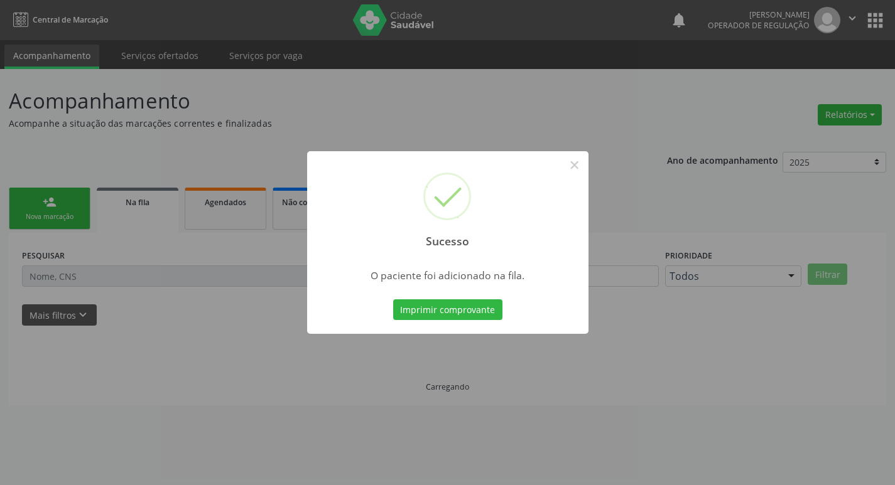
scroll to position [0, 0]
click at [260, 103] on div "Sucesso × O paciente foi adicionado na fila. Imprimir comprovante Cancel" at bounding box center [452, 242] width 904 height 485
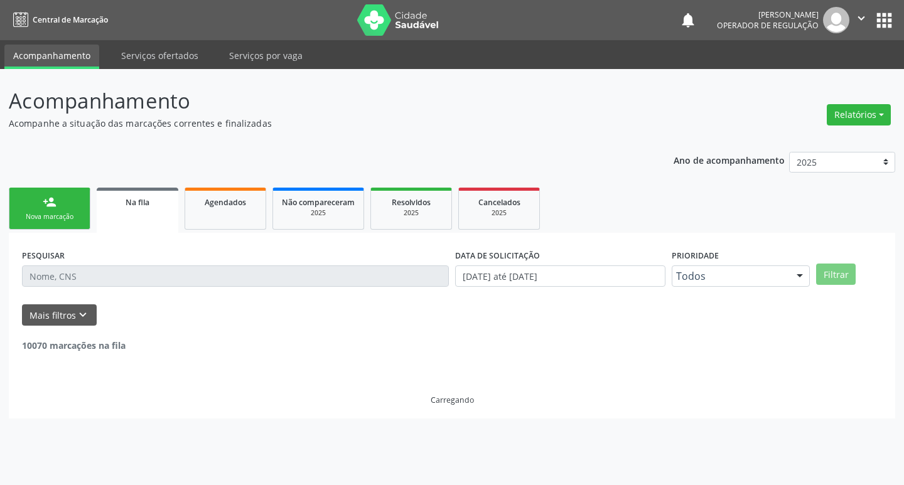
click at [50, 202] on div "person_add" at bounding box center [50, 202] width 14 height 14
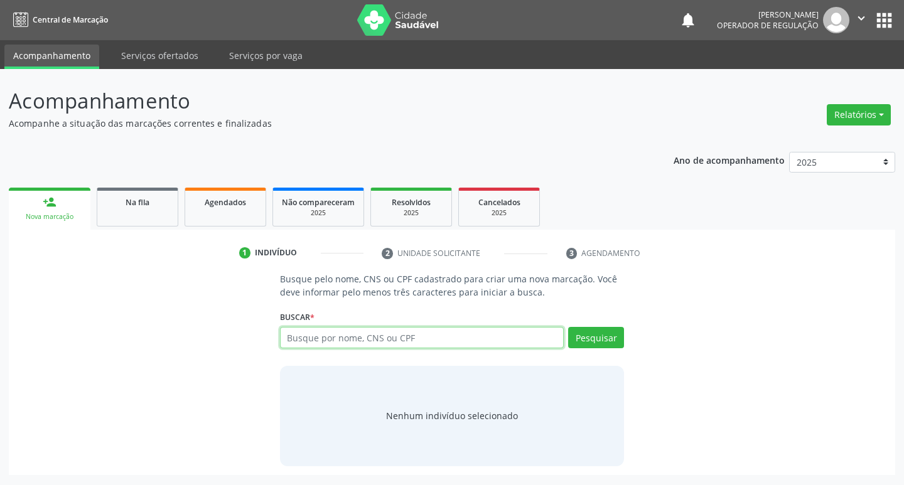
click at [356, 347] on input "text" at bounding box center [422, 337] width 284 height 21
type input "707606231644592"
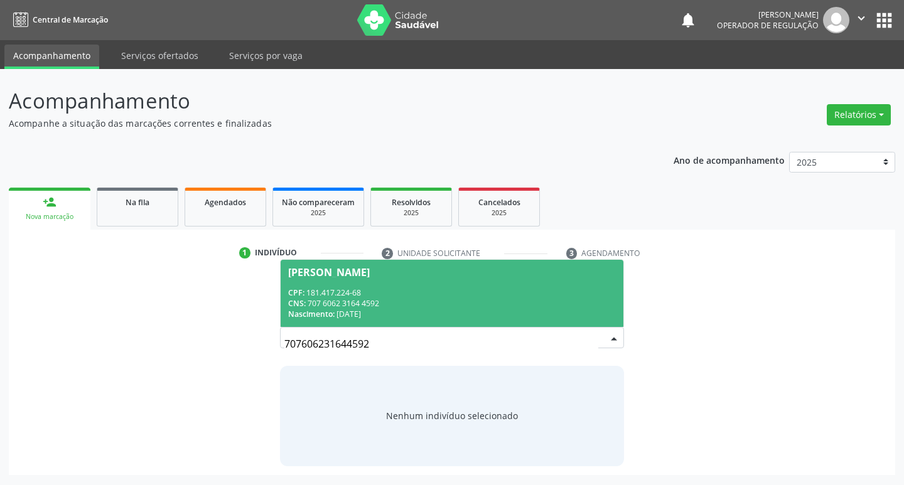
click at [370, 274] on div "Severino Gomes da Rocha" at bounding box center [329, 272] width 82 height 10
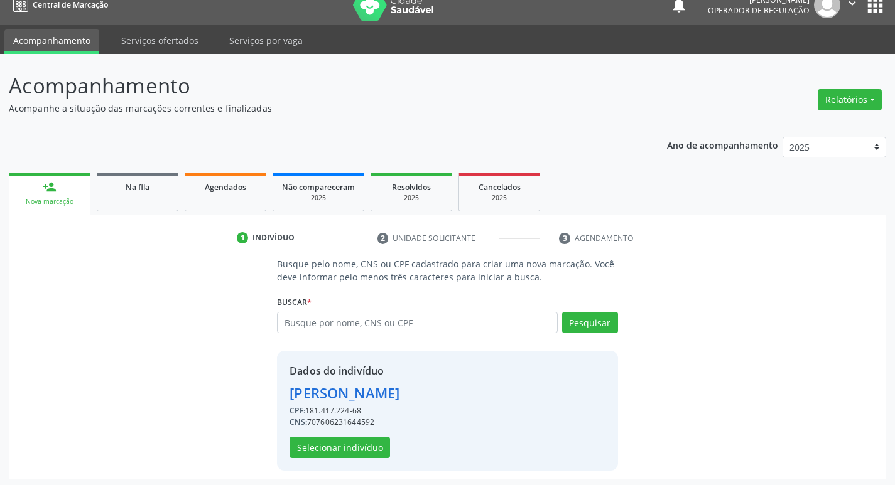
scroll to position [18, 0]
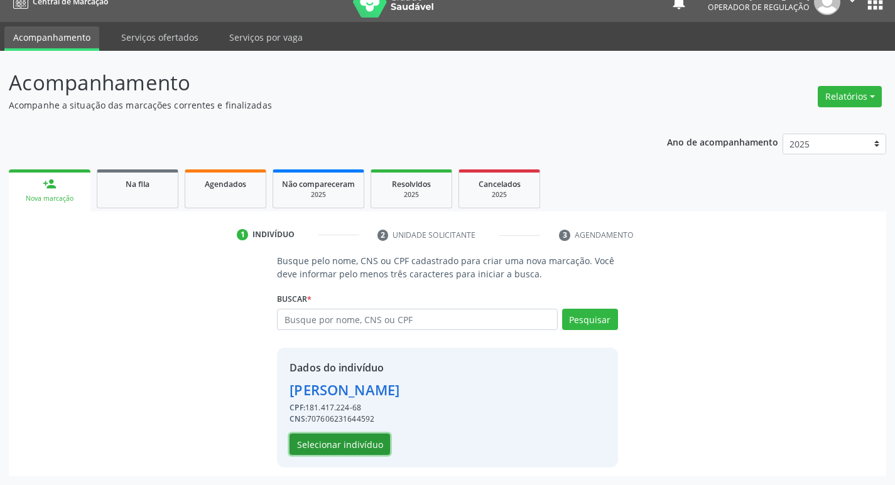
click at [369, 450] on button "Selecionar indivíduo" at bounding box center [339, 444] width 100 height 21
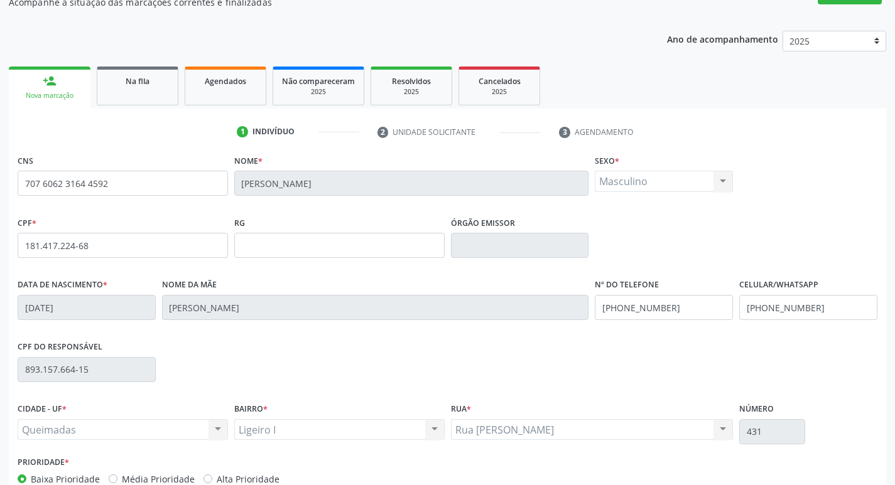
scroll to position [195, 0]
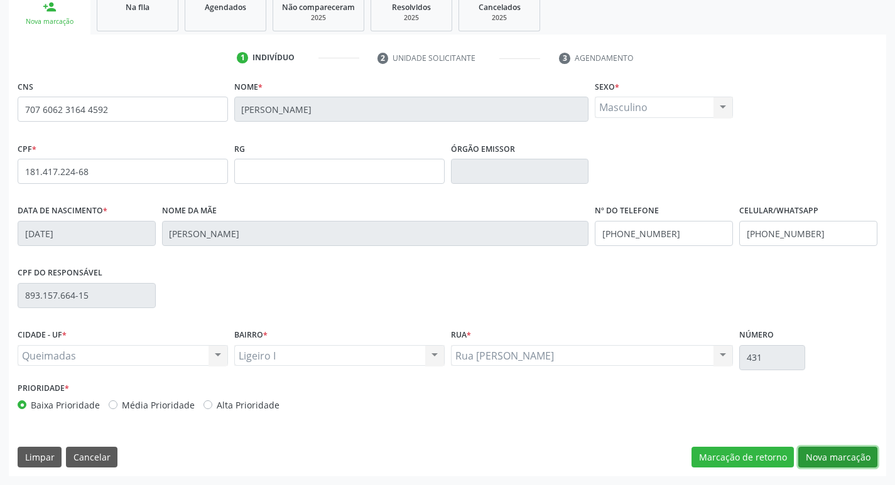
click at [837, 466] on button "Nova marcação" at bounding box center [837, 457] width 79 height 21
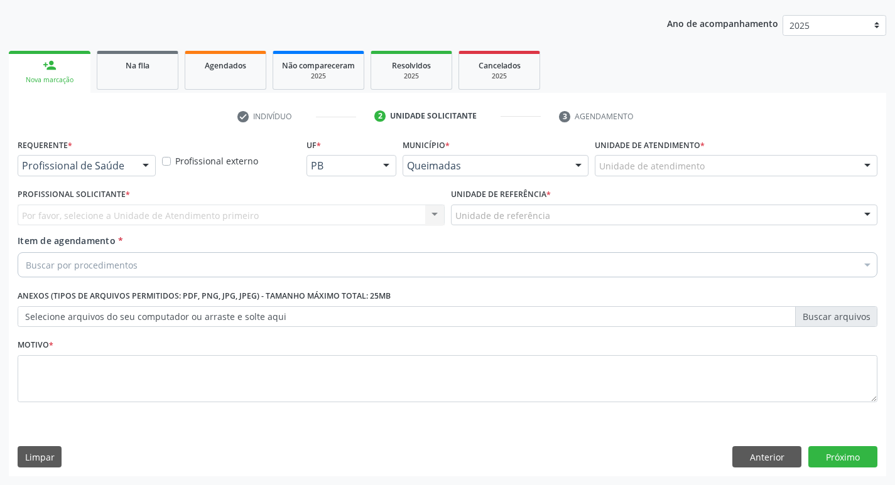
scroll to position [137, 0]
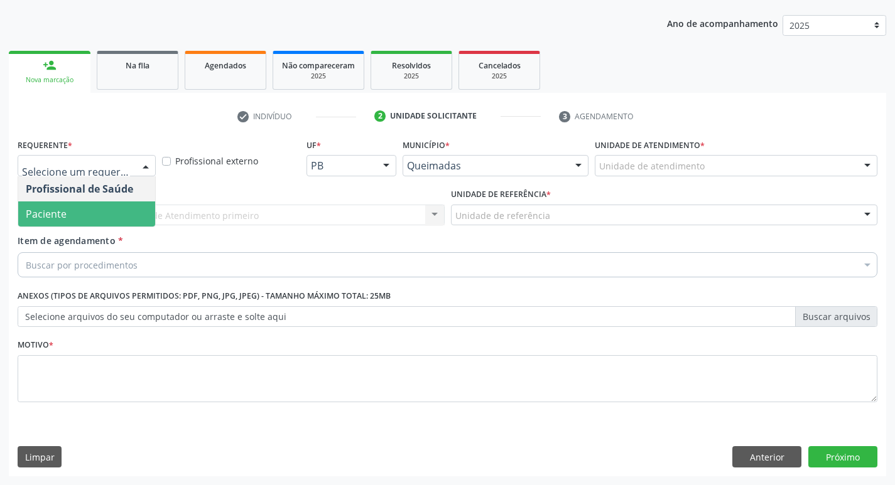
click at [101, 202] on span "Paciente" at bounding box center [86, 214] width 137 height 25
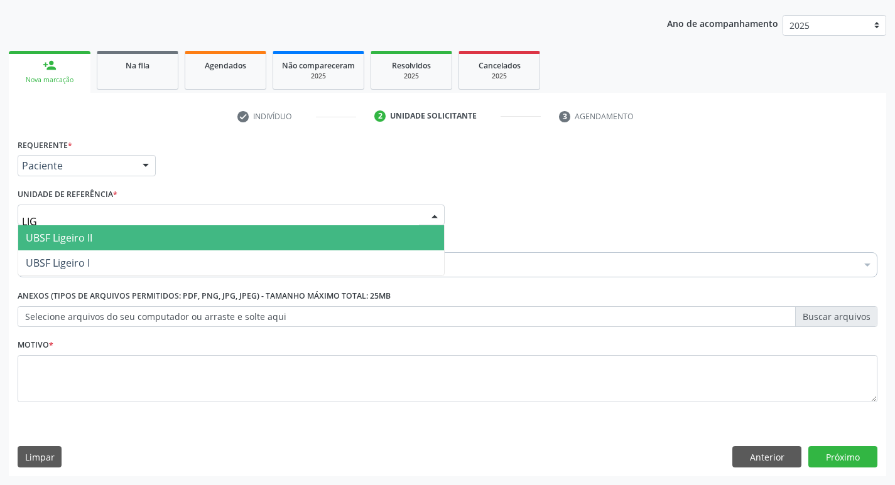
type input "LIGE"
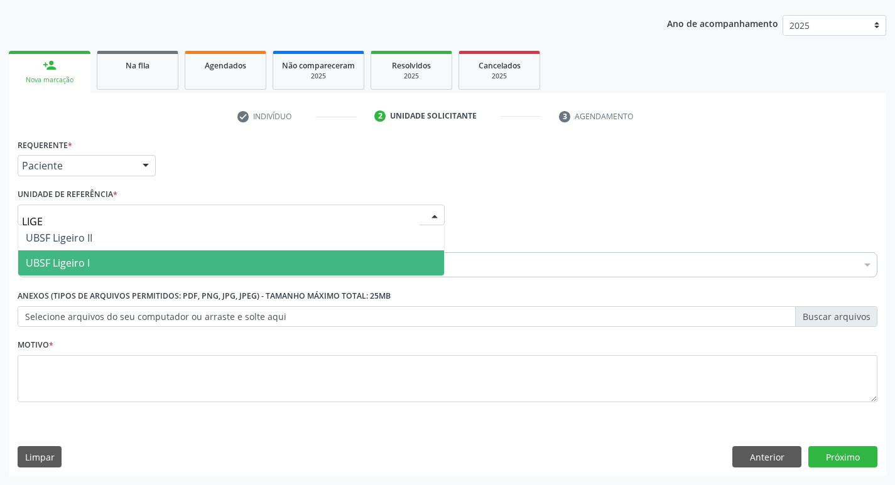
click at [104, 253] on span "UBSF Ligeiro I" at bounding box center [231, 263] width 426 height 25
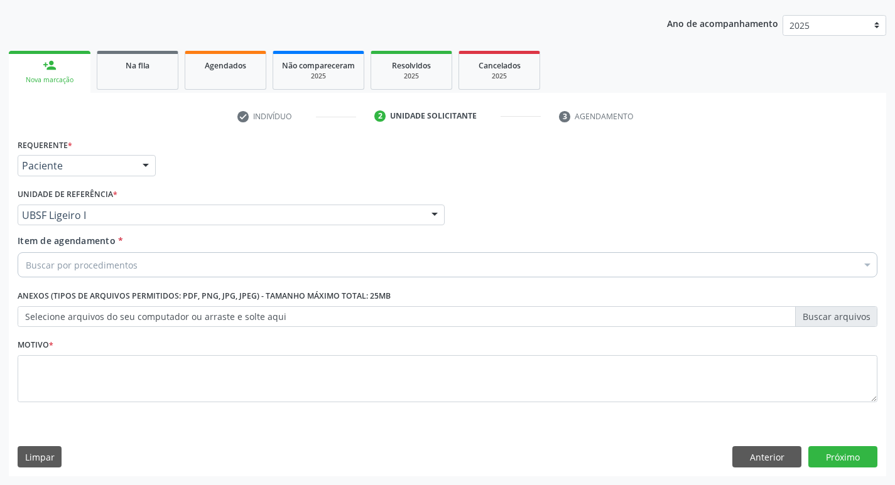
click at [194, 177] on div "Requerente * Paciente Profissional de Saúde Paciente Nenhum resultado encontrad…" at bounding box center [447, 160] width 866 height 49
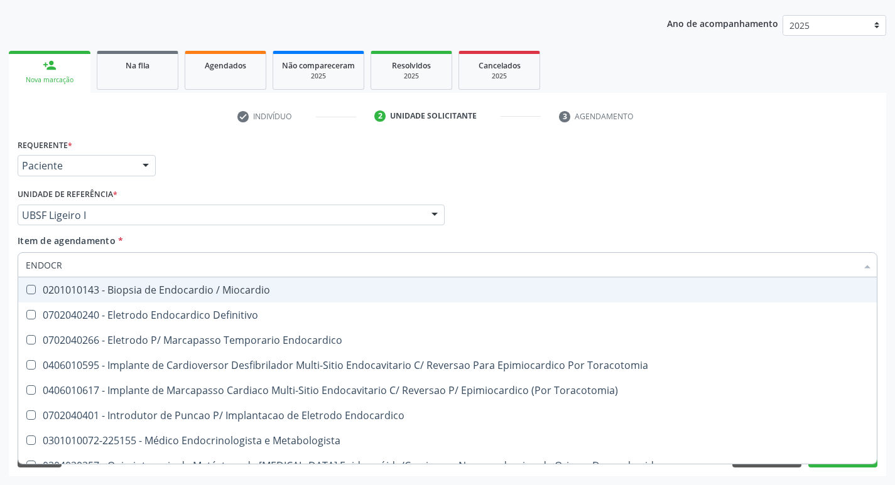
type input "ENDOCRI"
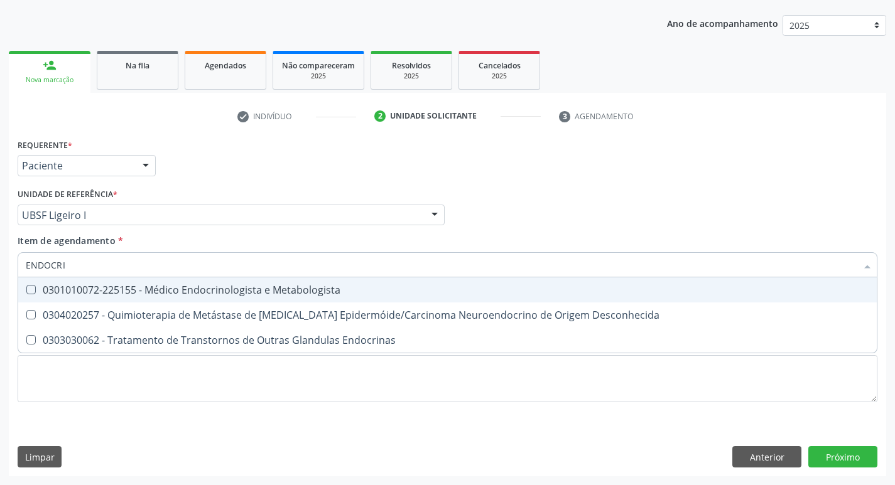
click at [119, 283] on span "0301010072-225155 - Médico Endocrinologista e Metabologista" at bounding box center [447, 290] width 858 height 25
checkbox Metabologista "true"
click at [247, 134] on div "check Indivíduo 2 Unidade solicitante 3 Agendamento CNS 707 6062 3164 4592 Nome…" at bounding box center [447, 291] width 877 height 370
checkbox Desconhecida "true"
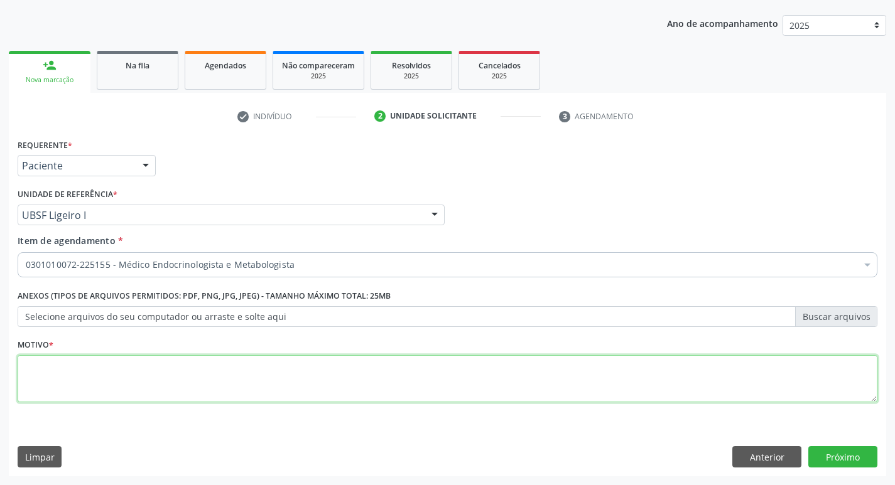
click at [73, 364] on textarea at bounding box center [448, 379] width 860 height 48
type textarea "AVALIAÇÃO"
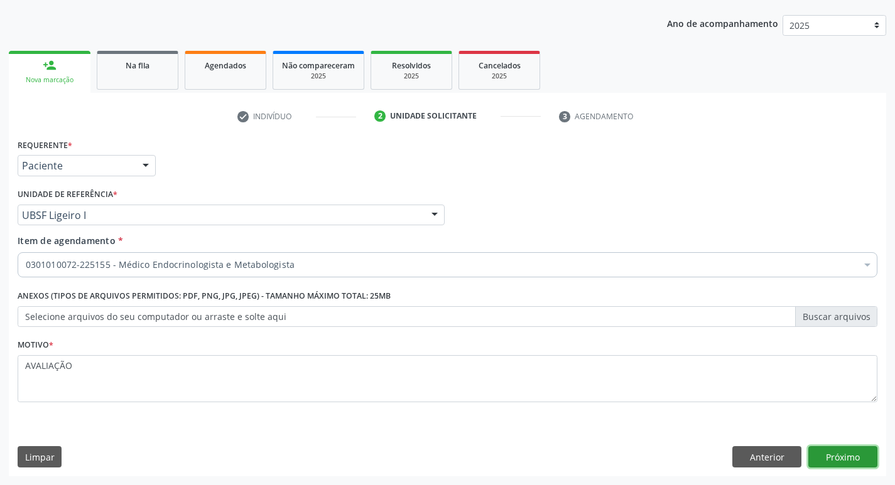
click at [819, 458] on button "Próximo" at bounding box center [842, 456] width 69 height 21
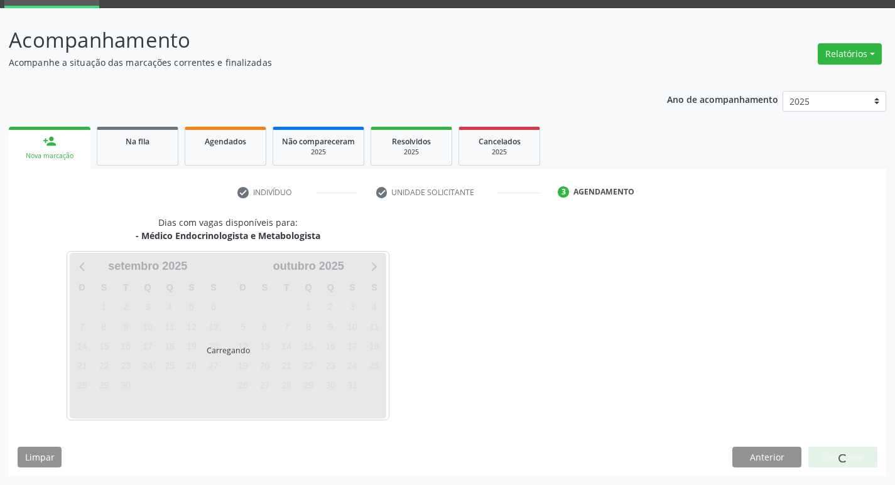
scroll to position [98, 0]
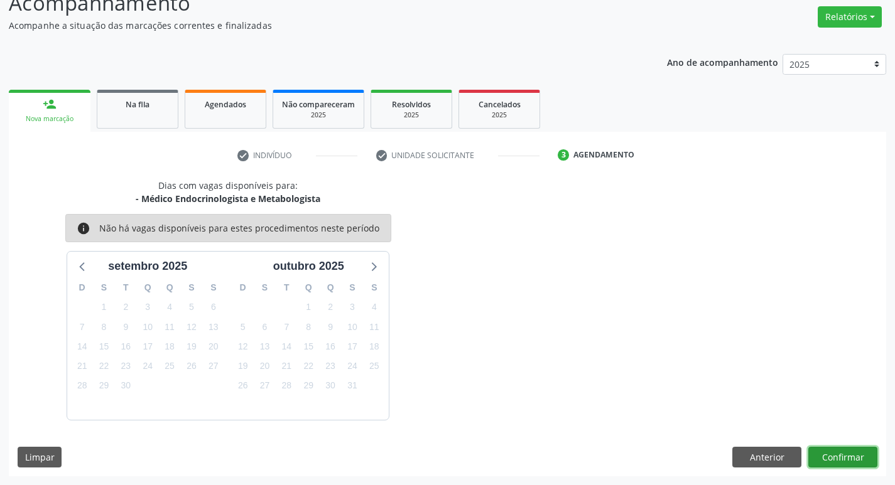
click at [821, 456] on button "Confirmar" at bounding box center [842, 457] width 69 height 21
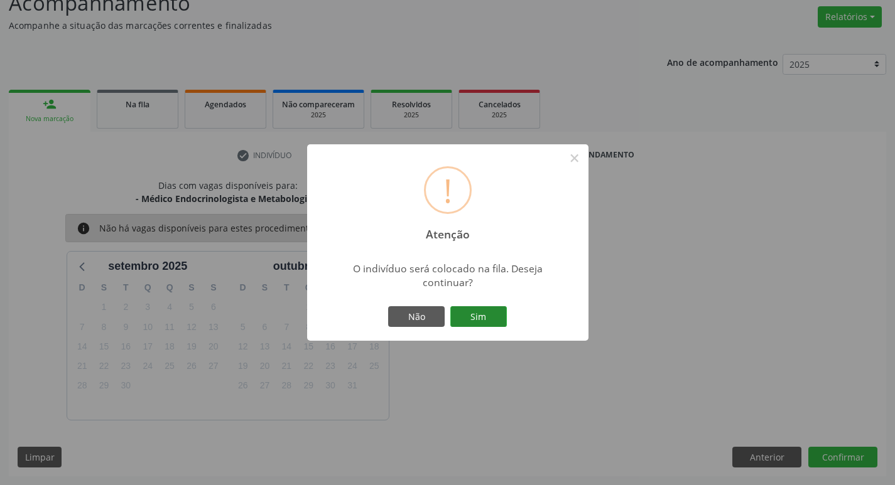
click at [488, 323] on button "Sim" at bounding box center [478, 316] width 57 height 21
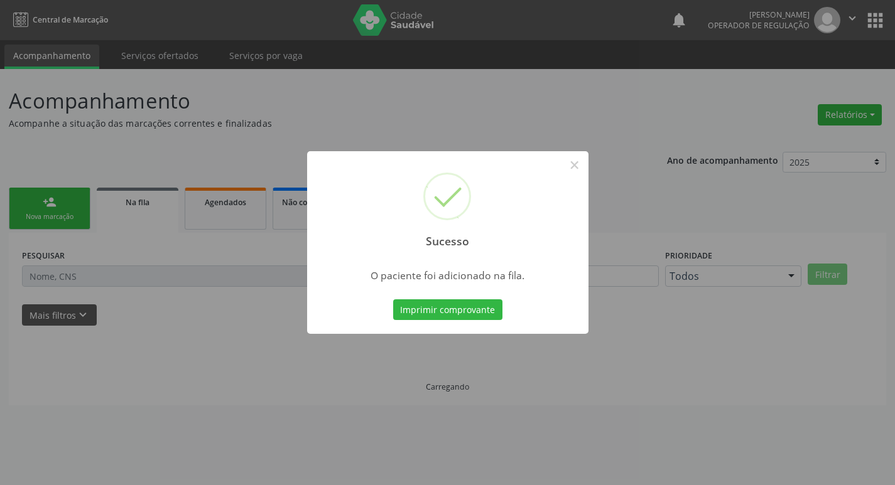
scroll to position [0, 0]
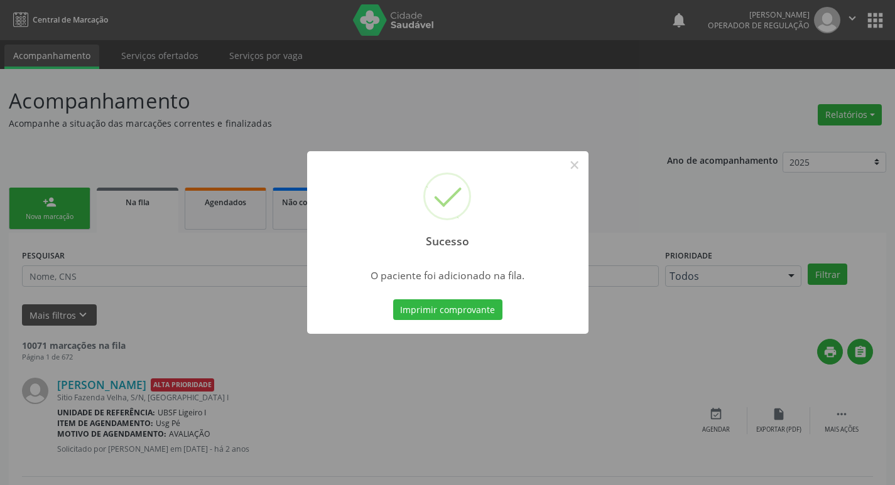
click at [439, 121] on div "Sucesso × O paciente foi adicionado na fila. Imprimir comprovante Cancel" at bounding box center [447, 242] width 895 height 485
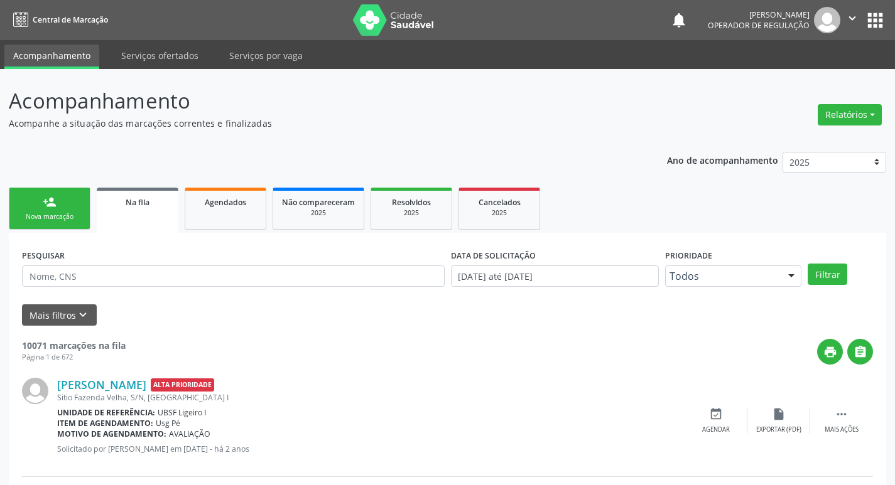
click at [72, 203] on link "person_add Nova marcação" at bounding box center [50, 209] width 82 height 42
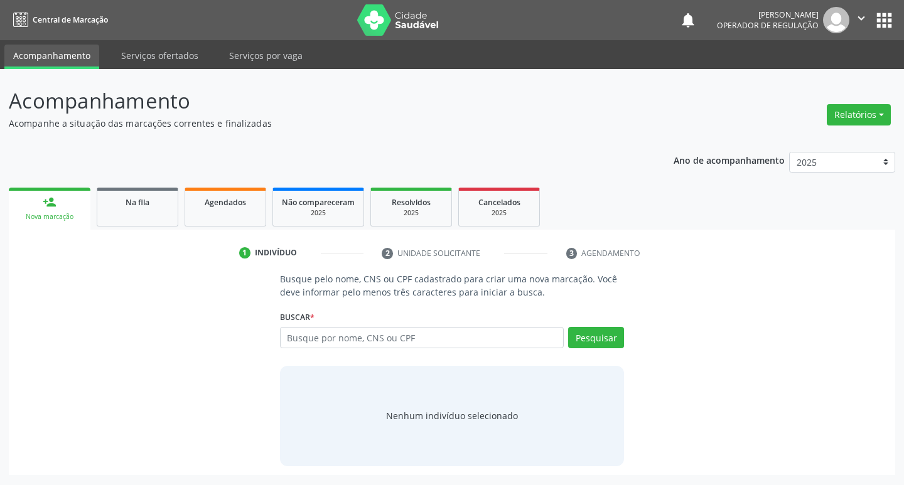
click at [450, 351] on div "Busque por nome, CNS ou CPF Nenhum resultado encontrado para: " " Digite nome, …" at bounding box center [452, 342] width 345 height 30
click at [459, 338] on input "text" at bounding box center [422, 337] width 284 height 21
type input "708608572016087"
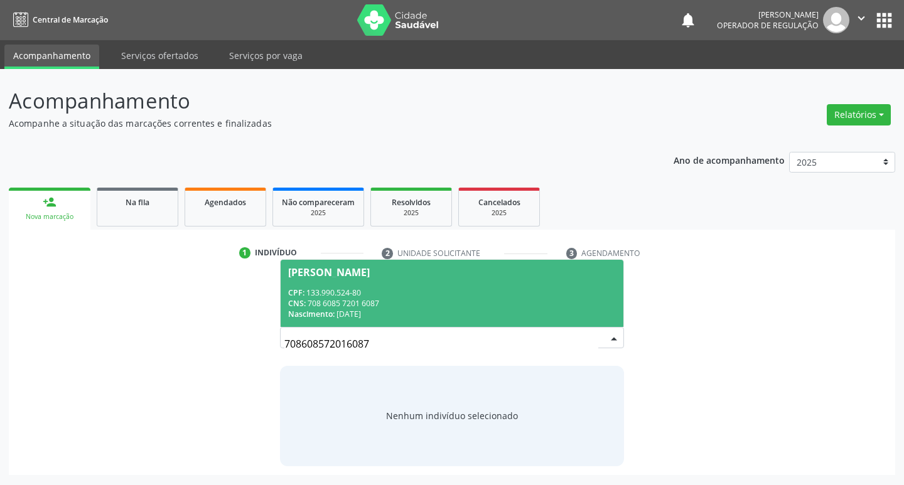
click at [490, 312] on div "Nascimento: 01/11/2000" at bounding box center [452, 314] width 328 height 11
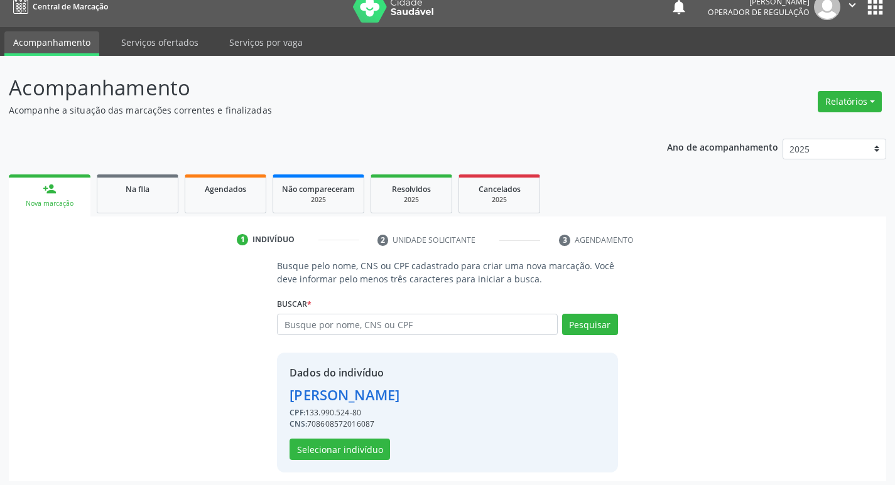
scroll to position [18, 0]
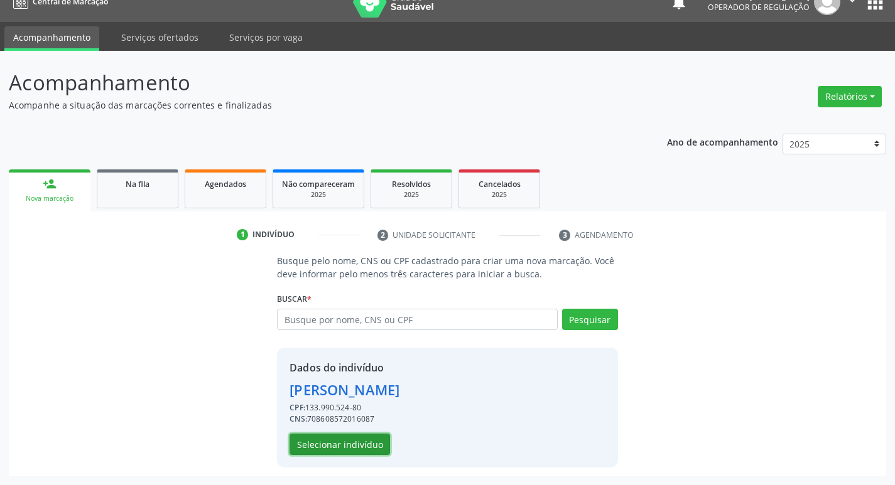
click at [321, 448] on button "Selecionar indivíduo" at bounding box center [339, 444] width 100 height 21
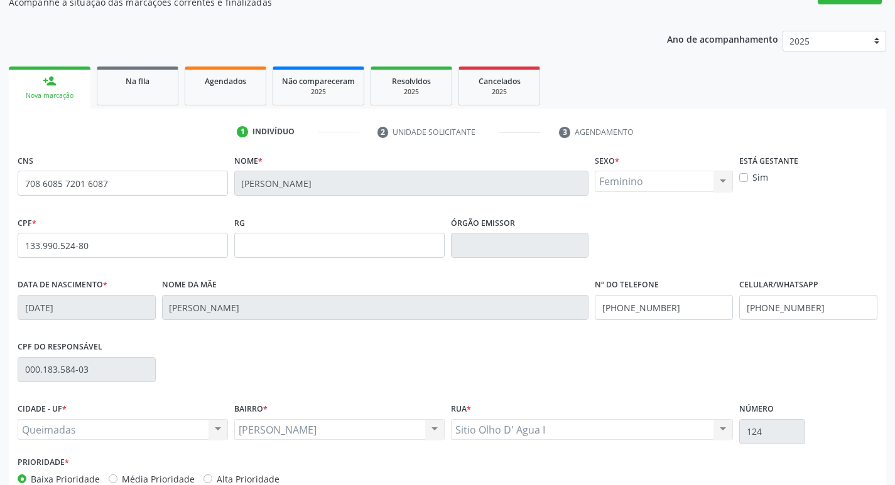
scroll to position [195, 0]
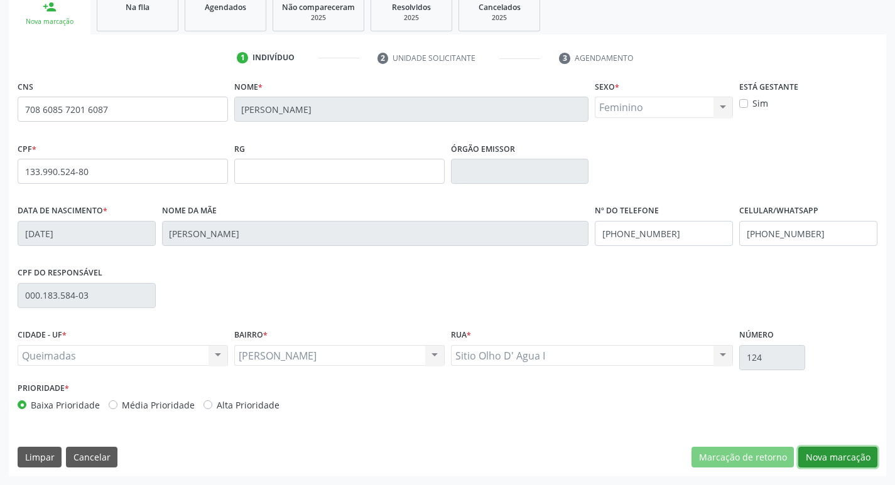
click at [826, 455] on button "Nova marcação" at bounding box center [837, 457] width 79 height 21
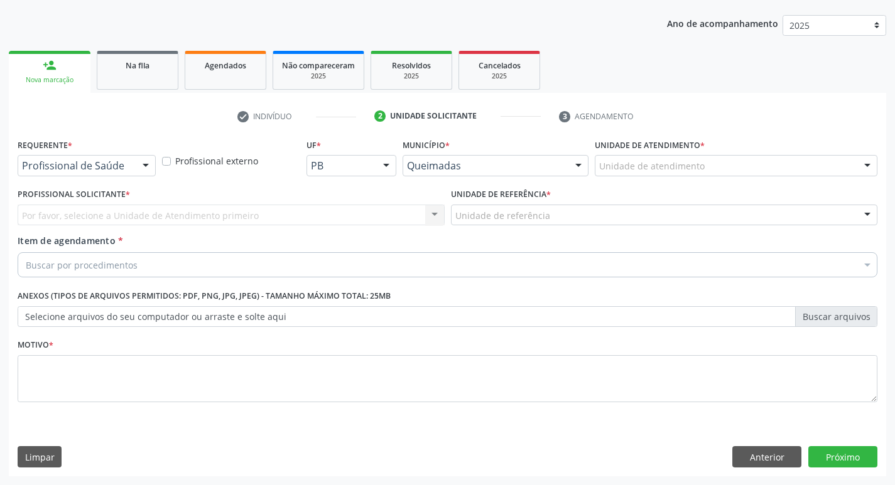
scroll to position [137, 0]
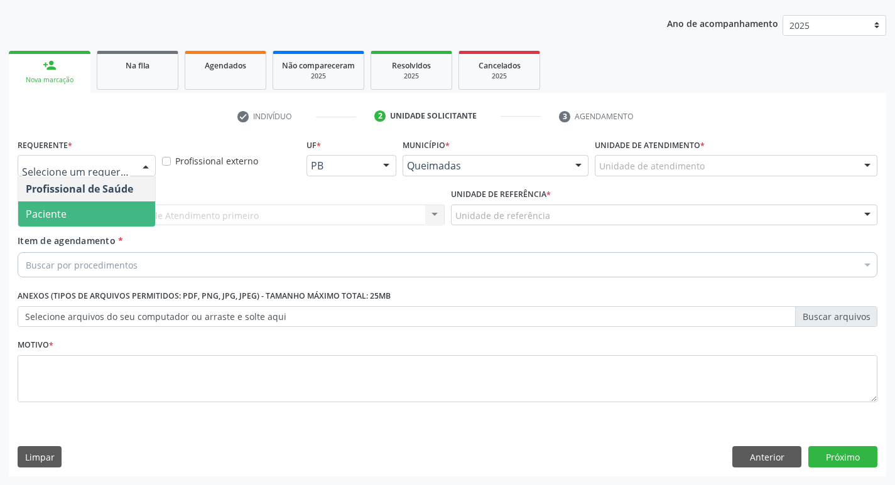
click at [73, 206] on span "Paciente" at bounding box center [86, 214] width 137 height 25
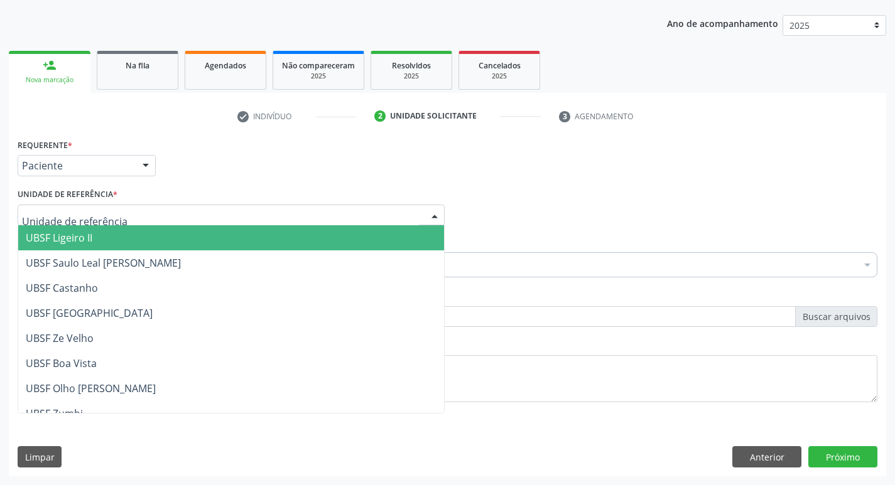
click at [73, 206] on div at bounding box center [231, 215] width 427 height 21
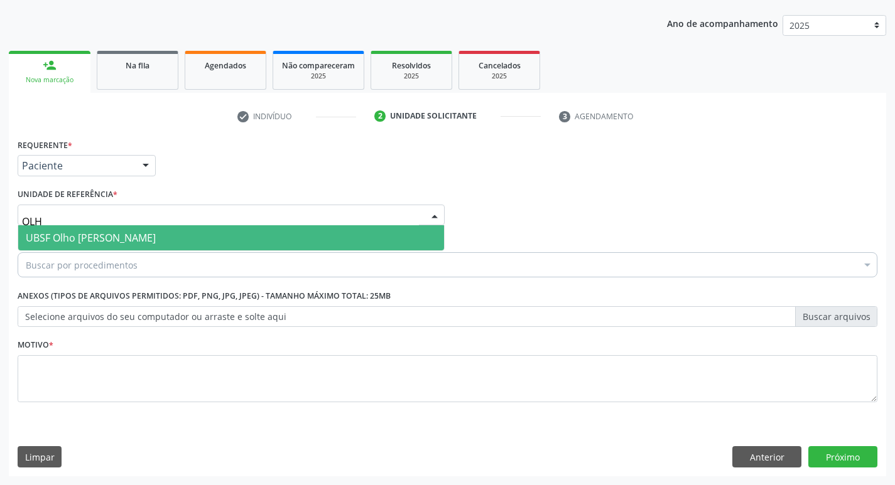
type input "OLHO"
click at [81, 235] on span "UBSF Olho [PERSON_NAME]" at bounding box center [91, 238] width 130 height 14
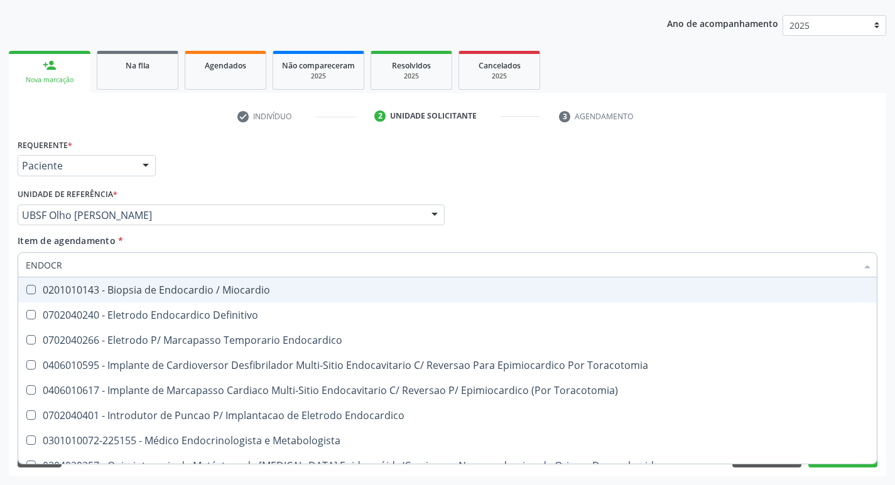
type input "ENDOCRI"
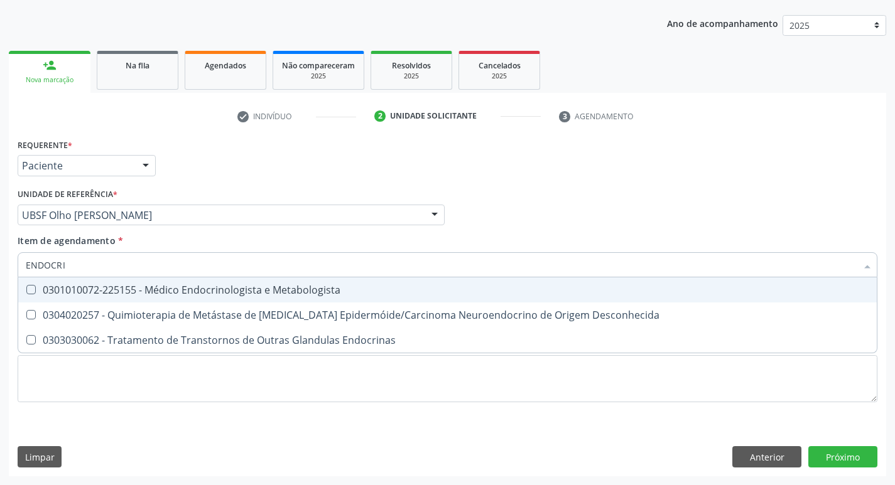
click at [76, 293] on div "0301010072-225155 - Médico Endocrinologista e Metabologista" at bounding box center [447, 290] width 843 height 10
checkbox Metabologista "true"
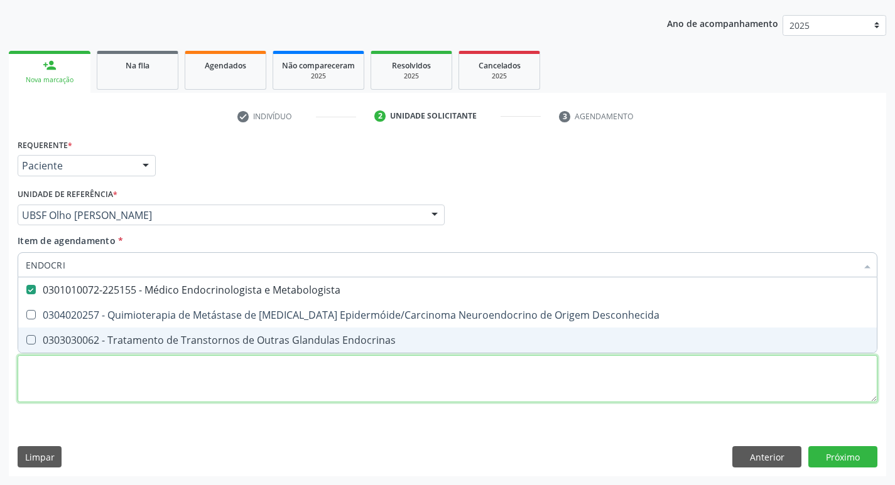
click at [57, 398] on div "Requerente * Paciente Profissional de Saúde Paciente Nenhum resultado encontrad…" at bounding box center [448, 278] width 860 height 284
checkbox Desconhecida "true"
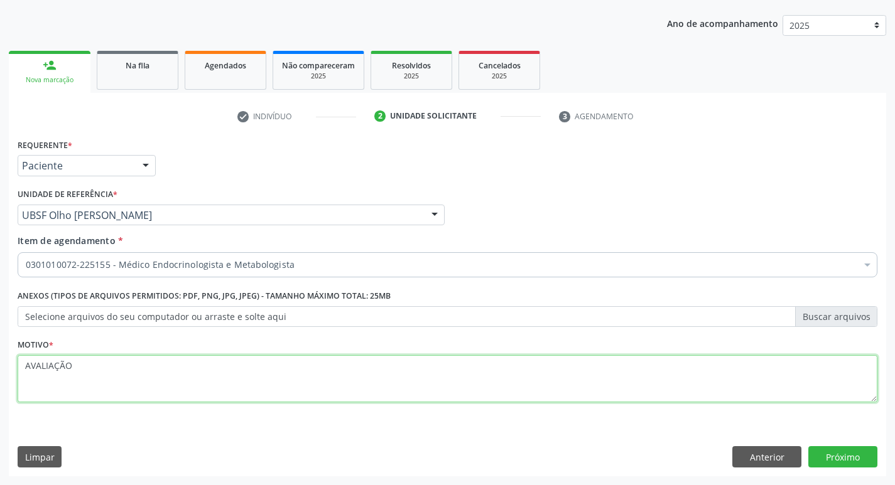
type textarea "AVALIAÇÃO"
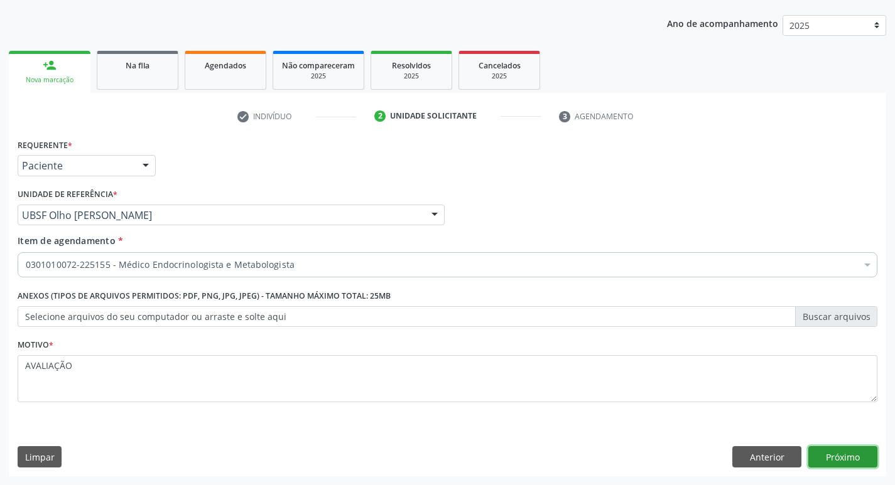
click at [859, 460] on button "Próximo" at bounding box center [842, 456] width 69 height 21
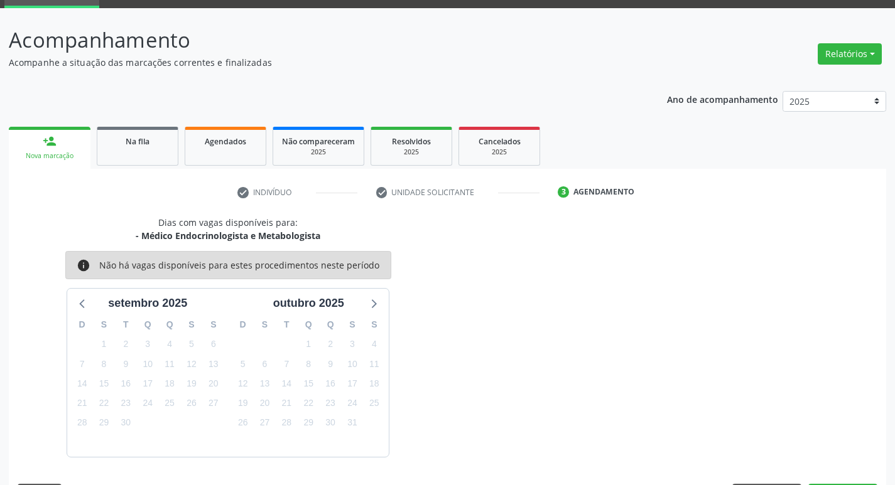
scroll to position [98, 0]
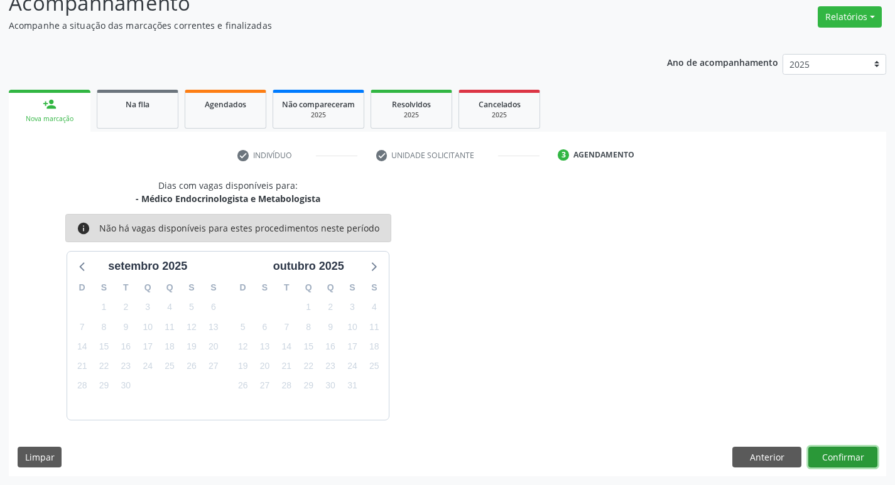
click at [834, 449] on button "Confirmar" at bounding box center [842, 457] width 69 height 21
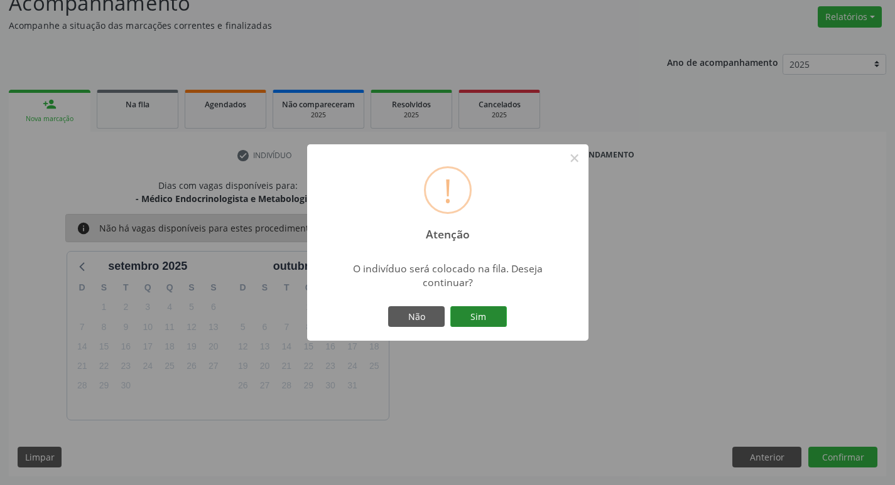
click at [476, 320] on button "Sim" at bounding box center [478, 316] width 57 height 21
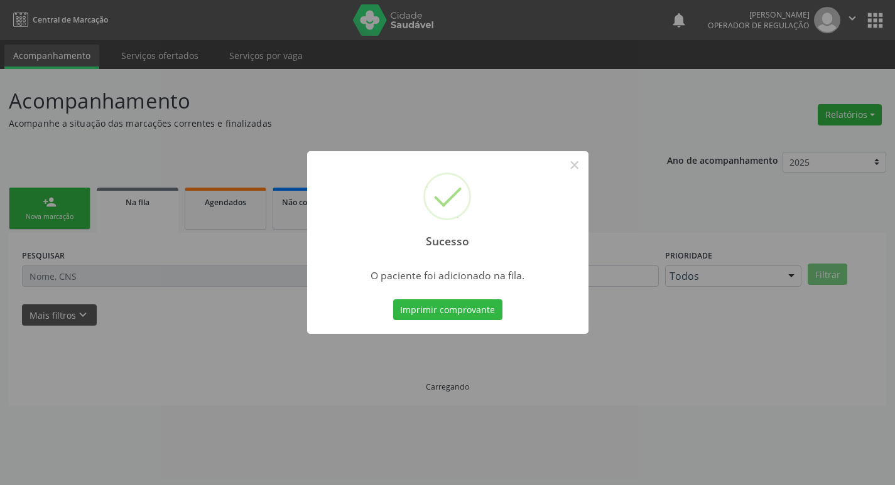
scroll to position [0, 0]
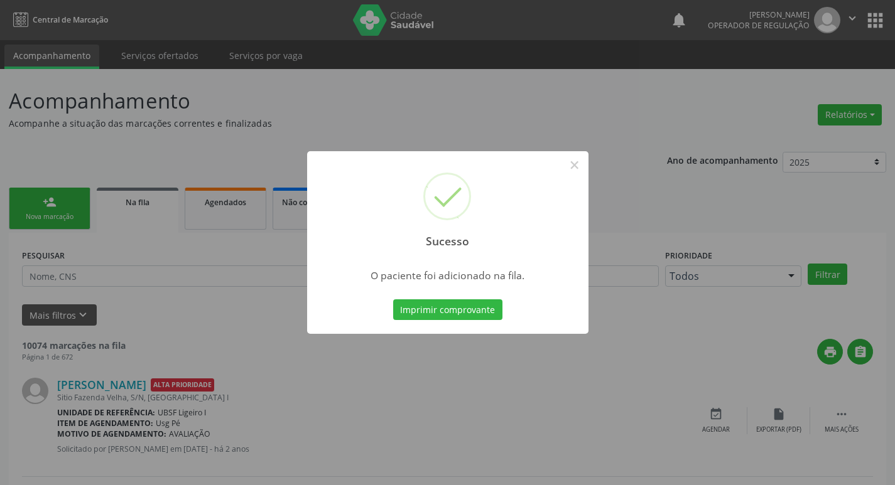
click at [325, 144] on div "Sucesso × O paciente foi adicionado na fila. Imprimir comprovante Cancel" at bounding box center [447, 242] width 895 height 485
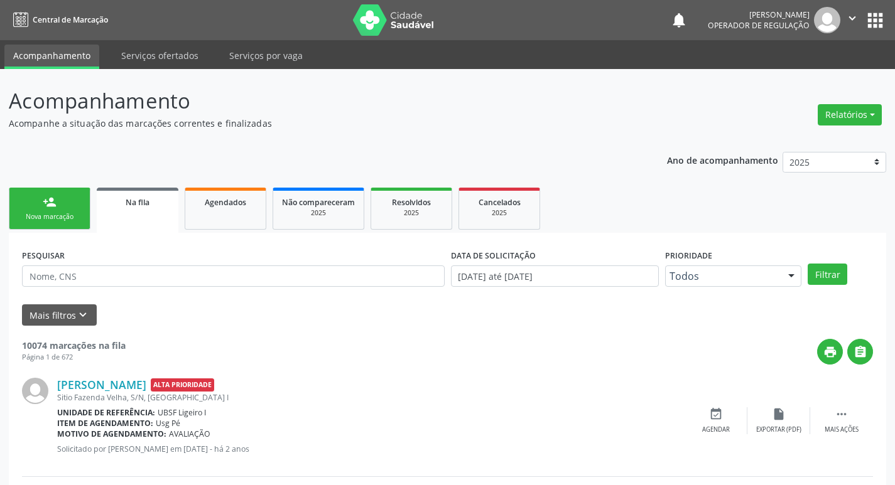
drag, startPoint x: 78, startPoint y: 184, endPoint x: 75, endPoint y: 191, distance: 7.6
click at [75, 192] on link "person_add Nova marcação" at bounding box center [50, 209] width 82 height 42
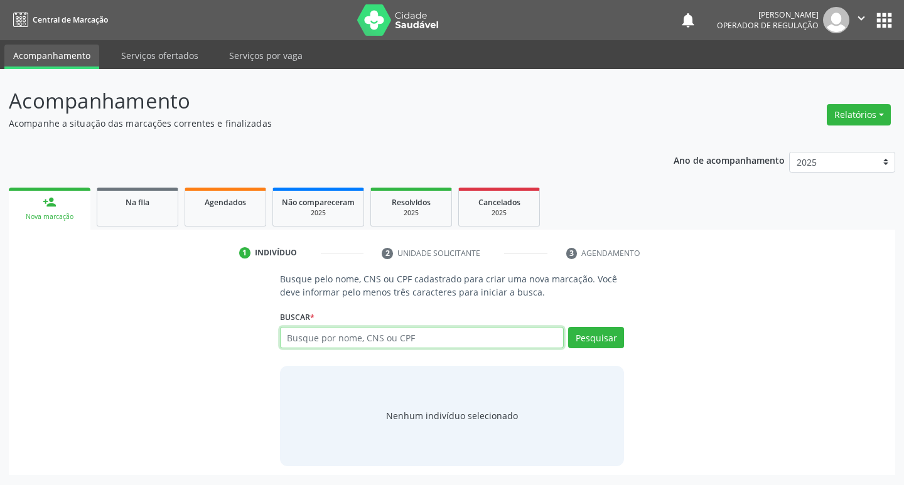
click at [506, 342] on input "text" at bounding box center [422, 337] width 284 height 21
type input "708408267955069"
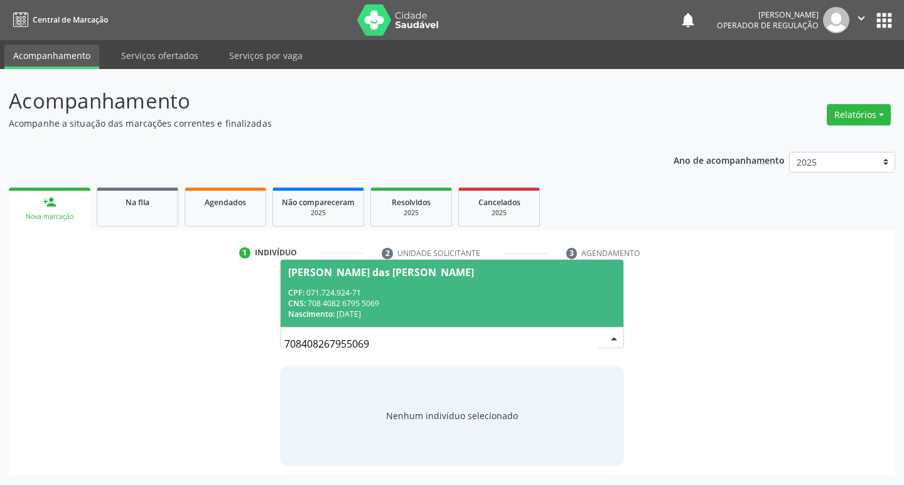
click at [424, 301] on div "CNS: 708 4082 6795 5069" at bounding box center [452, 303] width 328 height 11
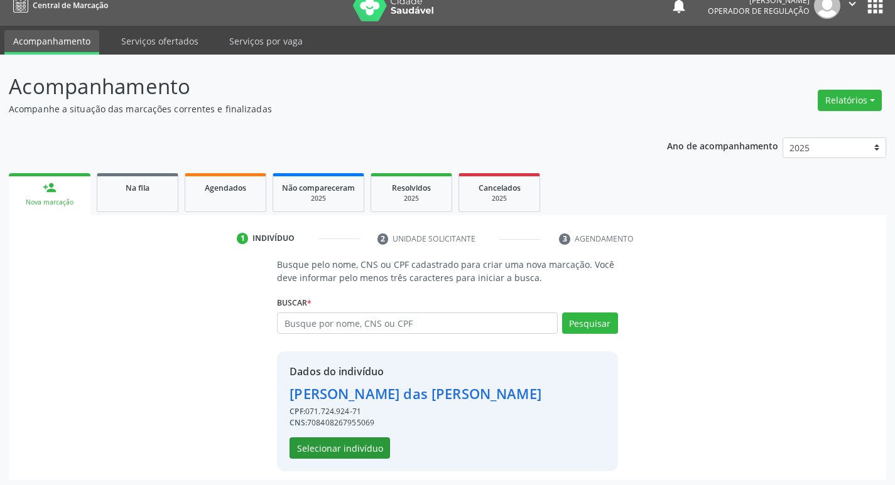
scroll to position [18, 0]
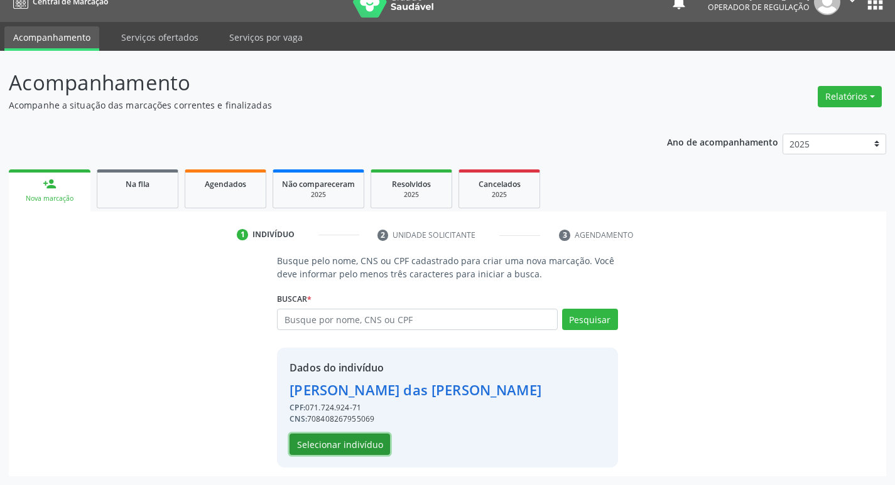
click at [359, 443] on button "Selecionar indivíduo" at bounding box center [339, 444] width 100 height 21
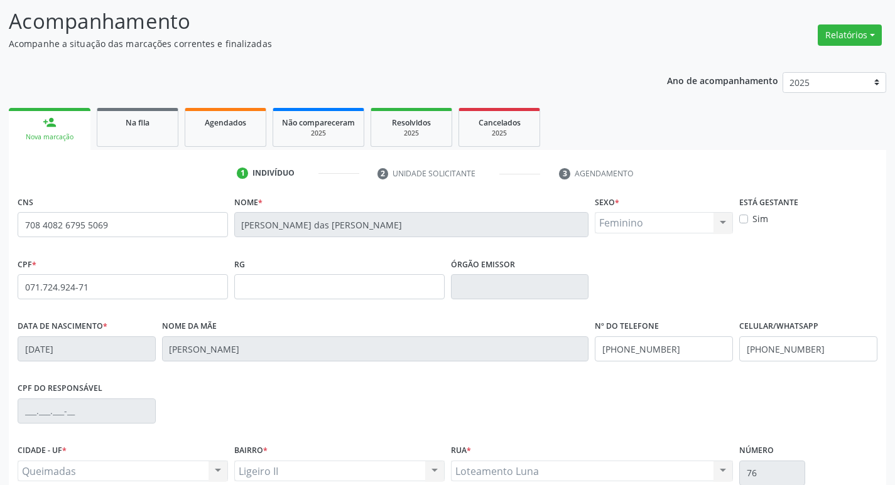
scroll to position [195, 0]
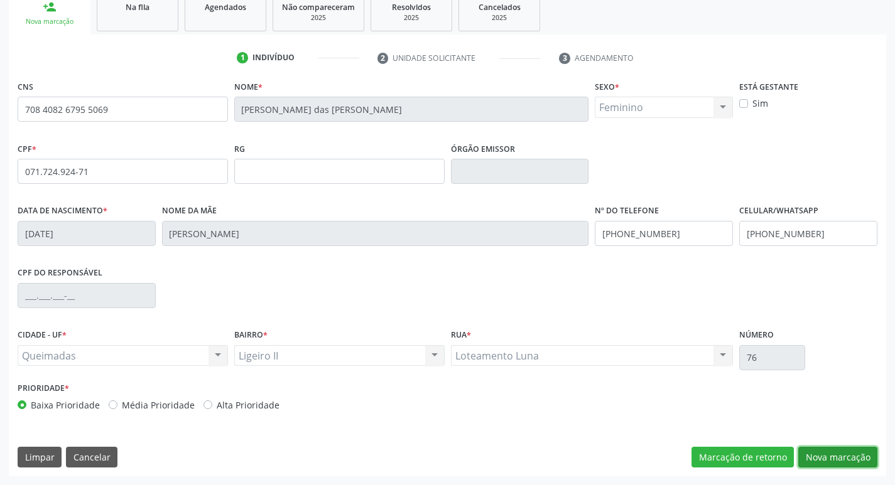
click at [836, 458] on button "Nova marcação" at bounding box center [837, 457] width 79 height 21
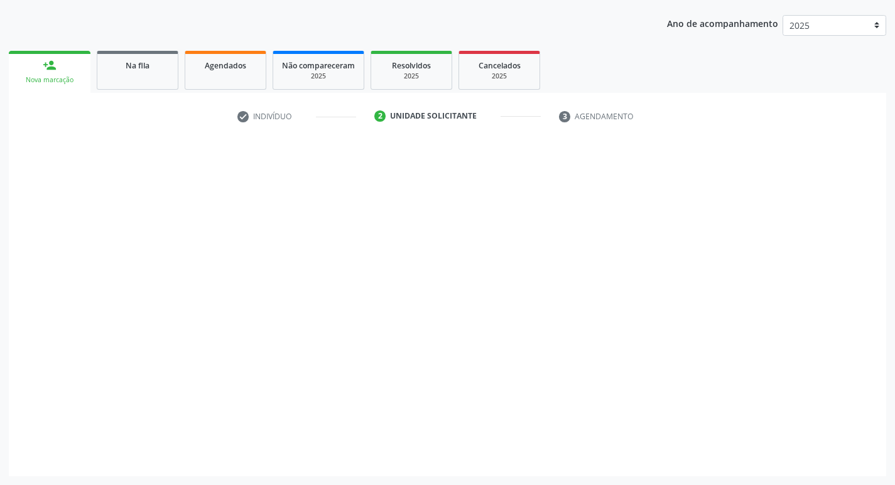
scroll to position [137, 0]
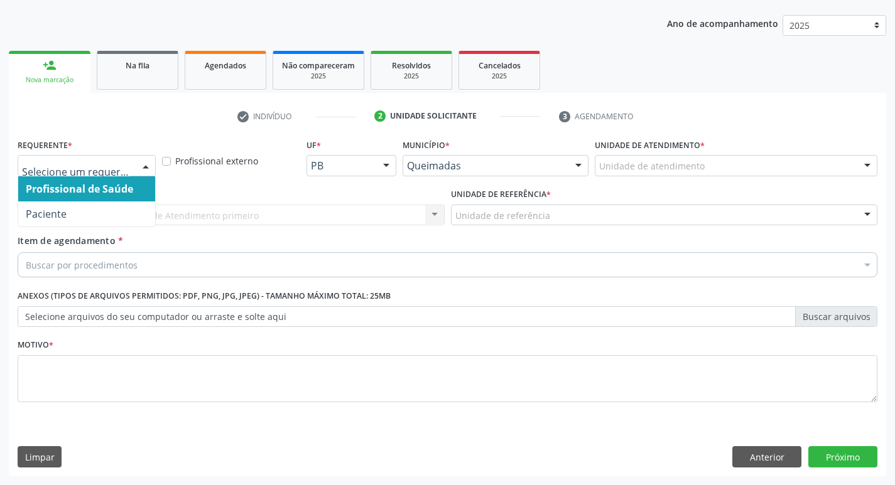
click at [138, 168] on div at bounding box center [145, 166] width 19 height 21
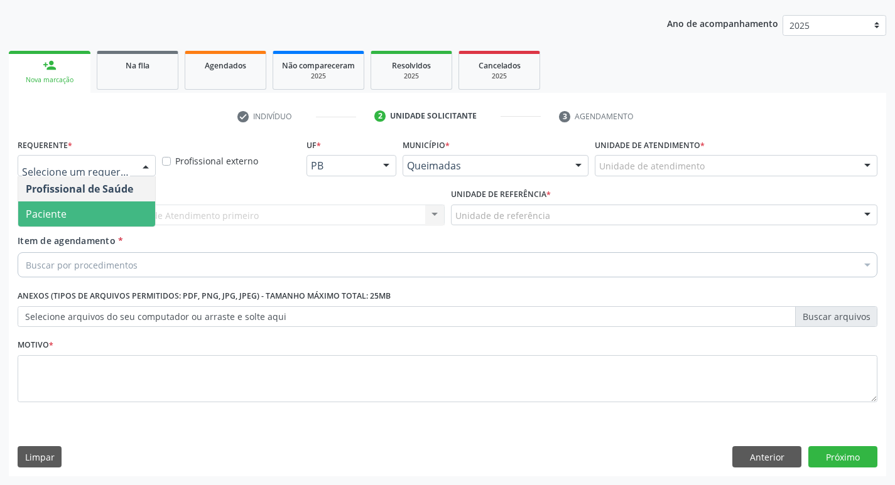
click at [110, 222] on span "Paciente" at bounding box center [86, 214] width 137 height 25
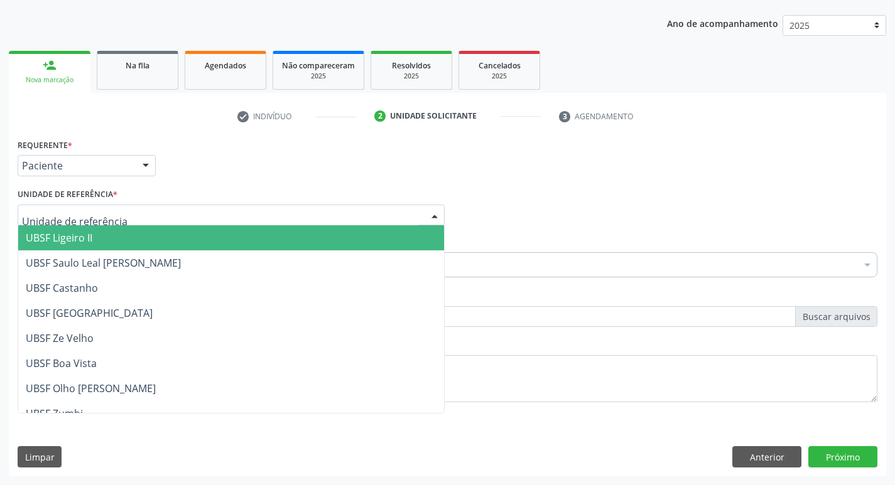
click at [111, 237] on span "UBSF Ligeiro II" at bounding box center [231, 237] width 426 height 25
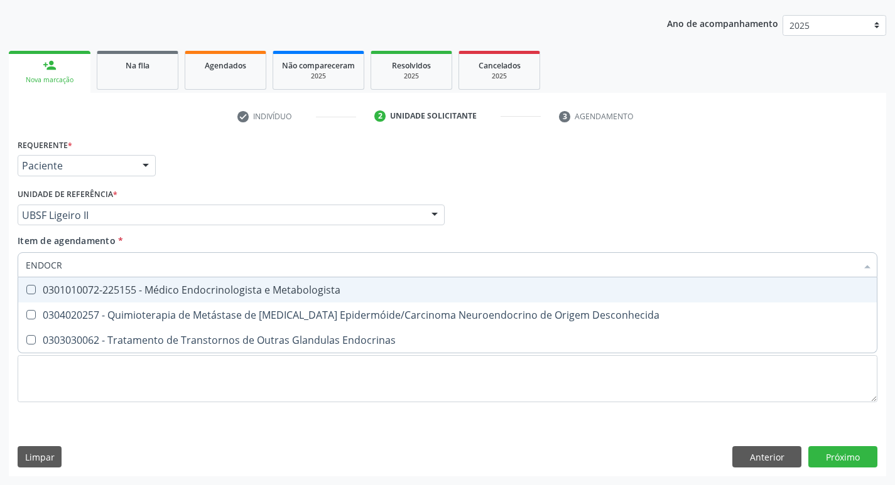
type input "ENDOCRI"
click at [100, 287] on div "0301010072-225155 - Médico Endocrinologista e Metabologista" at bounding box center [447, 290] width 843 height 10
checkbox Metabologista "true"
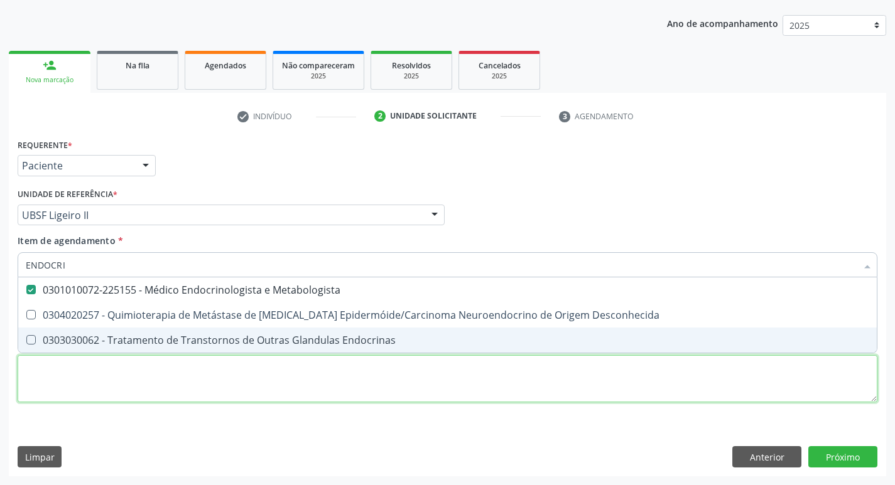
click at [61, 387] on div "Requerente * Paciente Profissional de Saúde Paciente Nenhum resultado encontrad…" at bounding box center [448, 278] width 860 height 284
checkbox Desconhecida "true"
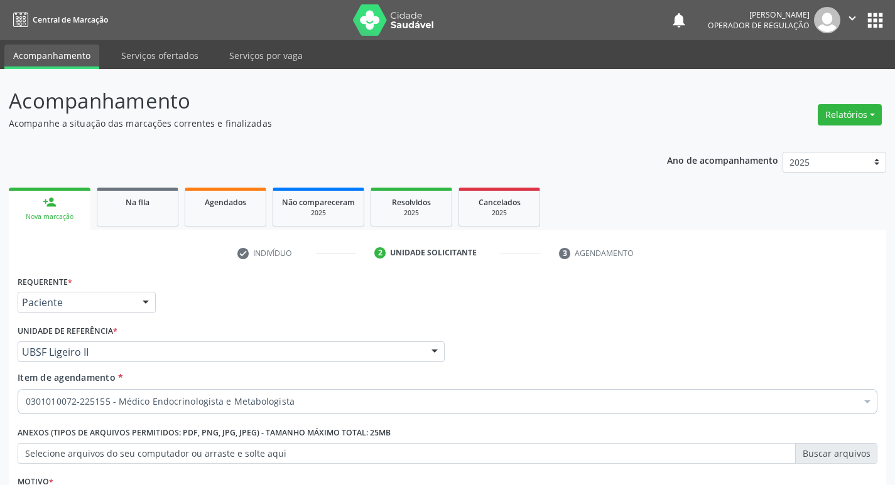
scroll to position [137, 0]
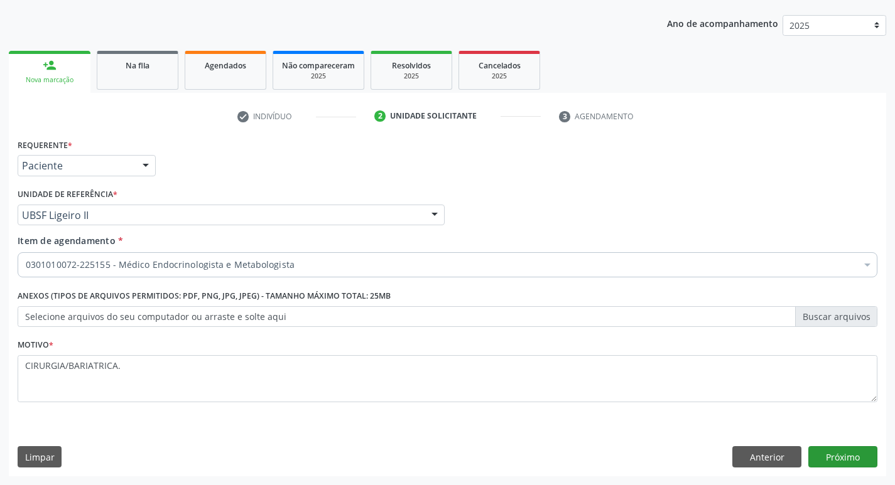
type textarea "CIRURGIA/BARIATRICA."
click at [836, 453] on button "Próximo" at bounding box center [842, 456] width 69 height 21
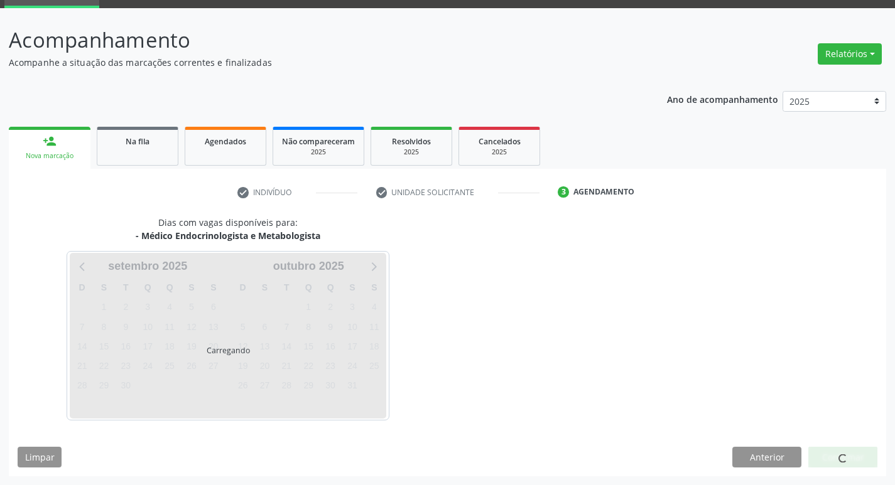
scroll to position [98, 0]
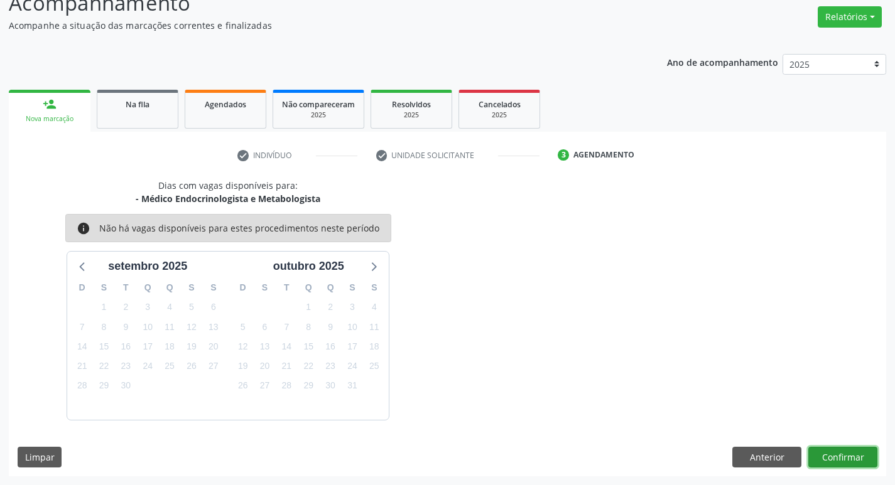
click at [841, 450] on button "Confirmar" at bounding box center [842, 457] width 69 height 21
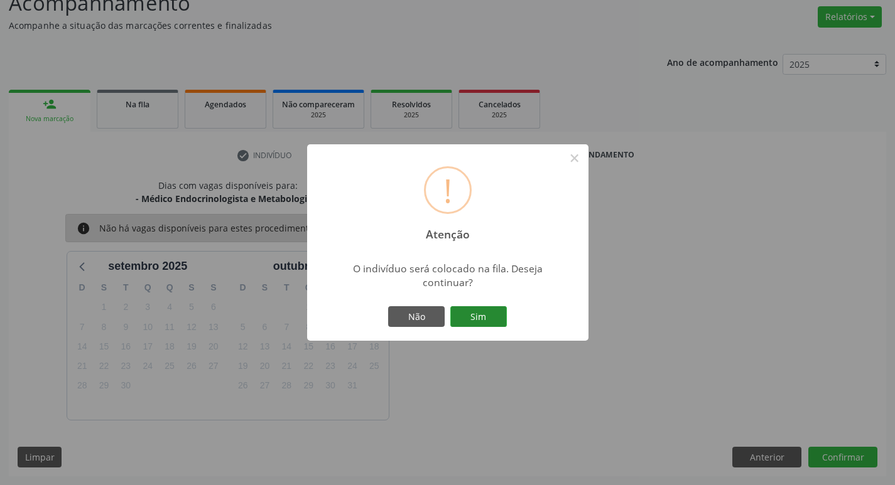
click at [479, 313] on button "Sim" at bounding box center [478, 316] width 57 height 21
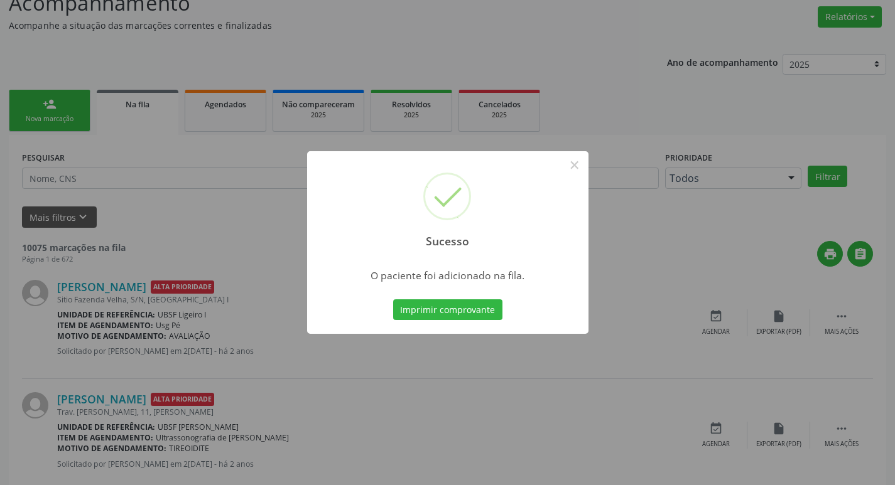
scroll to position [0, 0]
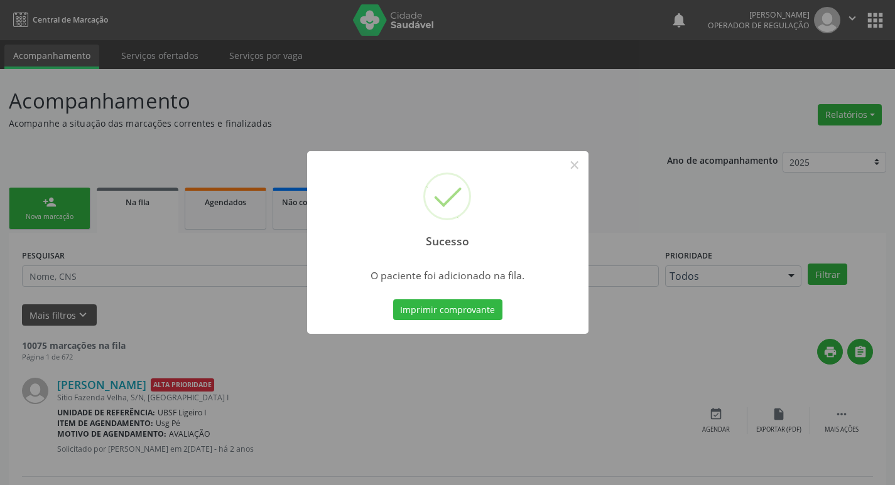
click at [451, 78] on div "Sucesso × O paciente foi adicionado na fila. Imprimir comprovante Cancel" at bounding box center [447, 242] width 895 height 485
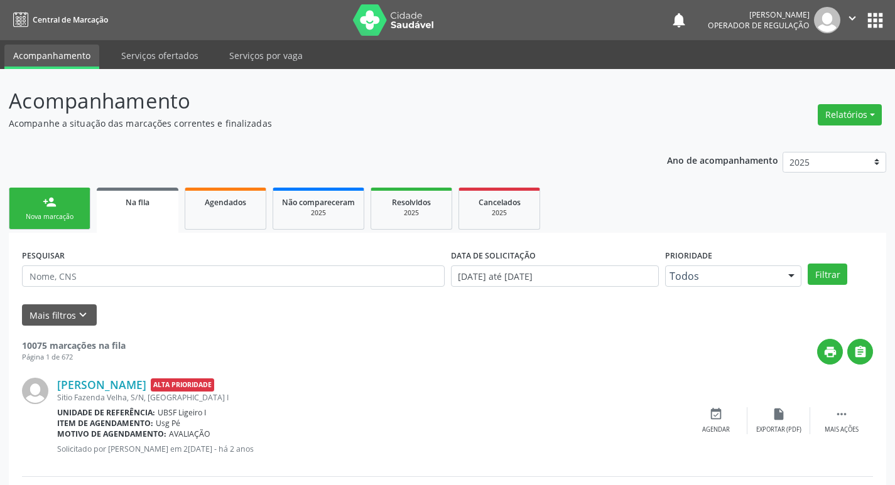
click at [28, 219] on div "Nova marcação" at bounding box center [49, 216] width 63 height 9
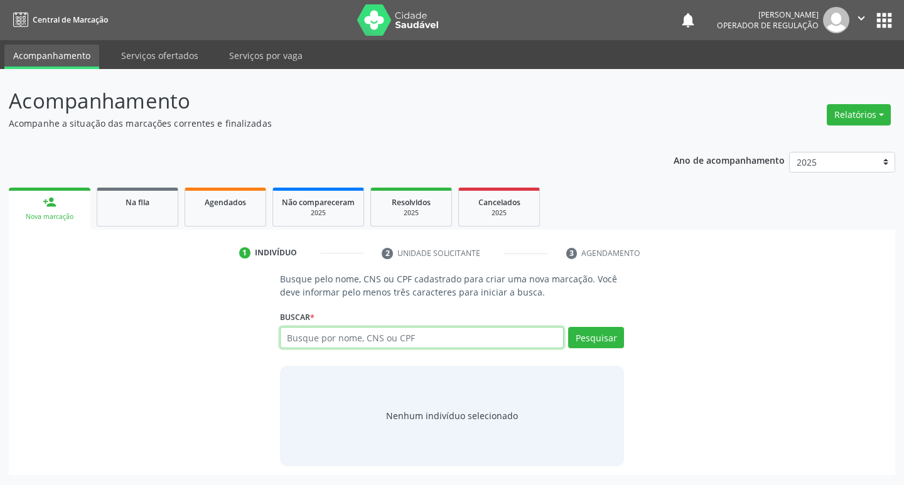
click at [360, 339] on input "text" at bounding box center [422, 337] width 284 height 21
click at [389, 337] on input "text" at bounding box center [422, 337] width 284 height 21
click at [402, 340] on input "text" at bounding box center [422, 337] width 284 height 21
type input "700002637536203"
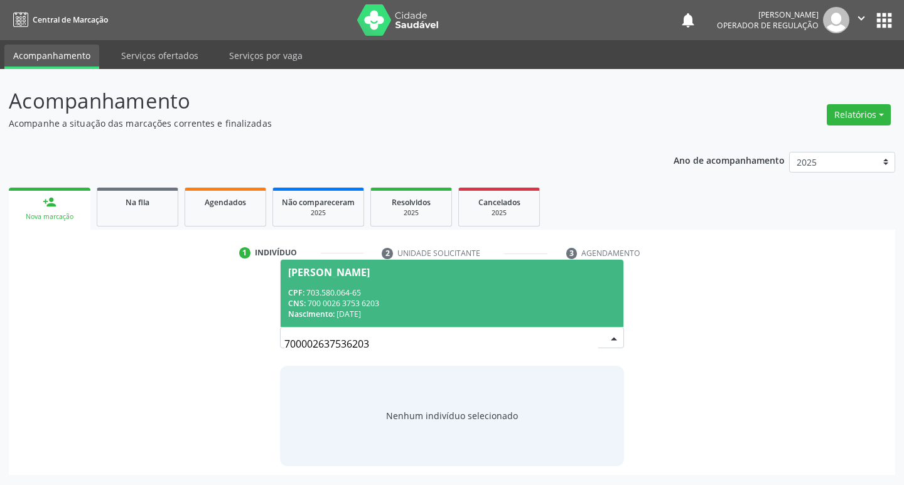
click at [380, 300] on div "CNS: 700 0026 3753 6203" at bounding box center [452, 303] width 328 height 11
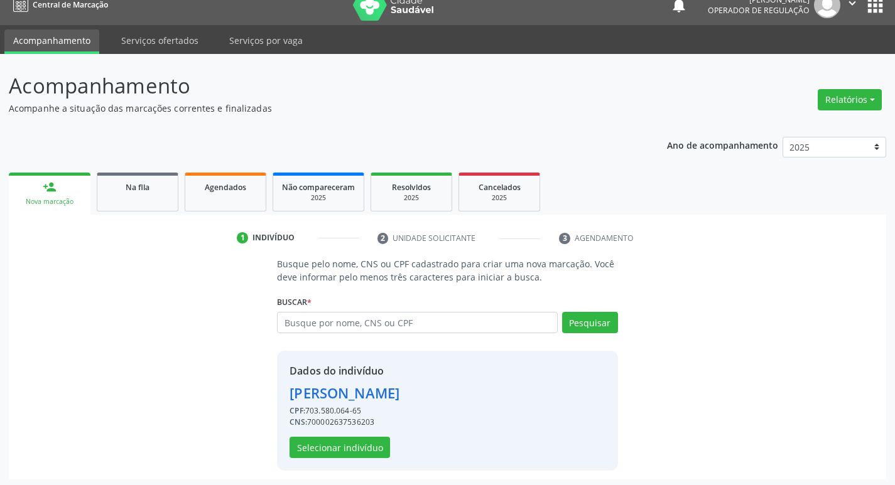
scroll to position [18, 0]
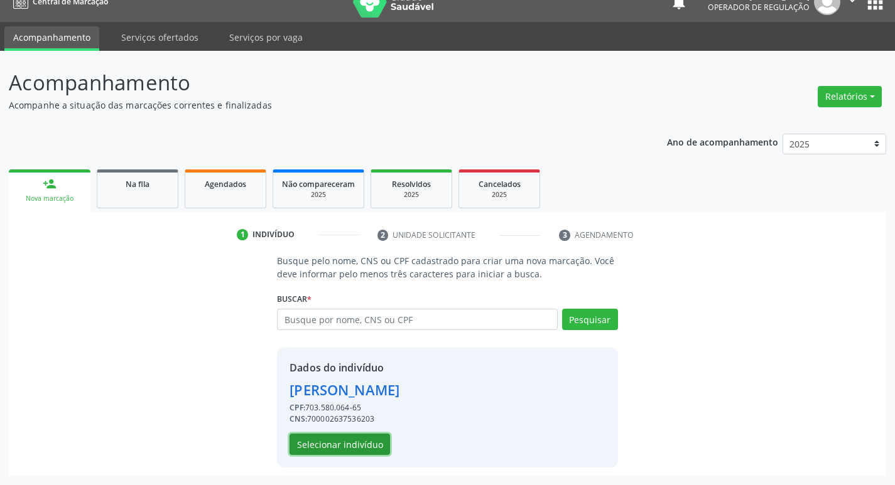
click at [372, 443] on button "Selecionar indivíduo" at bounding box center [339, 444] width 100 height 21
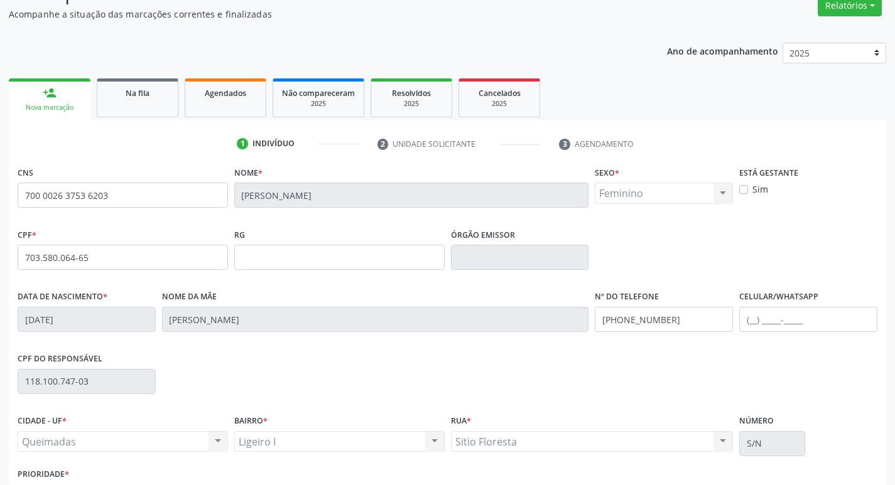
scroll to position [195, 0]
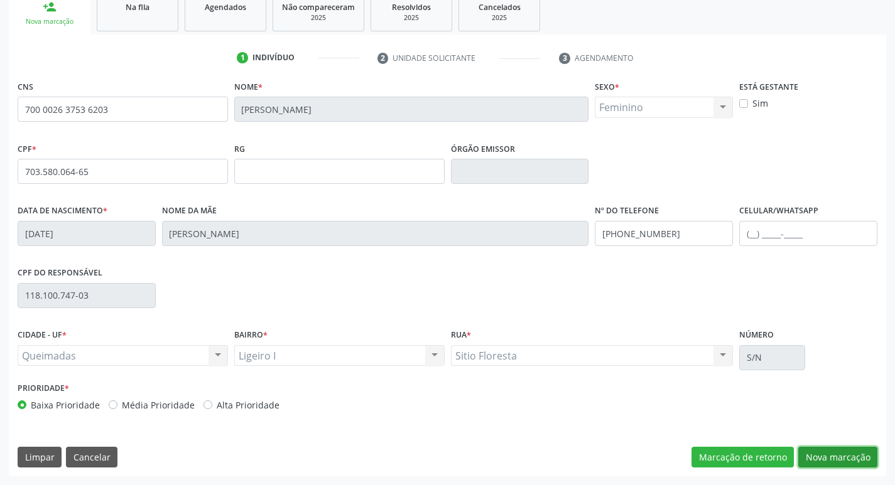
click at [845, 450] on button "Nova marcação" at bounding box center [837, 457] width 79 height 21
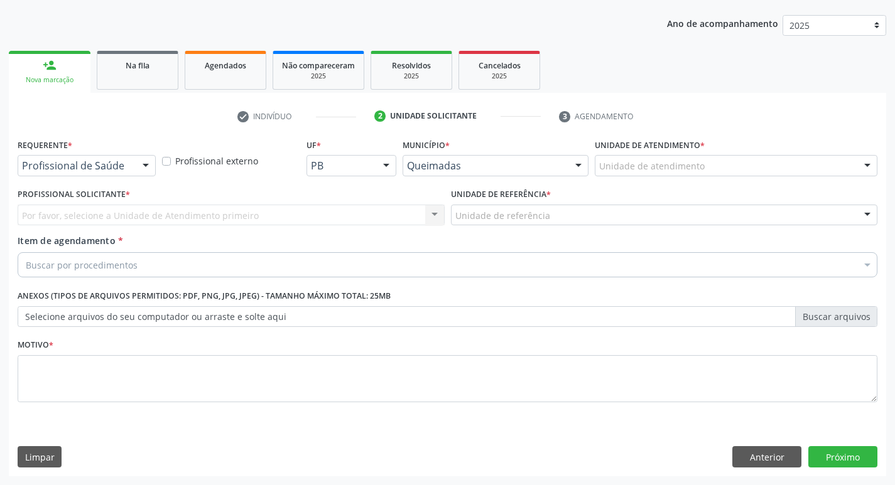
click at [139, 165] on div at bounding box center [145, 166] width 19 height 21
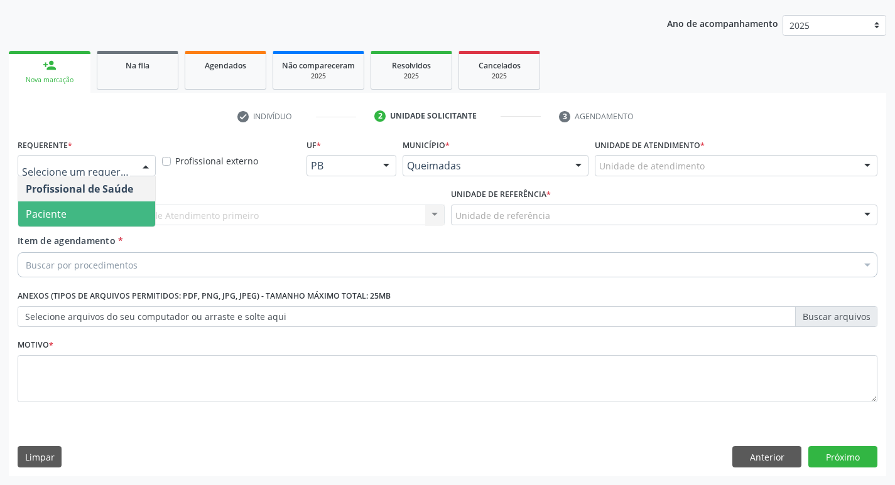
click at [92, 212] on span "Paciente" at bounding box center [86, 214] width 137 height 25
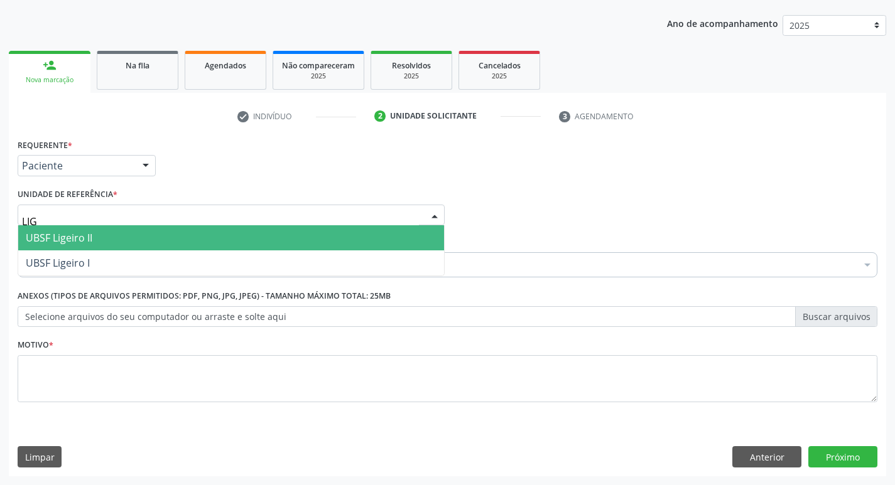
type input "LIGE"
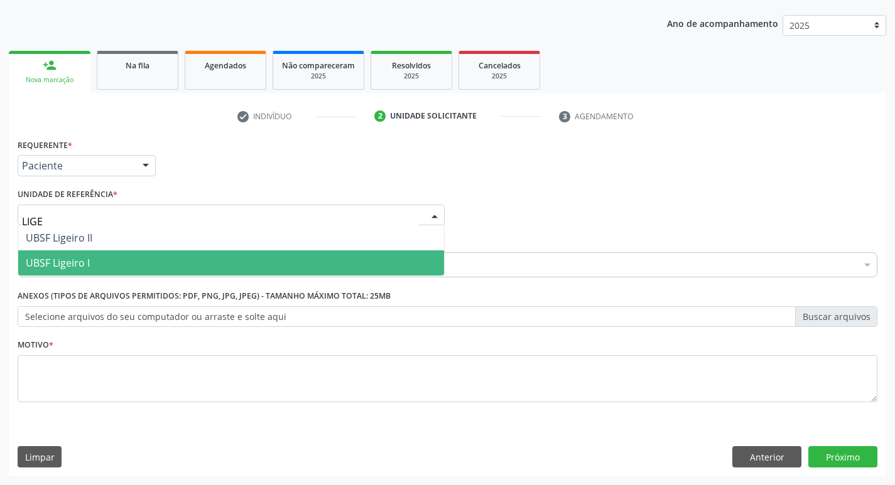
click at [67, 273] on span "UBSF Ligeiro I" at bounding box center [231, 263] width 426 height 25
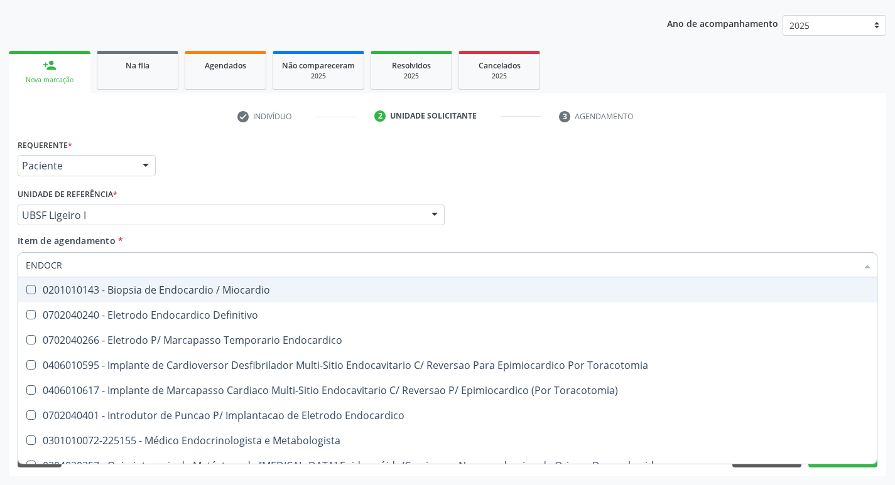
type input "ENDOCRI"
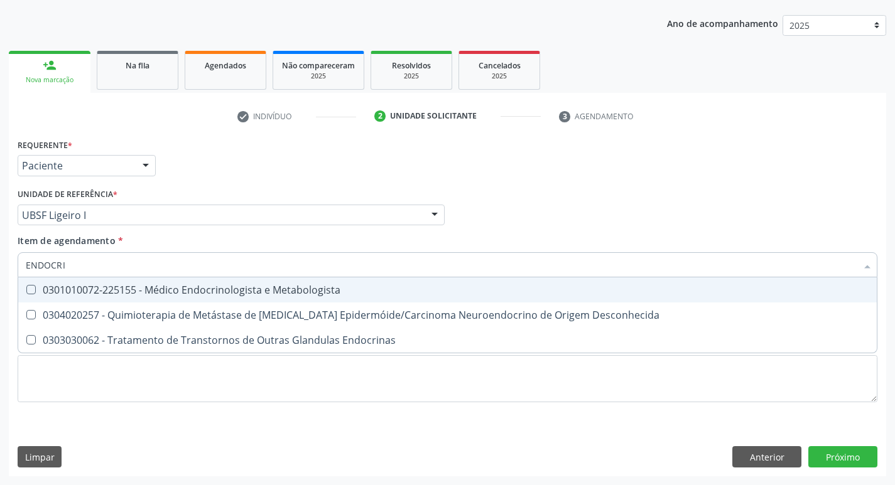
click at [90, 282] on span "0301010072-225155 - Médico Endocrinologista e Metabologista" at bounding box center [447, 290] width 858 height 25
checkbox Metabologista "true"
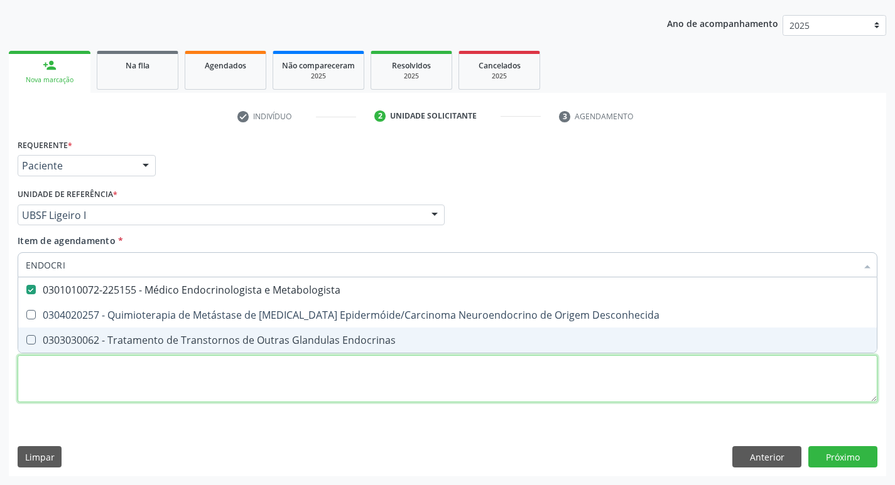
click at [62, 367] on div "Requerente * Paciente Profissional de Saúde Paciente Nenhum resultado encontrad…" at bounding box center [448, 278] width 860 height 284
checkbox Desconhecida "true"
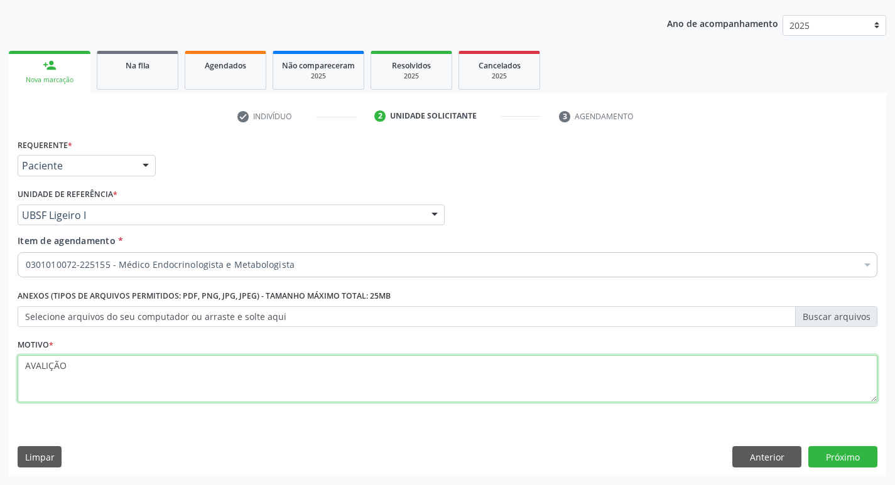
click at [55, 363] on textarea "AVALIÇÃO" at bounding box center [448, 379] width 860 height 48
click at [51, 367] on textarea "AVALIÇÃO" at bounding box center [448, 379] width 860 height 48
click at [49, 364] on textarea "AVALIÇÃO" at bounding box center [448, 379] width 860 height 48
click at [105, 373] on textarea "AVALIAÇÃO" at bounding box center [448, 379] width 860 height 48
click at [105, 373] on textarea "AVALIAÇÃO." at bounding box center [448, 379] width 860 height 48
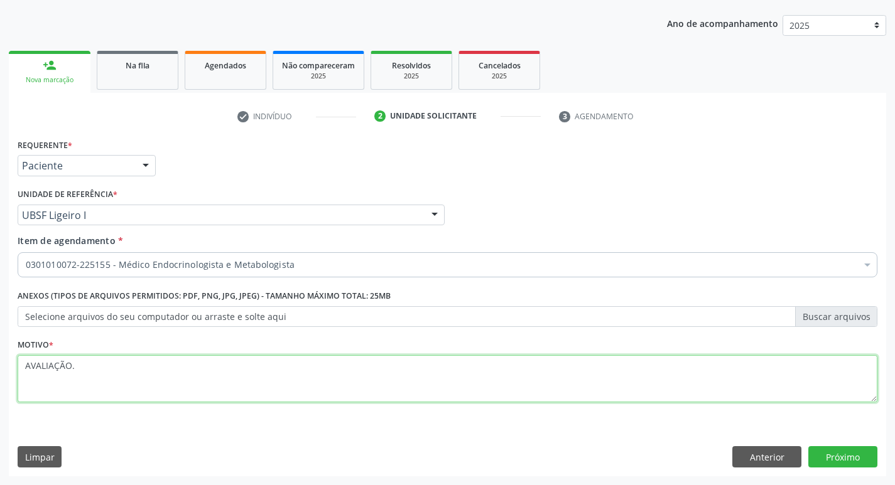
click at [105, 373] on textarea "AVALIAÇÃO." at bounding box center [448, 379] width 860 height 48
click at [105, 374] on textarea "AVALIAÇÃO." at bounding box center [448, 379] width 860 height 48
click at [106, 374] on textarea "AVALIAÇÃO." at bounding box center [448, 379] width 860 height 48
type textarea "AVALIAÇÃO."
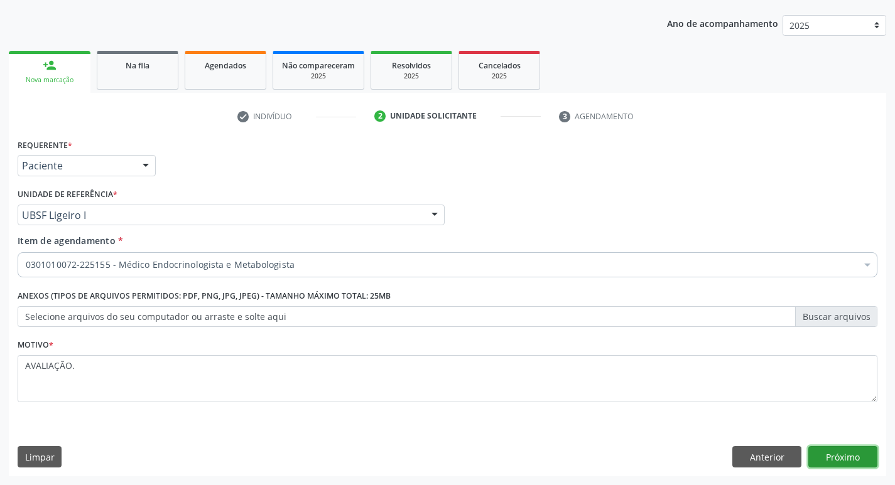
click at [853, 452] on button "Próximo" at bounding box center [842, 456] width 69 height 21
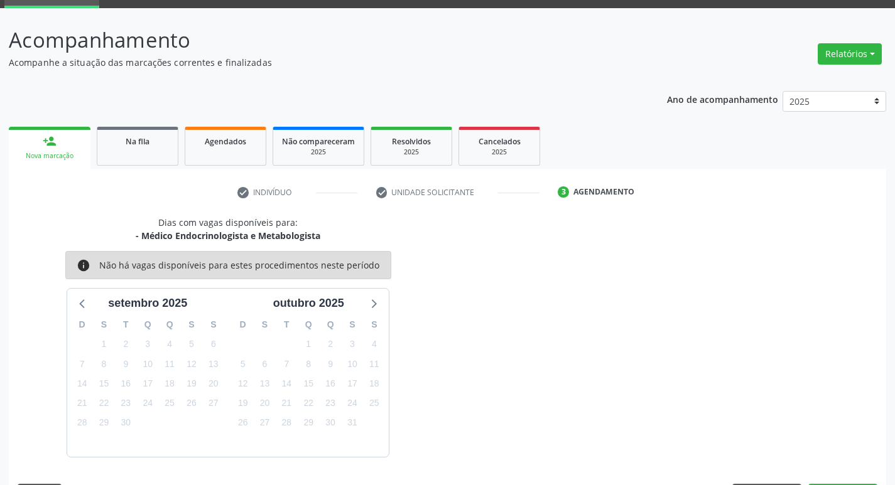
scroll to position [98, 0]
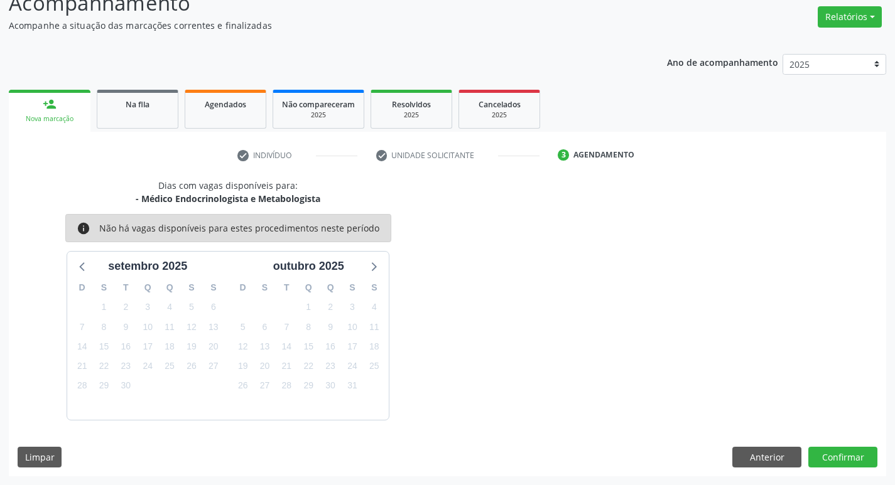
click at [842, 439] on div "Dias com vagas disponíveis para: - Médico Endocrinologista e Metabologista info…" at bounding box center [447, 328] width 877 height 298
click at [839, 464] on button "Confirmar" at bounding box center [842, 457] width 69 height 21
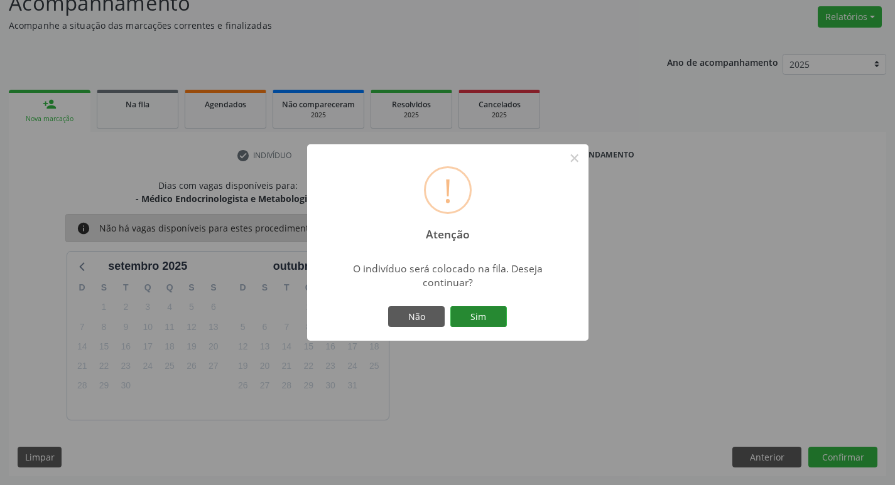
click at [485, 319] on button "Sim" at bounding box center [478, 316] width 57 height 21
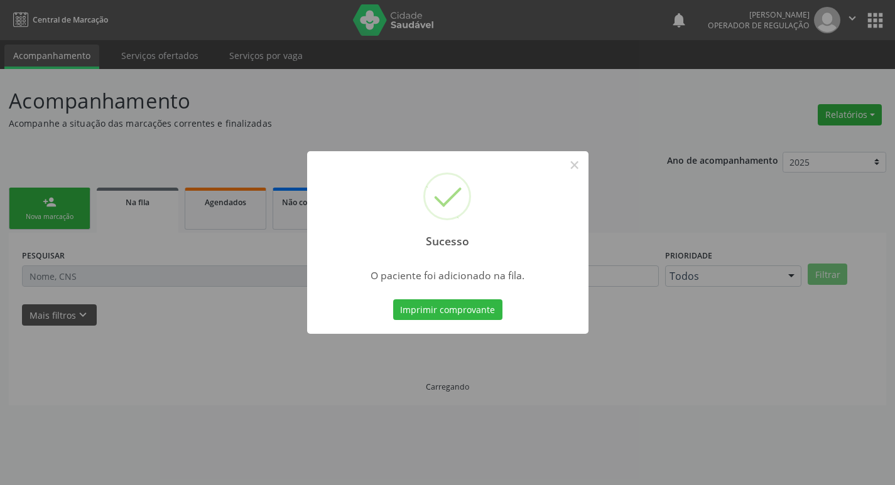
scroll to position [0, 0]
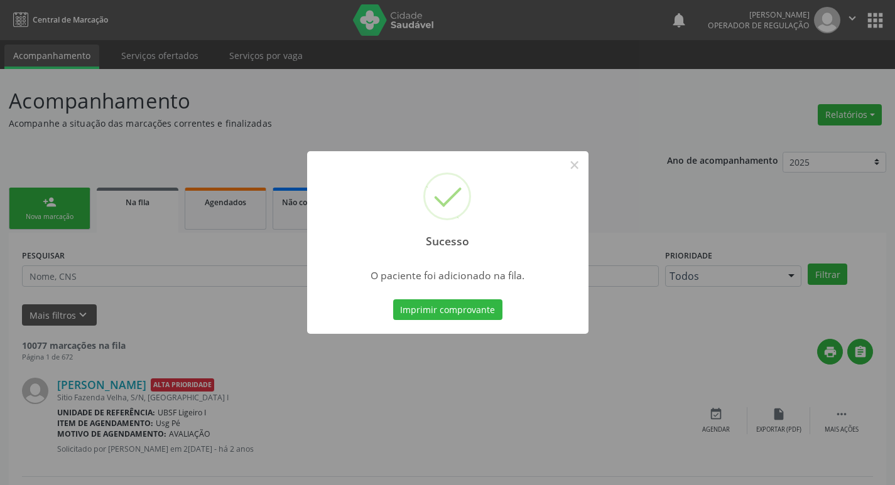
click at [166, 134] on div "Sucesso × O paciente foi adicionado na fila. Imprimir comprovante Cancel" at bounding box center [447, 242] width 895 height 485
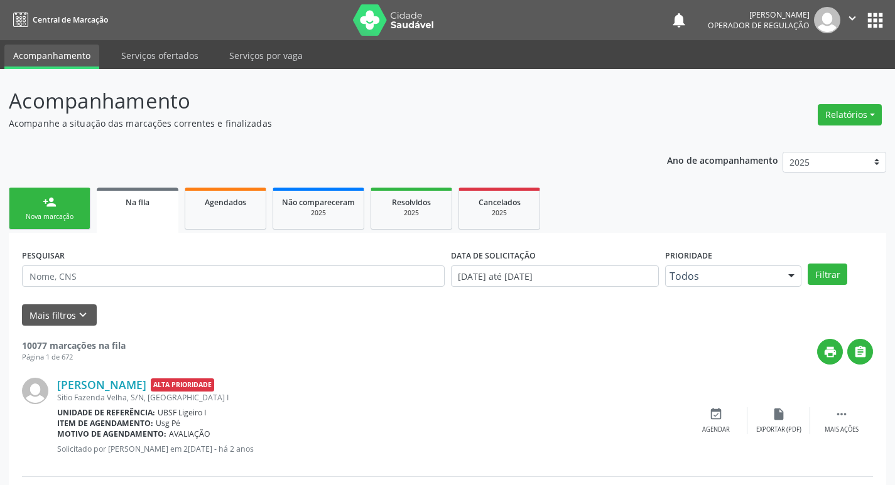
click at [69, 197] on link "person_add Nova marcação" at bounding box center [50, 209] width 82 height 42
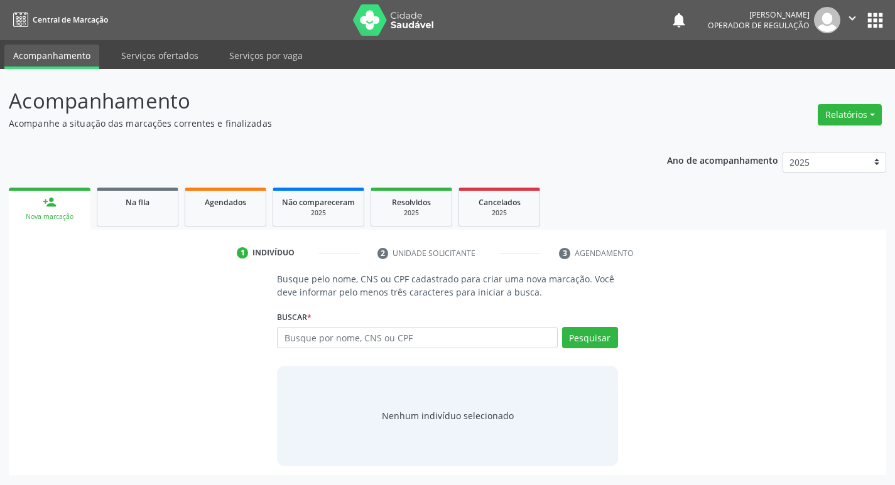
click at [58, 154] on div "Ano de acompanhamento 2025 2024 2023 2022 2021 person_add Nova marcação Na fila…" at bounding box center [447, 309] width 877 height 332
click at [350, 340] on input "text" at bounding box center [422, 337] width 284 height 21
type input "702005332871482"
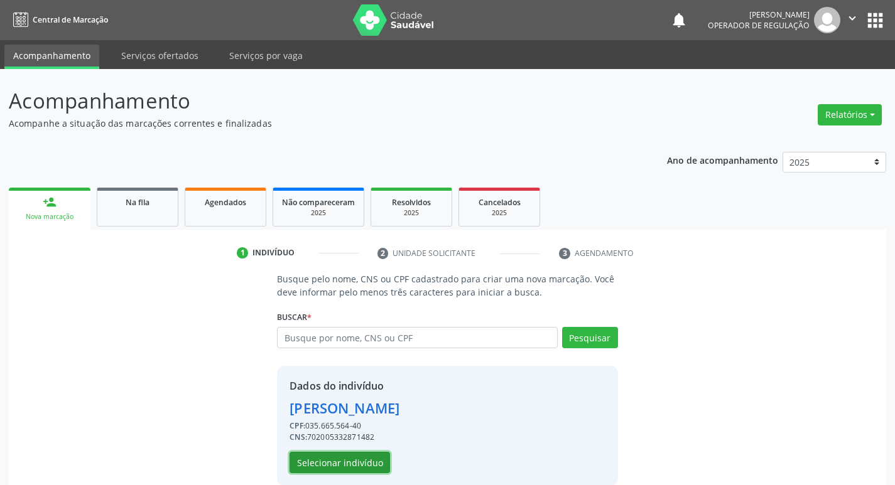
click at [353, 466] on button "Selecionar indivíduo" at bounding box center [339, 462] width 100 height 21
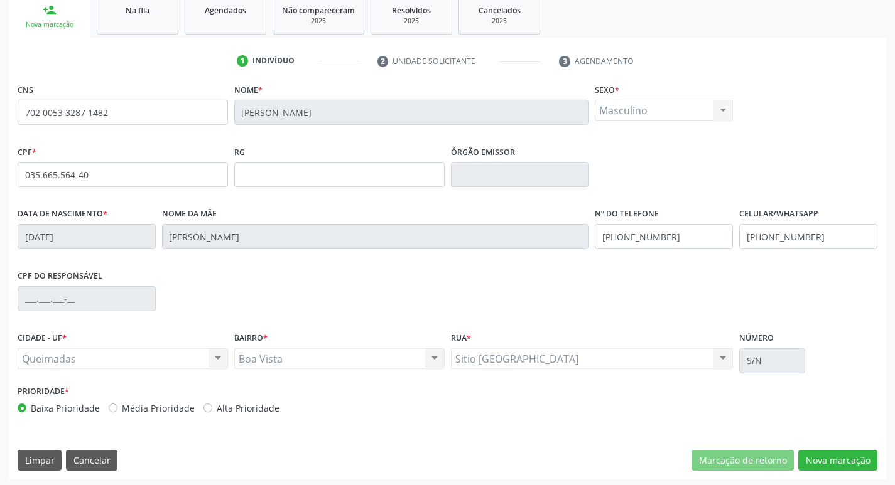
scroll to position [195, 0]
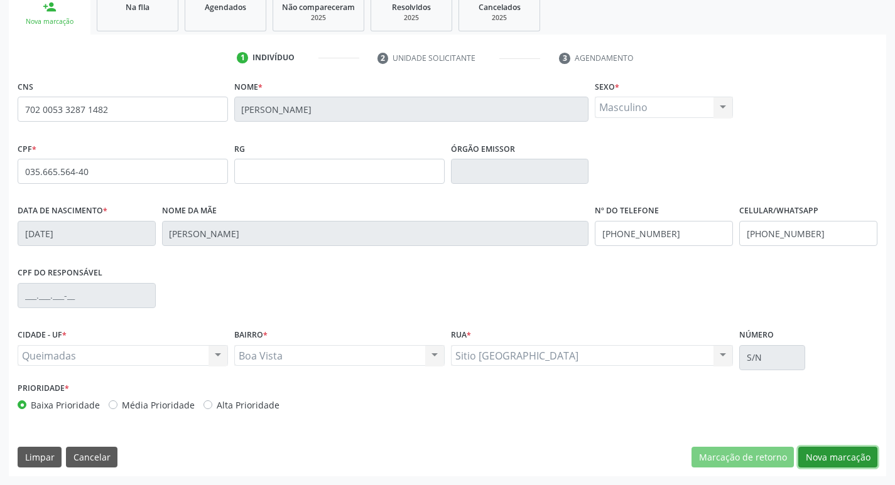
click at [831, 453] on button "Nova marcação" at bounding box center [837, 457] width 79 height 21
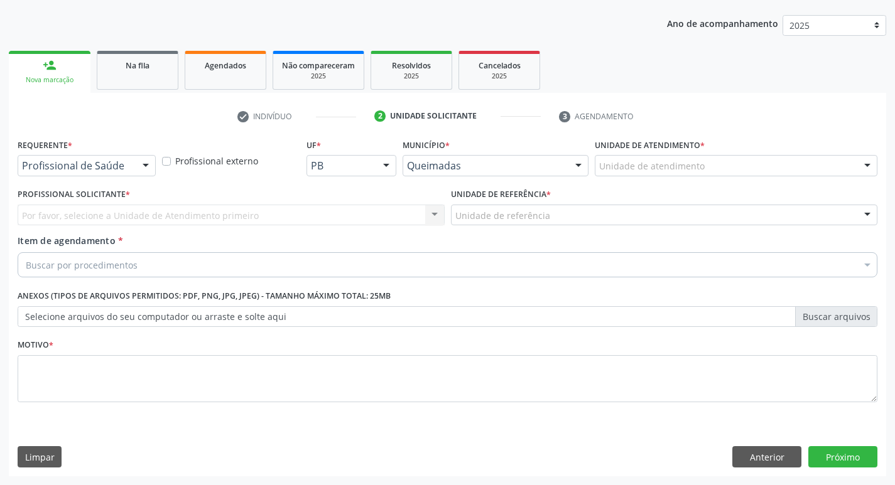
click at [137, 165] on div at bounding box center [145, 166] width 19 height 21
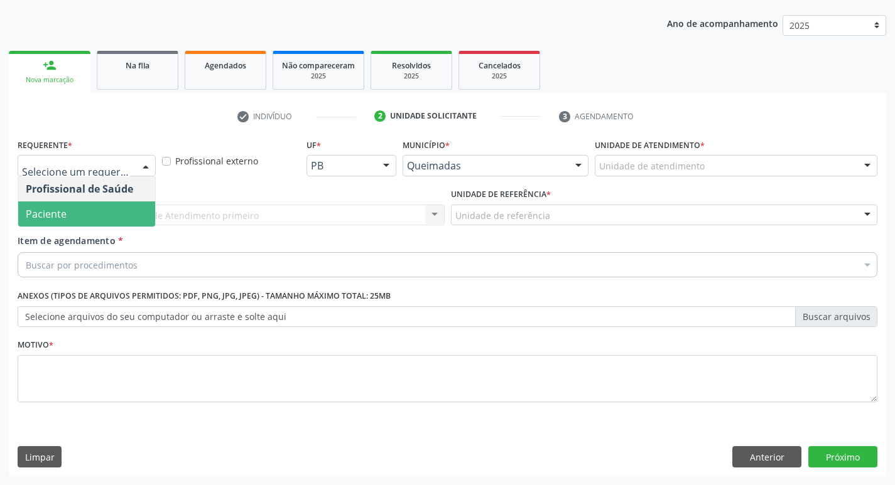
click at [99, 214] on span "Paciente" at bounding box center [86, 214] width 137 height 25
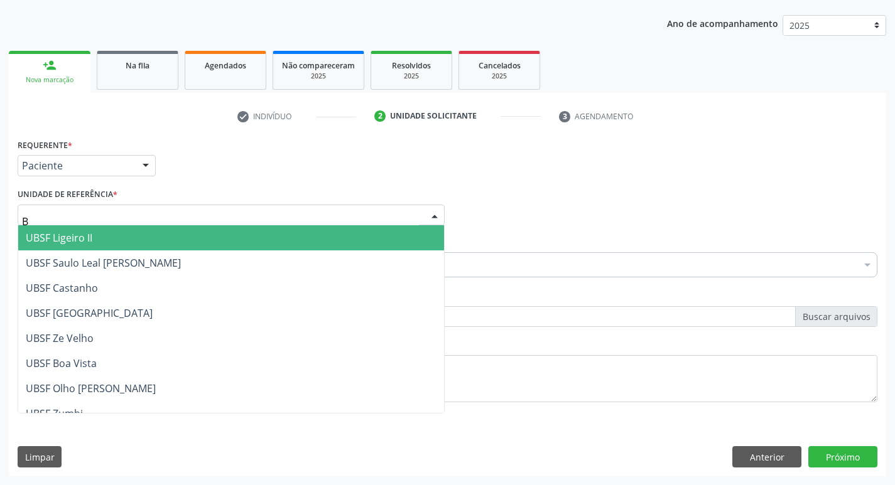
type input "BO"
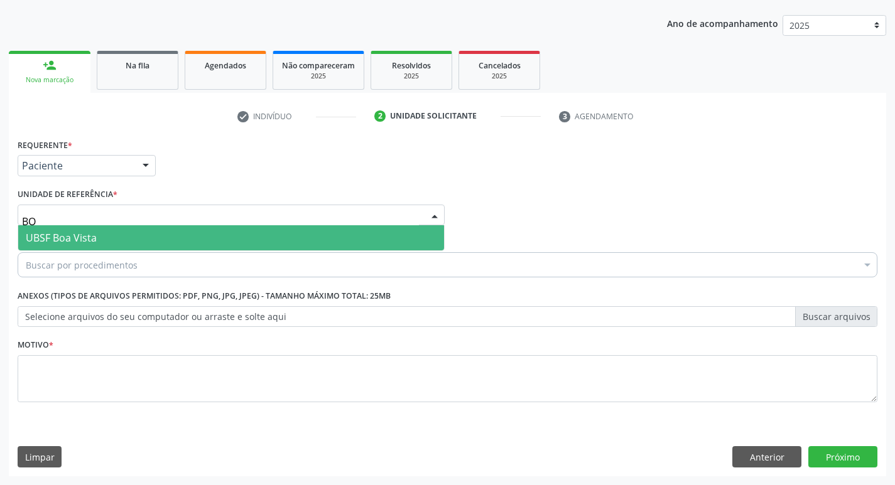
click at [82, 230] on span "UBSF Boa Vista" at bounding box center [231, 237] width 426 height 25
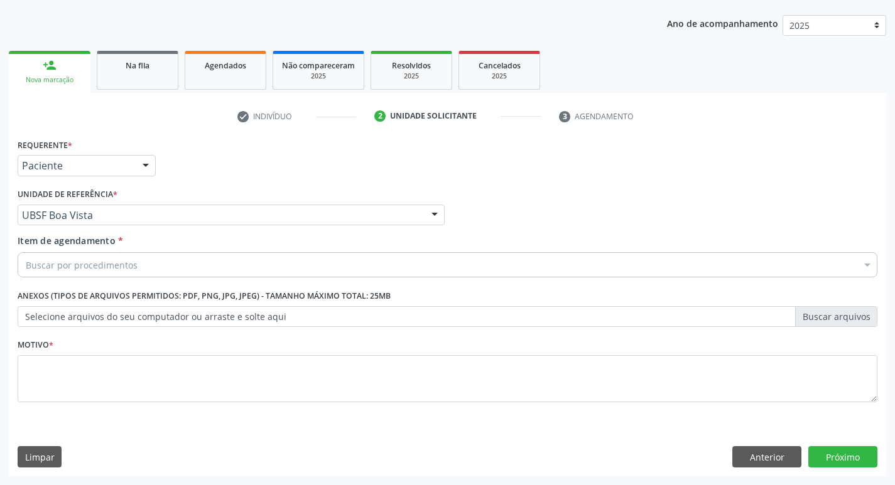
click at [74, 274] on div "Buscar por procedimentos Selecionar todos 0604320140 - Abatacepte 125 Mg Injetá…" at bounding box center [448, 262] width 860 height 21
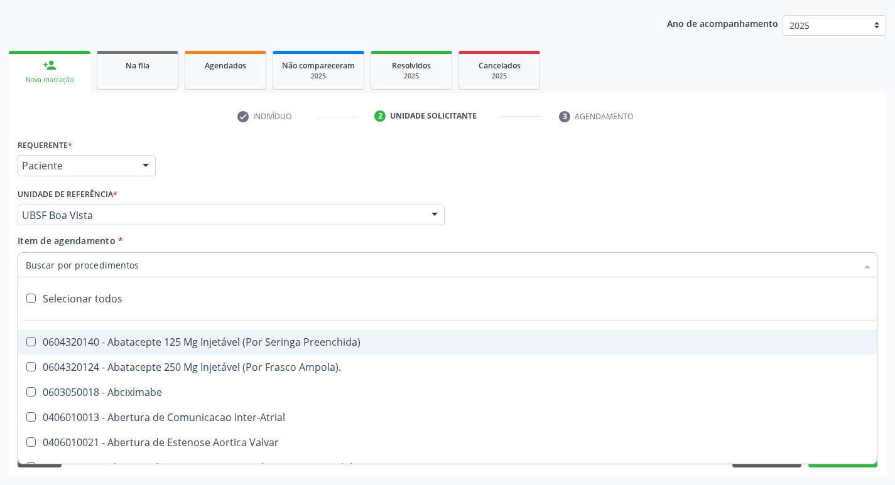
click at [72, 272] on input "Item de agendamento *" at bounding box center [441, 264] width 831 height 25
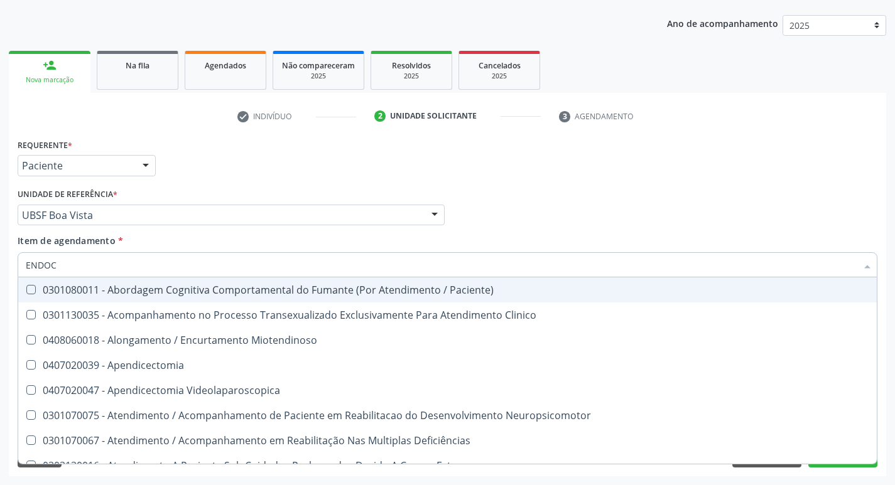
type input "ENDOCR"
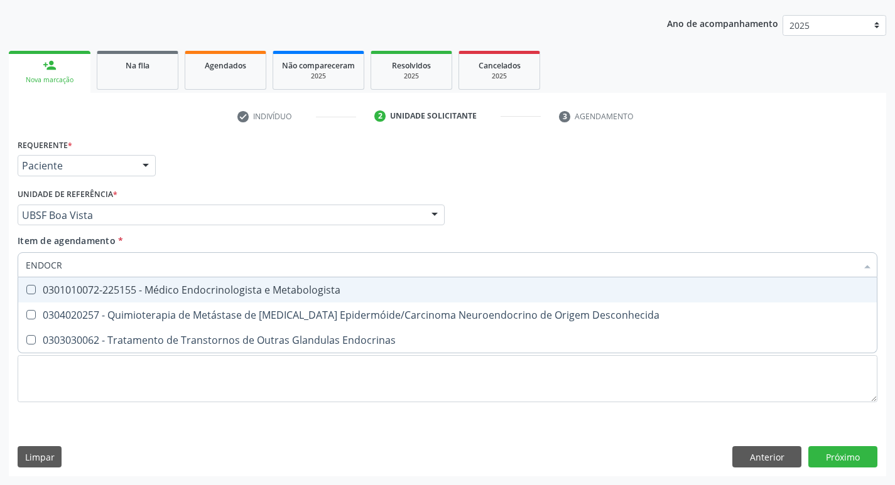
click at [237, 291] on div "0301010072-225155 - Médico Endocrinologista e Metabologista" at bounding box center [447, 290] width 843 height 10
checkbox Metabologista "true"
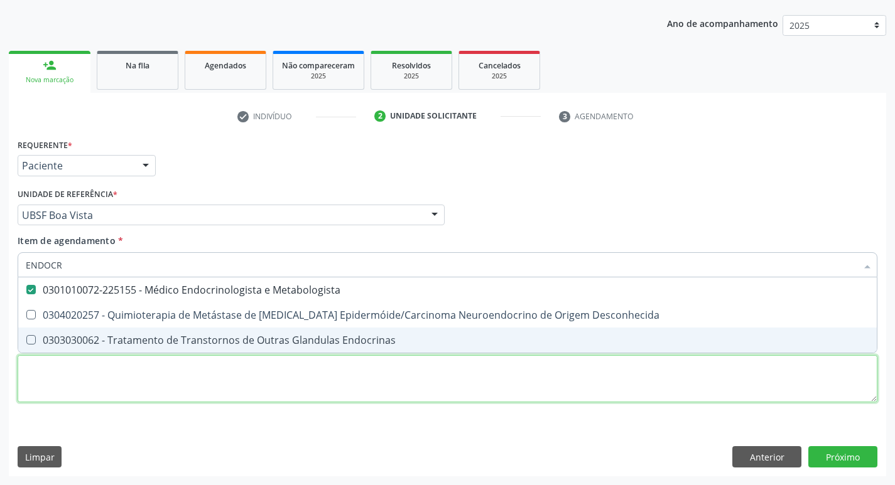
click at [159, 381] on div "Requerente * Paciente Profissional de Saúde Paciente Nenhum resultado encontrad…" at bounding box center [448, 278] width 860 height 284
checkbox Desconhecida "true"
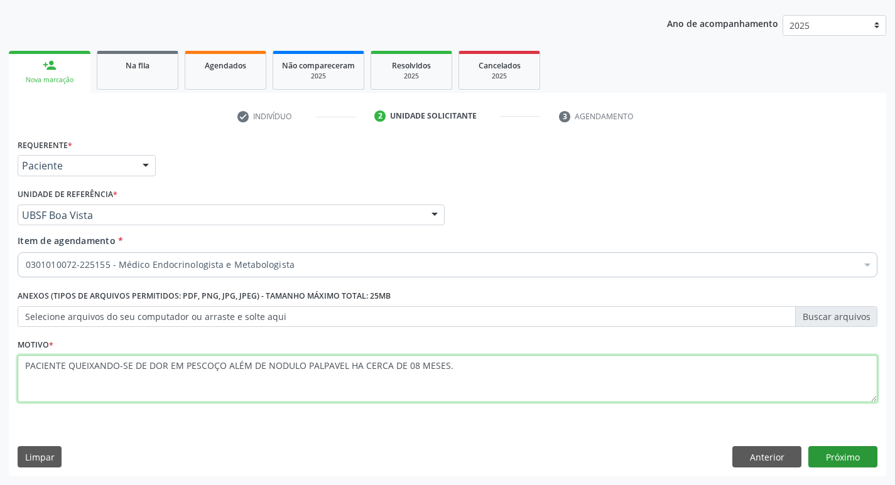
type textarea "PACIENTE QUEIXANDO-SE DE DOR EM PESCOÇO ALÉM DE NODULO PALPAVEL HA CERCA DE 08 …"
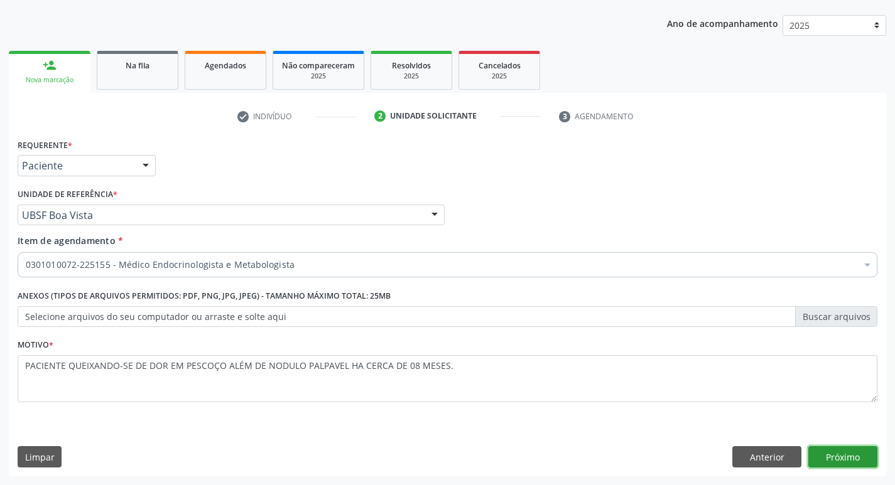
click at [844, 450] on button "Próximo" at bounding box center [842, 456] width 69 height 21
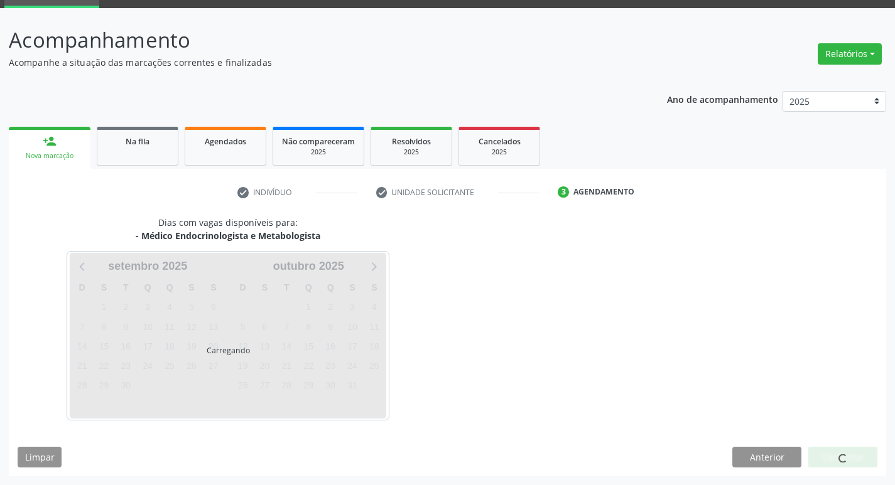
scroll to position [98, 0]
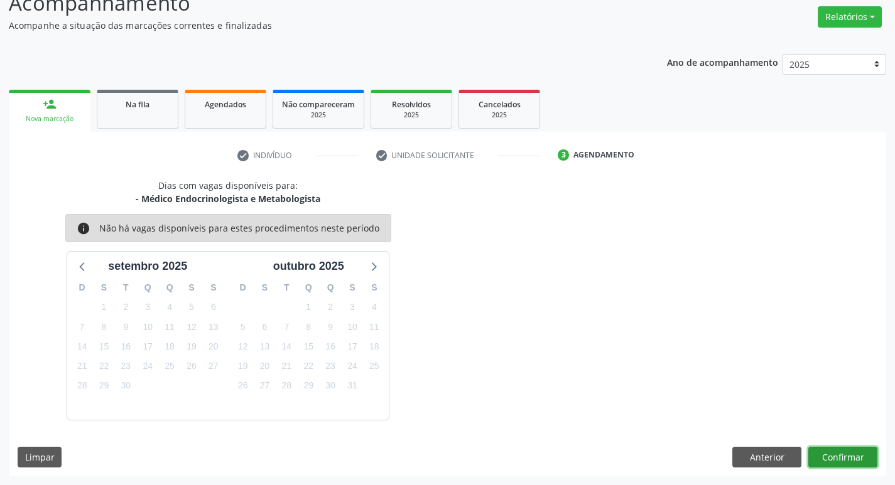
click at [825, 460] on button "Confirmar" at bounding box center [842, 457] width 69 height 21
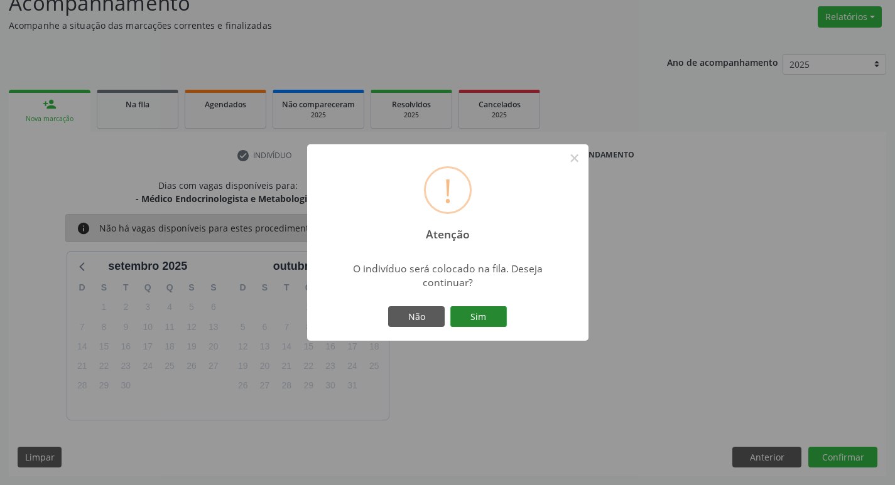
click at [482, 314] on button "Sim" at bounding box center [478, 316] width 57 height 21
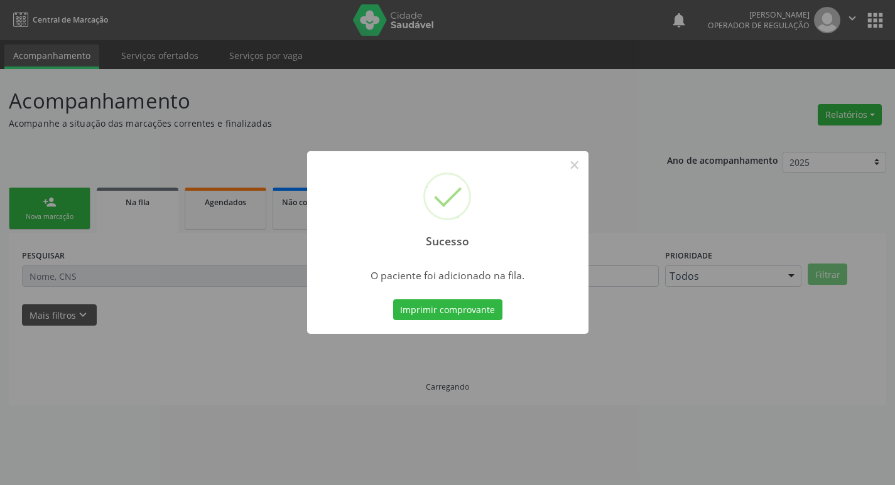
scroll to position [0, 0]
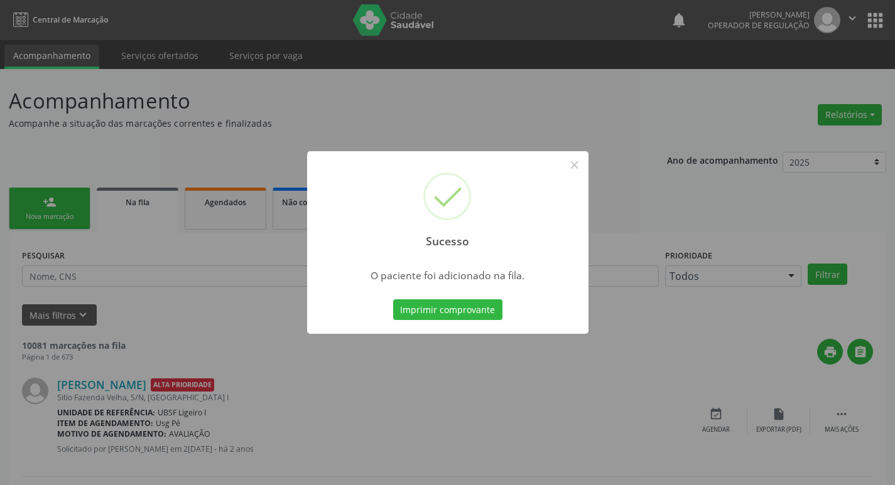
click at [455, 106] on div "Sucesso × O paciente foi adicionado na fila. Imprimir comprovante Cancel" at bounding box center [447, 242] width 895 height 485
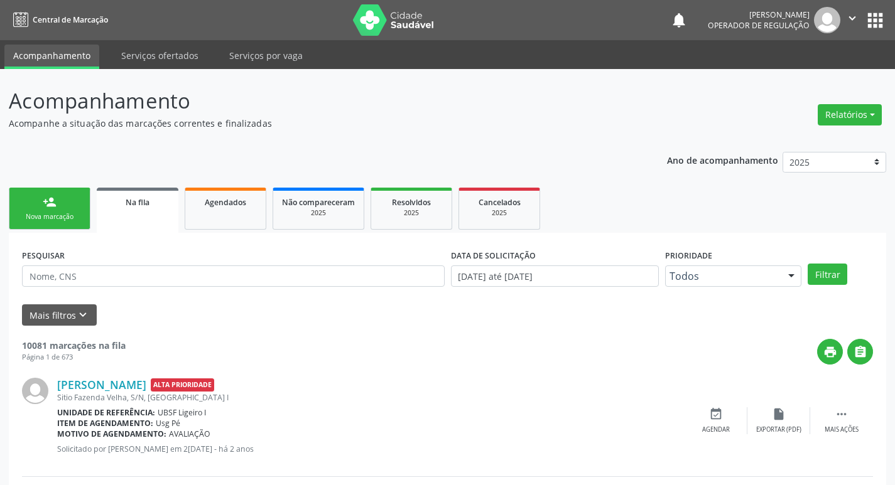
click at [34, 201] on link "person_add Nova marcação" at bounding box center [50, 209] width 82 height 42
click at [45, 210] on link "person_add Nova marcação" at bounding box center [50, 209] width 82 height 42
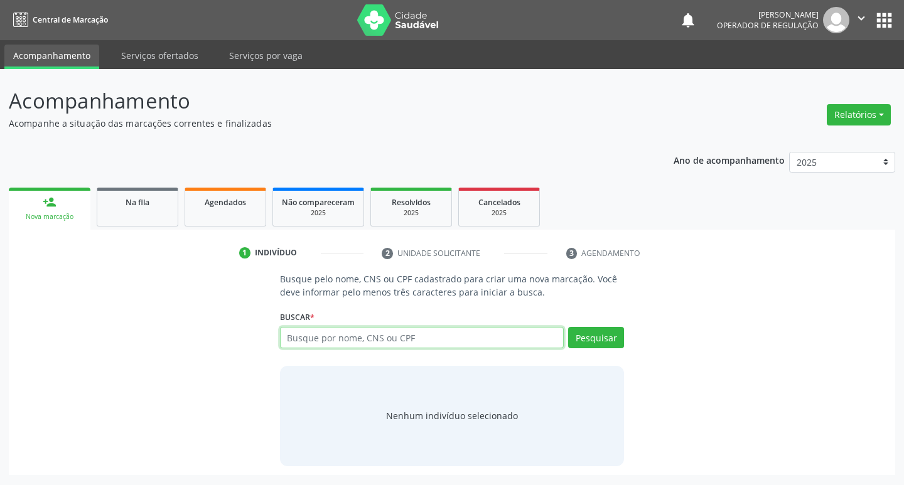
click at [341, 331] on input "text" at bounding box center [422, 337] width 284 height 21
click at [334, 334] on input "text" at bounding box center [422, 337] width 284 height 21
type input "709206226011439"
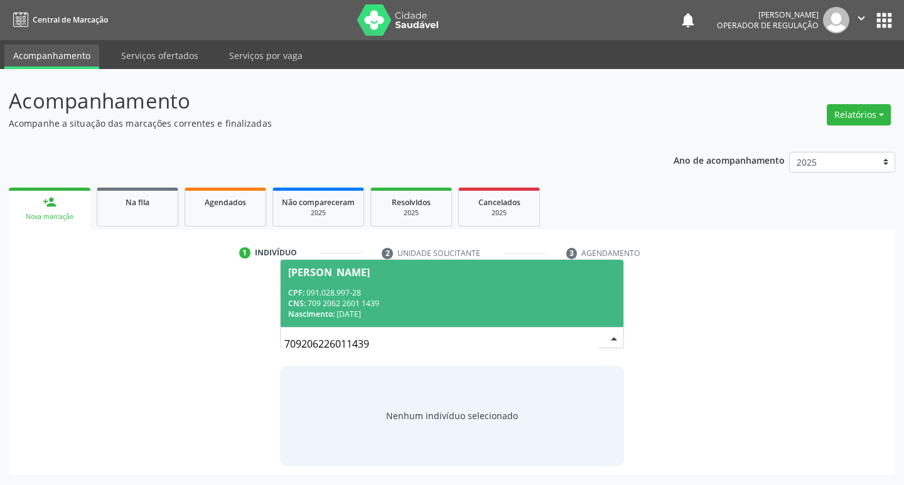
click at [342, 294] on div "CPF: 091.028.997-28" at bounding box center [452, 293] width 328 height 11
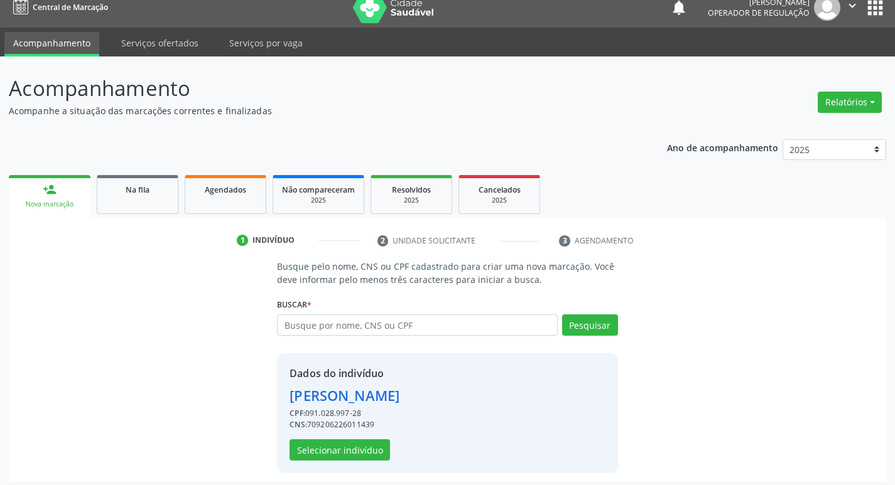
scroll to position [18, 0]
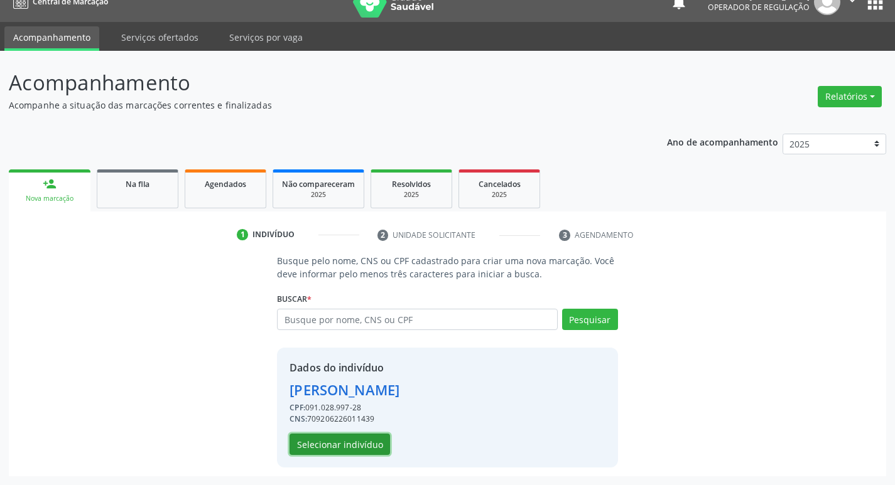
click at [332, 445] on button "Selecionar indivíduo" at bounding box center [339, 444] width 100 height 21
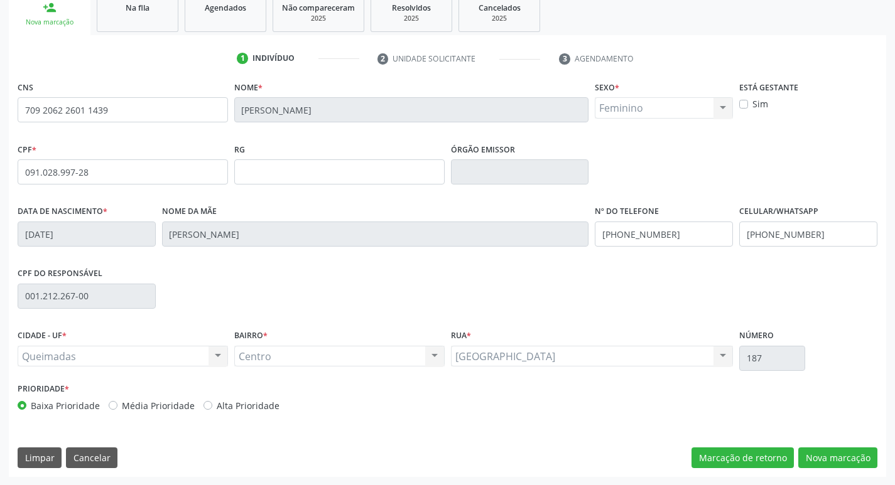
scroll to position [195, 0]
click at [836, 464] on button "Nova marcação" at bounding box center [837, 457] width 79 height 21
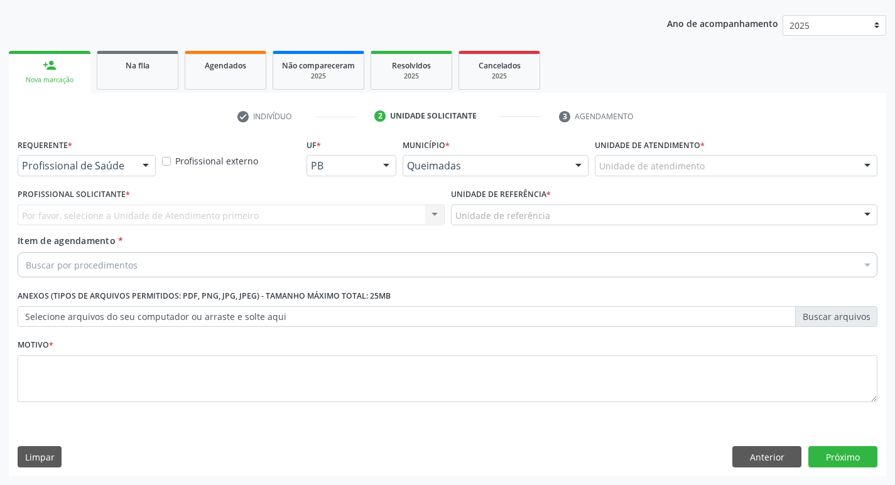
click at [102, 173] on div "Profissional de Saúde" at bounding box center [87, 165] width 138 height 21
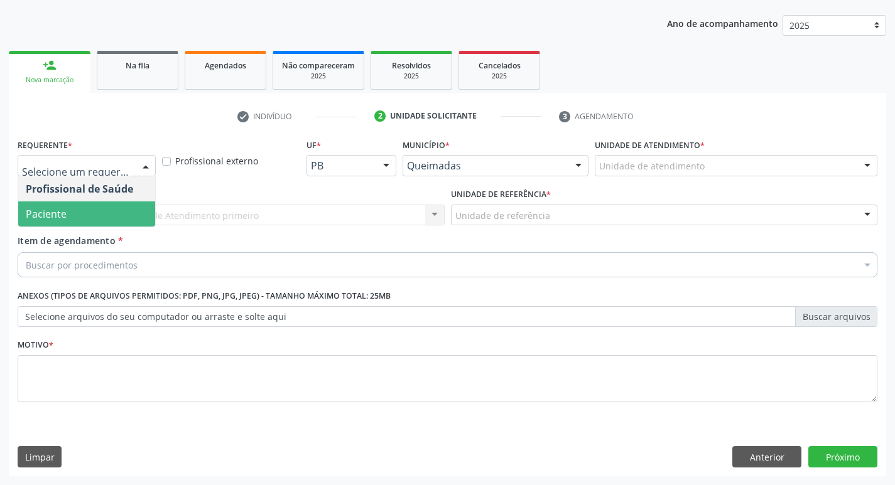
click at [53, 220] on span "Paciente" at bounding box center [46, 214] width 41 height 14
click at [56, 211] on span "Paciente" at bounding box center [46, 214] width 41 height 14
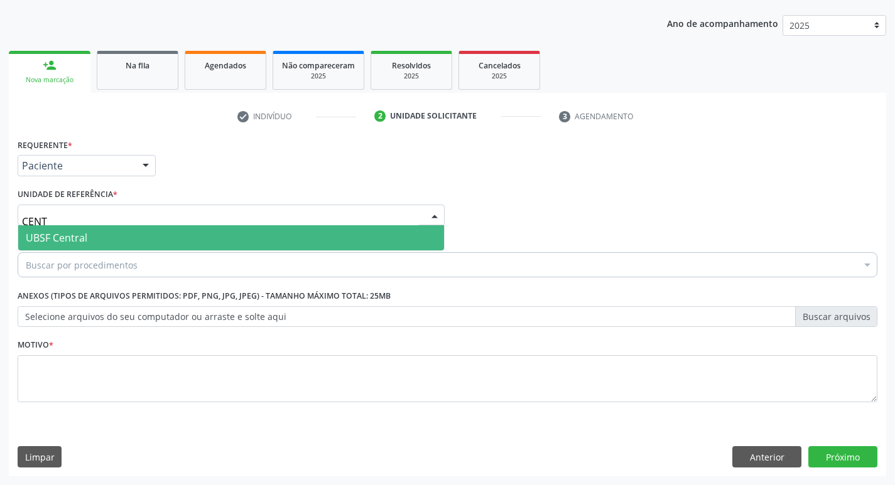
type input "CENTR"
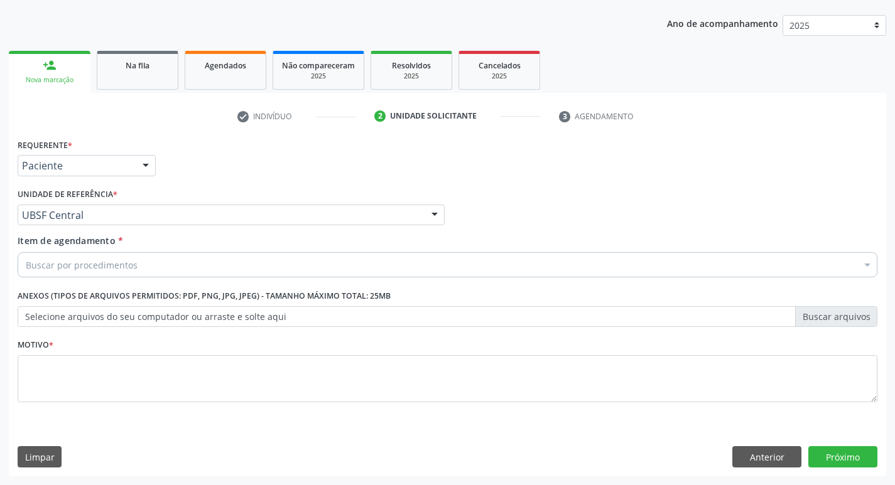
click at [50, 273] on div "Buscar por procedimentos" at bounding box center [448, 264] width 860 height 25
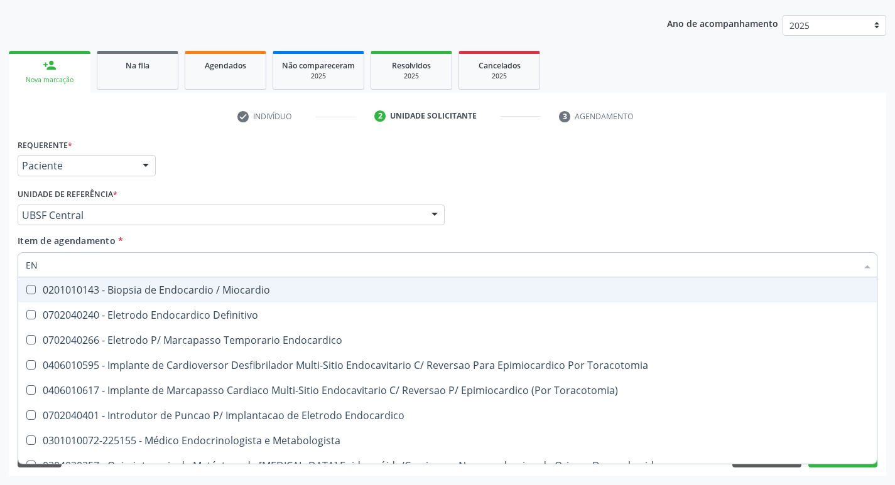
type input "E"
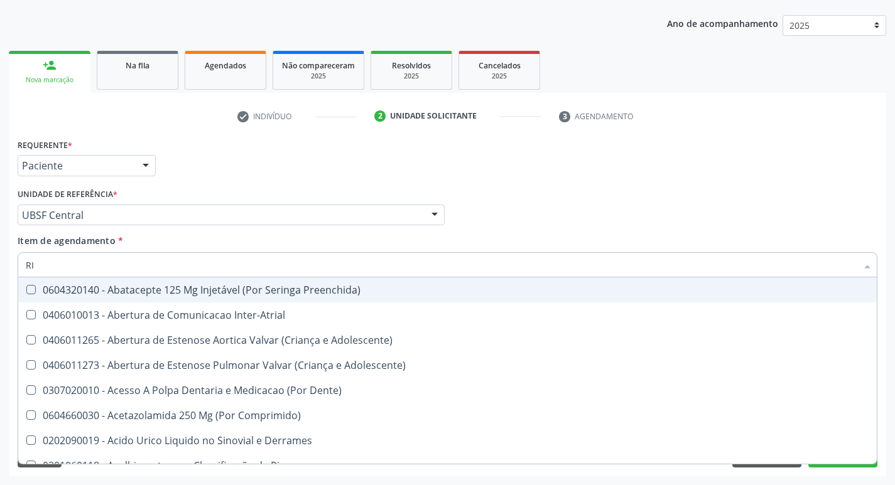
type input "R"
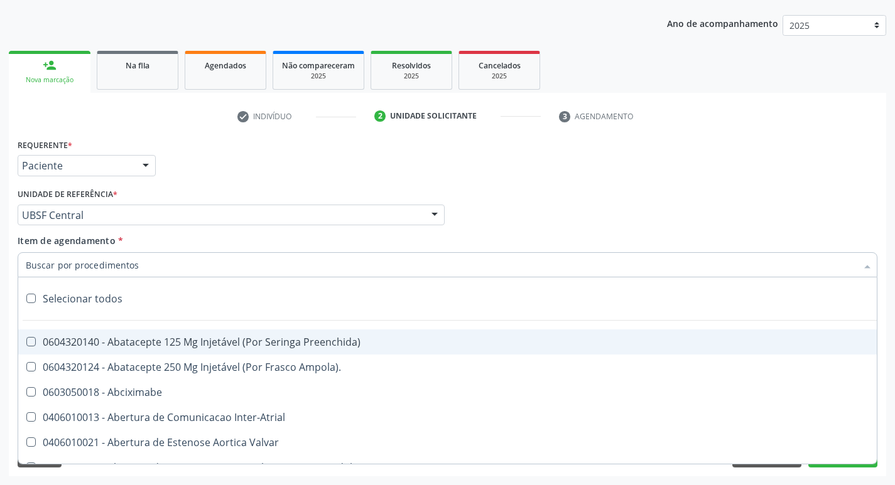
click at [65, 261] on input "Item de agendamento *" at bounding box center [441, 264] width 831 height 25
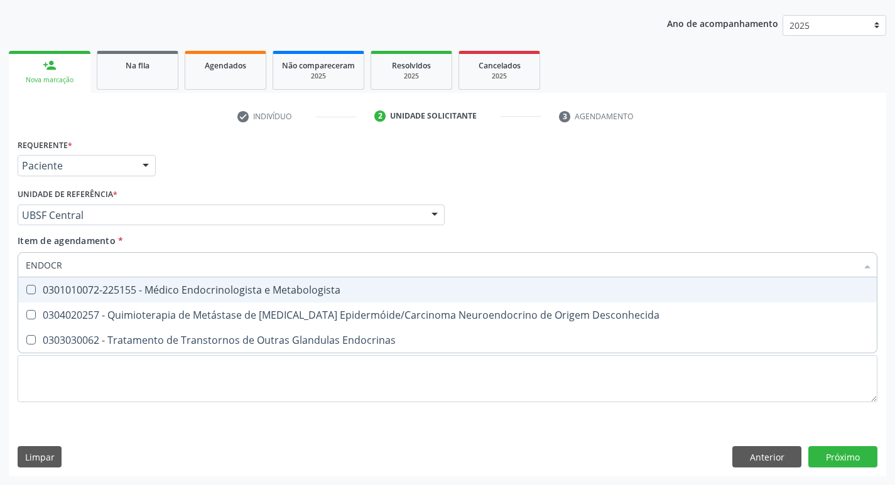
type input "ENDOCRI"
click at [128, 291] on div "0301010072-225155 - Médico Endocrinologista e Metabologista" at bounding box center [447, 290] width 843 height 10
checkbox Metabologista "true"
click at [329, 165] on div "Requerente * Paciente Profissional de Saúde Paciente Nenhum resultado encontrad…" at bounding box center [447, 160] width 866 height 49
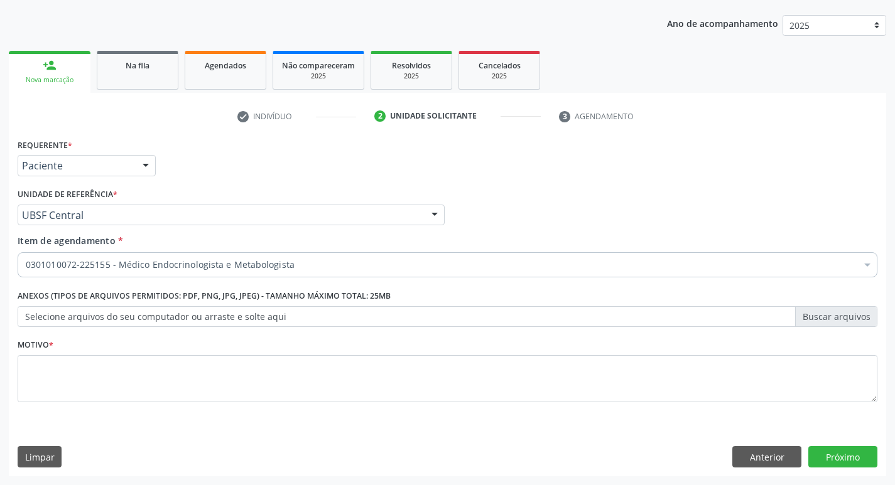
checkbox Metabologista "true"
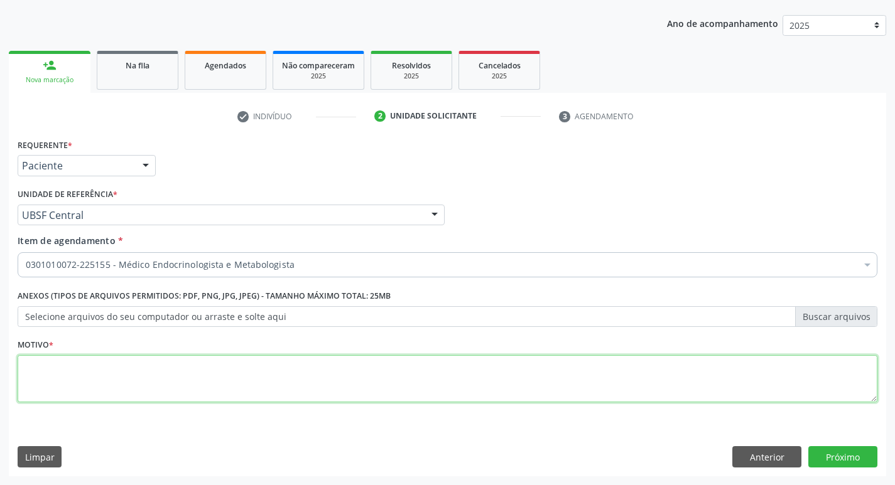
click at [66, 401] on textarea at bounding box center [448, 379] width 860 height 48
type textarea "PACIENTE DM2 DESCONTROLADA REFRATARIA A MEDICAÇÃO."
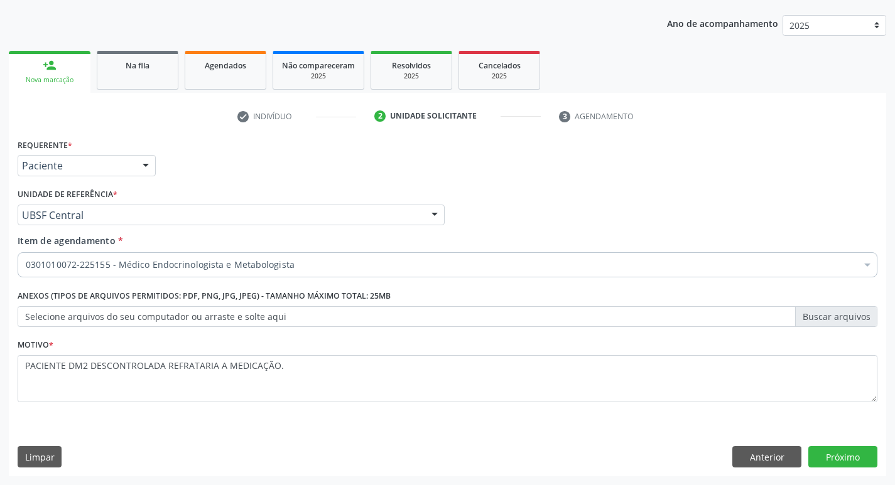
click at [847, 458] on button "Próximo" at bounding box center [842, 456] width 69 height 21
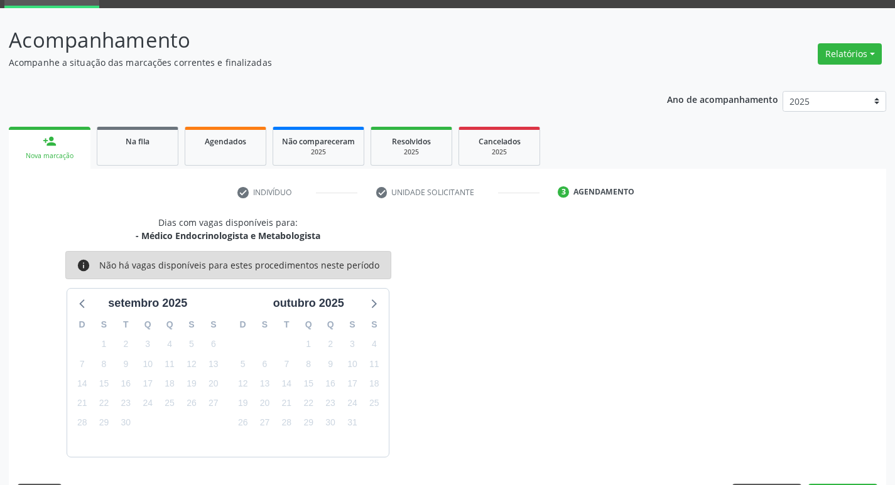
scroll to position [98, 0]
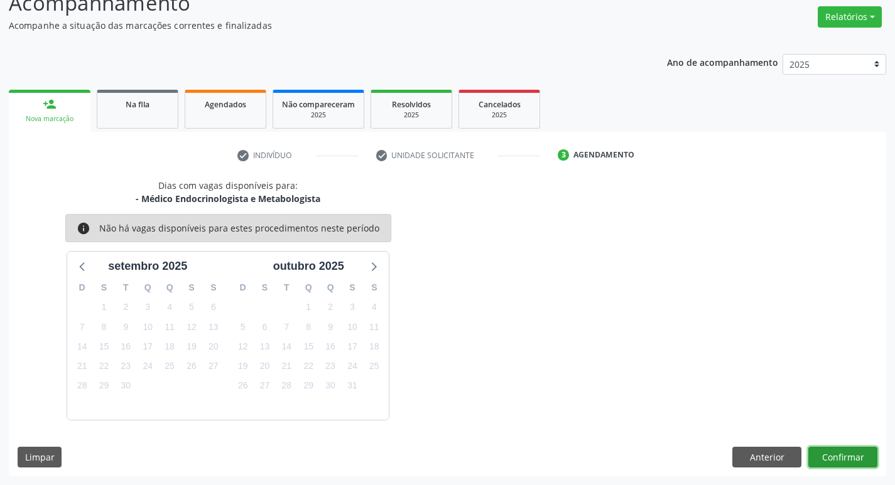
click at [820, 451] on button "Confirmar" at bounding box center [842, 457] width 69 height 21
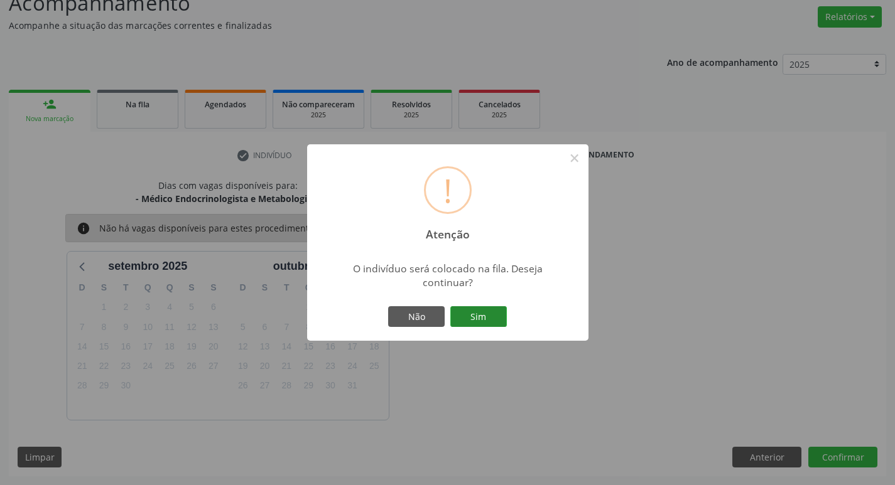
click at [462, 323] on button "Sim" at bounding box center [478, 316] width 57 height 21
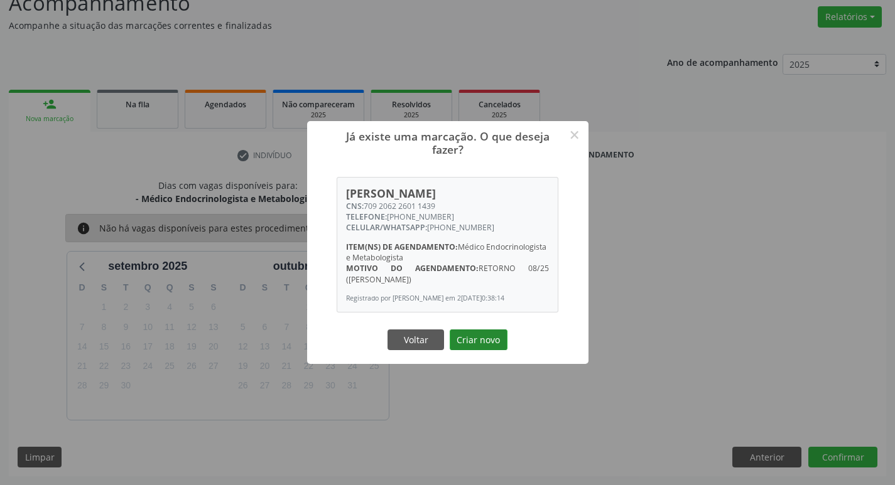
click at [467, 351] on button "Criar novo" at bounding box center [479, 340] width 58 height 21
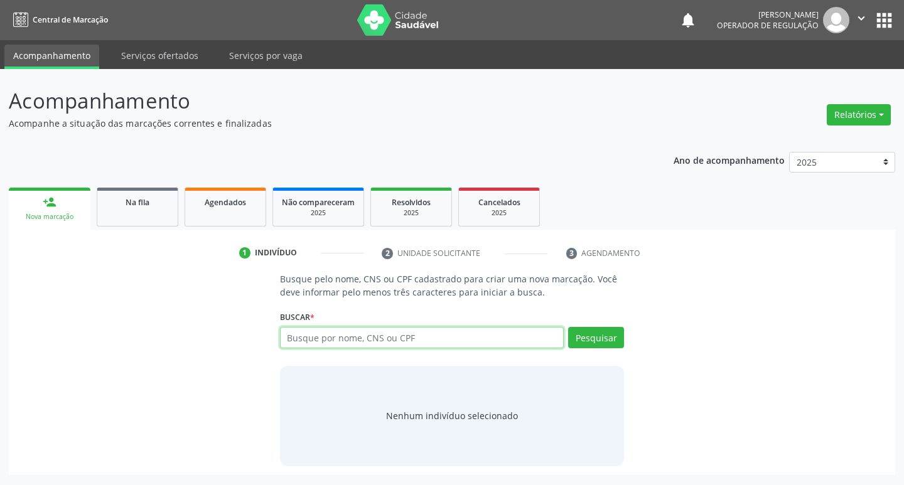
click at [321, 340] on input "text" at bounding box center [422, 337] width 284 height 21
type input "707409090422674"
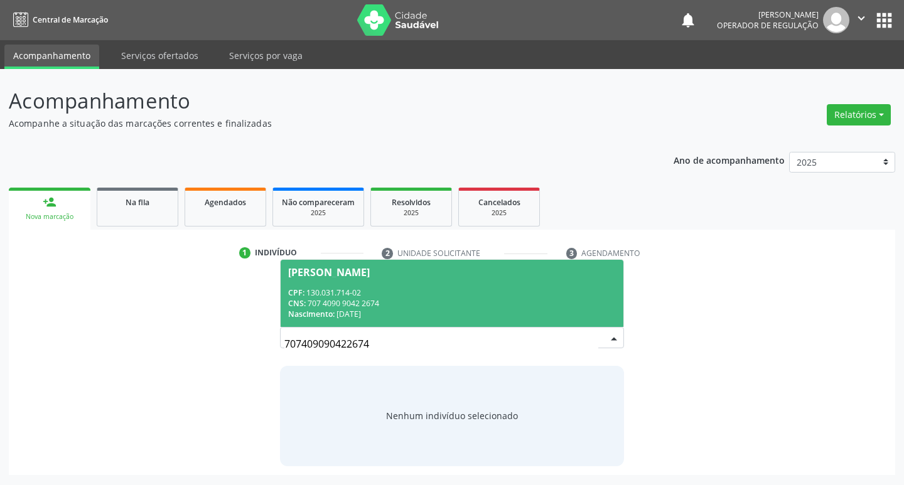
click at [338, 281] on span "[PERSON_NAME] CPF: 130.031.714-02 CNS: 707 4090 9042 2674 Nascimento: [DATE]" at bounding box center [452, 293] width 343 height 67
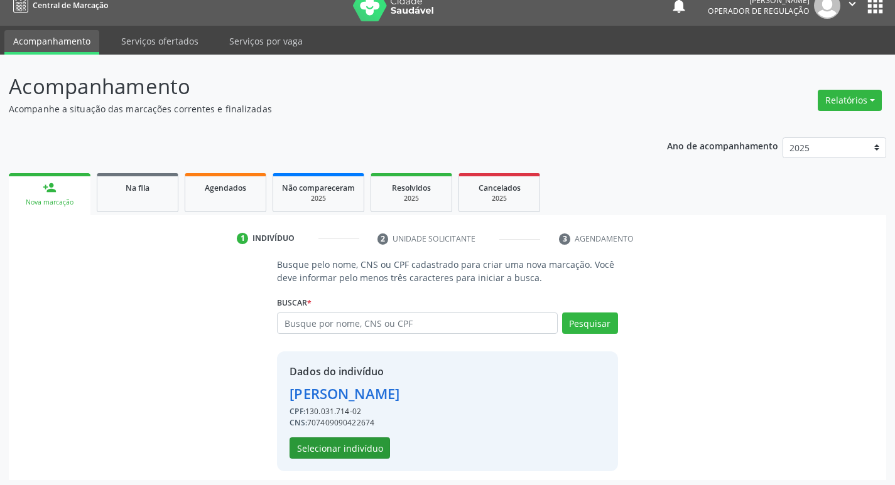
scroll to position [18, 0]
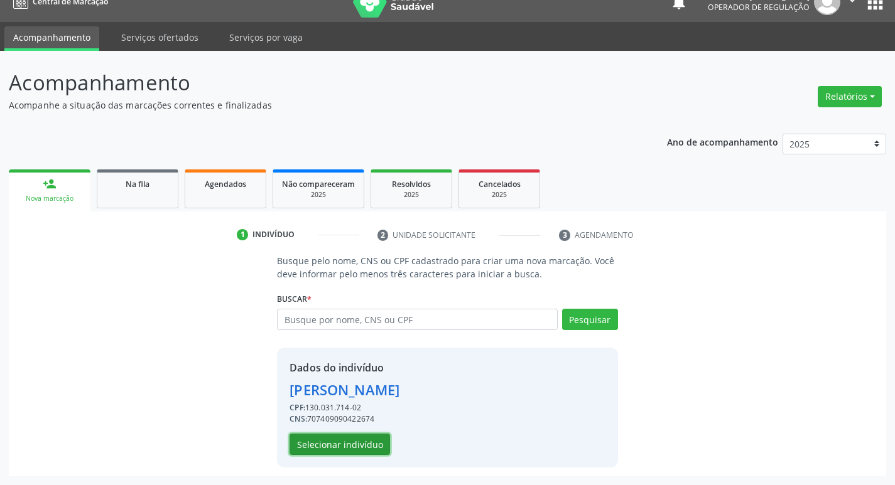
click at [358, 445] on button "Selecionar indivíduo" at bounding box center [339, 444] width 100 height 21
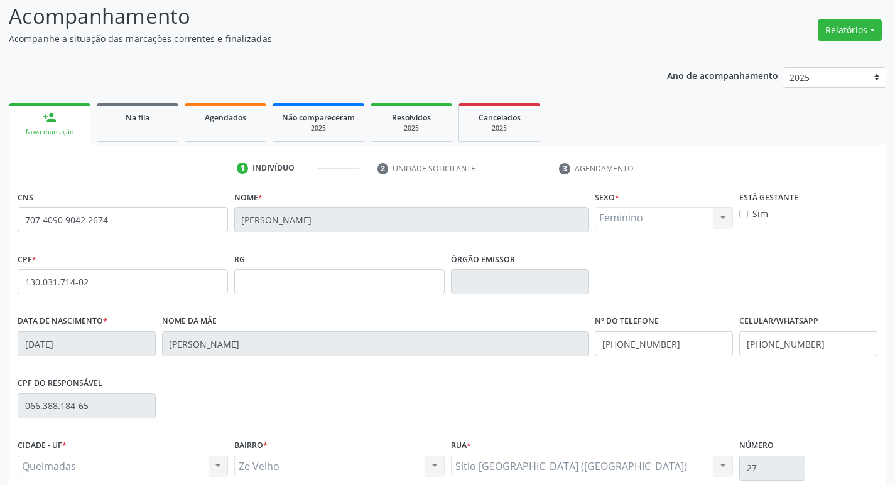
scroll to position [195, 0]
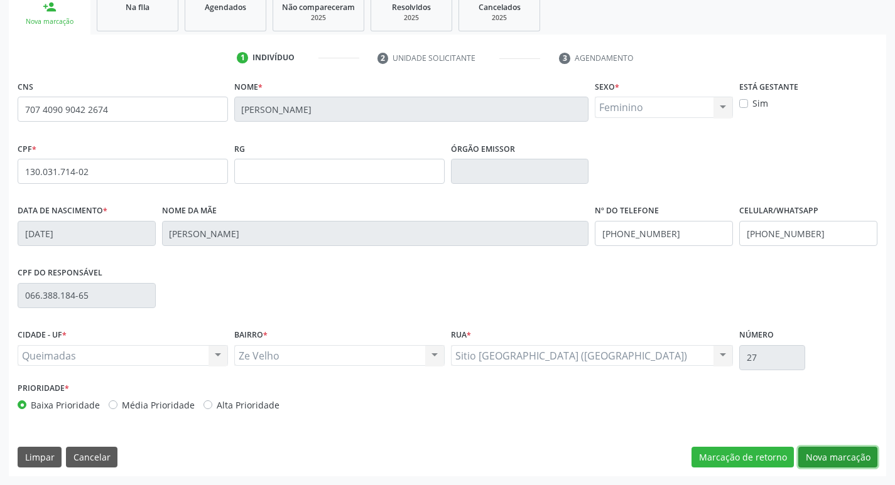
click at [829, 453] on button "Nova marcação" at bounding box center [837, 457] width 79 height 21
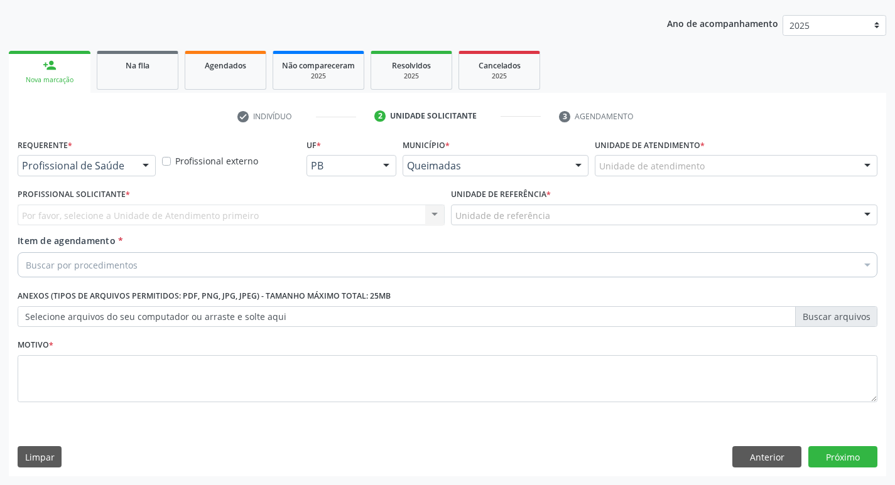
scroll to position [137, 0]
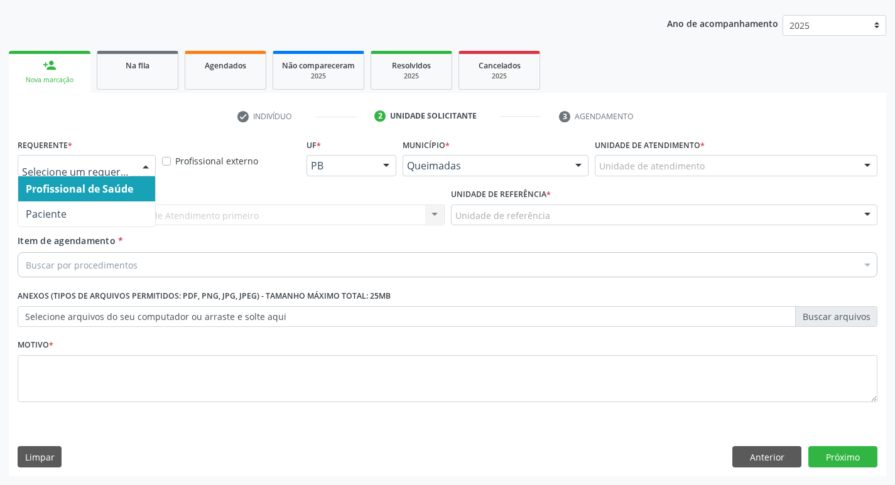
click at [143, 156] on div at bounding box center [145, 166] width 19 height 21
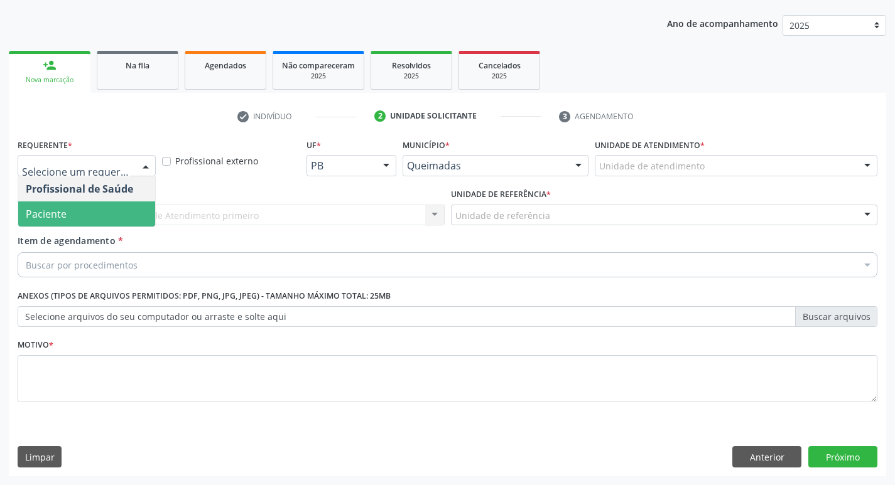
click at [114, 215] on span "Paciente" at bounding box center [86, 214] width 137 height 25
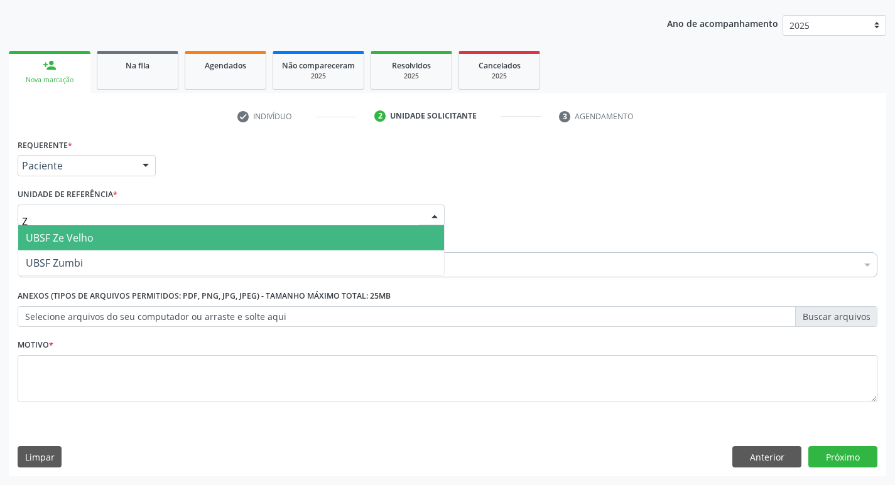
type input "ZE"
click at [99, 237] on span "UBSF Ze Velho" at bounding box center [231, 237] width 426 height 25
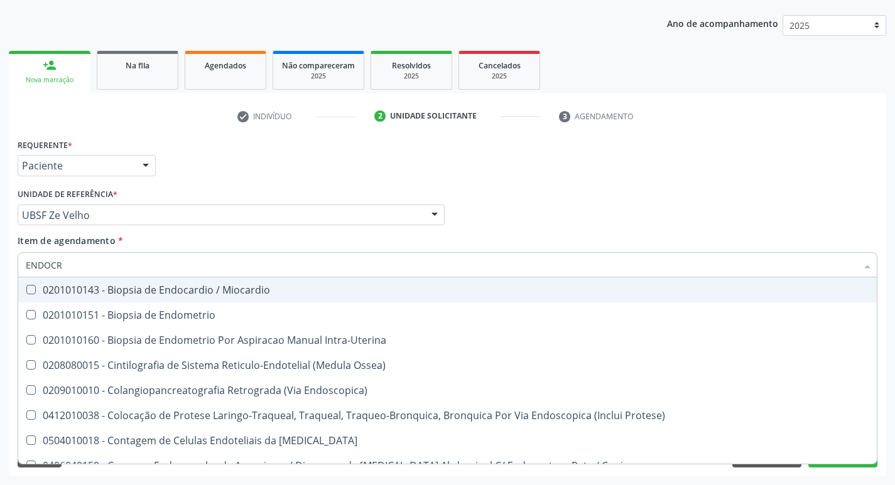
type input "ENDOCRI"
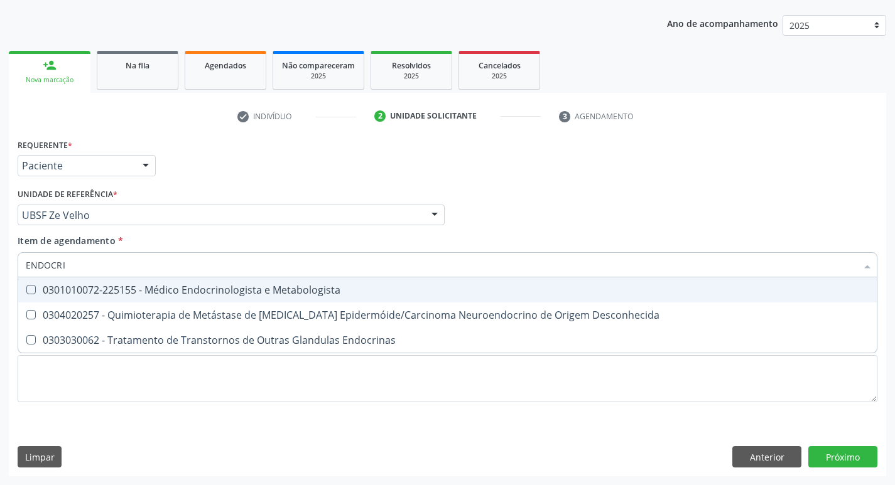
click at [94, 292] on div "0301010072-225155 - Médico Endocrinologista e Metabologista" at bounding box center [447, 290] width 843 height 10
checkbox Metabologista "true"
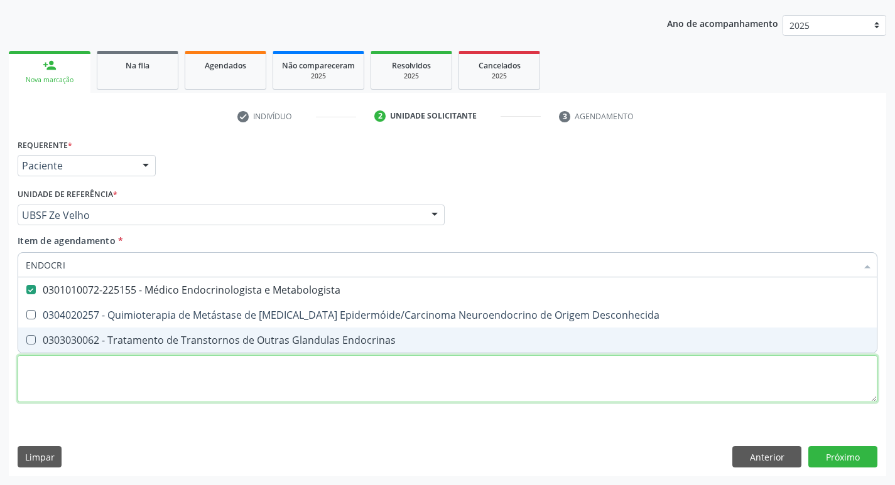
click at [74, 375] on div "Requerente * Paciente Profissional de Saúde Paciente Nenhum resultado encontrad…" at bounding box center [448, 278] width 860 height 284
checkbox Desconhecida "true"
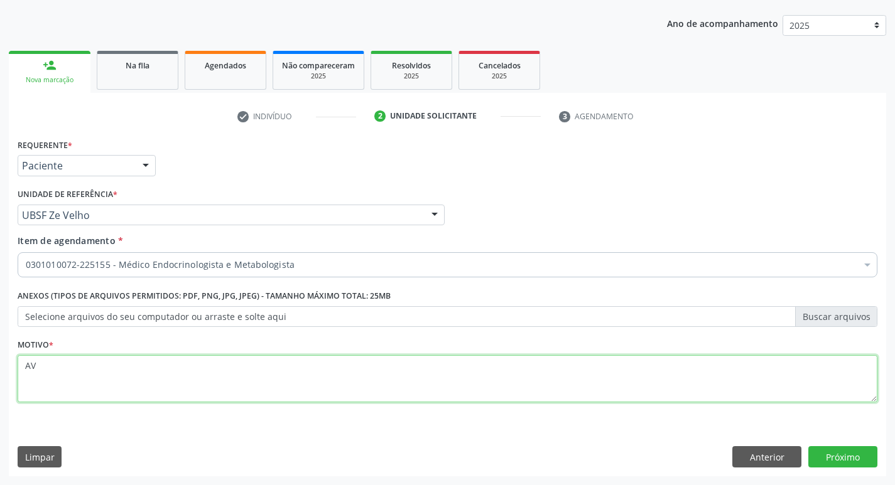
type textarea "A"
type textarea "TSH ELEVADO"
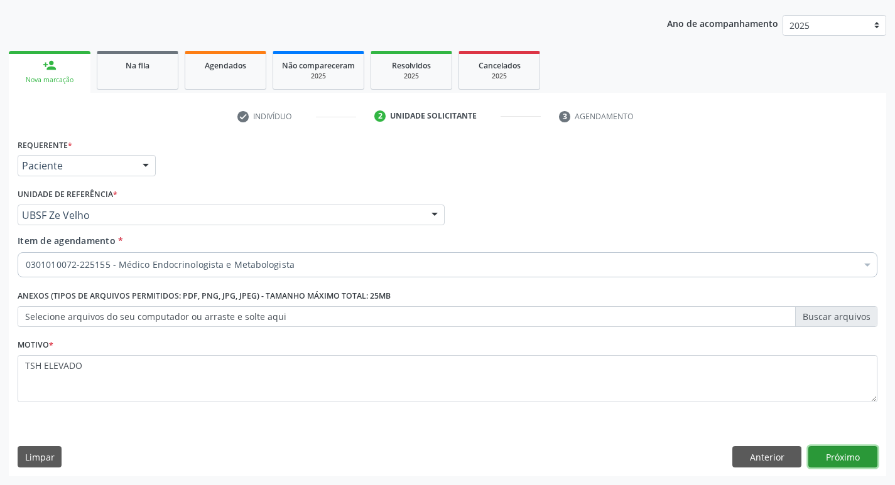
click at [855, 451] on button "Próximo" at bounding box center [842, 456] width 69 height 21
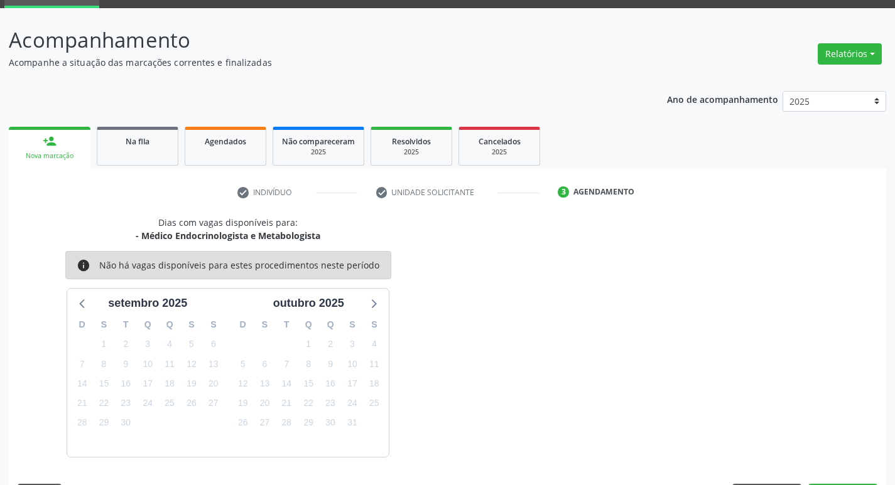
scroll to position [98, 0]
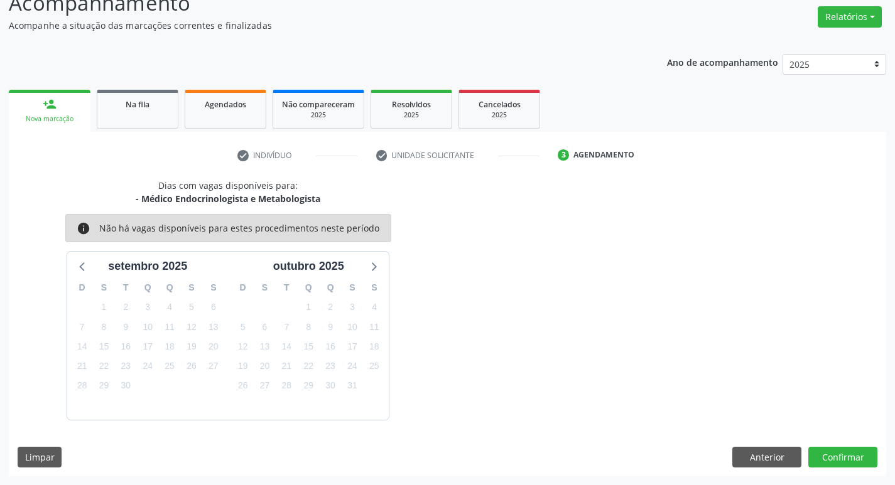
click at [865, 442] on div "Dias com vagas disponíveis para: - Médico Endocrinologista e Metabologista info…" at bounding box center [447, 328] width 877 height 298
click at [861, 455] on button "Confirmar" at bounding box center [842, 457] width 69 height 21
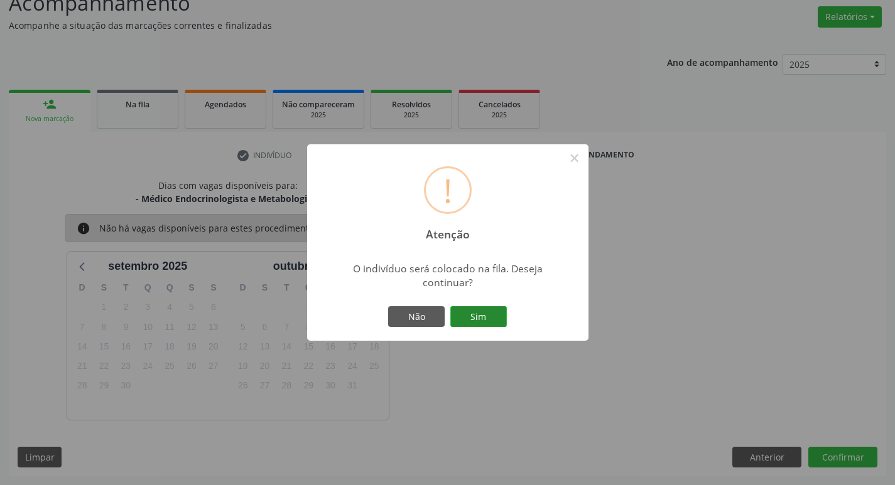
click at [489, 317] on button "Sim" at bounding box center [478, 316] width 57 height 21
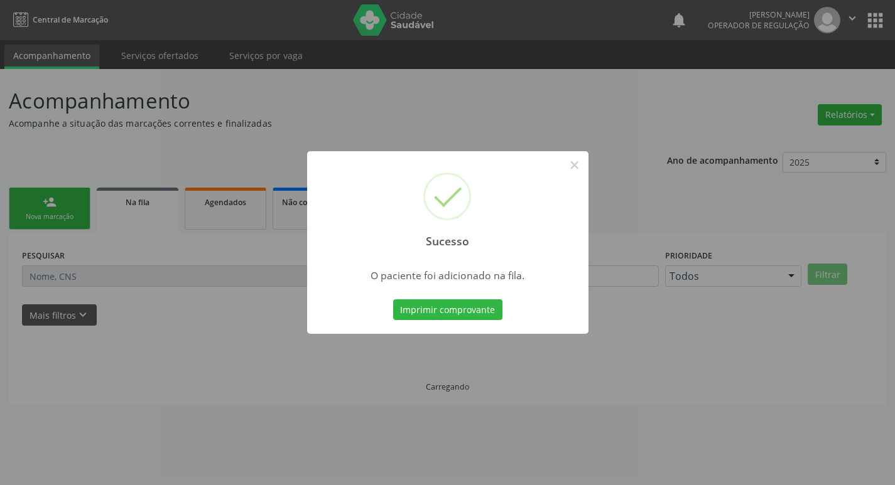
scroll to position [0, 0]
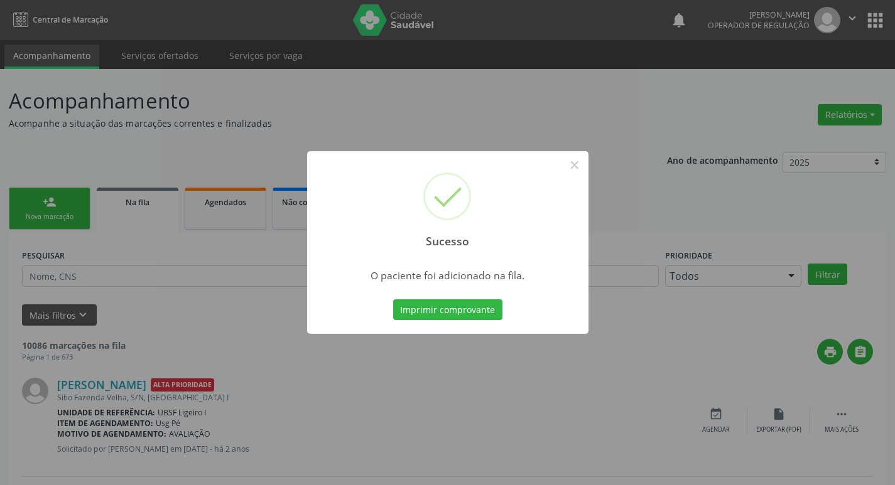
drag, startPoint x: 203, startPoint y: 107, endPoint x: 0, endPoint y: 214, distance: 229.2
click at [203, 107] on div "Sucesso × O paciente foi adicionado na fila. Imprimir comprovante Cancel" at bounding box center [447, 242] width 895 height 485
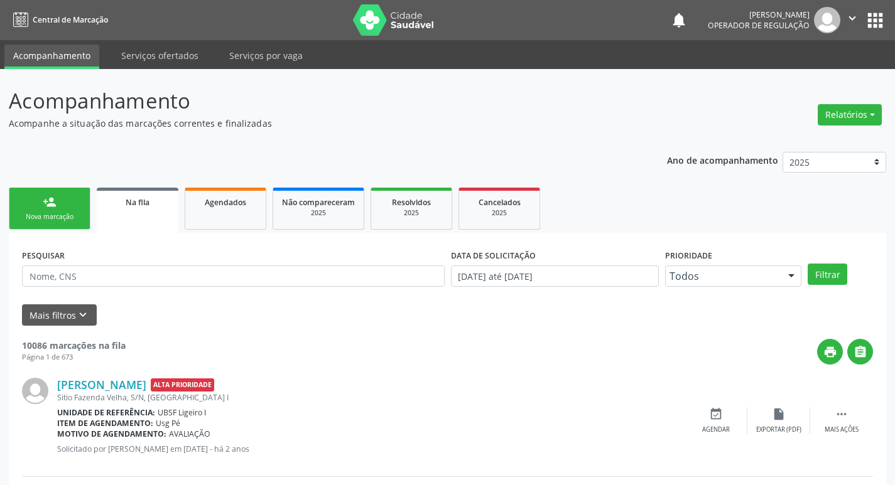
click at [50, 220] on div "Nova marcação" at bounding box center [49, 216] width 63 height 9
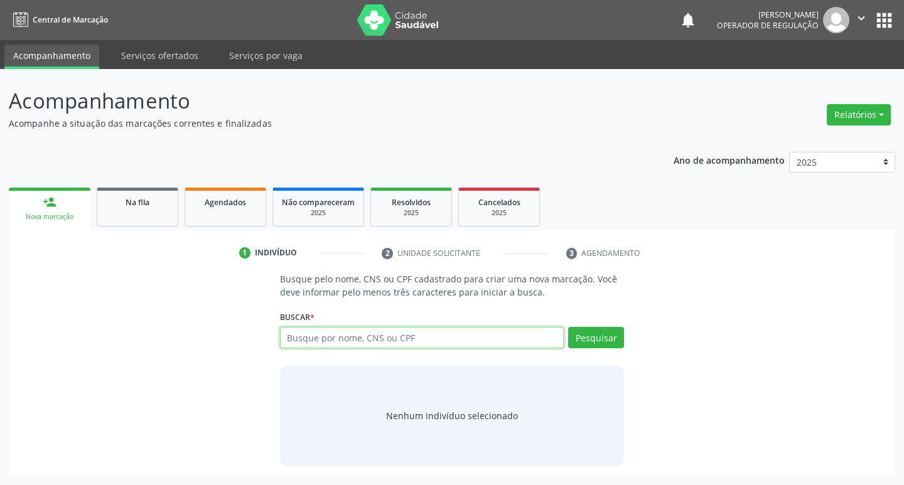
click at [526, 343] on input "text" at bounding box center [422, 337] width 284 height 21
click at [511, 335] on input "text" at bounding box center [422, 337] width 284 height 21
type input "701808213713473"
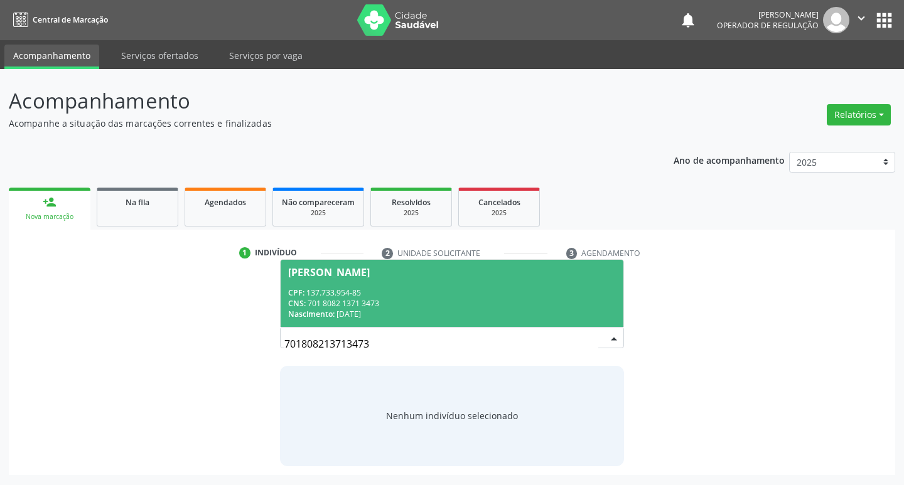
click at [487, 308] on div "CNS: 701 8082 1371 3473" at bounding box center [452, 303] width 328 height 11
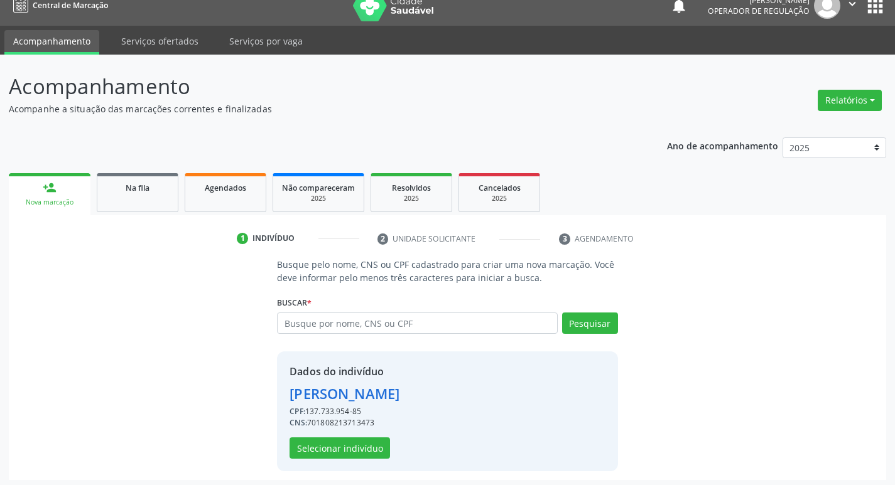
scroll to position [18, 0]
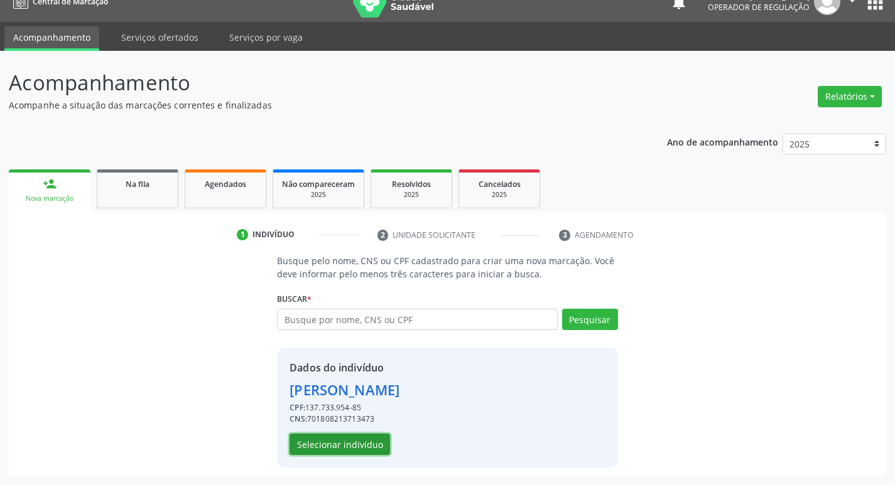
click at [341, 443] on button "Selecionar indivíduo" at bounding box center [339, 444] width 100 height 21
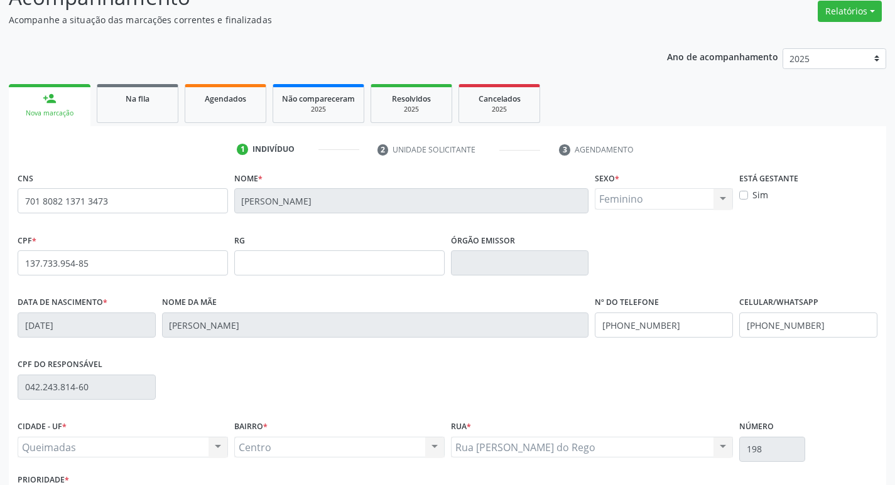
scroll to position [195, 0]
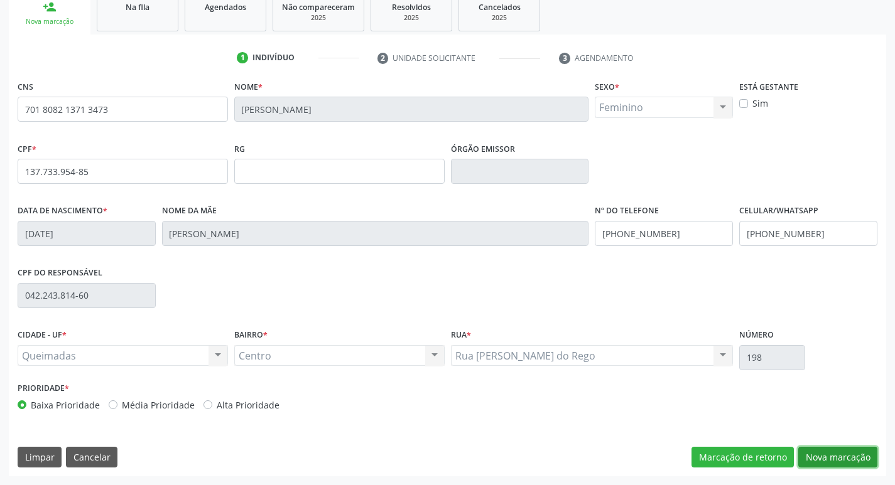
click at [839, 461] on button "Nova marcação" at bounding box center [837, 457] width 79 height 21
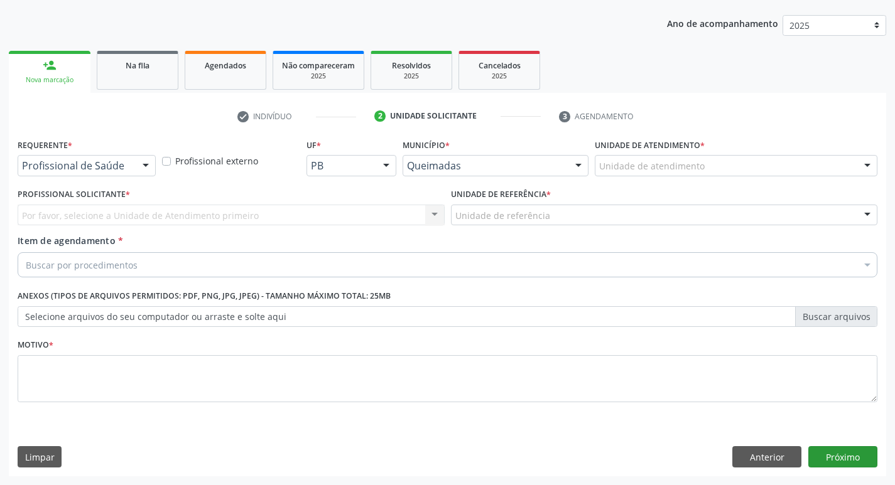
scroll to position [137, 0]
click at [132, 169] on div "Profissional de Saúde" at bounding box center [87, 165] width 138 height 21
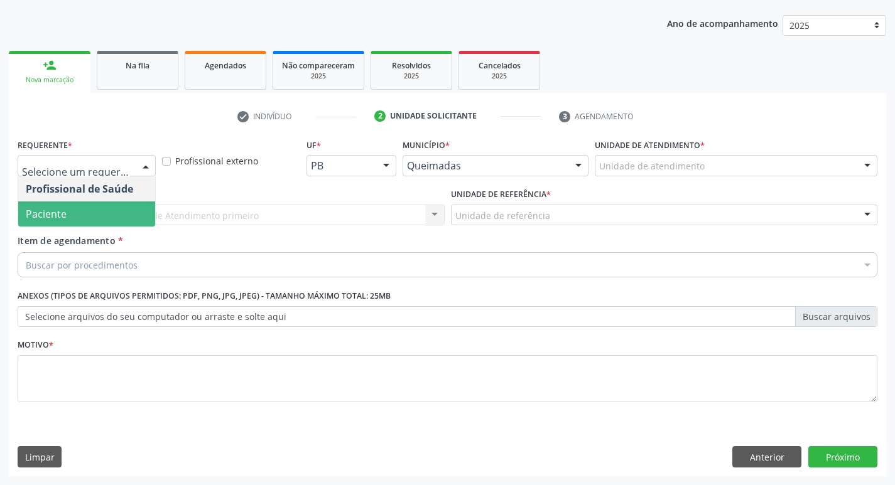
click at [106, 207] on span "Paciente" at bounding box center [86, 214] width 137 height 25
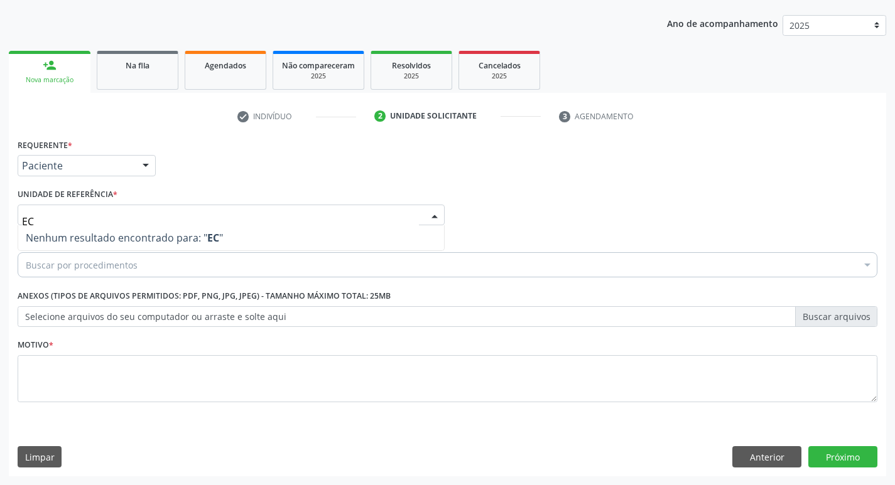
type input "E"
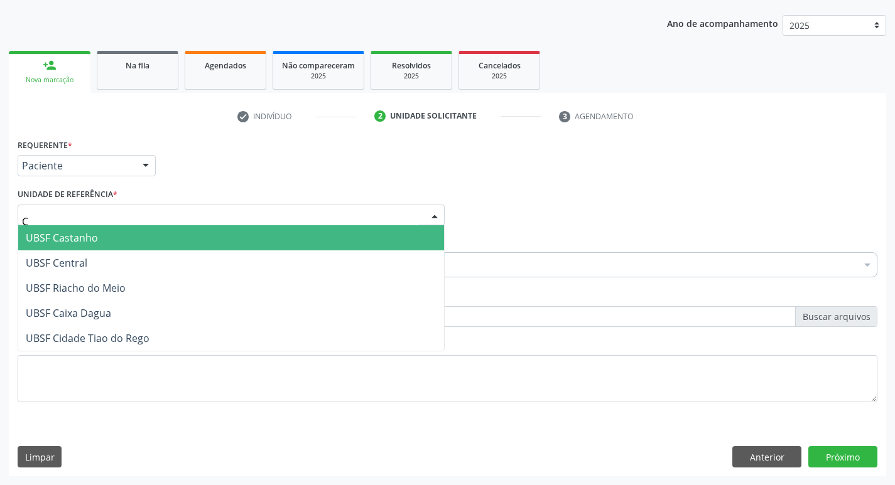
type input "CE"
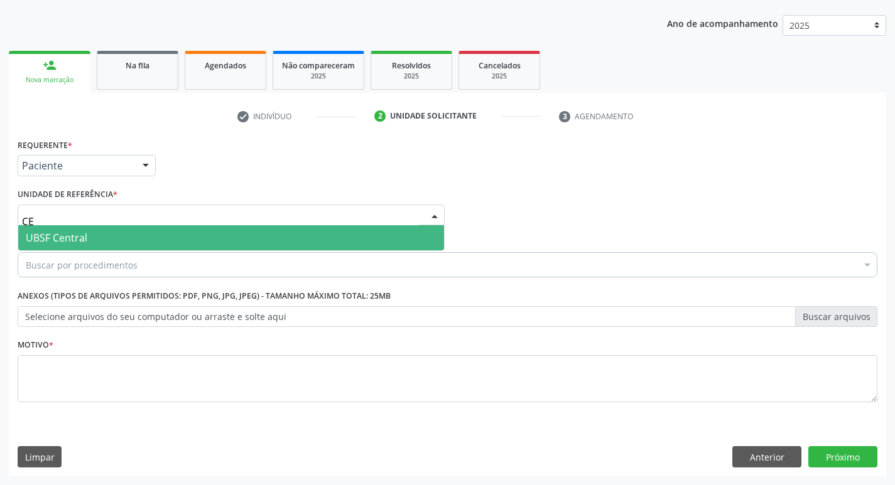
click at [100, 236] on span "UBSF Central" at bounding box center [231, 237] width 426 height 25
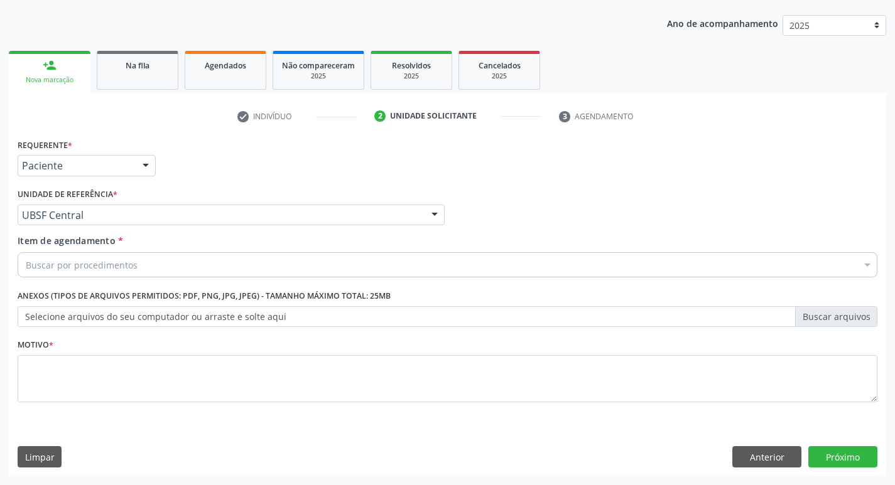
click at [102, 257] on div "Buscar por procedimentos" at bounding box center [448, 264] width 860 height 25
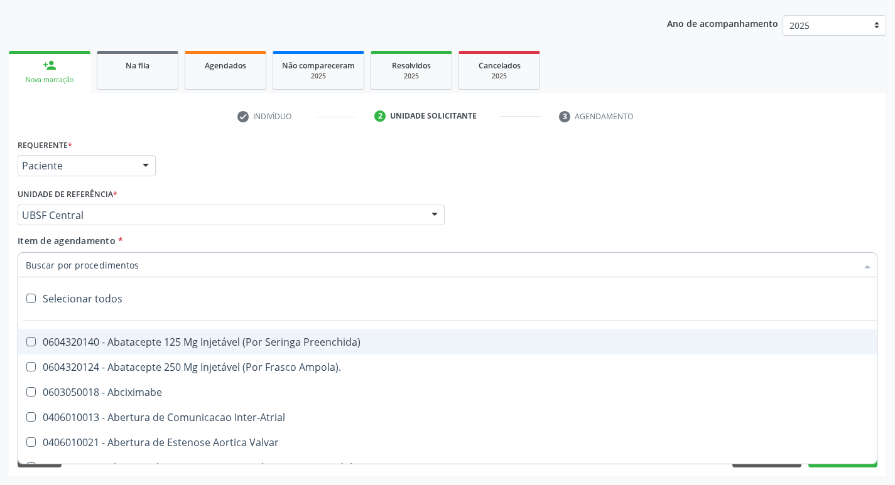
click at [102, 257] on input "Item de agendamento *" at bounding box center [441, 264] width 831 height 25
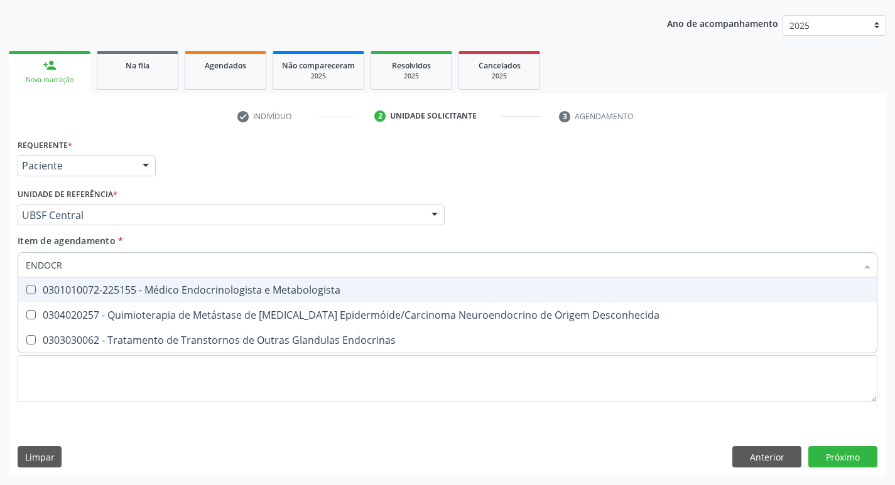
type input "ENDOCRI"
click at [105, 293] on div "0301010072-225155 - Médico Endocrinologista e Metabologista" at bounding box center [447, 290] width 843 height 10
checkbox Metabologista "true"
click at [265, 158] on div "Requerente * Paciente Profissional de Saúde Paciente Nenhum resultado encontrad…" at bounding box center [447, 160] width 866 height 49
checkbox Desconhecida "true"
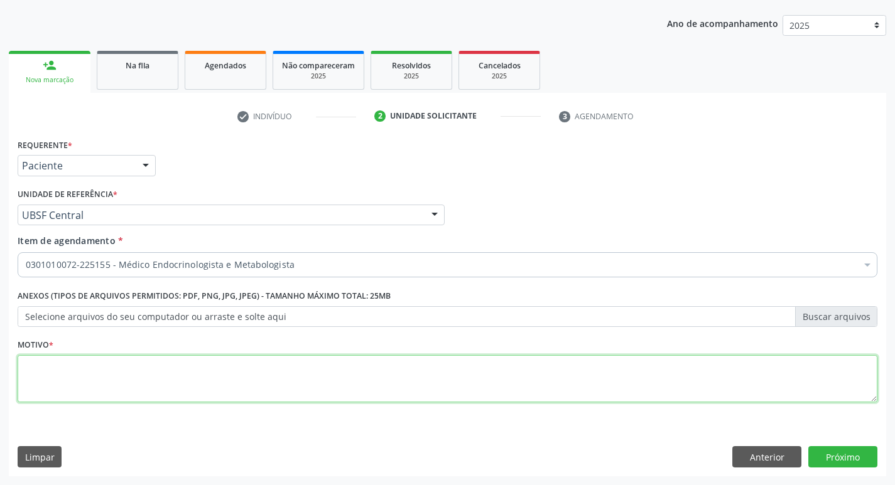
click at [48, 371] on textarea at bounding box center [448, 379] width 860 height 48
type textarea "AVALIAÇÃO"
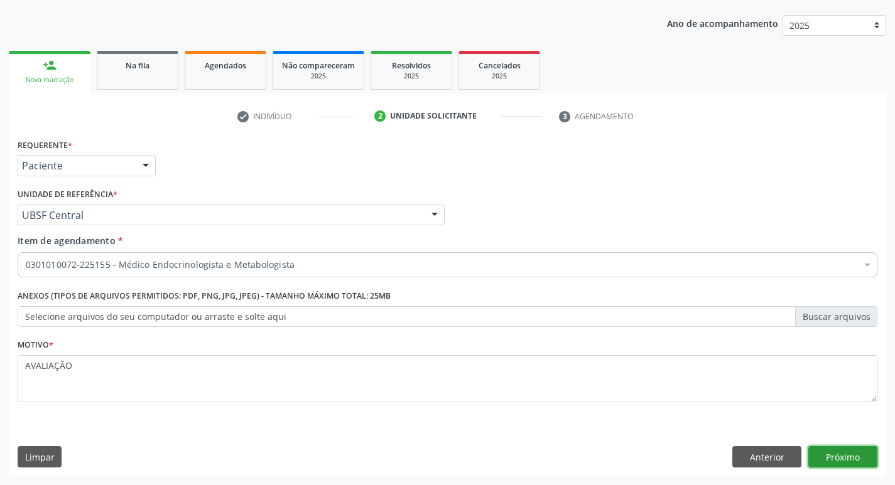
click at [818, 450] on button "Próximo" at bounding box center [842, 456] width 69 height 21
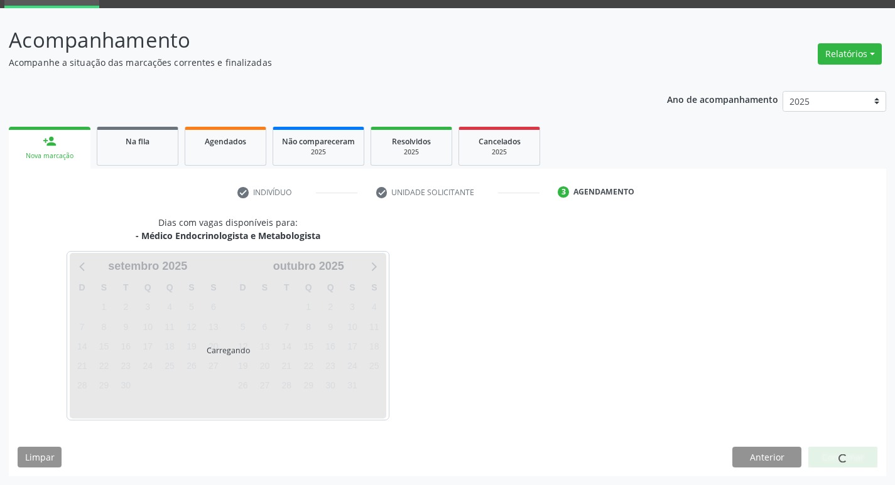
scroll to position [98, 0]
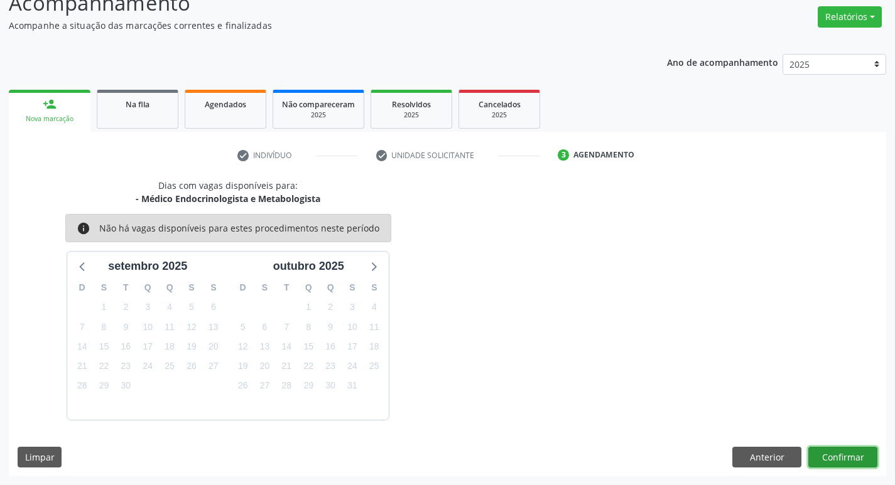
click at [850, 460] on button "Confirmar" at bounding box center [842, 457] width 69 height 21
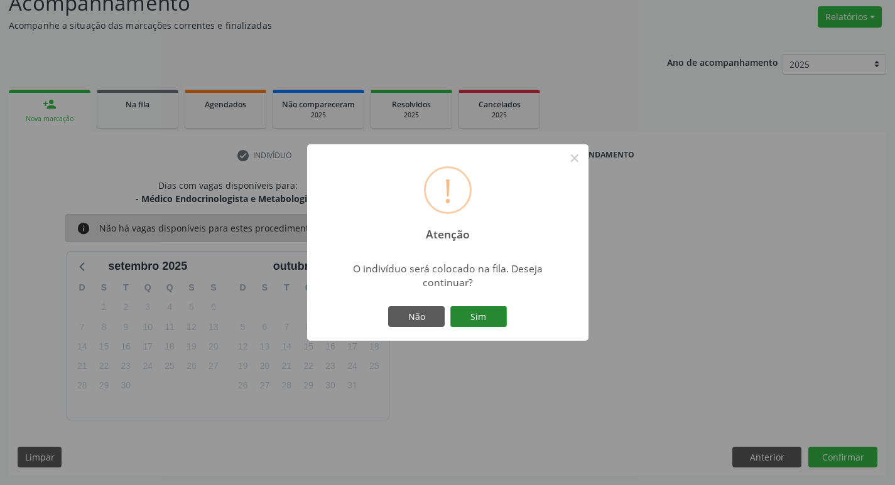
click at [472, 319] on button "Sim" at bounding box center [478, 316] width 57 height 21
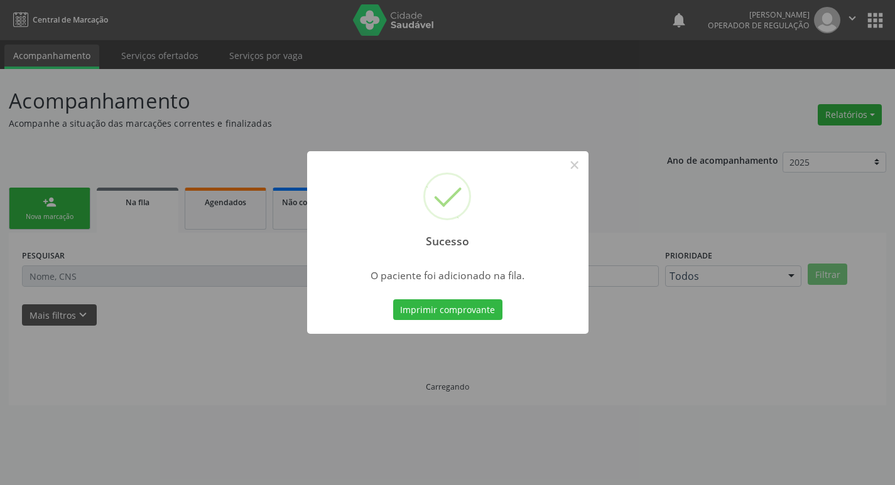
scroll to position [0, 0]
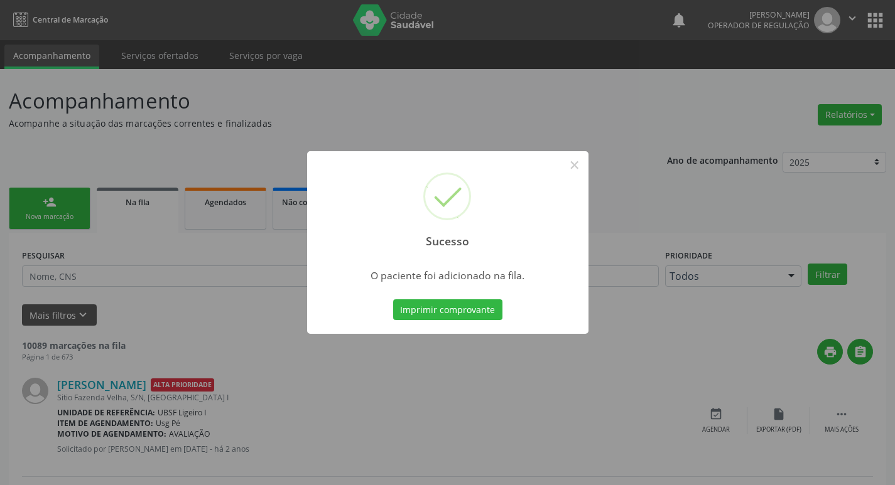
click at [225, 97] on div "Sucesso × O paciente foi adicionado na fila. Imprimir comprovante Cancel" at bounding box center [447, 242] width 895 height 485
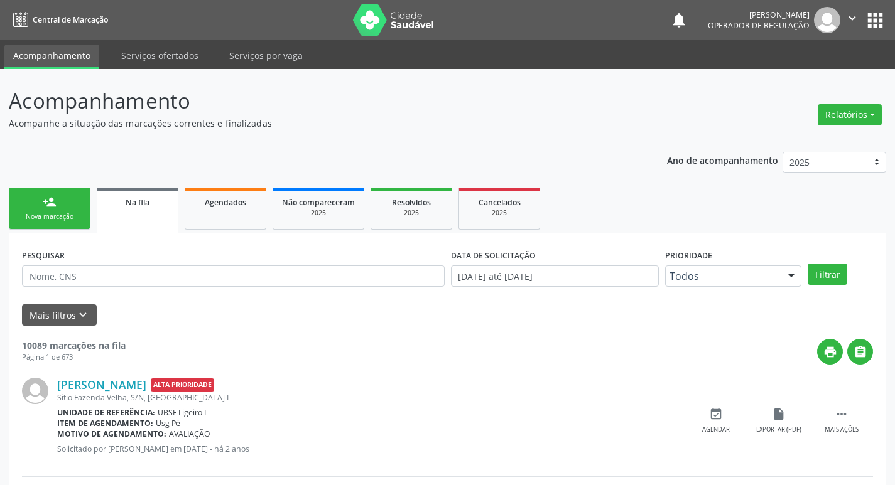
click at [77, 189] on link "person_add Nova marcação" at bounding box center [50, 209] width 82 height 42
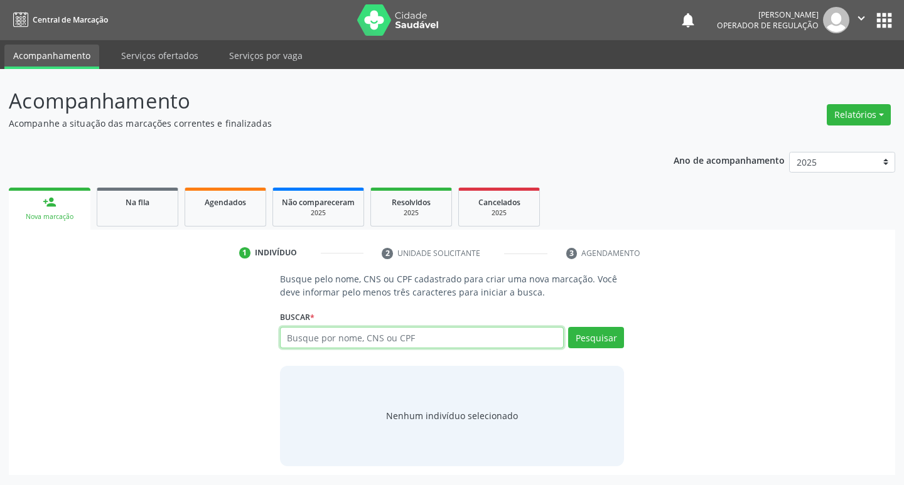
click at [316, 338] on input "text" at bounding box center [422, 337] width 284 height 21
type input "706205554436260"
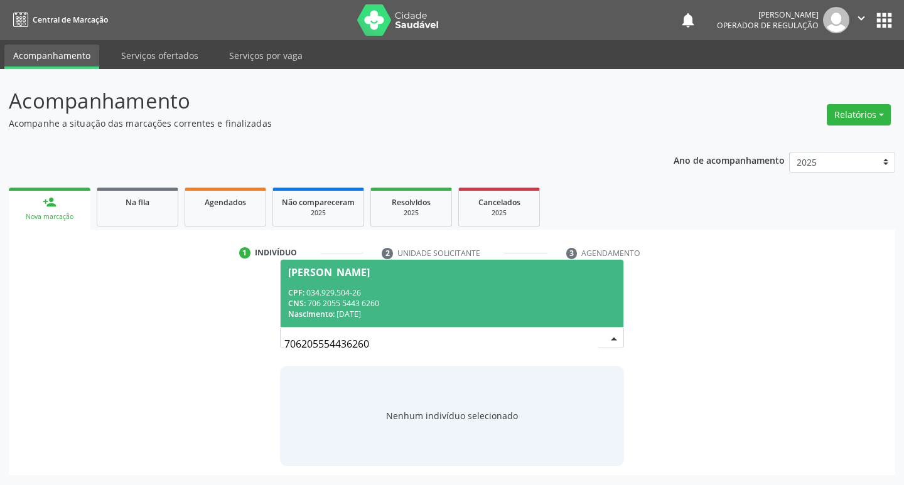
click at [468, 276] on span "Josélia Mendes da Silva CPF: 034.929.504-26 CNS: 706 2055 5443 6260 Nascimento:…" at bounding box center [452, 293] width 343 height 67
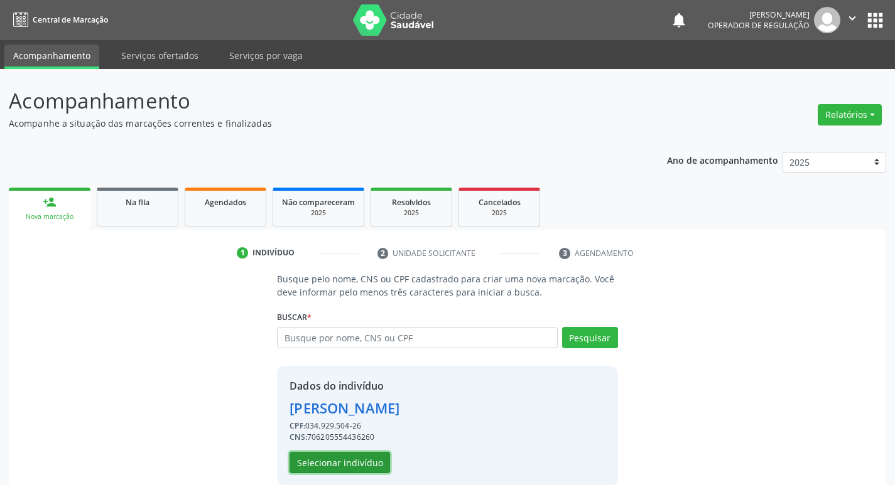
click at [309, 465] on button "Selecionar indivíduo" at bounding box center [339, 462] width 100 height 21
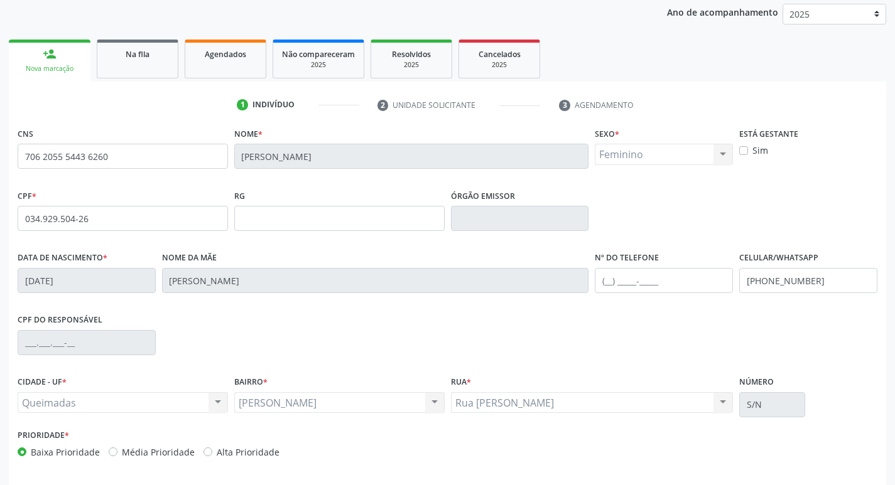
scroll to position [195, 0]
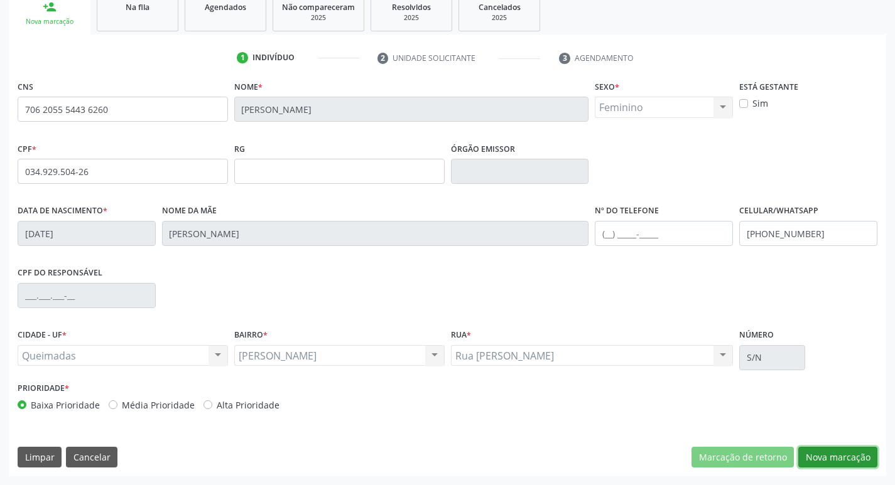
click at [821, 460] on button "Nova marcação" at bounding box center [837, 457] width 79 height 21
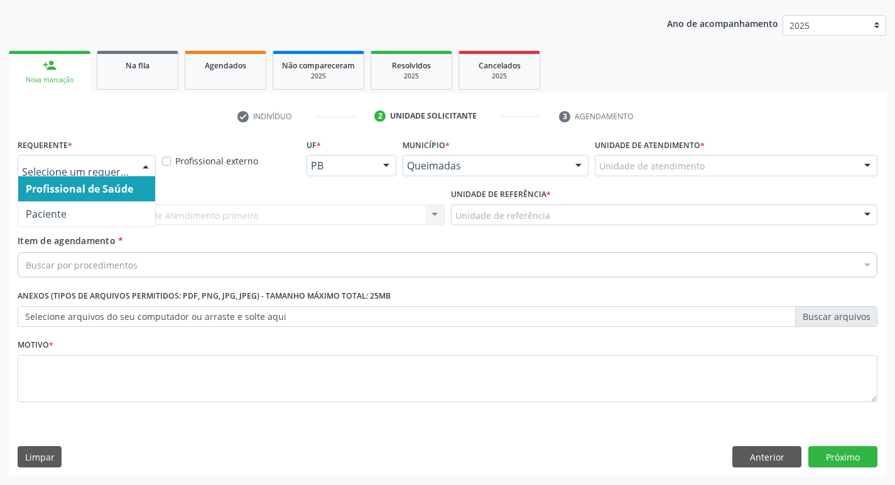
click at [122, 159] on div at bounding box center [87, 165] width 138 height 21
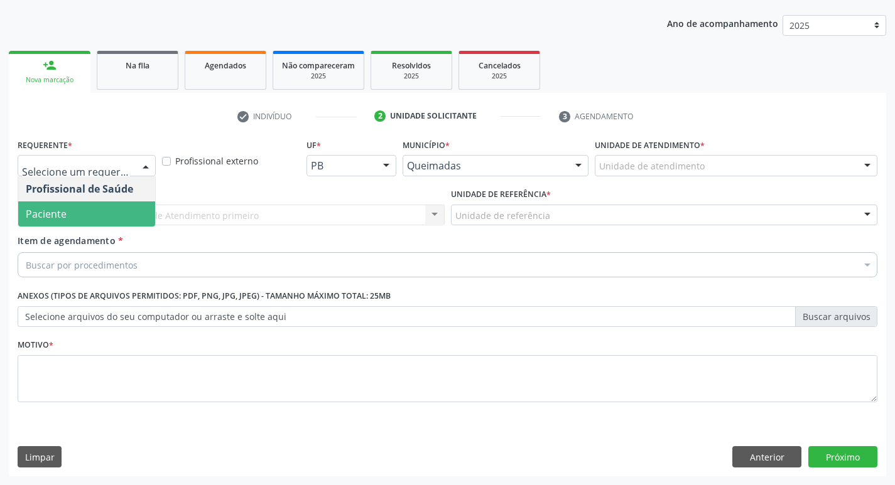
click at [94, 213] on span "Paciente" at bounding box center [86, 214] width 137 height 25
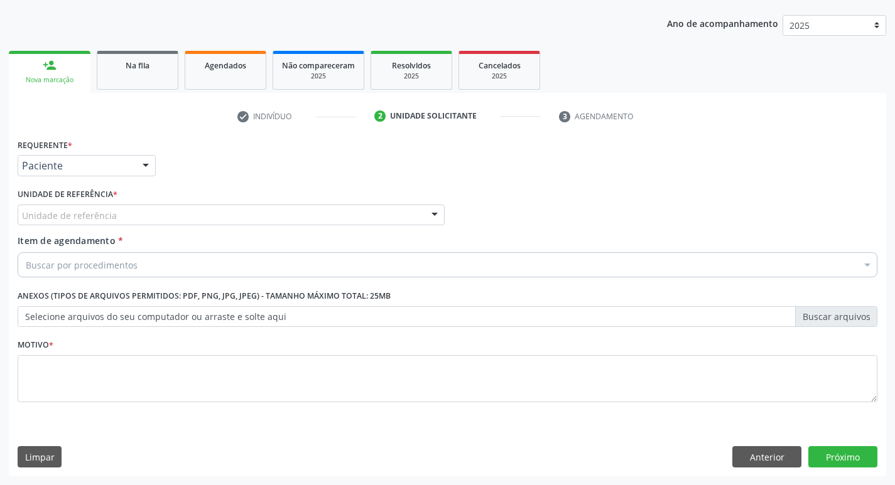
click at [97, 205] on div "Unidade de referência" at bounding box center [231, 215] width 427 height 21
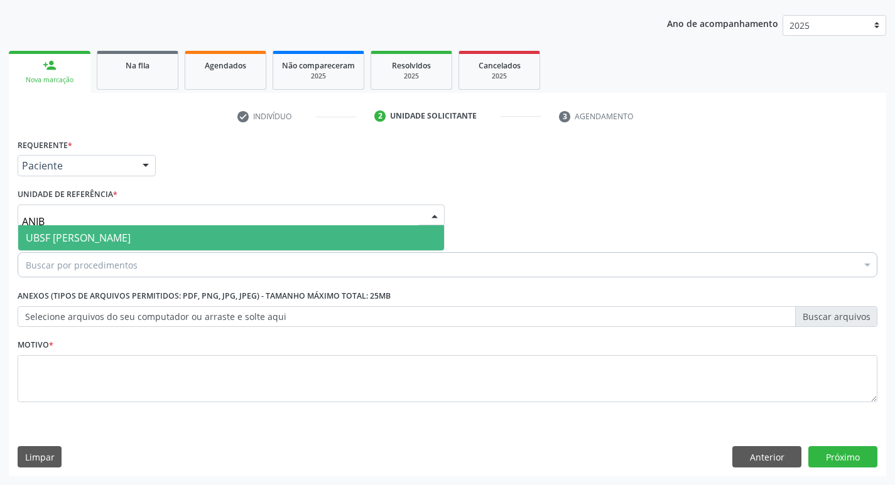
type input "ANIBA"
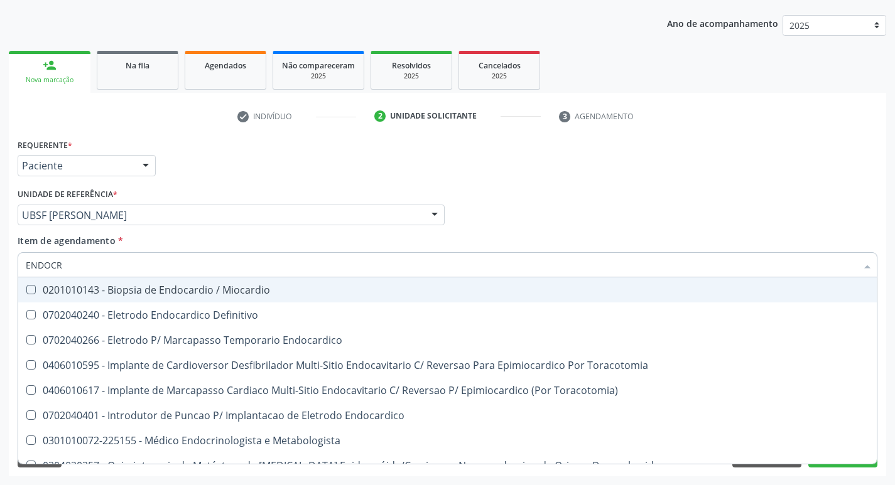
type input "ENDOCRI"
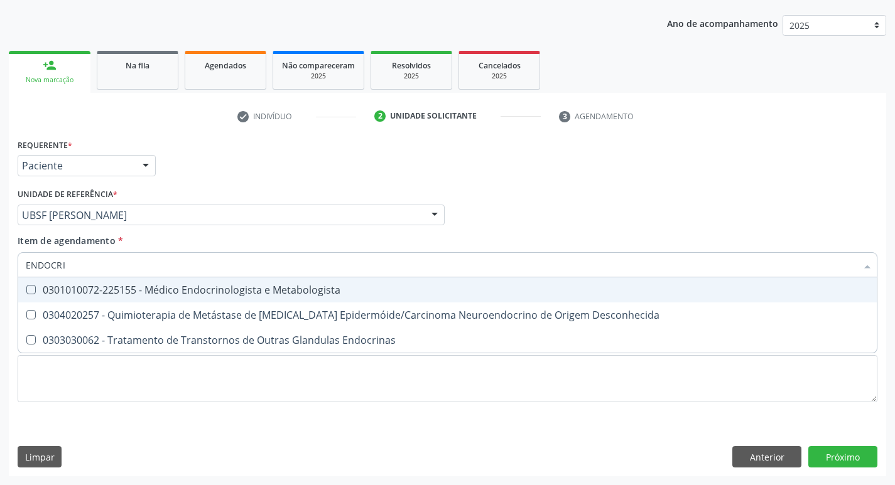
click at [171, 286] on div "0301010072-225155 - Médico Endocrinologista e Metabologista" at bounding box center [447, 290] width 843 height 10
checkbox Metabologista "true"
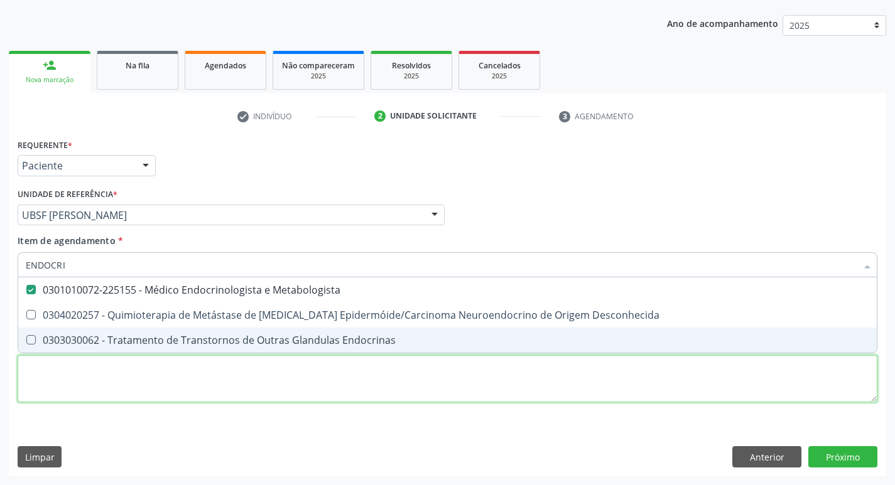
click at [109, 401] on div "Requerente * Paciente Profissional de Saúde Paciente Nenhum resultado encontrad…" at bounding box center [448, 278] width 860 height 284
checkbox Desconhecida "true"
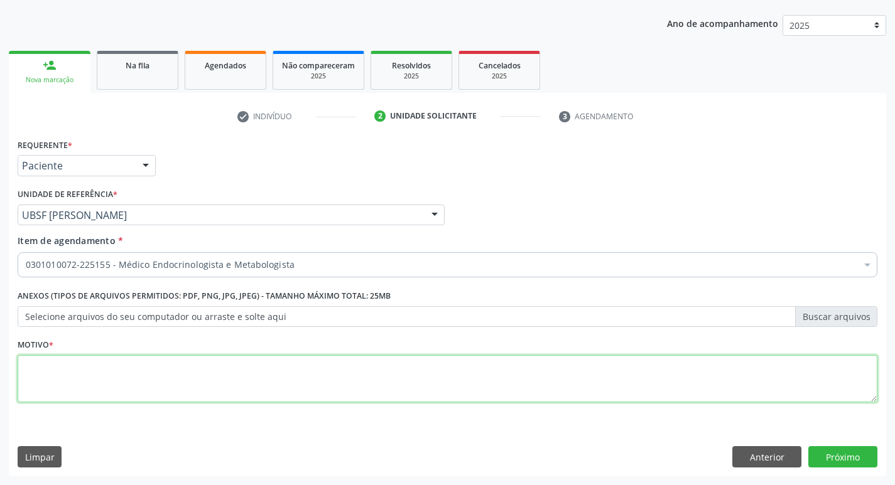
click at [109, 401] on textarea at bounding box center [448, 379] width 860 height 48
type textarea "A"
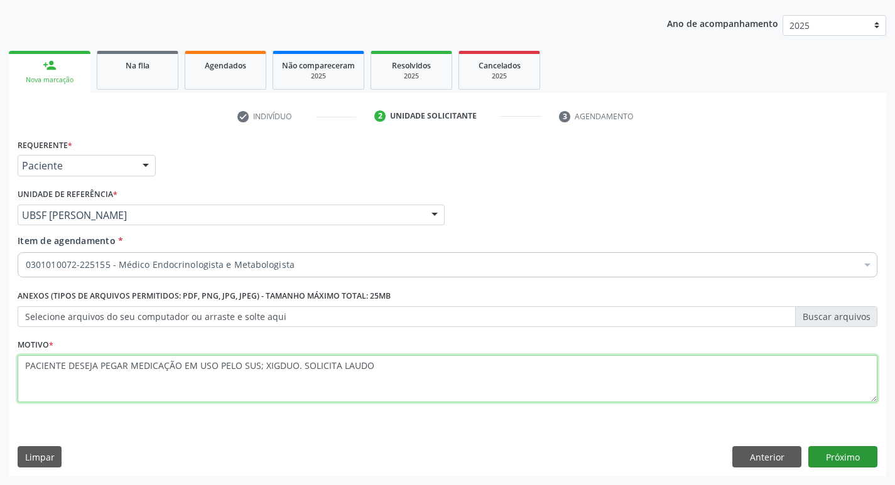
type textarea "PACIENTE DESEJA PEGAR MEDICAÇÃO EM USO PELO SUS; XIGDUO. SOLICITA LAUDO"
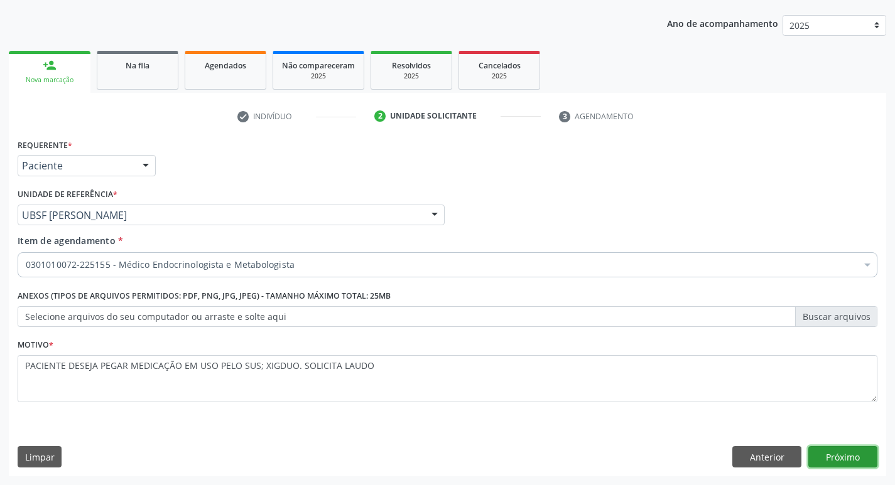
click at [853, 455] on button "Próximo" at bounding box center [842, 456] width 69 height 21
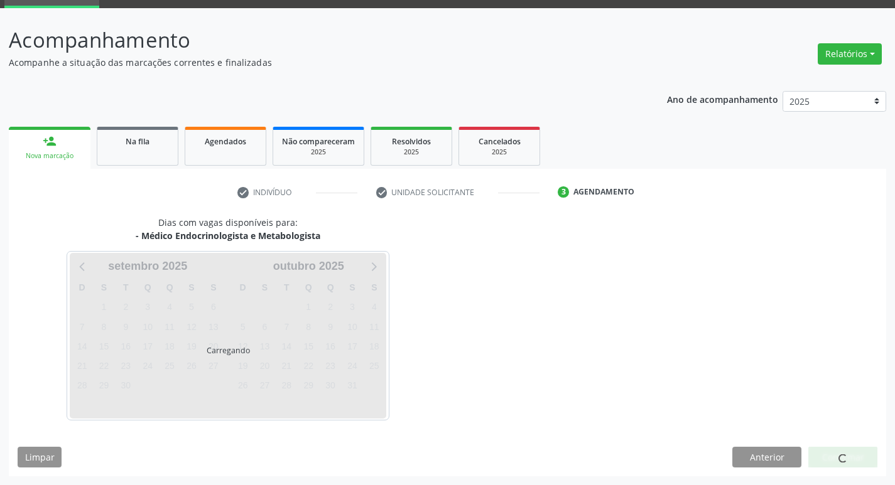
scroll to position [98, 0]
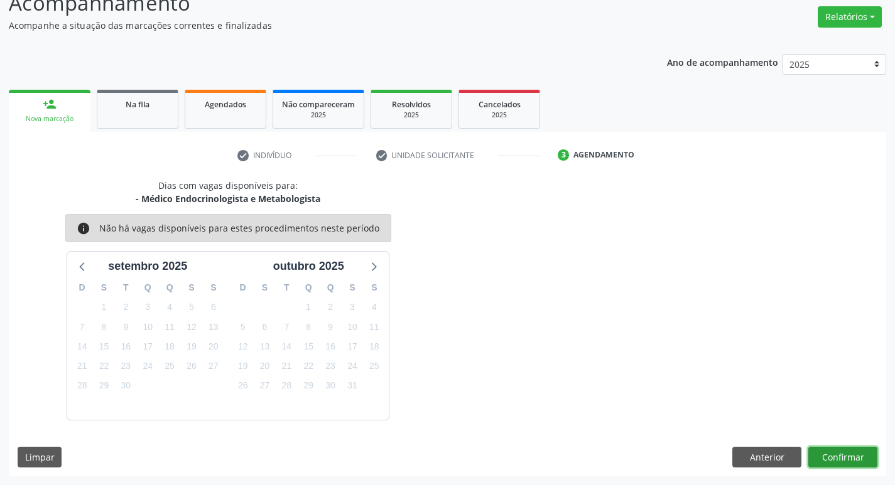
click at [833, 452] on button "Confirmar" at bounding box center [842, 457] width 69 height 21
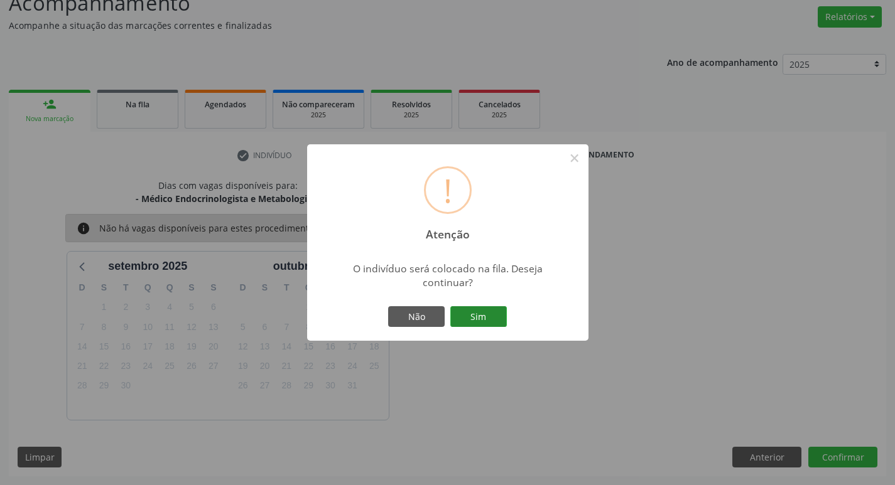
click at [495, 322] on button "Sim" at bounding box center [478, 316] width 57 height 21
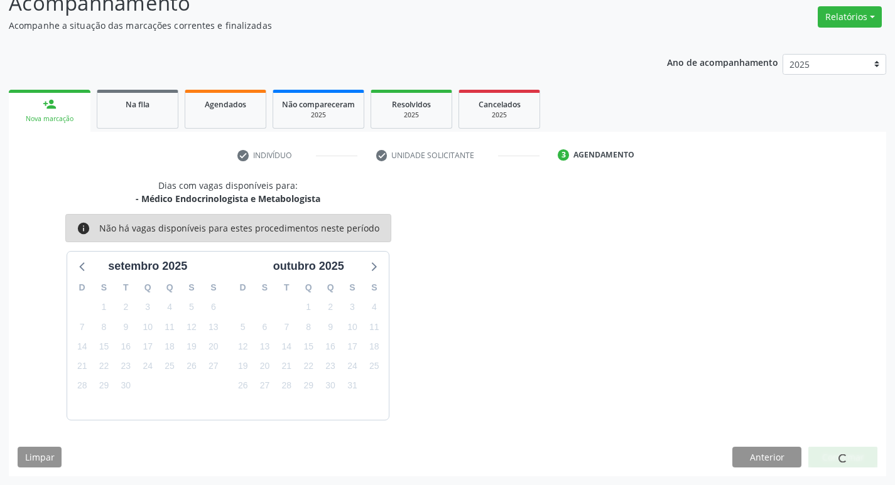
click at [243, 38] on div "Acompanhamento Acompanhe a situação das marcações correntes e finalizadas Relat…" at bounding box center [447, 231] width 877 height 489
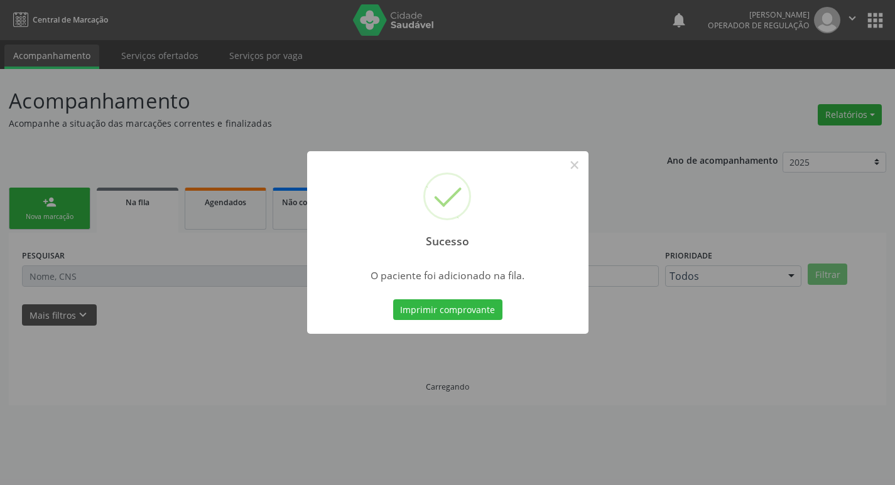
scroll to position [0, 0]
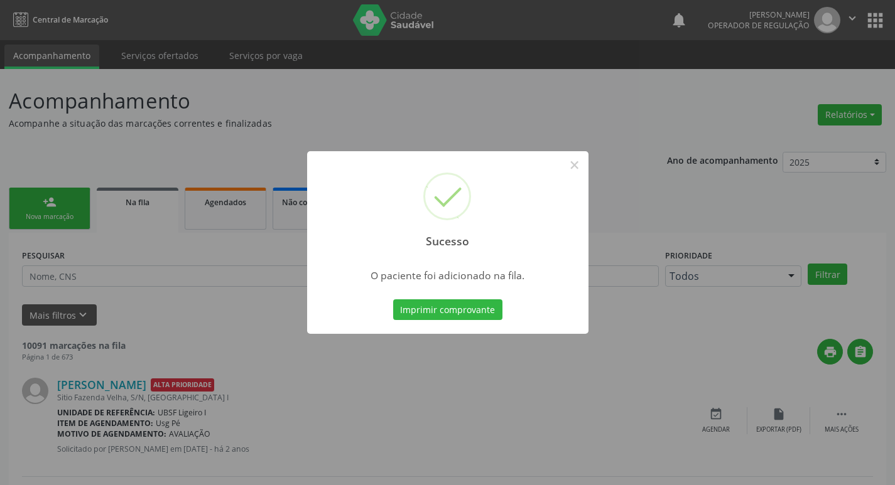
drag, startPoint x: 176, startPoint y: 136, endPoint x: 63, endPoint y: 187, distance: 123.4
click at [175, 137] on div "Sucesso × O paciente foi adicionado na fila. Imprimir comprovante Cancel" at bounding box center [447, 242] width 895 height 485
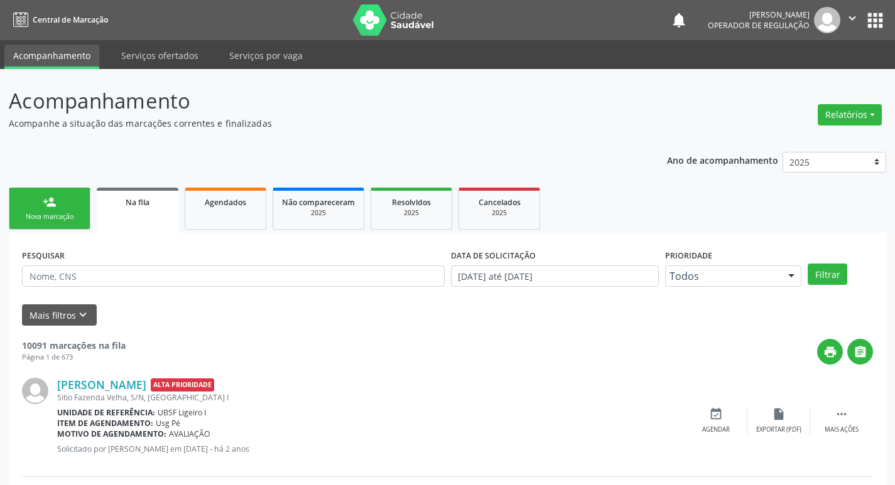
click at [40, 210] on link "person_add Nova marcação" at bounding box center [50, 209] width 82 height 42
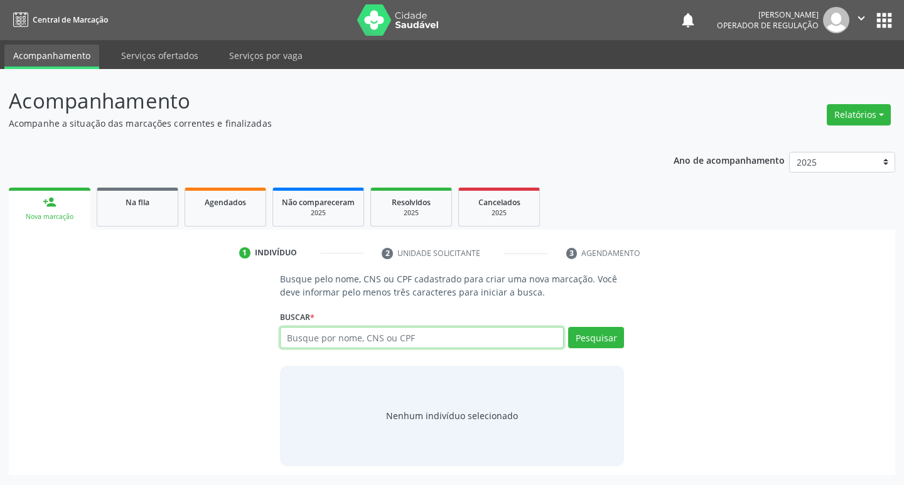
click at [348, 340] on input "text" at bounding box center [422, 337] width 284 height 21
type input "700903936701195"
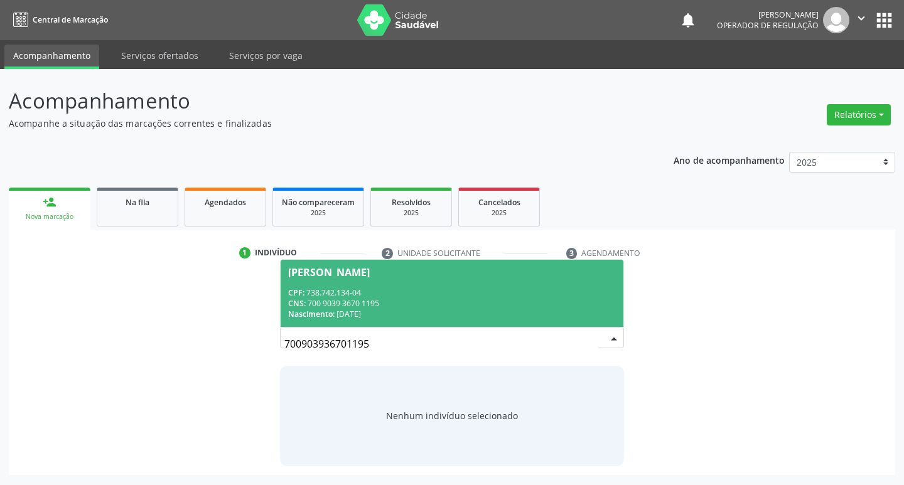
click at [367, 285] on span "Valdir Bezerra de Souza CPF: 738.742.134-04 CNS: 700 9039 3670 1195 Nascimento:…" at bounding box center [452, 293] width 343 height 67
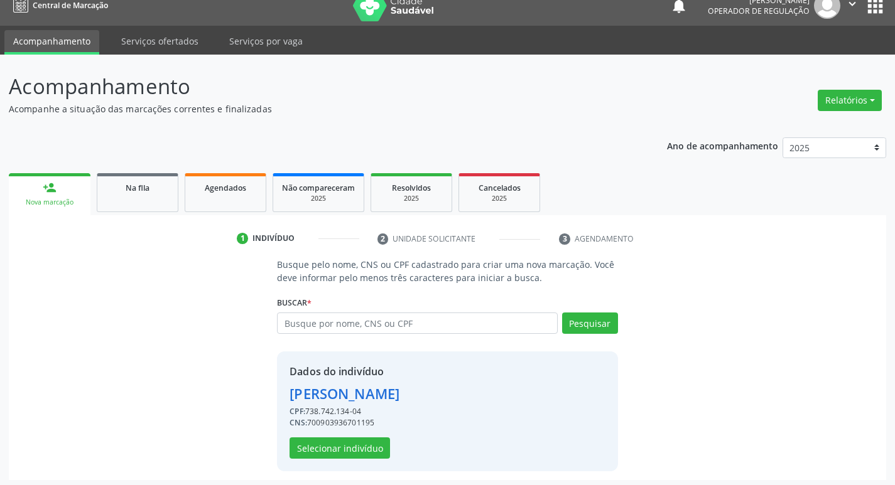
scroll to position [18, 0]
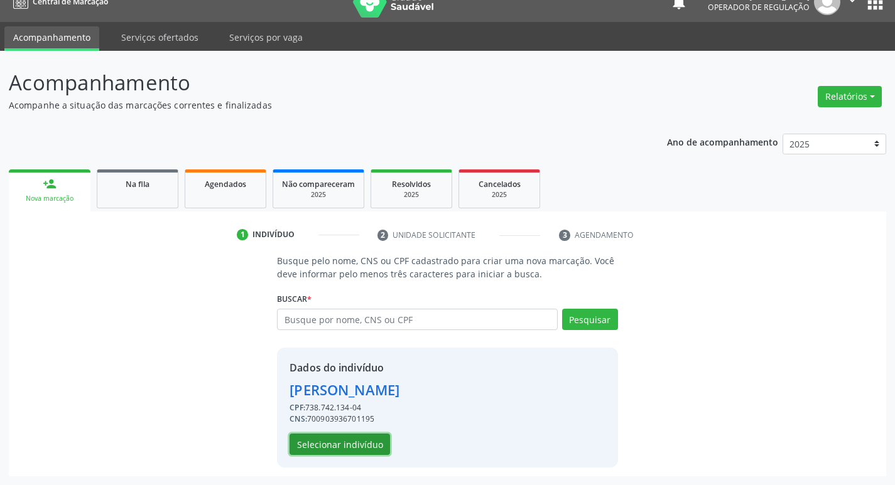
click at [342, 445] on button "Selecionar indivíduo" at bounding box center [339, 444] width 100 height 21
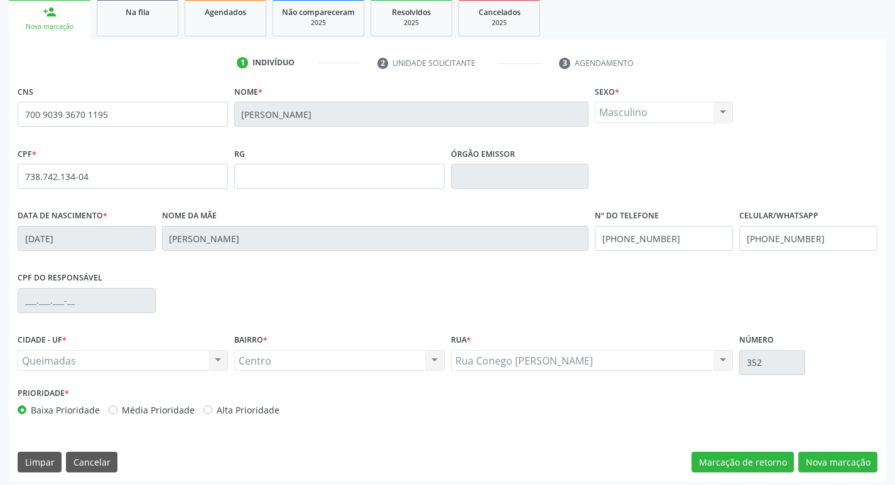
scroll to position [195, 0]
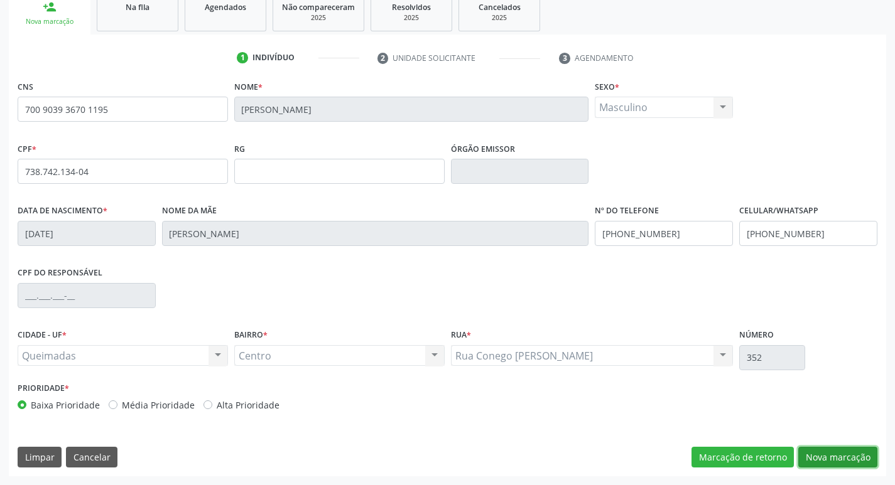
click at [846, 462] on button "Nova marcação" at bounding box center [837, 457] width 79 height 21
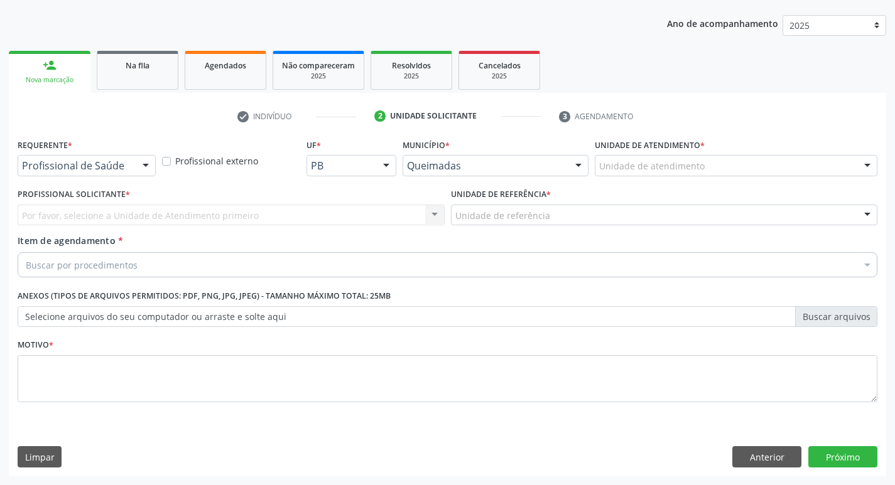
scroll to position [137, 0]
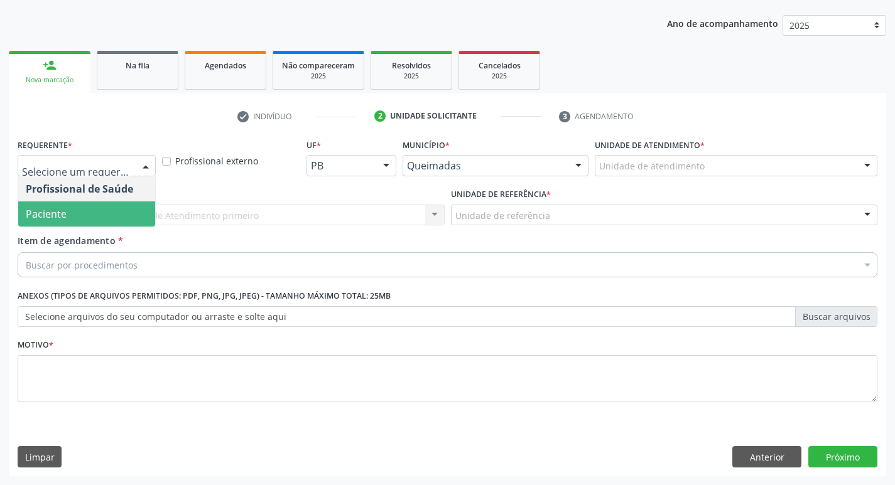
click at [111, 205] on span "Paciente" at bounding box center [86, 214] width 137 height 25
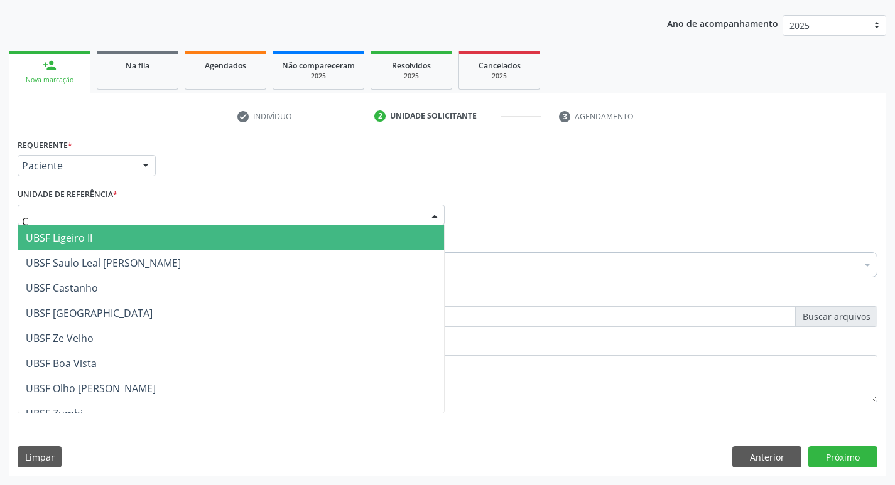
type input "CE"
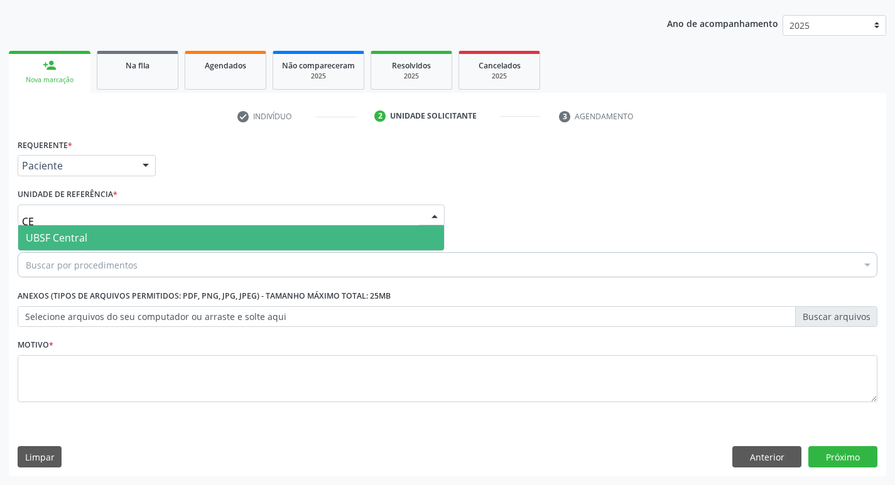
click at [106, 241] on span "UBSF Central" at bounding box center [231, 237] width 426 height 25
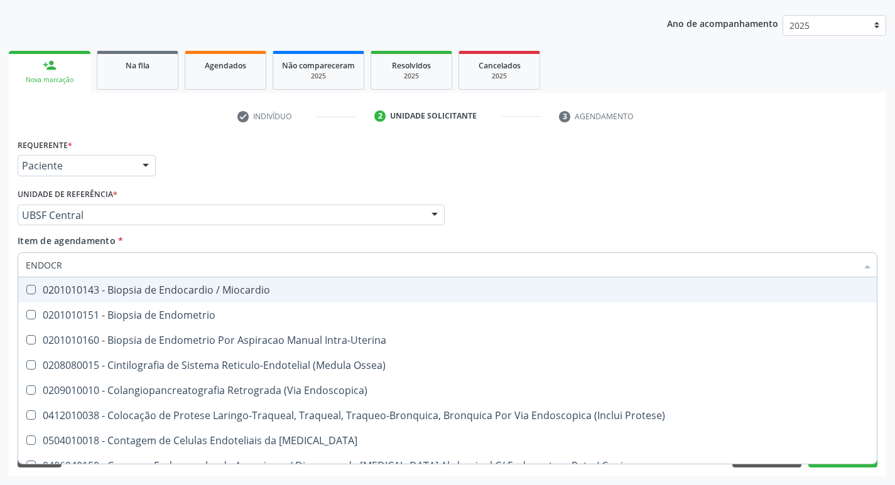
type input "ENDOCRI"
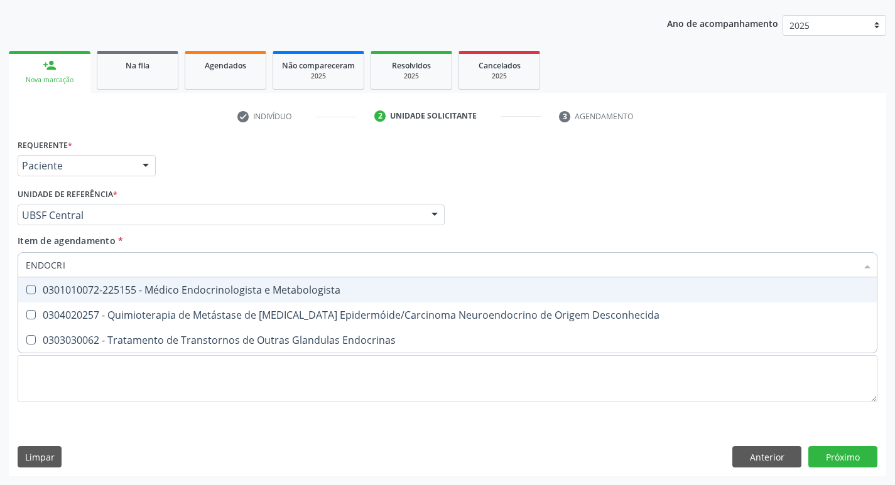
click at [129, 295] on div "0301010072-225155 - Médico Endocrinologista e Metabologista" at bounding box center [447, 290] width 843 height 10
checkbox Metabologista "true"
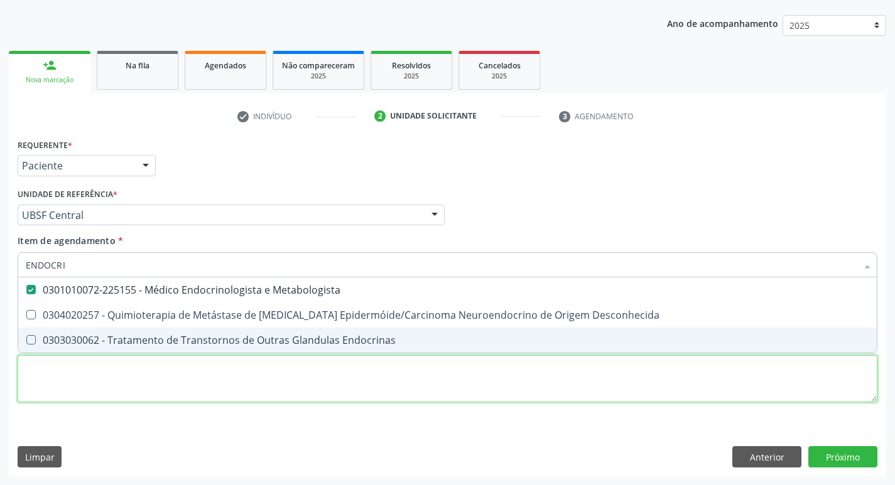
click at [109, 369] on div "Requerente * Paciente Profissional de Saúde Paciente Nenhum resultado encontrad…" at bounding box center [448, 278] width 860 height 284
checkbox Desconhecida "true"
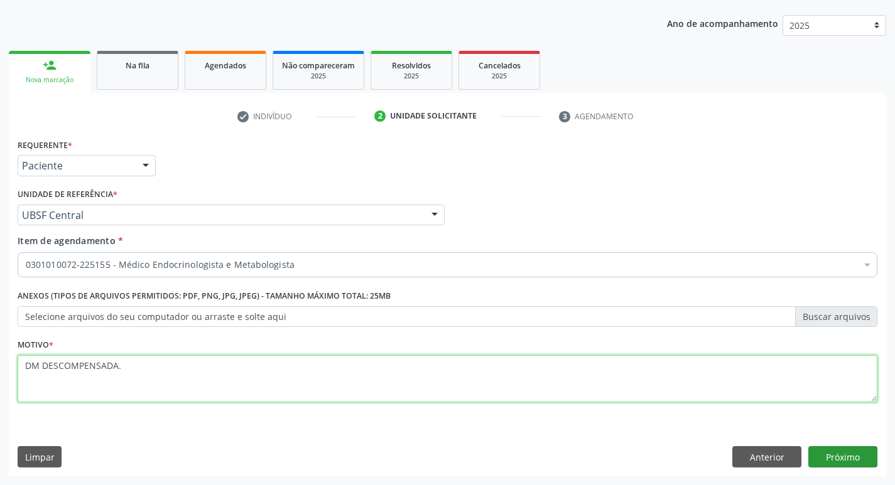
type textarea "DM DESCOMPENSADA."
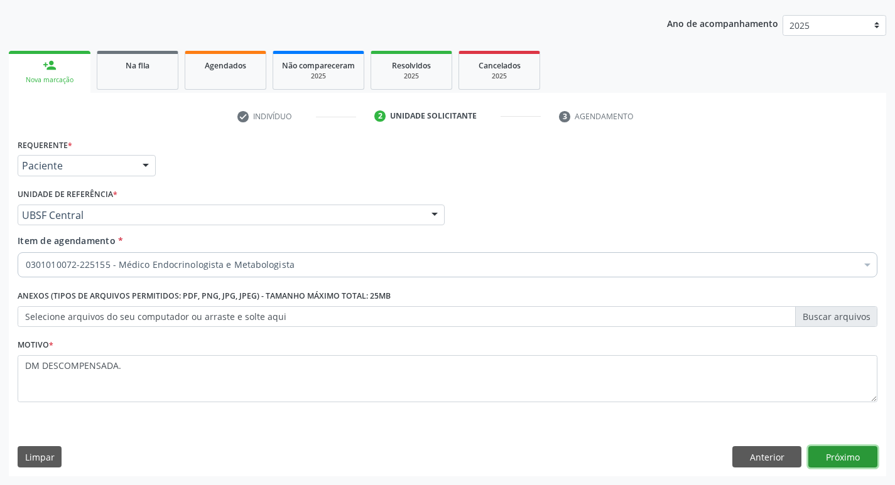
click at [846, 449] on button "Próximo" at bounding box center [842, 456] width 69 height 21
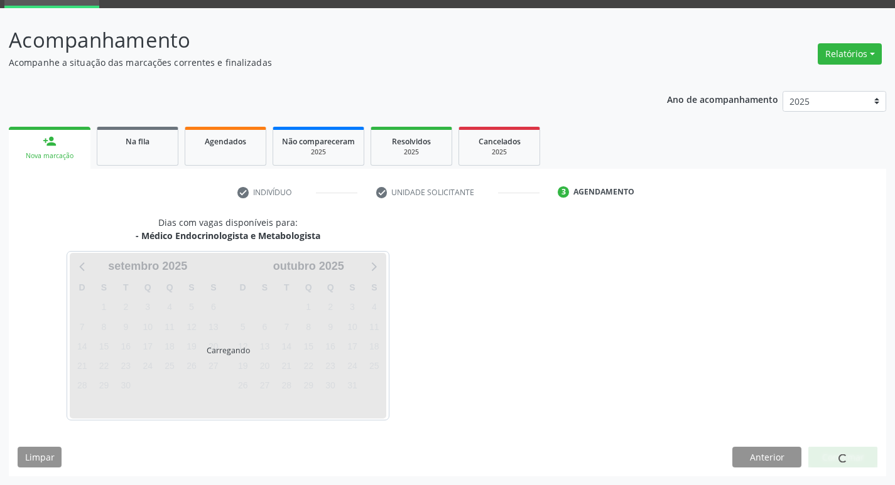
scroll to position [98, 0]
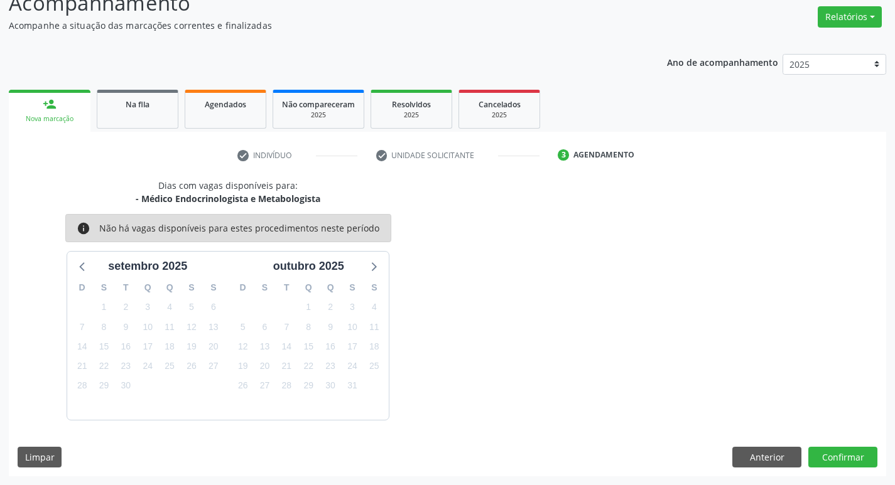
click at [839, 443] on div "Dias com vagas disponíveis para: - Médico Endocrinologista e Metabologista info…" at bounding box center [447, 328] width 877 height 298
click at [840, 450] on button "Confirmar" at bounding box center [842, 457] width 69 height 21
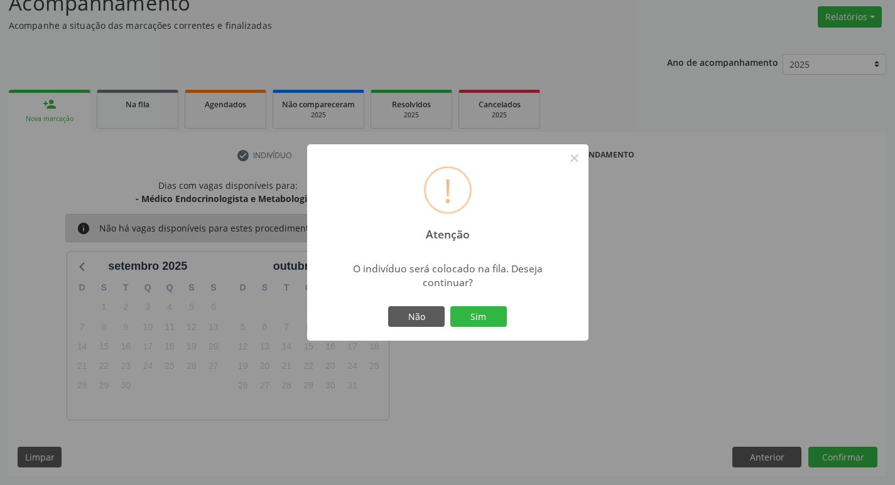
click at [487, 304] on div "Não Sim" at bounding box center [448, 317] width 124 height 26
click at [487, 315] on button "Sim" at bounding box center [478, 316] width 57 height 21
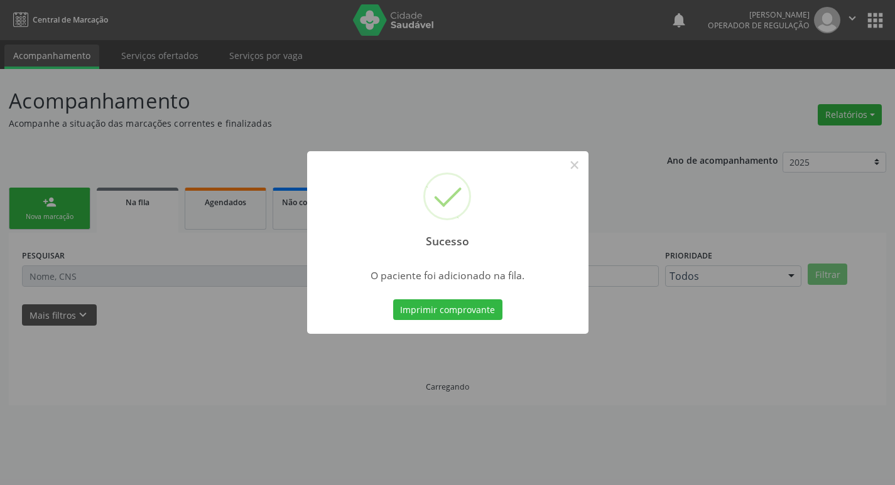
scroll to position [0, 0]
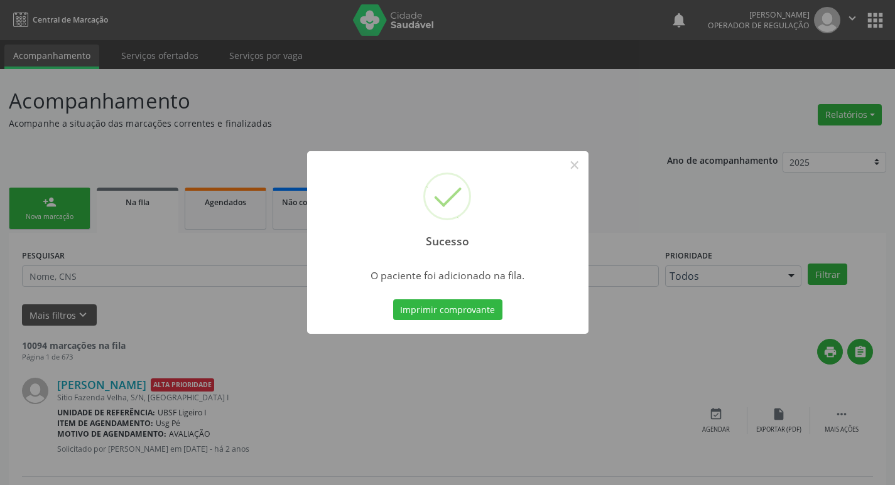
drag, startPoint x: 36, startPoint y: 143, endPoint x: 35, endPoint y: 156, distance: 13.2
click at [35, 146] on div "Sucesso × O paciente foi adicionado na fila. Imprimir comprovante Cancel" at bounding box center [447, 242] width 895 height 485
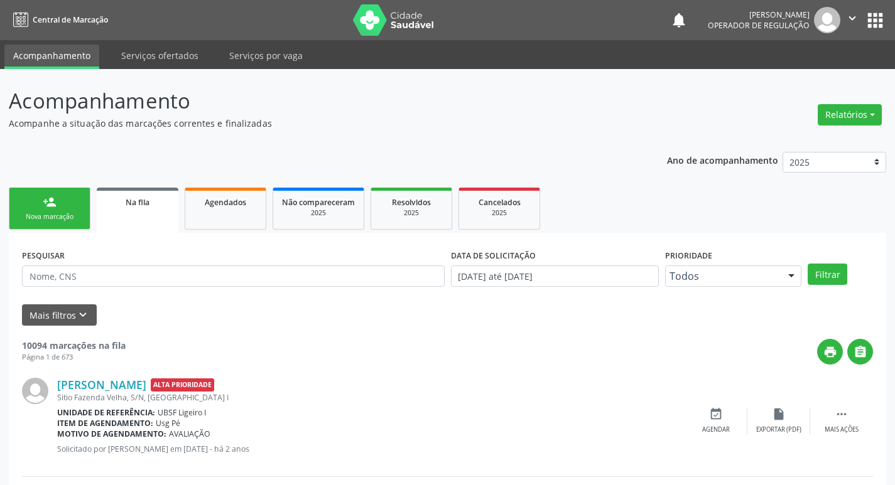
click at [43, 208] on div "person_add" at bounding box center [50, 202] width 14 height 14
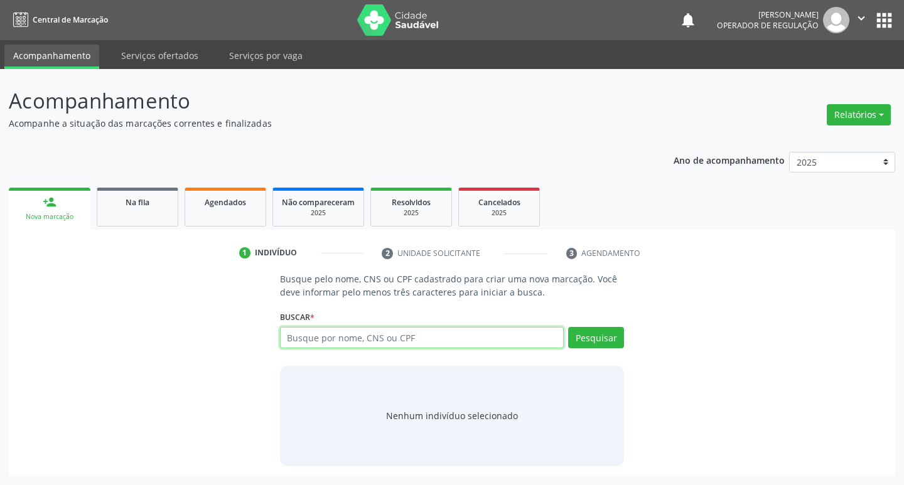
click at [347, 337] on input "text" at bounding box center [422, 337] width 284 height 21
type input "704203758943685"
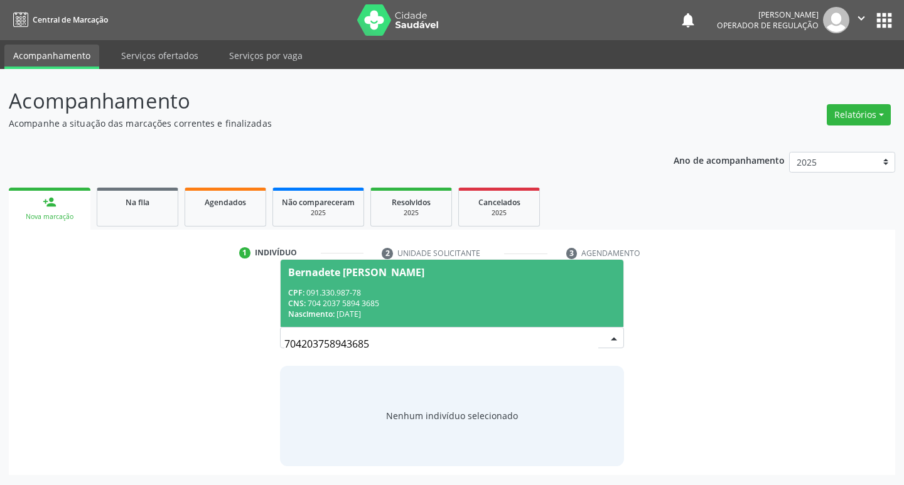
click at [481, 306] on div "CNS: 704 2037 5894 3685" at bounding box center [452, 303] width 328 height 11
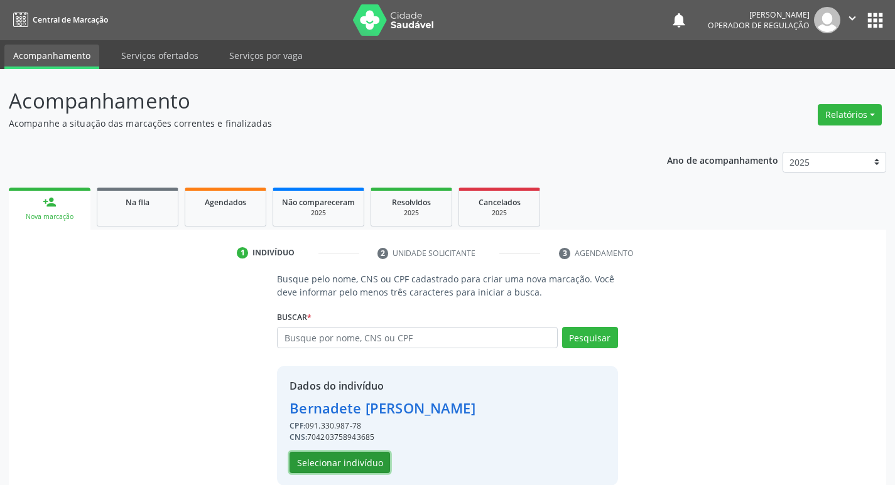
click at [350, 468] on button "Selecionar indivíduo" at bounding box center [339, 462] width 100 height 21
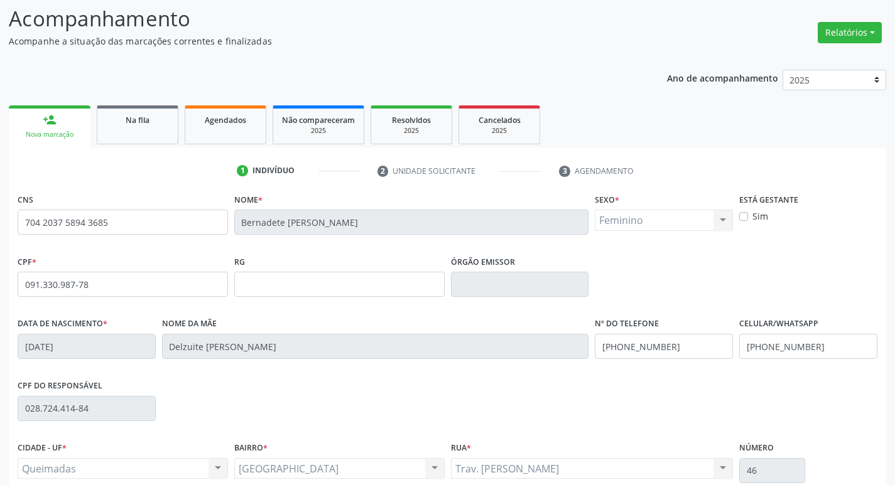
scroll to position [195, 0]
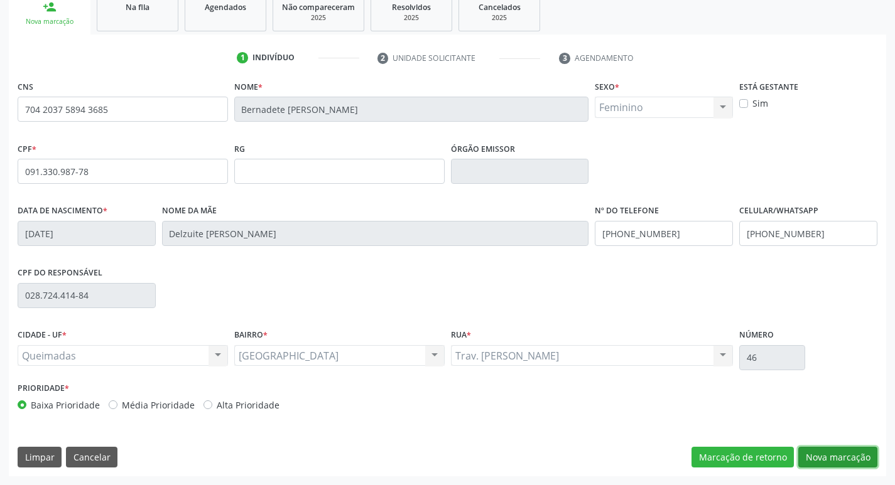
click at [824, 460] on button "Nova marcação" at bounding box center [837, 457] width 79 height 21
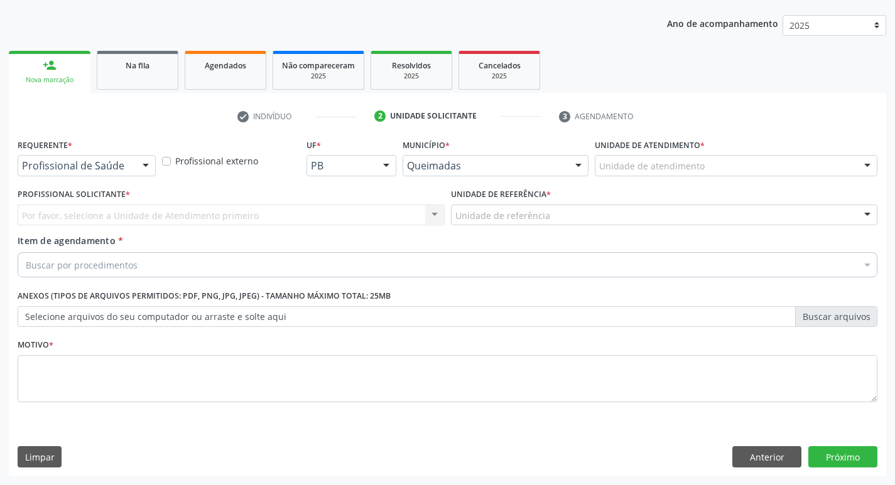
scroll to position [137, 0]
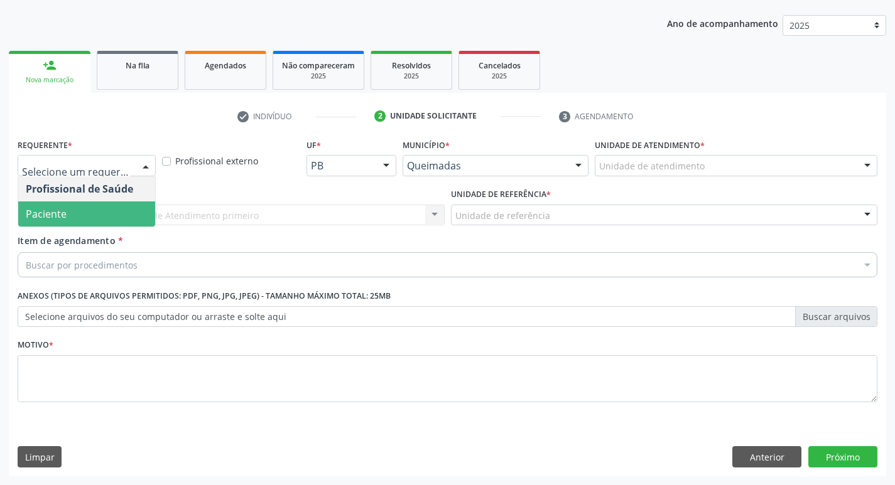
click at [66, 217] on span "Paciente" at bounding box center [86, 214] width 137 height 25
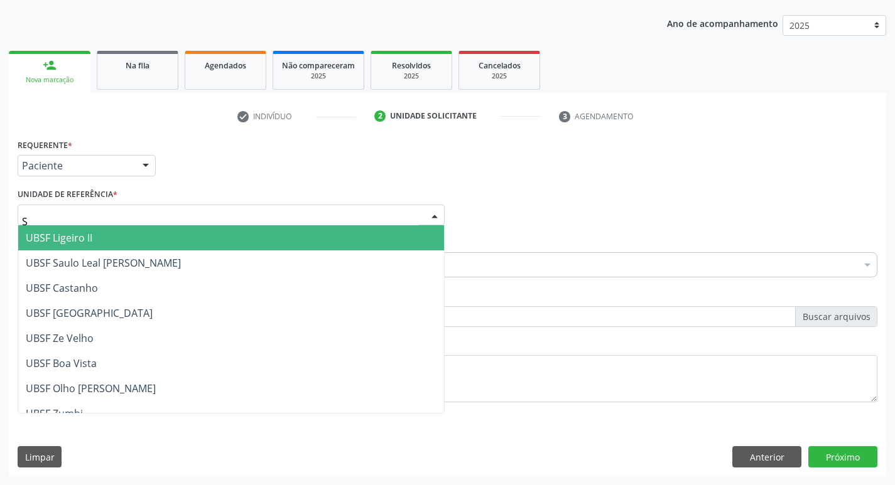
type input "SA"
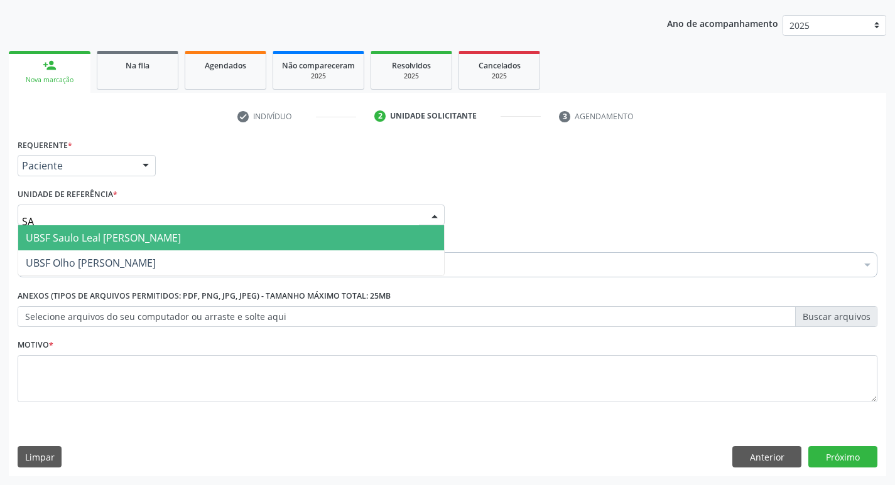
click at [62, 235] on span "UBSF Saulo Leal [PERSON_NAME]" at bounding box center [103, 238] width 155 height 14
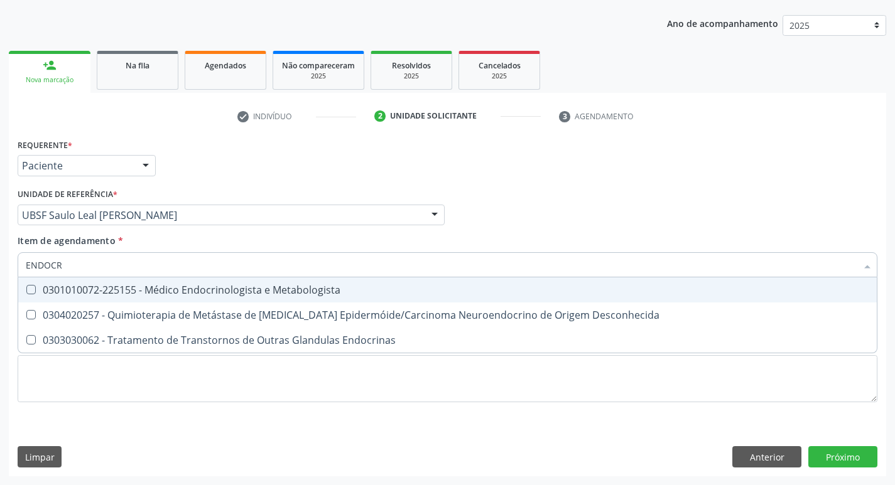
type input "ENDOCRI"
click at [77, 303] on span "0304020257 - Quimioterapia de Metástase de [MEDICAL_DATA] Epidermóide/Carcinoma…" at bounding box center [447, 315] width 858 height 25
checkbox Desconhecida "true"
click at [88, 291] on div "0301010072-225155 - Médico Endocrinologista e Metabologista" at bounding box center [447, 290] width 843 height 10
checkbox Metabologista "true"
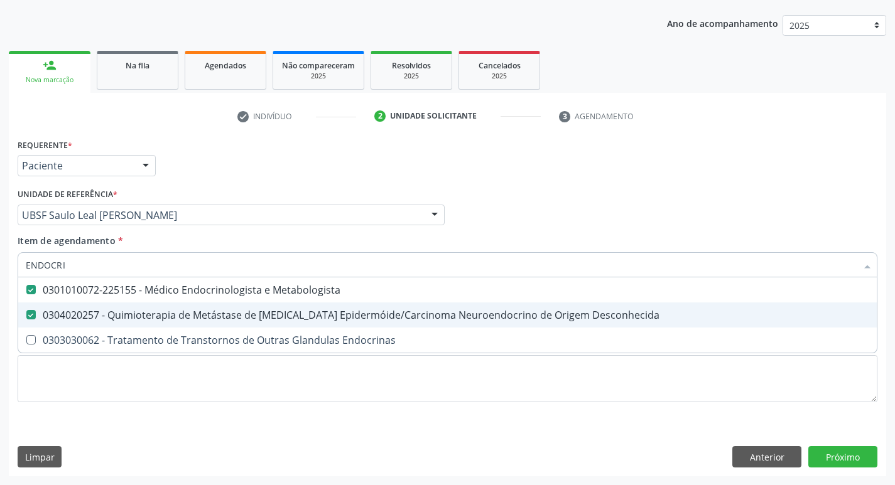
click at [79, 313] on div "0304020257 - Quimioterapia de Metástase de [MEDICAL_DATA] Epidermóide/Carcinoma…" at bounding box center [447, 315] width 843 height 10
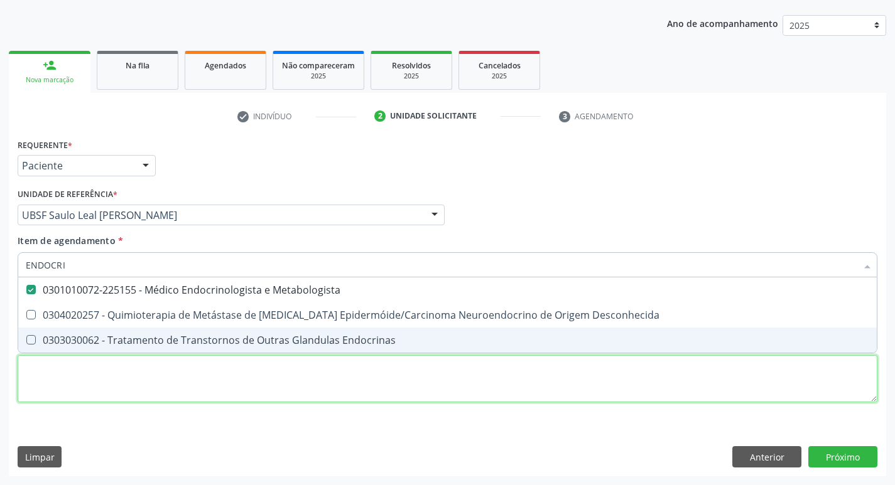
click at [93, 372] on div "Requerente * Paciente Profissional de Saúde Paciente Nenhum resultado encontrad…" at bounding box center [448, 278] width 860 height 284
checkbox Desconhecida "true"
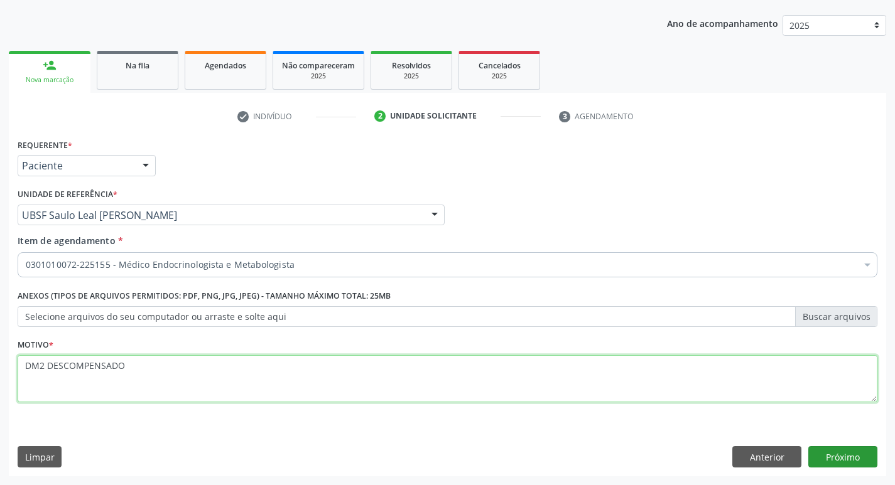
type textarea "DM2 DESCOMPENSADO"
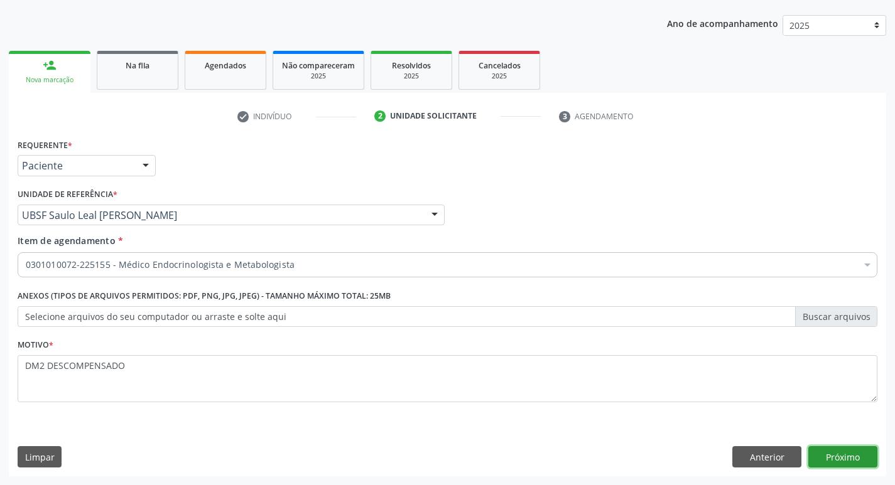
click at [872, 465] on button "Próximo" at bounding box center [842, 456] width 69 height 21
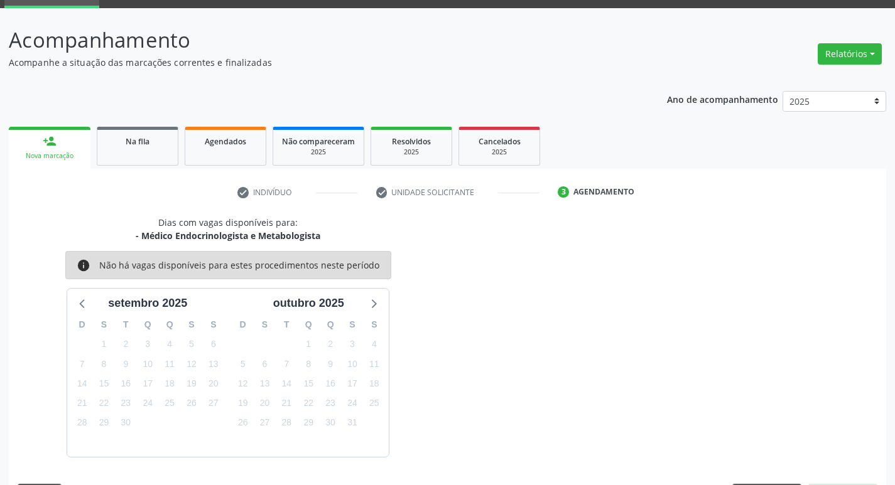
scroll to position [98, 0]
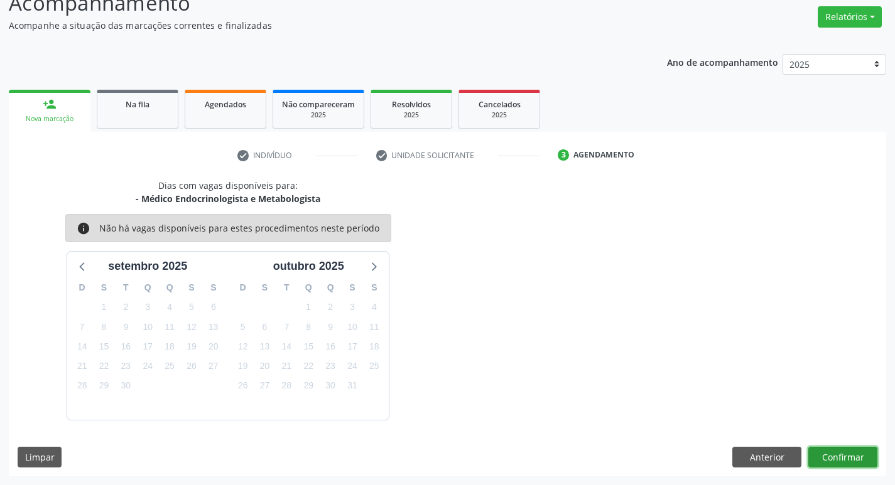
click at [852, 453] on button "Confirmar" at bounding box center [842, 457] width 69 height 21
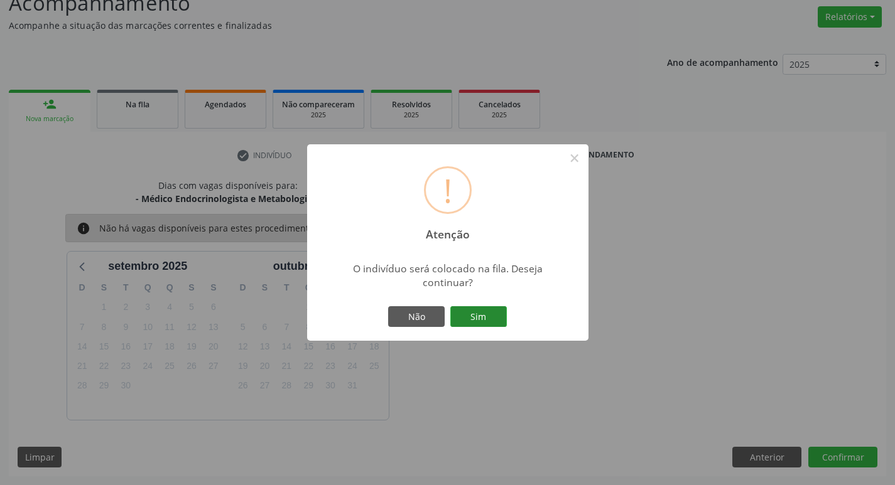
click at [485, 309] on button "Sim" at bounding box center [478, 316] width 57 height 21
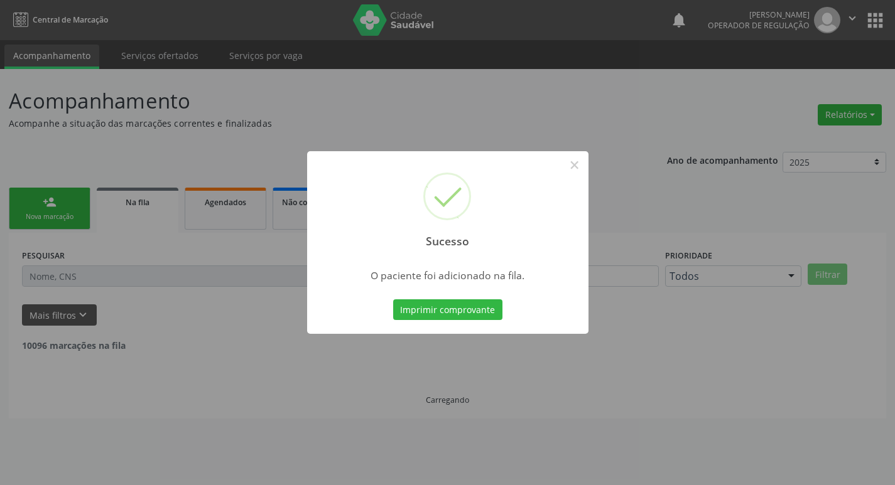
scroll to position [0, 0]
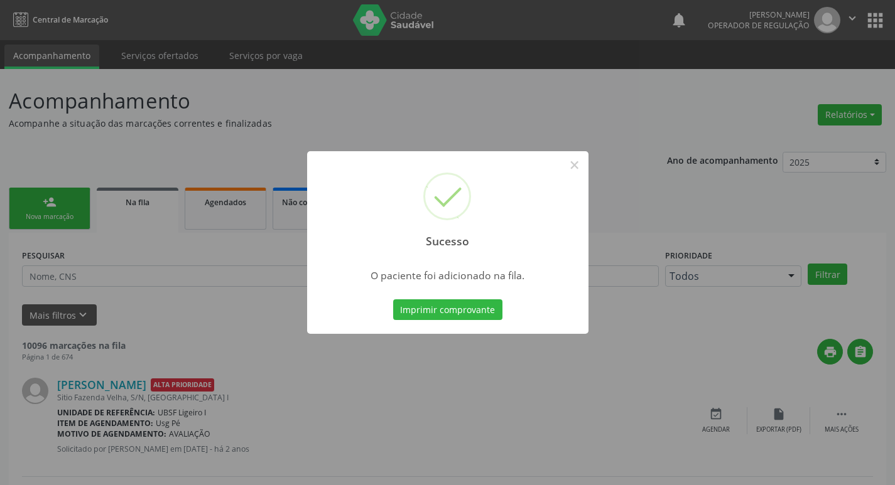
click at [210, 224] on div "Sucesso × O paciente foi adicionado na fila. Imprimir comprovante Cancel" at bounding box center [447, 242] width 895 height 485
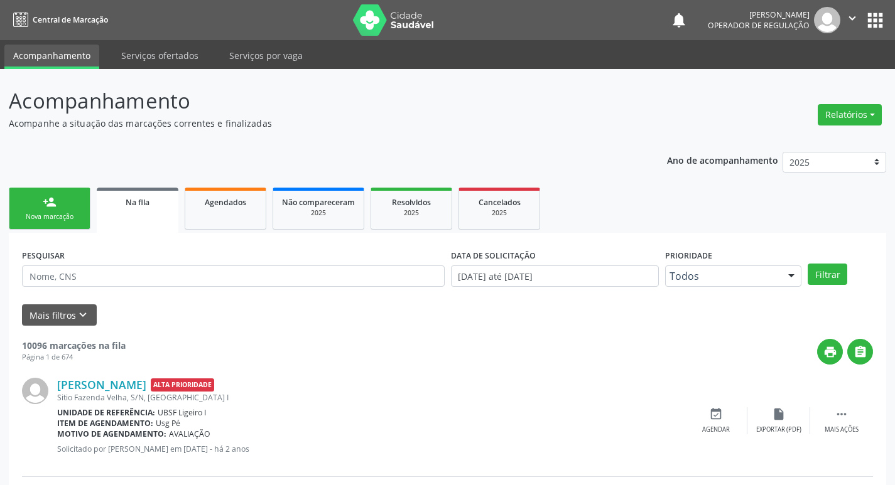
click at [67, 200] on link "person_add Nova marcação" at bounding box center [50, 209] width 82 height 42
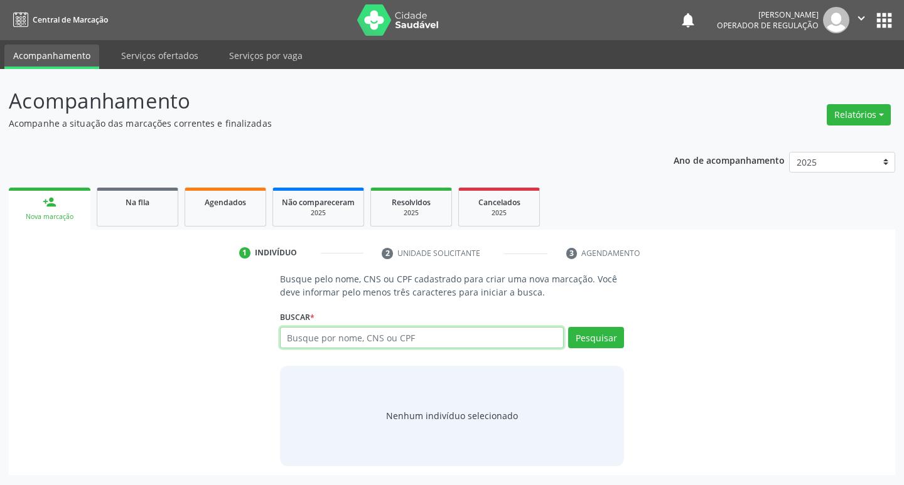
click at [404, 341] on input "text" at bounding box center [422, 337] width 284 height 21
type input "7018024"
click at [404, 341] on input "7018024" at bounding box center [422, 337] width 284 height 21
type input "701804259129274"
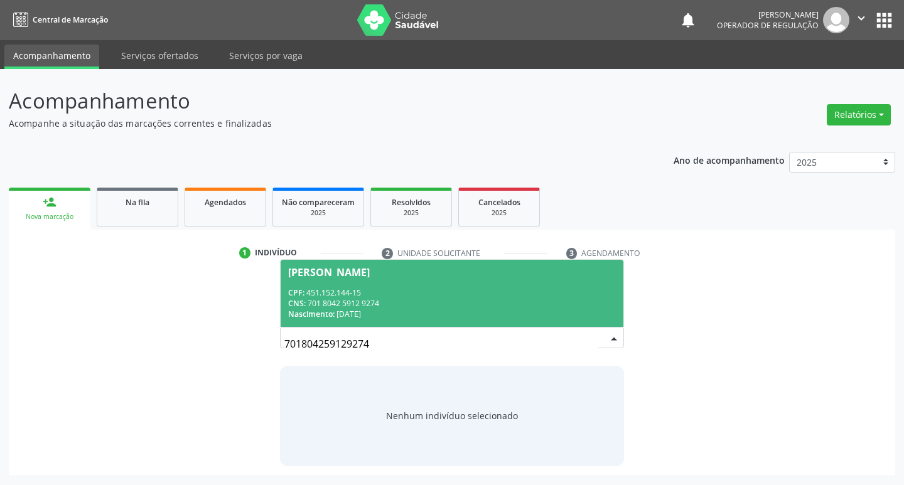
click at [485, 278] on span "Telma Marinho do Nascimento CPF: 451.152.144-15 CNS: 701 8042 5912 9274 Nascime…" at bounding box center [452, 293] width 343 height 67
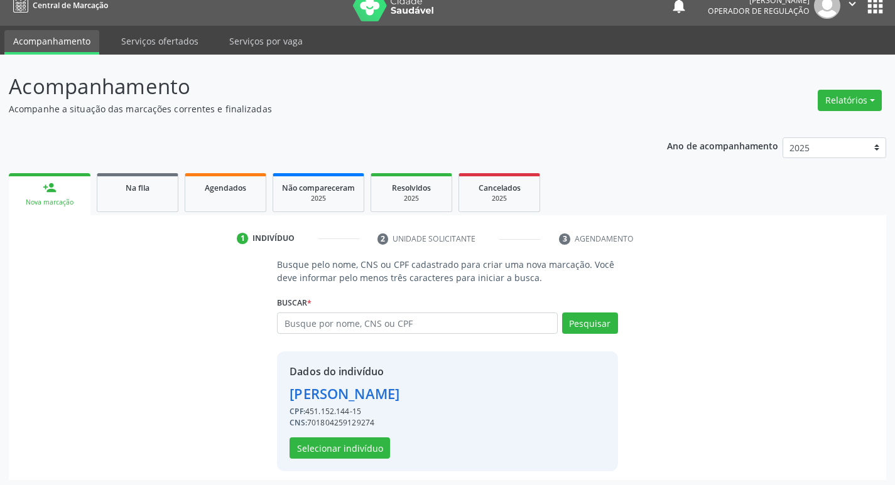
scroll to position [18, 0]
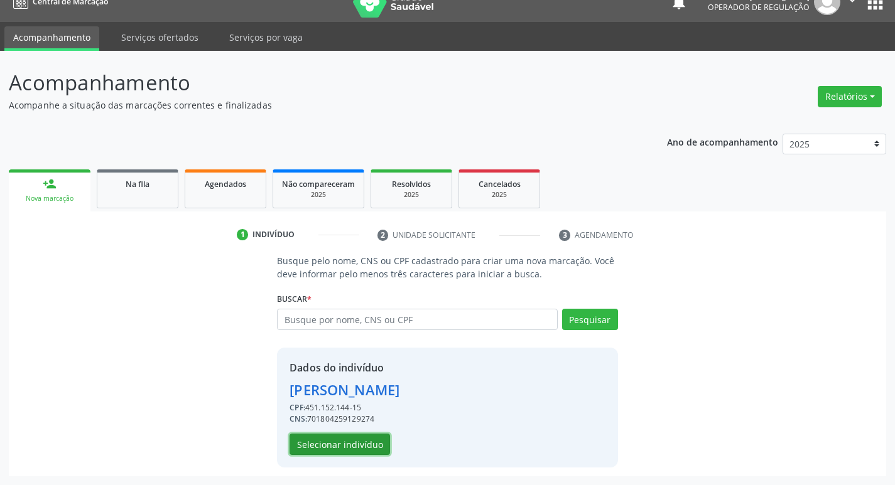
click at [329, 444] on button "Selecionar indivíduo" at bounding box center [339, 444] width 100 height 21
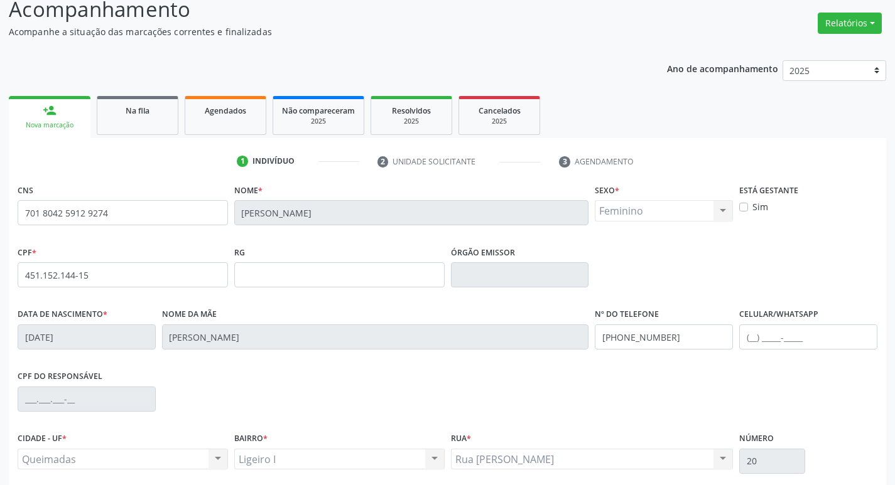
scroll to position [195, 0]
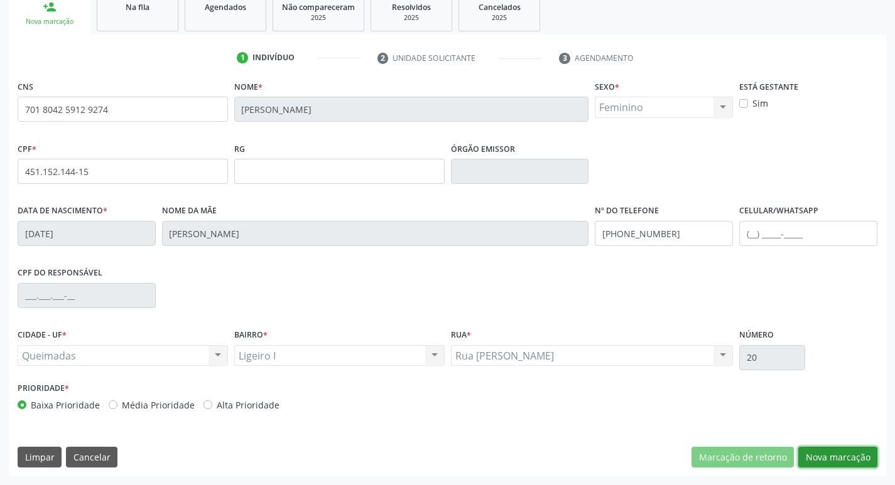
click at [826, 448] on button "Nova marcação" at bounding box center [837, 457] width 79 height 21
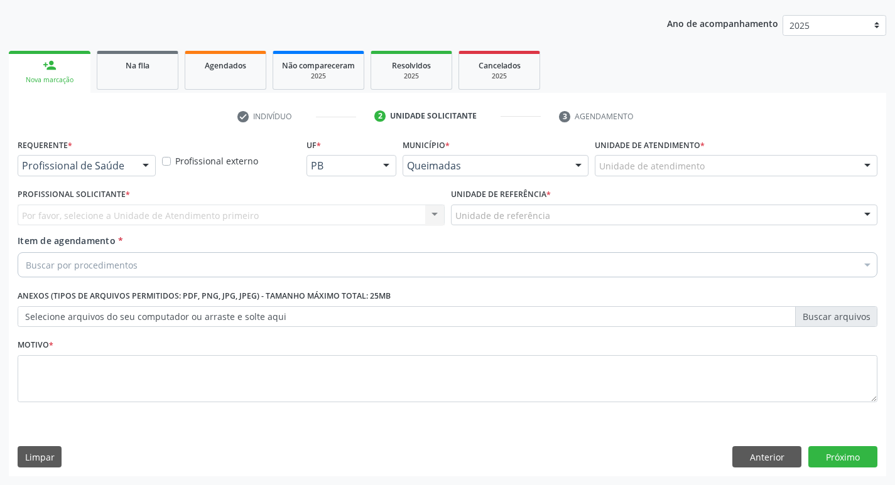
scroll to position [137, 0]
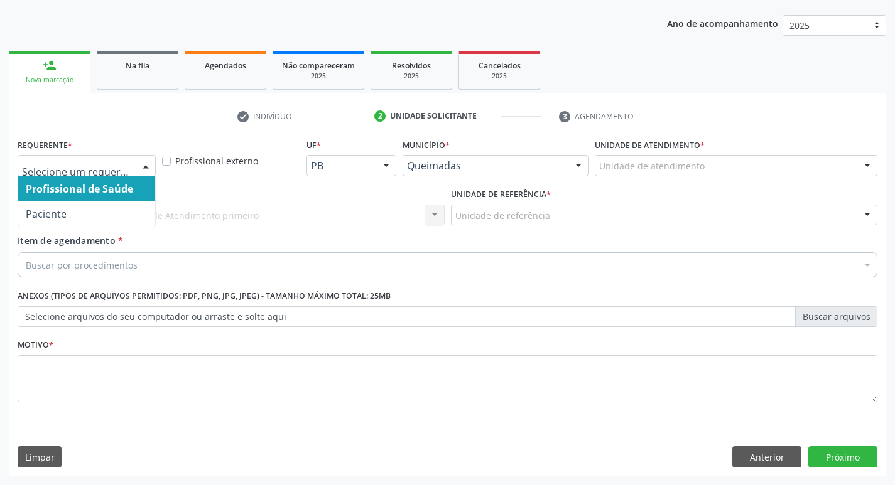
click at [142, 165] on div at bounding box center [145, 166] width 19 height 21
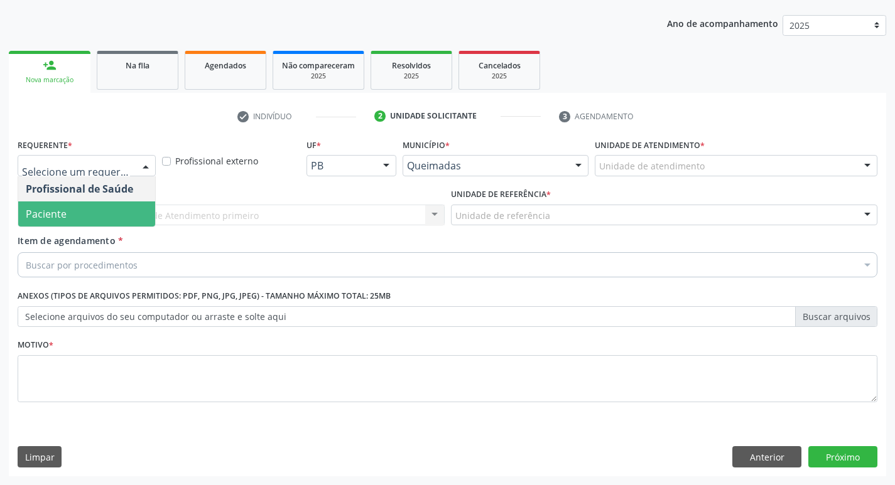
click at [65, 219] on span "Paciente" at bounding box center [46, 214] width 41 height 14
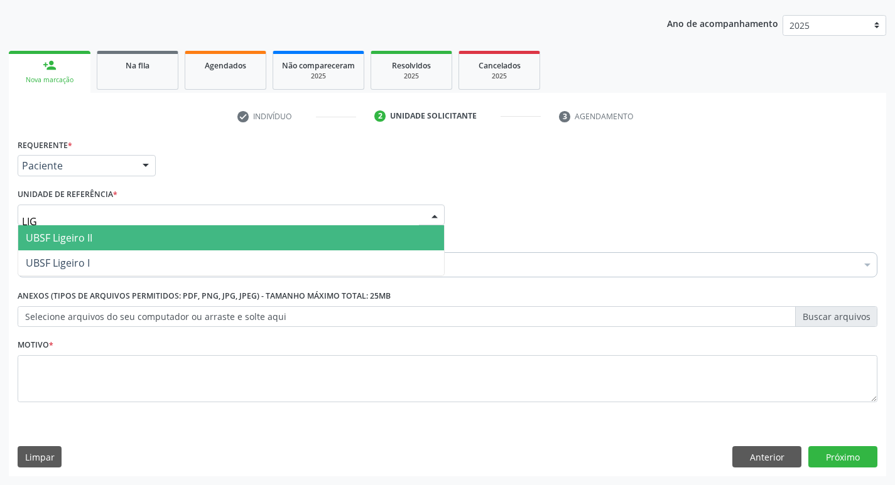
type input "LIGE"
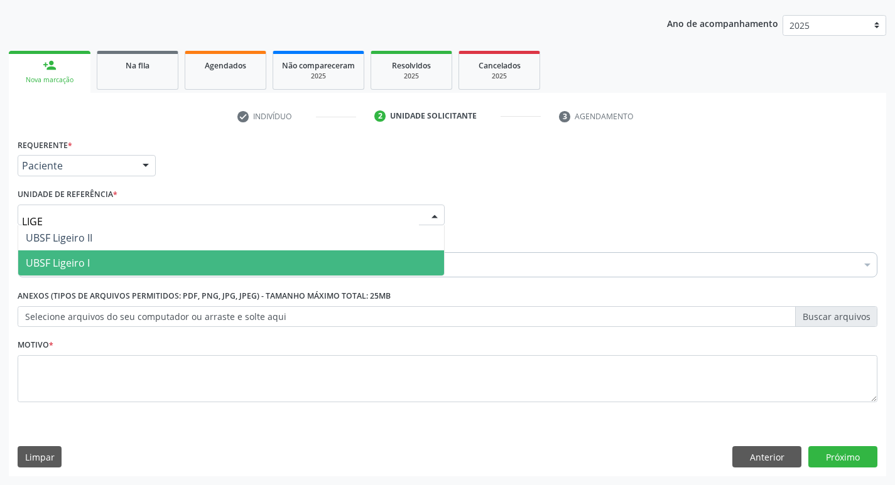
click at [69, 253] on span "UBSF Ligeiro I" at bounding box center [231, 263] width 426 height 25
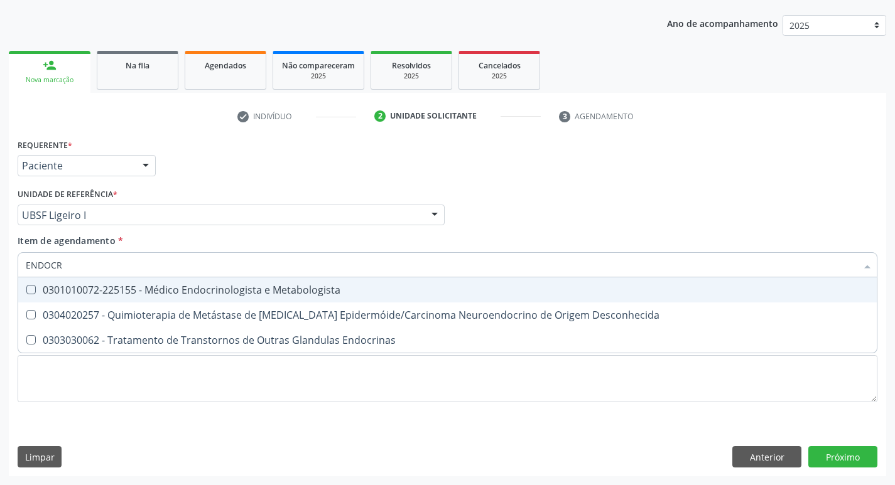
type input "ENDOCRI"
click at [107, 289] on div "0301010072-225155 - Médico Endocrinologista e Metabologista" at bounding box center [447, 290] width 843 height 10
checkbox Metabologista "true"
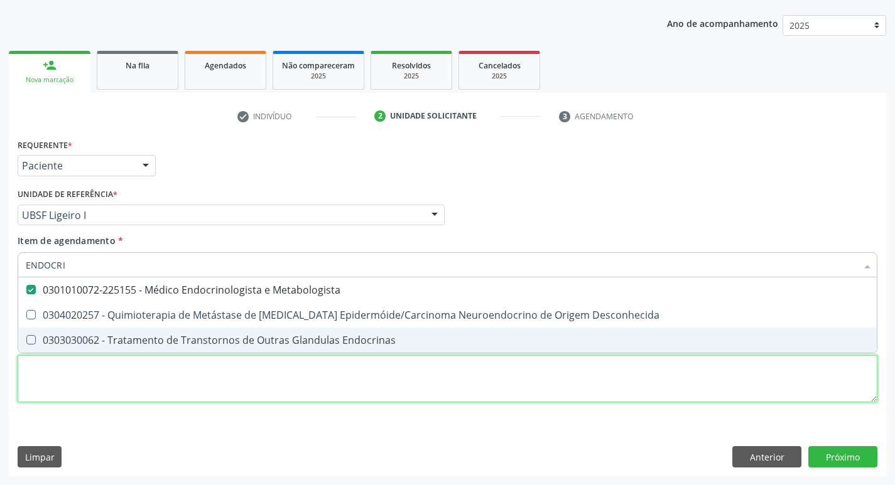
click at [69, 375] on div "Requerente * Paciente Profissional de Saúde Paciente Nenhum resultado encontrad…" at bounding box center [448, 278] width 860 height 284
checkbox Desconhecida "true"
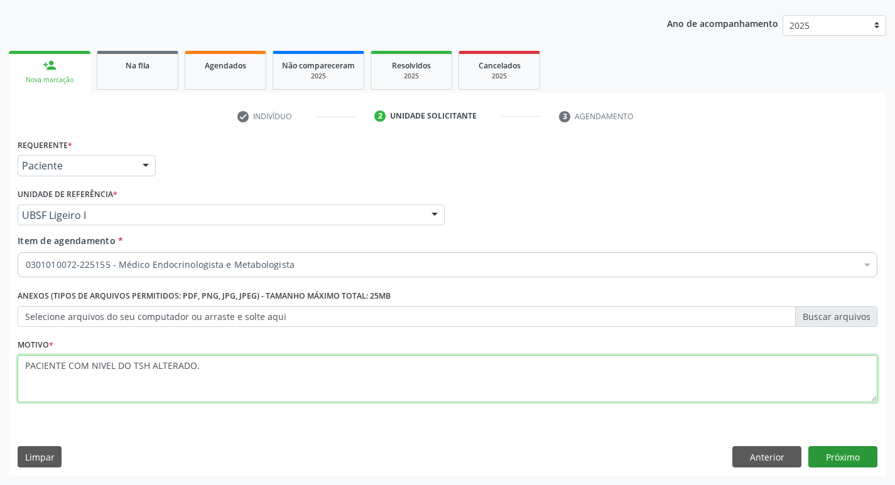
type textarea "PACIENTE COM NIVEL DO TSH ALTERADO."
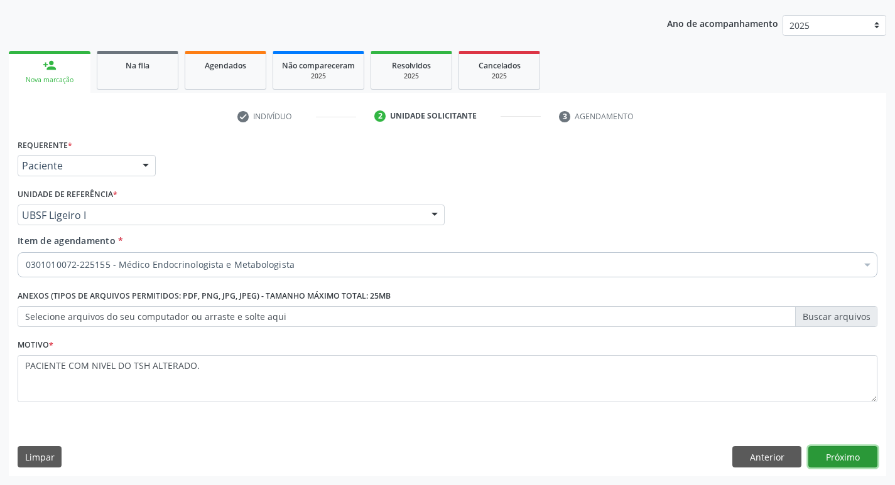
click at [848, 463] on button "Próximo" at bounding box center [842, 456] width 69 height 21
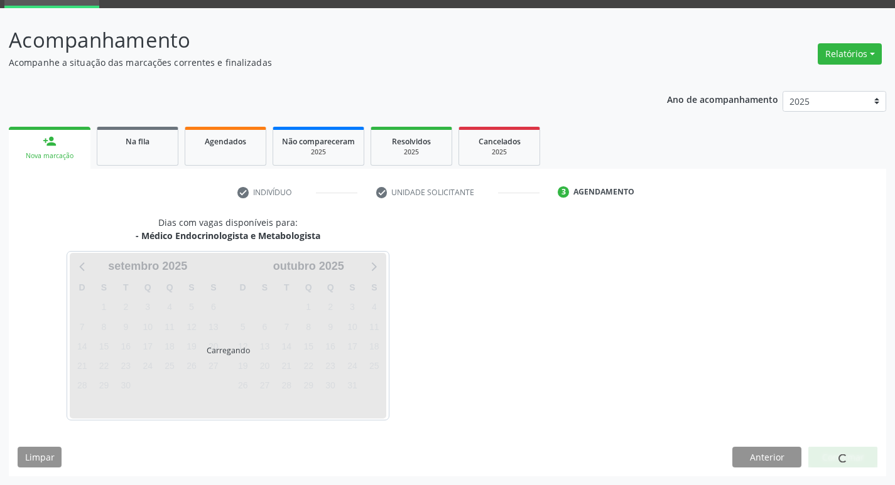
scroll to position [98, 0]
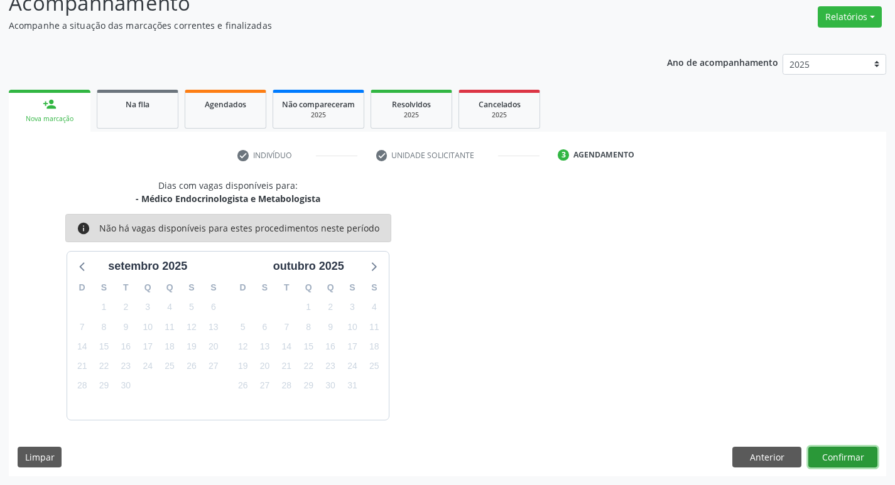
click at [834, 456] on button "Confirmar" at bounding box center [842, 457] width 69 height 21
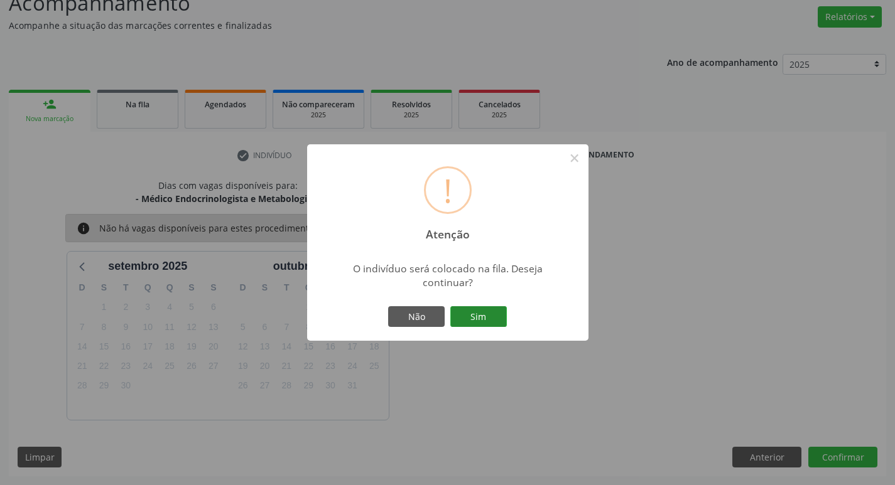
click at [487, 321] on button "Sim" at bounding box center [478, 316] width 57 height 21
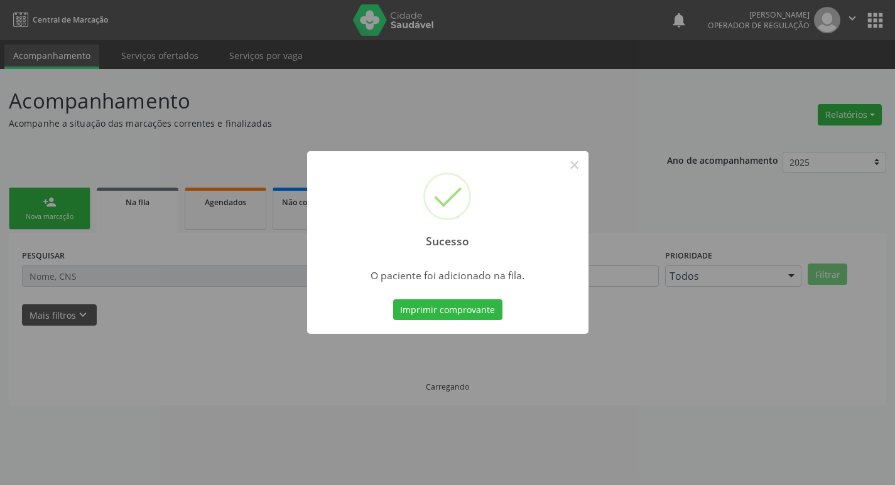
scroll to position [0, 0]
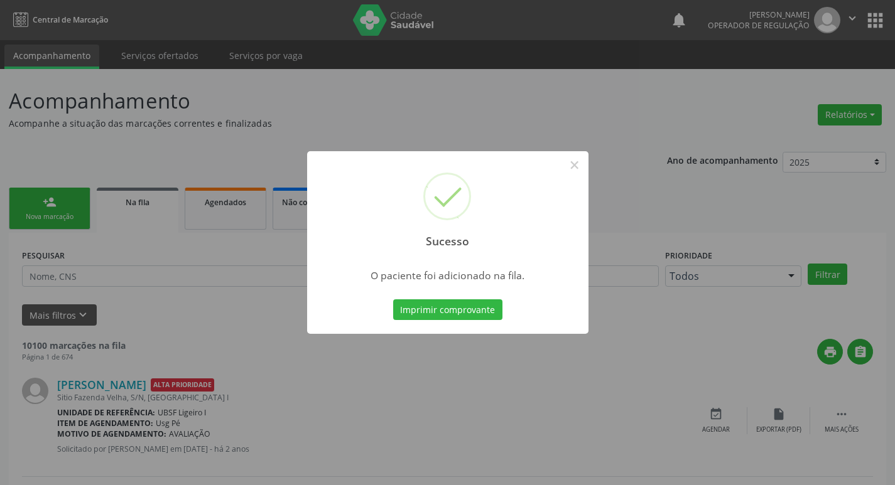
click at [41, 225] on div "Sucesso × O paciente foi adicionado na fila. Imprimir comprovante Cancel" at bounding box center [447, 242] width 895 height 485
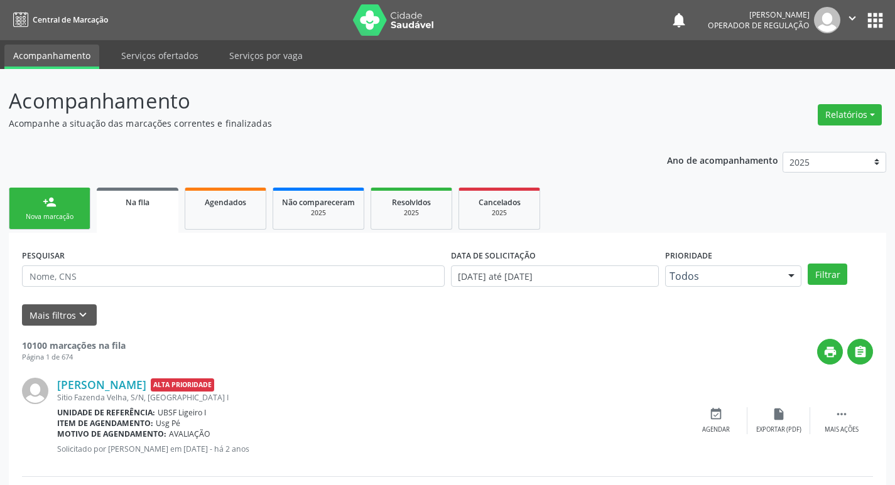
click at [33, 215] on div "Nova marcação" at bounding box center [49, 216] width 63 height 9
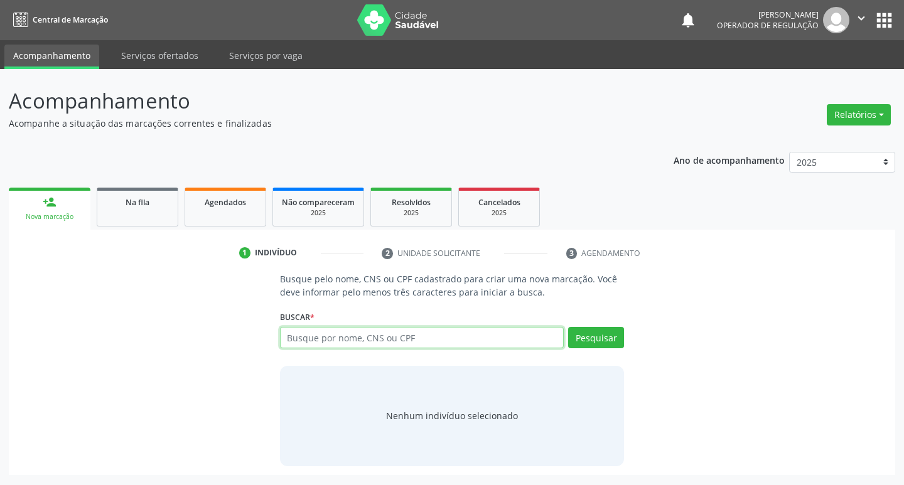
click at [405, 332] on input "text" at bounding box center [422, 337] width 284 height 21
type input "708002324768321"
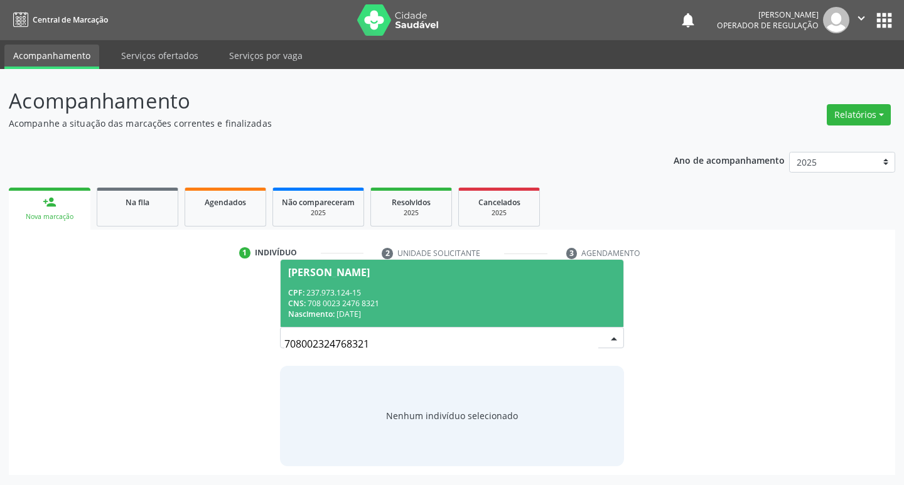
click at [487, 286] on span "Genival de Andrade Filho CPF: 237.973.124-15 CNS: 708 0023 2476 8321 Nascimento…" at bounding box center [452, 293] width 343 height 67
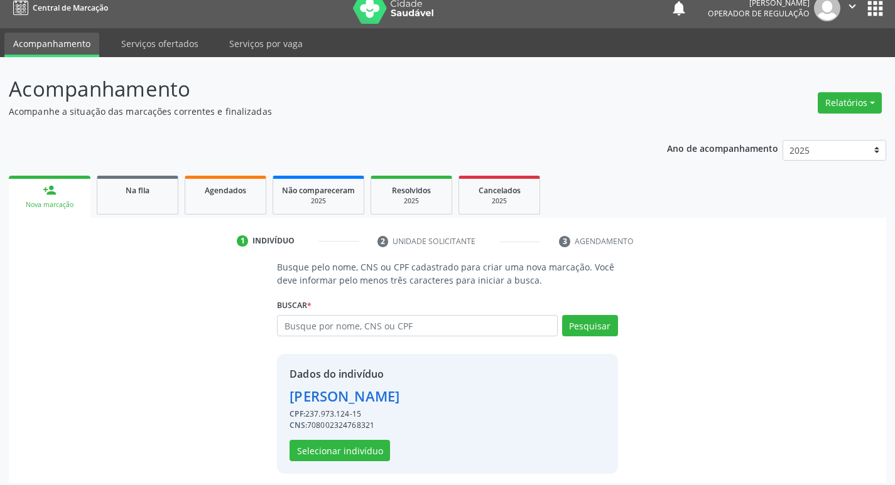
scroll to position [18, 0]
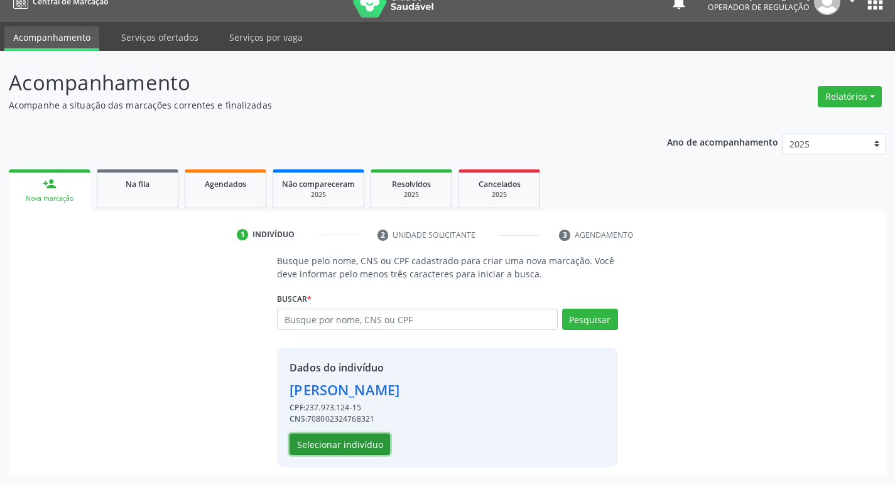
click at [371, 448] on button "Selecionar indivíduo" at bounding box center [339, 444] width 100 height 21
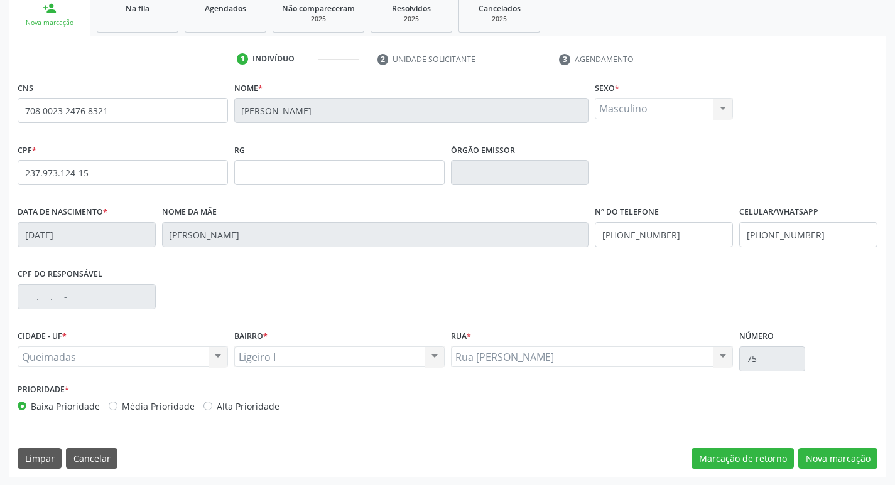
scroll to position [195, 0]
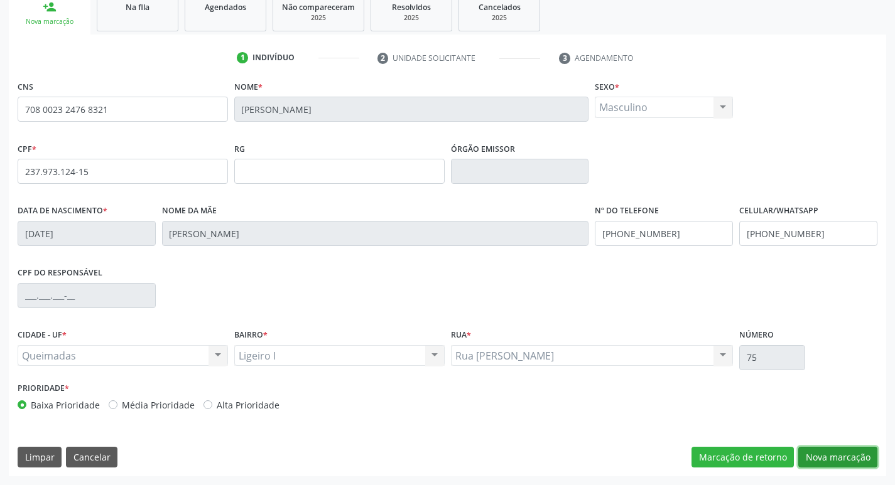
click at [823, 454] on button "Nova marcação" at bounding box center [837, 457] width 79 height 21
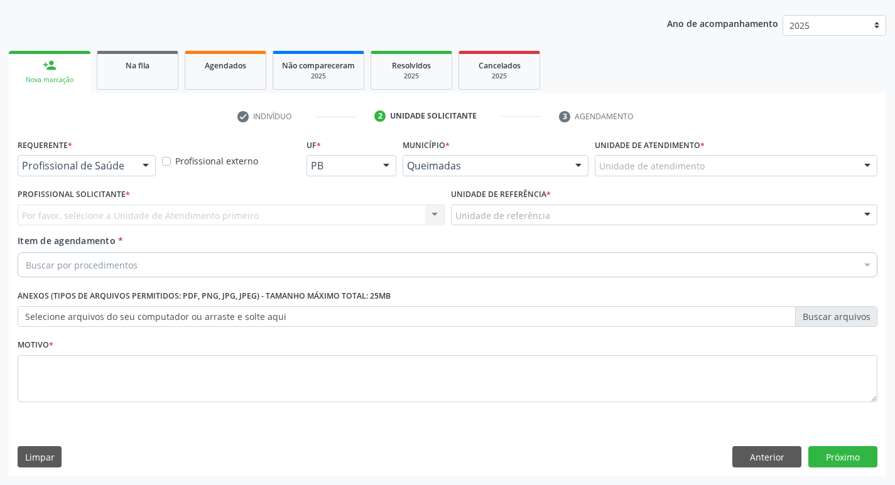
scroll to position [137, 0]
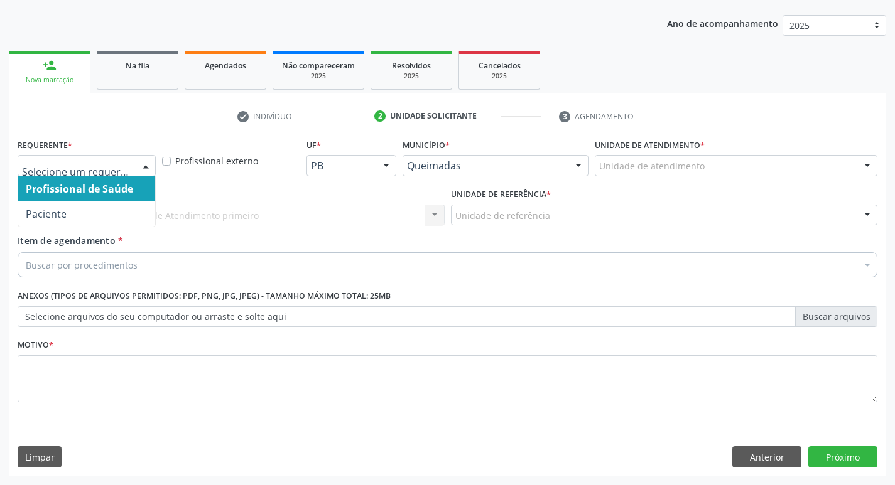
click at [138, 170] on div at bounding box center [145, 166] width 19 height 21
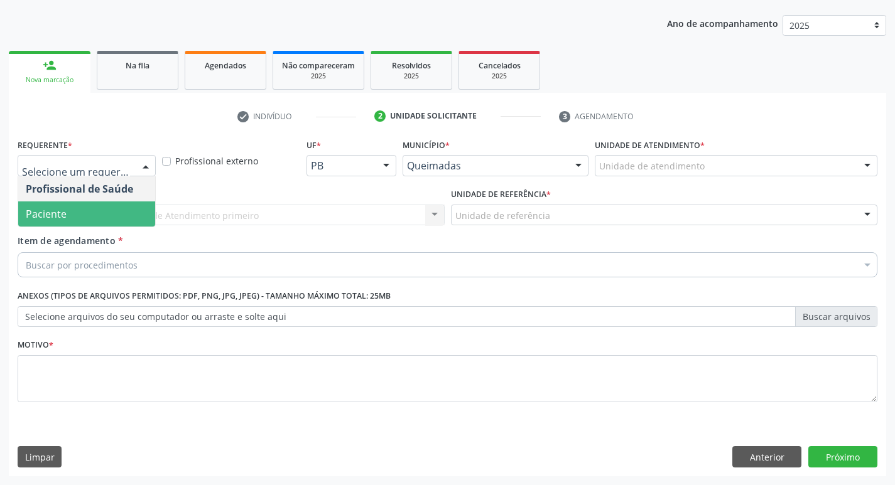
click at [116, 206] on span "Paciente" at bounding box center [86, 214] width 137 height 25
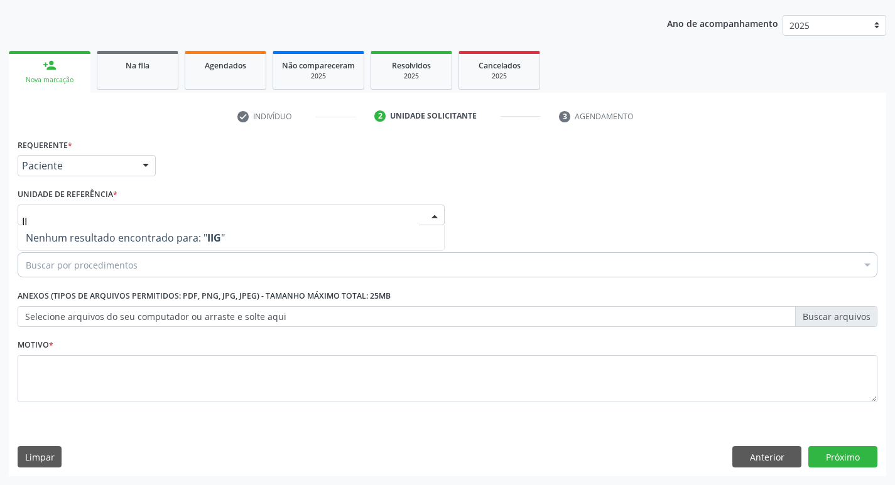
type input "I"
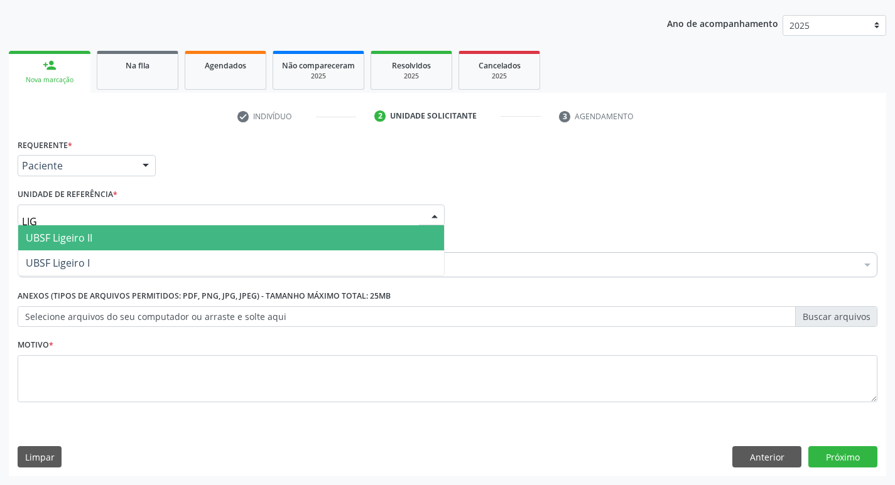
type input "LIGE"
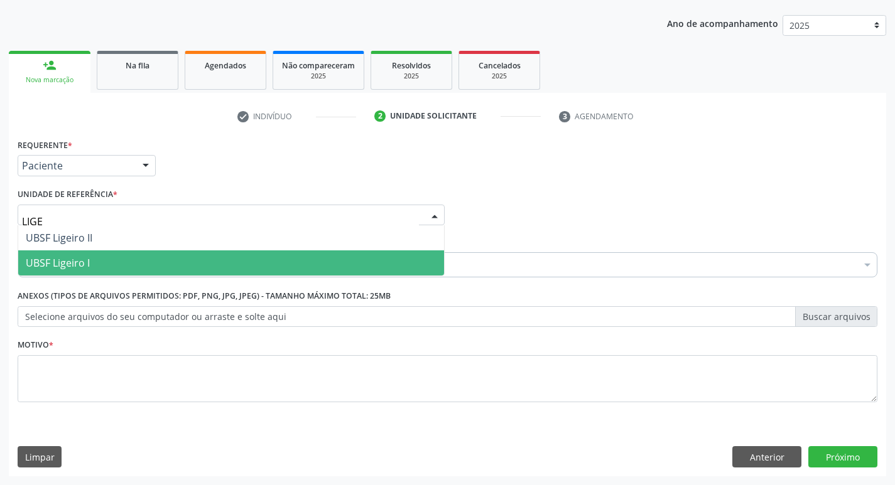
click at [97, 256] on span "UBSF Ligeiro I" at bounding box center [231, 263] width 426 height 25
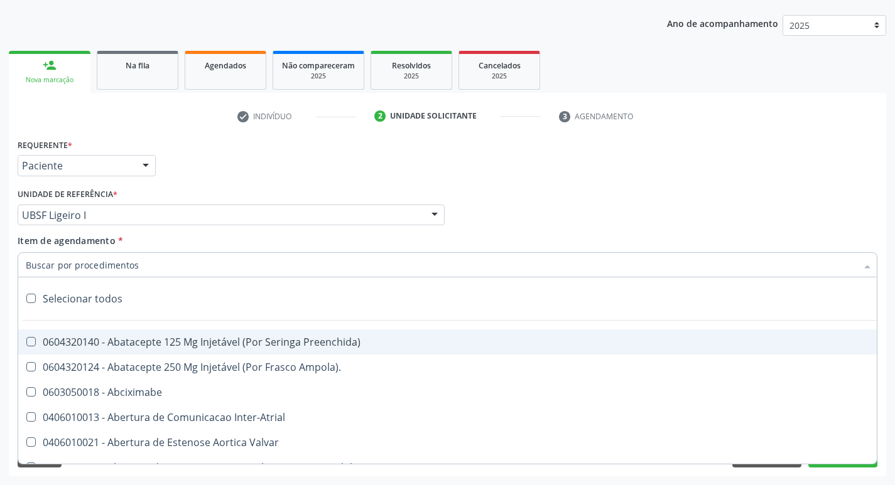
click at [97, 271] on input "Item de agendamento *" at bounding box center [441, 264] width 831 height 25
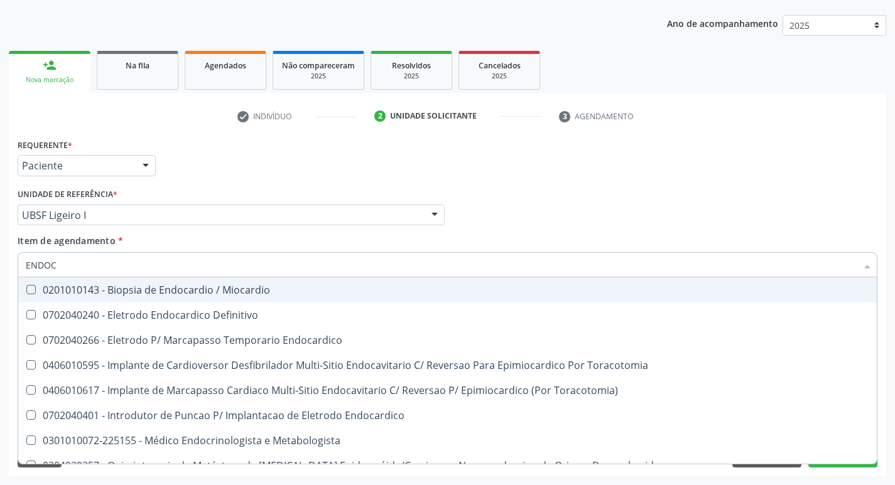
type input "ENDOCR"
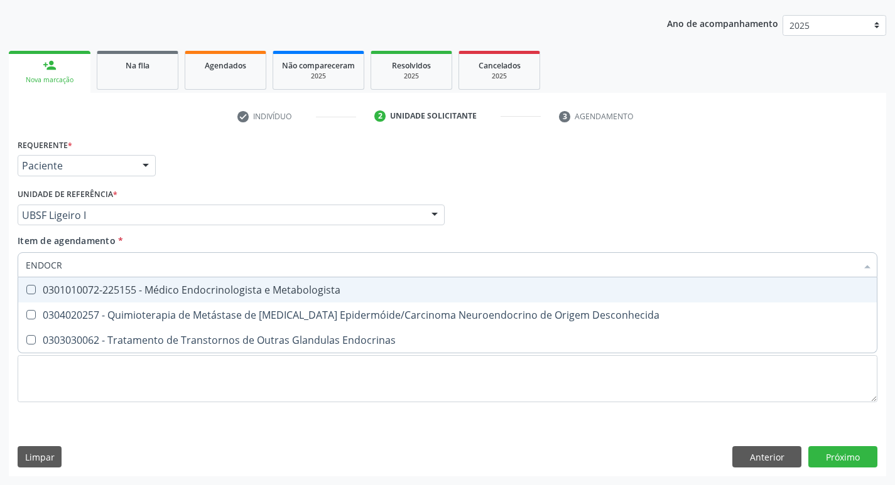
click at [140, 285] on div "0301010072-225155 - Médico Endocrinologista e Metabologista" at bounding box center [447, 290] width 843 height 10
checkbox Metabologista "true"
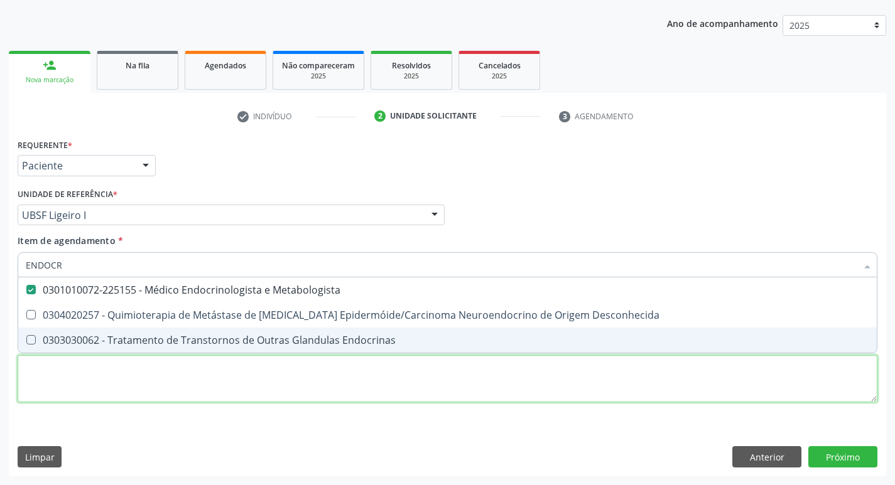
click at [127, 372] on div "Requerente * Paciente Profissional de Saúde Paciente Nenhum resultado encontrad…" at bounding box center [448, 278] width 860 height 284
checkbox Desconhecida "true"
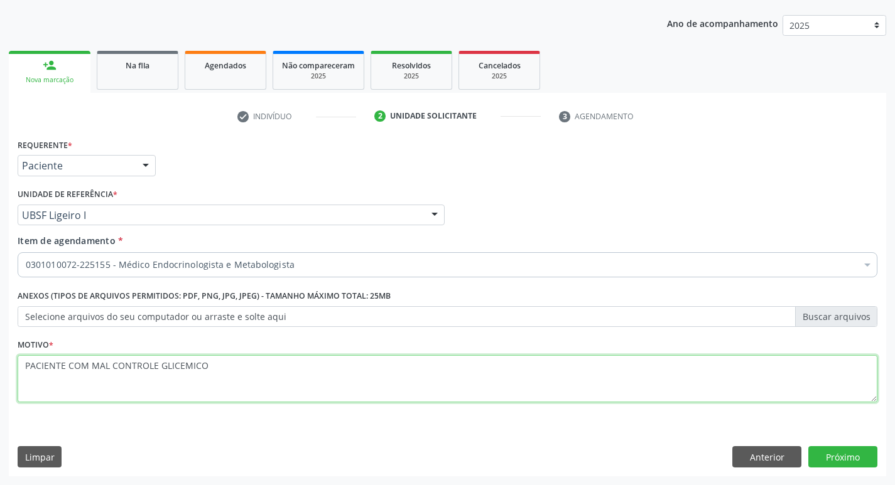
click at [181, 369] on textarea "PACIENTE COM MAL CONTROLE GLICEMICO" at bounding box center [448, 379] width 860 height 48
type textarea "PACIENTE COM MAL CONTROLE GLICÊMICO"
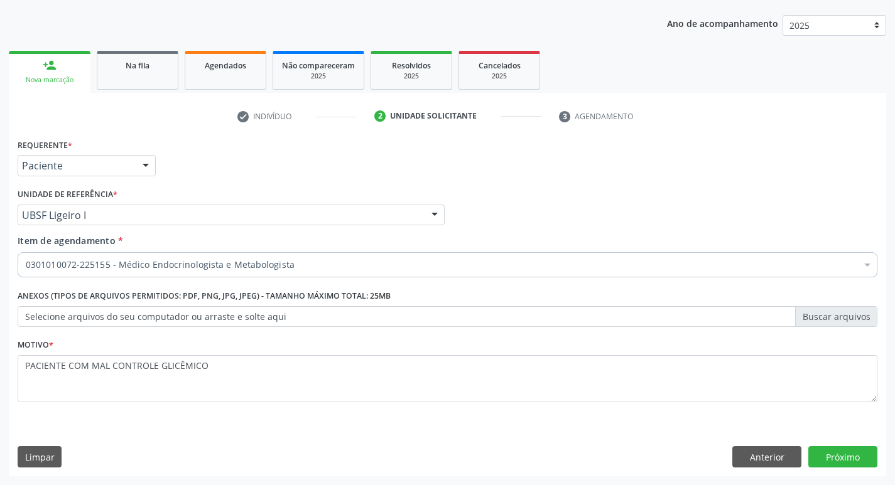
scroll to position [137, 0]
click at [278, 364] on textarea "PACIENTE COM MAL CONTROLE GLICÊMICO" at bounding box center [448, 379] width 860 height 48
type textarea "PACIENTE COM MAL CONTROLE GLICÊMICO, APESAR DAS MEDICAÇÕES PRESQUITAS."
click at [848, 468] on div "Requerente * Paciente Profissional de Saúde Paciente Nenhum resultado encontrad…" at bounding box center [447, 306] width 877 height 341
click at [846, 458] on button "Próximo" at bounding box center [842, 456] width 69 height 21
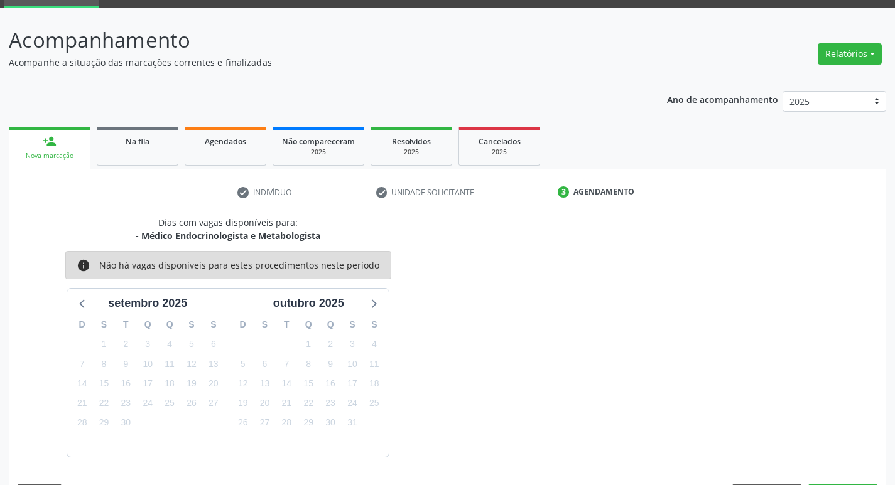
scroll to position [98, 0]
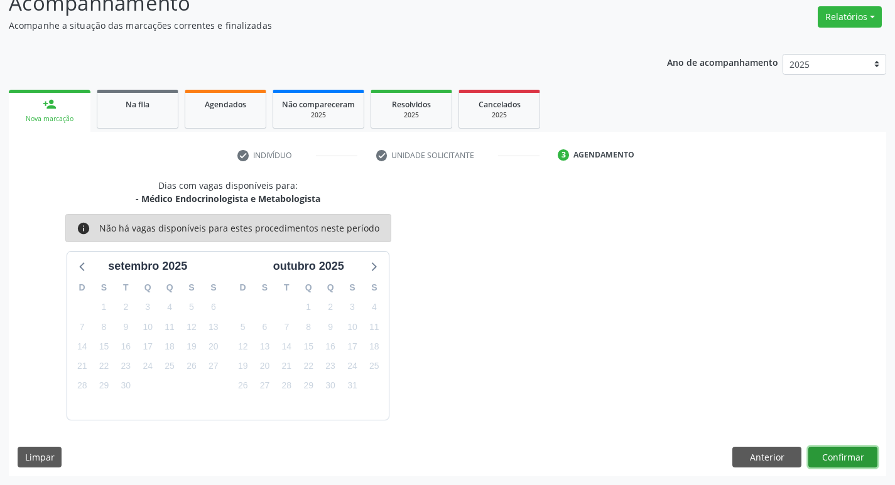
click at [863, 465] on button "Confirmar" at bounding box center [842, 457] width 69 height 21
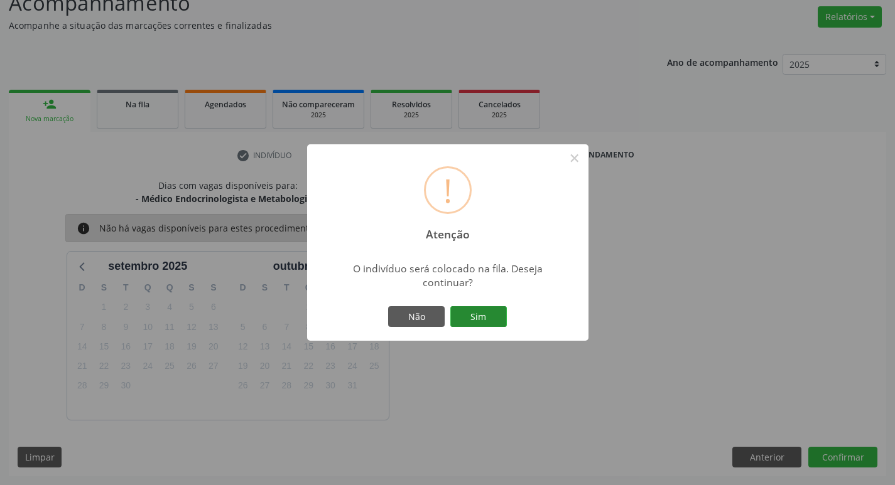
click at [491, 313] on button "Sim" at bounding box center [478, 316] width 57 height 21
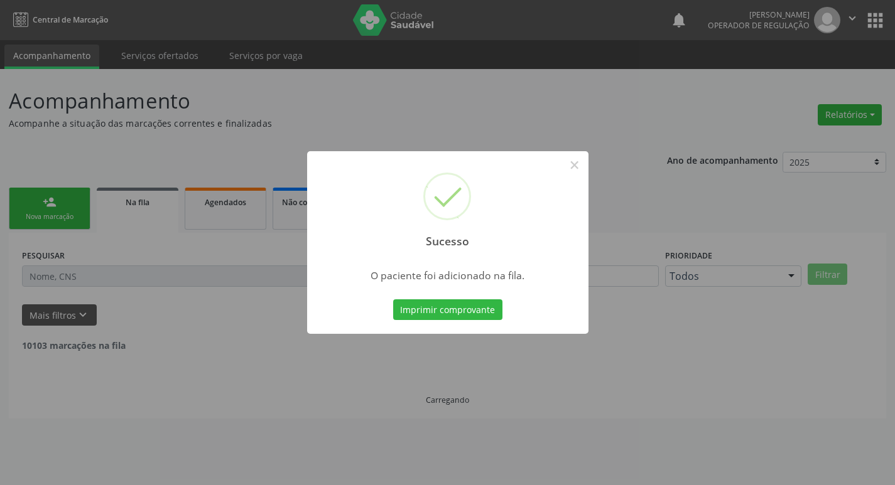
scroll to position [0, 0]
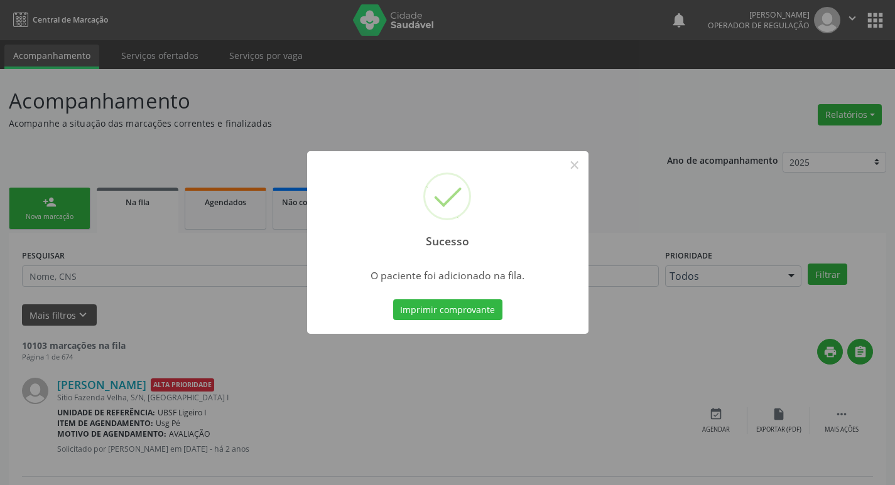
click at [100, 108] on div "Sucesso × O paciente foi adicionado na fila. Imprimir comprovante Cancel" at bounding box center [447, 242] width 895 height 485
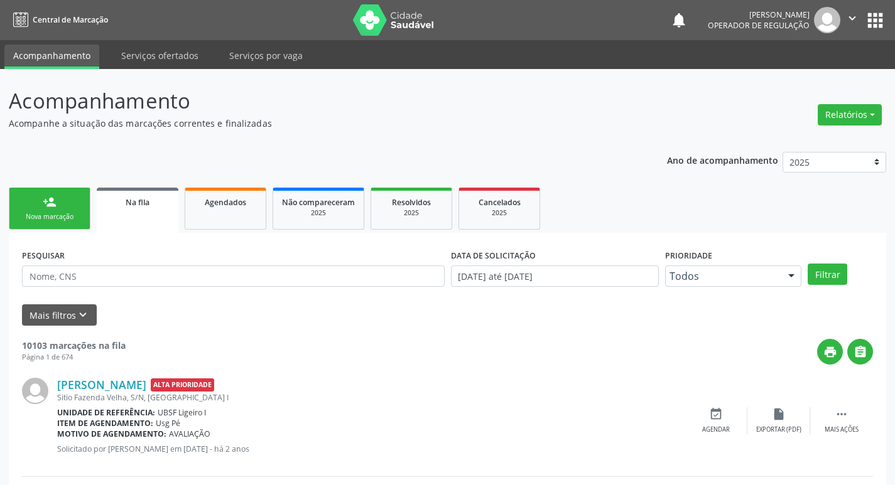
click at [80, 198] on link "person_add Nova marcação" at bounding box center [50, 209] width 82 height 42
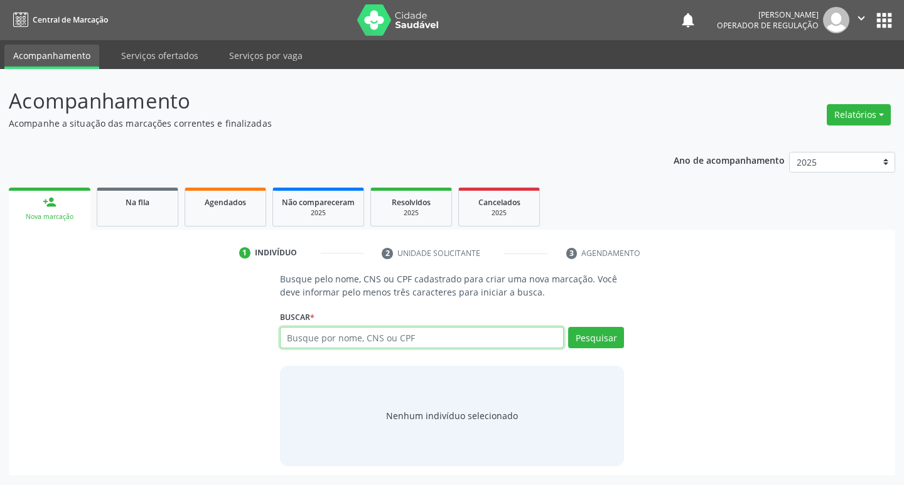
click at [314, 343] on input "text" at bounding box center [422, 337] width 284 height 21
type input "700405499628948"
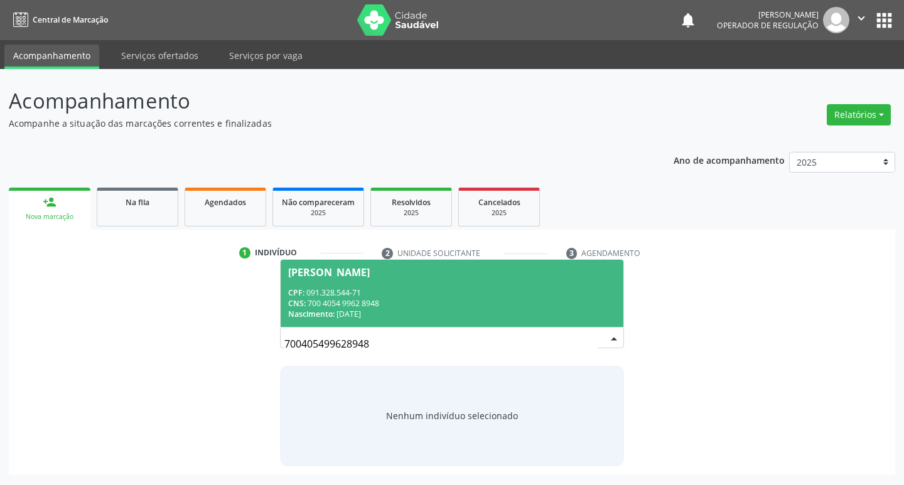
click at [469, 301] on div "CNS: 700 4054 9962 8948" at bounding box center [452, 303] width 328 height 11
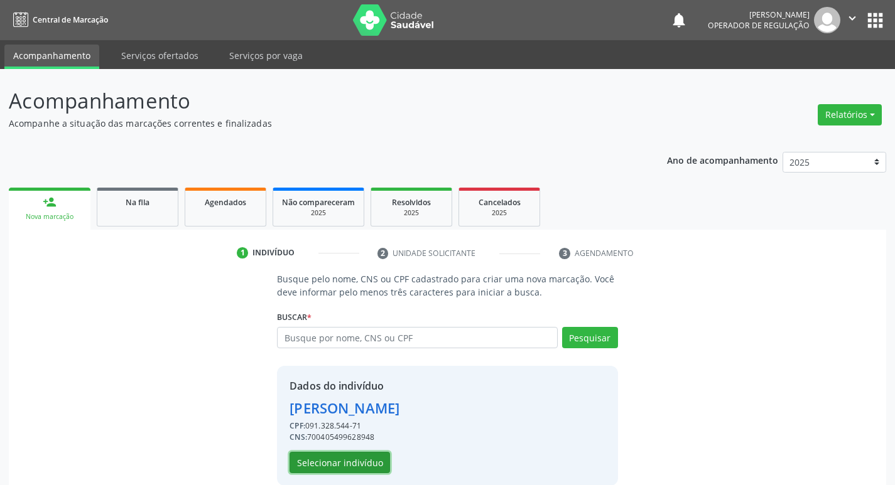
click at [297, 463] on button "Selecionar indivíduo" at bounding box center [339, 462] width 100 height 21
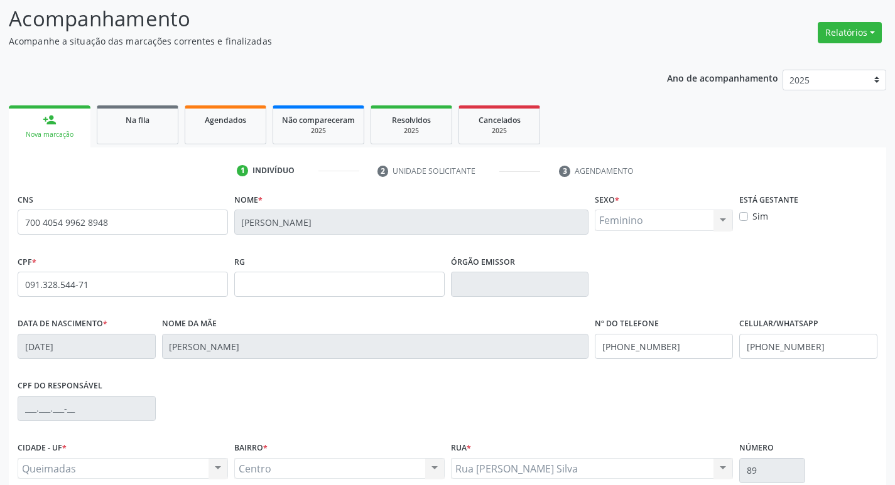
scroll to position [195, 0]
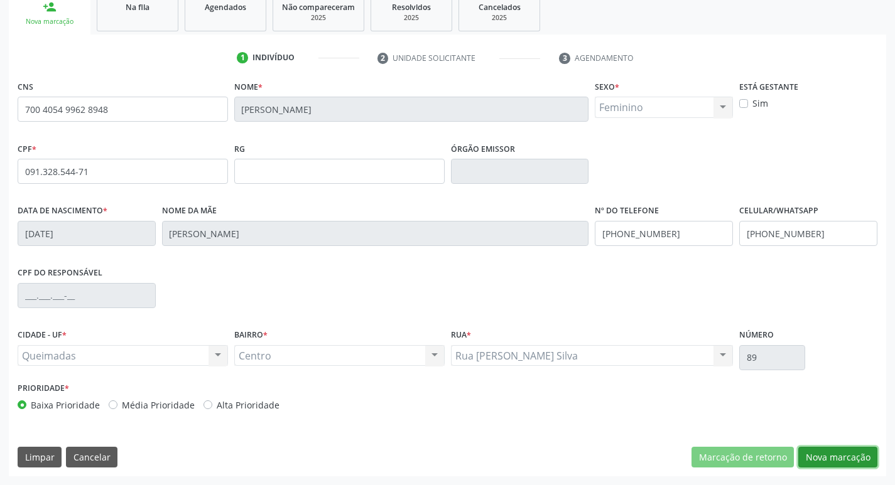
click at [843, 457] on button "Nova marcação" at bounding box center [837, 457] width 79 height 21
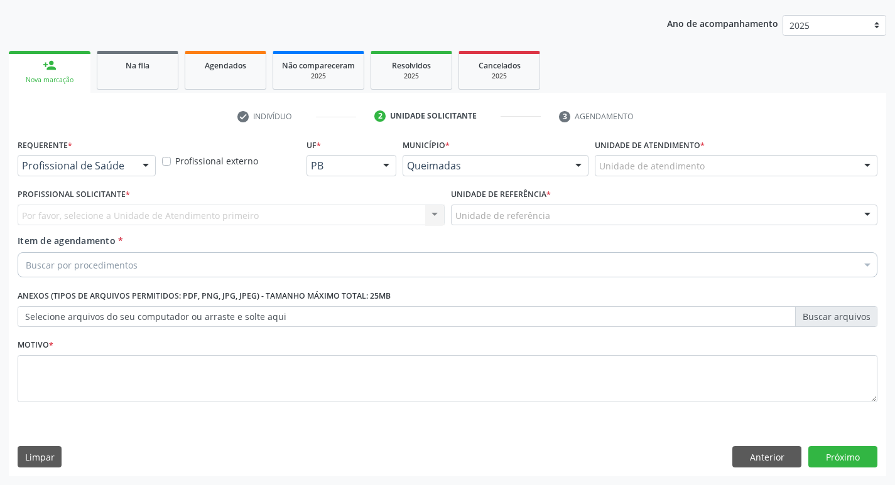
drag, startPoint x: 100, startPoint y: 166, endPoint x: 90, endPoint y: 193, distance: 28.2
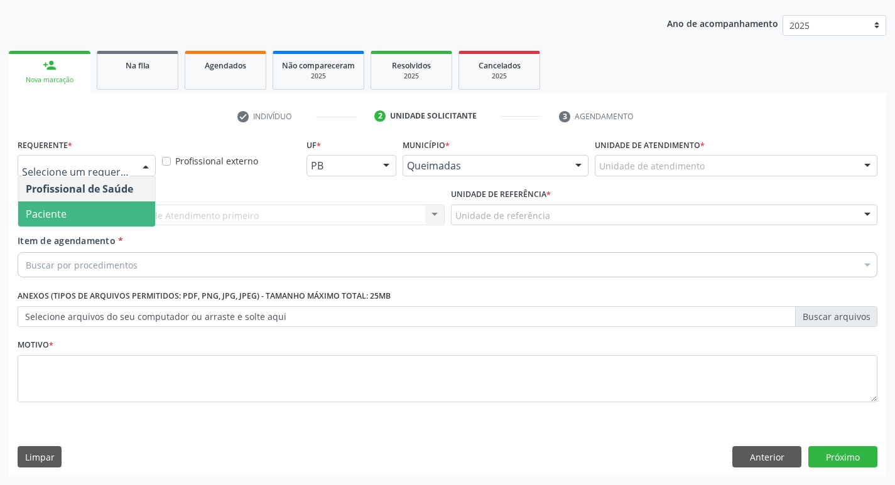
click at [78, 222] on span "Paciente" at bounding box center [86, 214] width 137 height 25
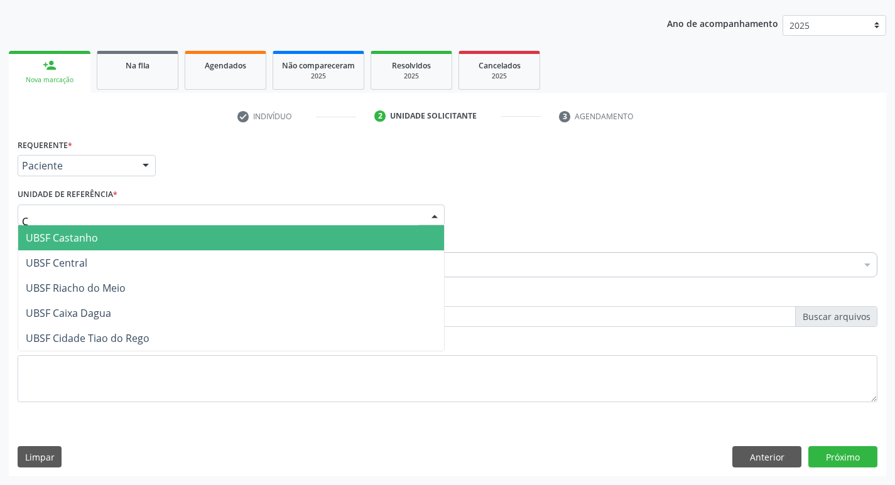
type input "CE"
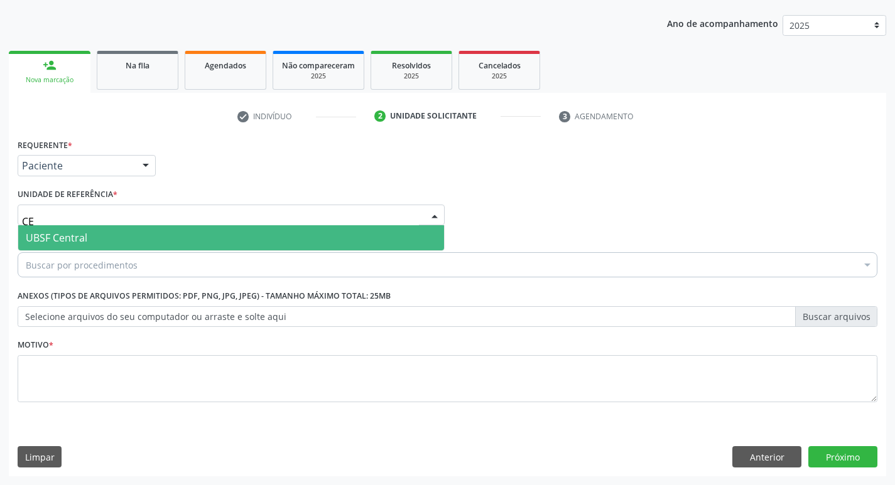
click at [71, 226] on span "UBSF Central" at bounding box center [231, 237] width 426 height 25
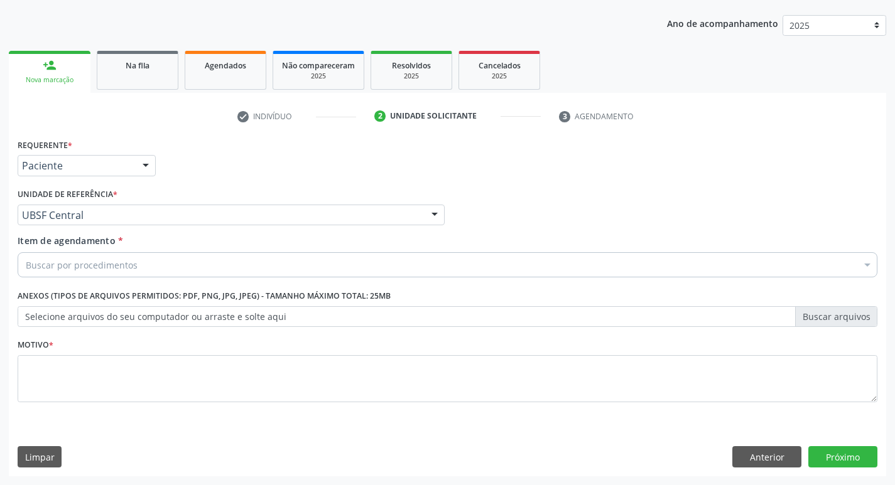
click at [72, 229] on div "Unidade de referência * UBSF Central UBSF Ligeiro II UBSF Saulo Leal Ernesto de…" at bounding box center [230, 209] width 433 height 49
click at [69, 253] on div "Buscar por procedimentos" at bounding box center [448, 264] width 860 height 25
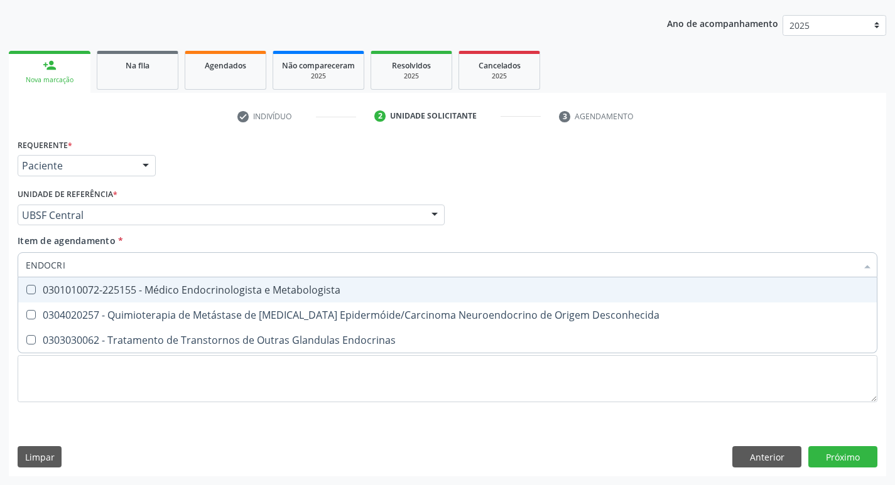
type input "ENDOCRI"
click at [122, 291] on div "0301010072-225155 - Médico Endocrinologista e Metabologista" at bounding box center [447, 290] width 843 height 10
checkbox Metabologista "true"
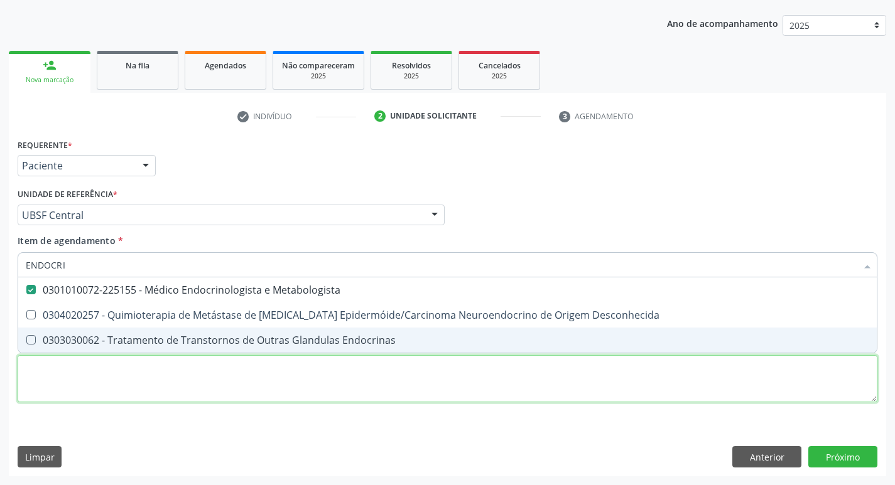
click at [90, 373] on div "Requerente * Paciente Profissional de Saúde Paciente Nenhum resultado encontrad…" at bounding box center [448, 278] width 860 height 284
checkbox Desconhecida "true"
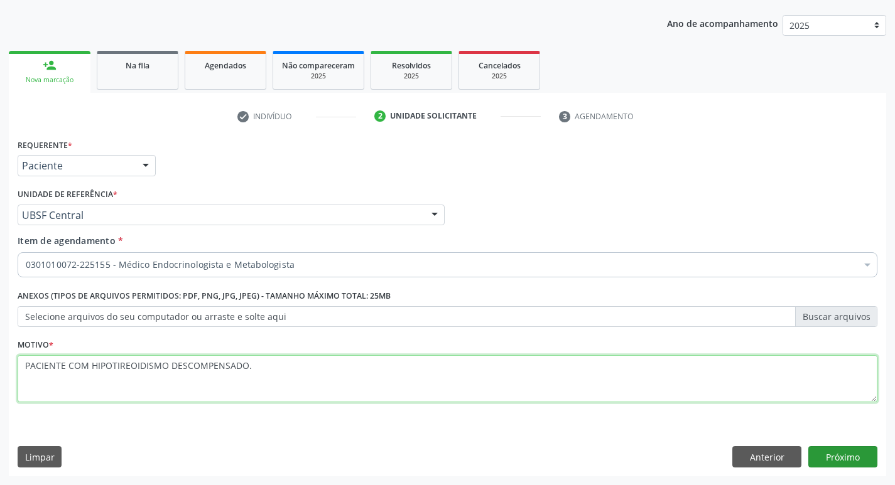
type textarea "PACIENTE COM HIPOTIREOIDISMO DESCOMPENSADO."
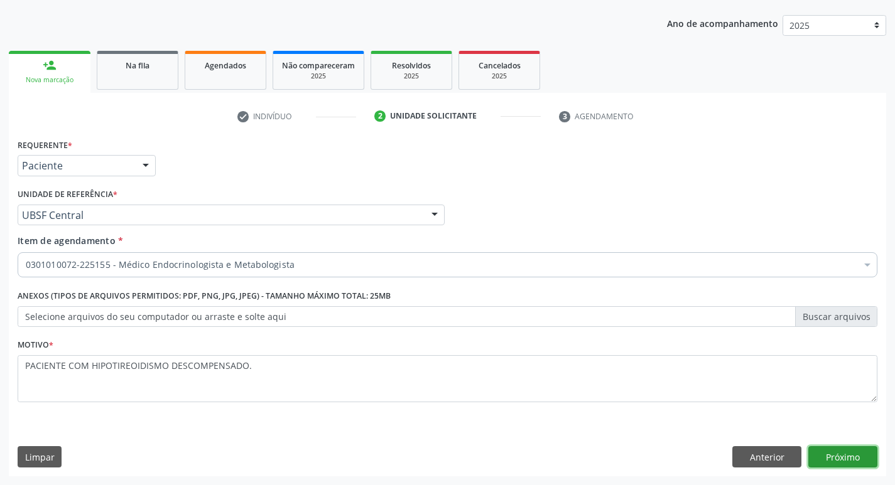
click at [839, 455] on button "Próximo" at bounding box center [842, 456] width 69 height 21
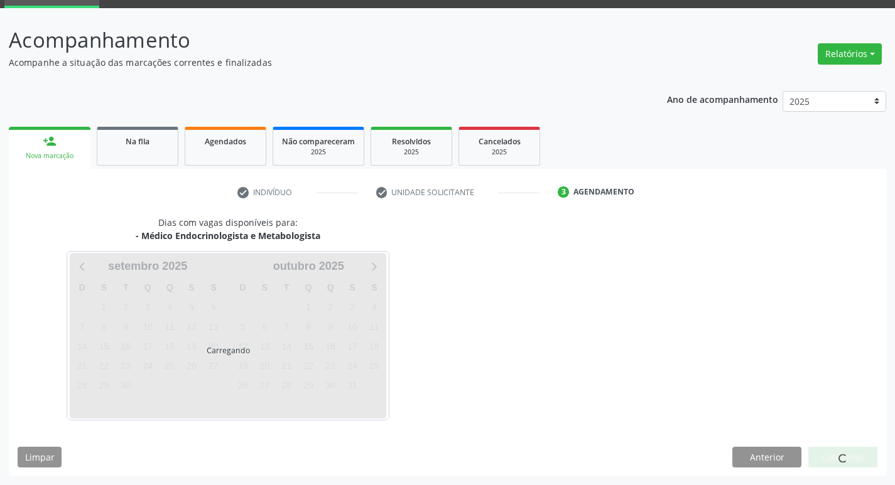
scroll to position [98, 0]
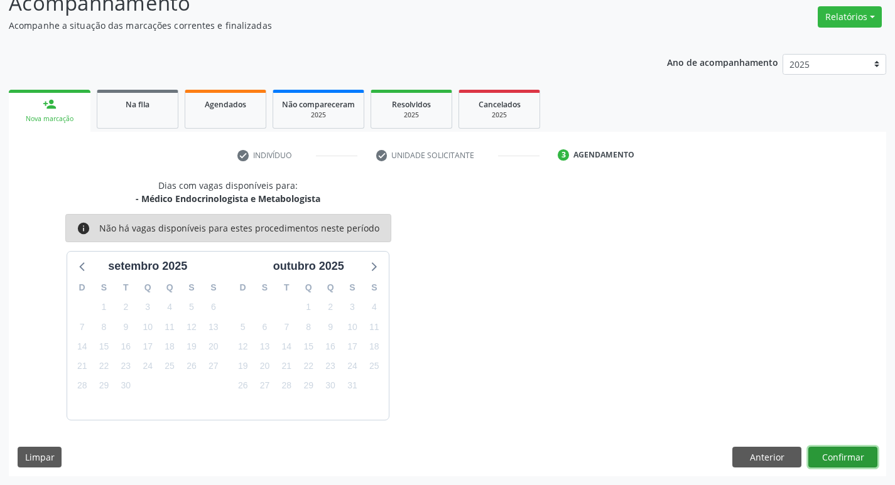
click at [814, 453] on button "Confirmar" at bounding box center [842, 457] width 69 height 21
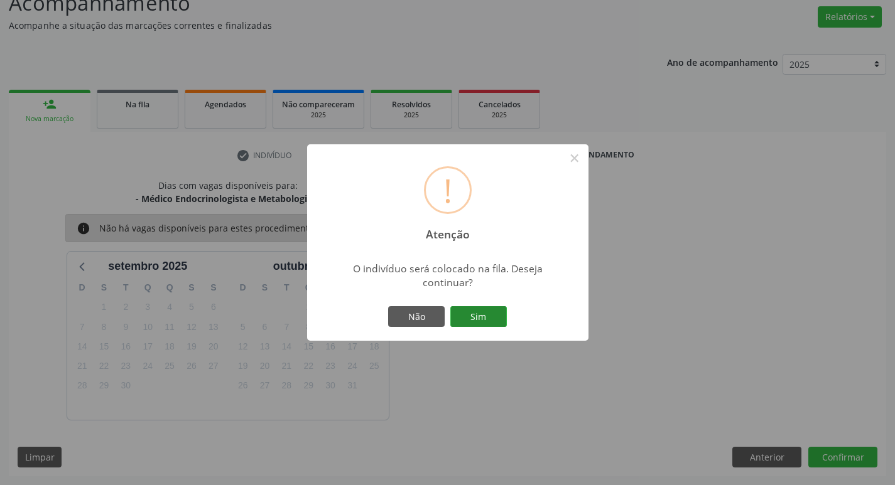
click at [467, 320] on button "Sim" at bounding box center [478, 316] width 57 height 21
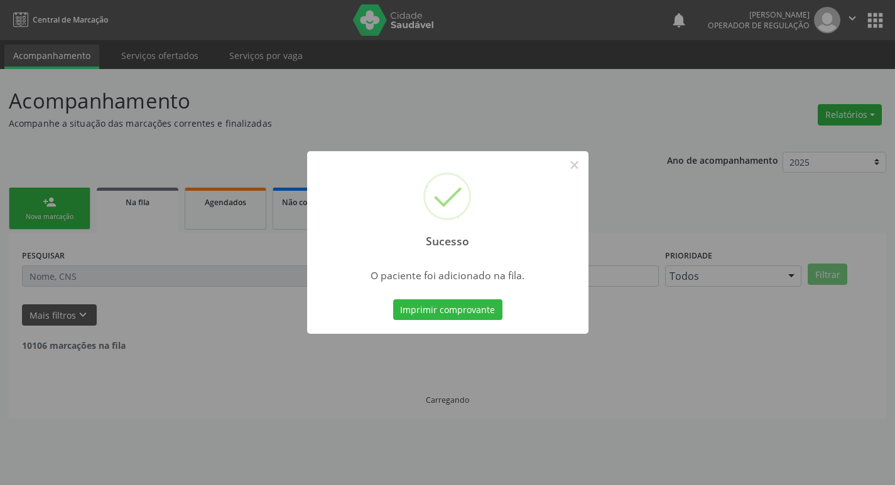
scroll to position [0, 0]
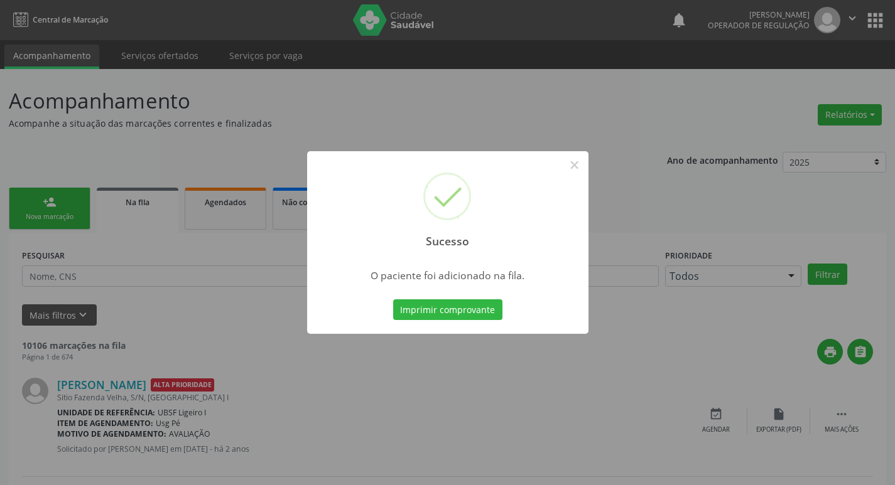
click at [297, 88] on div "Sucesso × O paciente foi adicionado na fila. Imprimir comprovante Cancel" at bounding box center [447, 242] width 895 height 485
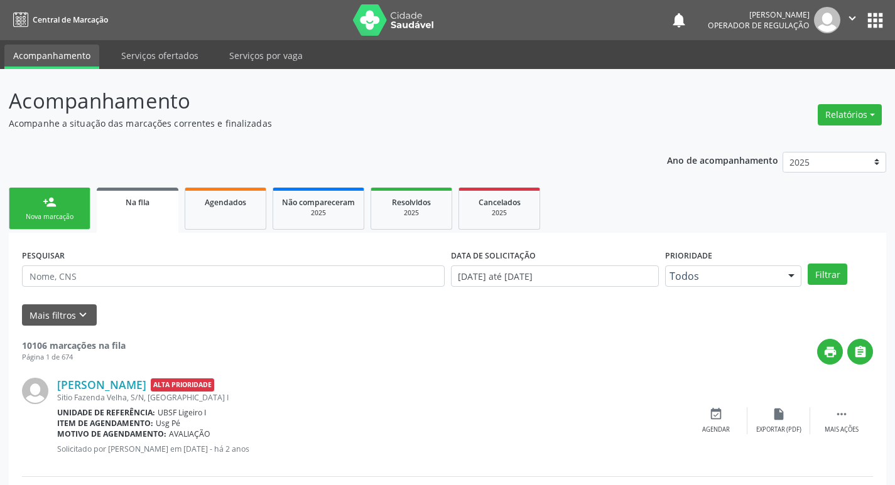
click at [45, 188] on link "person_add Nova marcação" at bounding box center [50, 209] width 82 height 42
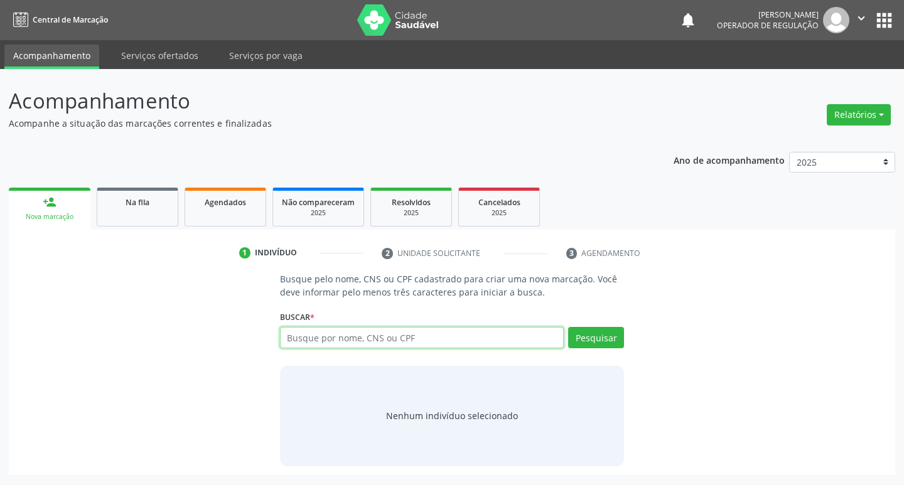
click at [320, 334] on input "text" at bounding box center [422, 337] width 284 height 21
click at [323, 337] on input "text" at bounding box center [422, 337] width 284 height 21
type input "7074090372640753"
type input "707409037264075"
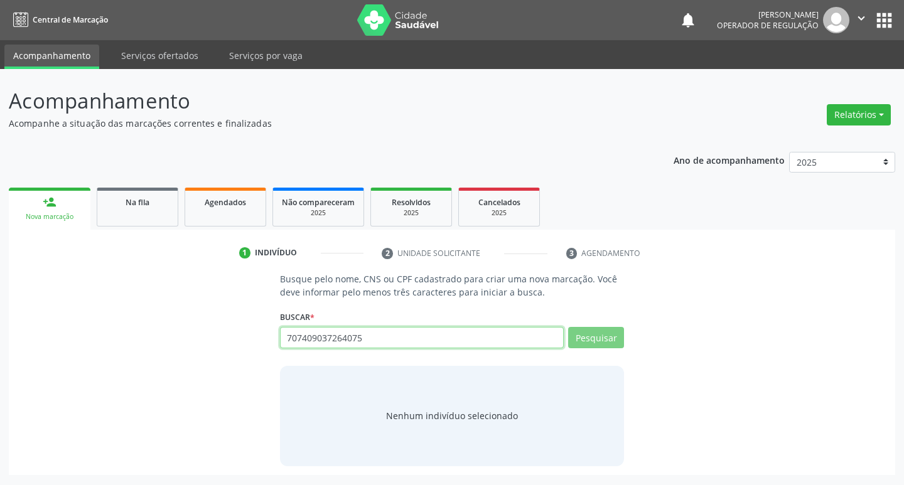
type input "707409037264075"
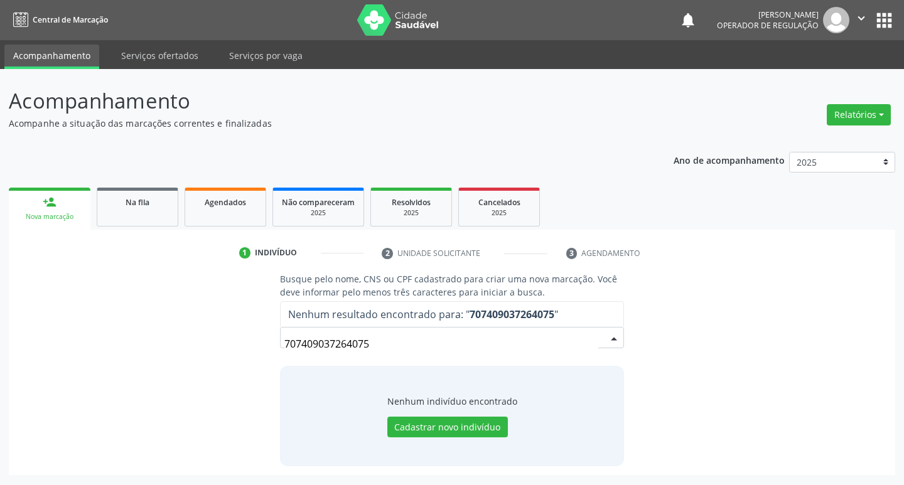
drag, startPoint x: 333, startPoint y: 346, endPoint x: 223, endPoint y: 346, distance: 110.5
click at [223, 346] on div "Busque pelo nome, CNS ou CPF cadastrado para criar uma nova marcação. Você deve…" at bounding box center [452, 369] width 869 height 193
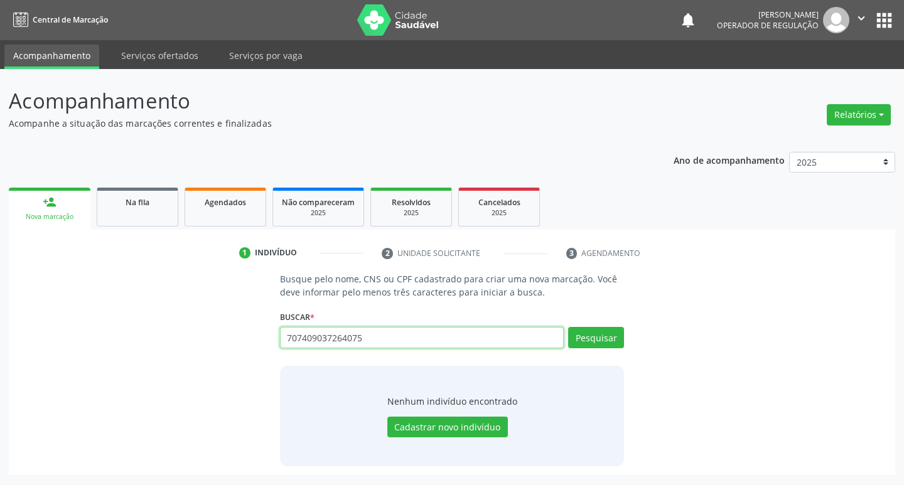
click at [499, 335] on input "707409037264075" at bounding box center [422, 337] width 284 height 21
type input "707409037264075"
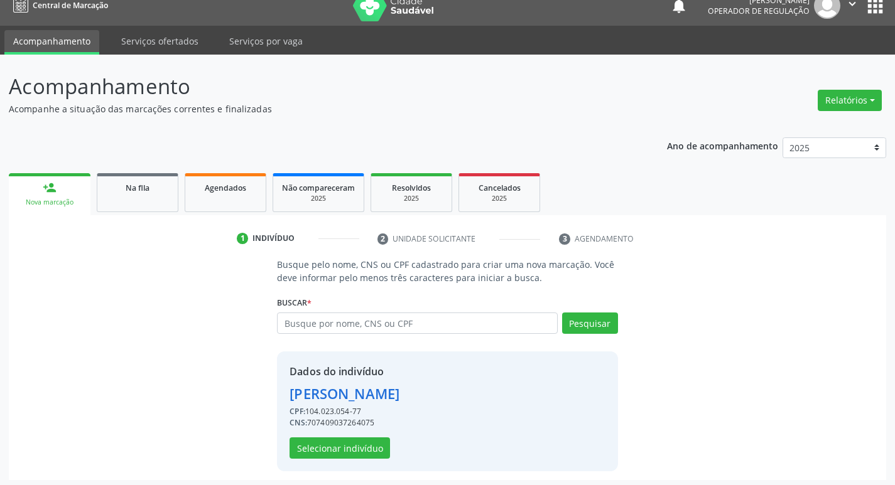
scroll to position [18, 0]
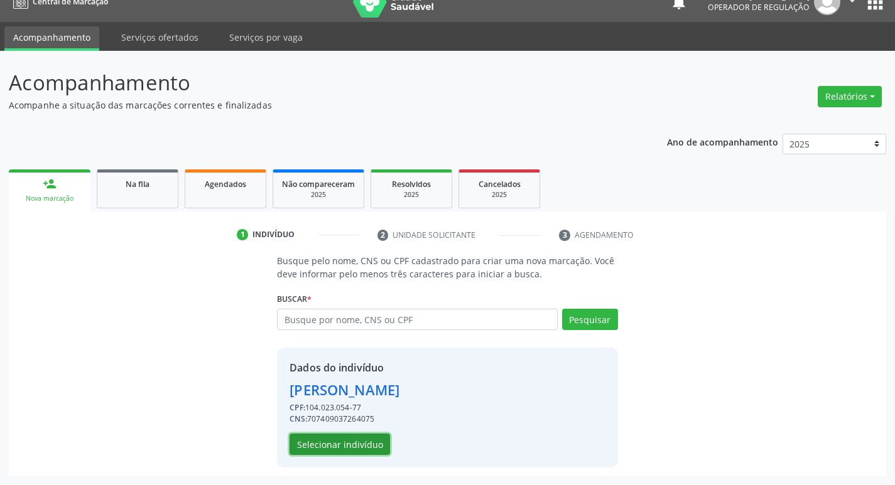
click at [352, 438] on button "Selecionar indivíduo" at bounding box center [339, 444] width 100 height 21
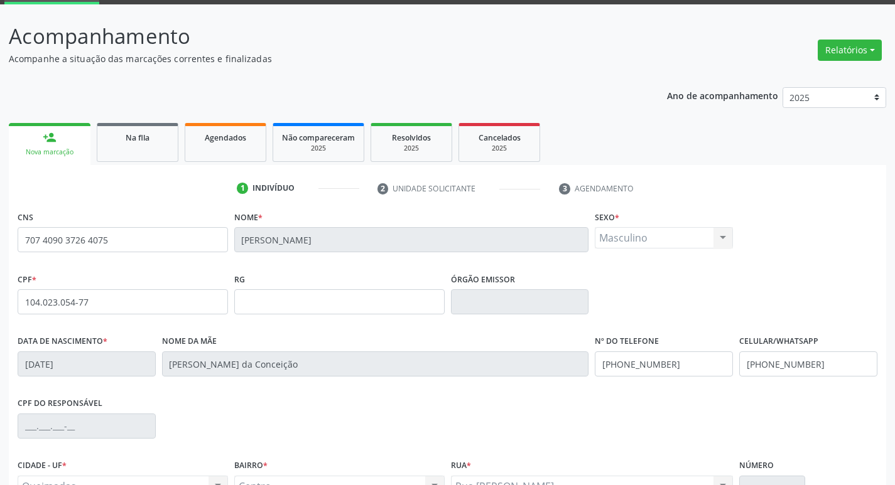
scroll to position [195, 0]
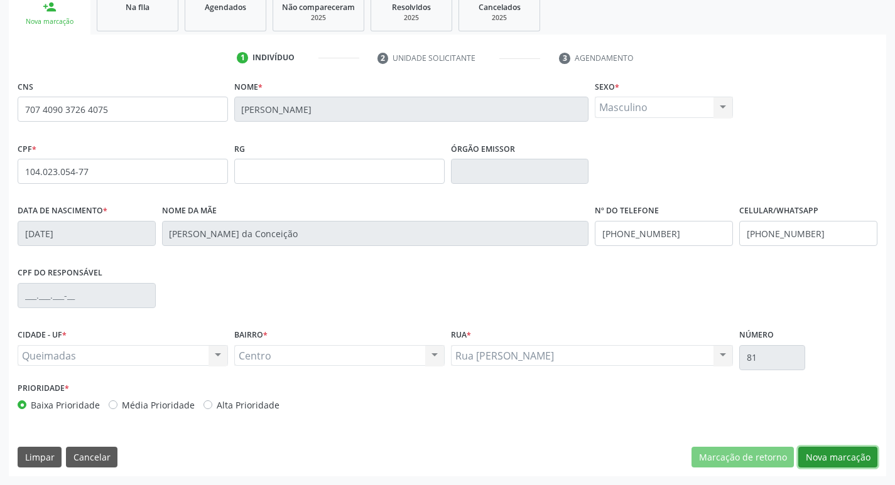
drag, startPoint x: 847, startPoint y: 458, endPoint x: 817, endPoint y: 478, distance: 36.2
click at [846, 458] on button "Nova marcação" at bounding box center [837, 457] width 79 height 21
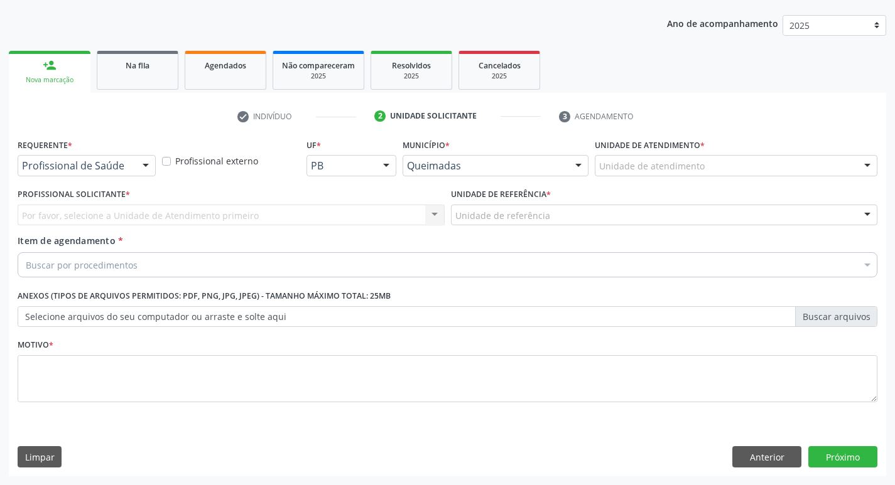
scroll to position [137, 0]
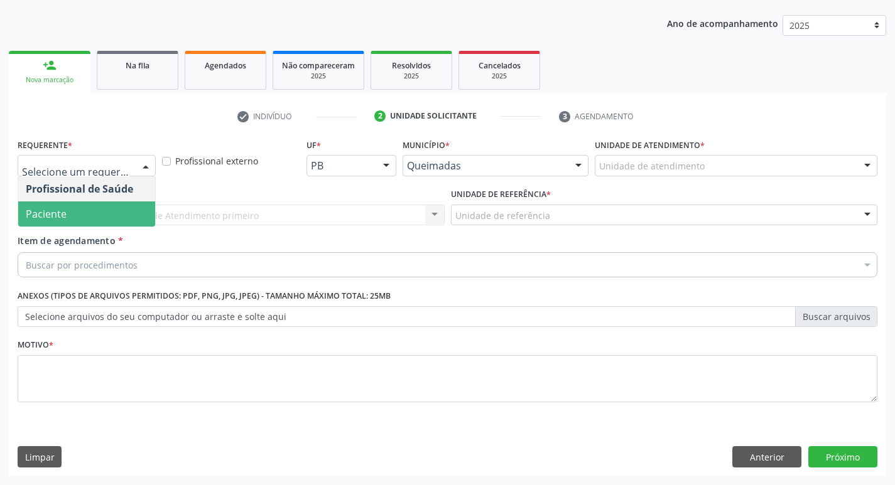
click at [52, 219] on span "Paciente" at bounding box center [46, 214] width 41 height 14
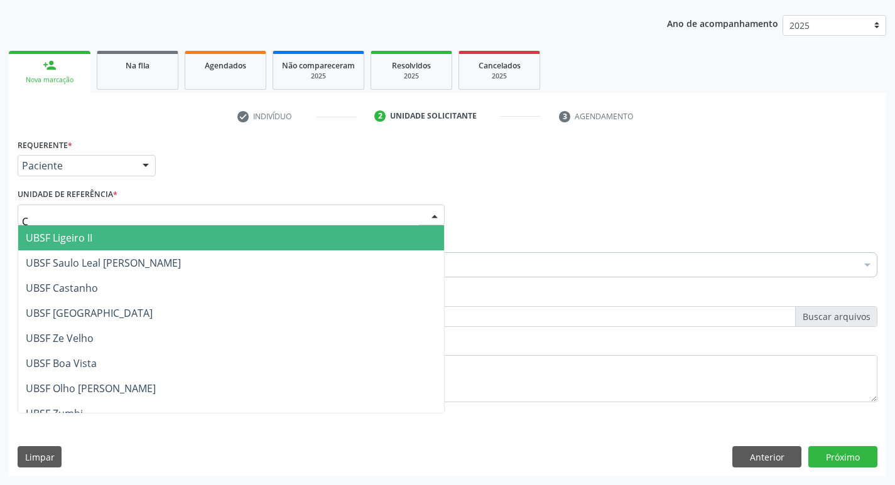
type input "CE"
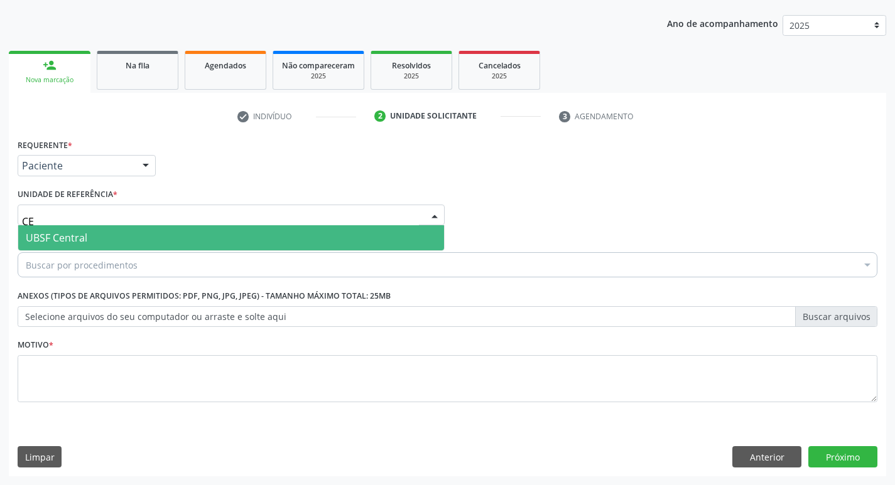
click at [60, 235] on span "UBSF Central" at bounding box center [57, 238] width 62 height 14
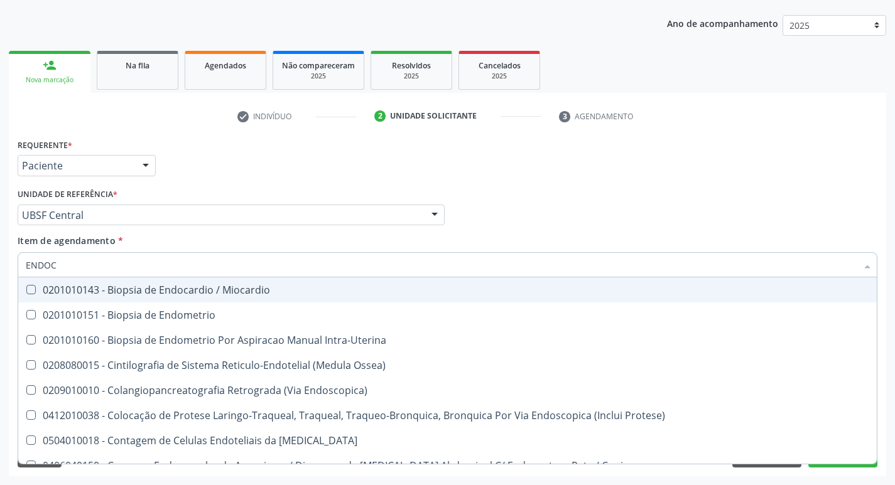
type input "ENDOCR"
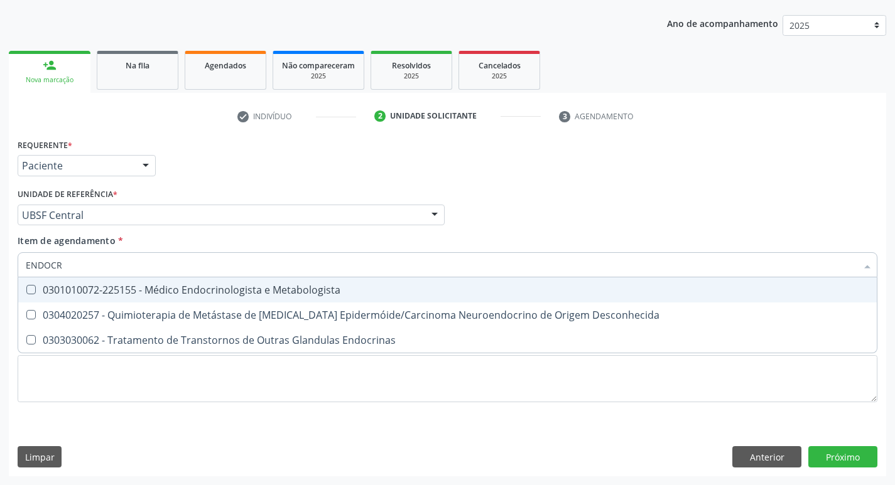
click at [105, 298] on span "0301010072-225155 - Médico Endocrinologista e Metabologista" at bounding box center [447, 290] width 858 height 25
checkbox Metabologista "true"
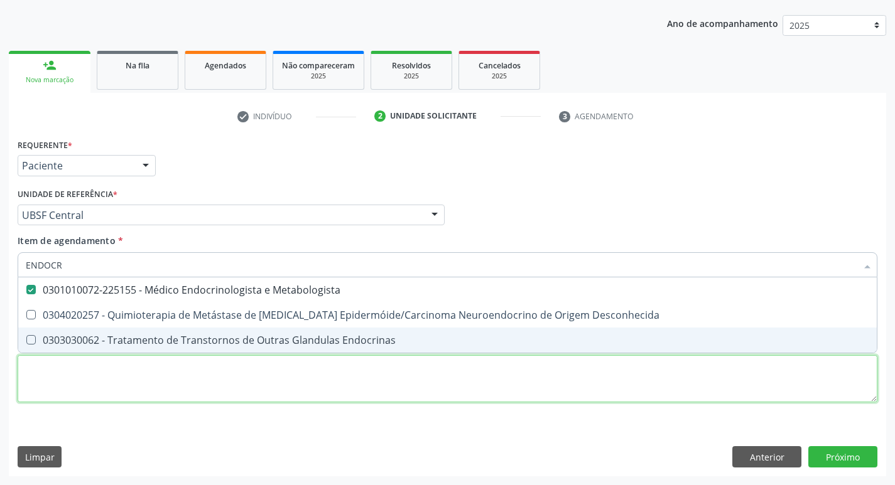
click at [73, 377] on div "Requerente * Paciente Profissional de Saúde Paciente Nenhum resultado encontrad…" at bounding box center [448, 278] width 860 height 284
checkbox Desconhecida "true"
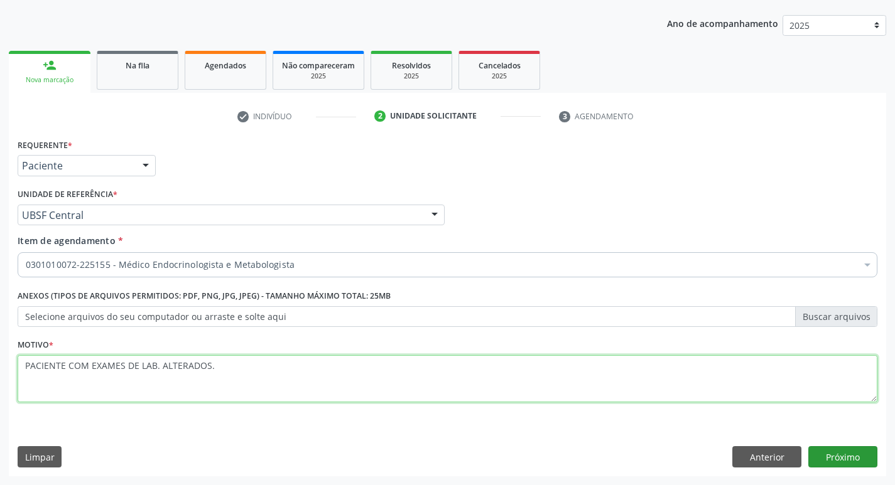
type textarea "PACIENTE COM EXAMES DE LAB. ALTERADOS."
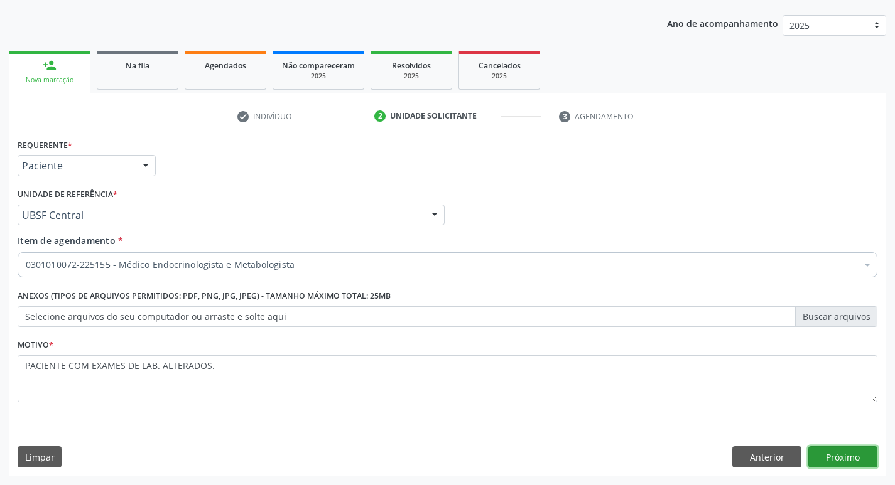
click at [855, 450] on button "Próximo" at bounding box center [842, 456] width 69 height 21
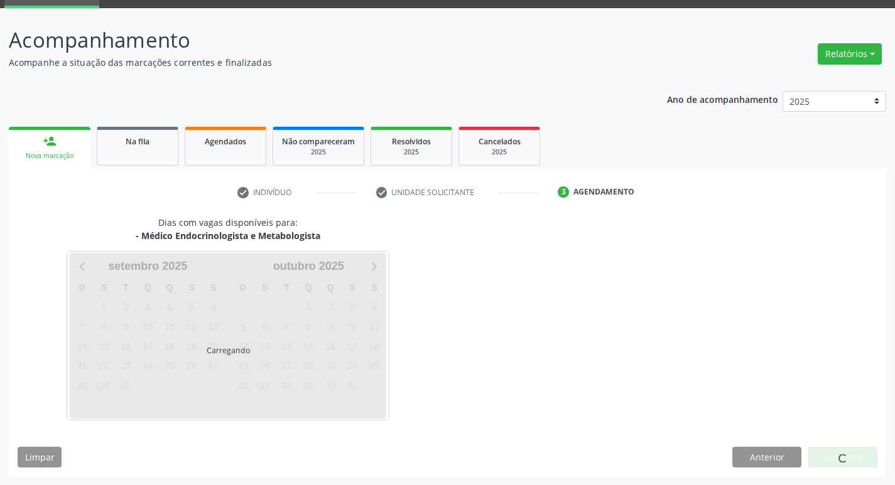
click at [855, 451] on div at bounding box center [842, 457] width 69 height 21
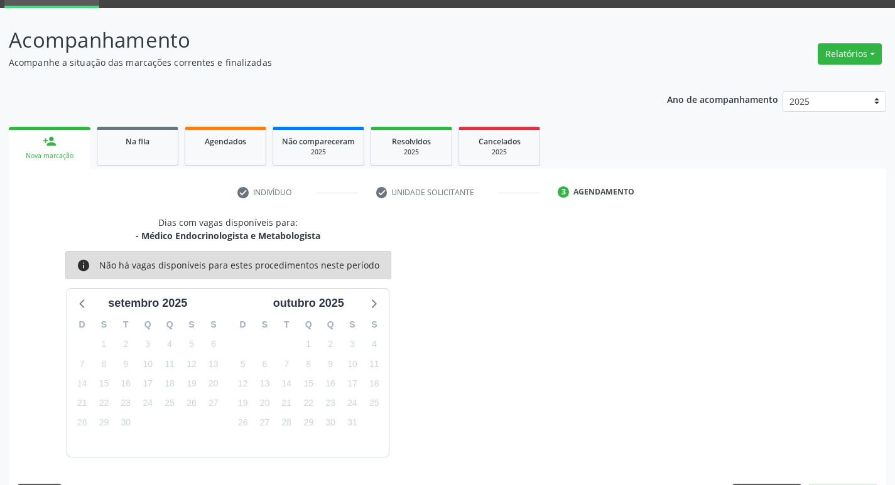
scroll to position [98, 0]
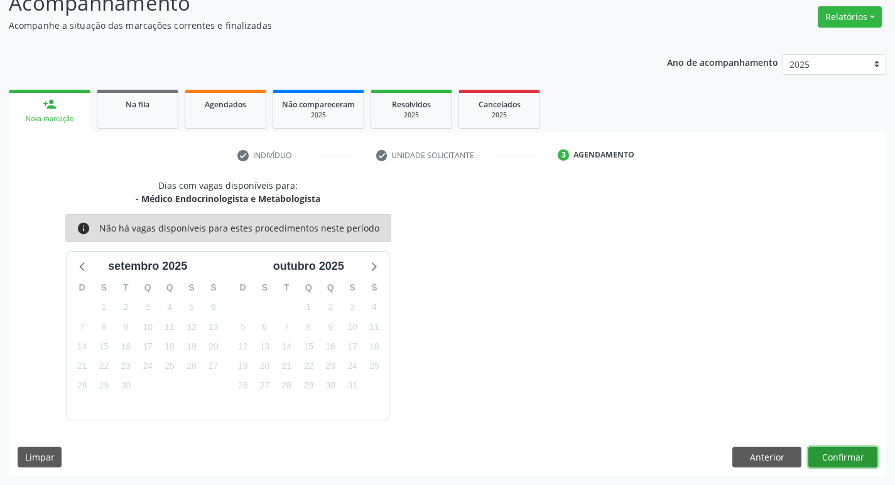
click at [841, 448] on button "Confirmar" at bounding box center [842, 457] width 69 height 21
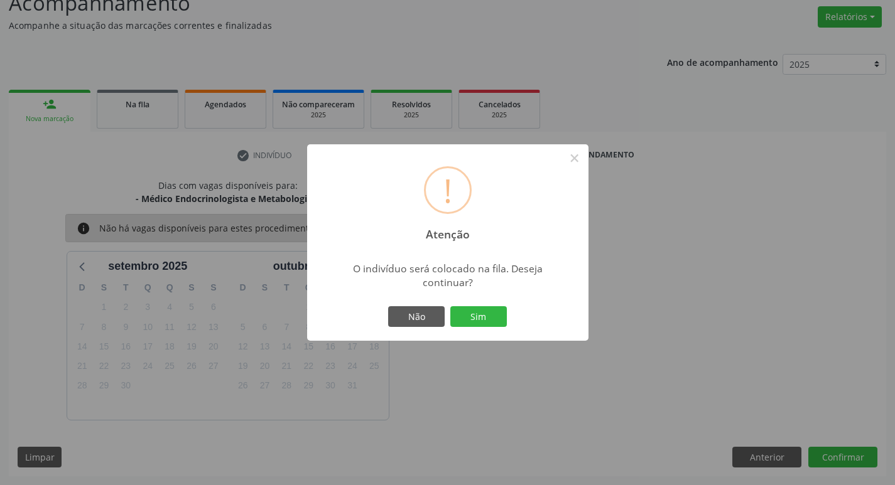
click at [481, 305] on div "Não Sim" at bounding box center [448, 317] width 124 height 26
click at [482, 322] on button "Sim" at bounding box center [478, 316] width 57 height 21
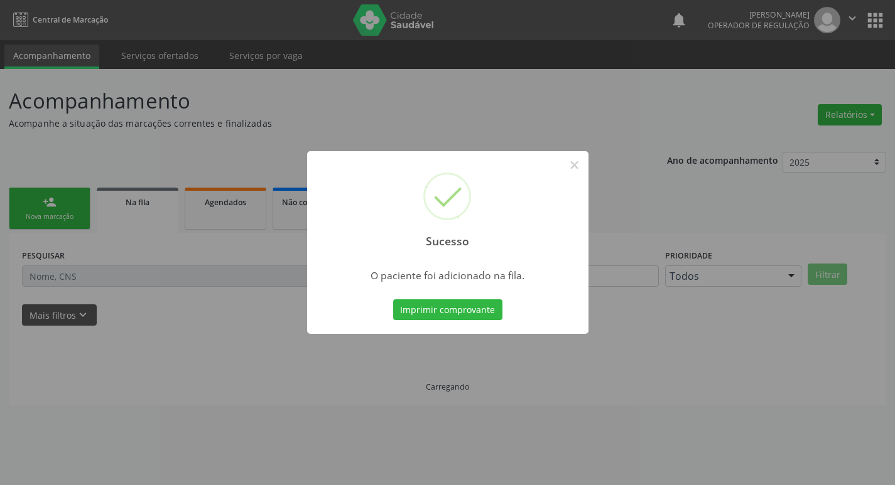
scroll to position [0, 0]
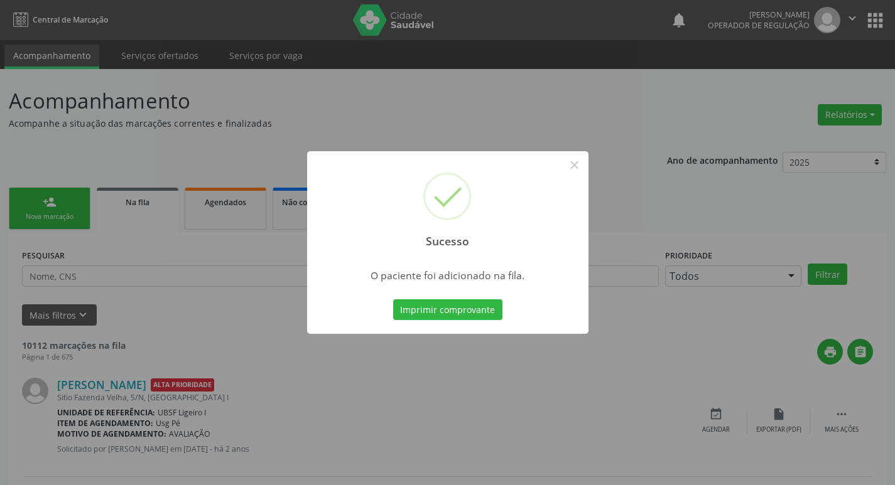
click at [443, 131] on div "Sucesso × O paciente foi adicionado na fila. Imprimir comprovante Cancel" at bounding box center [447, 242] width 895 height 485
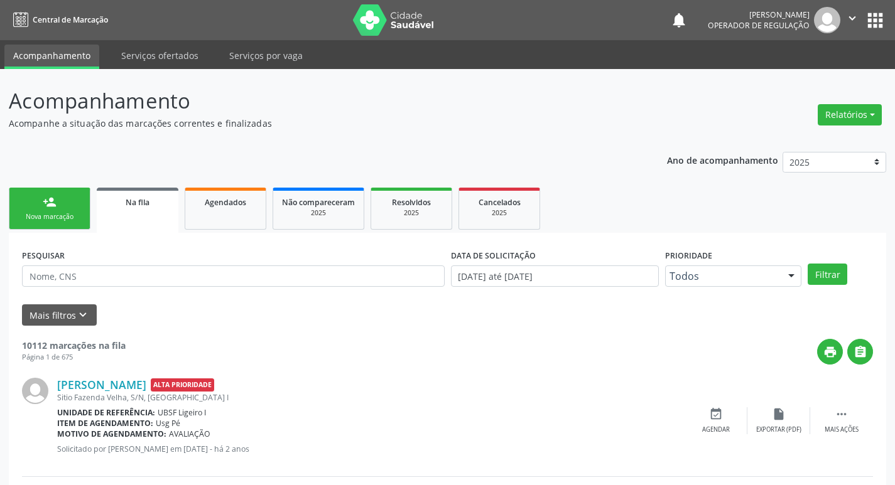
click at [69, 218] on div "Nova marcação" at bounding box center [49, 216] width 63 height 9
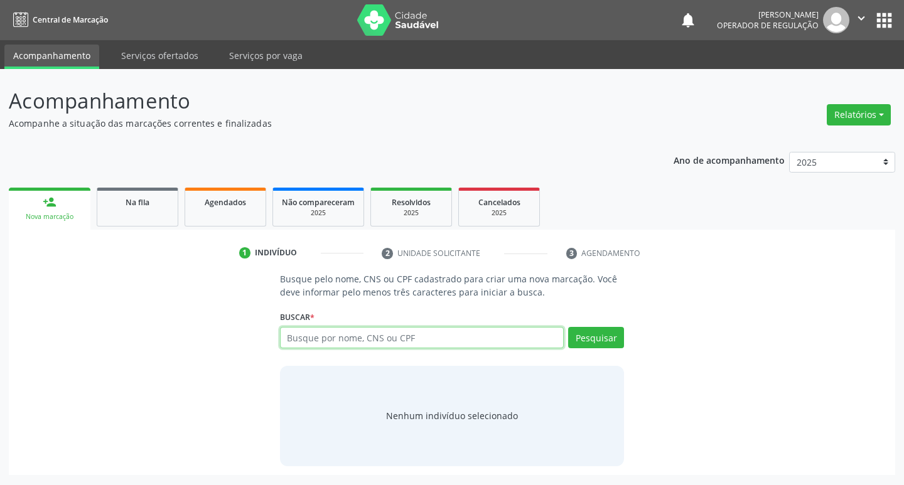
click at [386, 338] on input "text" at bounding box center [422, 337] width 284 height 21
type input "7"
type input "702001339955688"
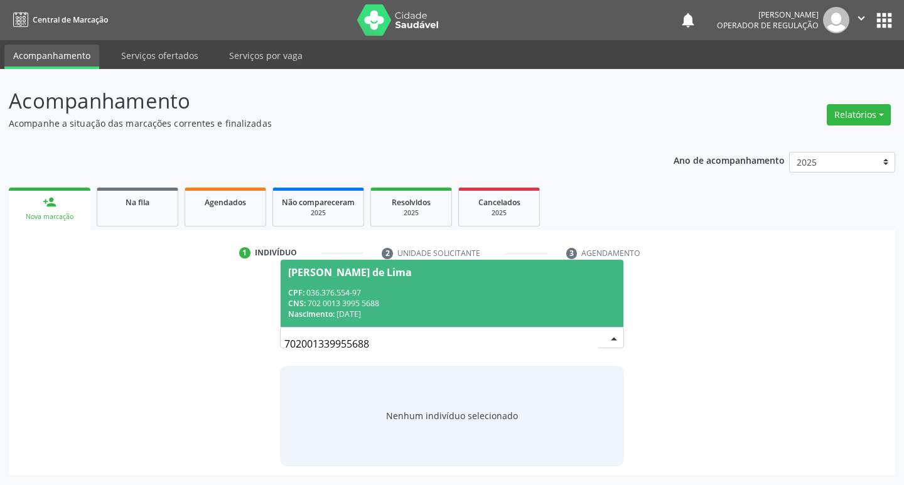
click at [401, 273] on div "Luzia Juvita de Lima" at bounding box center [452, 272] width 328 height 10
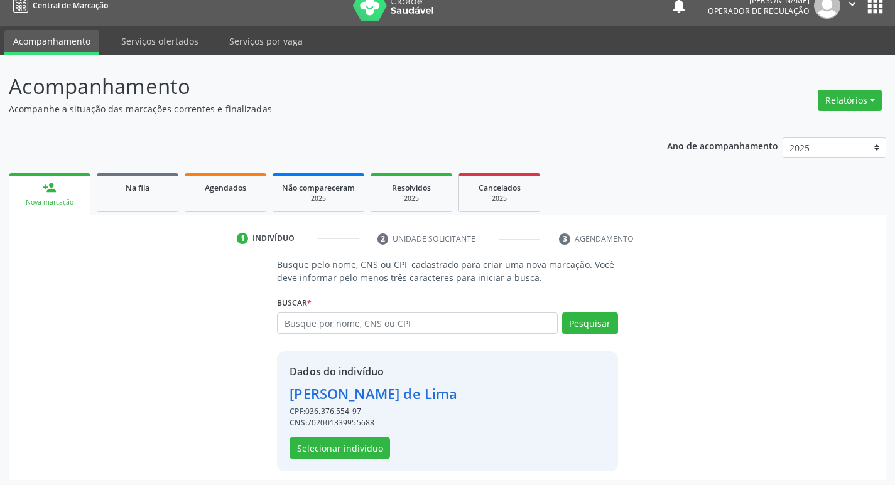
scroll to position [18, 0]
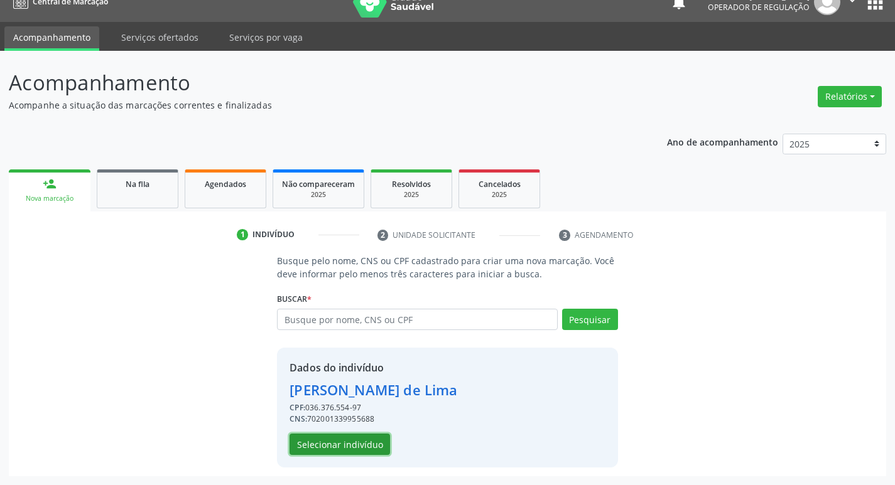
click at [352, 451] on button "Selecionar indivíduo" at bounding box center [339, 444] width 100 height 21
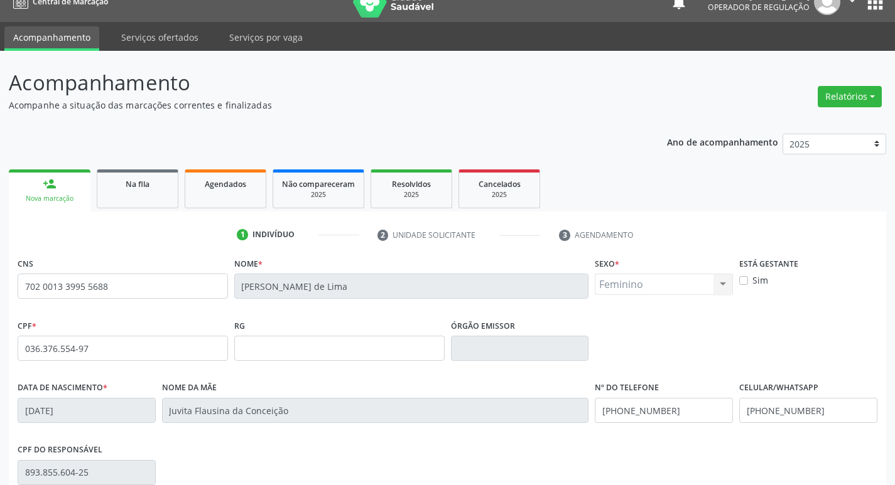
scroll to position [195, 0]
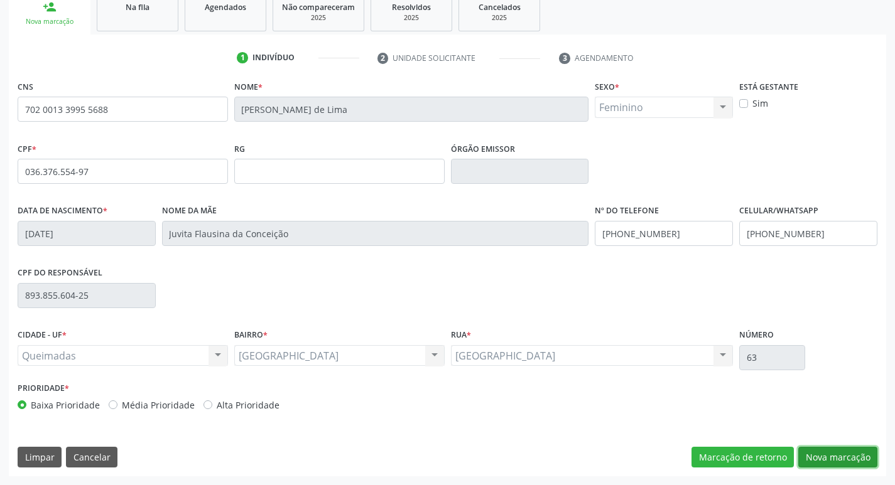
drag, startPoint x: 850, startPoint y: 458, endPoint x: 612, endPoint y: 422, distance: 240.6
click at [845, 459] on button "Nova marcação" at bounding box center [837, 457] width 79 height 21
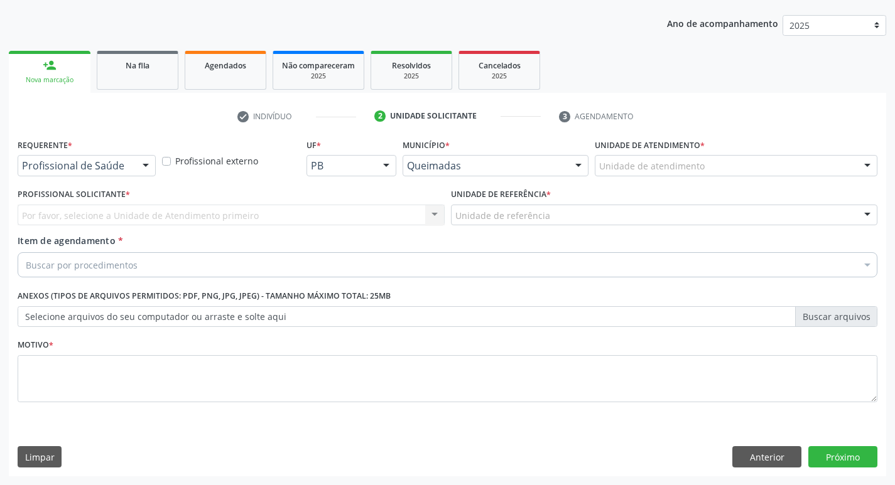
scroll to position [137, 0]
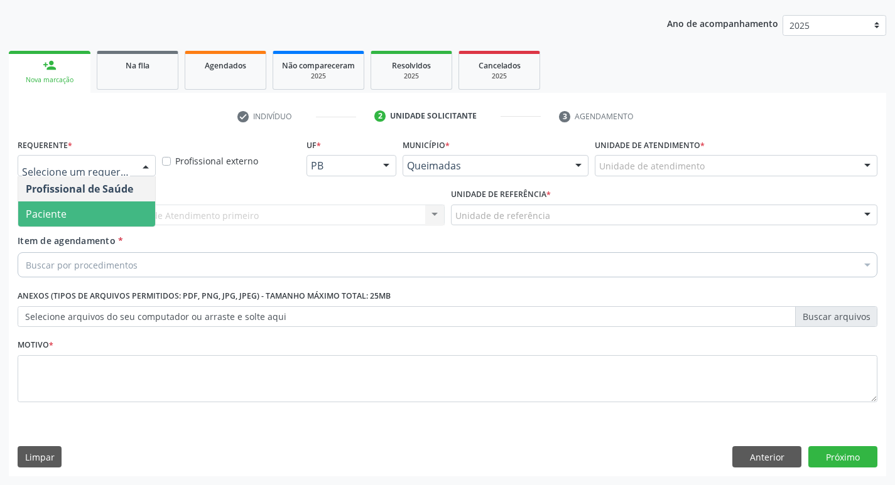
click at [100, 208] on span "Paciente" at bounding box center [86, 214] width 137 height 25
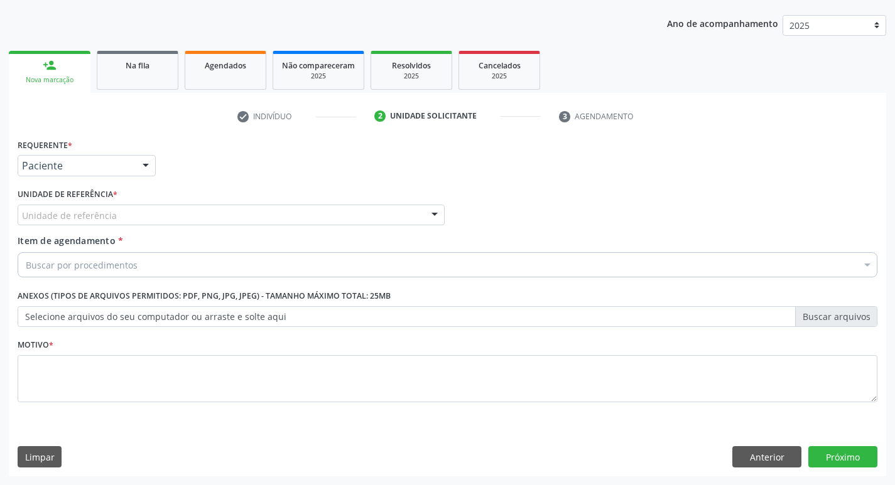
click at [84, 207] on div "Unidade de referência" at bounding box center [231, 215] width 427 height 21
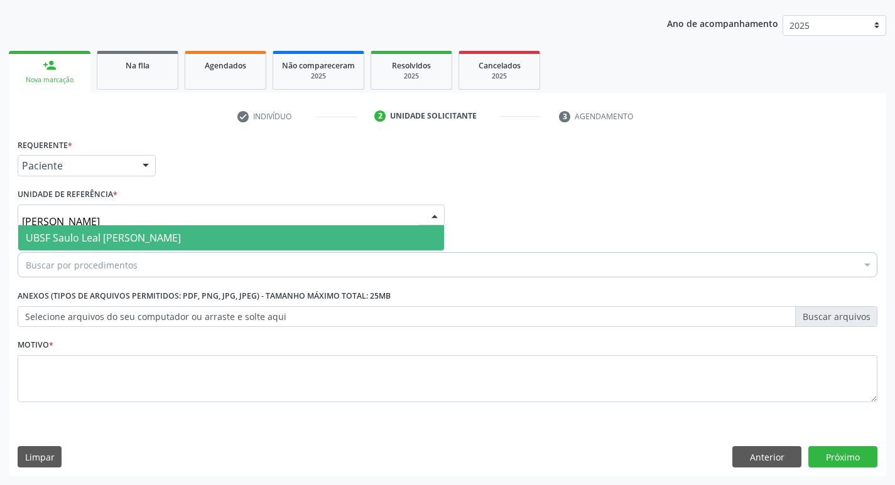
type input "SAULO"
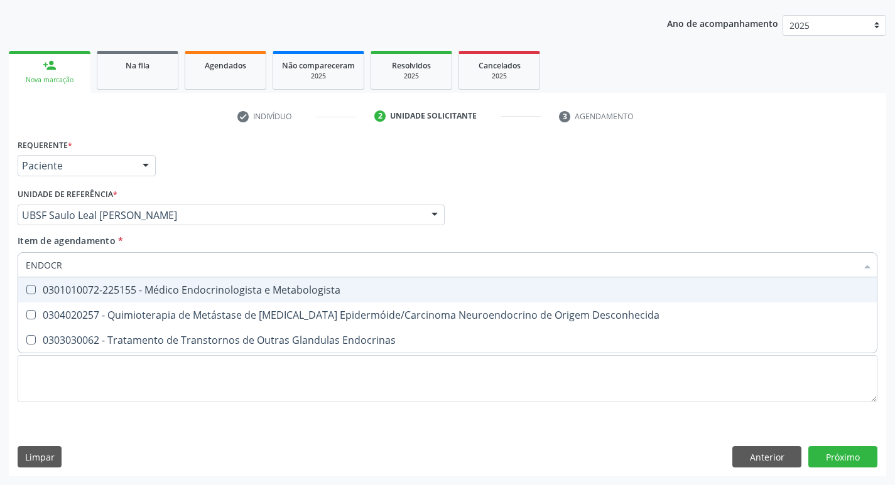
type input "ENDOCRI"
click at [168, 288] on div "0301010072-225155 - Médico Endocrinologista e Metabologista" at bounding box center [447, 290] width 843 height 10
checkbox Metabologista "true"
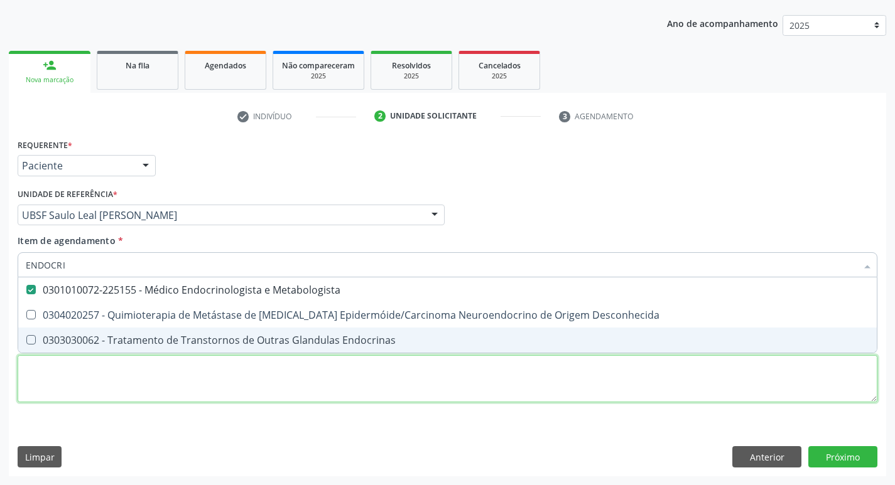
click at [108, 362] on div "Requerente * Paciente Profissional de Saúde Paciente Nenhum resultado encontrad…" at bounding box center [448, 278] width 860 height 284
checkbox Desconhecida "true"
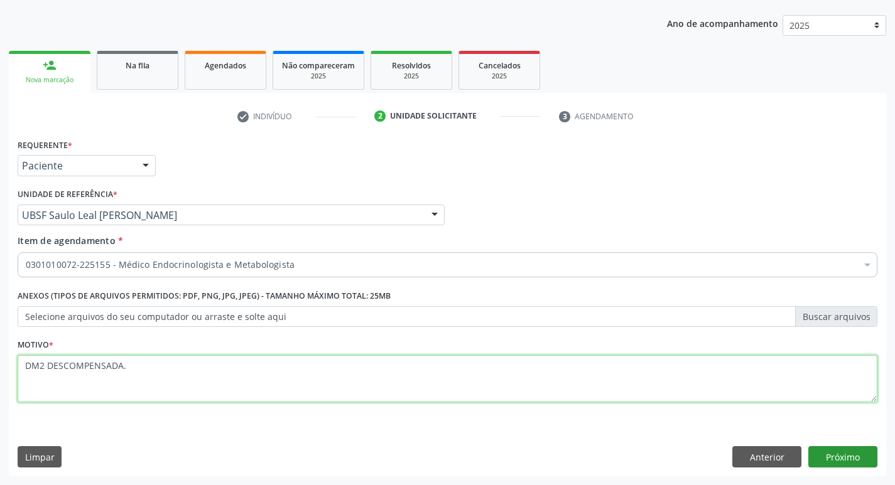
type textarea "DM2 DESCOMPENSADA."
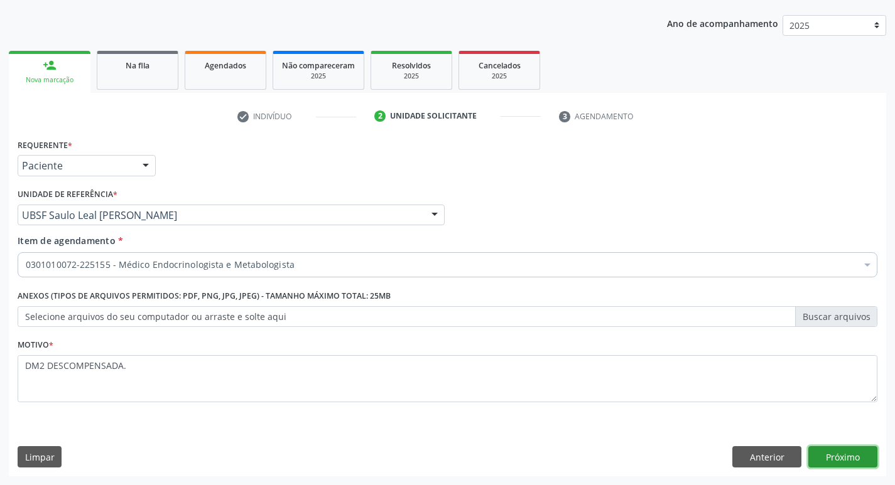
click at [843, 456] on button "Próximo" at bounding box center [842, 456] width 69 height 21
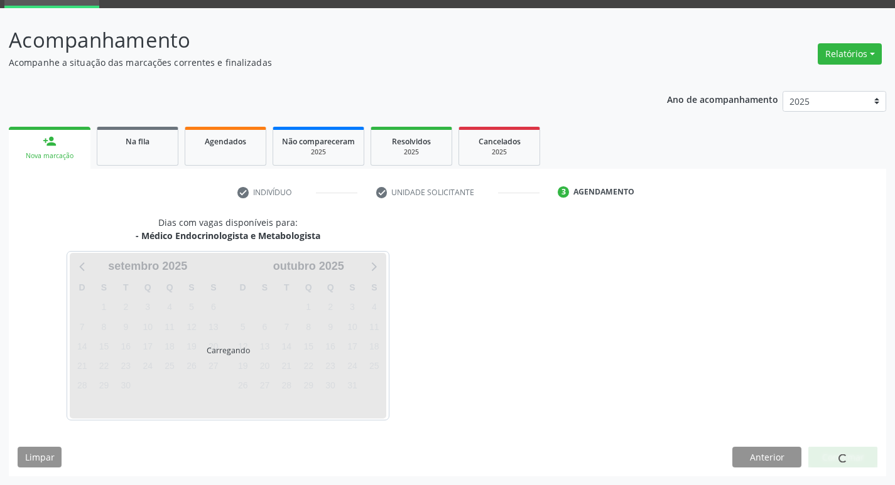
scroll to position [98, 0]
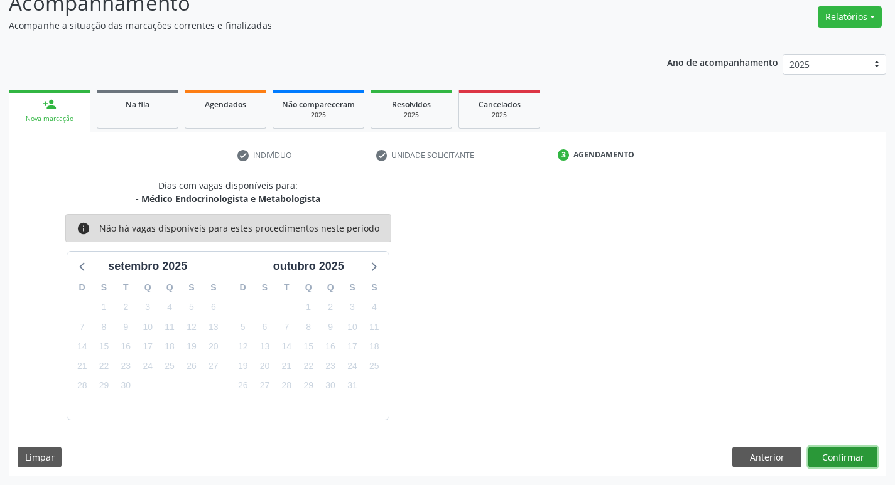
click at [861, 455] on button "Confirmar" at bounding box center [842, 457] width 69 height 21
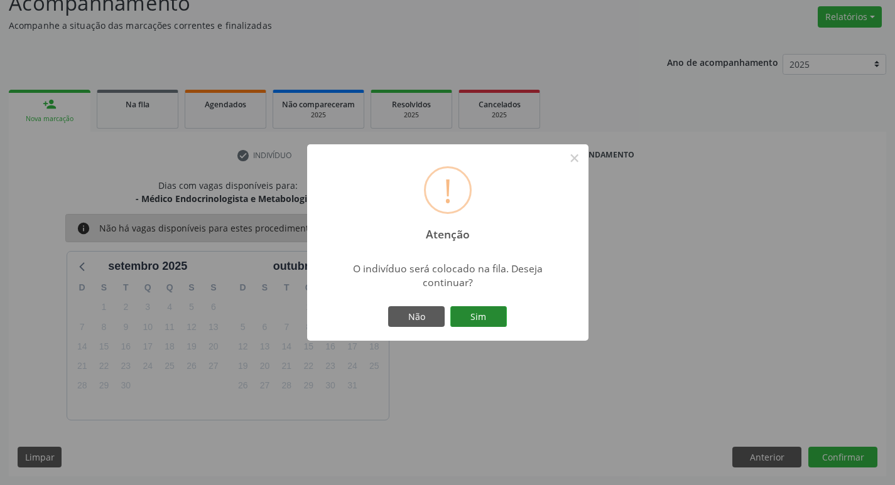
click at [472, 316] on button "Sim" at bounding box center [478, 316] width 57 height 21
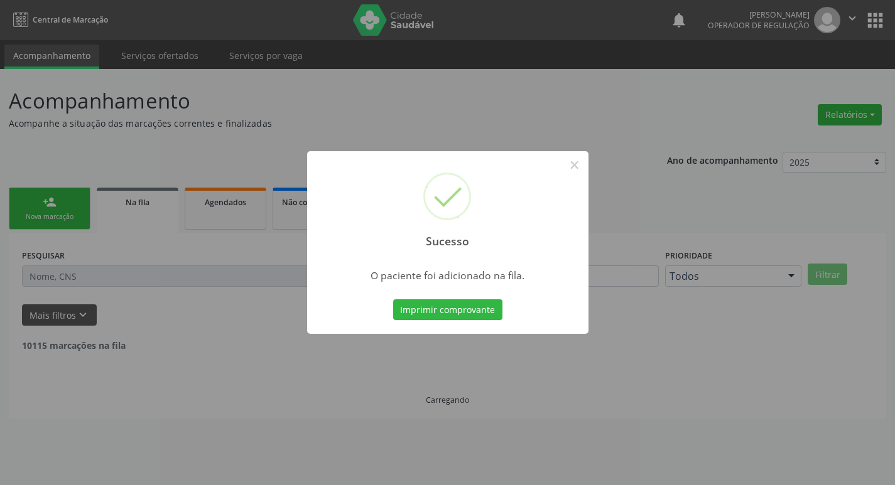
scroll to position [0, 0]
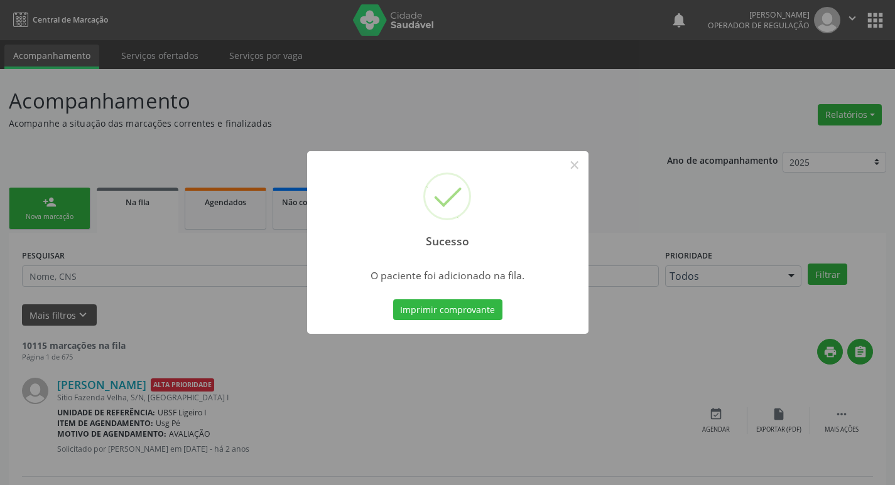
click at [212, 153] on div "Sucesso × O paciente foi adicionado na fila. Imprimir comprovante Cancel" at bounding box center [447, 242] width 895 height 485
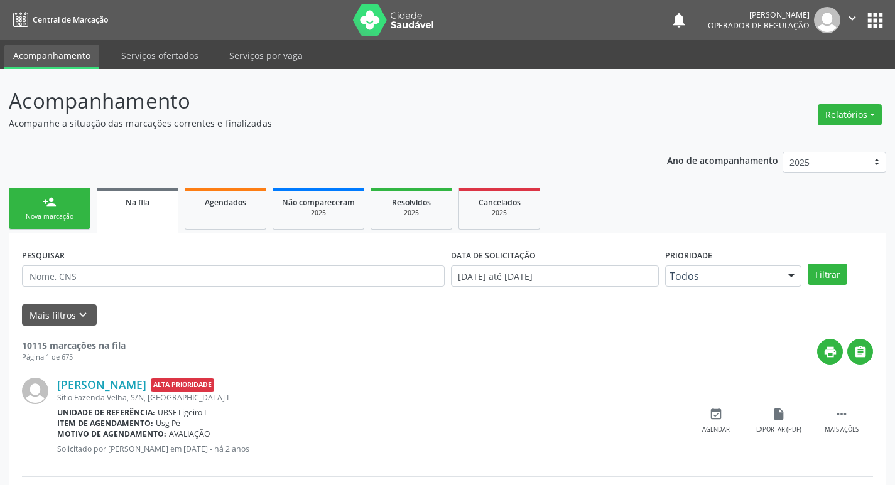
click at [55, 208] on div "person_add" at bounding box center [50, 202] width 14 height 14
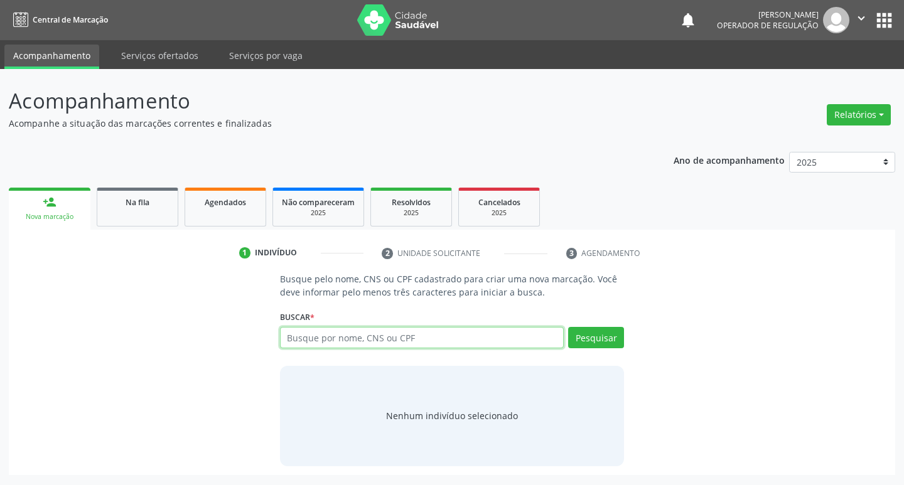
click at [333, 345] on input "text" at bounding box center [422, 337] width 284 height 21
type input "700607927190066"
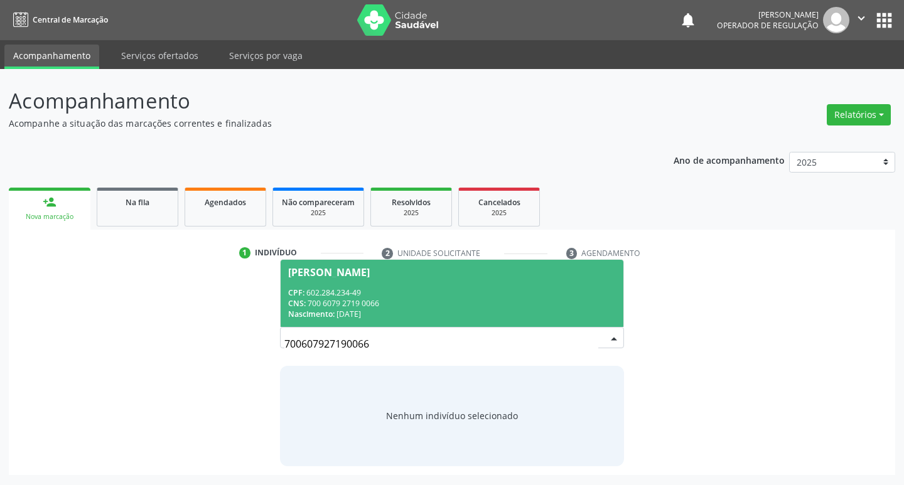
click at [512, 288] on div "CPF: 602.284.234-49" at bounding box center [452, 293] width 328 height 11
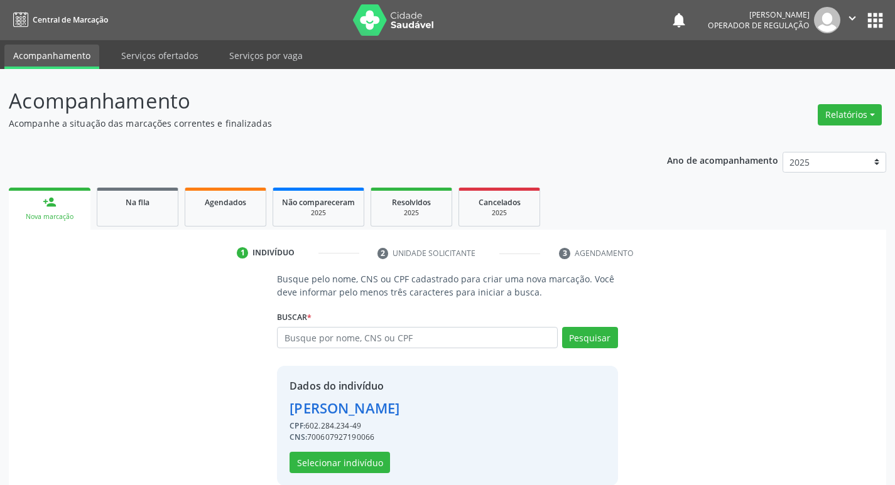
scroll to position [18, 0]
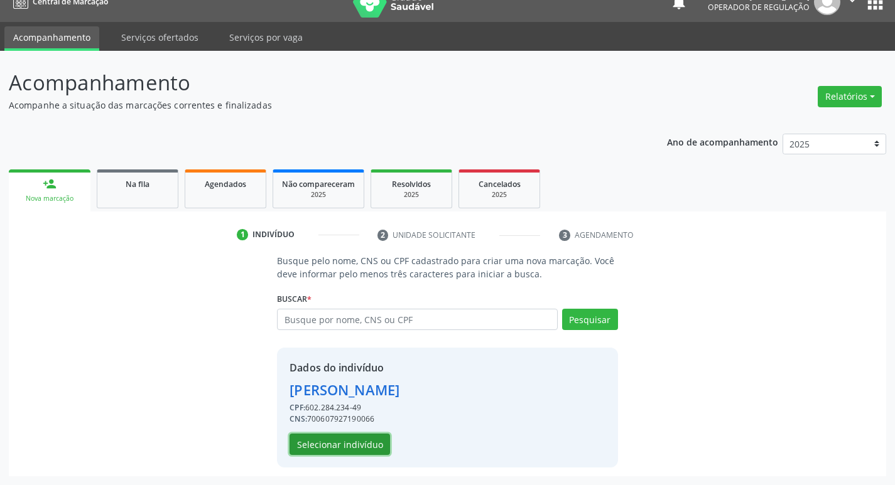
click at [344, 454] on button "Selecionar indivíduo" at bounding box center [339, 444] width 100 height 21
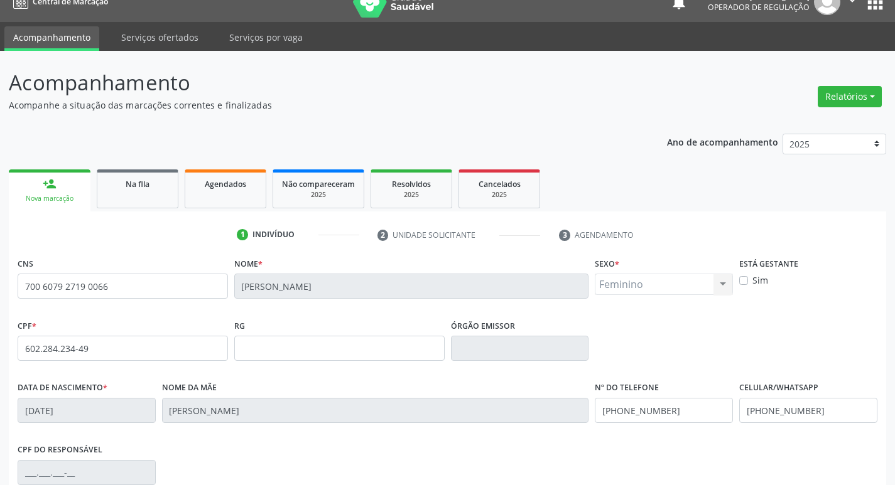
scroll to position [195, 0]
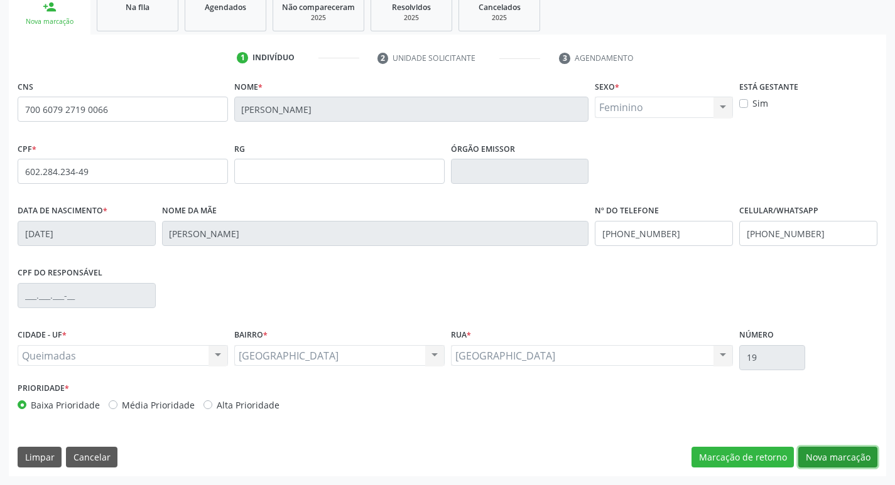
drag, startPoint x: 826, startPoint y: 465, endPoint x: 467, endPoint y: 384, distance: 368.6
click at [825, 465] on button "Nova marcação" at bounding box center [837, 457] width 79 height 21
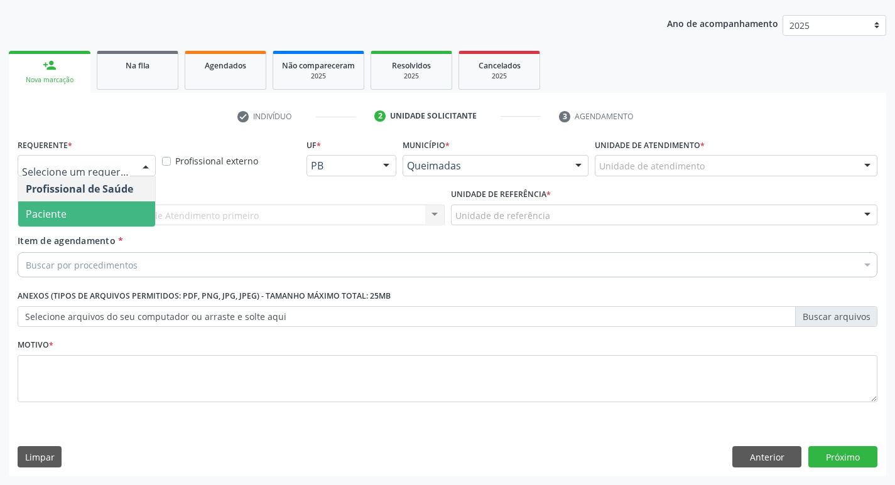
click at [92, 206] on span "Paciente" at bounding box center [86, 214] width 137 height 25
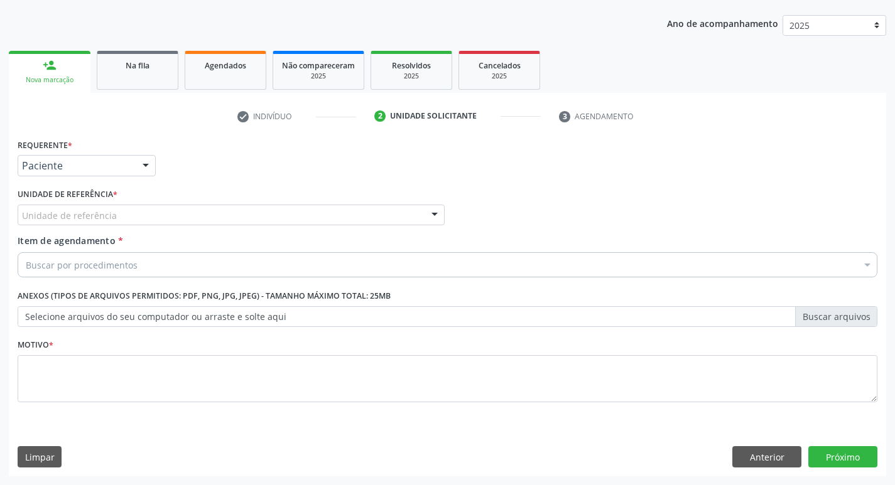
click at [92, 206] on div "Unidade de referência" at bounding box center [231, 215] width 427 height 21
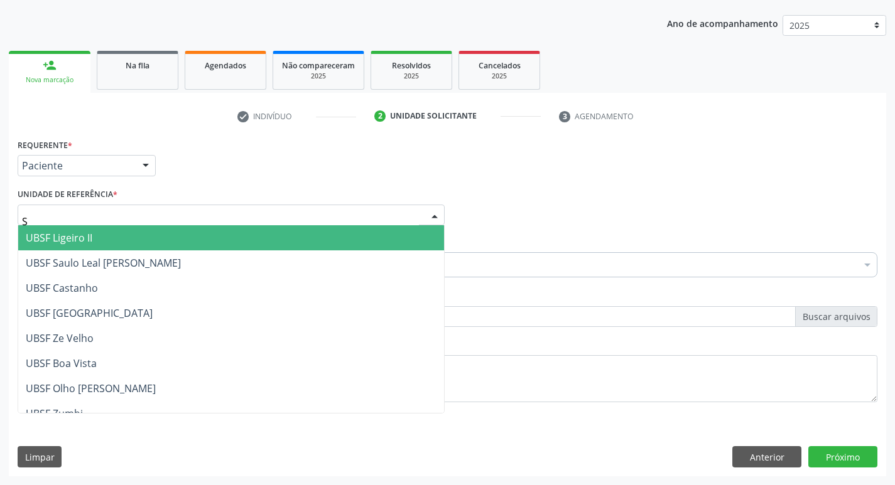
type input "SA"
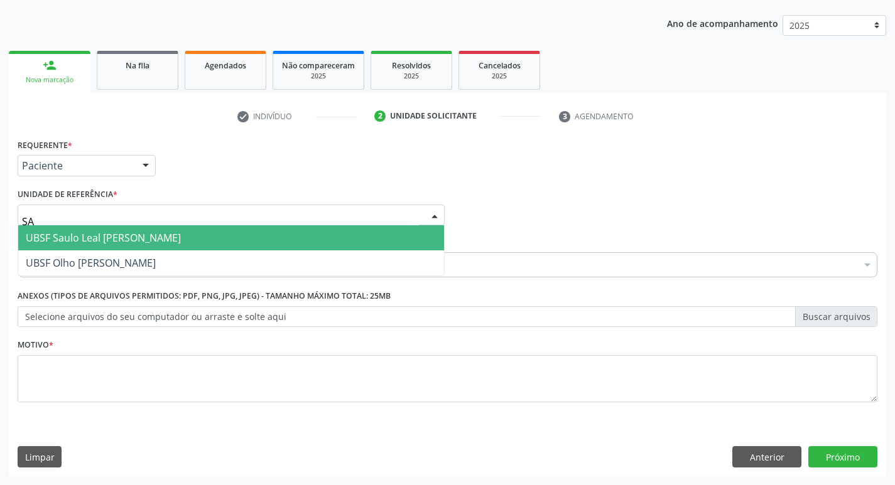
click at [101, 229] on span "UBSF Saulo Leal [PERSON_NAME]" at bounding box center [231, 237] width 426 height 25
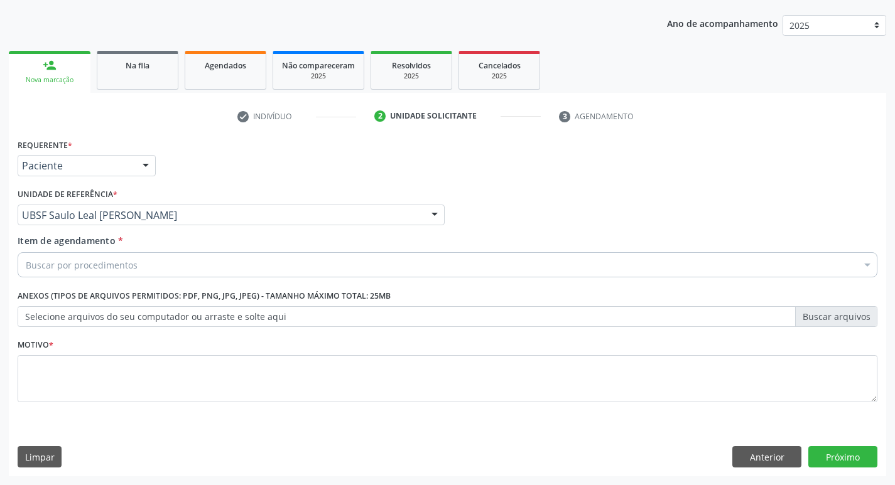
click at [90, 273] on div "Buscar por procedimentos" at bounding box center [448, 264] width 860 height 25
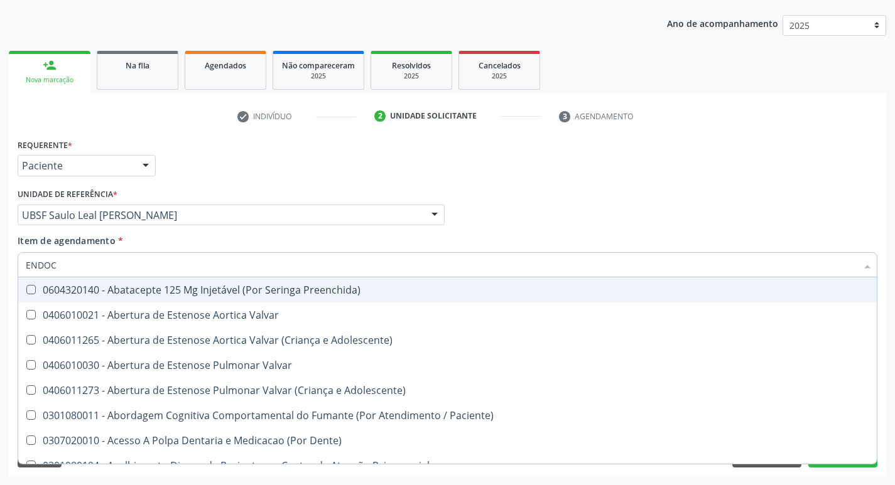
type input "ENDOCR"
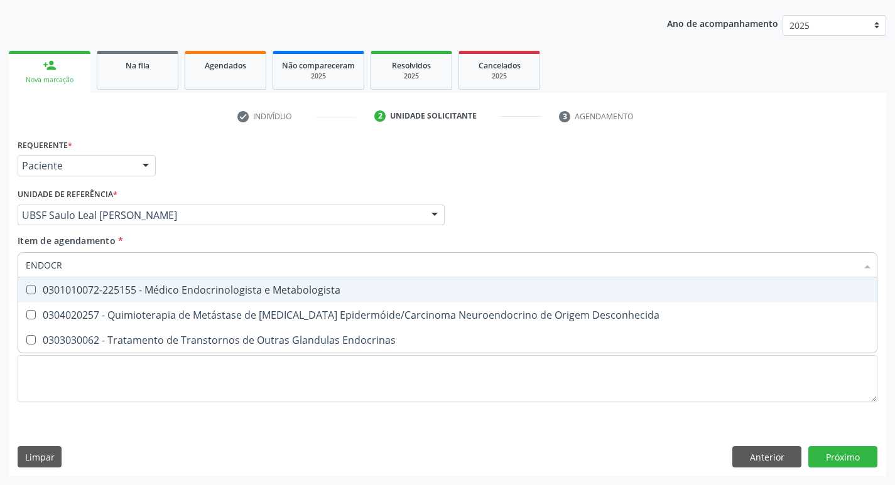
click at [125, 282] on span "0301010072-225155 - Médico Endocrinologista e Metabologista" at bounding box center [447, 290] width 858 height 25
checkbox Metabologista "true"
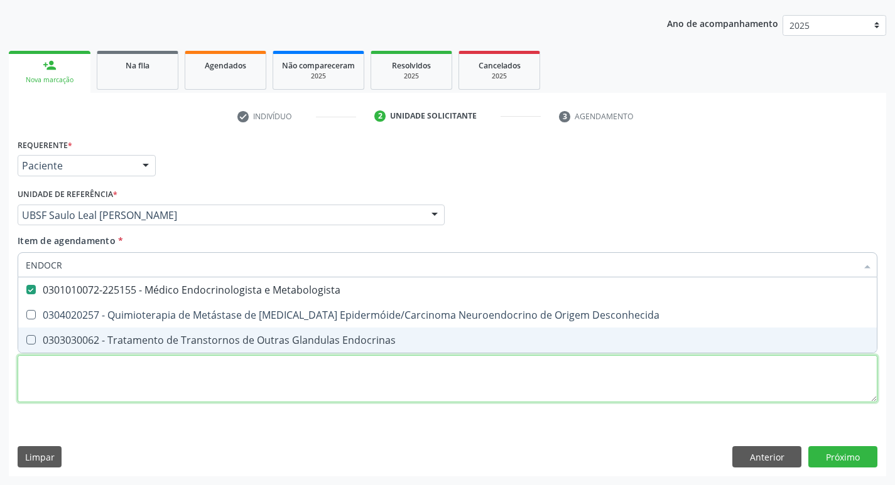
click at [114, 371] on div "Requerente * Paciente Profissional de Saúde Paciente Nenhum resultado encontrad…" at bounding box center [448, 278] width 860 height 284
checkbox Desconhecida "true"
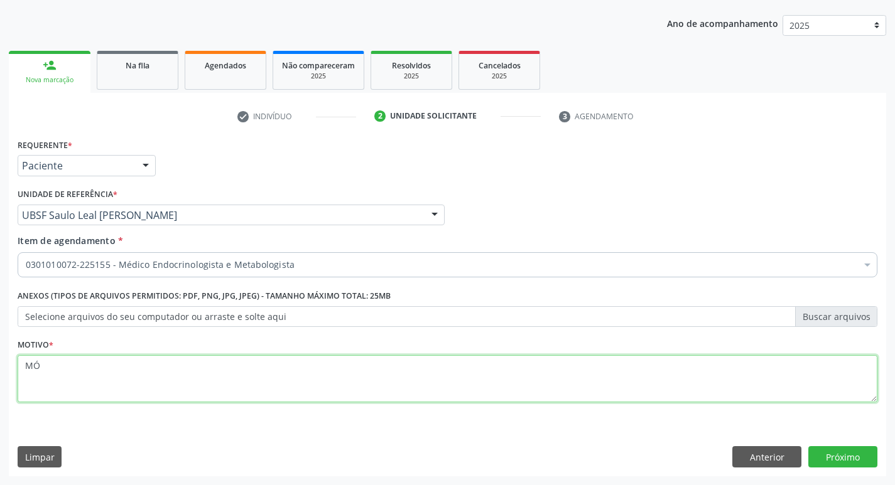
type textarea "M"
type textarea "NÓDULO"
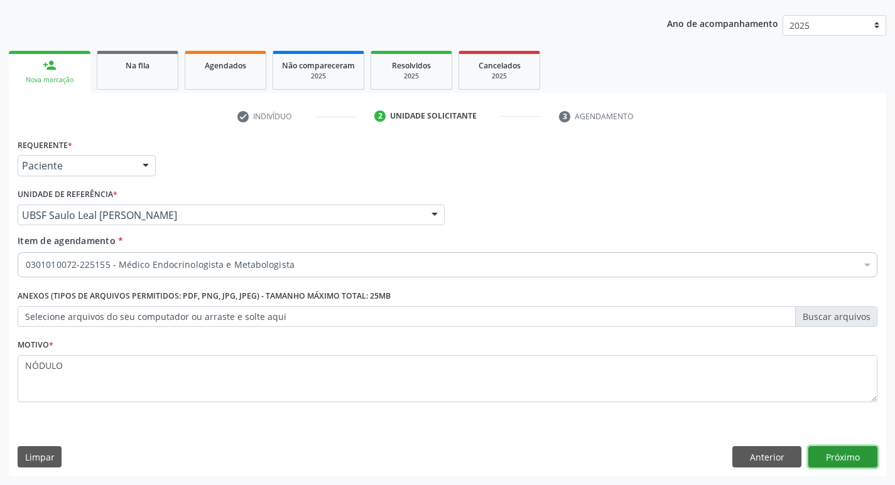
click at [843, 462] on button "Próximo" at bounding box center [842, 456] width 69 height 21
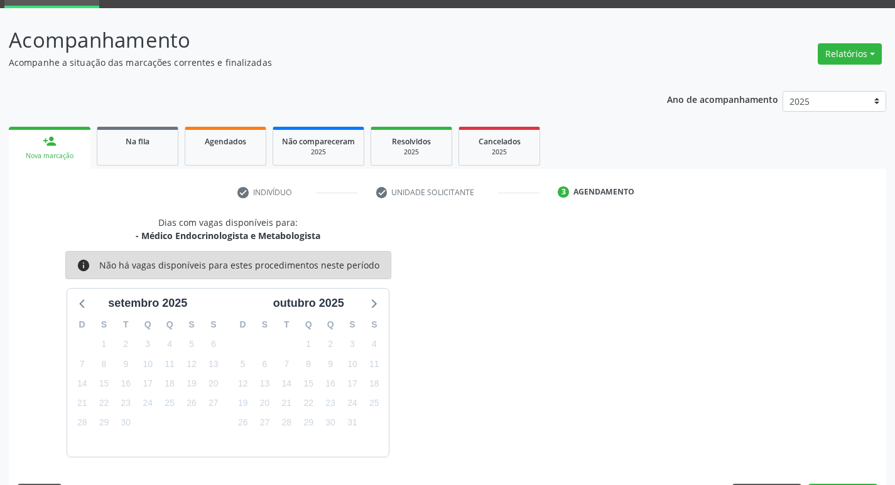
scroll to position [98, 0]
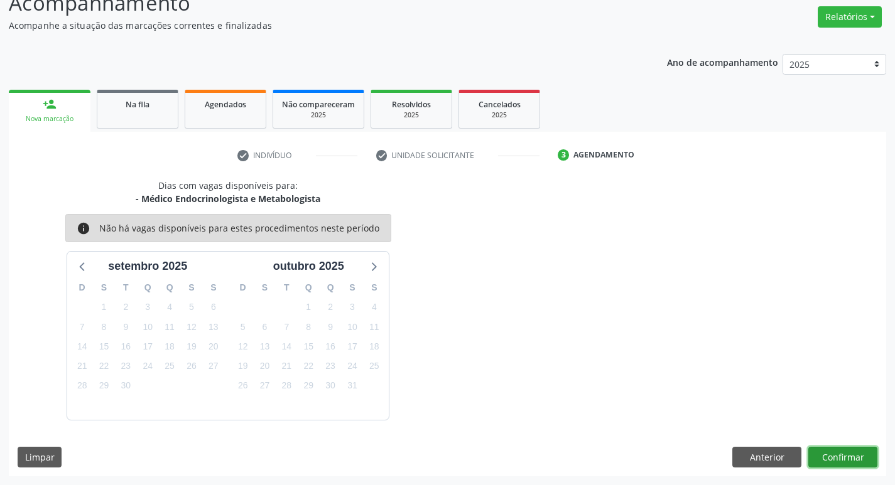
click at [831, 462] on button "Confirmar" at bounding box center [842, 457] width 69 height 21
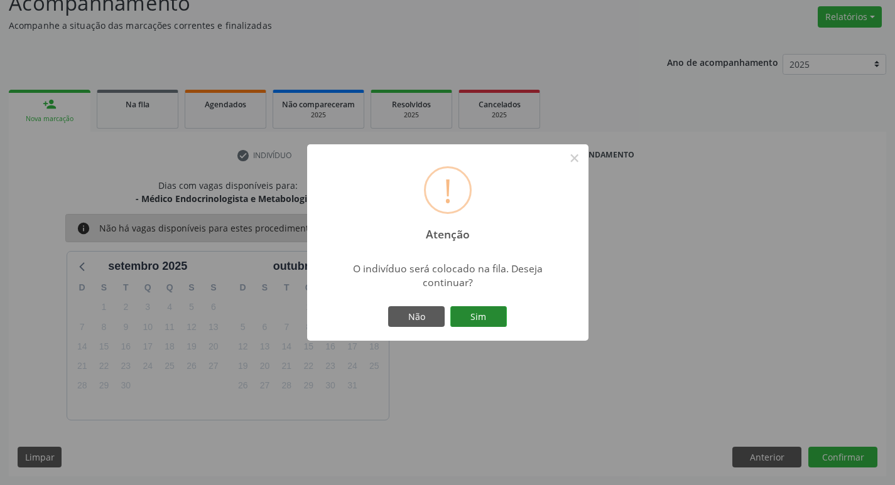
click at [463, 316] on button "Sim" at bounding box center [478, 316] width 57 height 21
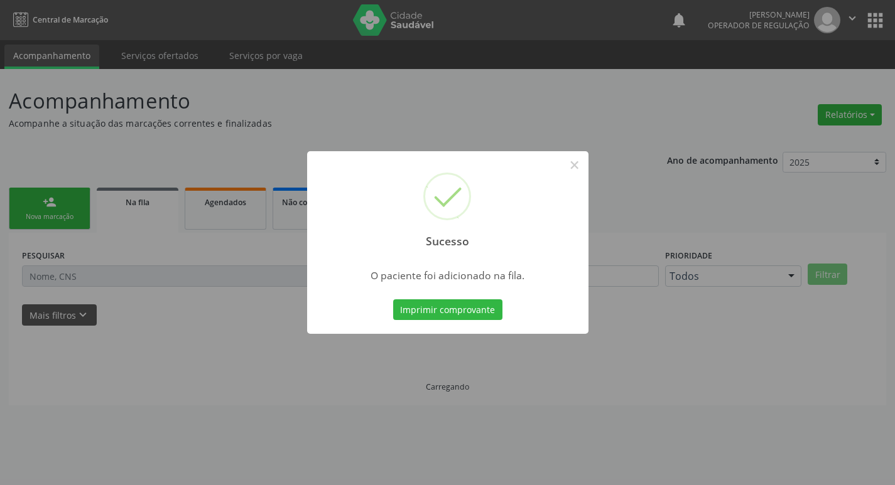
scroll to position [0, 0]
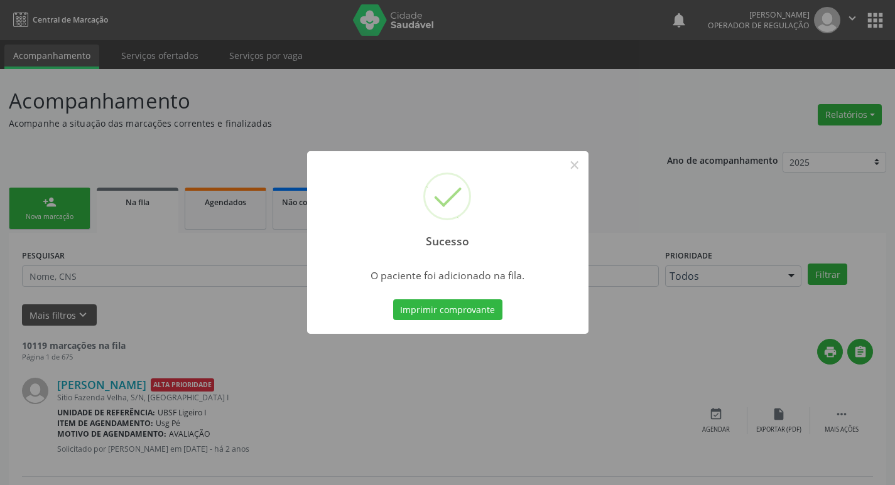
click at [399, 104] on div "Sucesso × O paciente foi adicionado na fila. Imprimir comprovante Cancel" at bounding box center [447, 242] width 895 height 485
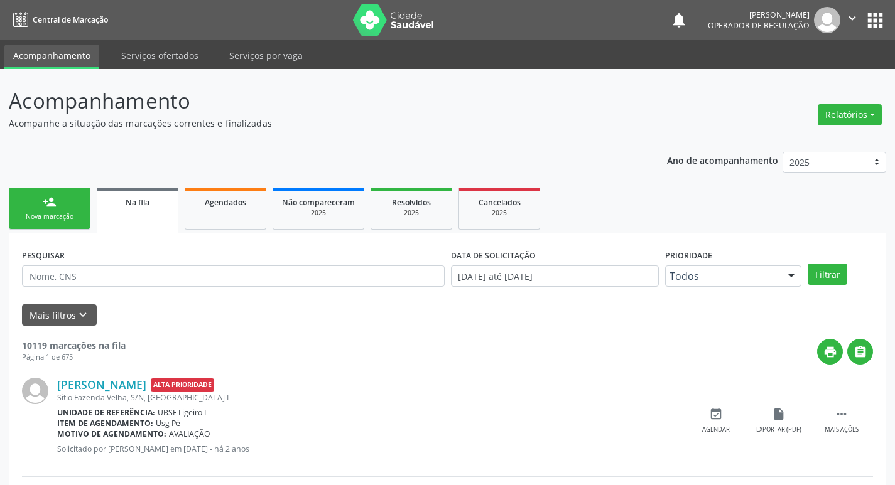
click at [69, 200] on link "person_add Nova marcação" at bounding box center [50, 209] width 82 height 42
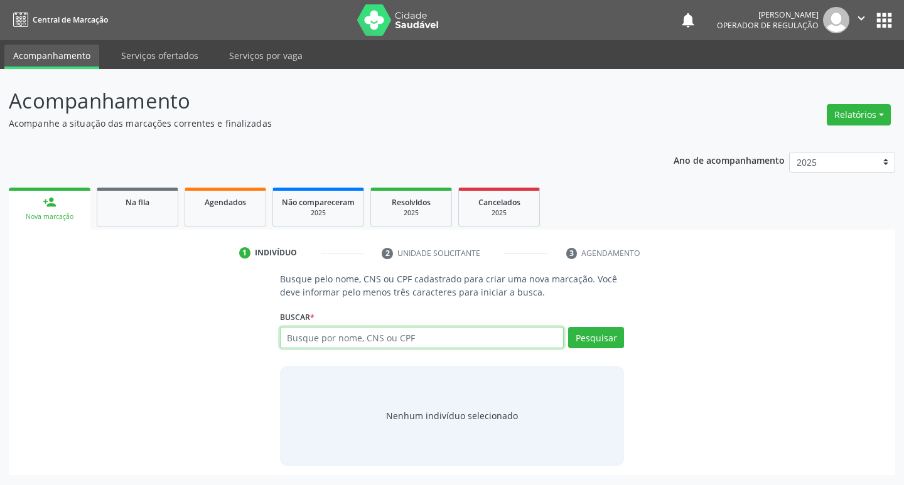
click at [408, 327] on input "text" at bounding box center [422, 337] width 284 height 21
type input "700204948418024"
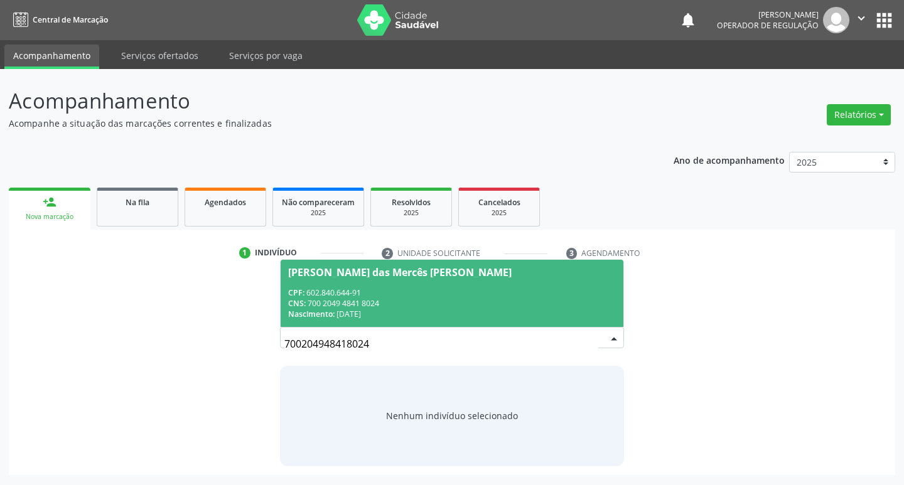
click at [455, 298] on div "CNS: 700 2049 4841 8024" at bounding box center [452, 303] width 328 height 11
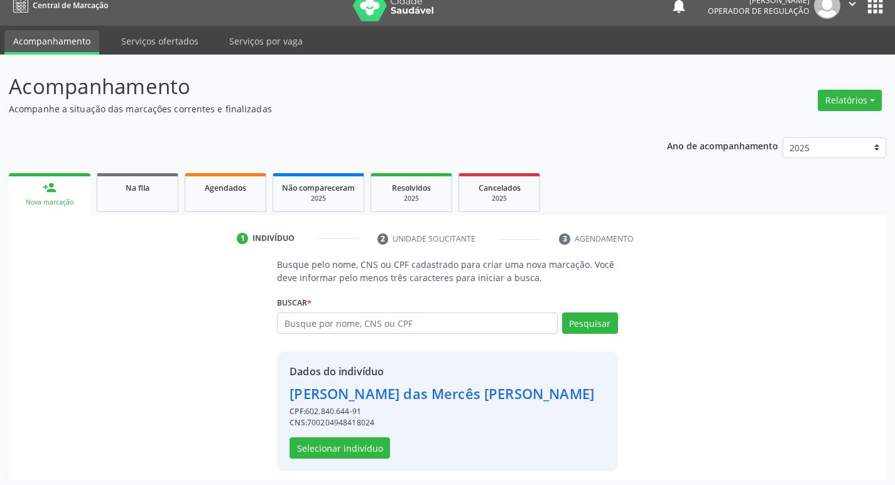
scroll to position [18, 0]
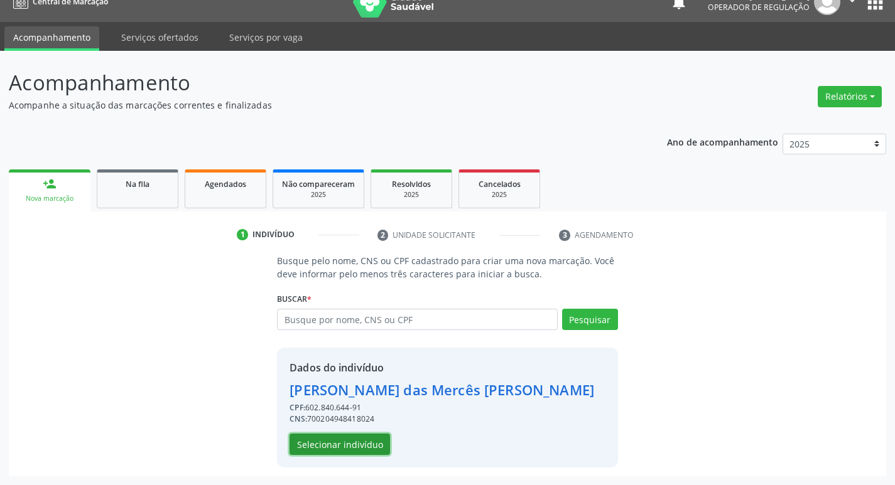
click at [334, 440] on button "Selecionar indivíduo" at bounding box center [339, 444] width 100 height 21
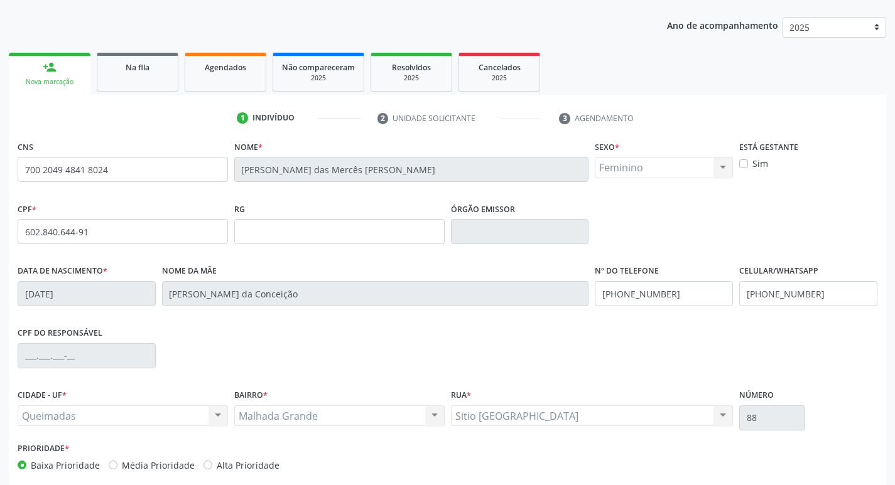
scroll to position [195, 0]
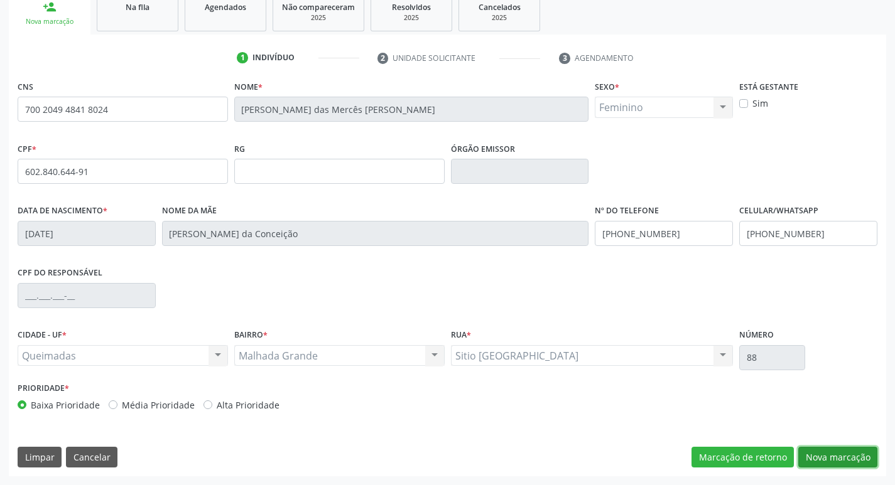
click at [829, 450] on button "Nova marcação" at bounding box center [837, 457] width 79 height 21
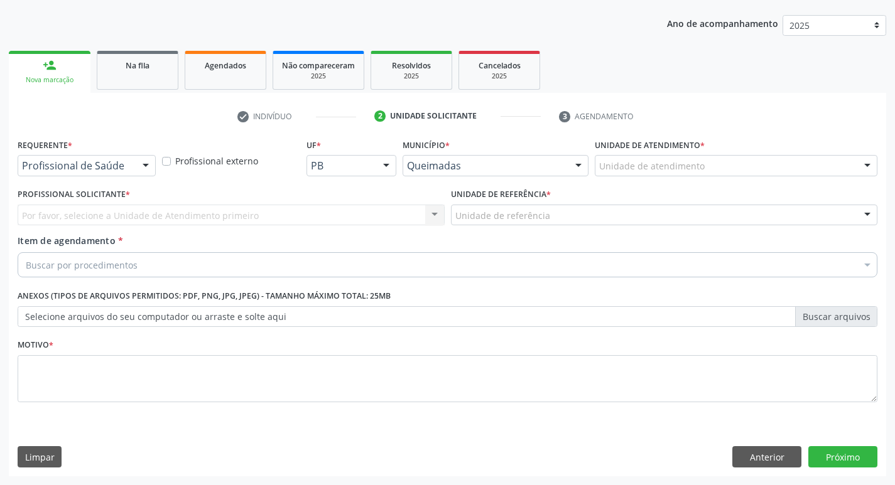
scroll to position [137, 0]
click at [151, 164] on div at bounding box center [145, 166] width 19 height 21
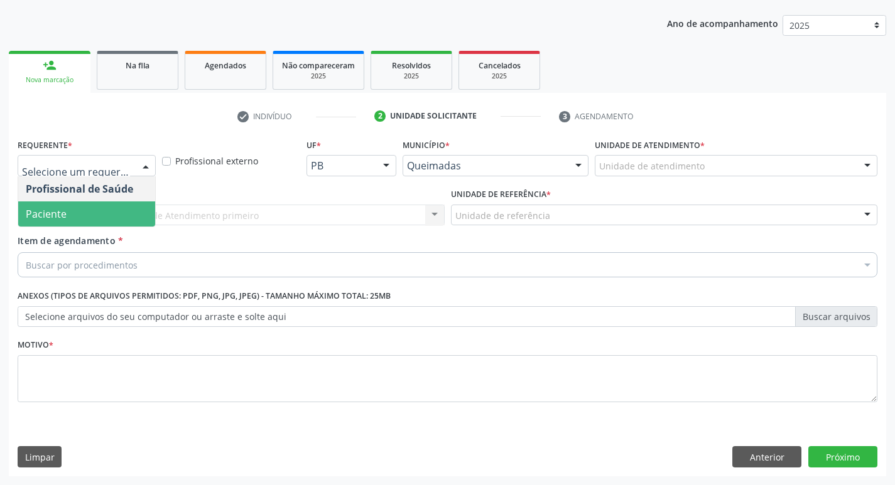
click at [110, 215] on span "Paciente" at bounding box center [86, 214] width 137 height 25
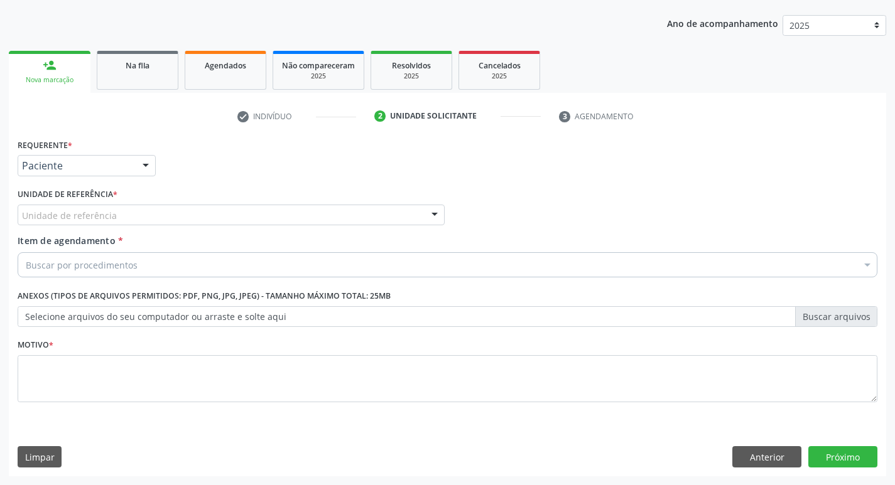
click at [114, 218] on div "Unidade de referência" at bounding box center [231, 215] width 427 height 21
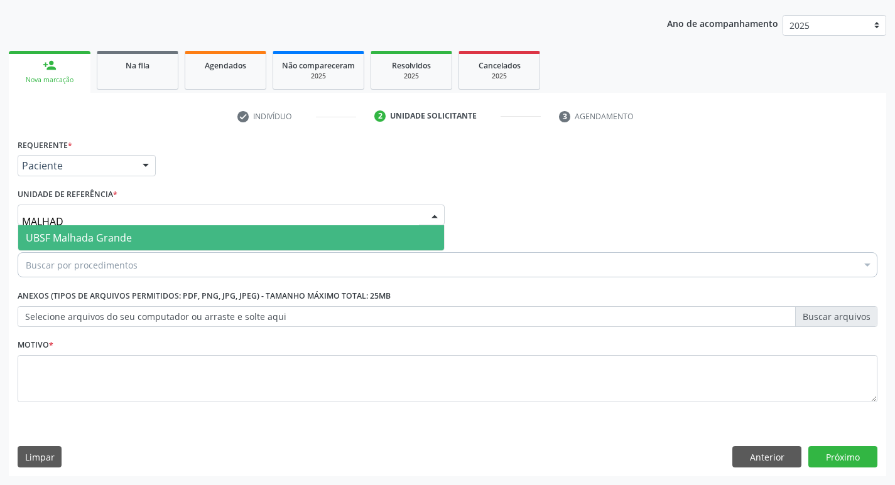
type input "MALHADA"
click at [134, 239] on span "UBSF Malhada Grande" at bounding box center [231, 237] width 426 height 25
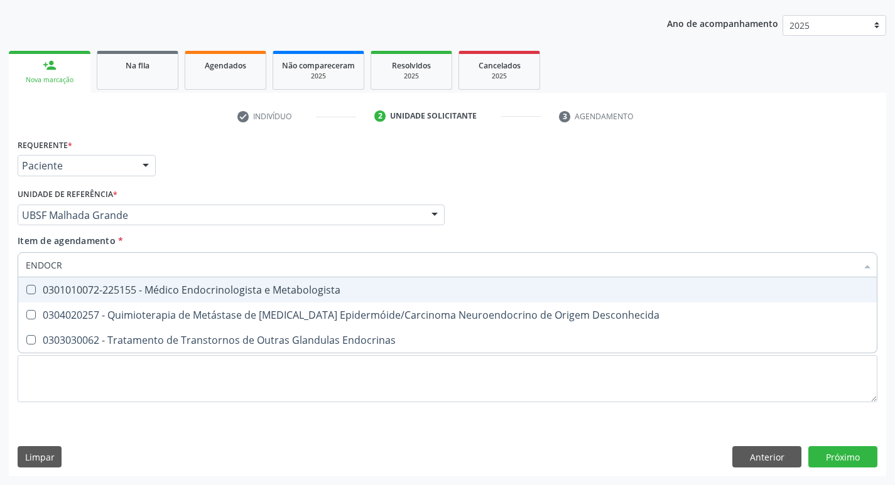
type input "ENDOCRI"
click at [146, 293] on div "0301010072-225155 - Médico Endocrinologista e Metabologista" at bounding box center [447, 290] width 843 height 10
checkbox Metabologista "true"
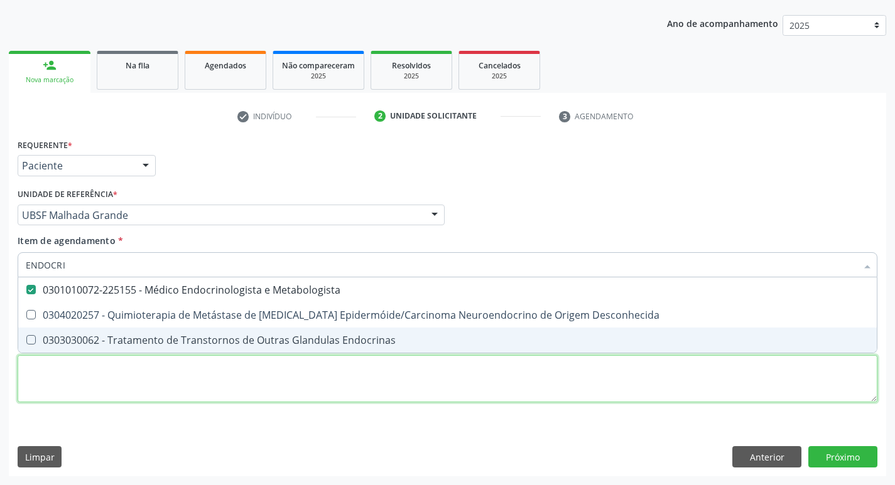
click at [72, 396] on div "Requerente * Paciente Profissional de Saúde Paciente Nenhum resultado encontrad…" at bounding box center [448, 278] width 860 height 284
checkbox Desconhecida "true"
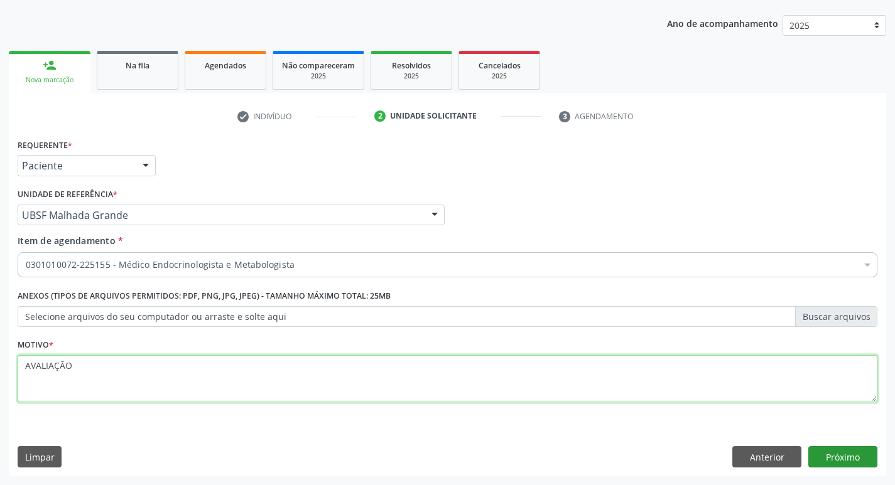
type textarea "AVALIAÇÃO"
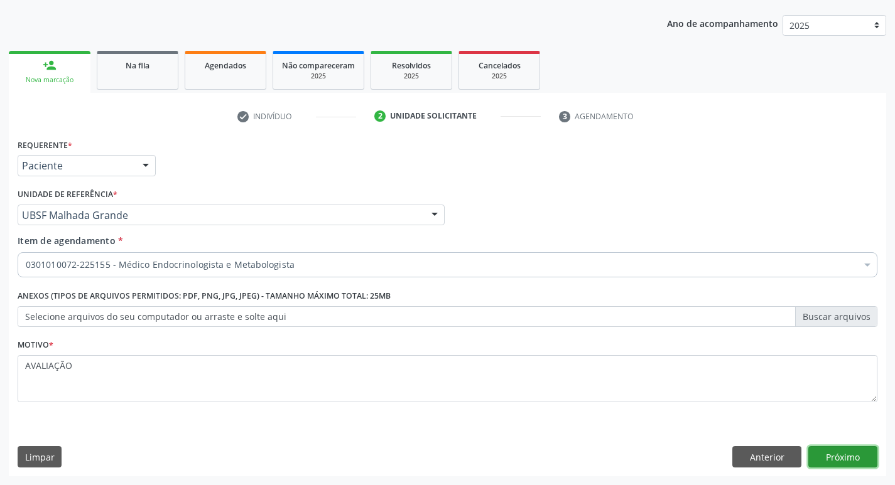
click at [846, 460] on button "Próximo" at bounding box center [842, 456] width 69 height 21
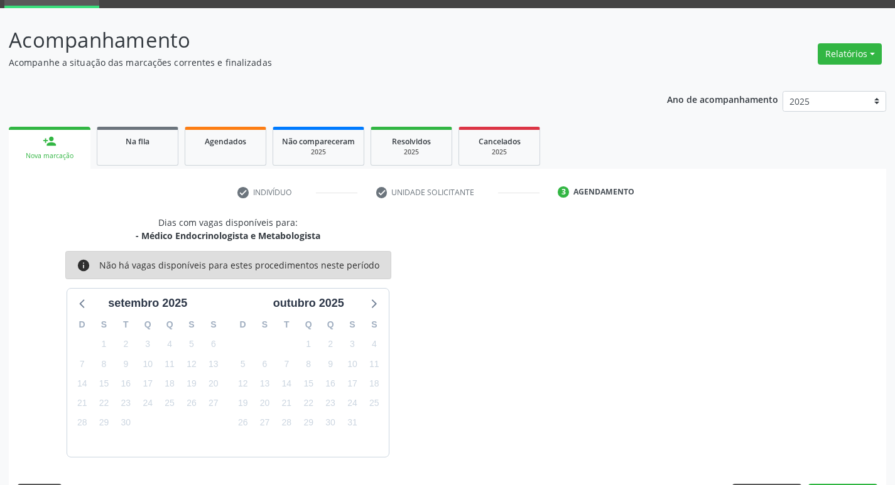
scroll to position [98, 0]
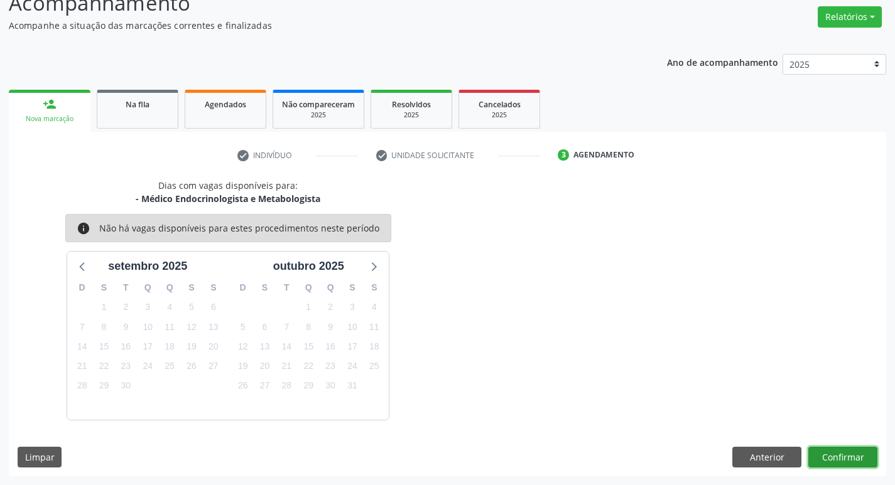
click at [828, 447] on button "Confirmar" at bounding box center [842, 457] width 69 height 21
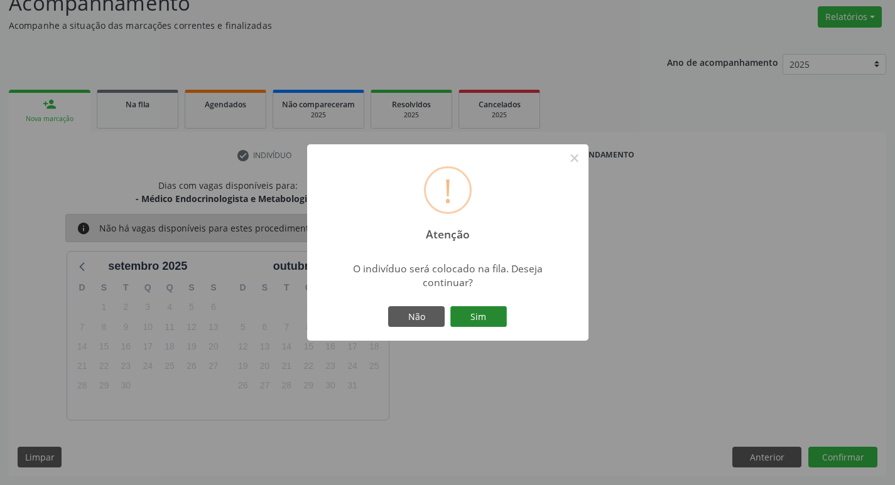
click at [463, 307] on button "Sim" at bounding box center [478, 316] width 57 height 21
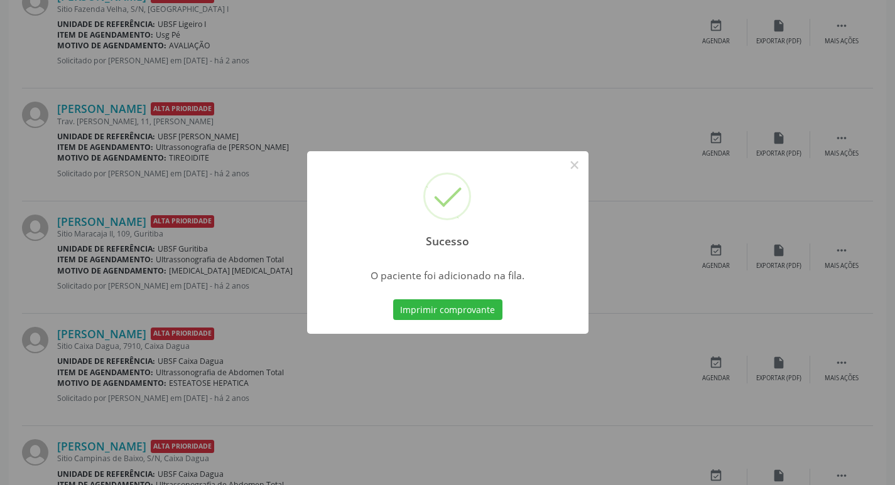
scroll to position [628, 0]
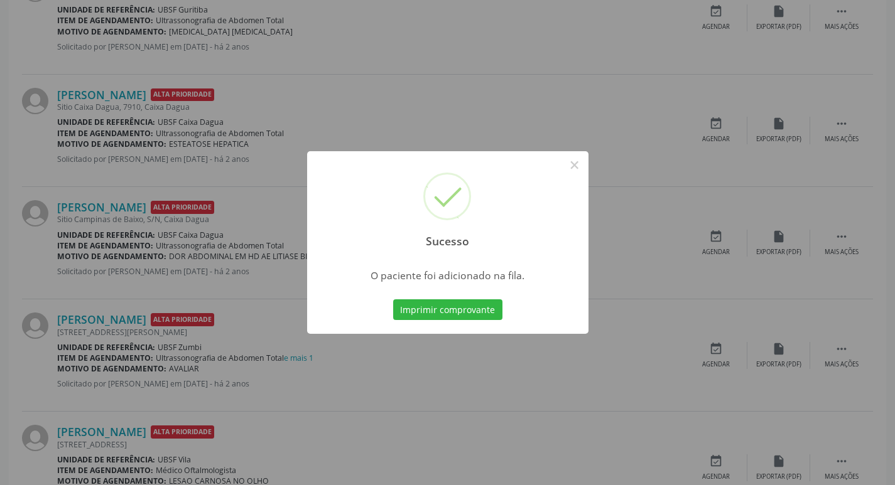
click at [530, 58] on div "Sucesso × O paciente foi adicionado na fila. Imprimir comprovante Cancel" at bounding box center [447, 242] width 895 height 485
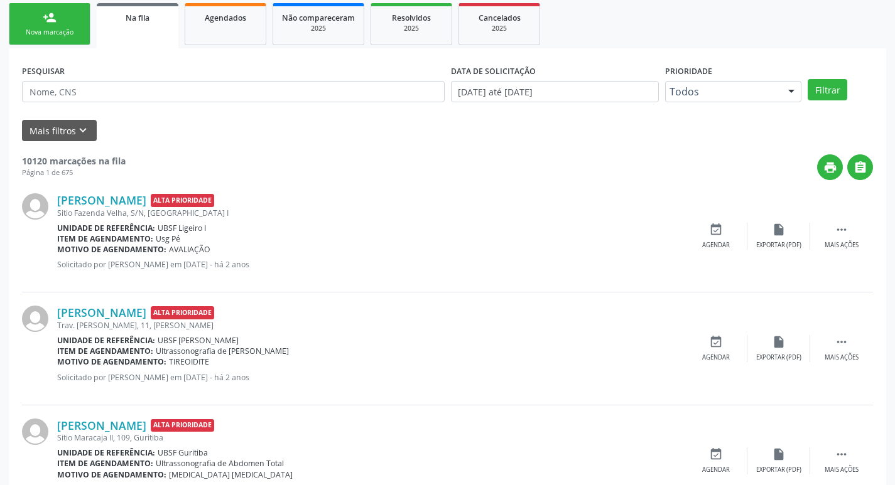
scroll to position [118, 0]
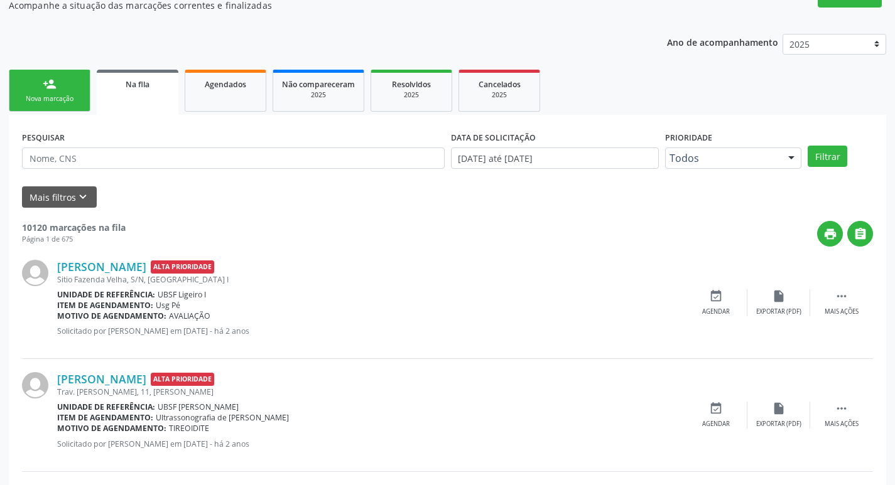
click at [51, 89] on div "person_add" at bounding box center [50, 84] width 14 height 14
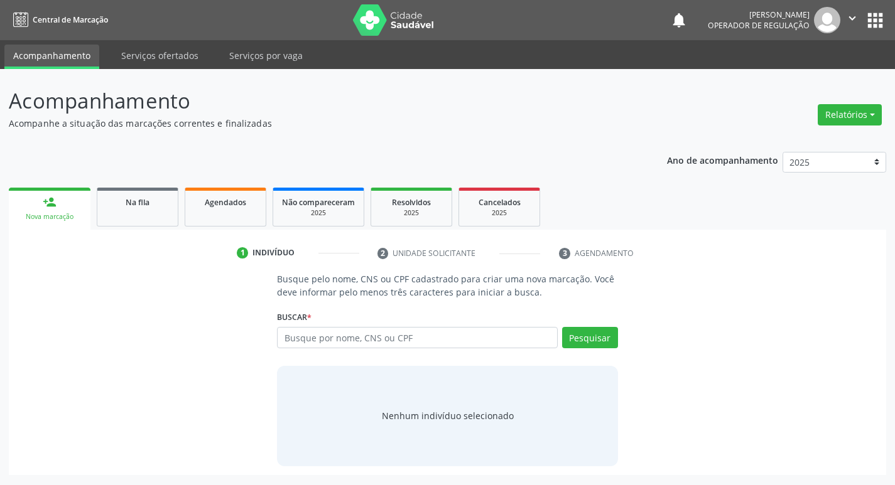
scroll to position [0, 0]
click at [352, 348] on div "Busque por nome, CNS ou CPF Nenhum resultado encontrado para: " " Digite nome, …" at bounding box center [452, 342] width 345 height 30
click at [356, 345] on input "text" at bounding box center [422, 337] width 284 height 21
click at [88, 205] on link "person_add Nova marcação" at bounding box center [50, 209] width 82 height 42
click at [107, 200] on link "Na fila" at bounding box center [138, 207] width 82 height 39
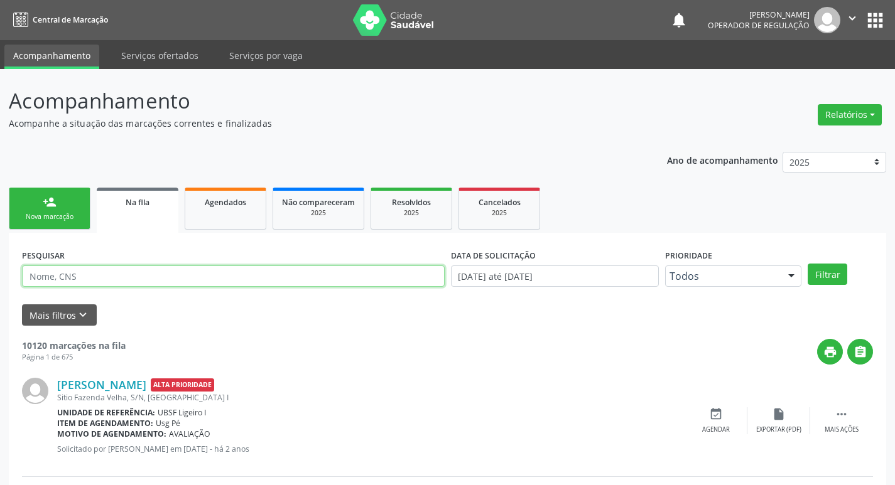
click at [256, 272] on input "text" at bounding box center [233, 276] width 423 height 21
type input "700204948418024"
click at [807, 264] on button "Filtrar" at bounding box center [827, 274] width 40 height 21
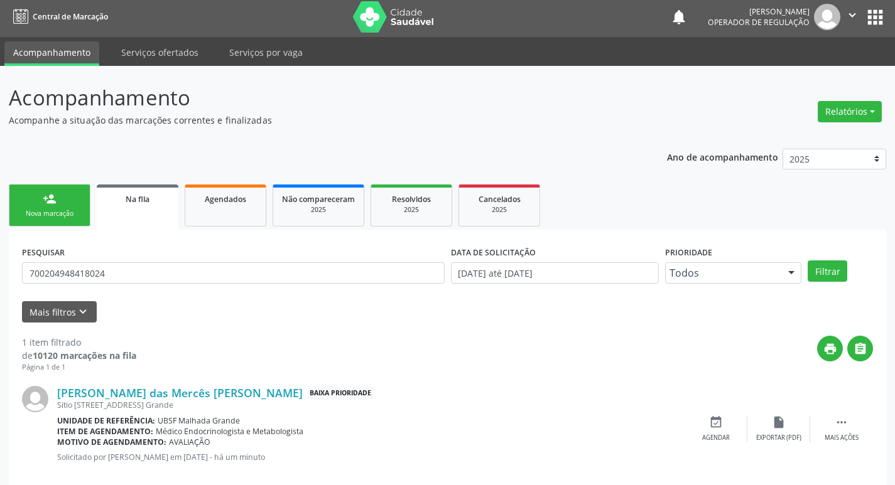
scroll to position [24, 0]
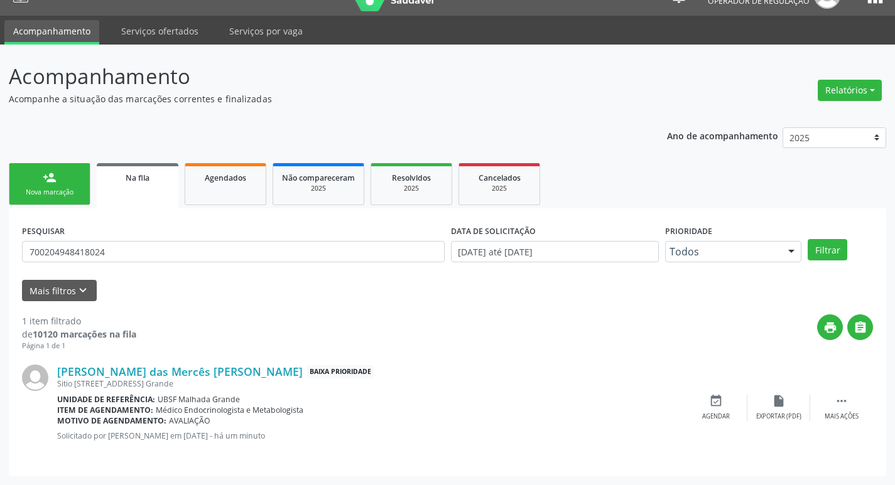
click at [54, 197] on div "Nova marcação" at bounding box center [49, 192] width 63 height 9
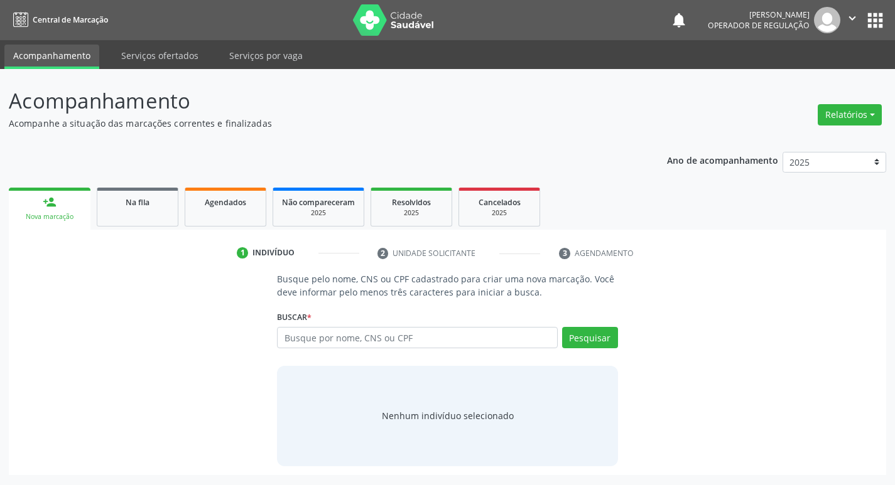
scroll to position [0, 0]
click at [340, 344] on input "text" at bounding box center [422, 337] width 284 height 21
type input "709607672006471"
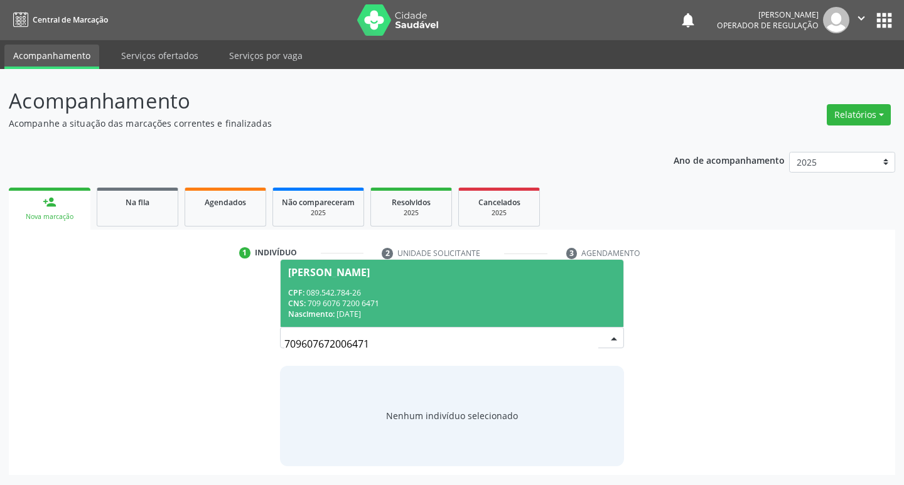
click at [379, 281] on span "Fernando de França Silva CPF: 089.542.784-26 CNS: 709 6076 7200 6471 Nascimento…" at bounding box center [452, 293] width 343 height 67
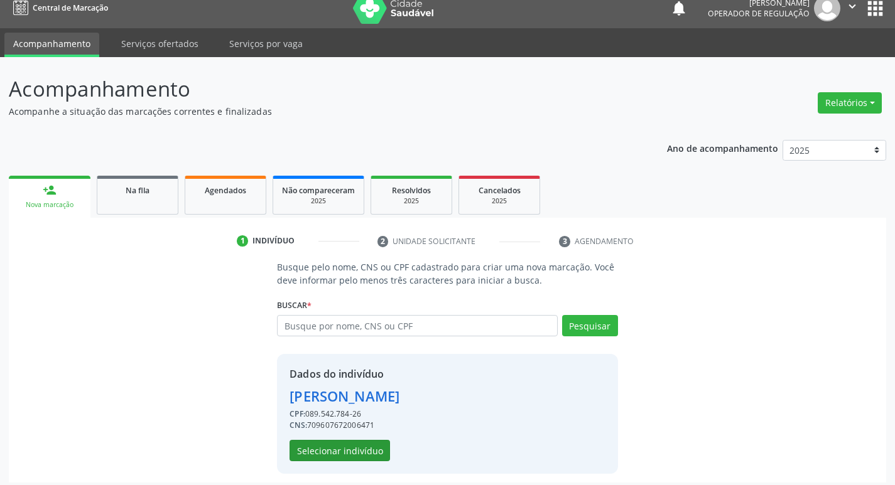
scroll to position [18, 0]
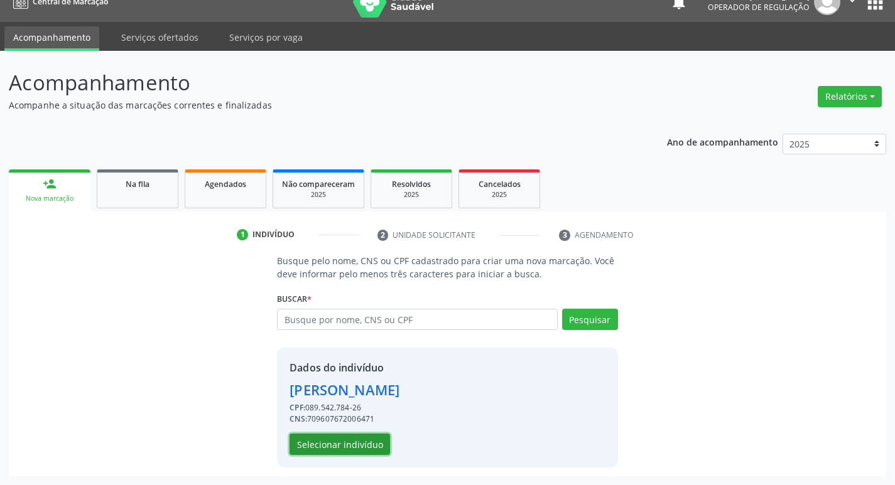
click at [349, 441] on button "Selecionar indivíduo" at bounding box center [339, 444] width 100 height 21
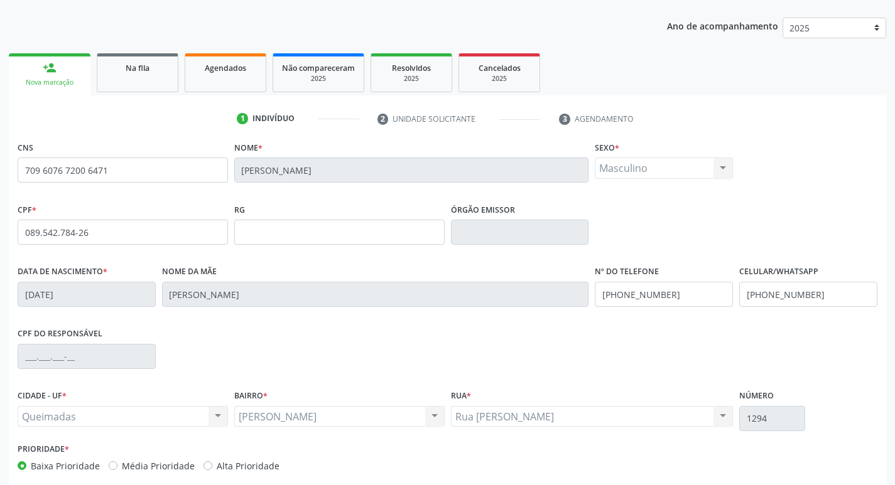
scroll to position [195, 0]
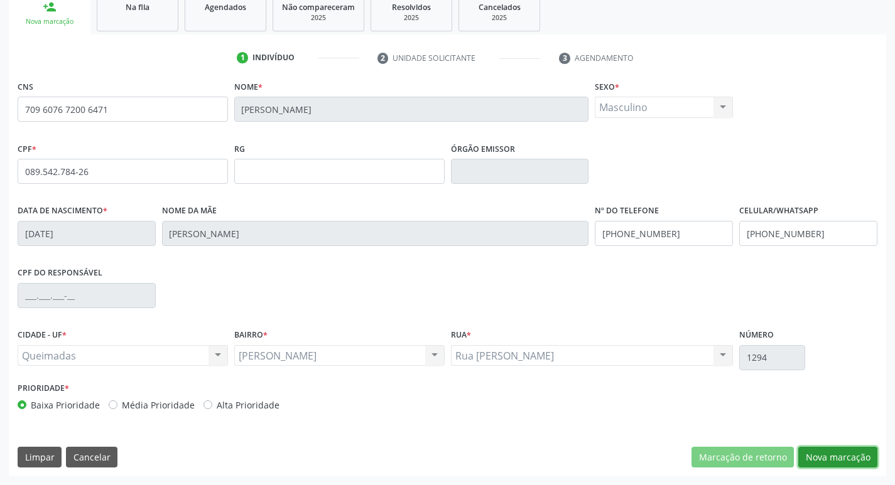
click at [858, 461] on button "Nova marcação" at bounding box center [837, 457] width 79 height 21
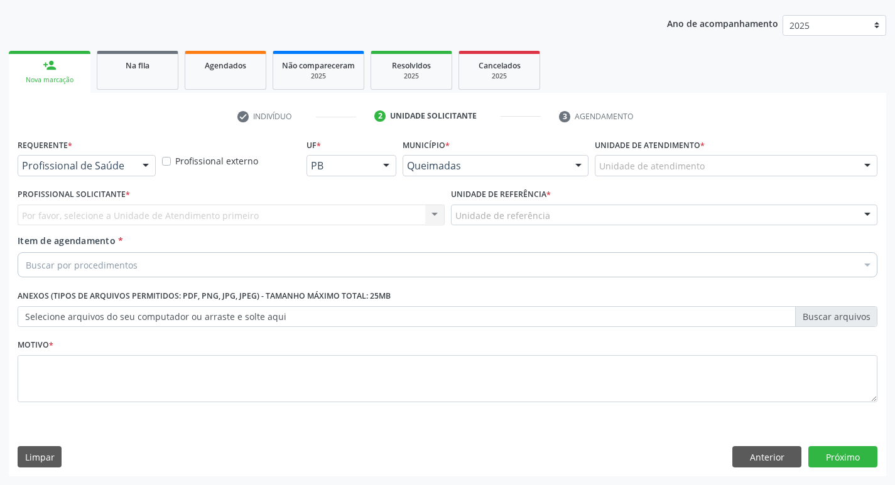
scroll to position [137, 0]
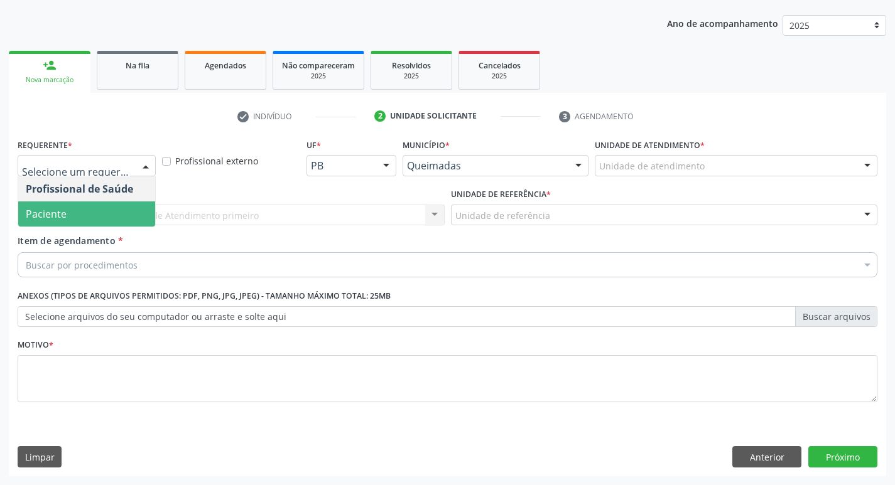
click at [81, 219] on span "Paciente" at bounding box center [86, 214] width 137 height 25
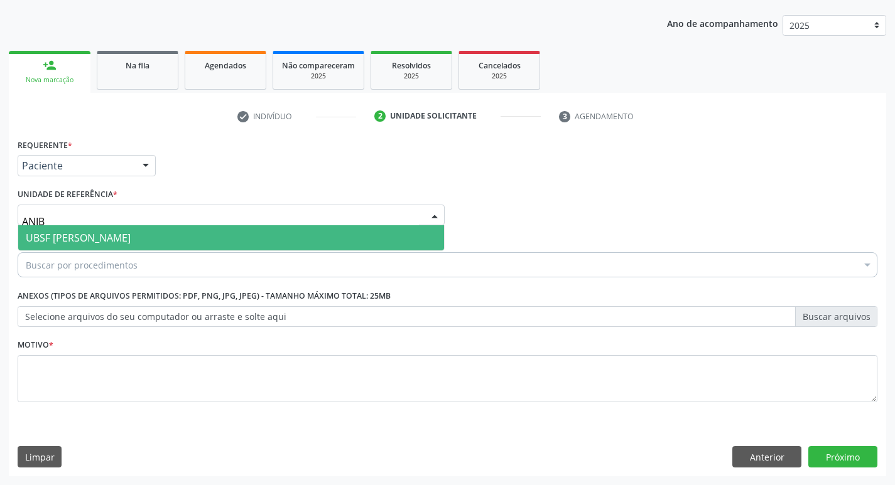
type input "ANIBA"
click at [100, 232] on span "UBSF [PERSON_NAME]" at bounding box center [78, 238] width 105 height 14
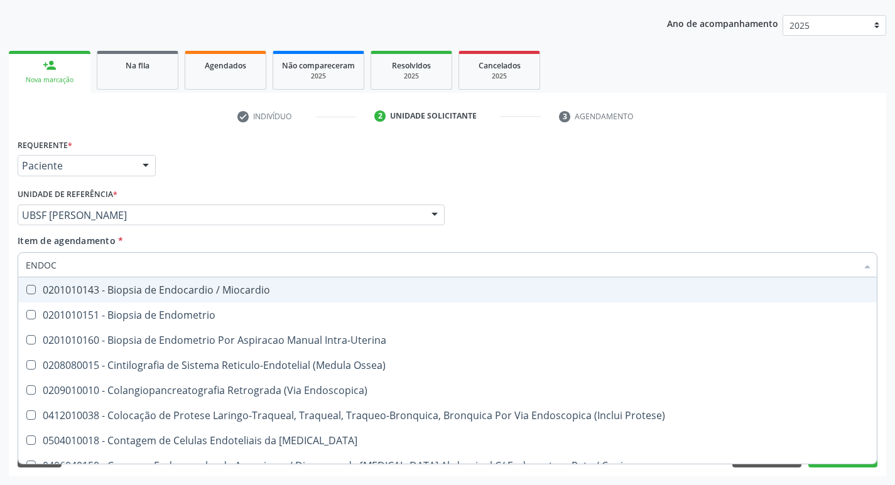
type input "ENDOCR"
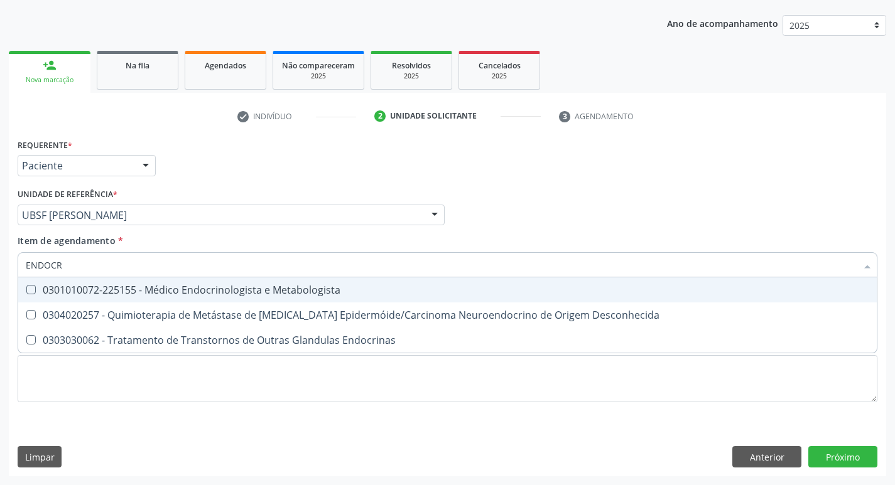
click at [125, 294] on div "0301010072-225155 - Médico Endocrinologista e Metabologista" at bounding box center [447, 290] width 843 height 10
checkbox Metabologista "true"
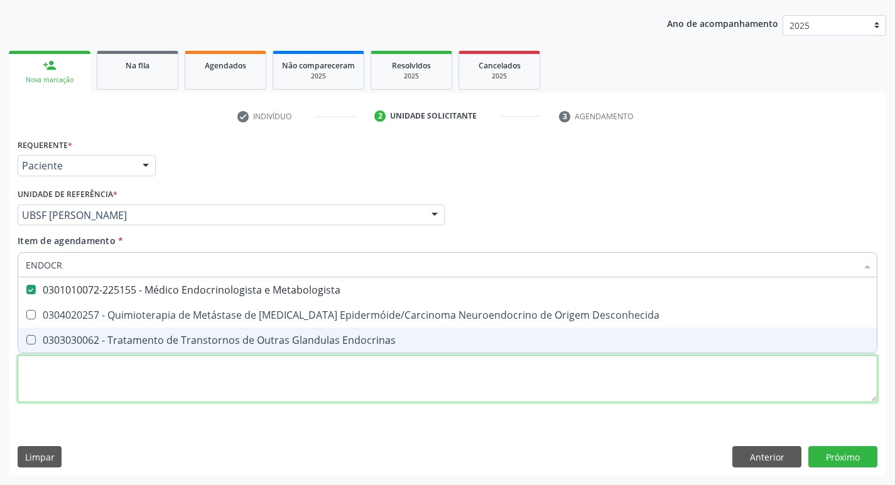
click at [65, 379] on div "Requerente * Paciente Profissional de Saúde Paciente Nenhum resultado encontrad…" at bounding box center [448, 278] width 860 height 284
checkbox Desconhecida "true"
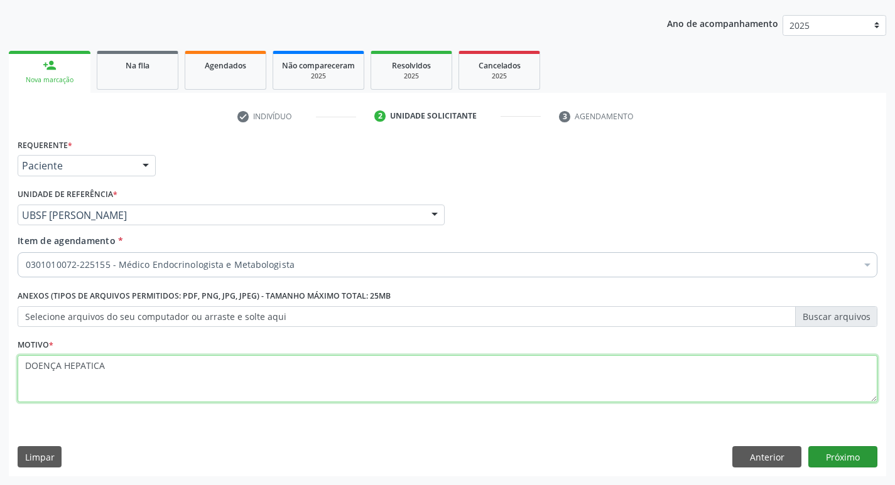
type textarea "DOENÇA HEPATICA"
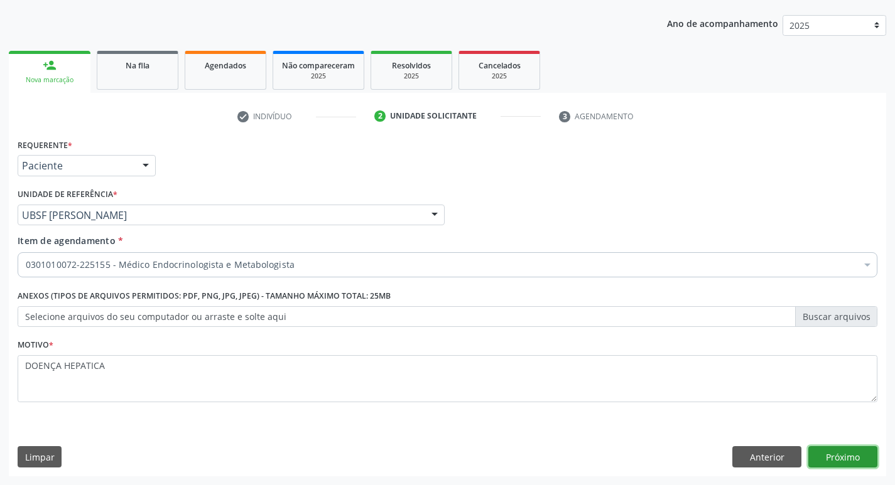
click at [858, 454] on button "Próximo" at bounding box center [842, 456] width 69 height 21
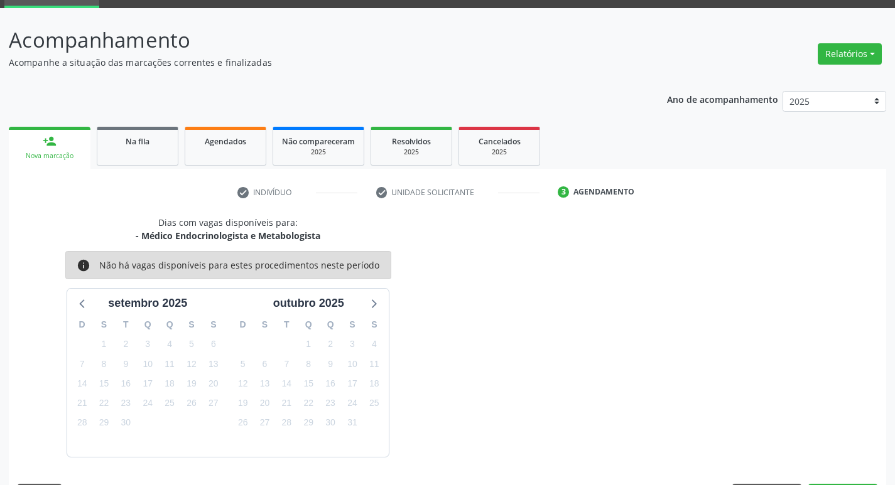
scroll to position [98, 0]
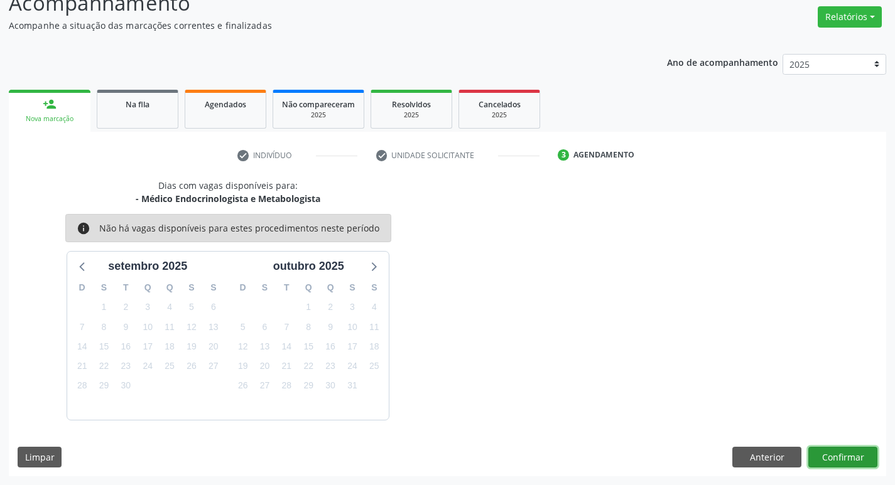
click at [827, 457] on button "Confirmar" at bounding box center [842, 457] width 69 height 21
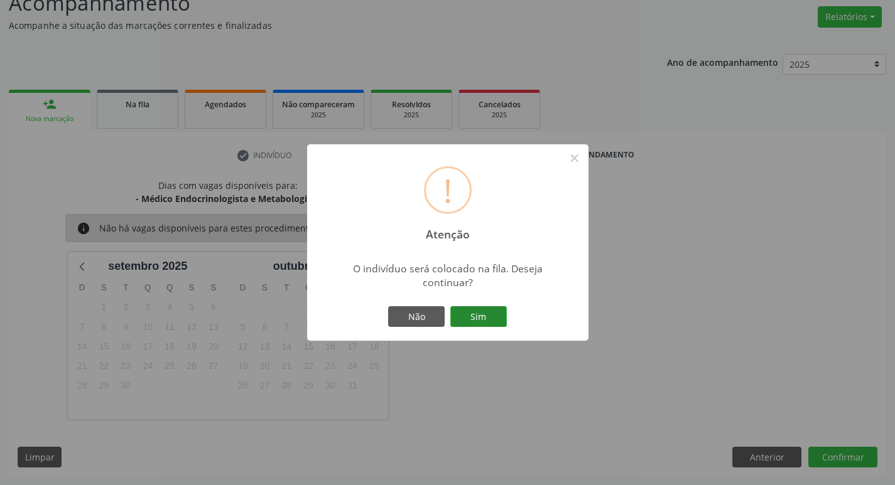
click at [485, 308] on button "Sim" at bounding box center [478, 316] width 57 height 21
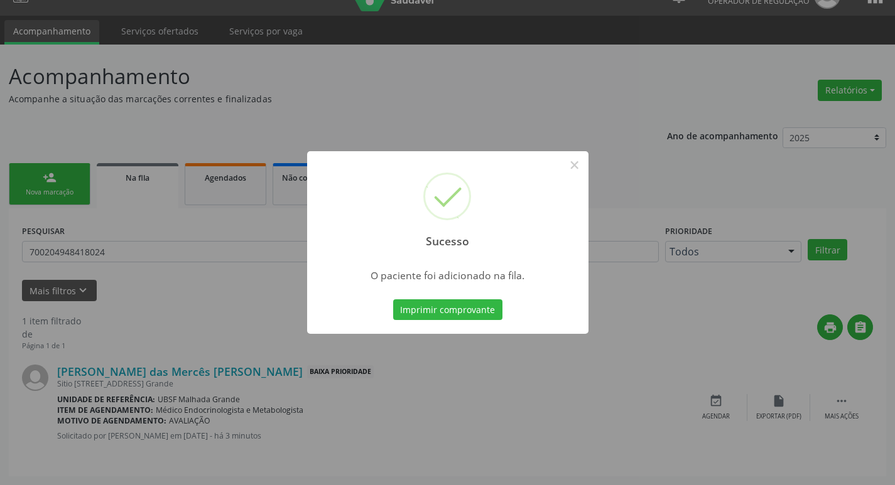
scroll to position [0, 0]
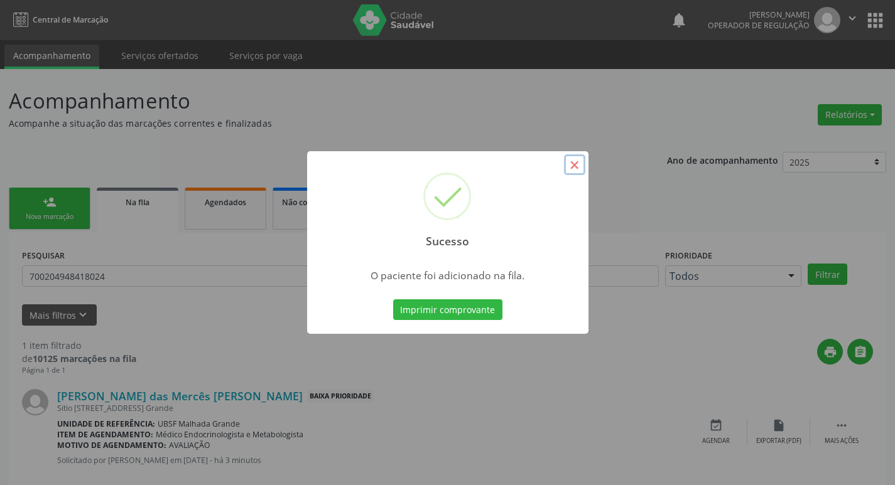
click at [574, 165] on button "×" at bounding box center [574, 164] width 21 height 21
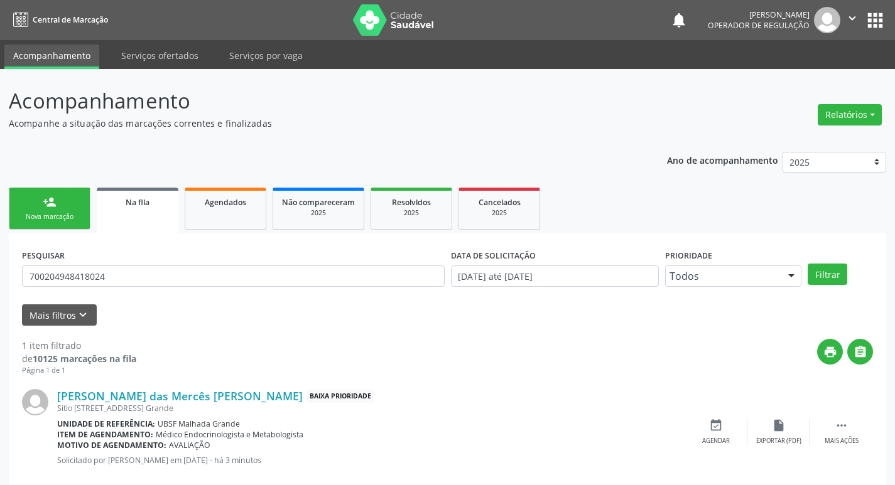
click at [30, 214] on div "Nova marcação" at bounding box center [49, 216] width 63 height 9
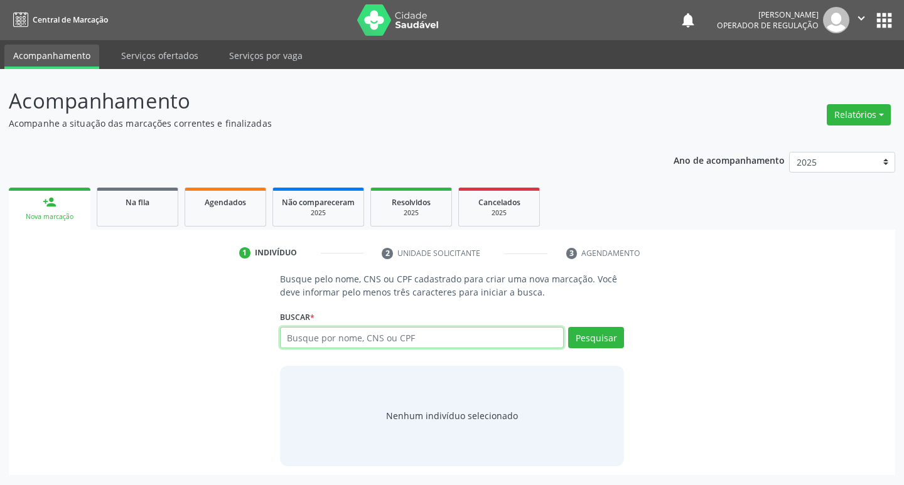
click at [321, 338] on input "text" at bounding box center [422, 337] width 284 height 21
type input "706407158726185"
click at [586, 341] on button "Pesquisar" at bounding box center [596, 337] width 56 height 21
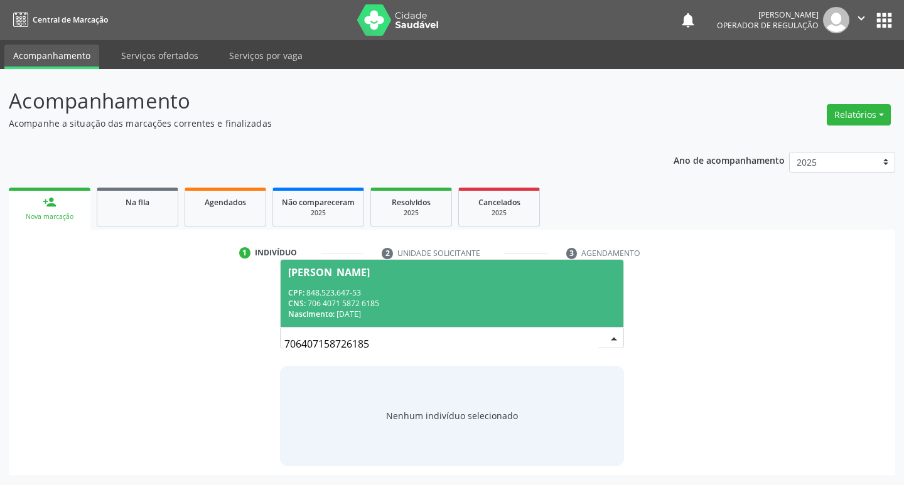
click at [328, 262] on span "[PERSON_NAME] CPF: 848.523.647-53 CNS: 706 4071 5872 6185 Nascimento: [DATE]" at bounding box center [452, 293] width 343 height 67
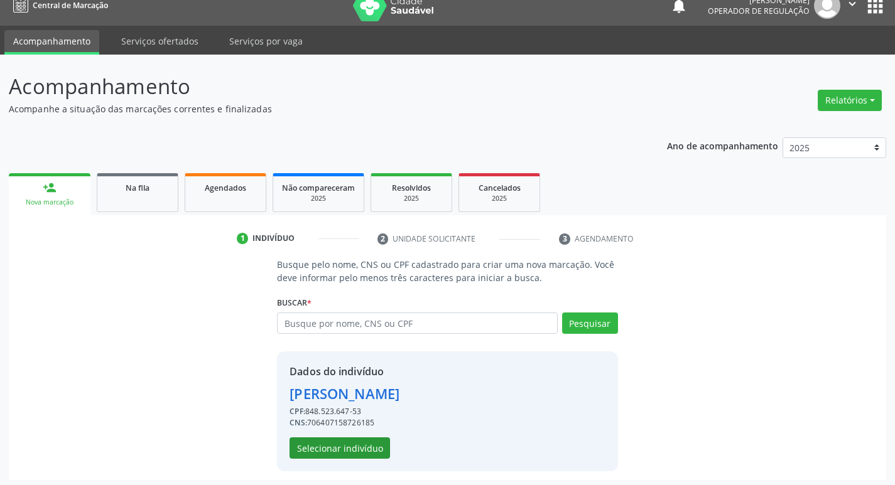
scroll to position [18, 0]
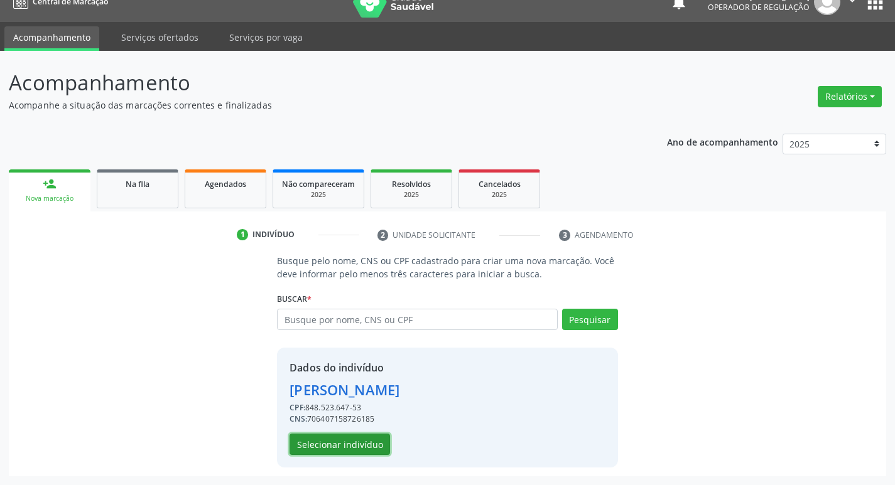
click at [311, 445] on button "Selecionar indivíduo" at bounding box center [339, 444] width 100 height 21
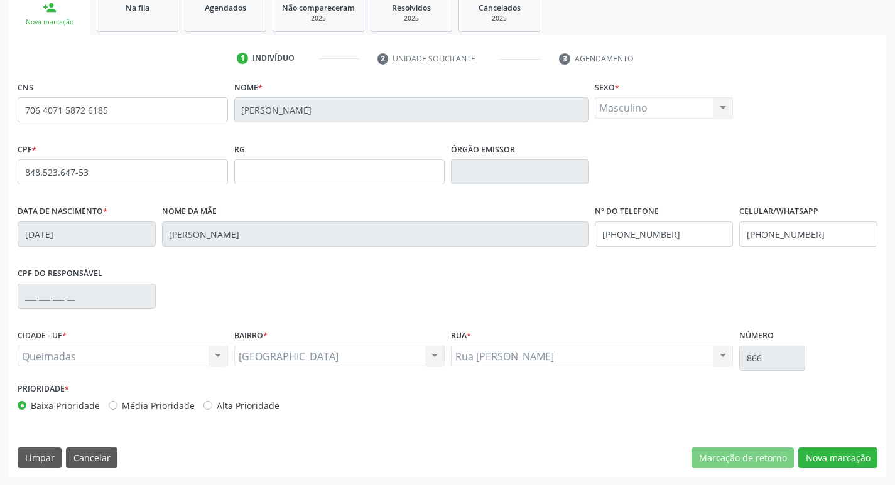
scroll to position [195, 0]
click at [821, 450] on button "Nova marcação" at bounding box center [837, 457] width 79 height 21
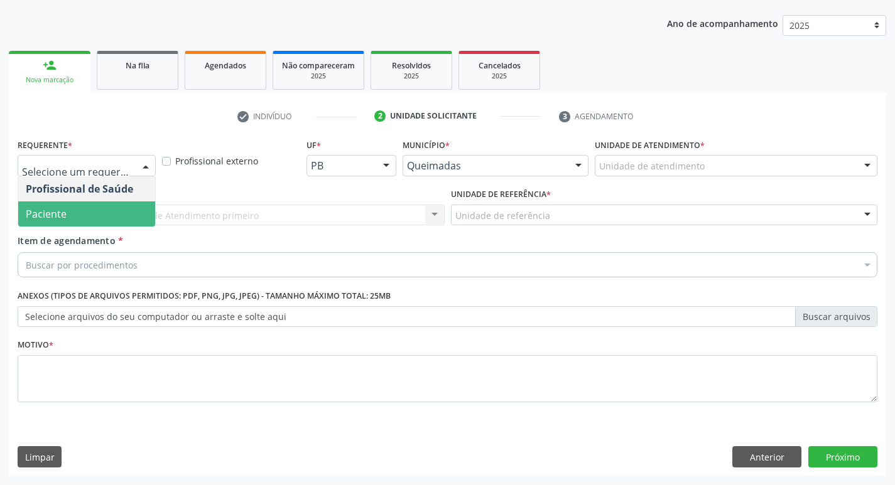
click at [112, 220] on span "Paciente" at bounding box center [86, 214] width 137 height 25
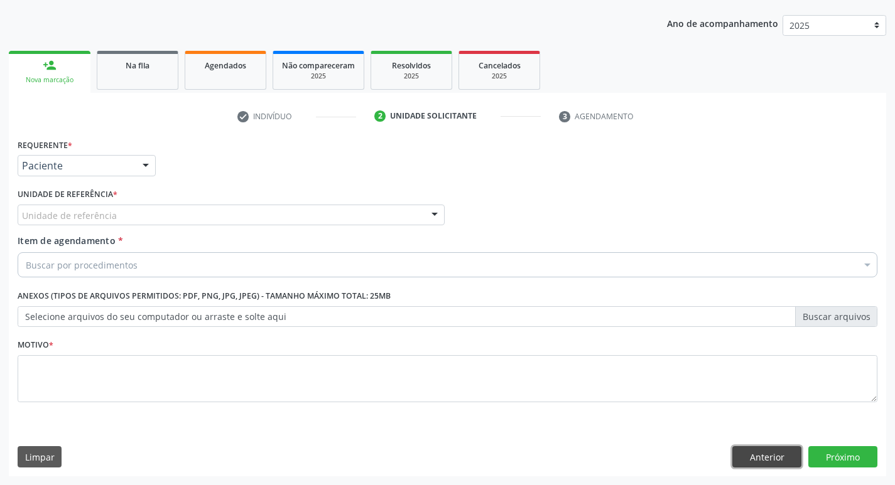
drag, startPoint x: 769, startPoint y: 451, endPoint x: 764, endPoint y: 454, distance: 6.5
click at [769, 451] on button "Anterior" at bounding box center [766, 456] width 69 height 21
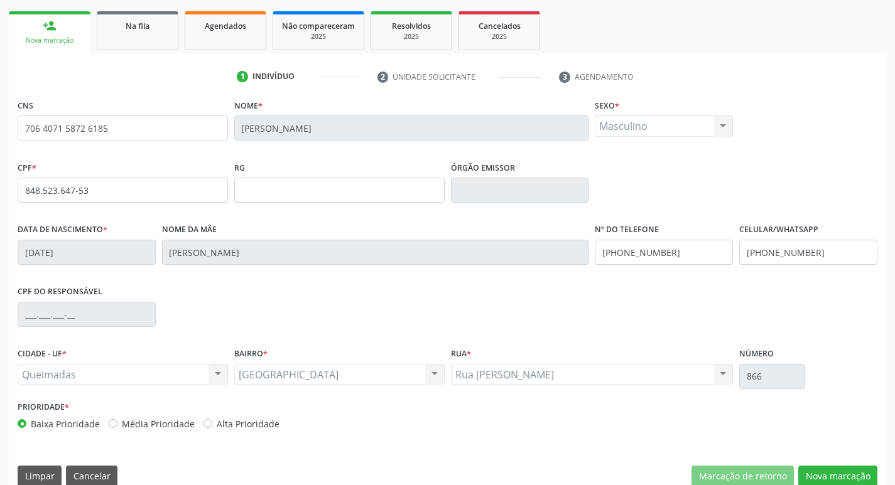
scroll to position [195, 0]
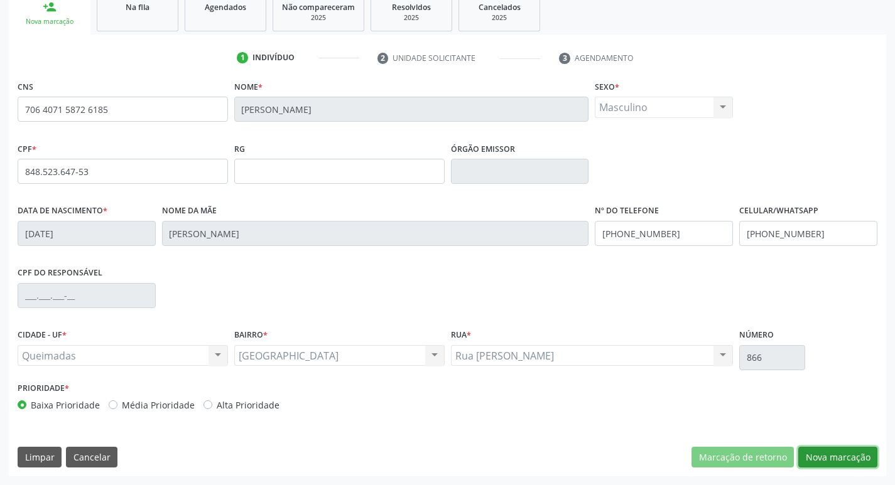
click at [826, 447] on button "Nova marcação" at bounding box center [837, 457] width 79 height 21
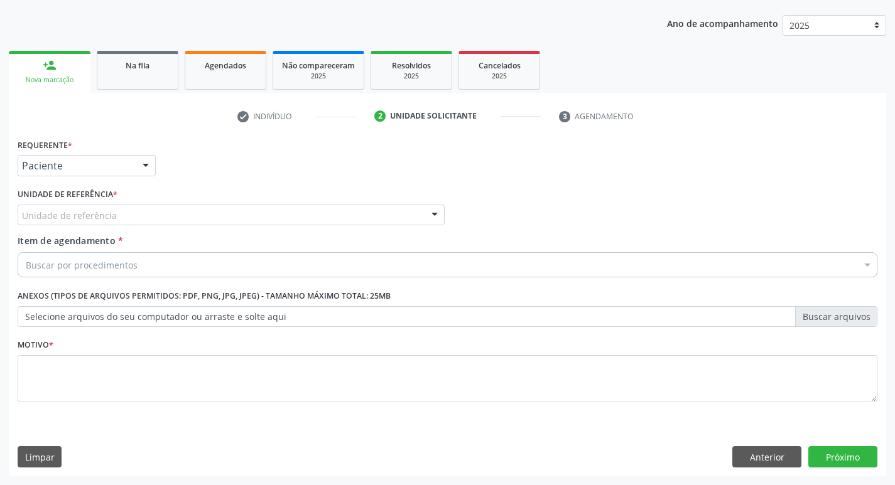
scroll to position [137, 0]
click at [130, 210] on div "Unidade de referência" at bounding box center [231, 215] width 427 height 21
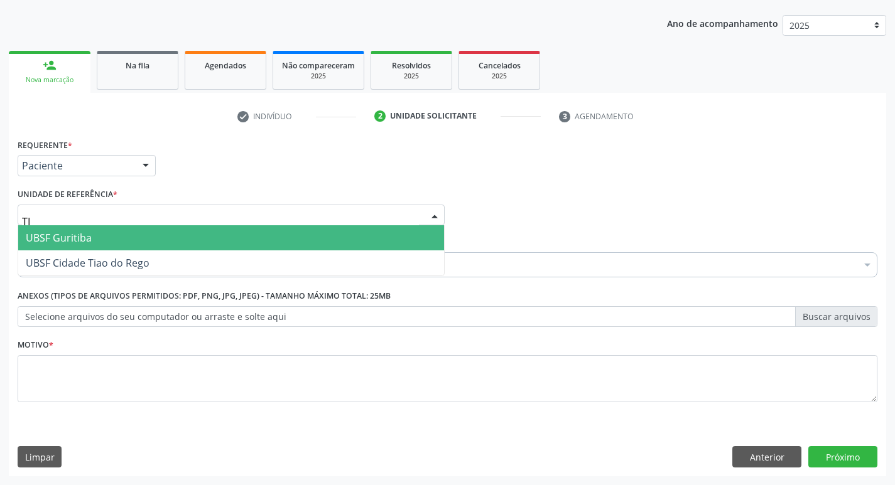
type input "TIA"
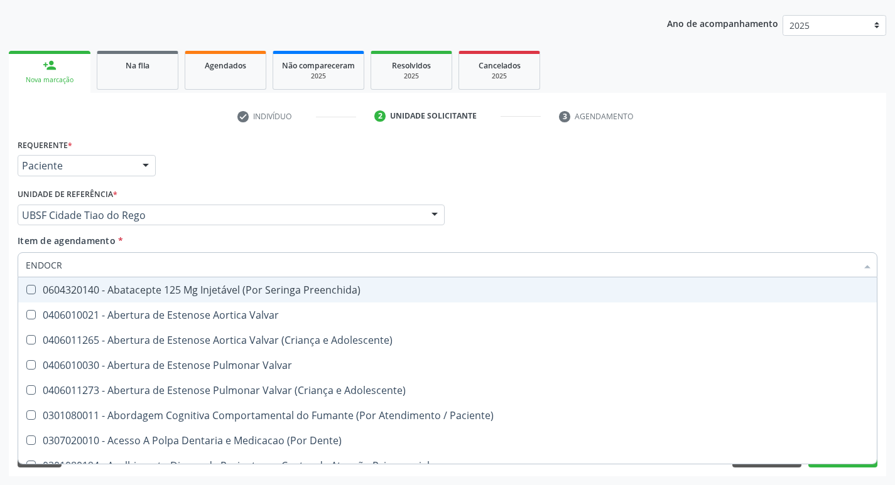
type input "ENDOCRI"
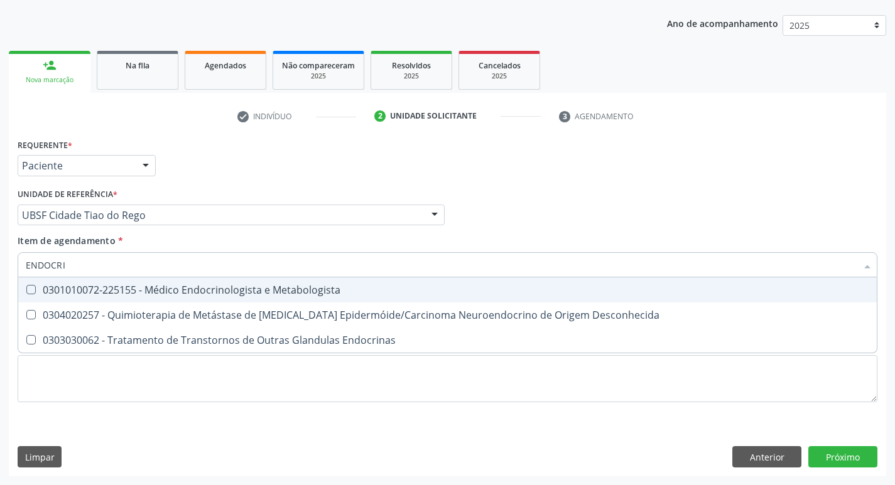
click at [126, 283] on span "0301010072-225155 - Médico Endocrinologista e Metabologista" at bounding box center [447, 290] width 858 height 25
checkbox Metabologista "true"
click at [230, 172] on div "Requerente * Paciente Profissional de Saúde Paciente Nenhum resultado encontrad…" at bounding box center [447, 160] width 866 height 49
checkbox Desconhecida "true"
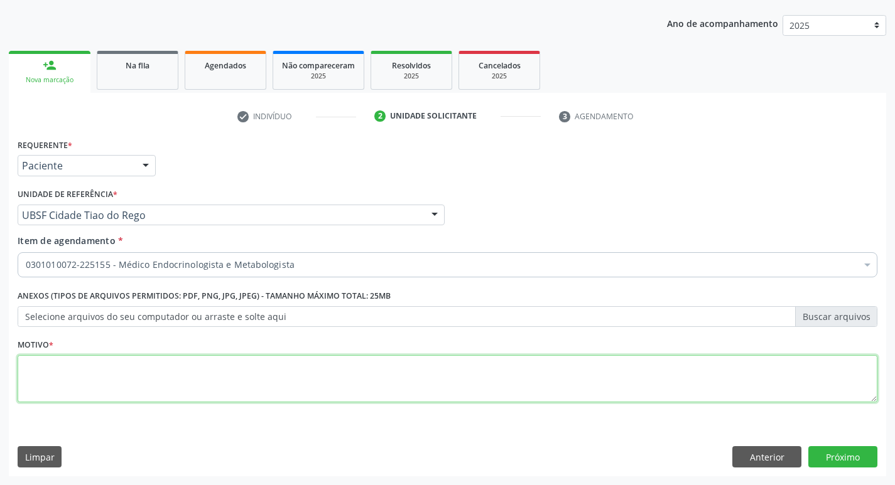
click at [118, 365] on textarea at bounding box center [448, 379] width 860 height 48
type textarea "PACIENTE DIABETICO DESCOMPENSADO COM BAIXA ADESÃO AO TRATAMENTO."
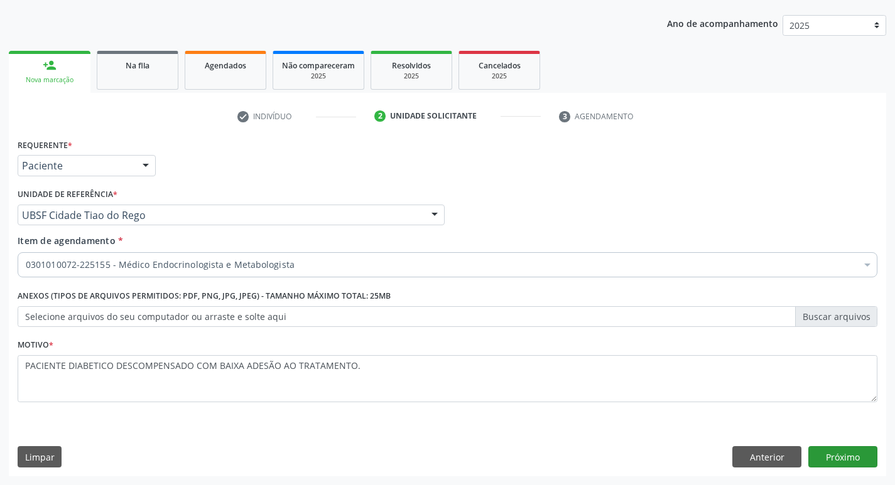
click at [834, 447] on div "Requerente * Paciente Profissional de Saúde Paciente Nenhum resultado encontrad…" at bounding box center [447, 306] width 877 height 341
click at [836, 453] on button "Próximo" at bounding box center [842, 456] width 69 height 21
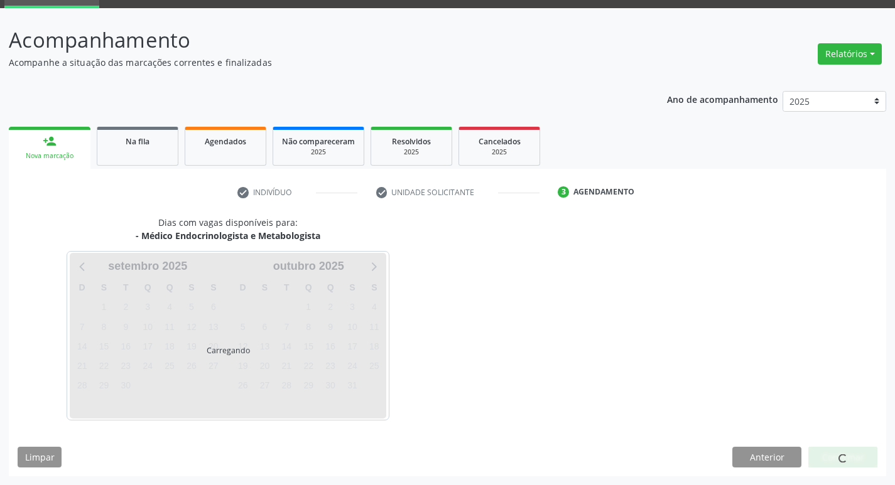
scroll to position [98, 0]
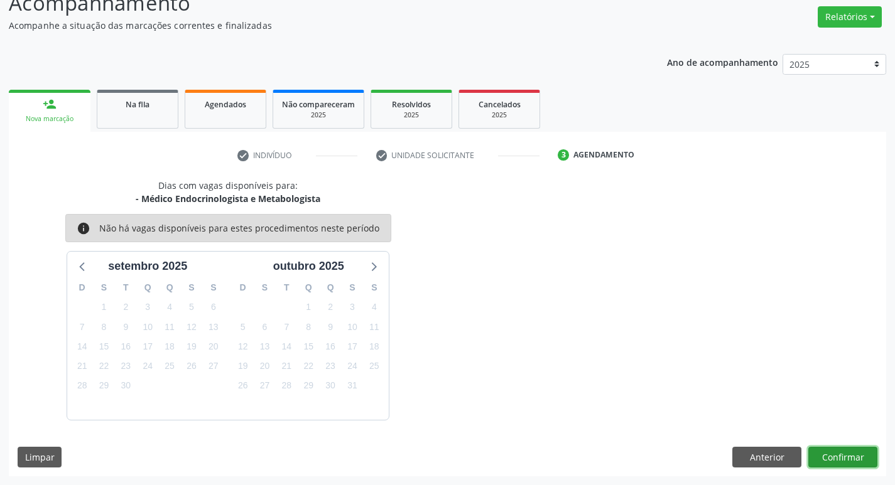
click at [823, 453] on button "Confirmar" at bounding box center [842, 457] width 69 height 21
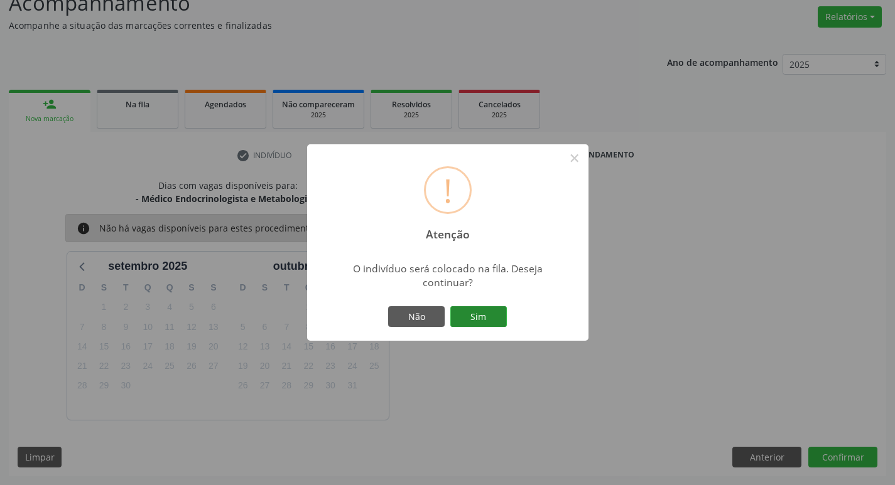
click at [467, 313] on button "Sim" at bounding box center [478, 316] width 57 height 21
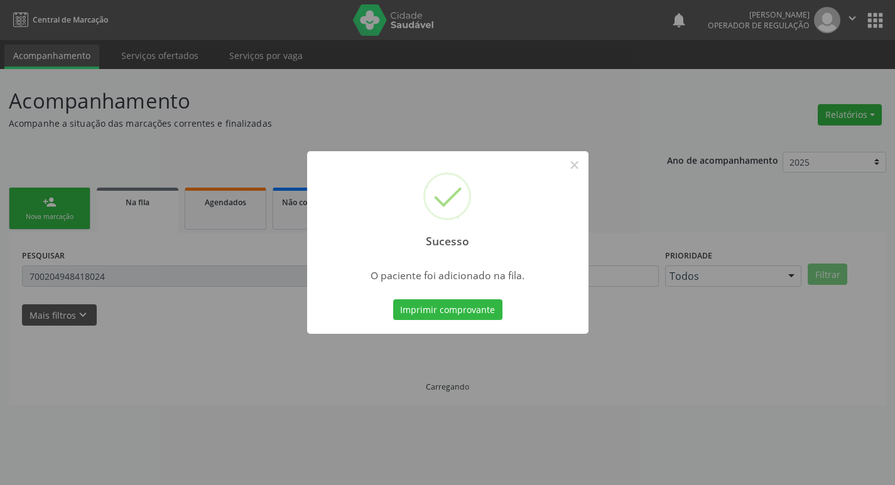
scroll to position [0, 0]
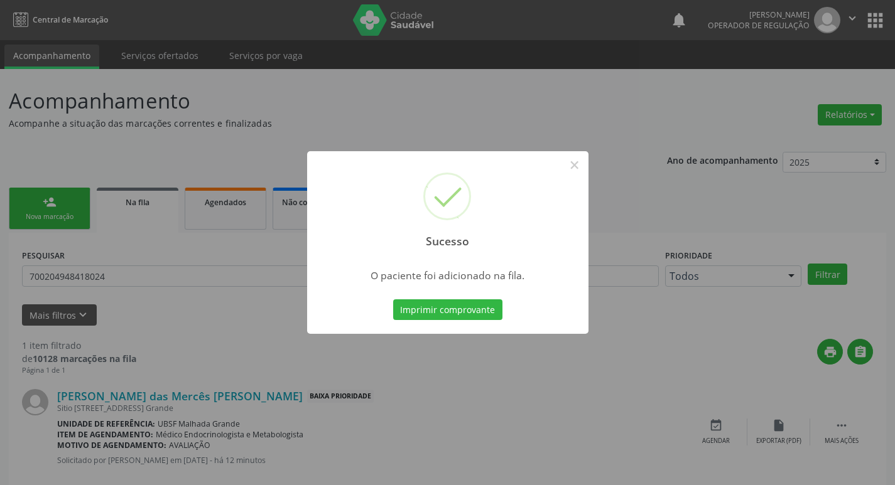
click at [227, 129] on div "Sucesso × O paciente foi adicionado na fila. Imprimir comprovante Cancel" at bounding box center [447, 242] width 895 height 485
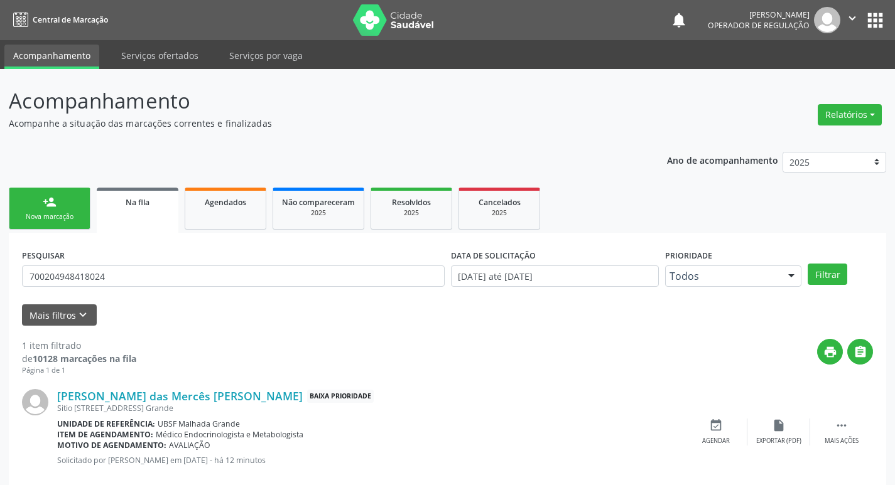
click at [29, 192] on link "person_add Nova marcação" at bounding box center [50, 209] width 82 height 42
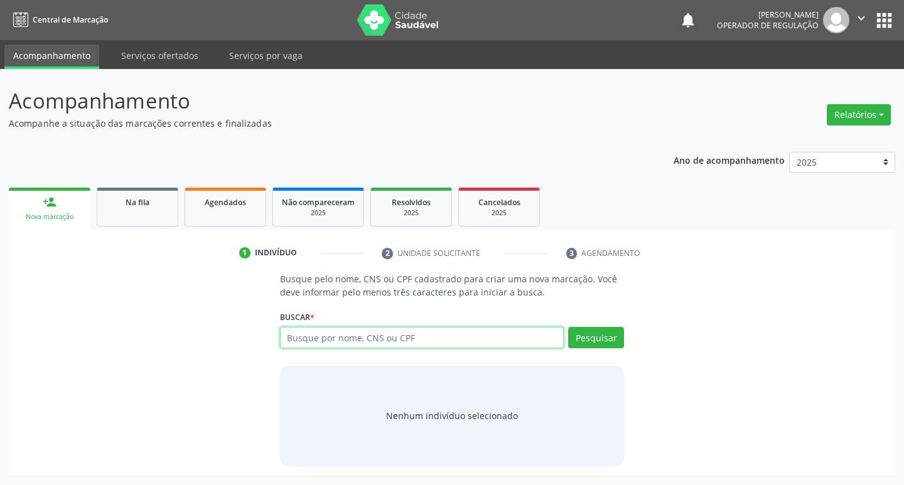
click at [418, 340] on input "text" at bounding box center [422, 337] width 284 height 21
click at [419, 340] on input "text" at bounding box center [422, 337] width 284 height 21
type input "700003541930300"
click at [621, 329] on button "Pesquisar" at bounding box center [596, 337] width 56 height 21
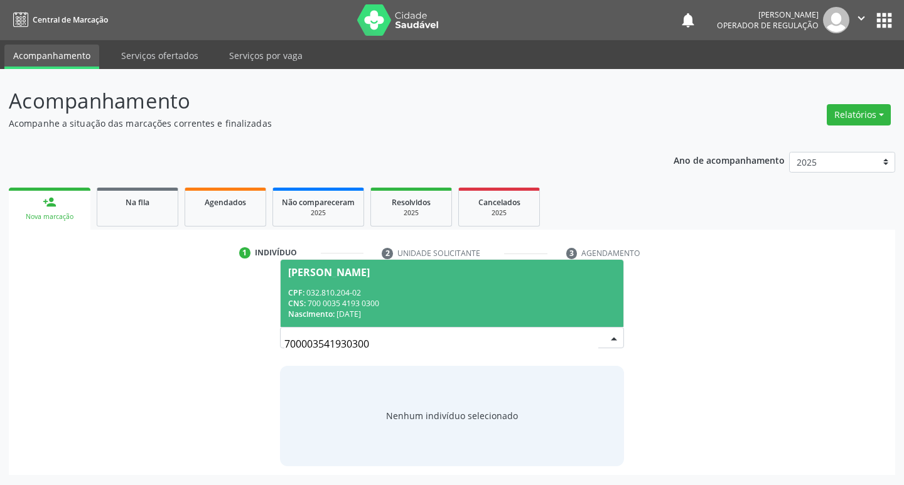
click at [473, 267] on div "[PERSON_NAME]" at bounding box center [452, 272] width 328 height 10
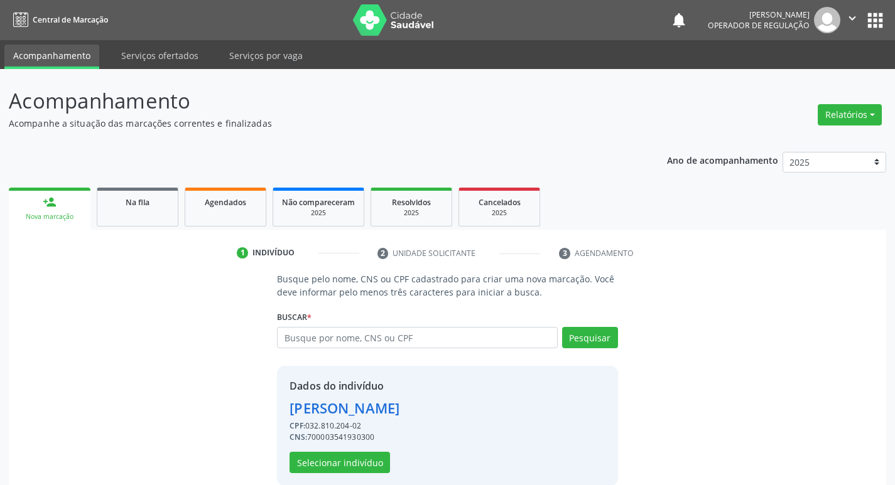
click at [350, 473] on div "Dados do indivíduo [PERSON_NAME] CPF: 032.810.204-02 CNS: 700003541930300 Selec…" at bounding box center [447, 426] width 340 height 120
click at [354, 464] on button "Selecionar indivíduo" at bounding box center [339, 462] width 100 height 21
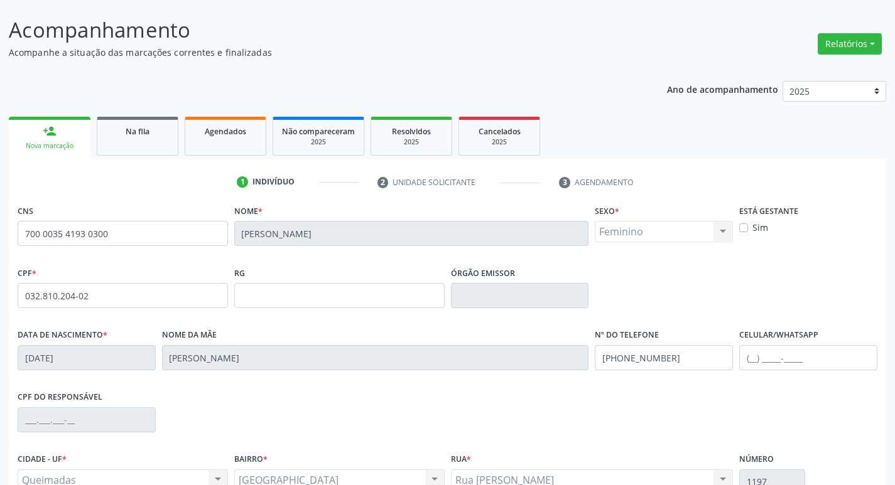
scroll to position [70, 0]
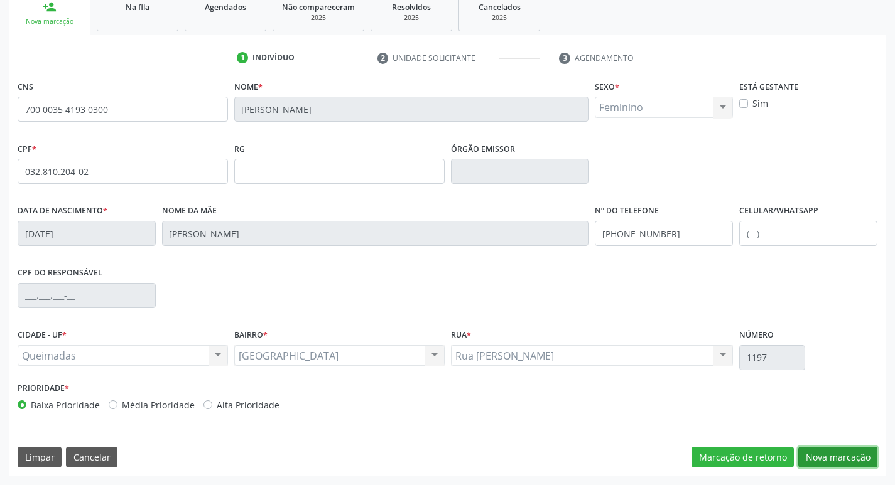
click at [839, 462] on button "Nova marcação" at bounding box center [837, 457] width 79 height 21
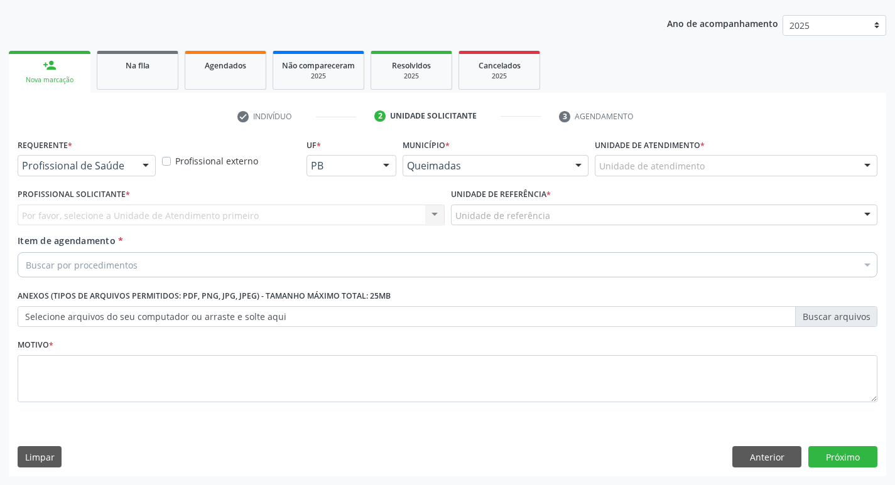
scroll to position [137, 0]
click at [145, 172] on div at bounding box center [145, 166] width 19 height 21
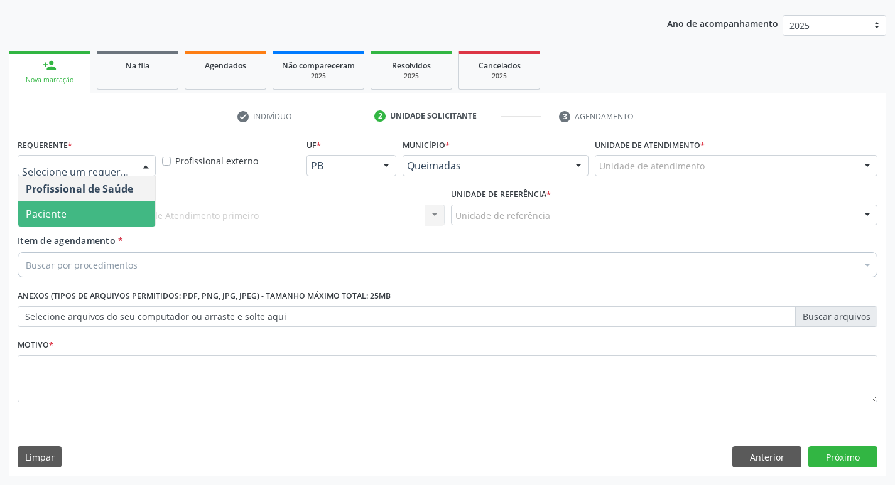
click at [117, 213] on span "Paciente" at bounding box center [86, 214] width 137 height 25
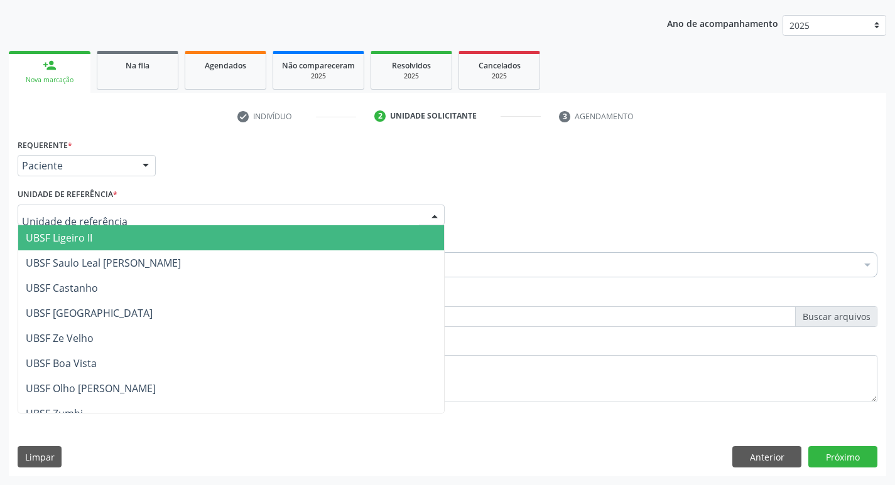
click at [117, 213] on div at bounding box center [231, 215] width 427 height 21
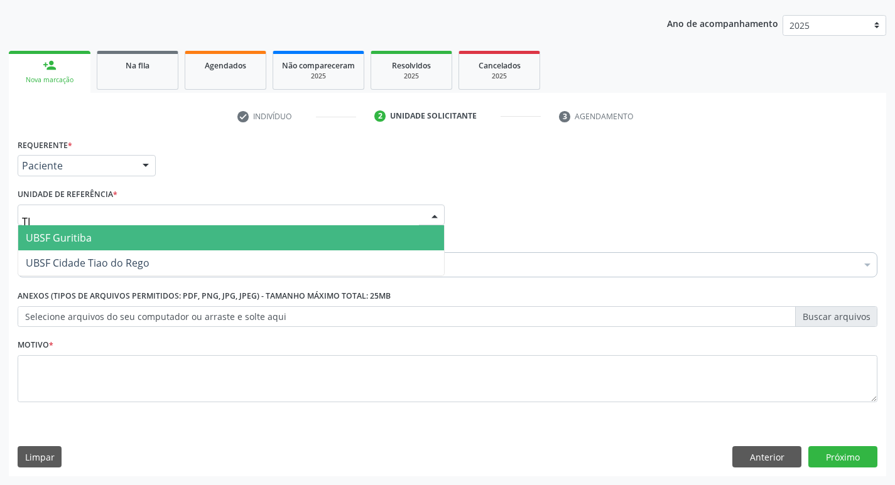
type input "TIA"
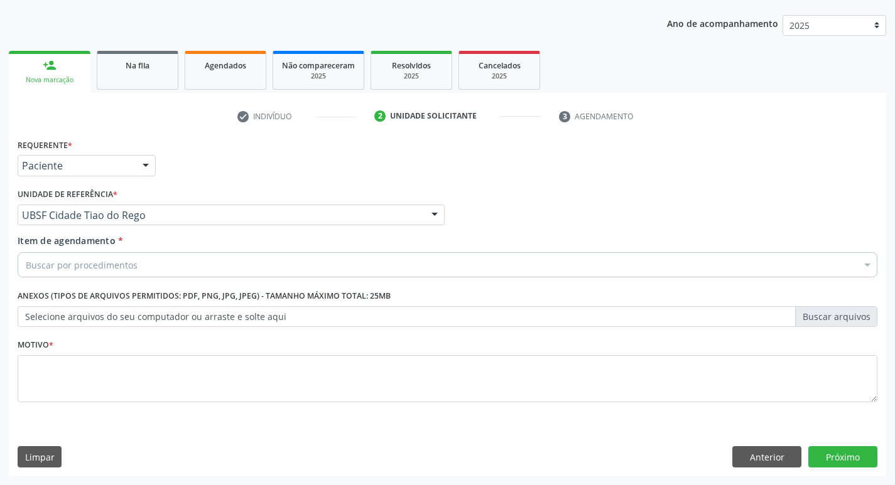
click at [218, 252] on div "Buscar por procedimentos" at bounding box center [448, 264] width 860 height 25
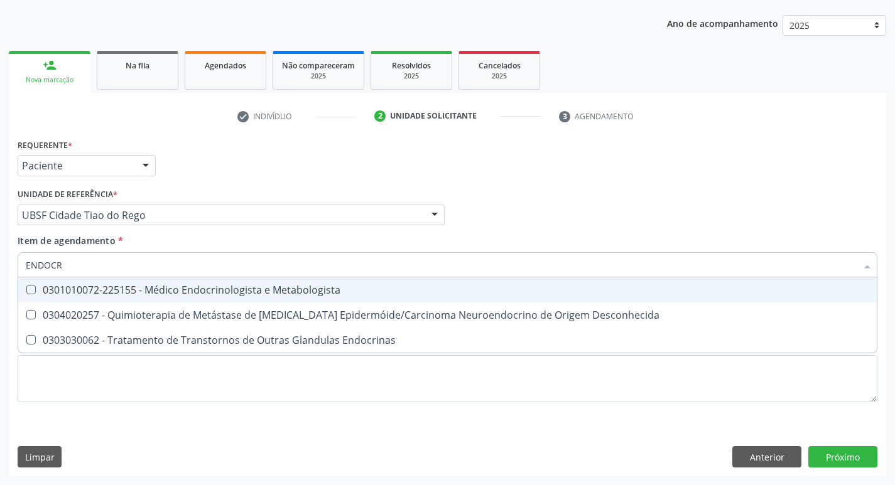
type input "ENDOCRI"
click at [226, 288] on div "0301010072-225155 - Médico Endocrinologista e Metabologista" at bounding box center [447, 290] width 843 height 10
checkbox Metabologista "true"
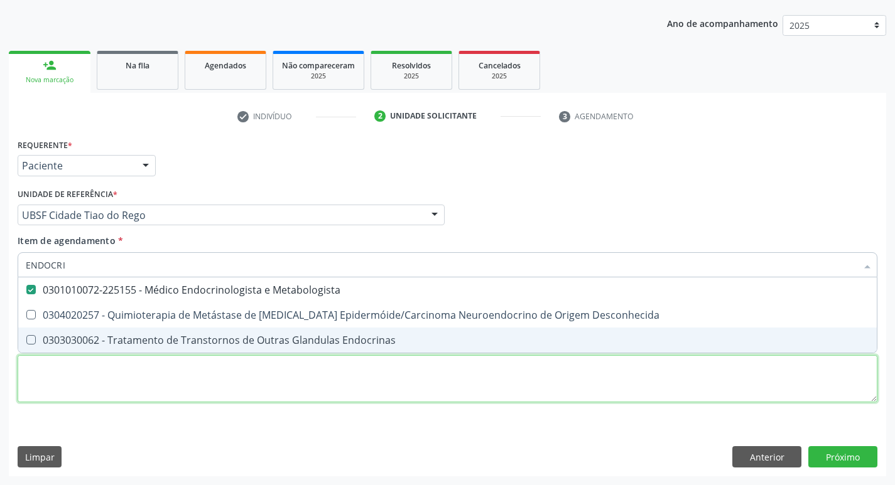
click at [157, 372] on div "Requerente * Paciente Profissional de Saúde Paciente Nenhum resultado encontrad…" at bounding box center [448, 278] width 860 height 284
checkbox Desconhecida "true"
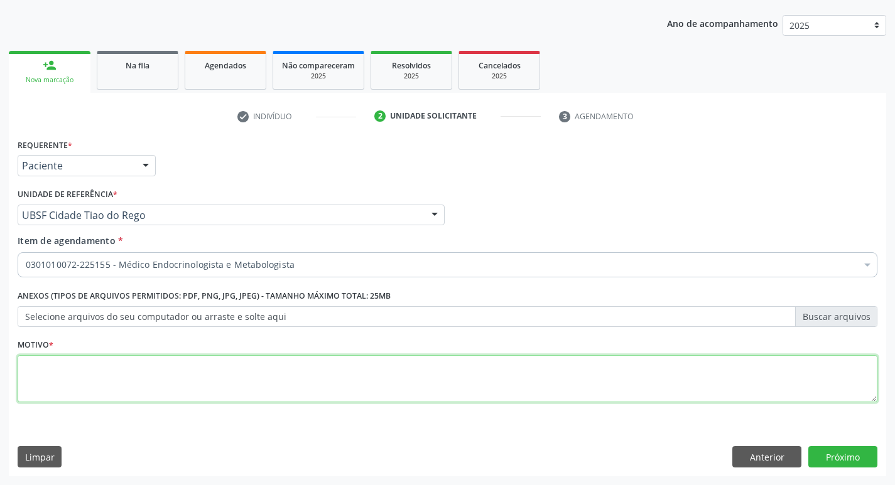
click at [157, 372] on textarea at bounding box center [448, 379] width 860 height 48
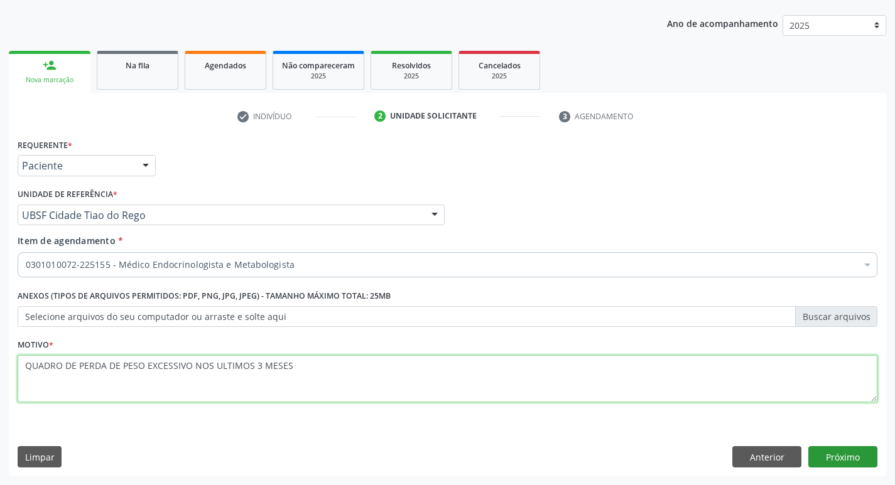
type textarea "QUADRO DE PERDA DE PESO EXCESSIVO NOS ULTIMOS 3 MESES"
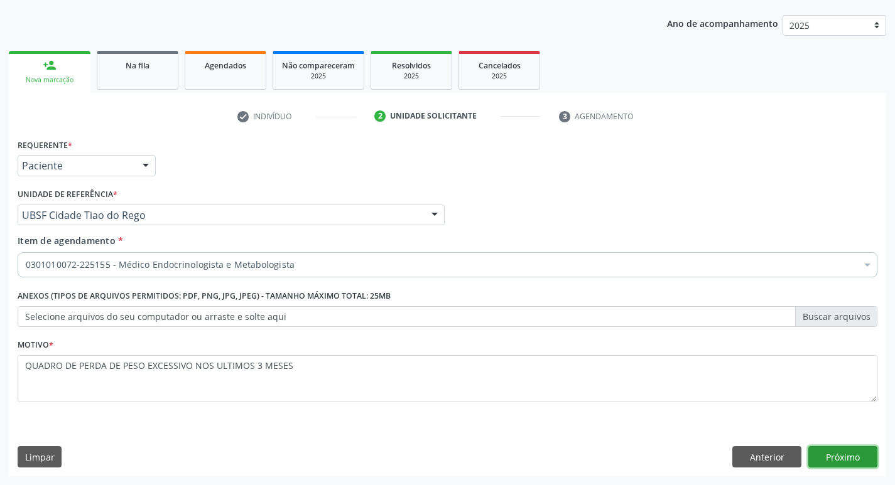
click at [855, 453] on button "Próximo" at bounding box center [842, 456] width 69 height 21
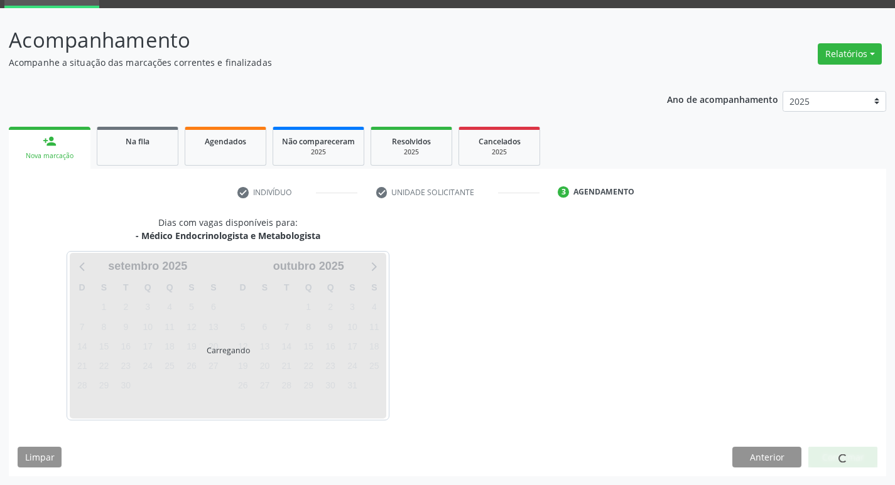
scroll to position [98, 0]
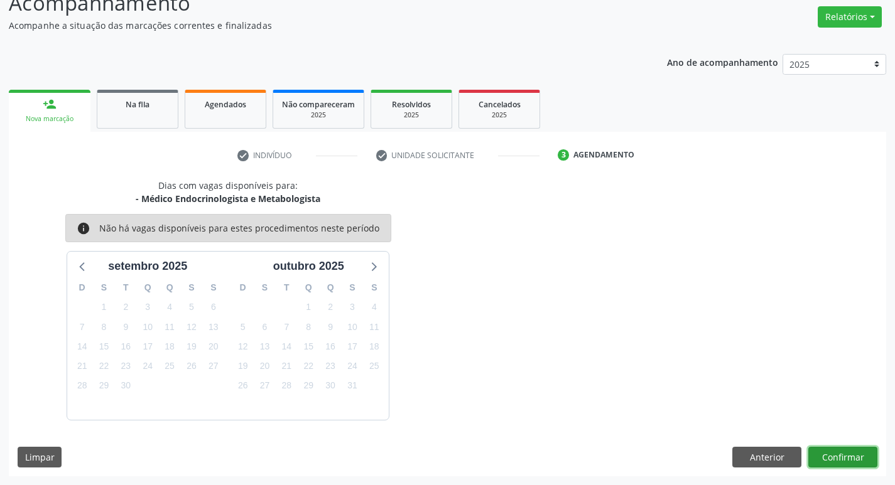
click at [850, 451] on button "Confirmar" at bounding box center [842, 457] width 69 height 21
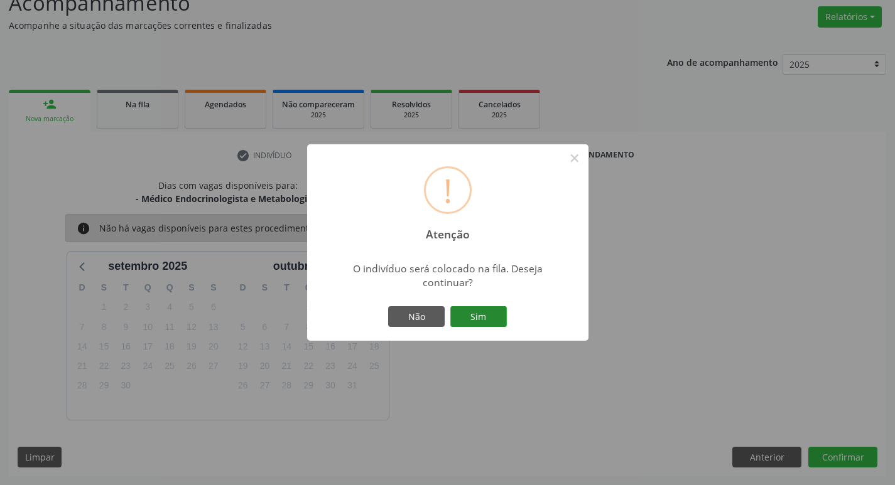
click at [489, 316] on button "Sim" at bounding box center [478, 316] width 57 height 21
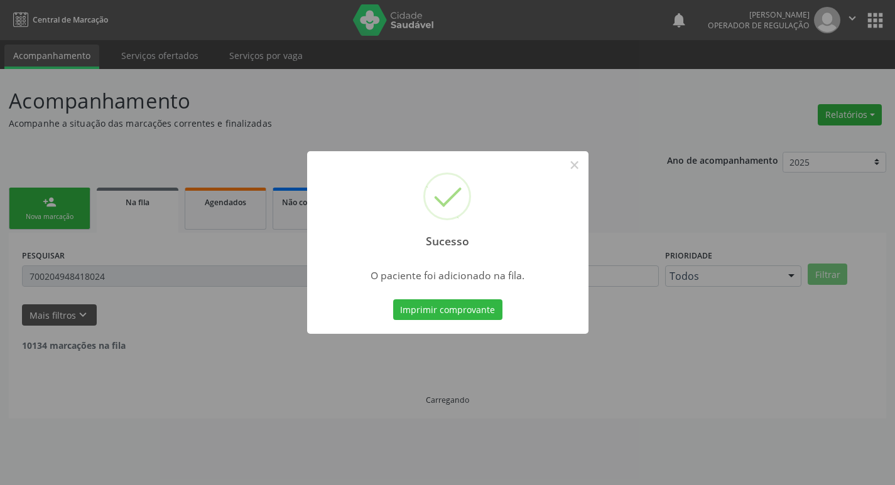
scroll to position [0, 0]
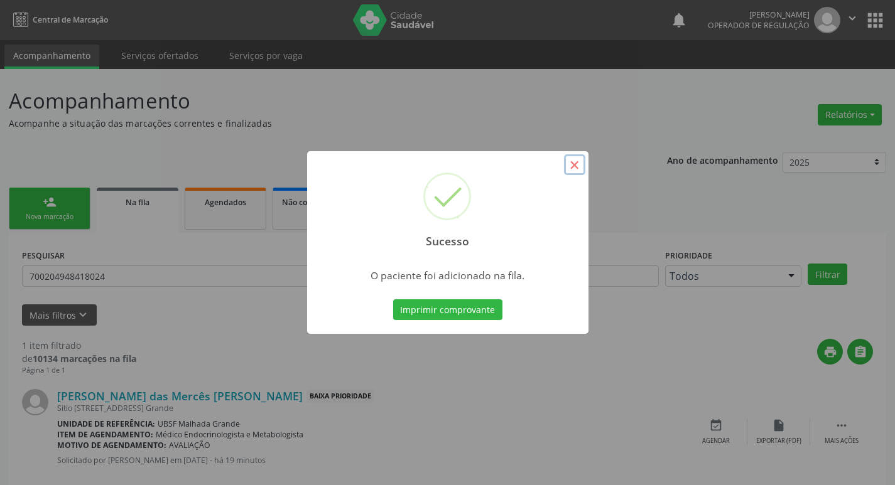
click at [581, 157] on button "×" at bounding box center [574, 164] width 21 height 21
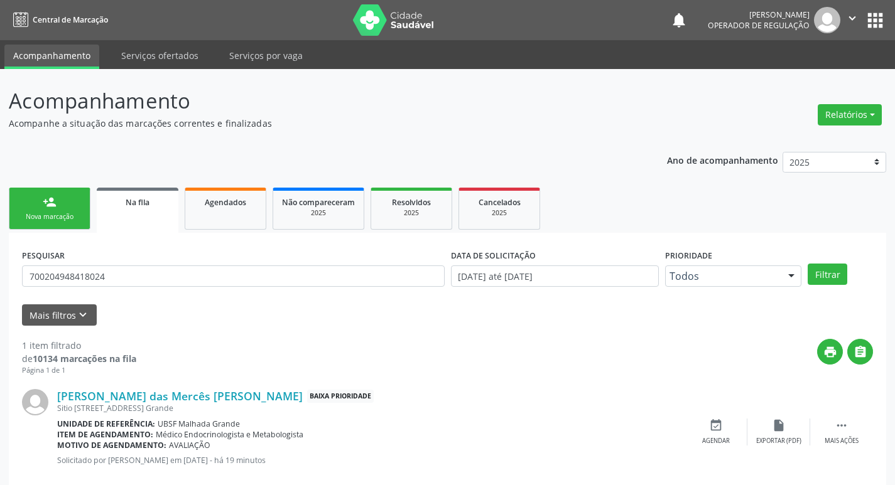
click at [45, 203] on div "person_add" at bounding box center [50, 202] width 14 height 14
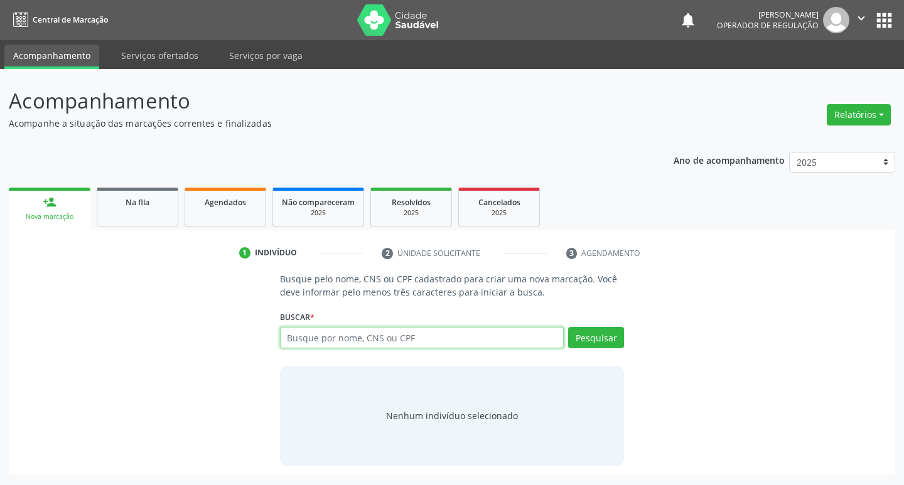
click at [322, 339] on input "text" at bounding box center [422, 337] width 284 height 21
type input "704509397448415"
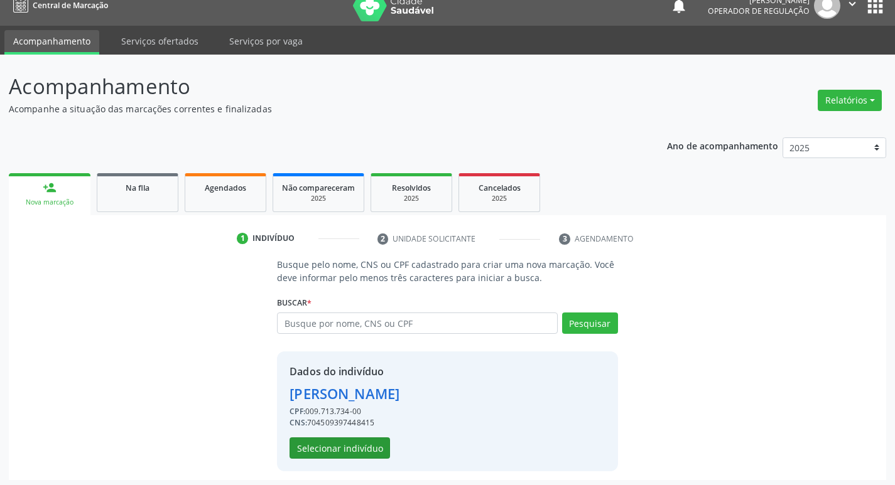
scroll to position [18, 0]
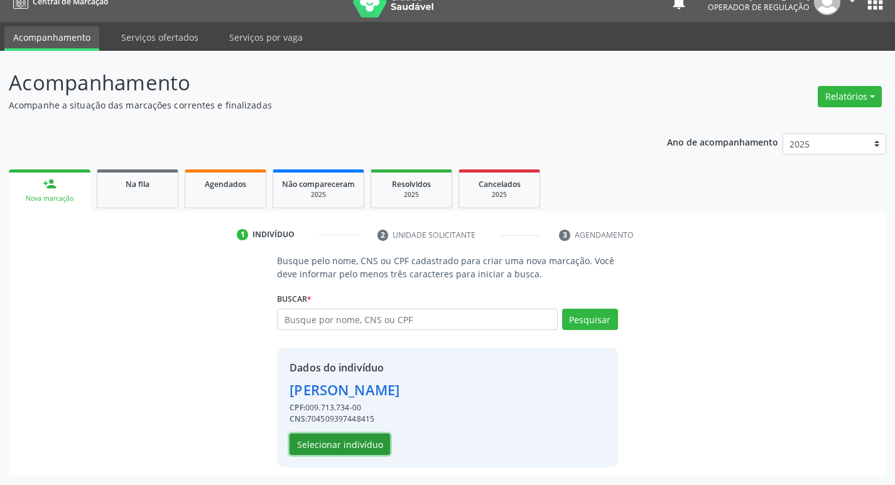
click at [330, 446] on button "Selecionar indivíduo" at bounding box center [339, 444] width 100 height 21
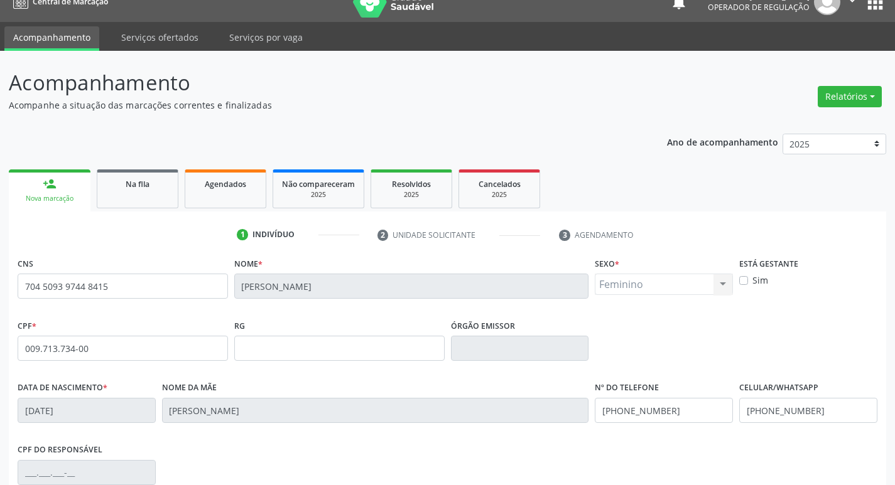
scroll to position [195, 0]
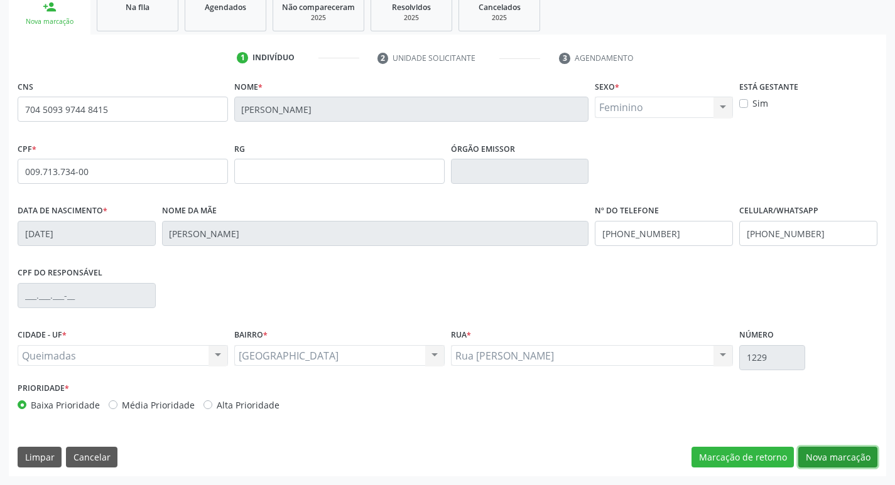
click at [851, 460] on button "Nova marcação" at bounding box center [837, 457] width 79 height 21
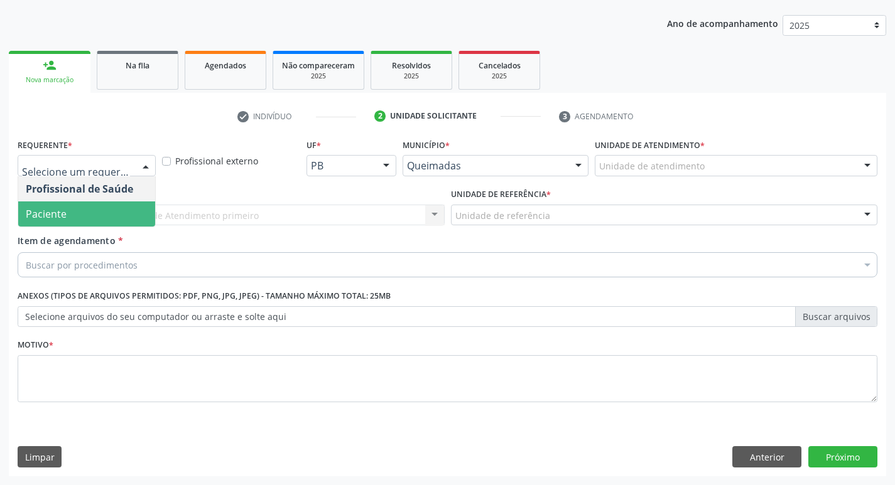
click at [119, 205] on span "Paciente" at bounding box center [86, 214] width 137 height 25
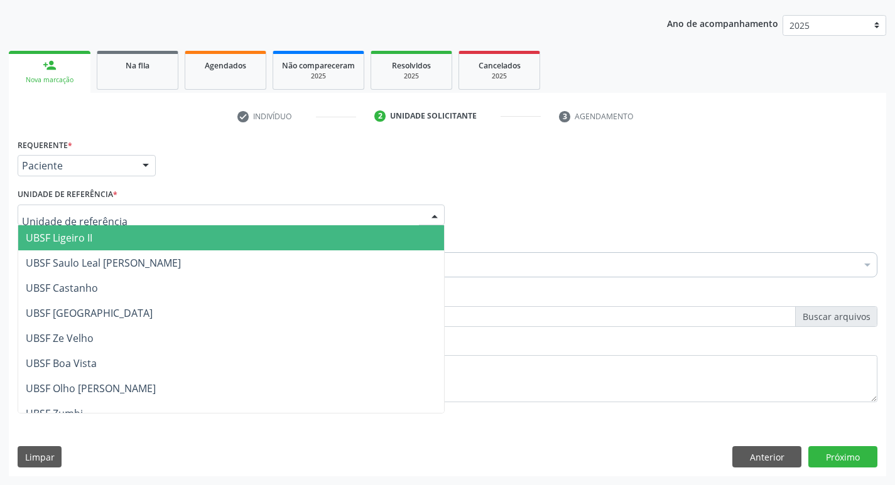
click at [176, 214] on div at bounding box center [231, 215] width 427 height 21
type input "TI"
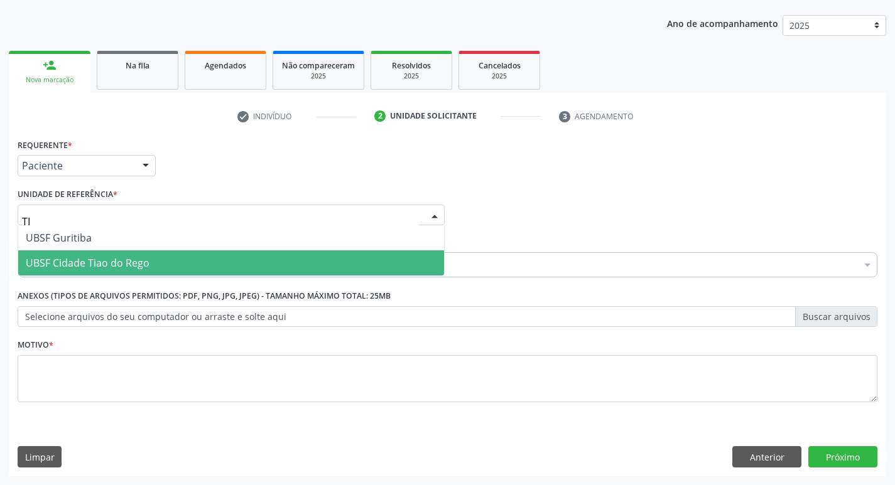
click at [249, 262] on span "UBSF Cidade Tiao do Rego" at bounding box center [231, 263] width 426 height 25
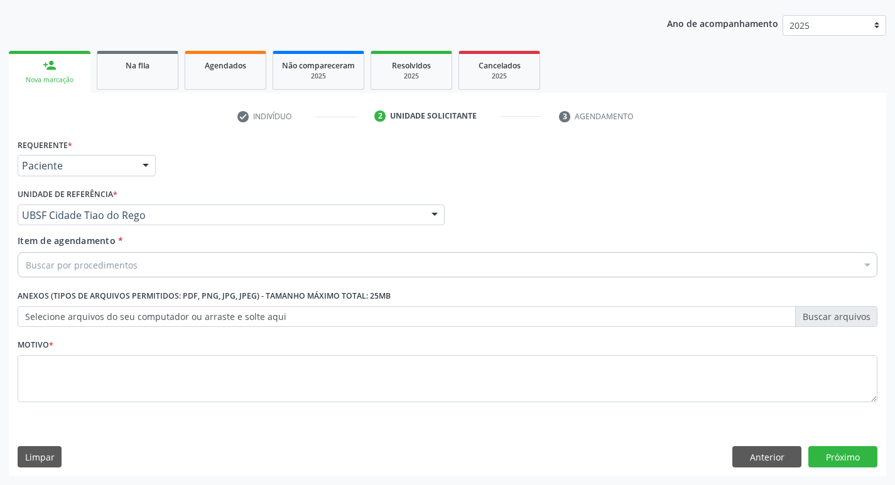
click at [221, 260] on div "Buscar por procedimentos" at bounding box center [448, 264] width 860 height 25
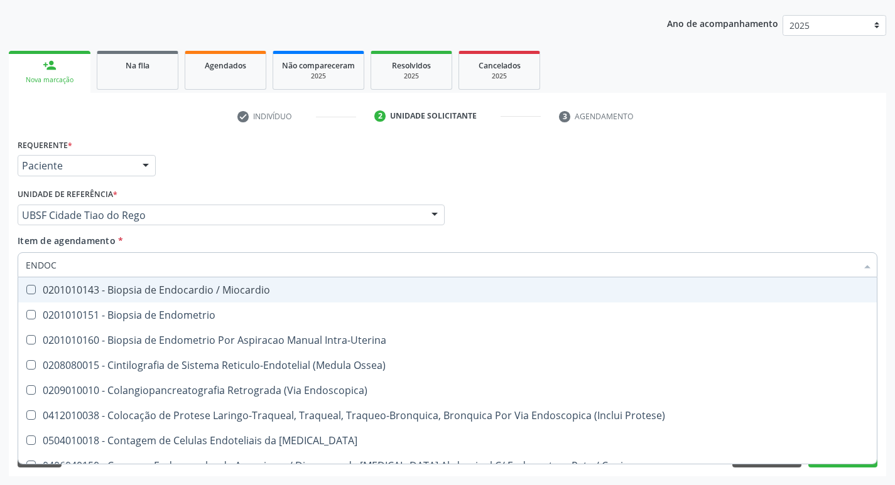
type input "ENDOCR"
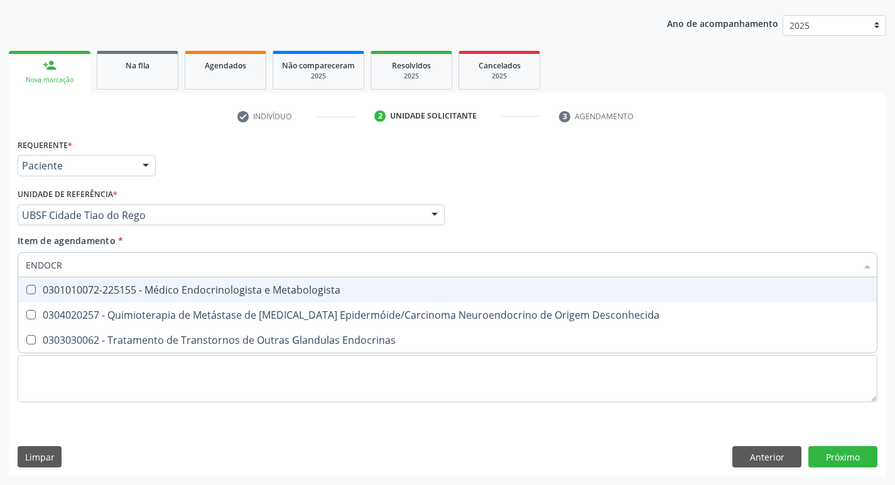
click at [238, 286] on div "0301010072-225155 - Médico Endocrinologista e Metabologista" at bounding box center [447, 290] width 843 height 10
checkbox Metabologista "true"
click at [289, 142] on div "Requerente * Paciente Profissional de Saúde Paciente Nenhum resultado encontrad…" at bounding box center [447, 160] width 866 height 49
checkbox Desconhecida "true"
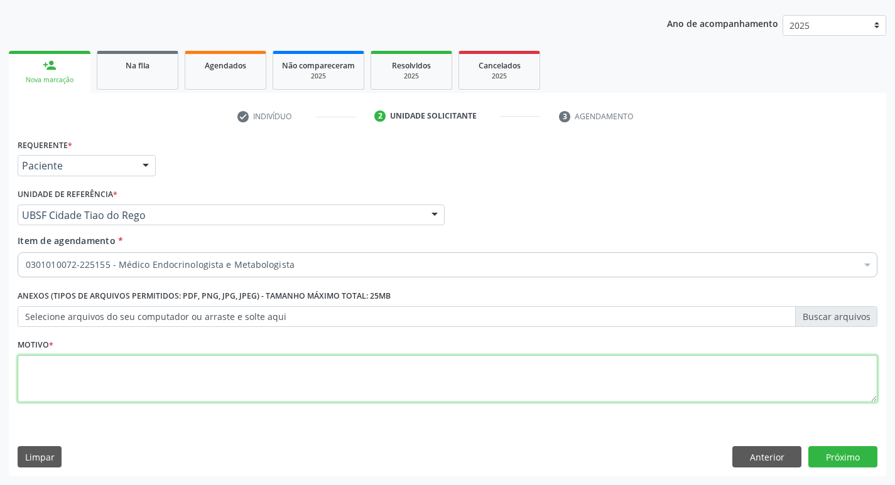
click at [159, 387] on textarea at bounding box center [448, 379] width 860 height 48
type textarea "PACIENTE DIABETICA INSULINO-DEPENDENTE"
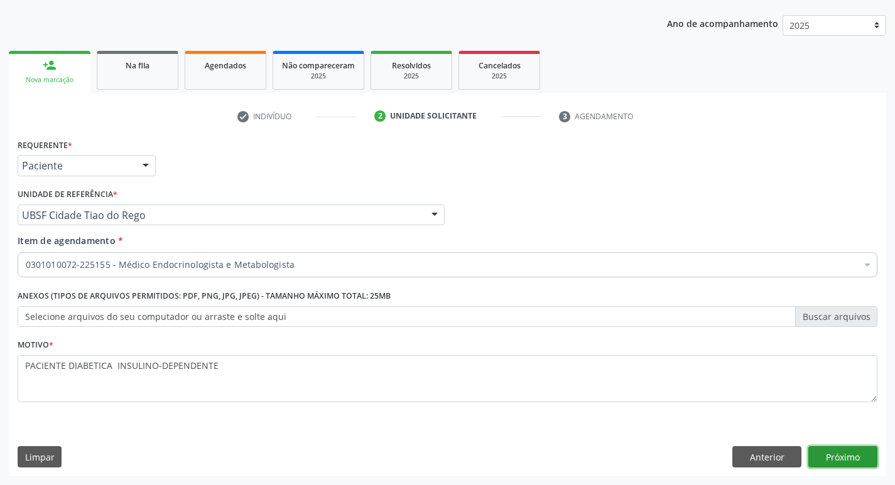
click at [852, 448] on button "Próximo" at bounding box center [842, 456] width 69 height 21
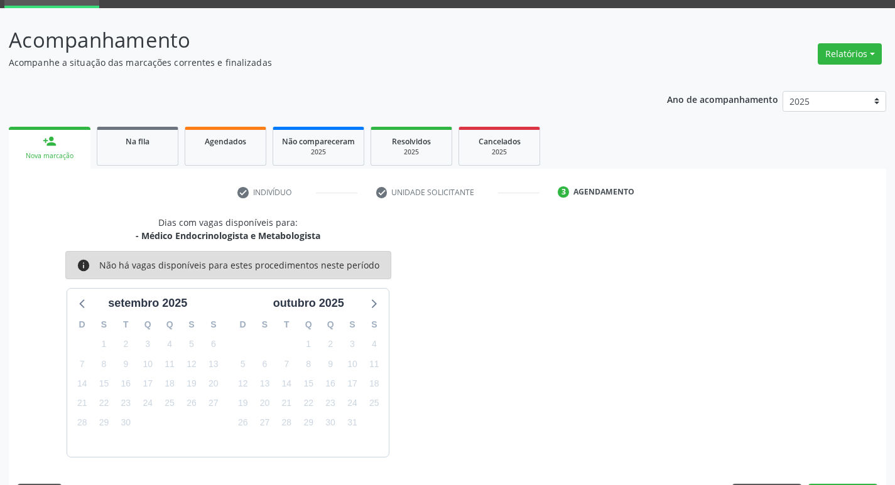
scroll to position [98, 0]
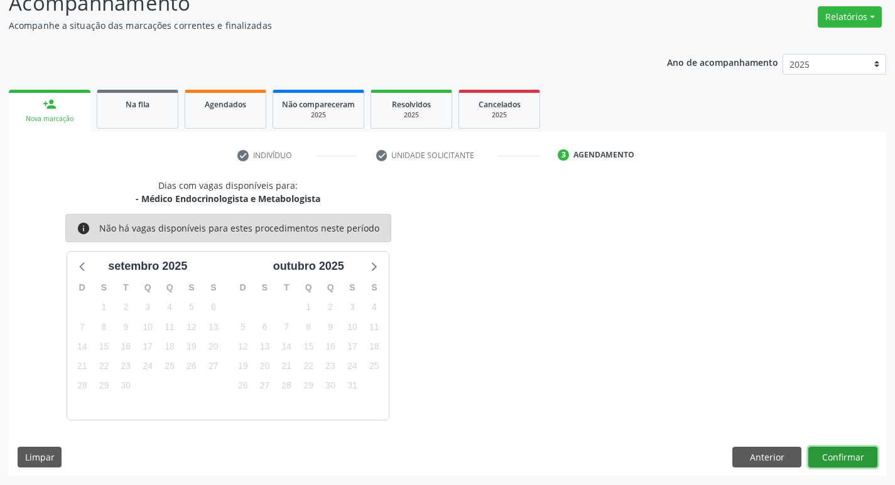
click at [830, 457] on button "Confirmar" at bounding box center [842, 457] width 69 height 21
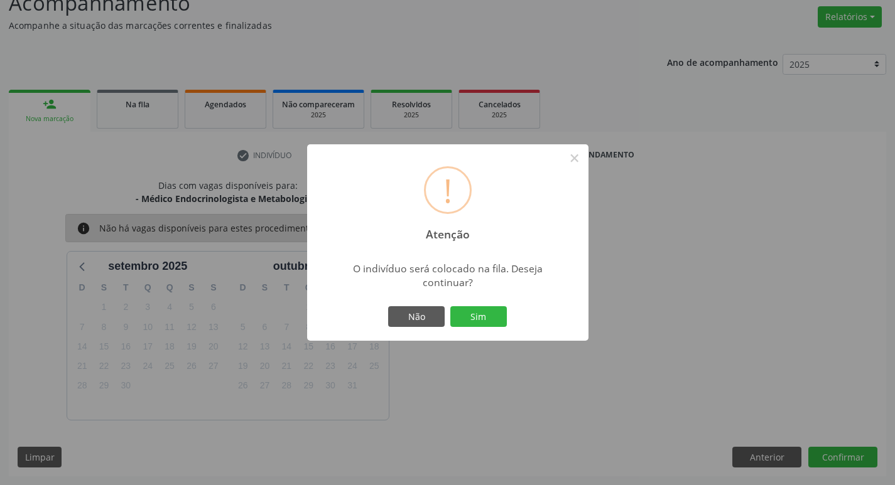
click at [465, 331] on div "! Atenção × O indivíduo será colocado na fila. Deseja continuar? Não Sim" at bounding box center [447, 242] width 281 height 197
click at [470, 327] on button "Sim" at bounding box center [478, 316] width 57 height 21
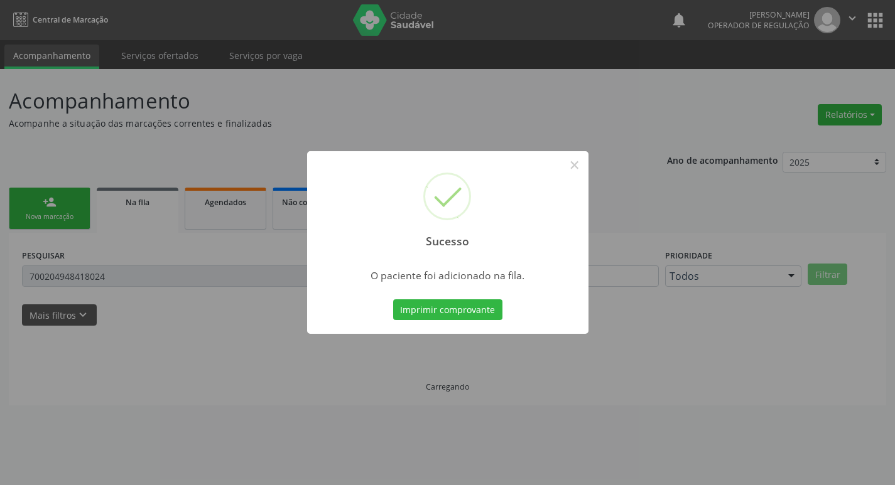
scroll to position [0, 0]
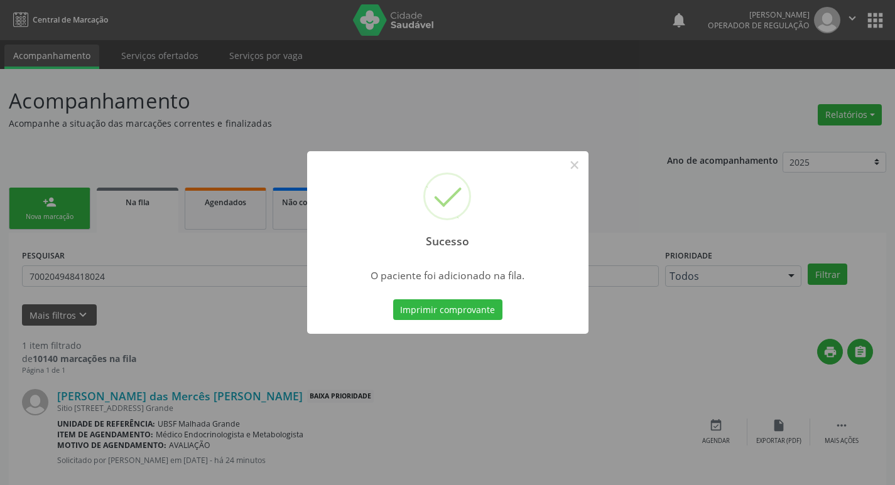
click at [171, 163] on div "Sucesso × O paciente foi adicionado na fila. Imprimir comprovante Cancel" at bounding box center [447, 242] width 895 height 485
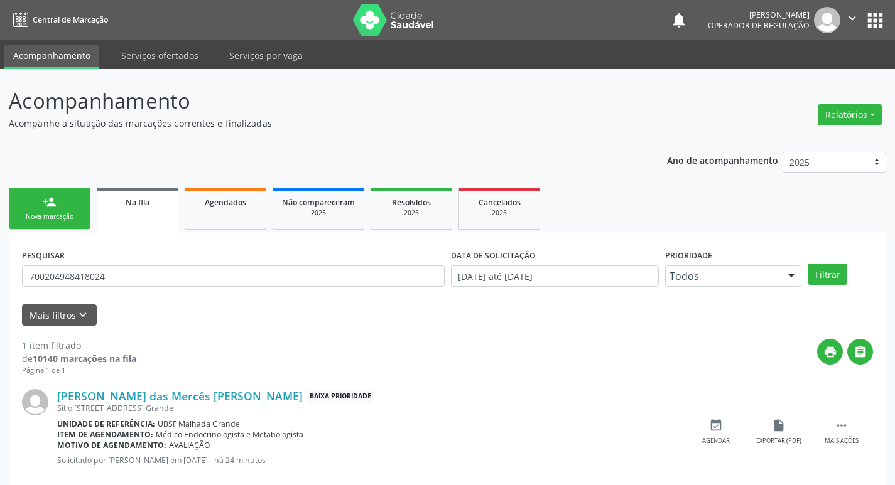
click at [84, 221] on link "person_add Nova marcação" at bounding box center [50, 209] width 82 height 42
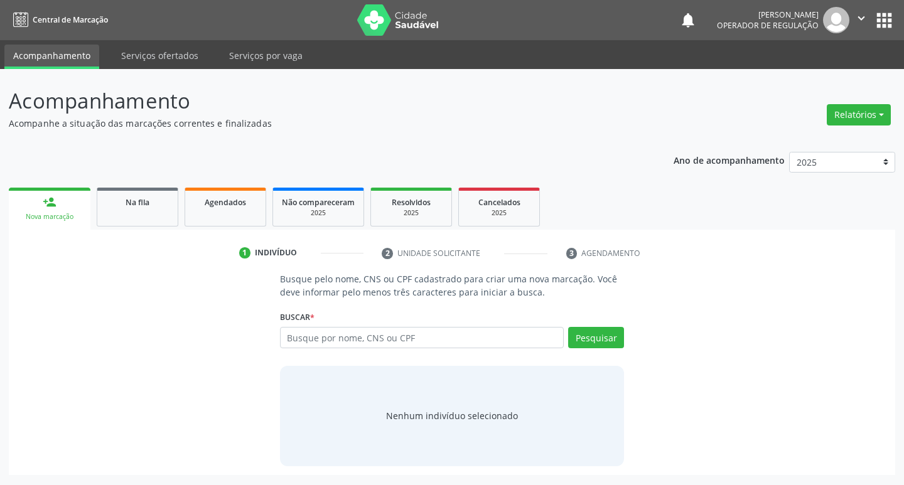
click at [454, 323] on div "Buscar * Busque por nome, CNS ou CPF Nenhum resultado encontrado para: " " Digi…" at bounding box center [452, 332] width 345 height 49
click at [454, 333] on input "text" at bounding box center [422, 337] width 284 height 21
type input "700705926556277"
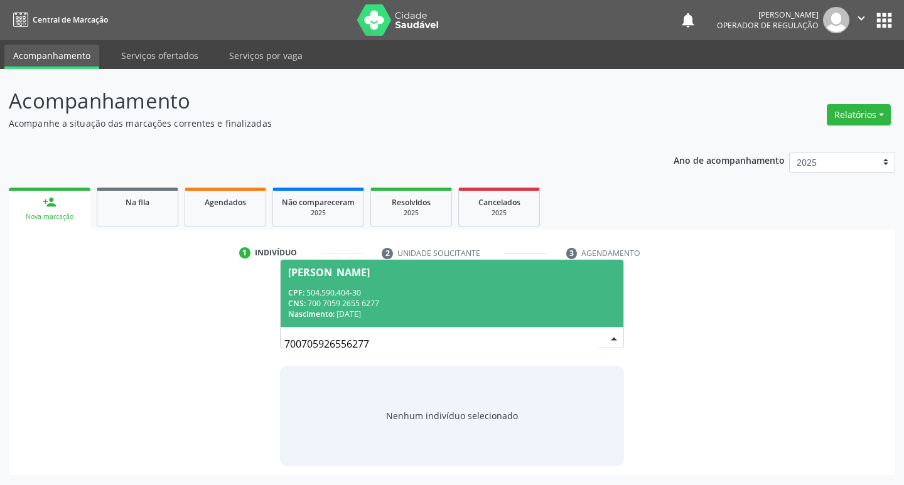
click at [496, 296] on div "CPF: 504.590.404-30" at bounding box center [452, 293] width 328 height 11
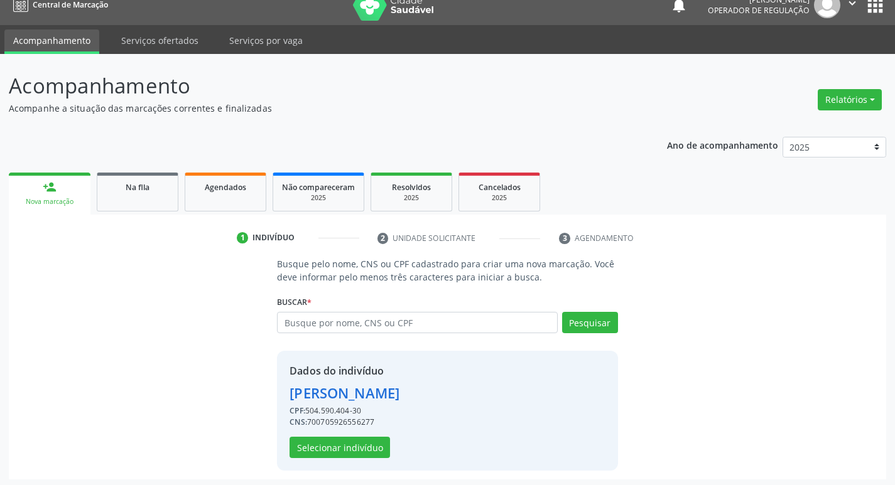
scroll to position [18, 0]
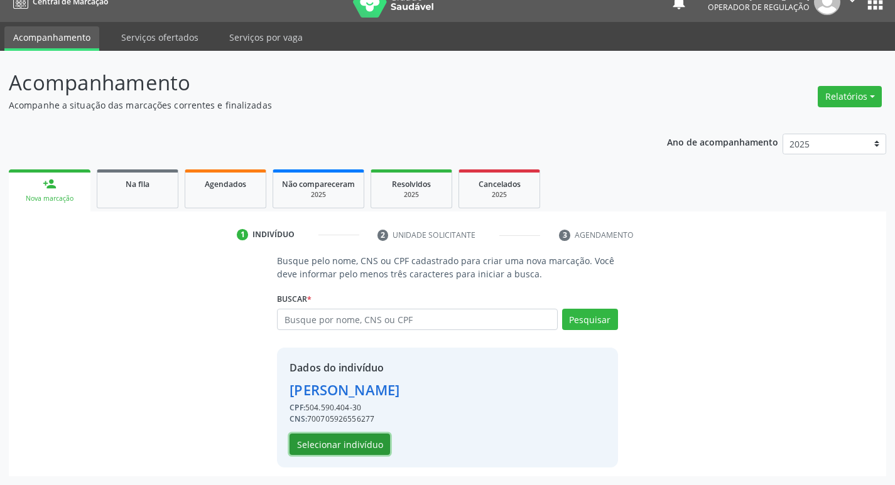
click at [355, 442] on button "Selecionar indivíduo" at bounding box center [339, 444] width 100 height 21
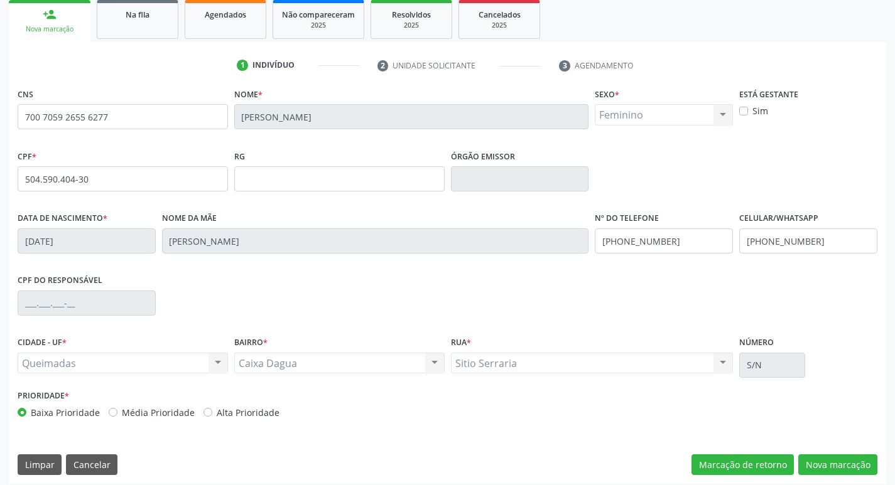
scroll to position [195, 0]
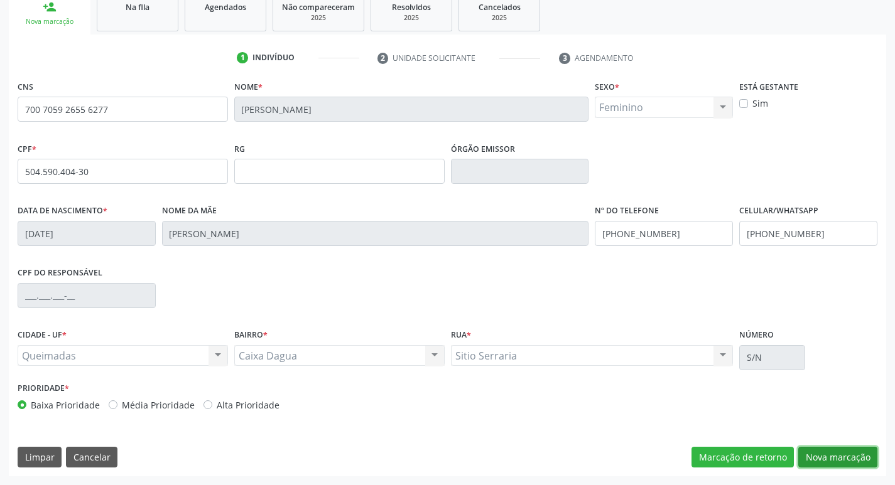
click at [807, 462] on button "Nova marcação" at bounding box center [837, 457] width 79 height 21
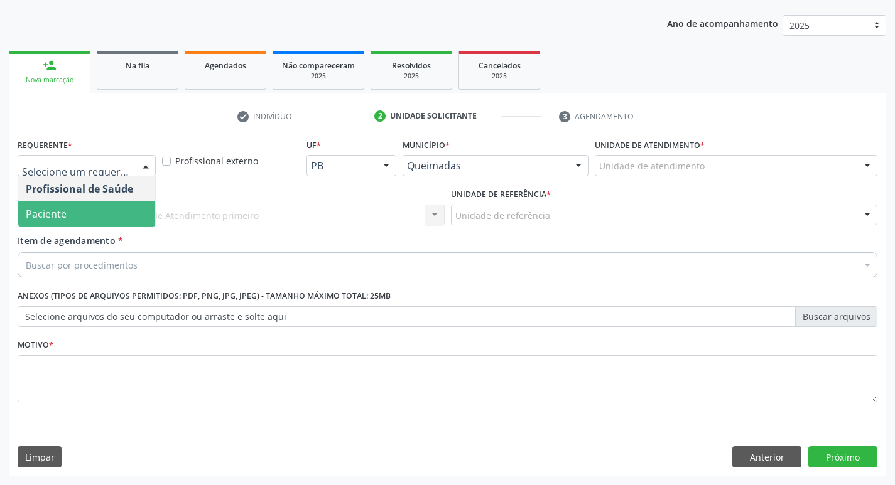
click at [67, 210] on span "Paciente" at bounding box center [86, 214] width 137 height 25
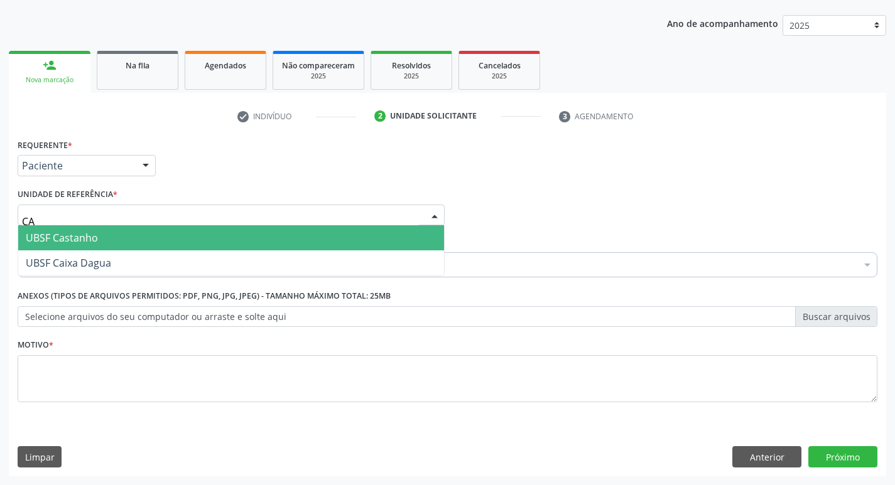
type input "CAI"
click at [65, 230] on span "UBSF Caixa Dagua" at bounding box center [231, 237] width 426 height 25
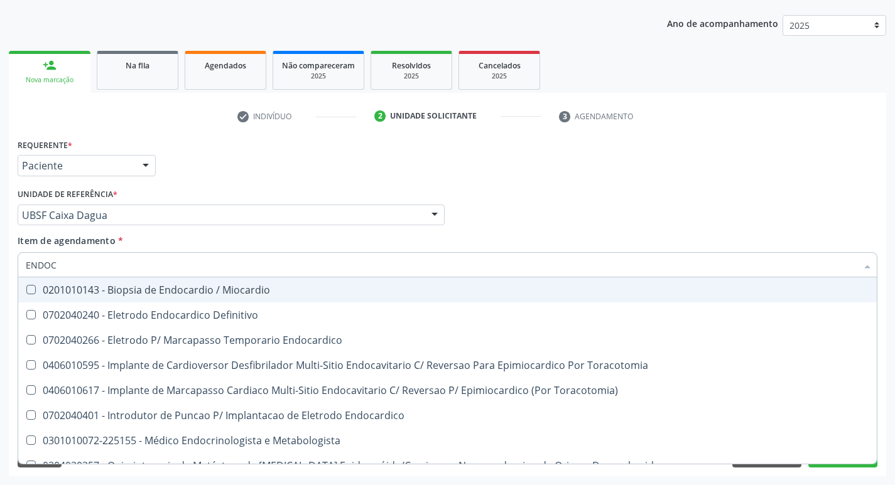
type input "ENDOCR"
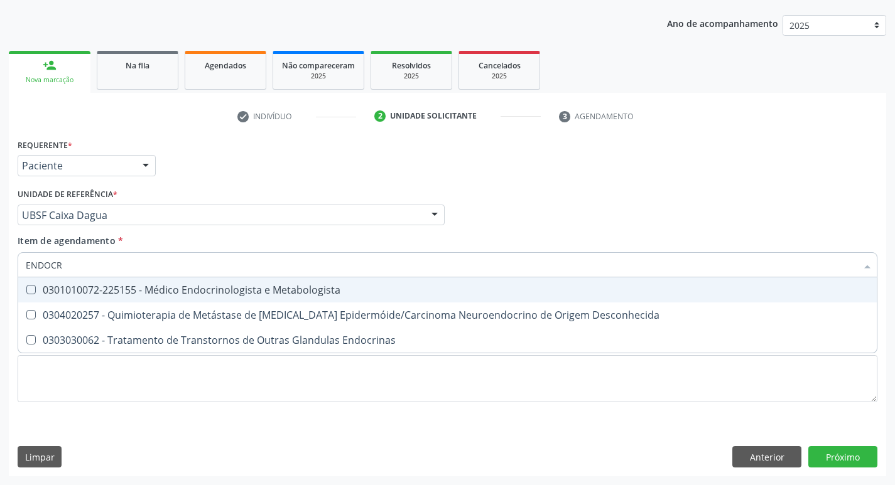
click at [73, 295] on div "0301010072-225155 - Médico Endocrinologista e Metabologista" at bounding box center [447, 290] width 843 height 10
checkbox Metabologista "true"
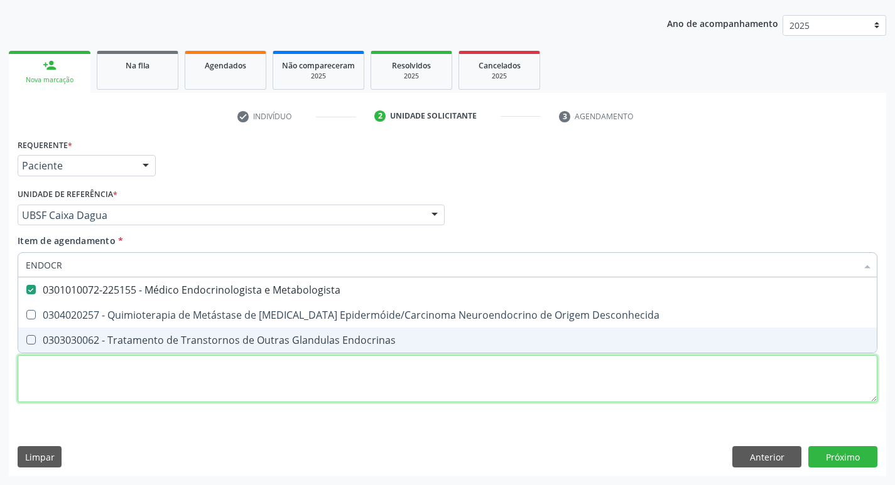
click at [37, 385] on div "Requerente * Paciente Profissional de Saúde Paciente Nenhum resultado encontrad…" at bounding box center [448, 278] width 860 height 284
checkbox Desconhecida "true"
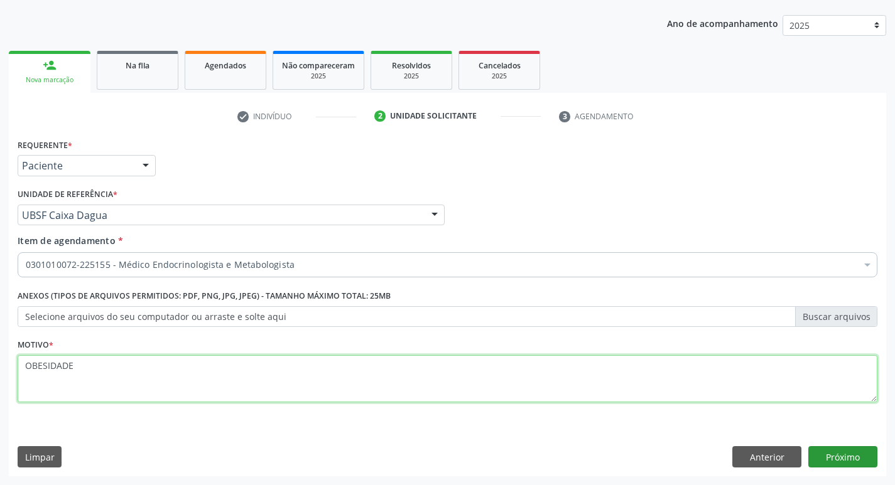
type textarea "OBESIDADE"
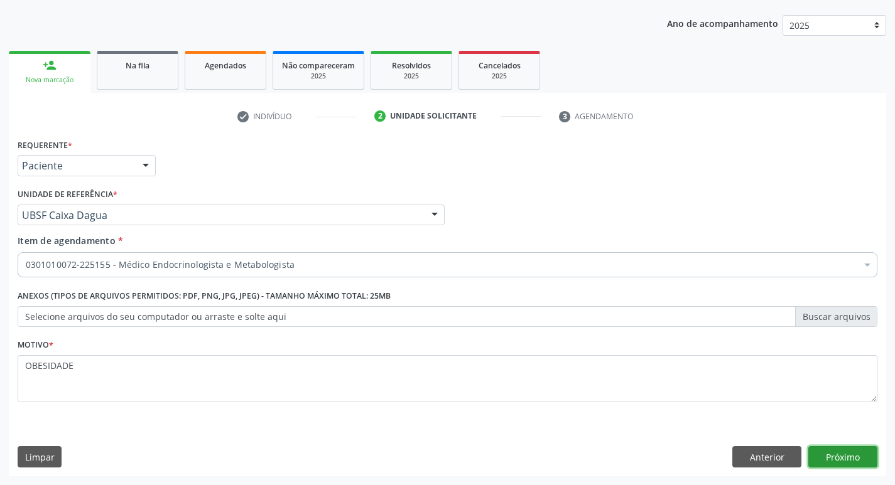
click at [841, 463] on button "Próximo" at bounding box center [842, 456] width 69 height 21
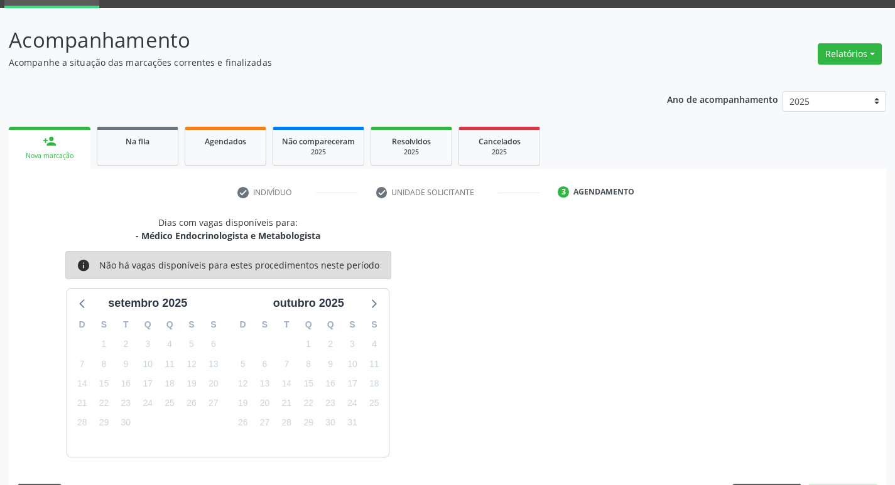
scroll to position [98, 0]
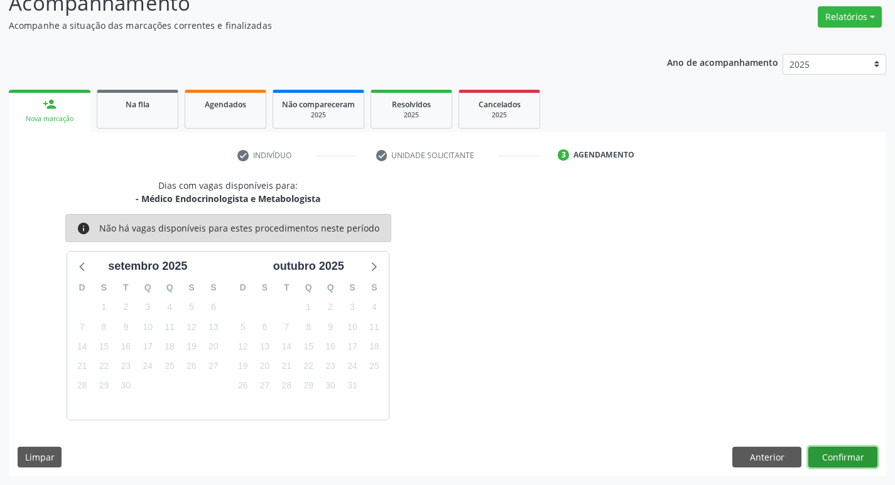
click at [857, 457] on button "Confirmar" at bounding box center [842, 457] width 69 height 21
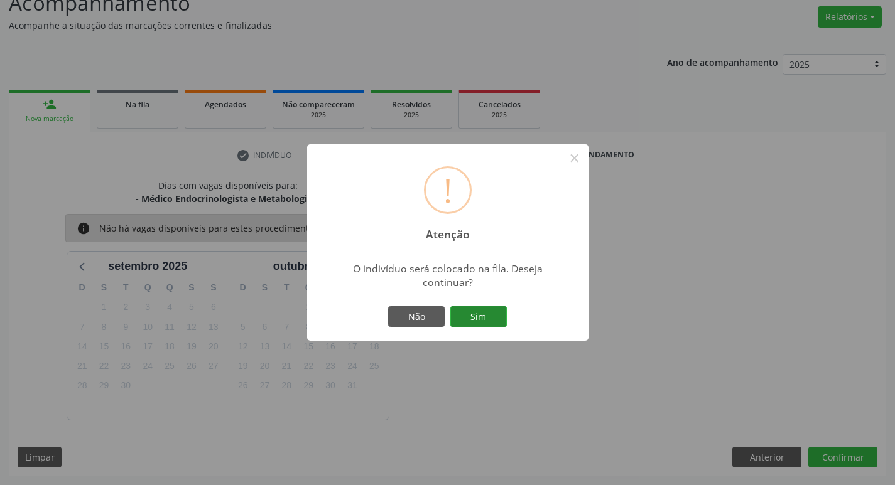
click at [474, 307] on button "Sim" at bounding box center [478, 316] width 57 height 21
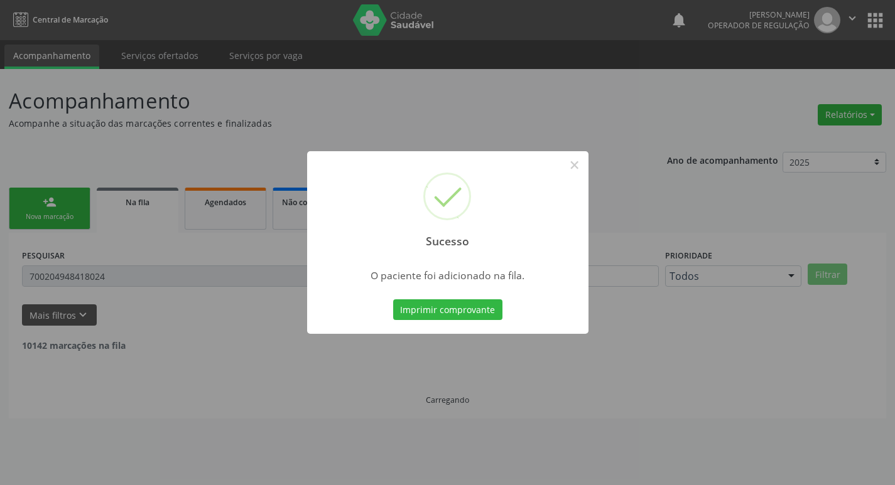
scroll to position [0, 0]
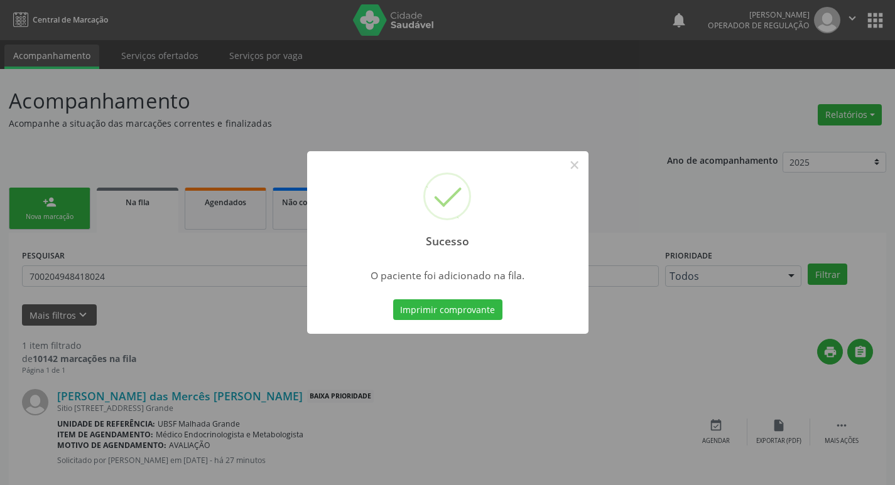
click at [443, 117] on div "Sucesso × O paciente foi adicionado na fila. Imprimir comprovante Cancel" at bounding box center [447, 242] width 895 height 485
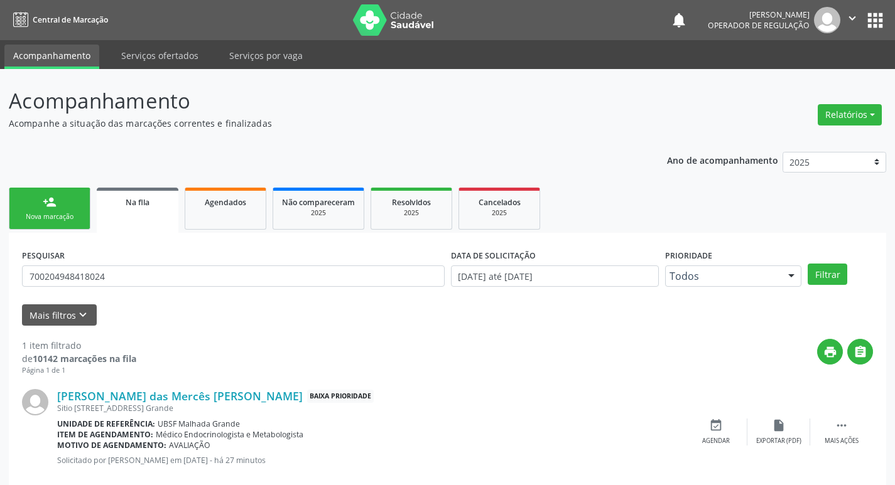
click at [66, 194] on link "person_add Nova marcação" at bounding box center [50, 209] width 82 height 42
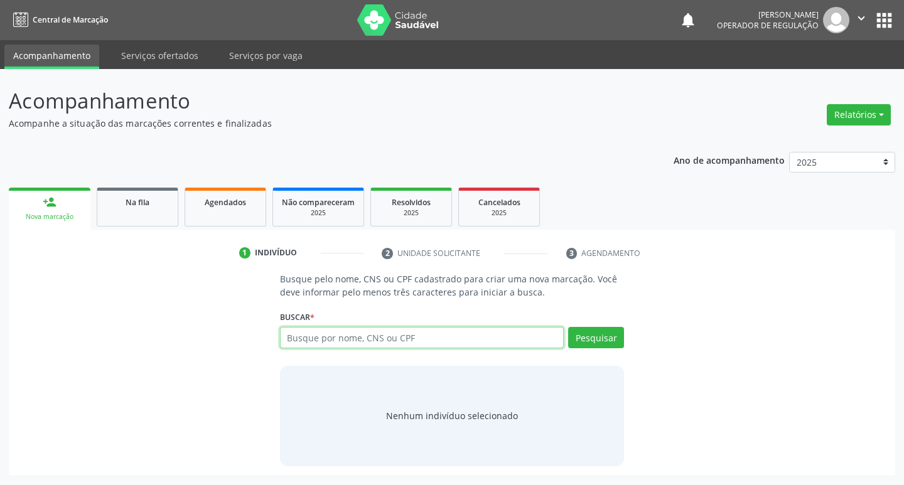
click at [362, 342] on input "text" at bounding box center [422, 337] width 284 height 21
type input "708908754870218"
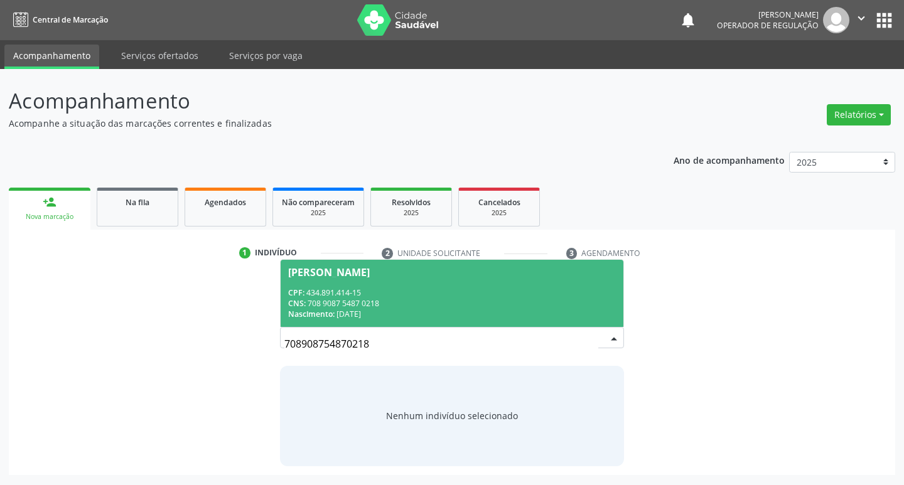
click at [561, 315] on div "Nascimento: 04/06/1955" at bounding box center [452, 314] width 328 height 11
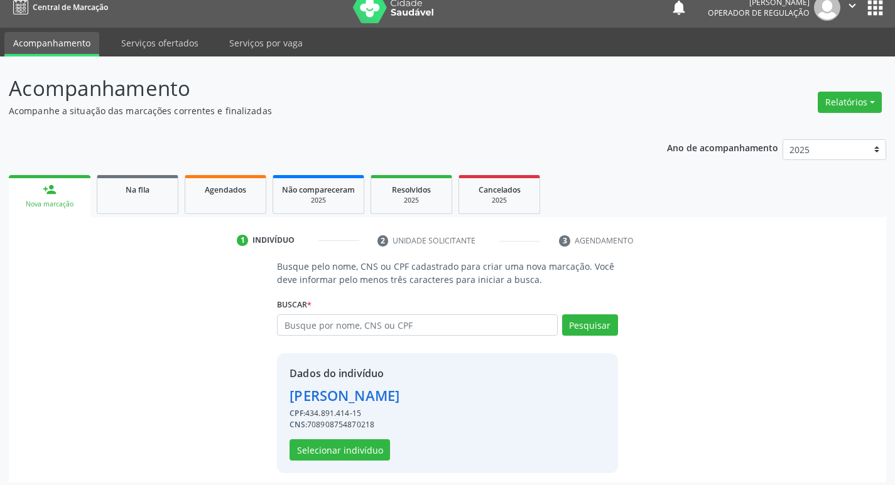
scroll to position [18, 0]
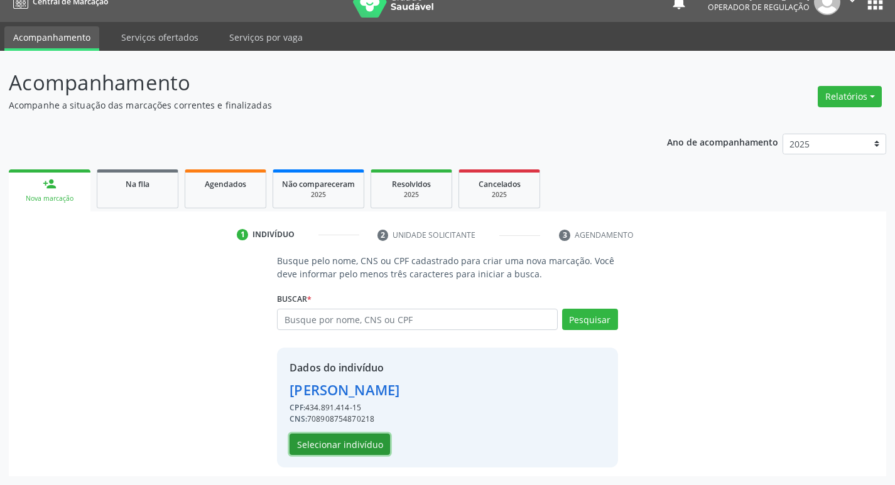
click at [372, 445] on button "Selecionar indivíduo" at bounding box center [339, 444] width 100 height 21
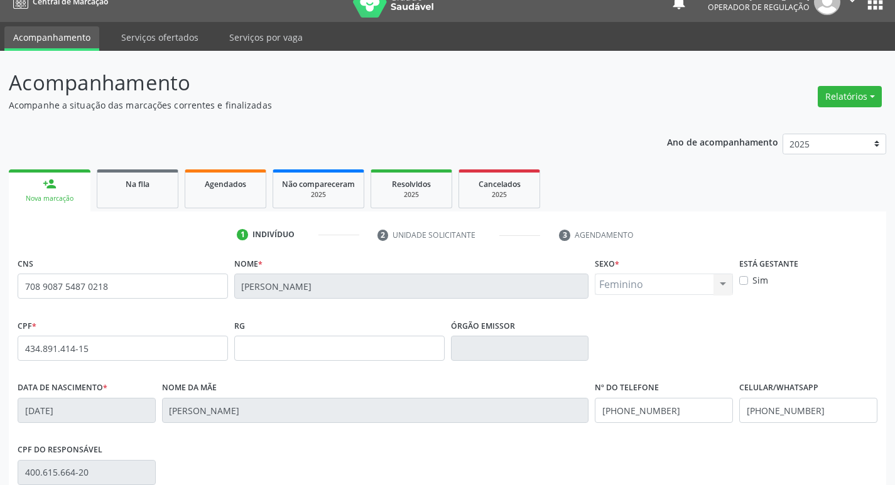
scroll to position [195, 0]
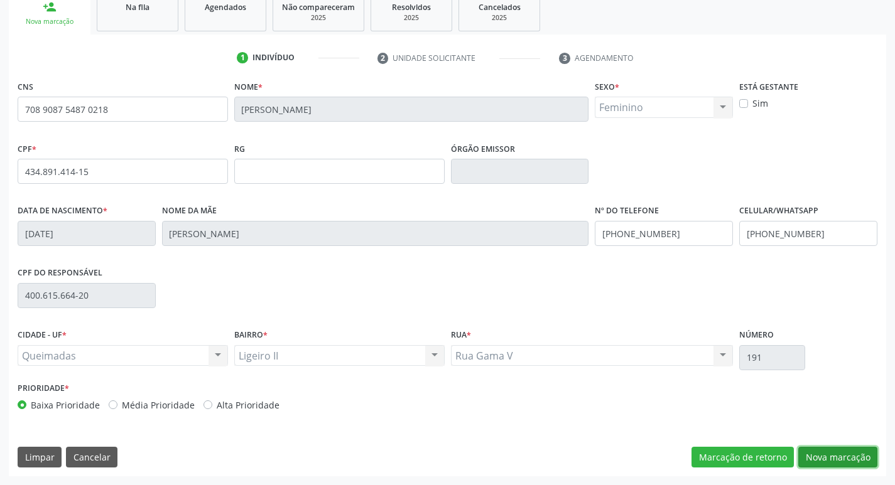
click at [864, 458] on button "Nova marcação" at bounding box center [837, 457] width 79 height 21
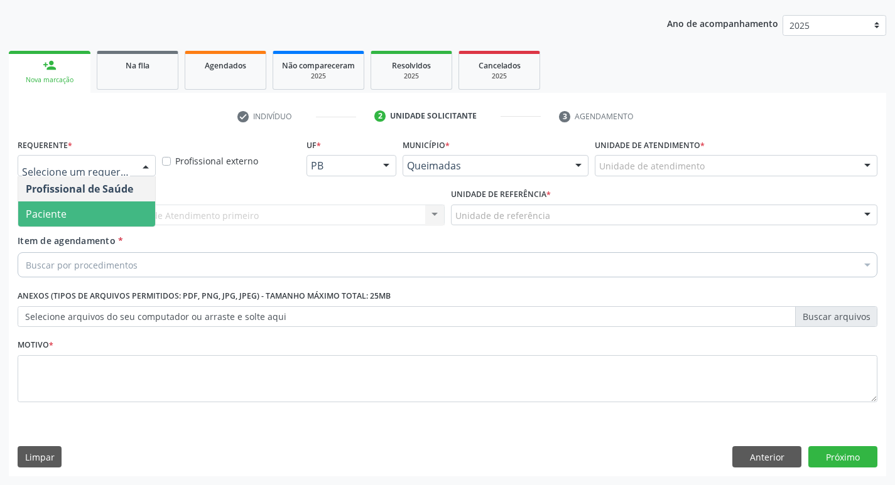
click at [72, 206] on span "Paciente" at bounding box center [86, 214] width 137 height 25
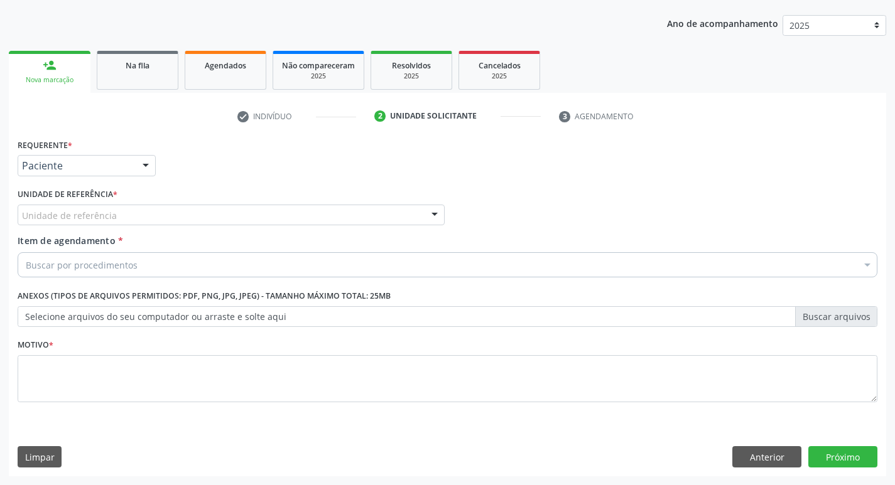
click at [72, 206] on div "Unidade de referência" at bounding box center [231, 215] width 427 height 21
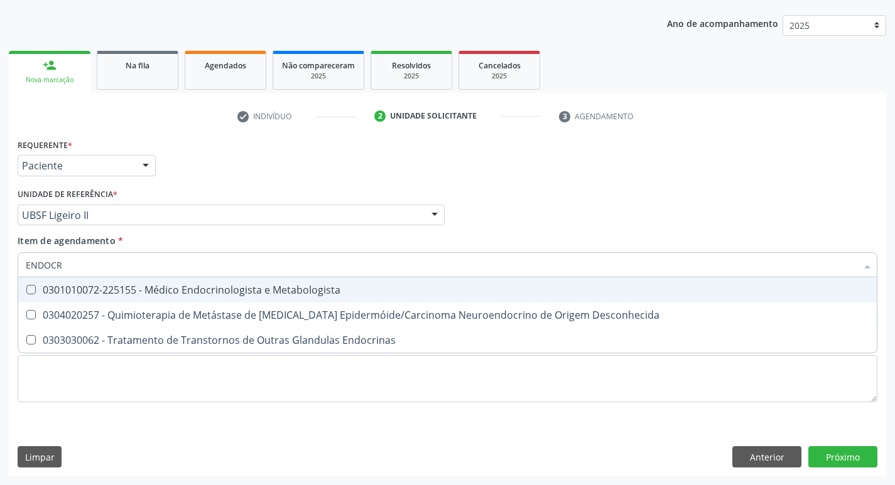
type input "ENDOCRI"
click at [82, 285] on div "0301010072-225155 - Médico Endocrinologista e Metabologista" at bounding box center [447, 290] width 843 height 10
checkbox Metabologista "true"
click at [351, 126] on li "check Indivíduo" at bounding box center [297, 116] width 138 height 21
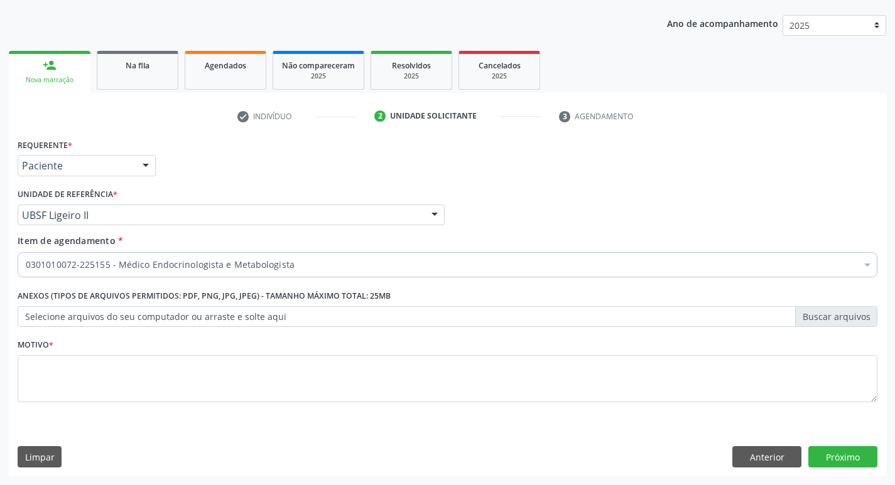
checkbox Metabologista "true"
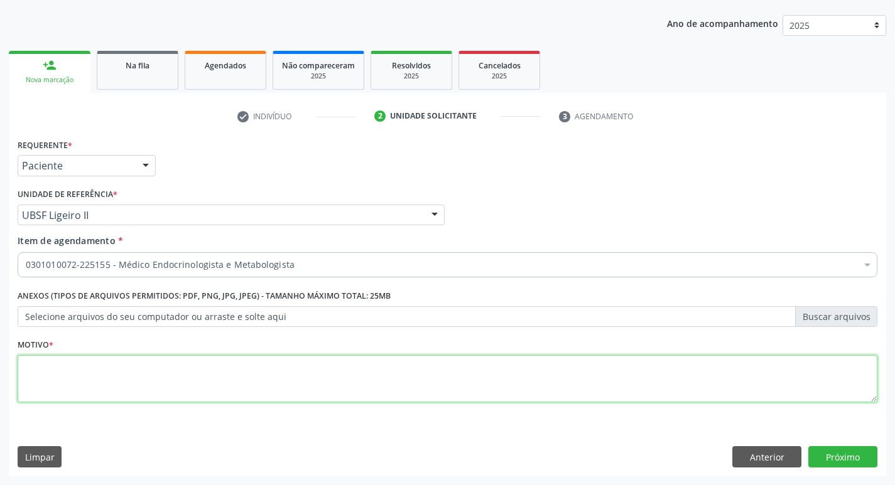
click at [65, 377] on textarea at bounding box center [448, 379] width 860 height 48
type textarea "HIPOTIREOIDISMO"
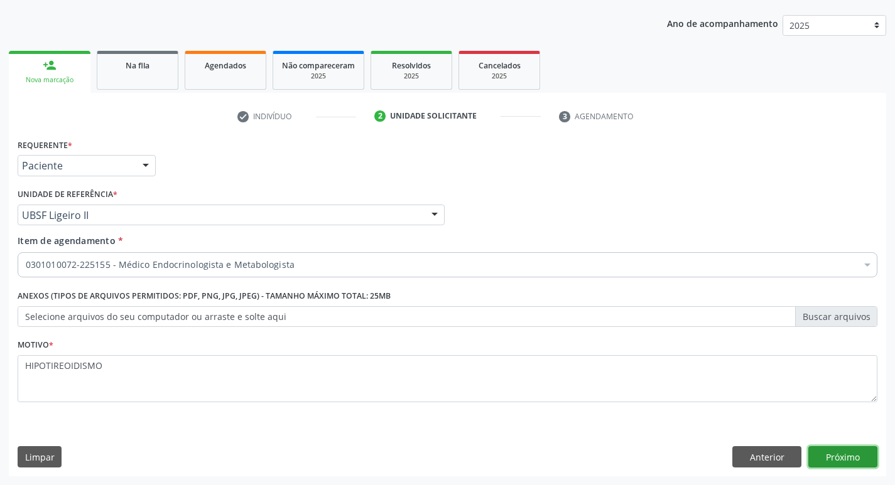
click at [847, 455] on button "Próximo" at bounding box center [842, 456] width 69 height 21
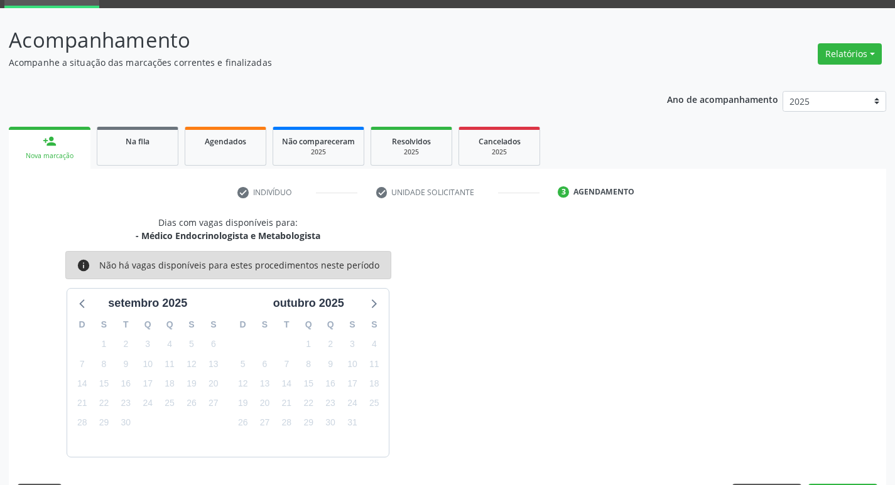
scroll to position [98, 0]
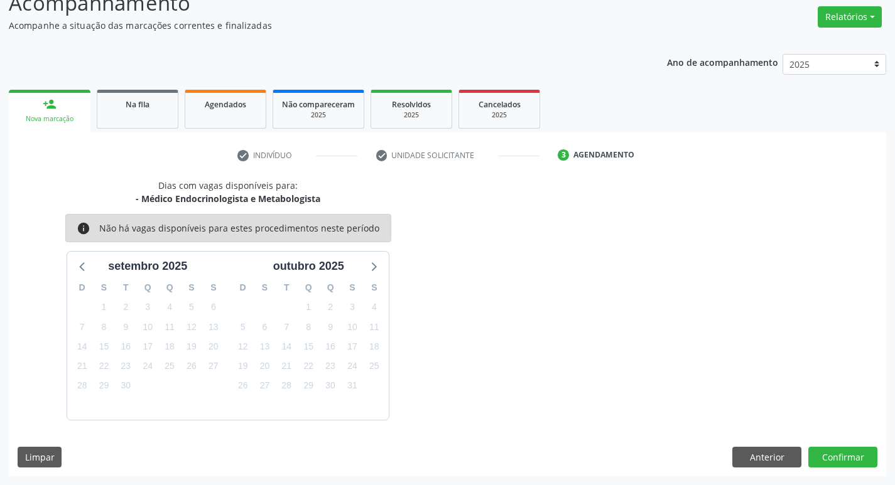
click at [830, 468] on div "Dias com vagas disponíveis para: - Médico Endocrinologista e Metabologista info…" at bounding box center [447, 328] width 877 height 298
click at [834, 458] on button "Confirmar" at bounding box center [842, 457] width 69 height 21
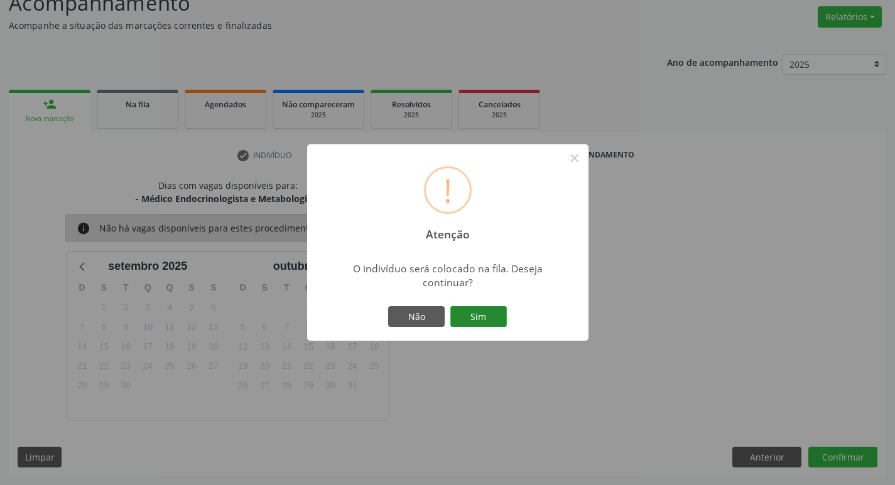
click at [468, 314] on button "Sim" at bounding box center [478, 316] width 57 height 21
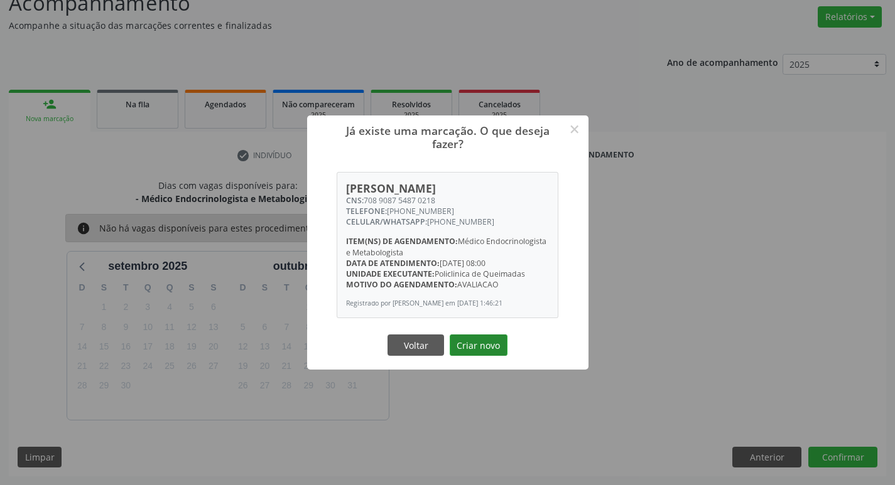
click at [487, 343] on button "Criar novo" at bounding box center [479, 345] width 58 height 21
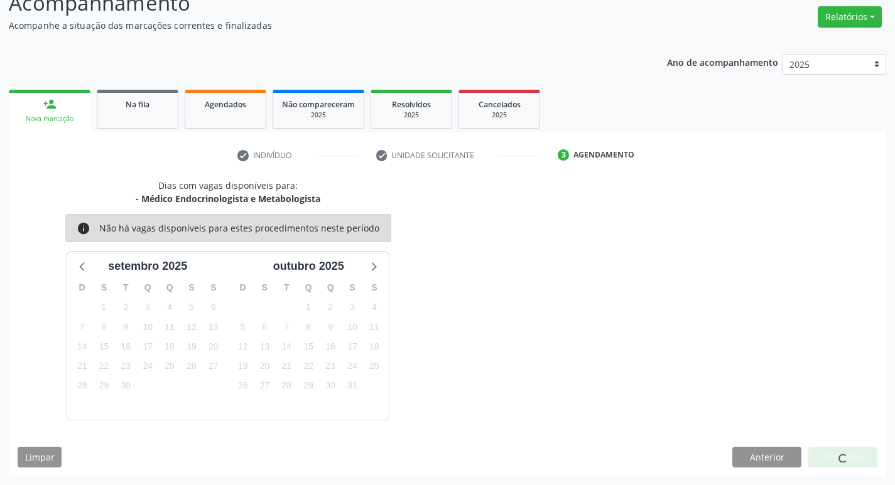
scroll to position [0, 0]
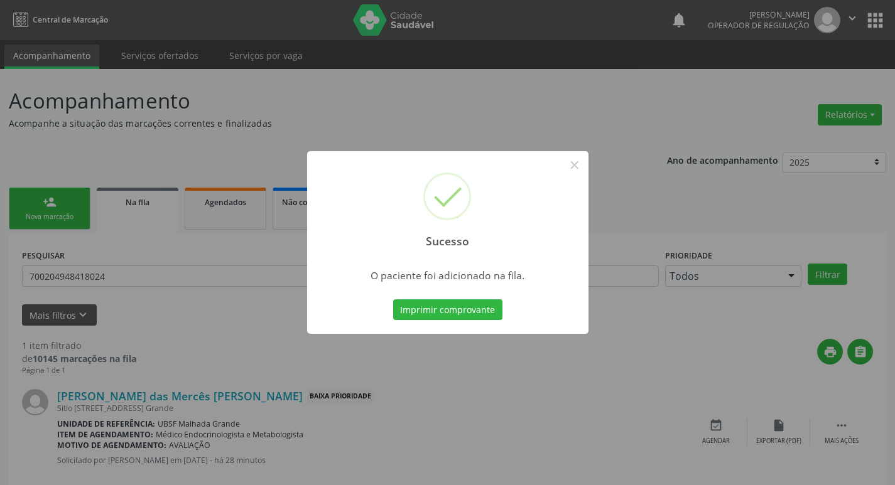
click at [443, 66] on div "Sucesso × O paciente foi adicionado na fila. Imprimir comprovante Cancel" at bounding box center [447, 242] width 895 height 485
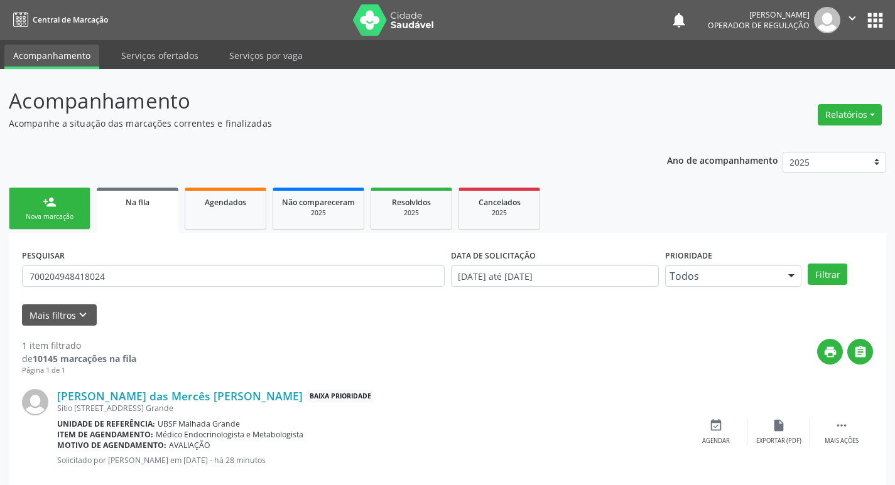
click at [63, 202] on link "person_add Nova marcação" at bounding box center [50, 209] width 82 height 42
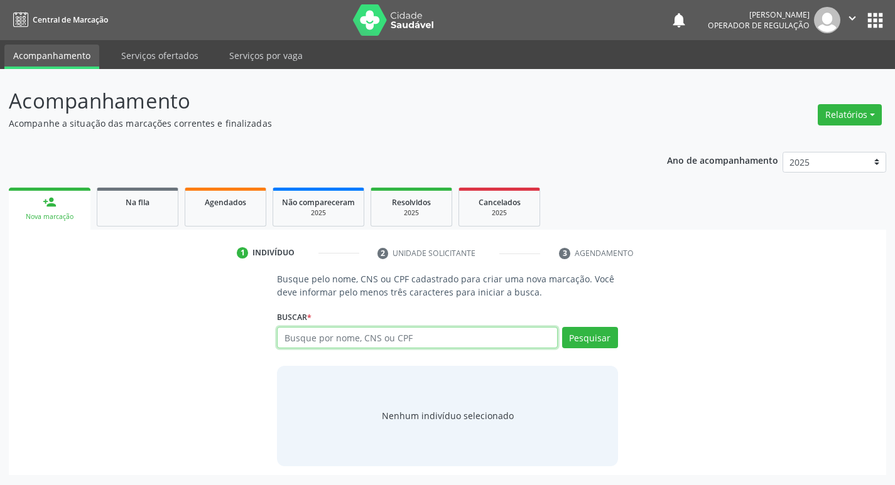
click at [423, 332] on input "text" at bounding box center [417, 337] width 280 height 21
type input "706903161741833"
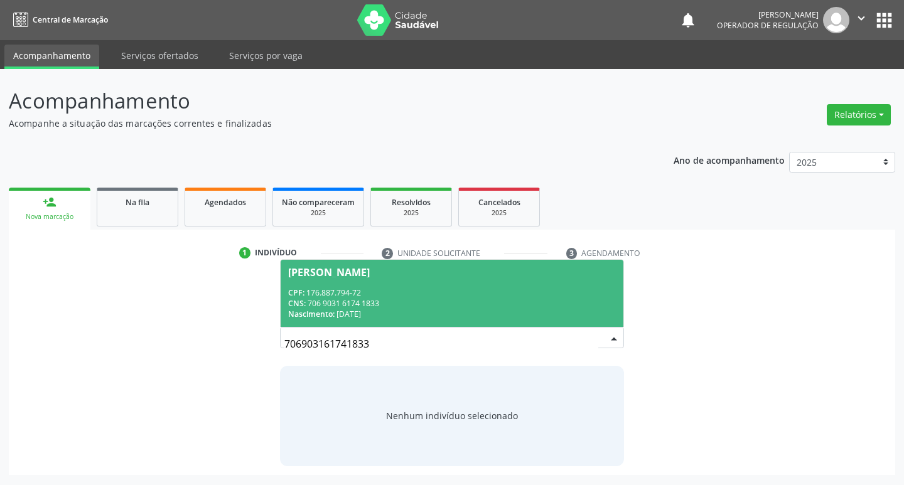
click at [405, 280] on span "José Aguiar de Souza CPF: 176.887.794-72 CNS: 706 9031 6174 1833 Nascimento: 23…" at bounding box center [452, 293] width 343 height 67
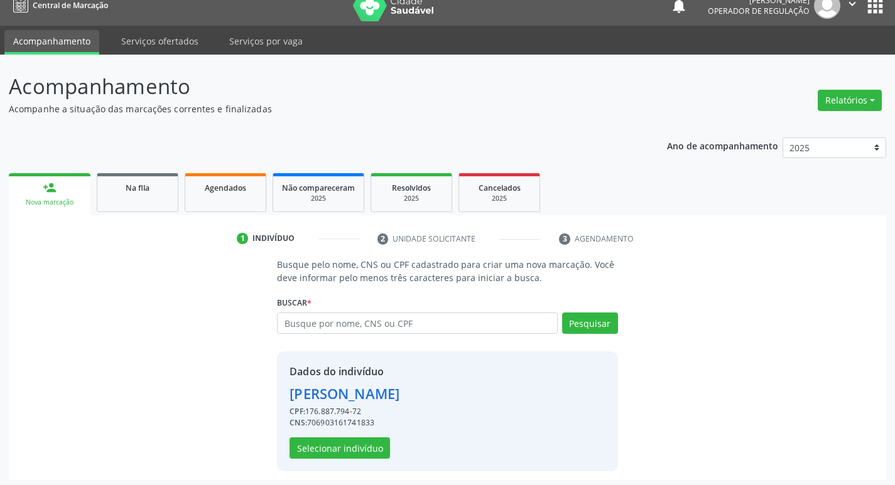
scroll to position [18, 0]
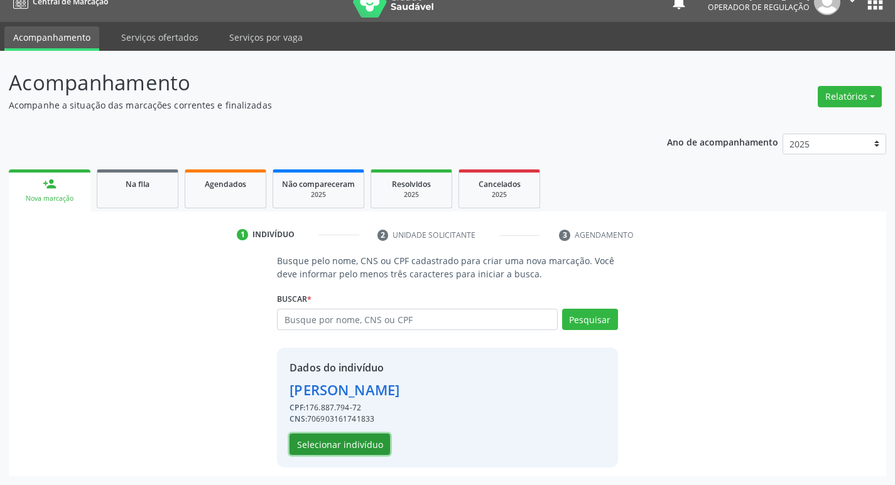
click at [350, 447] on button "Selecionar indivíduo" at bounding box center [339, 444] width 100 height 21
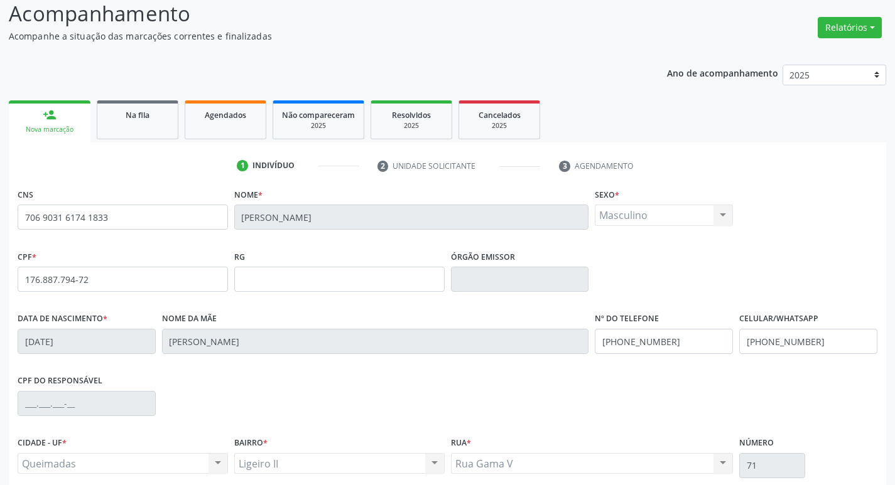
scroll to position [195, 0]
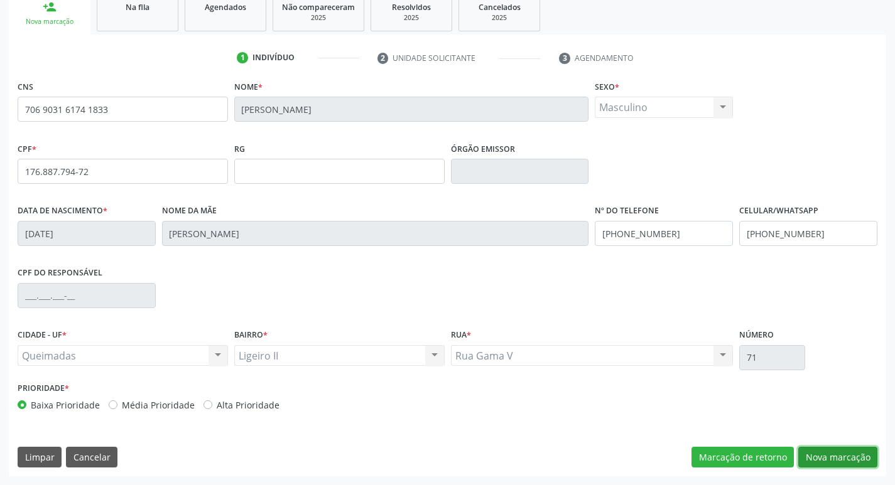
click at [806, 462] on button "Nova marcação" at bounding box center [837, 457] width 79 height 21
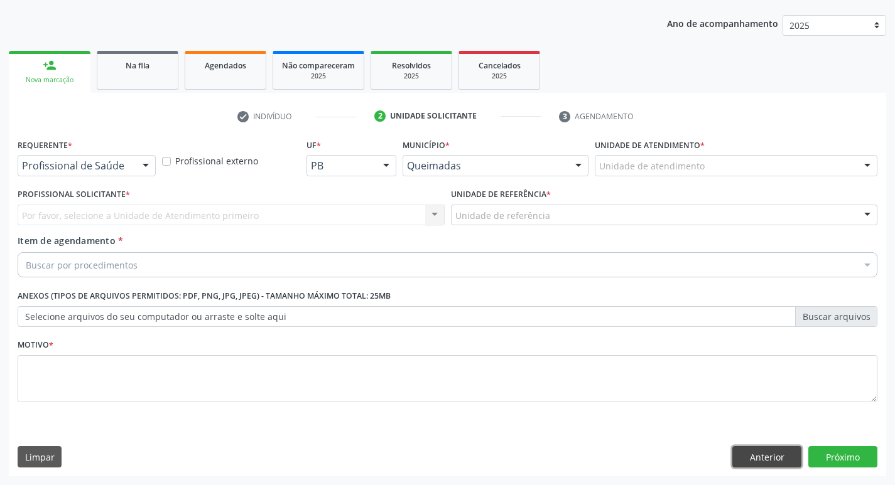
click at [773, 451] on button "Anterior" at bounding box center [766, 456] width 69 height 21
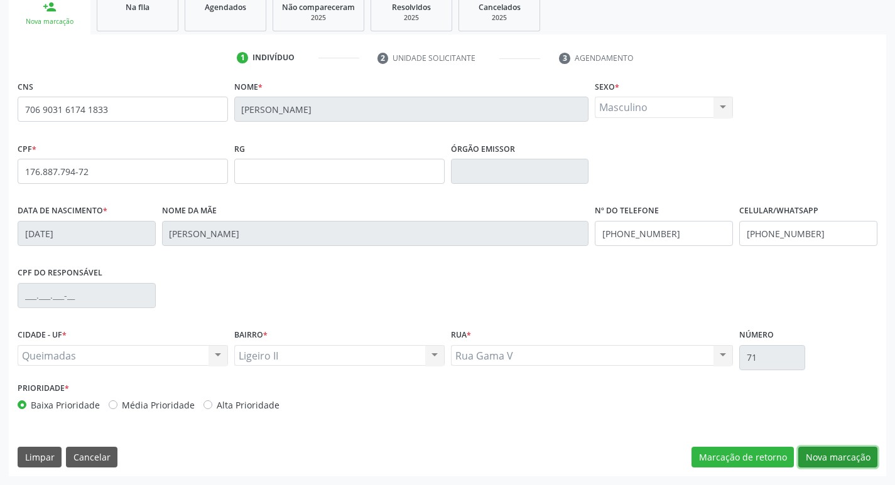
click at [859, 452] on button "Nova marcação" at bounding box center [837, 457] width 79 height 21
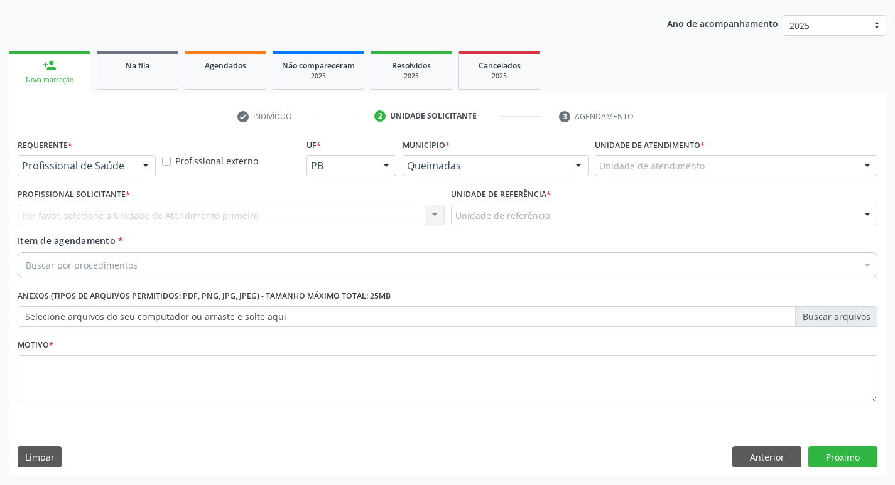
click at [117, 158] on div "Profissional de Saúde" at bounding box center [87, 165] width 138 height 21
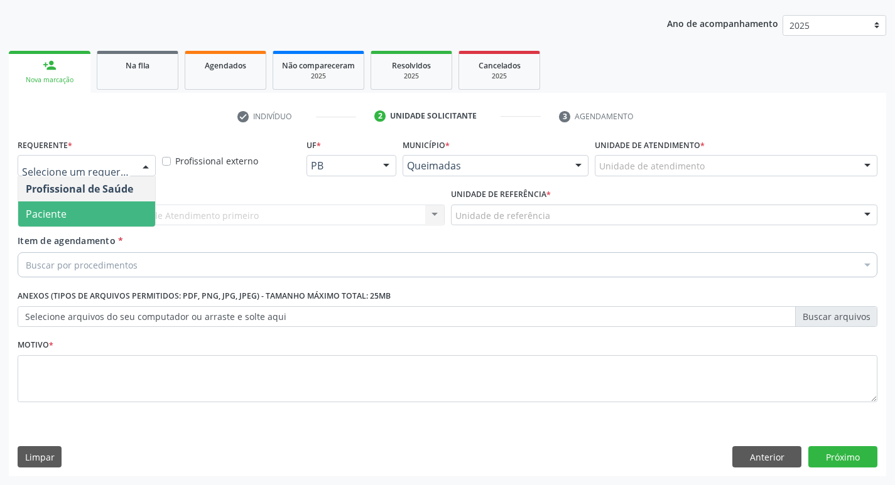
click at [100, 215] on span "Paciente" at bounding box center [86, 214] width 137 height 25
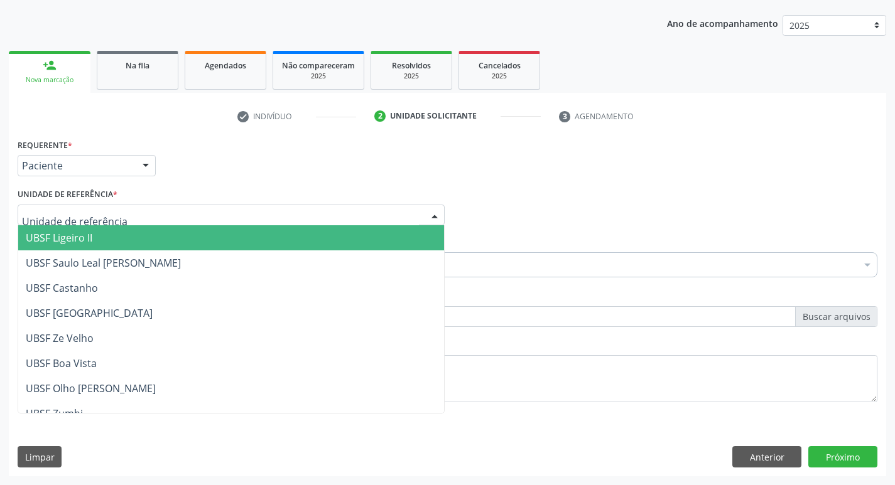
type input "L"
click at [97, 237] on span "UBSF Ligeiro II" at bounding box center [231, 237] width 426 height 25
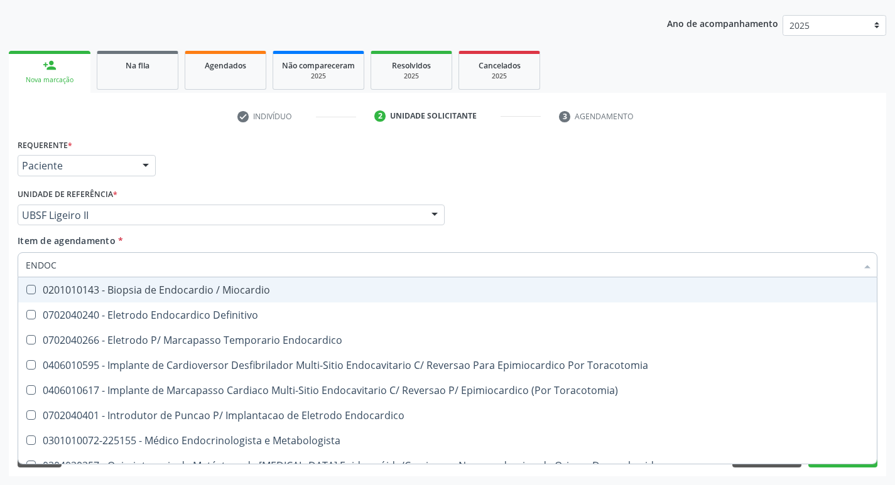
type input "ENDOCR"
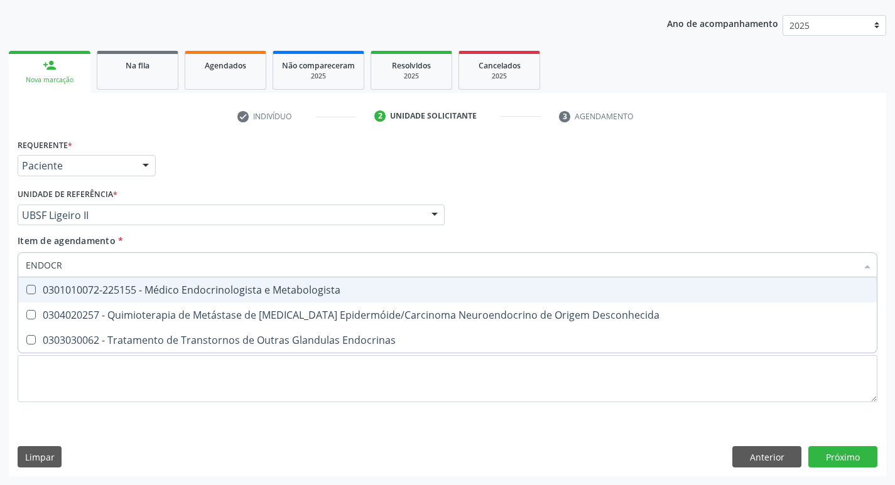
click at [144, 287] on div "0301010072-225155 - Médico Endocrinologista e Metabologista" at bounding box center [447, 290] width 843 height 10
checkbox Metabologista "true"
click at [436, 178] on div "Requerente * Paciente Profissional de Saúde Paciente Nenhum resultado encontrad…" at bounding box center [447, 160] width 866 height 49
checkbox Desconhecida "true"
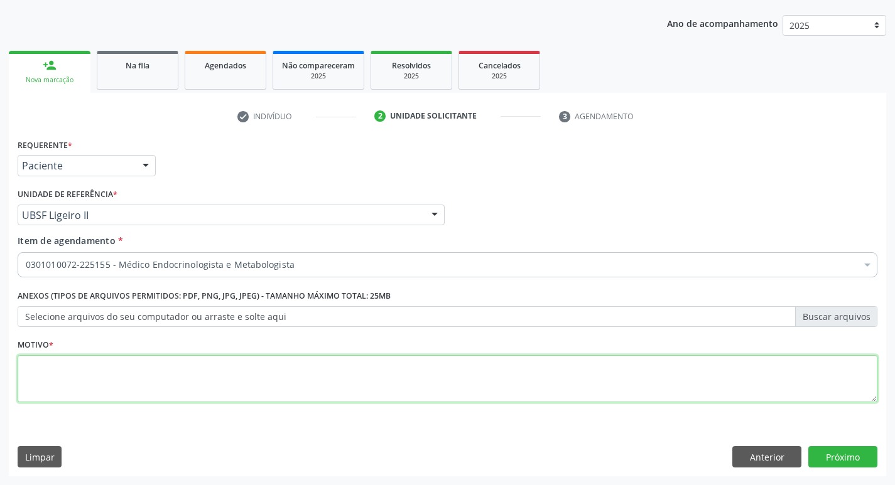
click at [182, 384] on textarea at bounding box center [448, 379] width 860 height 48
type textarea "E"
type textarea "NÓDULO EM TIREOIDE"
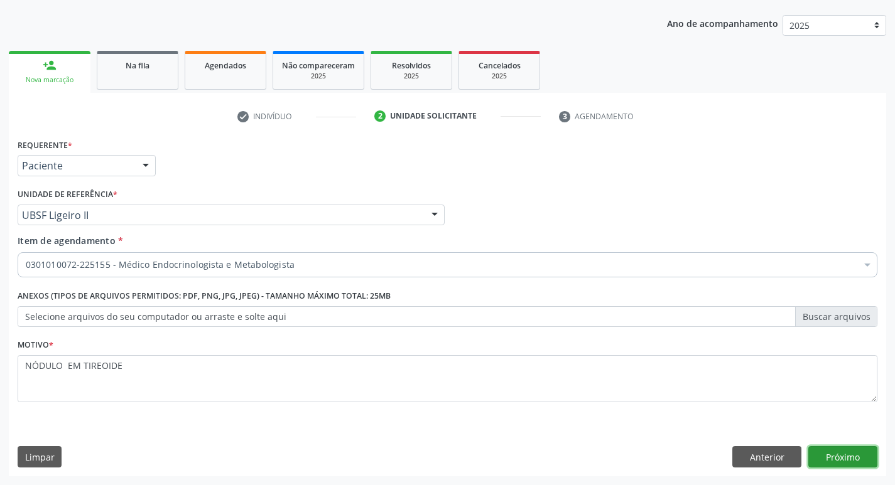
click at [847, 451] on button "Próximo" at bounding box center [842, 456] width 69 height 21
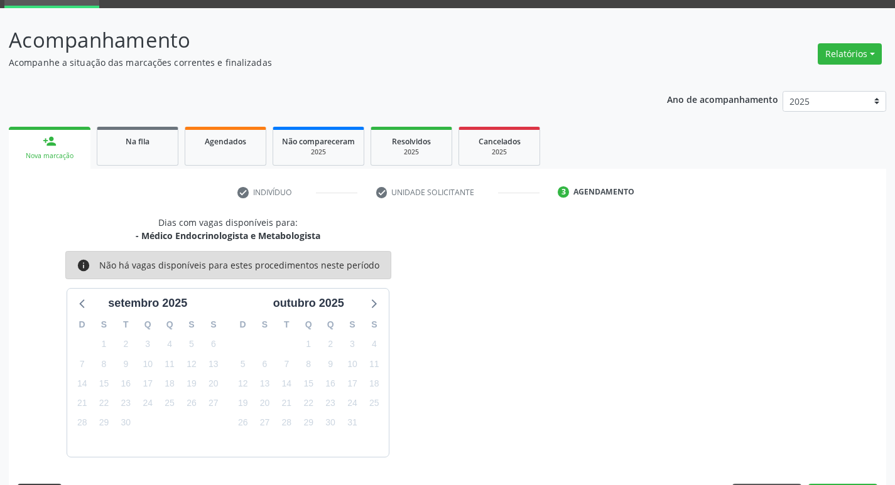
scroll to position [98, 0]
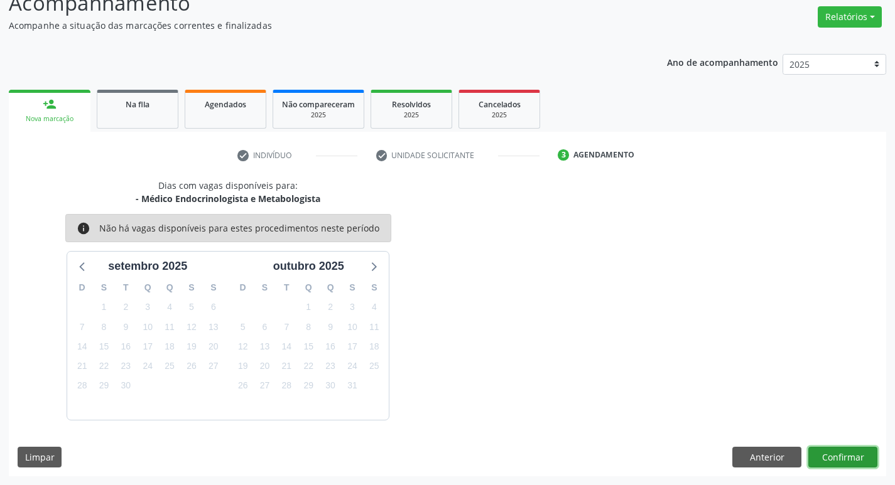
click at [833, 456] on button "Confirmar" at bounding box center [842, 457] width 69 height 21
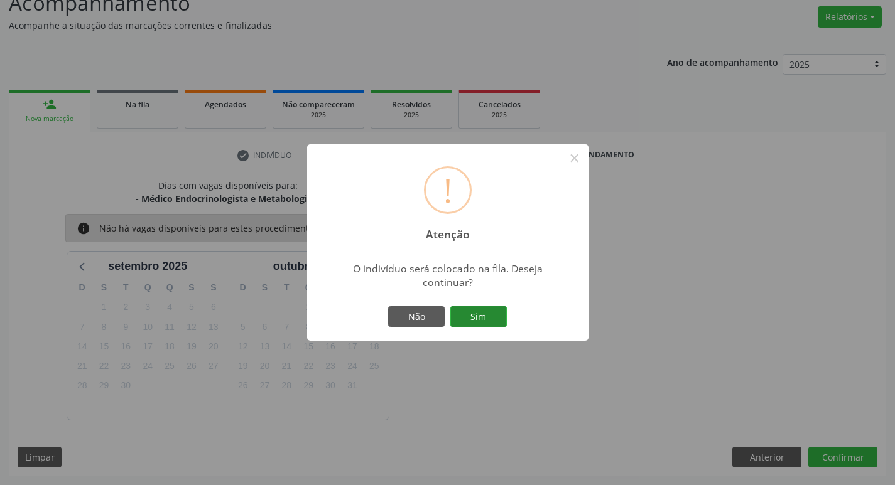
click at [479, 323] on button "Sim" at bounding box center [478, 316] width 57 height 21
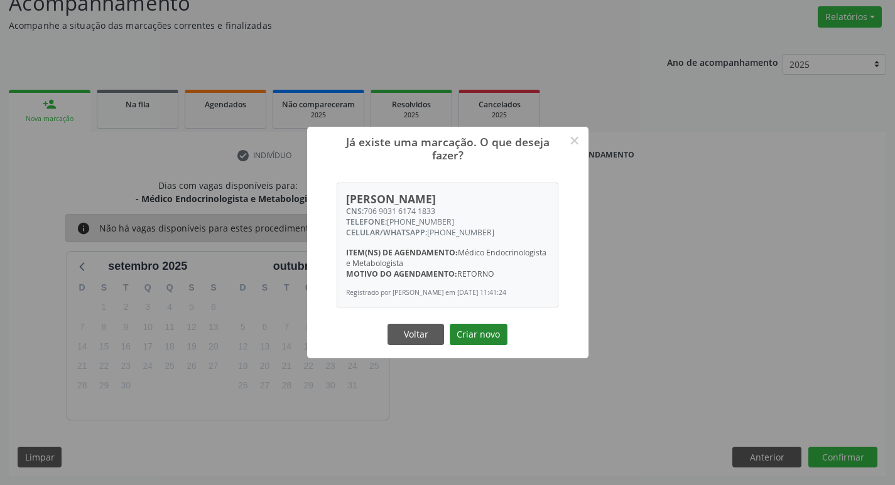
click at [496, 338] on button "Criar novo" at bounding box center [479, 334] width 58 height 21
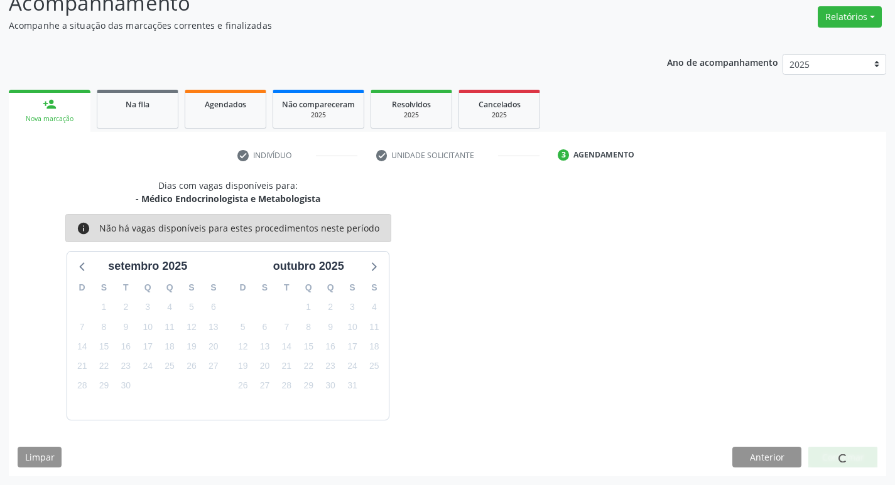
scroll to position [0, 0]
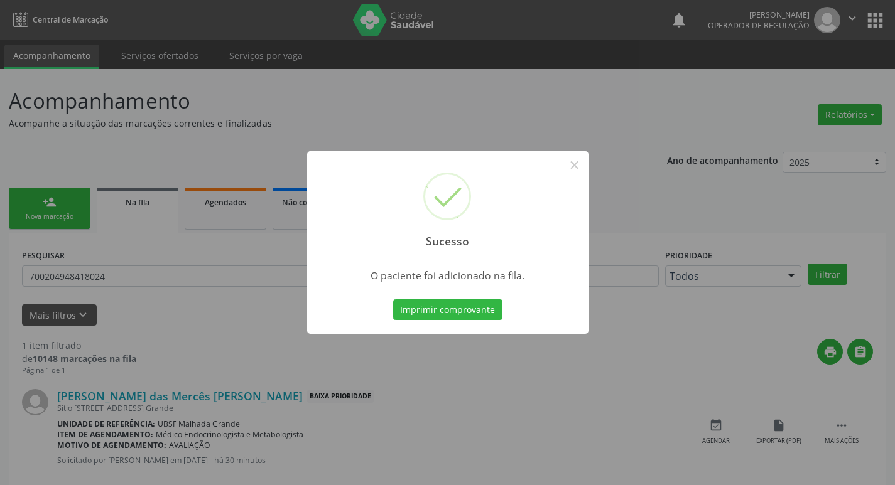
click at [252, 142] on div "Sucesso × O paciente foi adicionado na fila. Imprimir comprovante Cancel" at bounding box center [447, 242] width 895 height 485
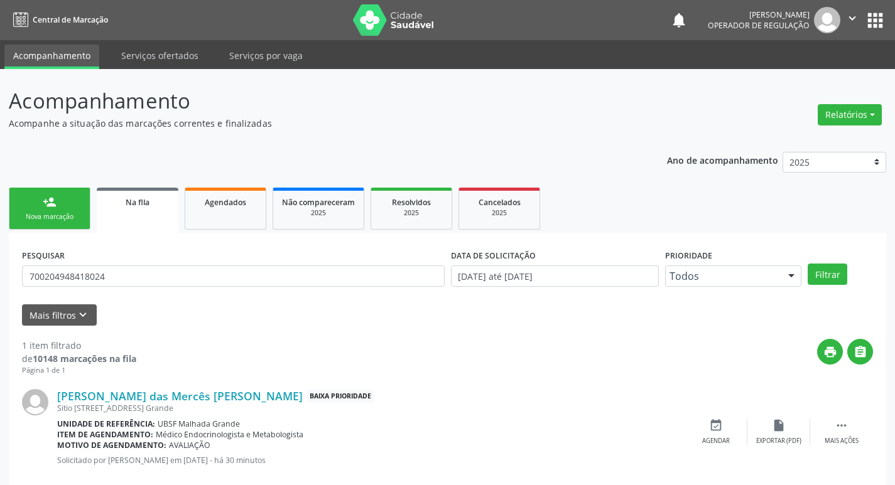
click at [47, 190] on link "person_add Nova marcação" at bounding box center [50, 209] width 82 height 42
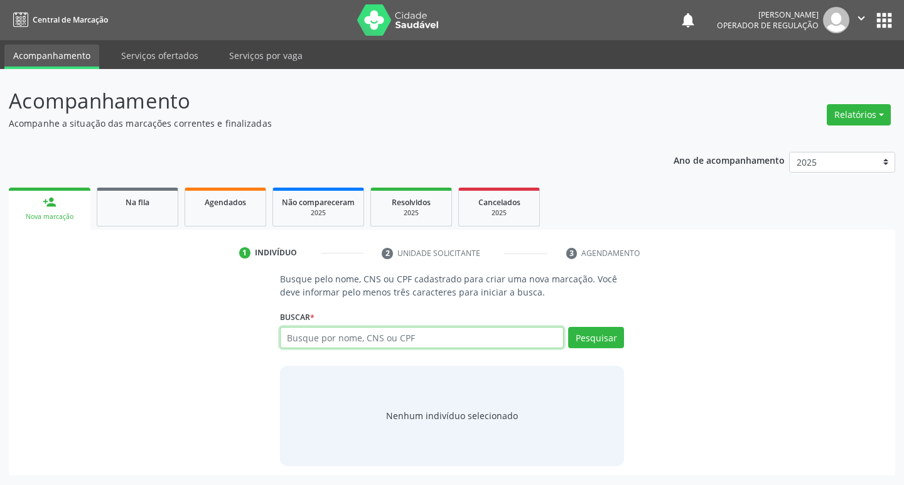
click at [315, 333] on input "text" at bounding box center [422, 337] width 284 height 21
type input "703106324030960"
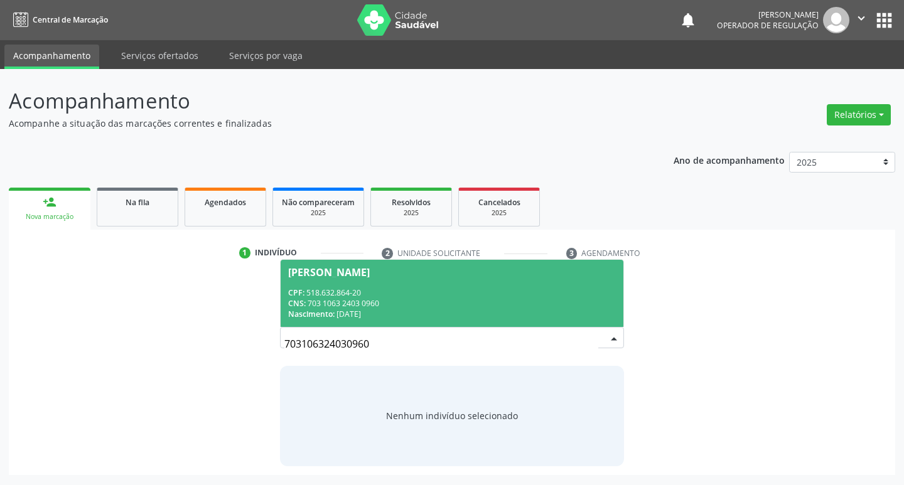
click at [446, 297] on div "CPF: 518.632.864-20" at bounding box center [452, 293] width 328 height 11
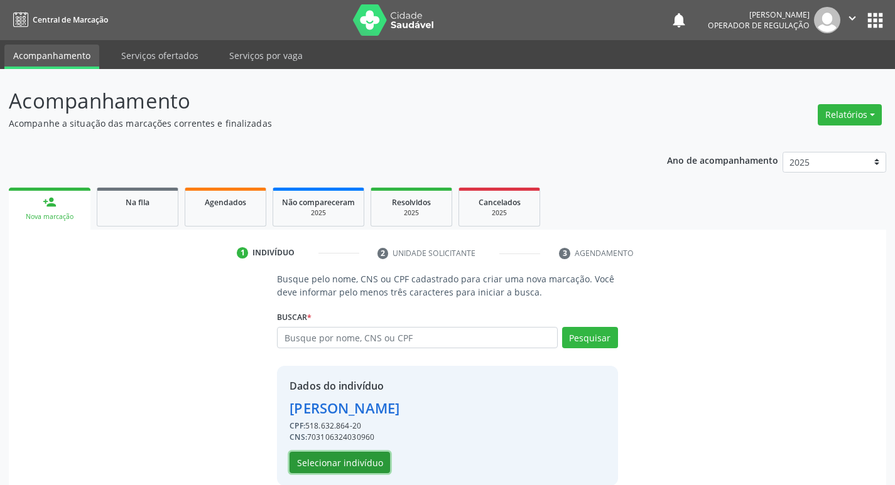
click at [295, 465] on button "Selecionar indivíduo" at bounding box center [339, 462] width 100 height 21
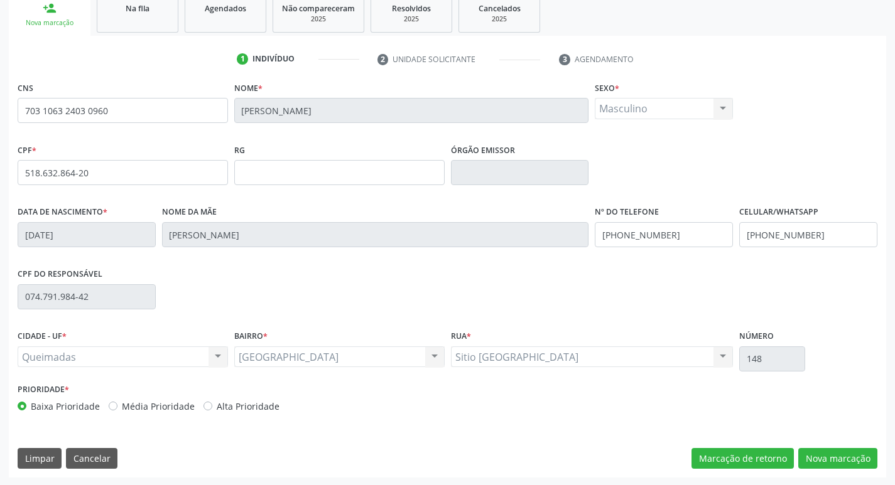
scroll to position [195, 0]
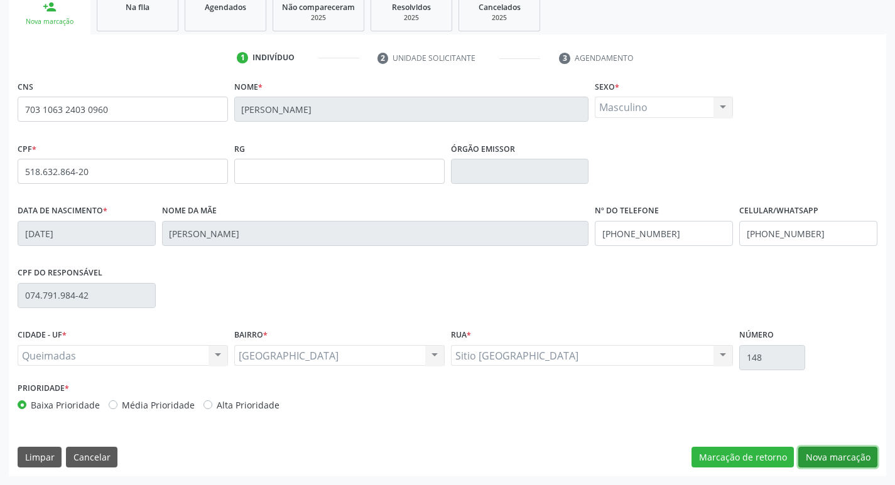
click at [846, 456] on button "Nova marcação" at bounding box center [837, 457] width 79 height 21
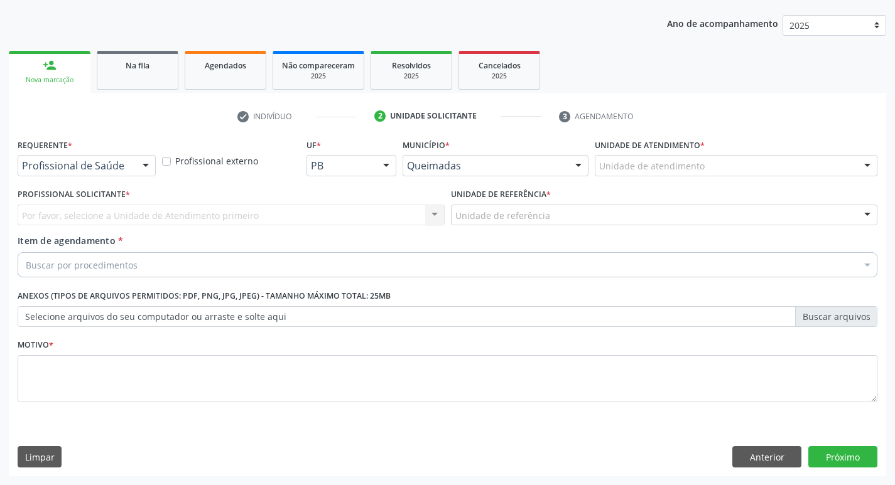
scroll to position [137, 0]
click at [78, 158] on div "Profissional de Saúde" at bounding box center [87, 165] width 138 height 21
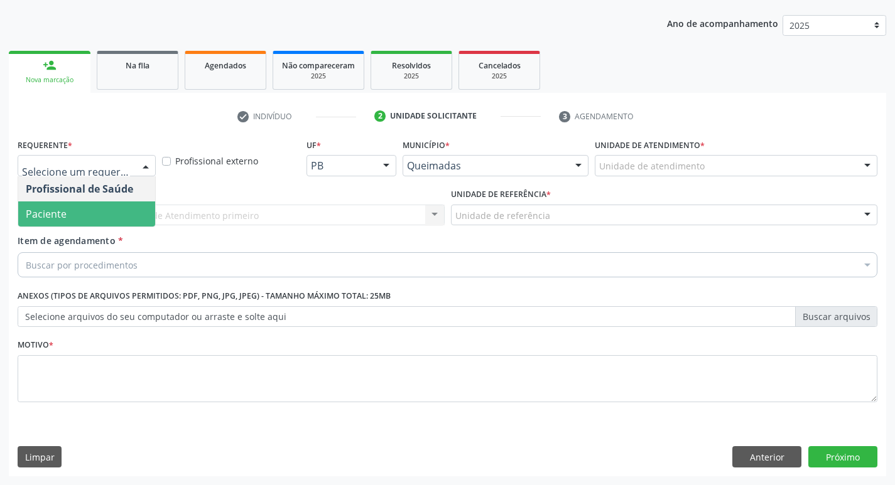
click at [72, 207] on span "Paciente" at bounding box center [86, 214] width 137 height 25
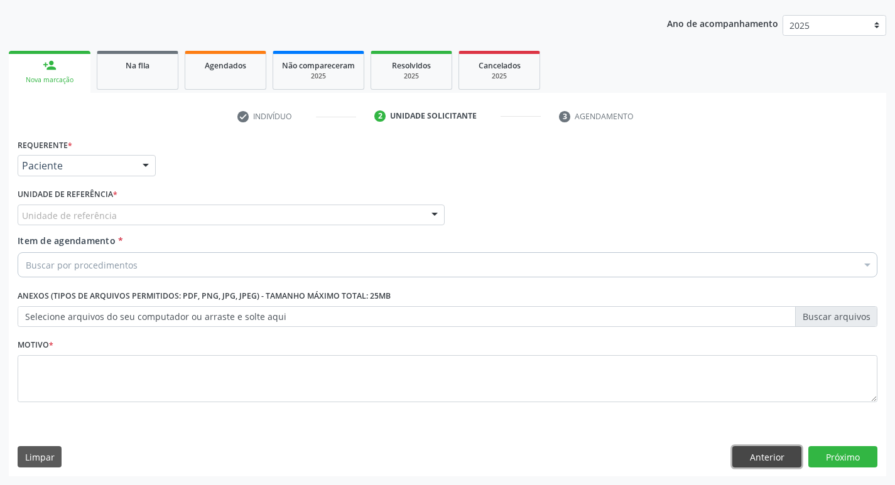
click at [770, 467] on button "Anterior" at bounding box center [766, 456] width 69 height 21
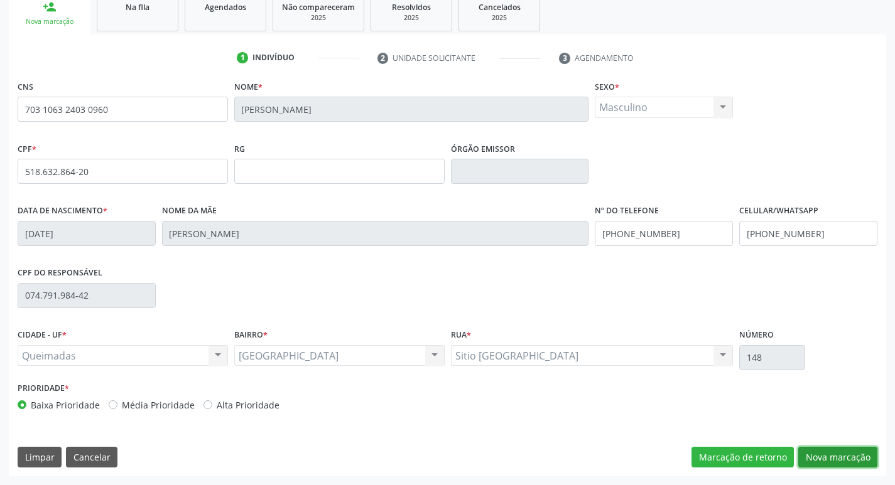
click at [870, 463] on button "Nova marcação" at bounding box center [837, 457] width 79 height 21
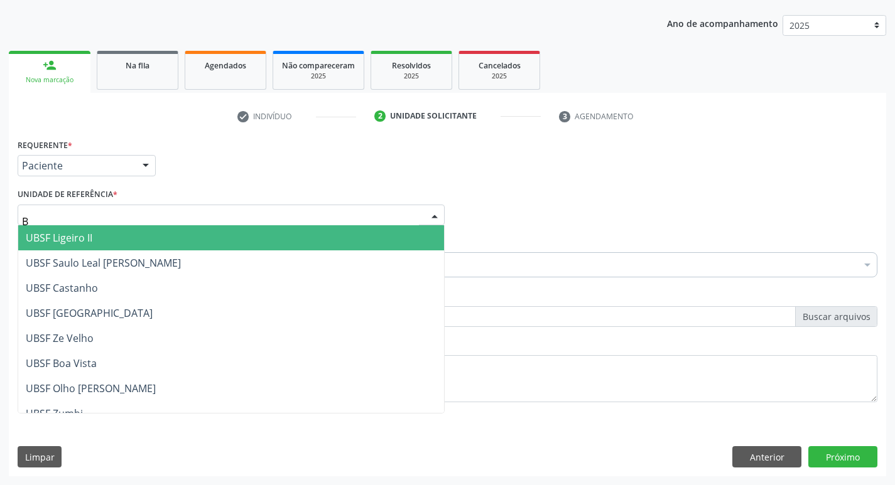
type input "BA"
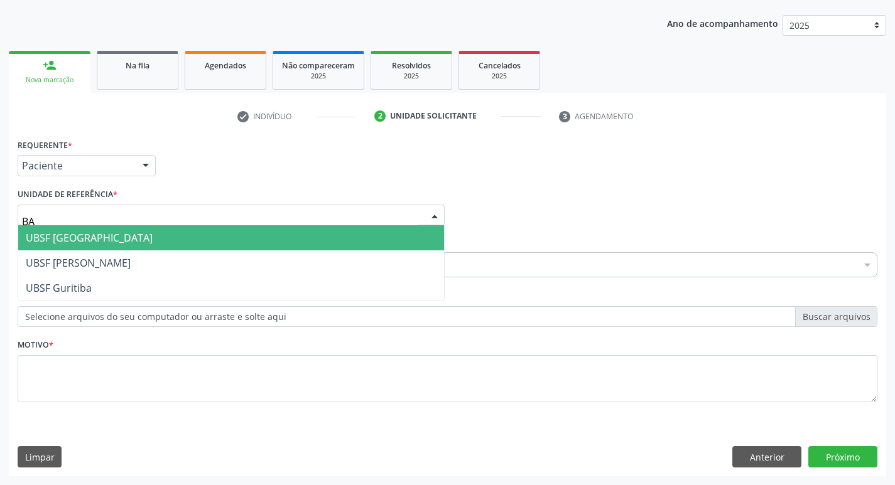
click at [106, 228] on span "UBSF [GEOGRAPHIC_DATA]" at bounding box center [231, 237] width 426 height 25
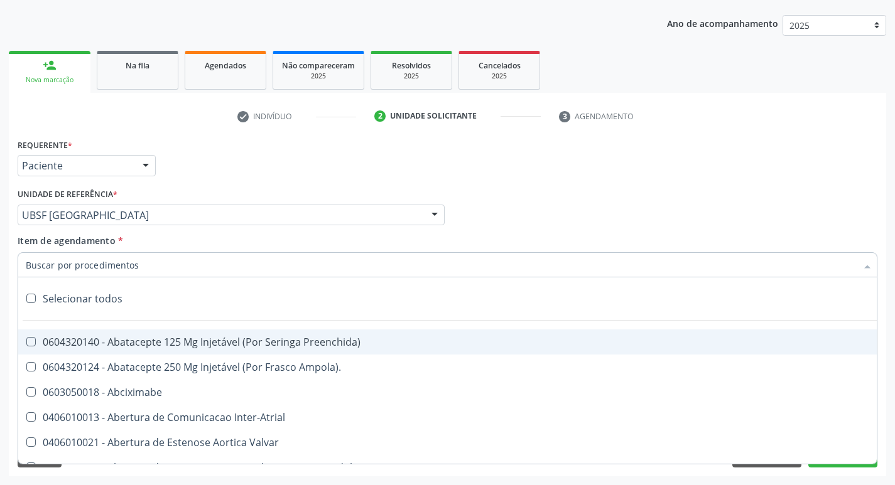
type input "W"
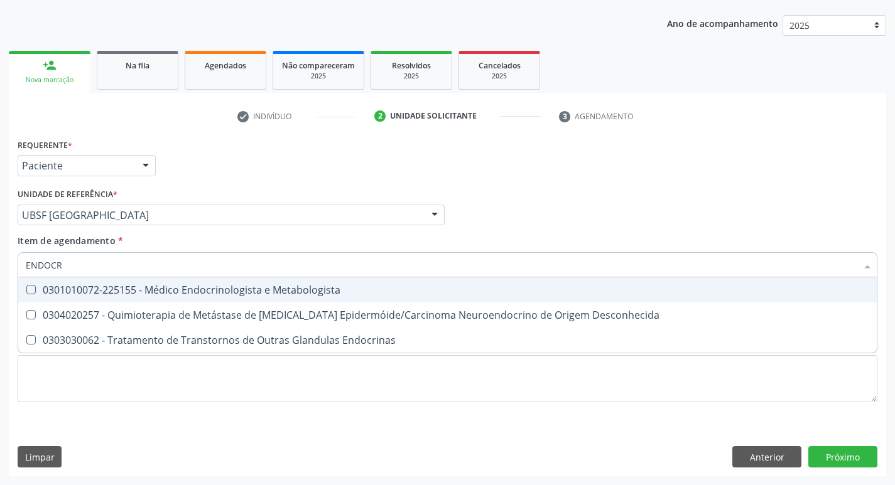
type input "ENDOCRI"
click at [133, 286] on div "0301010072-225155 - Médico Endocrinologista e Metabologista" at bounding box center [447, 290] width 843 height 10
checkbox Metabologista "true"
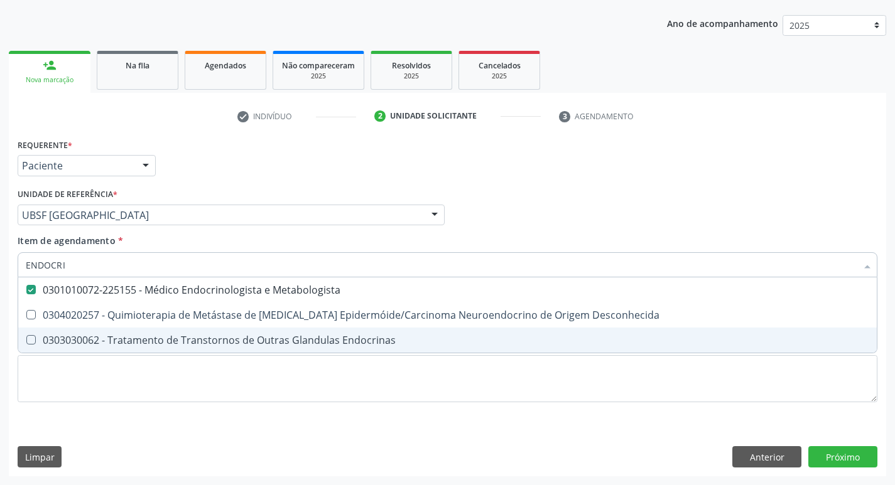
click at [131, 344] on div "0303030062 - Tratamento de Transtornos de Outras Glandulas Endocrinas" at bounding box center [447, 340] width 843 height 10
checkbox Endocrinas "true"
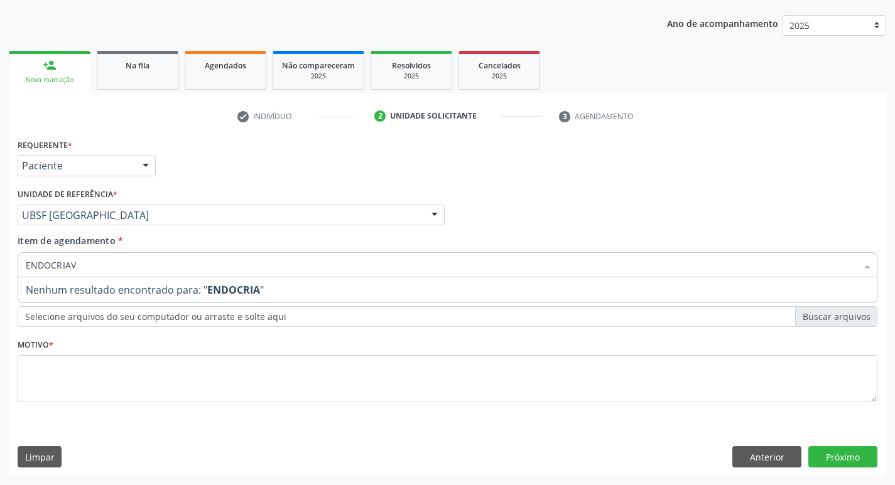
type input "ENDOCRIAVA"
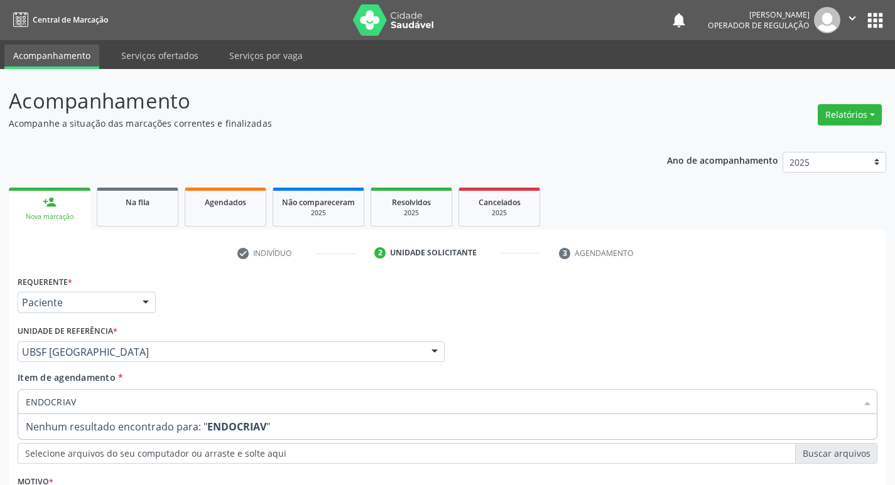
scroll to position [137, 0]
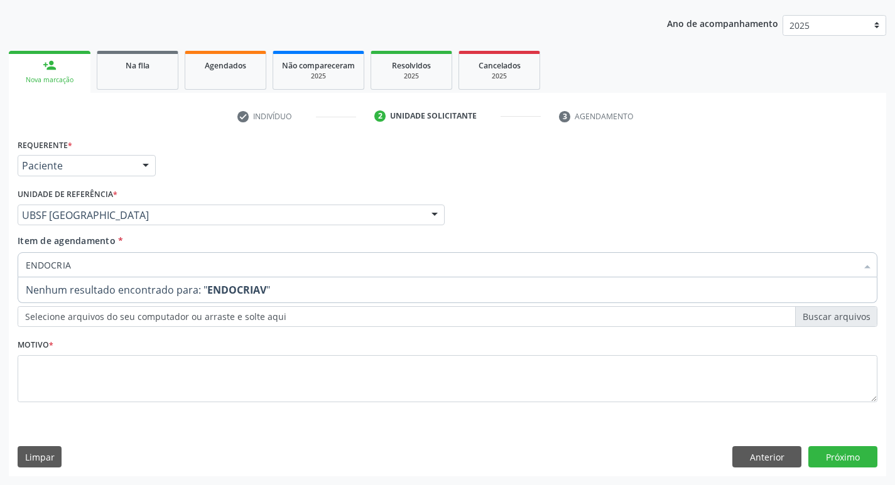
type input "ENDOCRI"
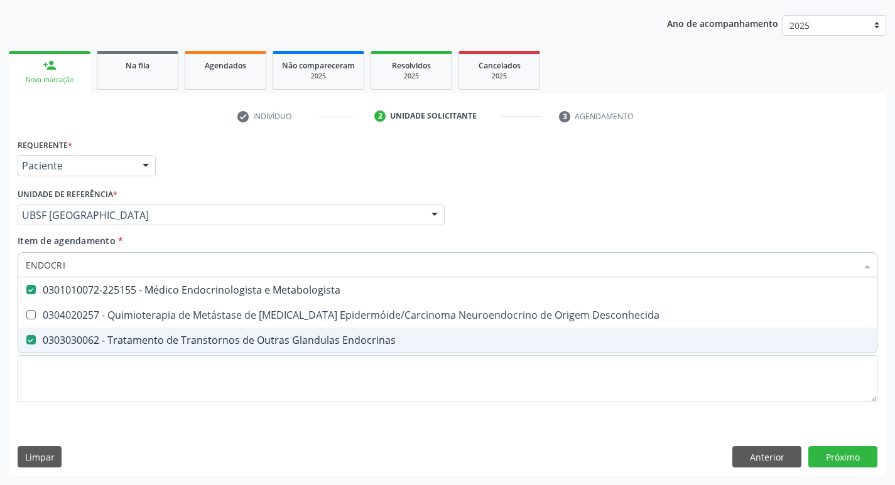
click at [132, 343] on div "0303030062 - Tratamento de Transtornos de Outras Glandulas Endocrinas" at bounding box center [447, 340] width 843 height 10
checkbox Endocrinas "false"
click at [119, 375] on div "Requerente * Paciente Profissional de Saúde Paciente Nenhum resultado encontrad…" at bounding box center [448, 278] width 860 height 284
checkbox Desconhecida "true"
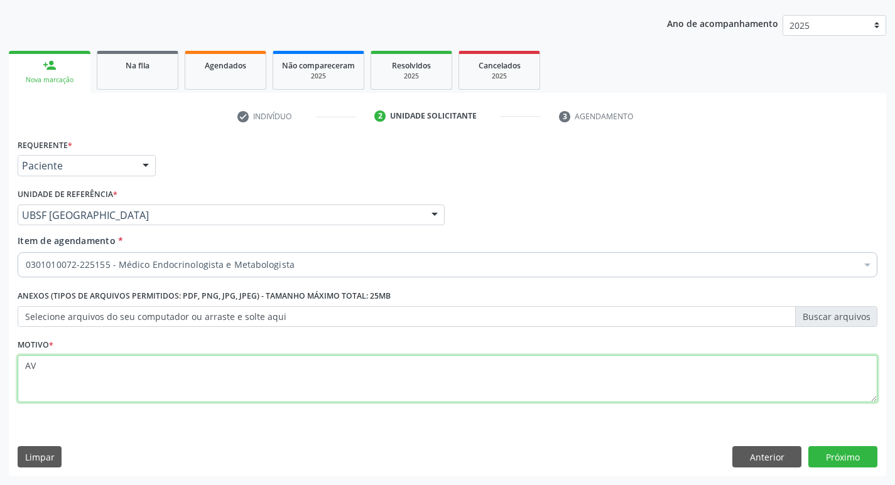
type textarea "A"
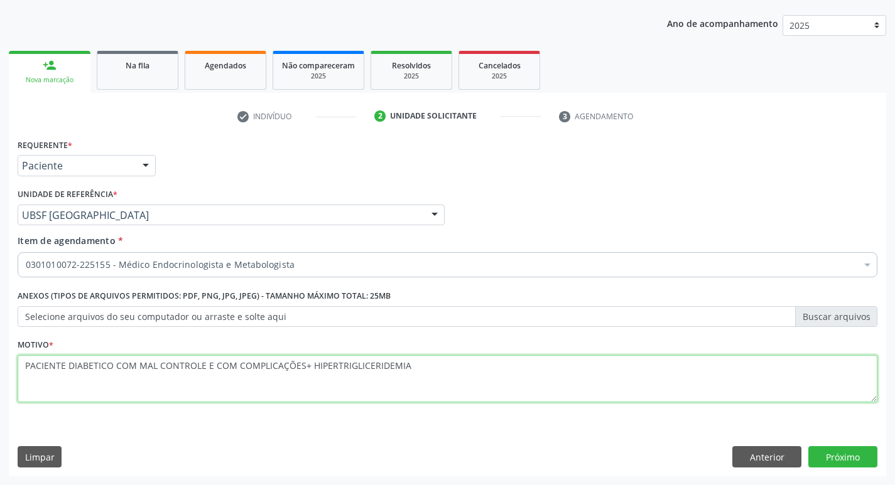
type textarea "PACIENTE DIABETICO COM MAL CONTROLE E COM COMPLICAÇÕES+ HIPERTRIGLICERIDEMIA"
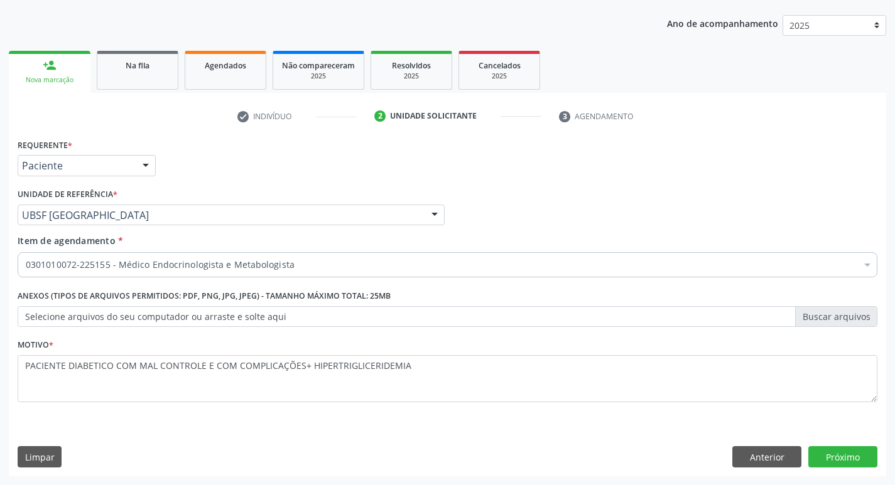
click at [856, 440] on div "Requerente * Paciente Profissional de Saúde Paciente Nenhum resultado encontrad…" at bounding box center [447, 306] width 877 height 341
click at [849, 455] on button "Próximo" at bounding box center [842, 456] width 69 height 21
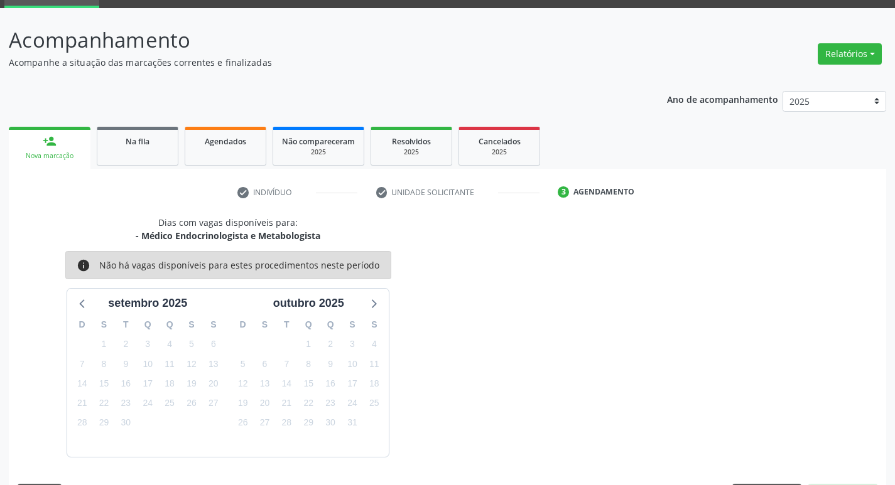
scroll to position [98, 0]
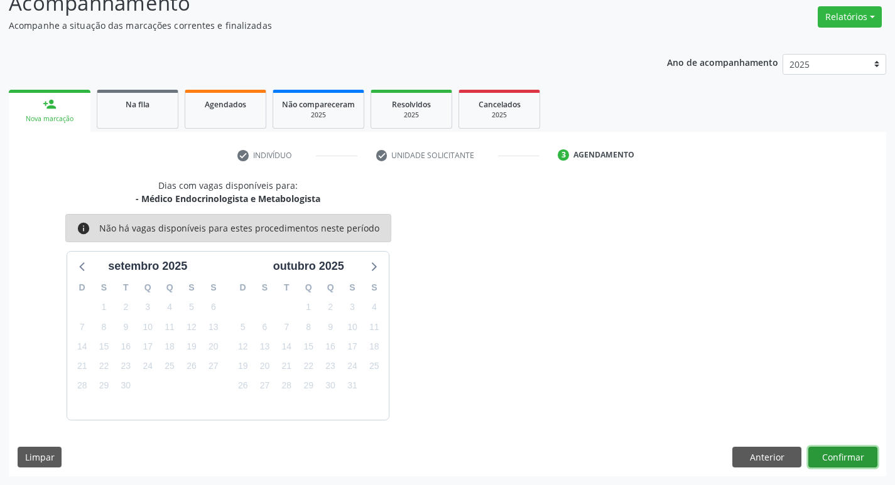
click at [821, 456] on button "Confirmar" at bounding box center [842, 457] width 69 height 21
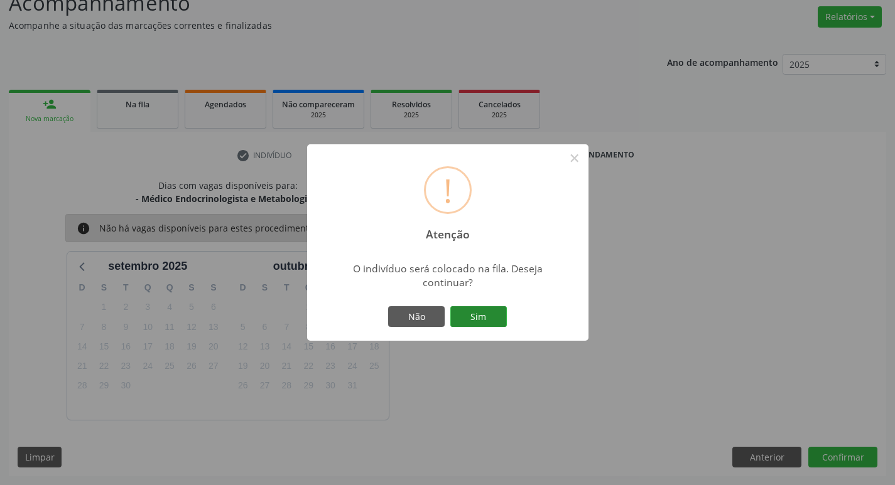
click at [492, 309] on button "Sim" at bounding box center [478, 316] width 57 height 21
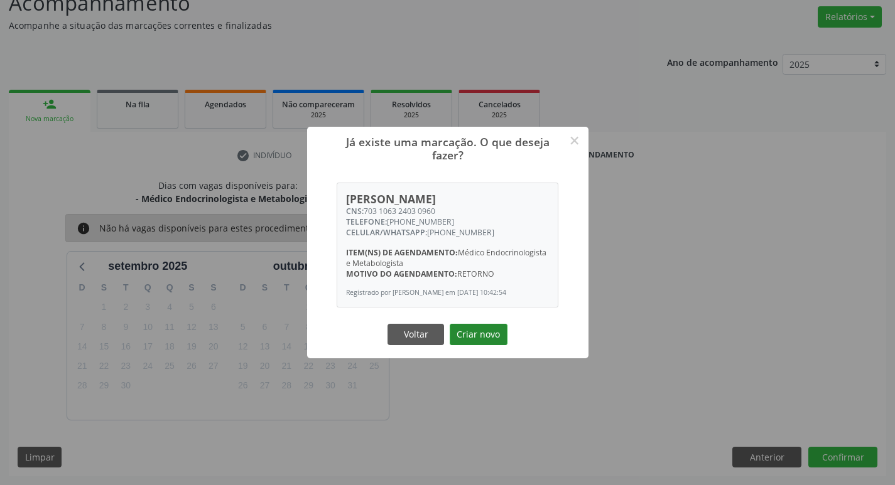
click at [489, 337] on button "Criar novo" at bounding box center [479, 334] width 58 height 21
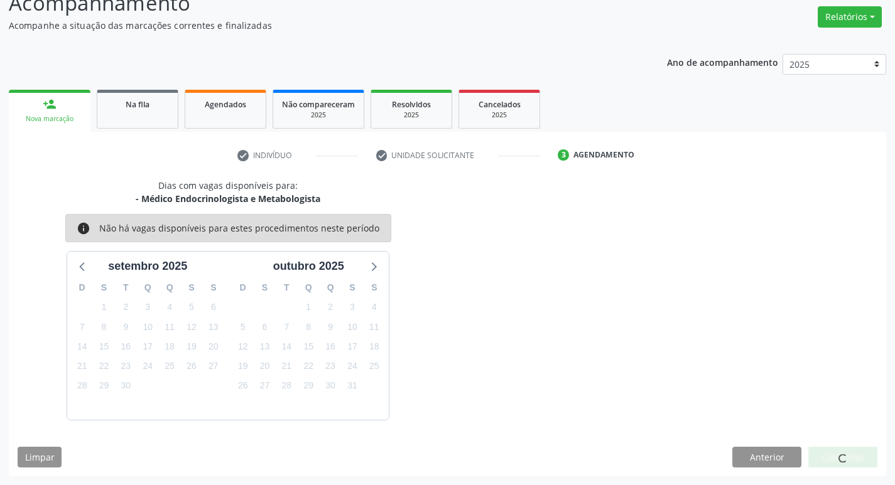
scroll to position [0, 0]
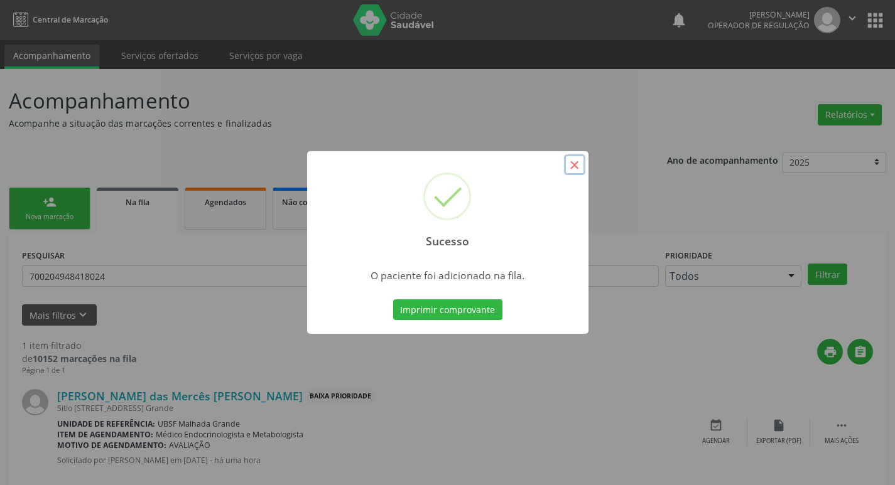
click at [578, 158] on button "×" at bounding box center [574, 164] width 21 height 21
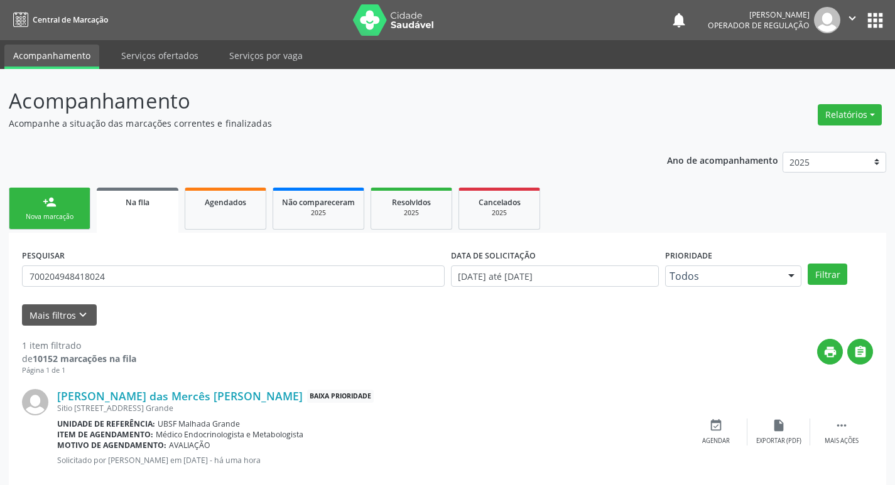
click at [851, 17] on icon "" at bounding box center [852, 18] width 14 height 14
click at [822, 70] on link "Sair" at bounding box center [820, 77] width 87 height 18
